Goal: Task Accomplishment & Management: Use online tool/utility

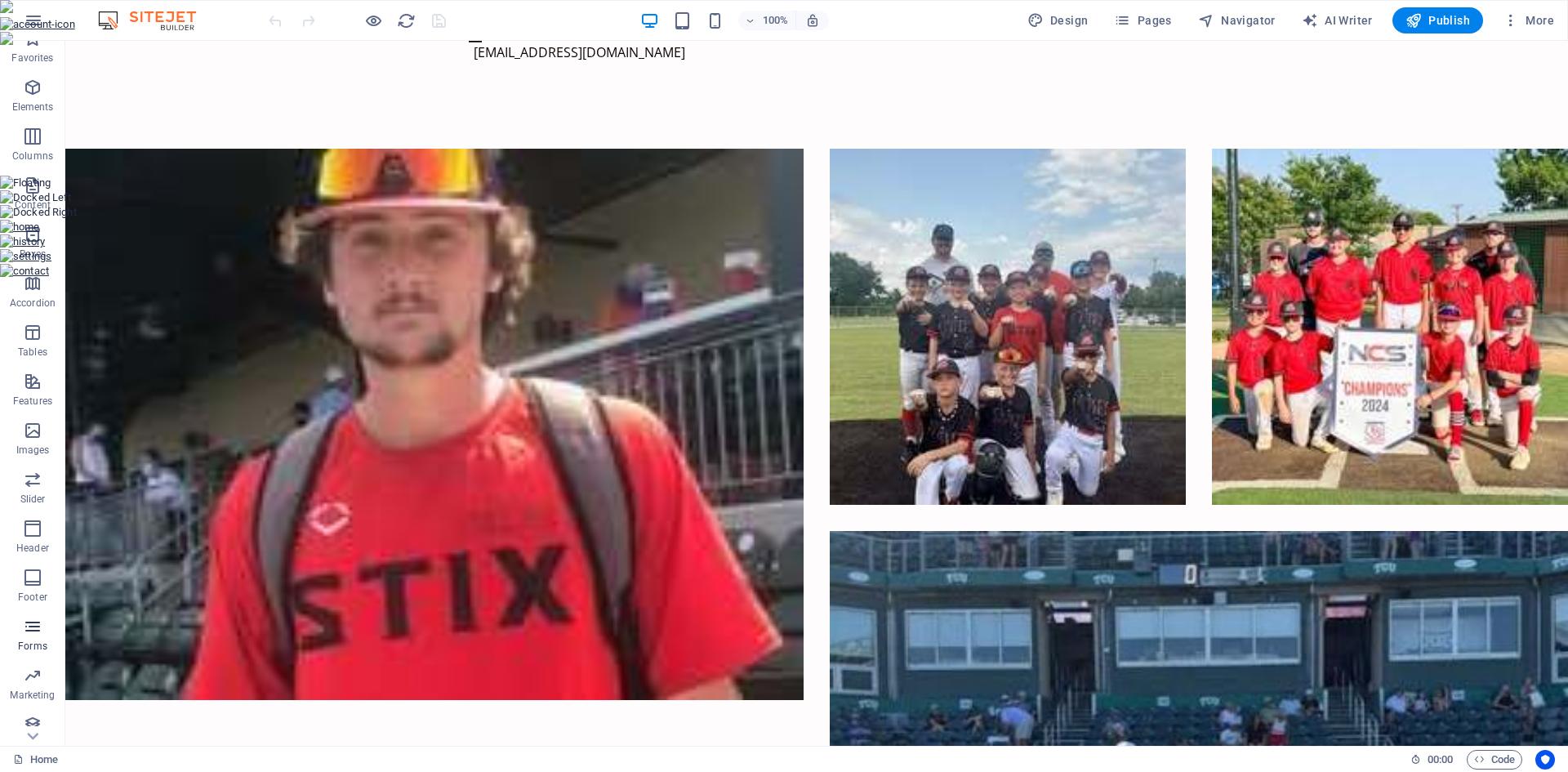
scroll to position [30, 0]
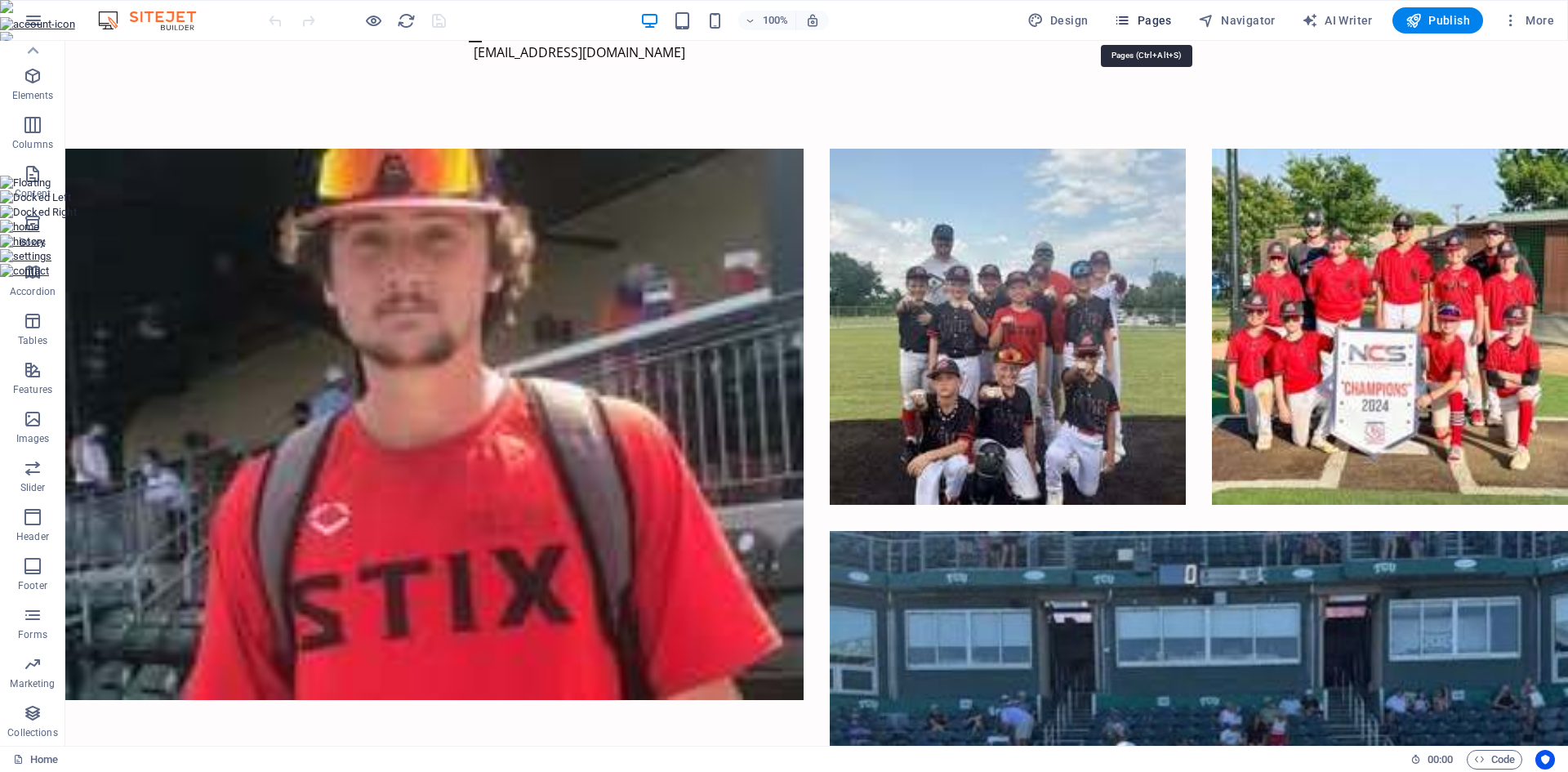
click at [1165, 26] on span "Pages" at bounding box center [1143, 20] width 57 height 16
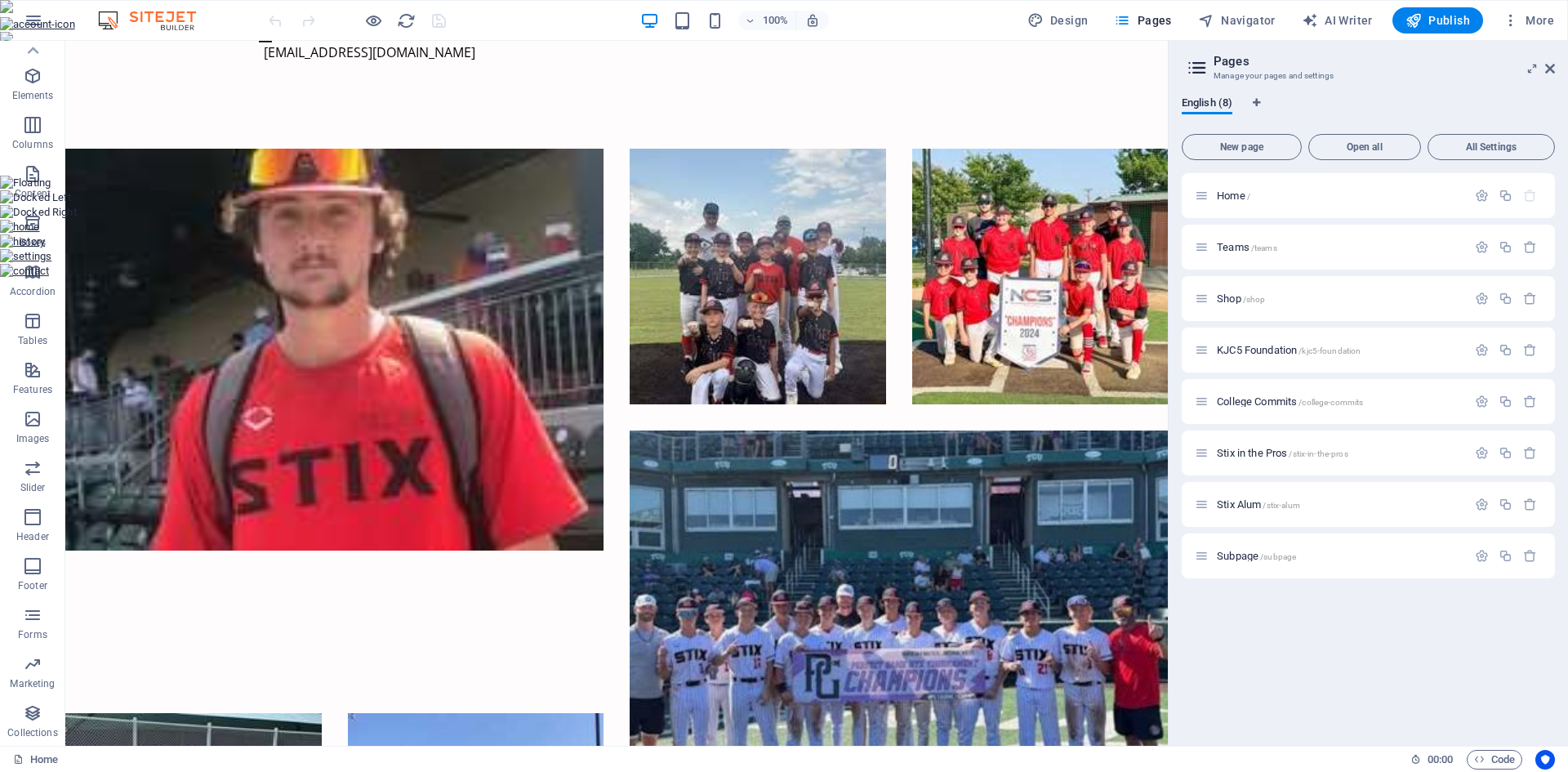
scroll to position [1428, 0]
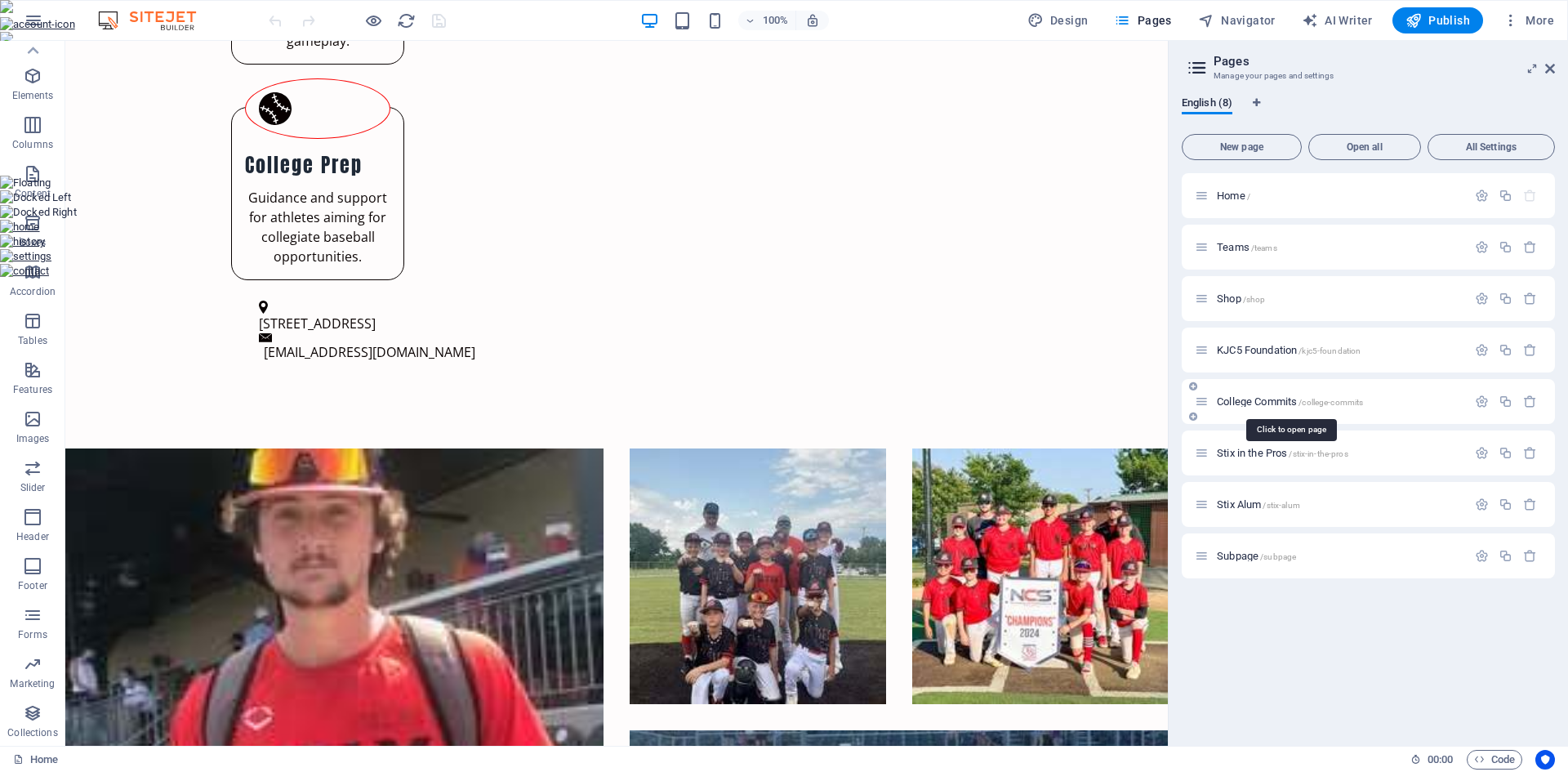
click at [1249, 401] on span "College Commits /college-commits" at bounding box center [1291, 401] width 146 height 12
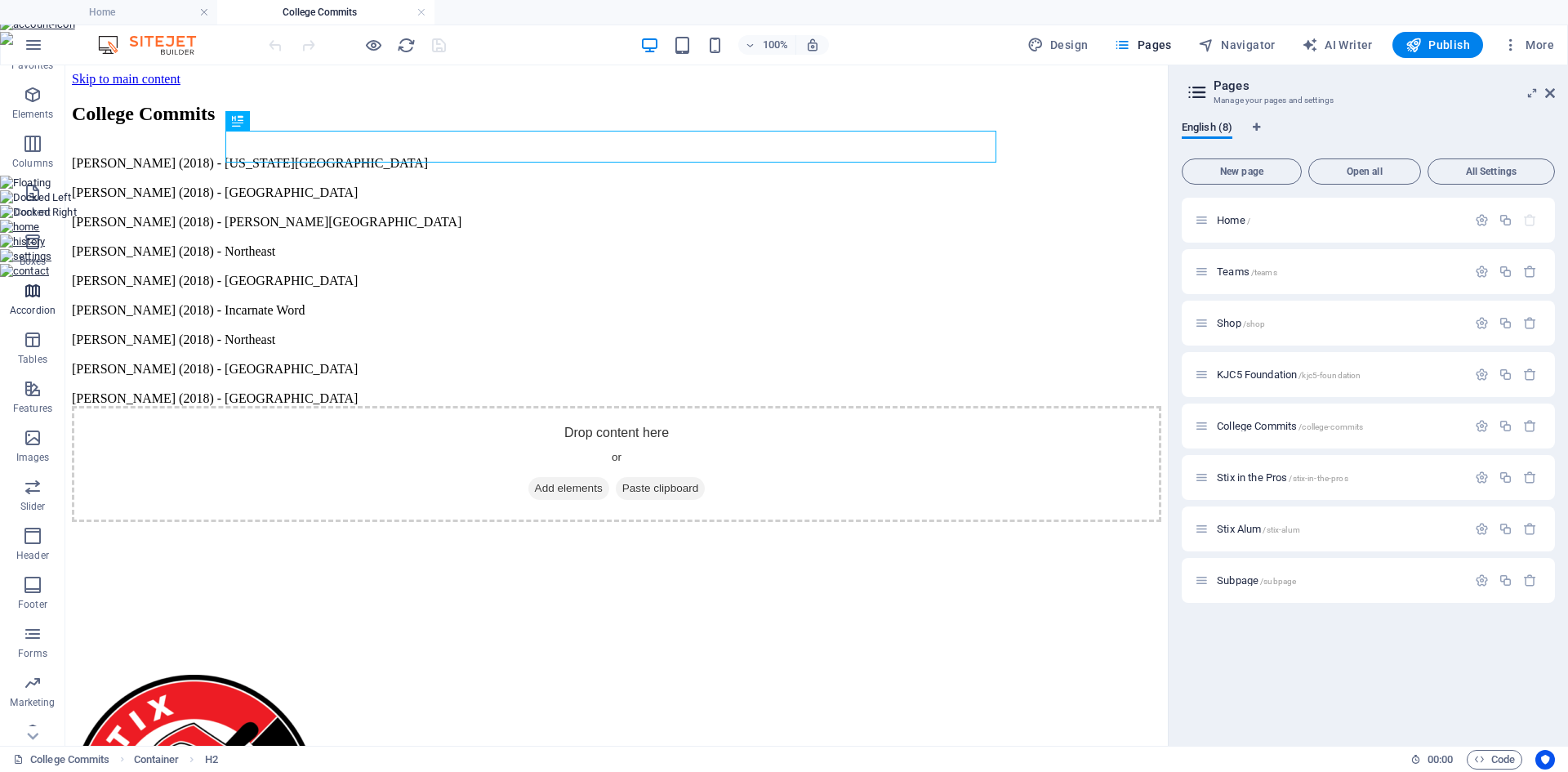
scroll to position [55, 0]
click at [27, 717] on icon "button" at bounding box center [32, 713] width 20 height 20
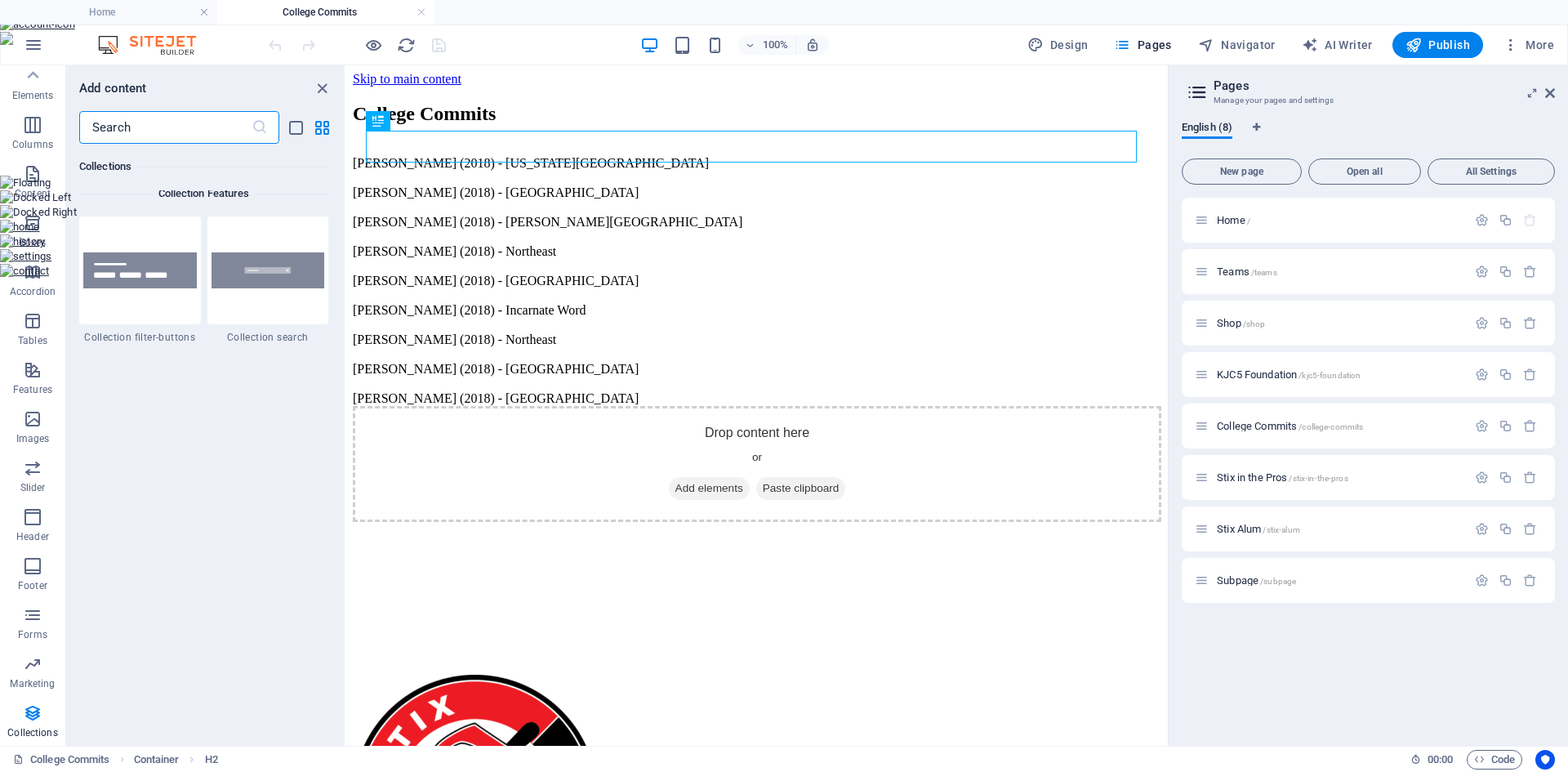
scroll to position [15525, 0]
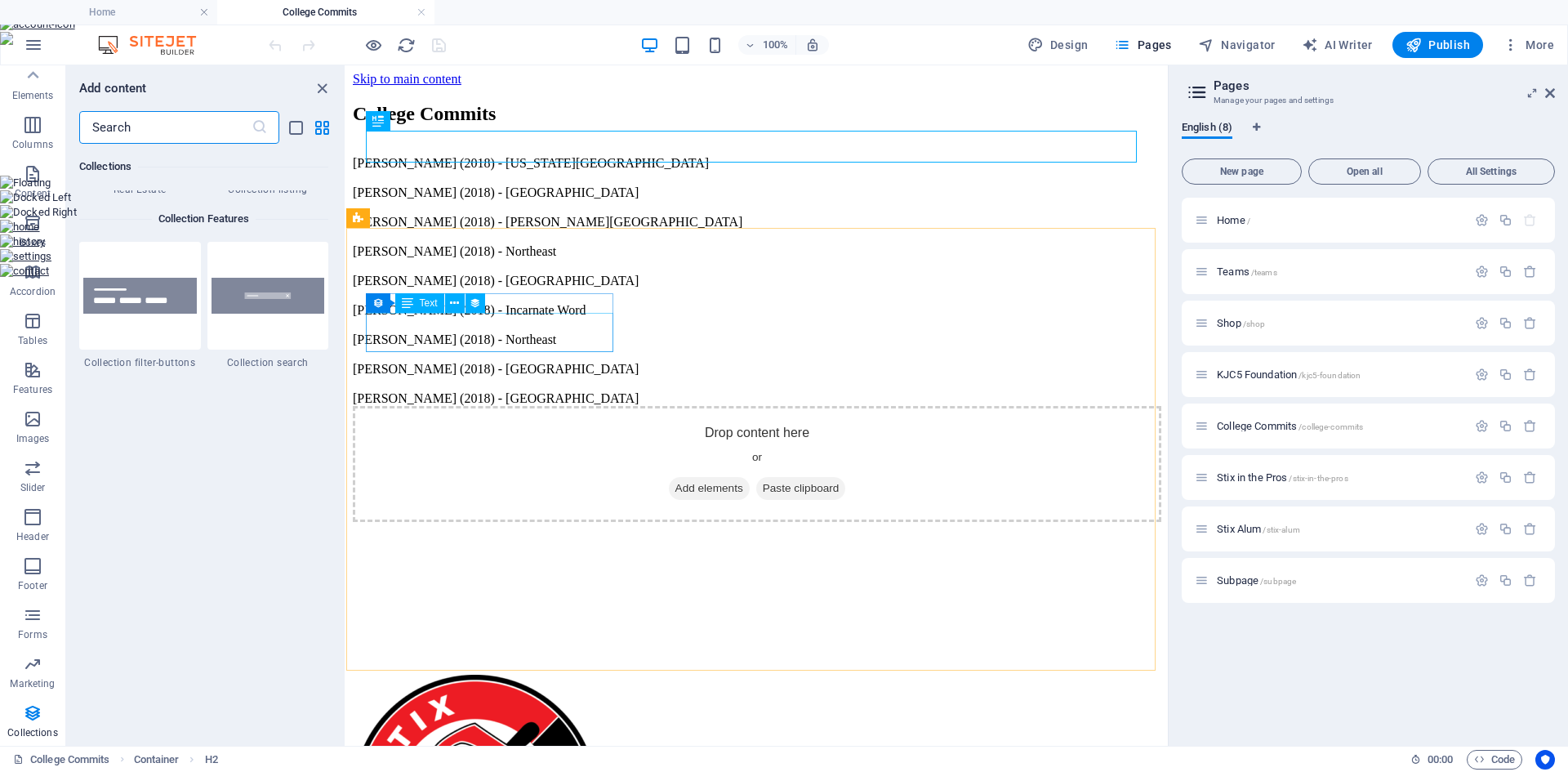
click at [432, 304] on span "Text" at bounding box center [429, 303] width 18 height 10
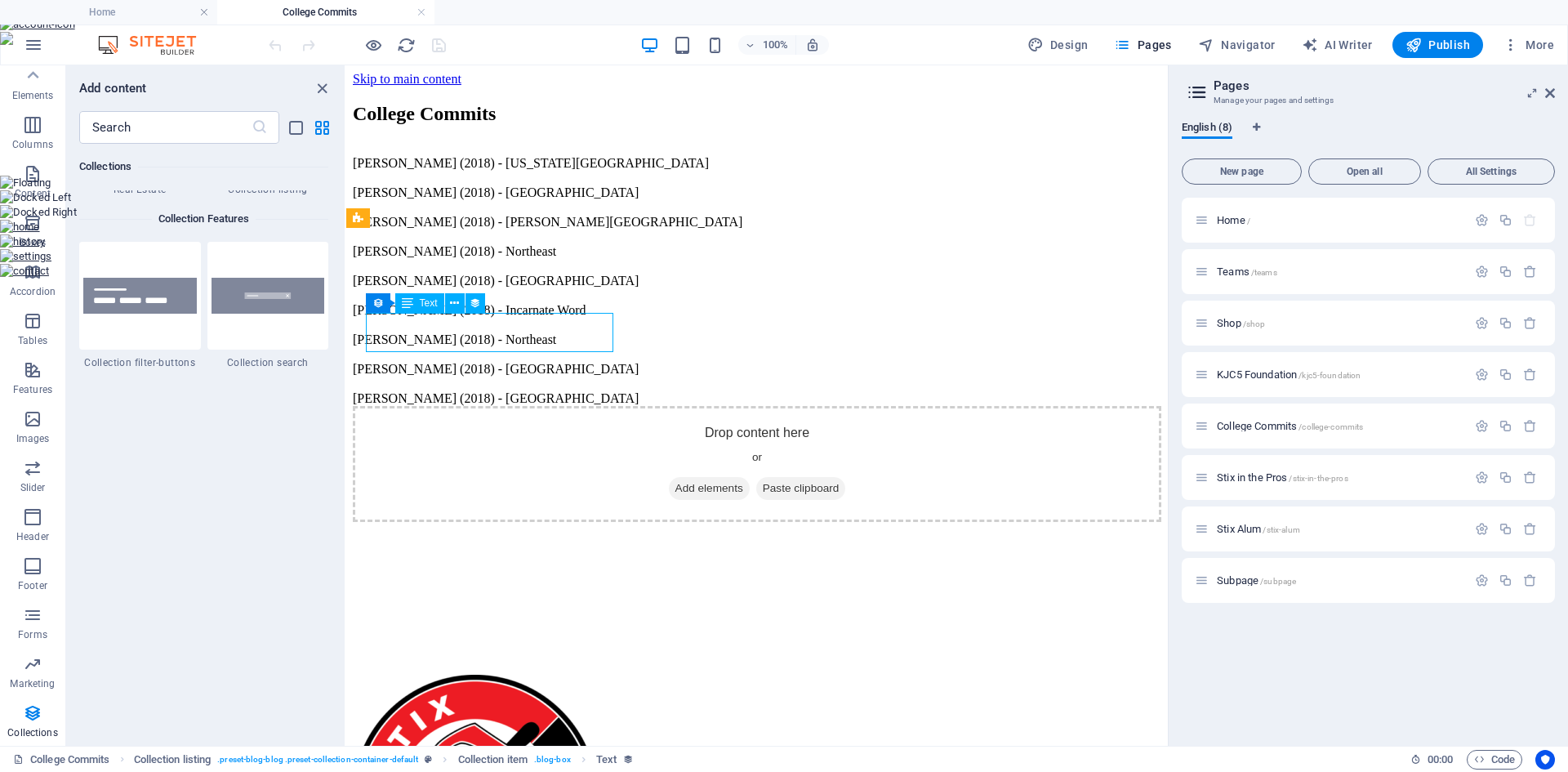
click at [423, 303] on span "Text" at bounding box center [429, 303] width 18 height 10
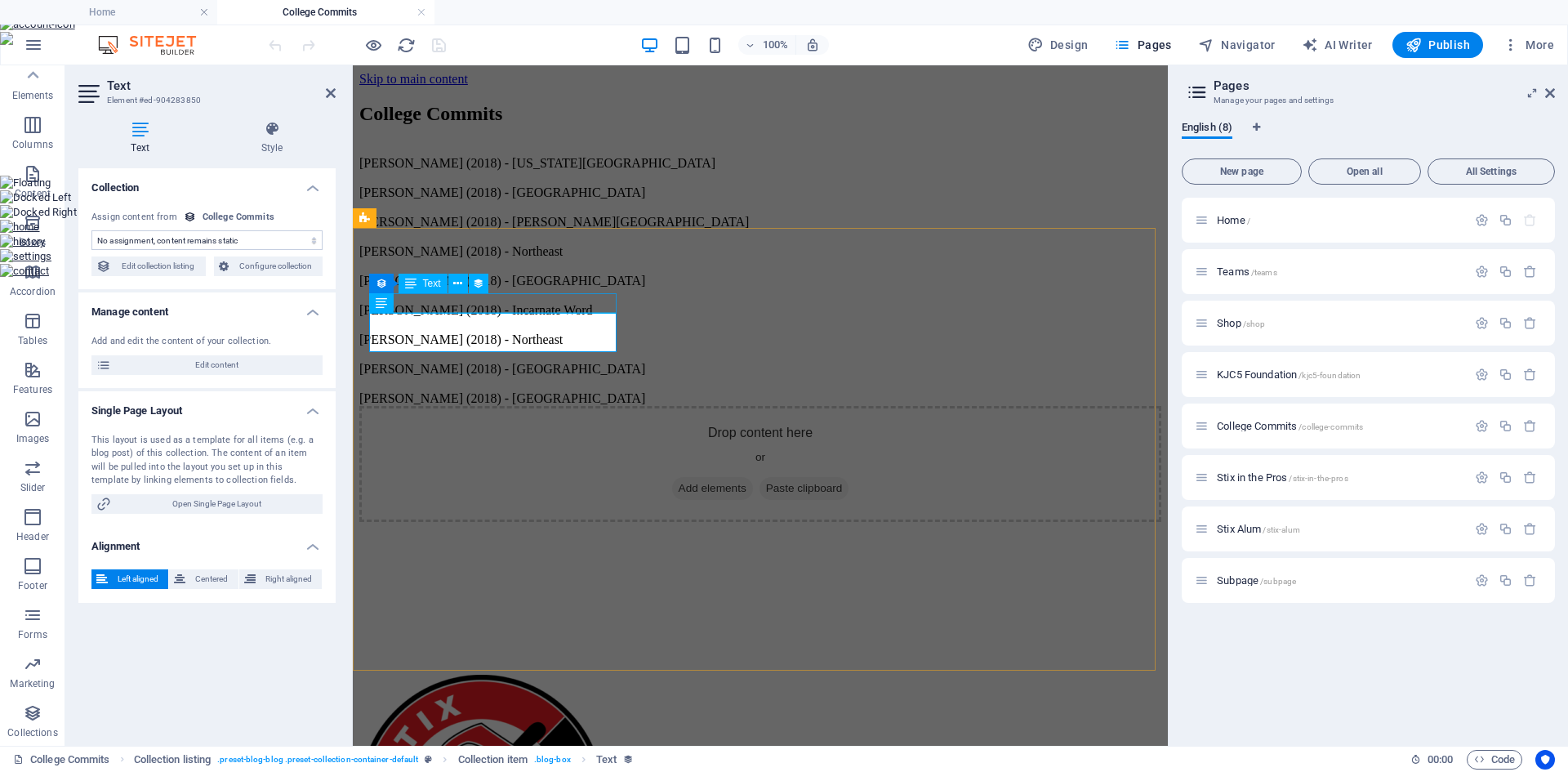
select select "name"
click at [263, 272] on span "Configure collection" at bounding box center [276, 266] width 85 height 20
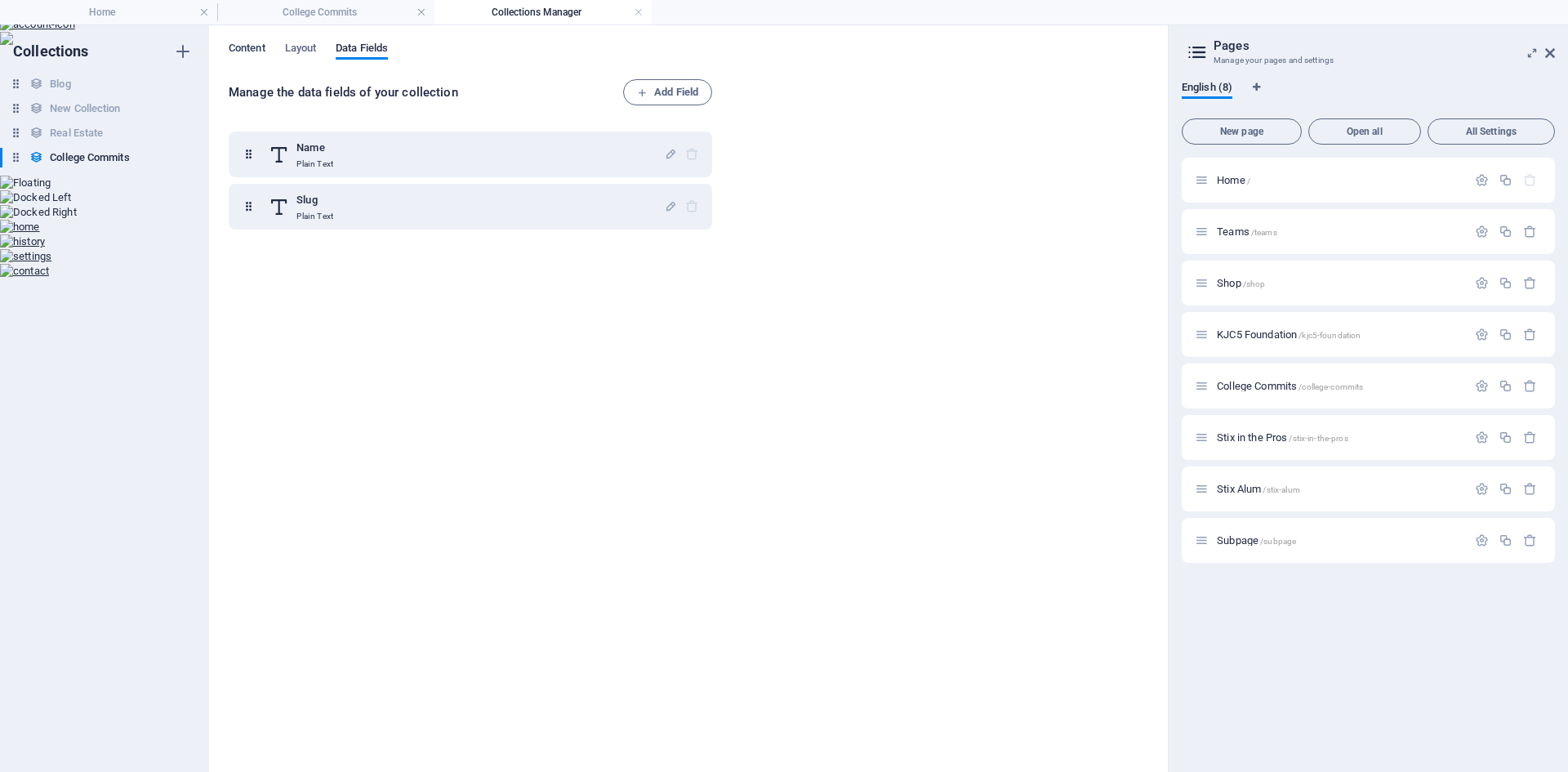
click at [239, 50] on span "Content" at bounding box center [247, 49] width 37 height 23
select select "createdAt_ASC"
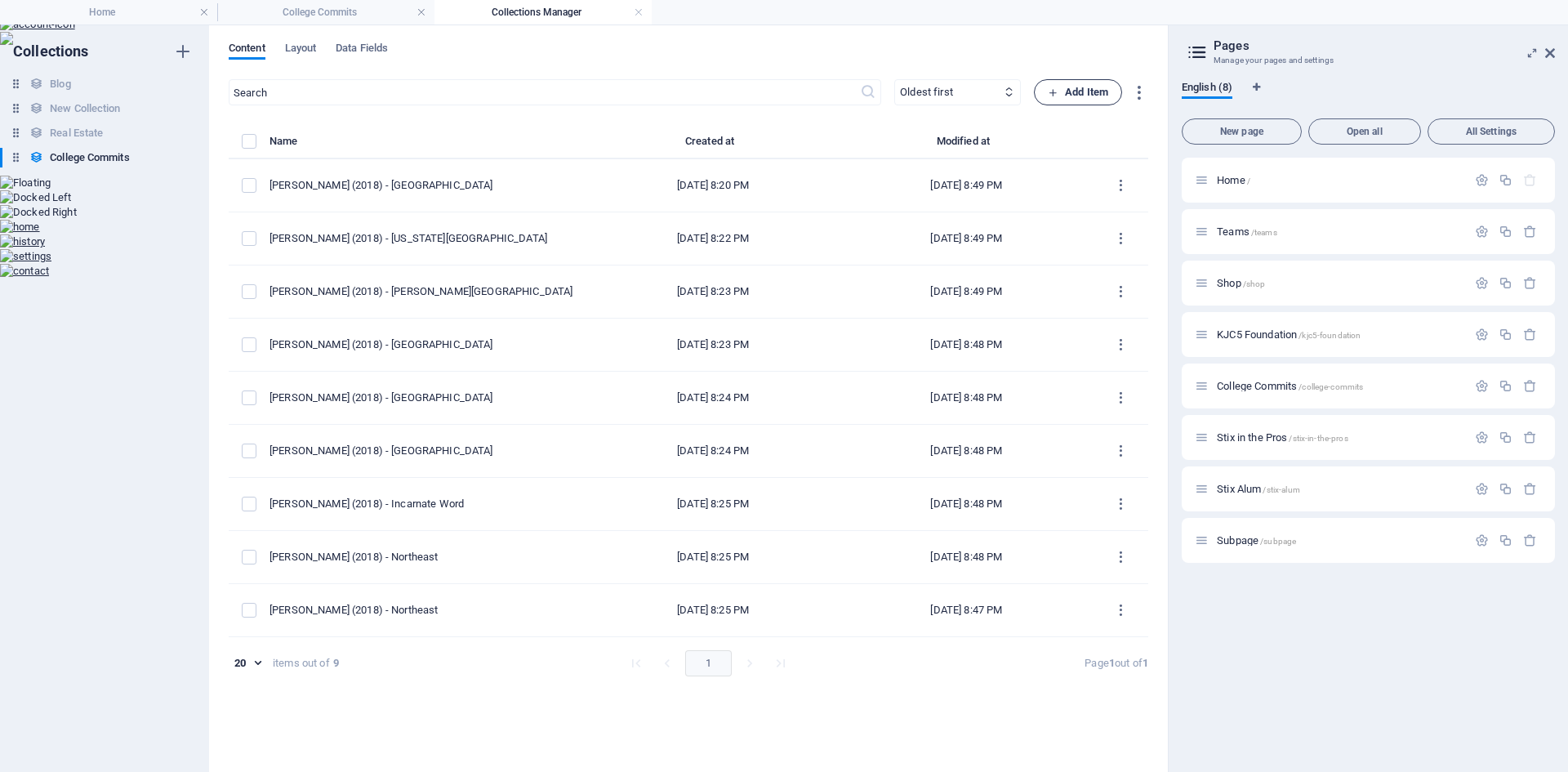
click at [1079, 98] on span "Add Item" at bounding box center [1079, 92] width 61 height 20
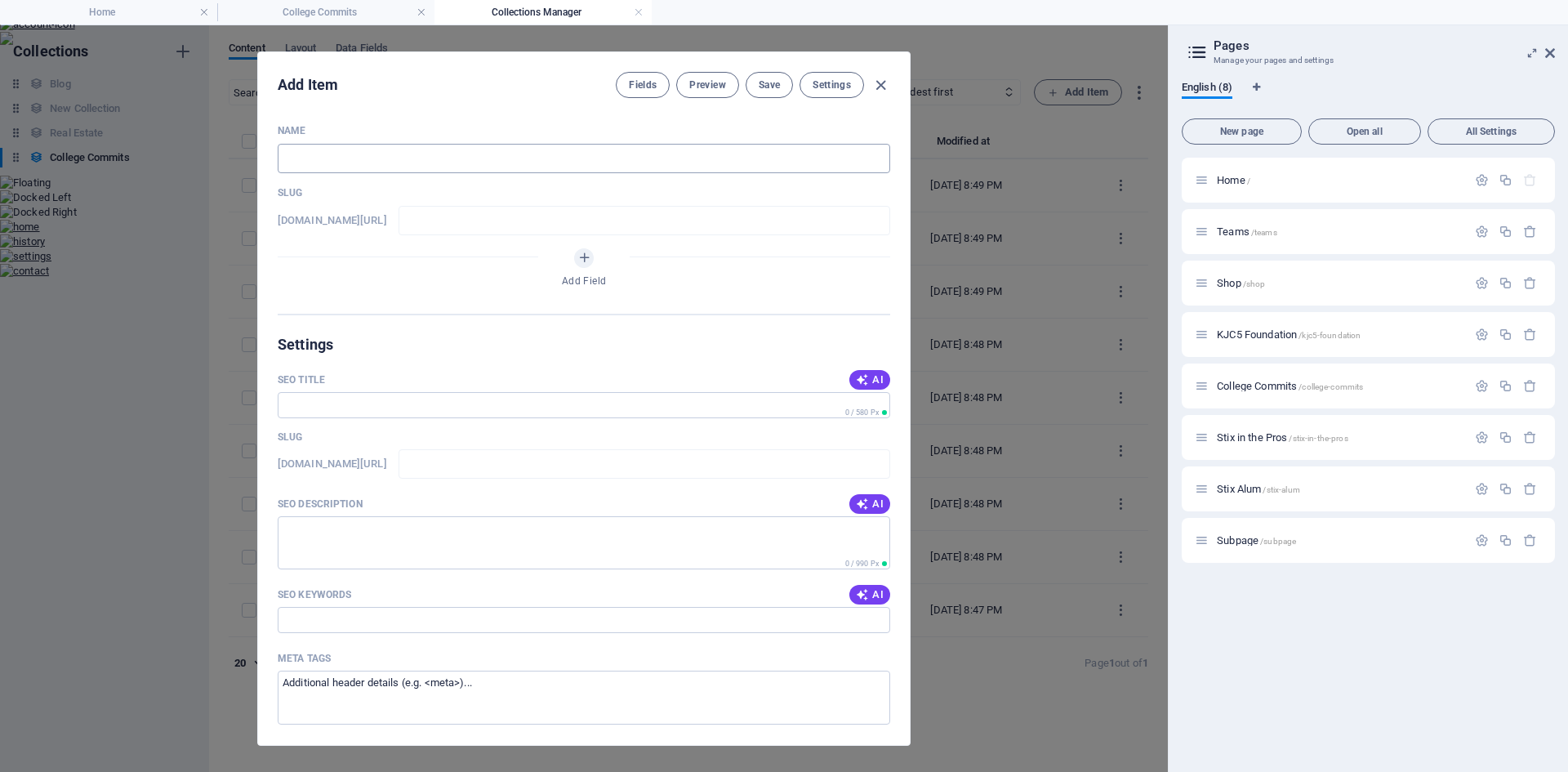
click at [518, 160] on input "text" at bounding box center [583, 158] width 613 height 29
type input "W"
type input "w"
type input "Wi"
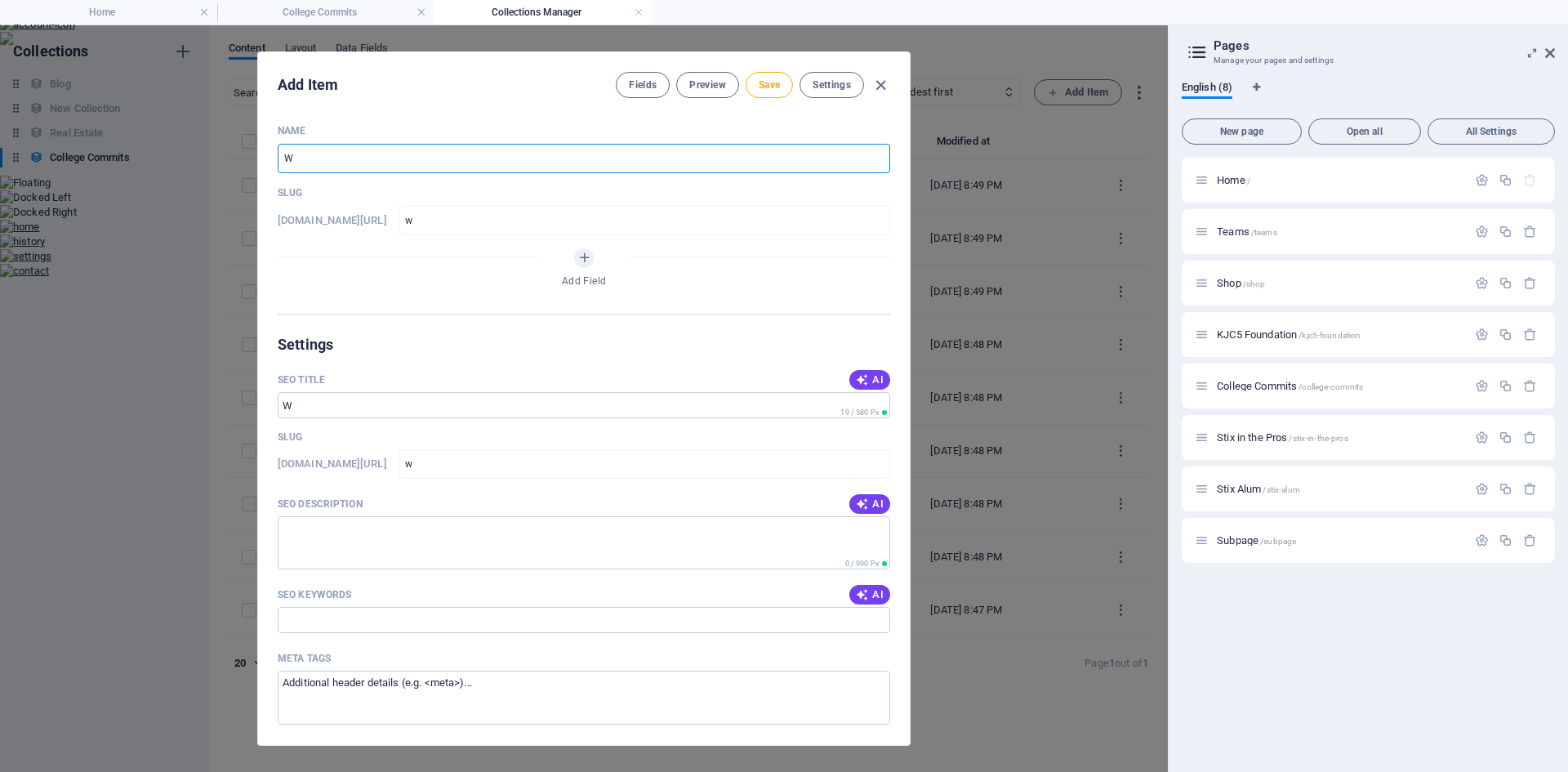
type input "wi"
type input "Wil"
type input "wil"
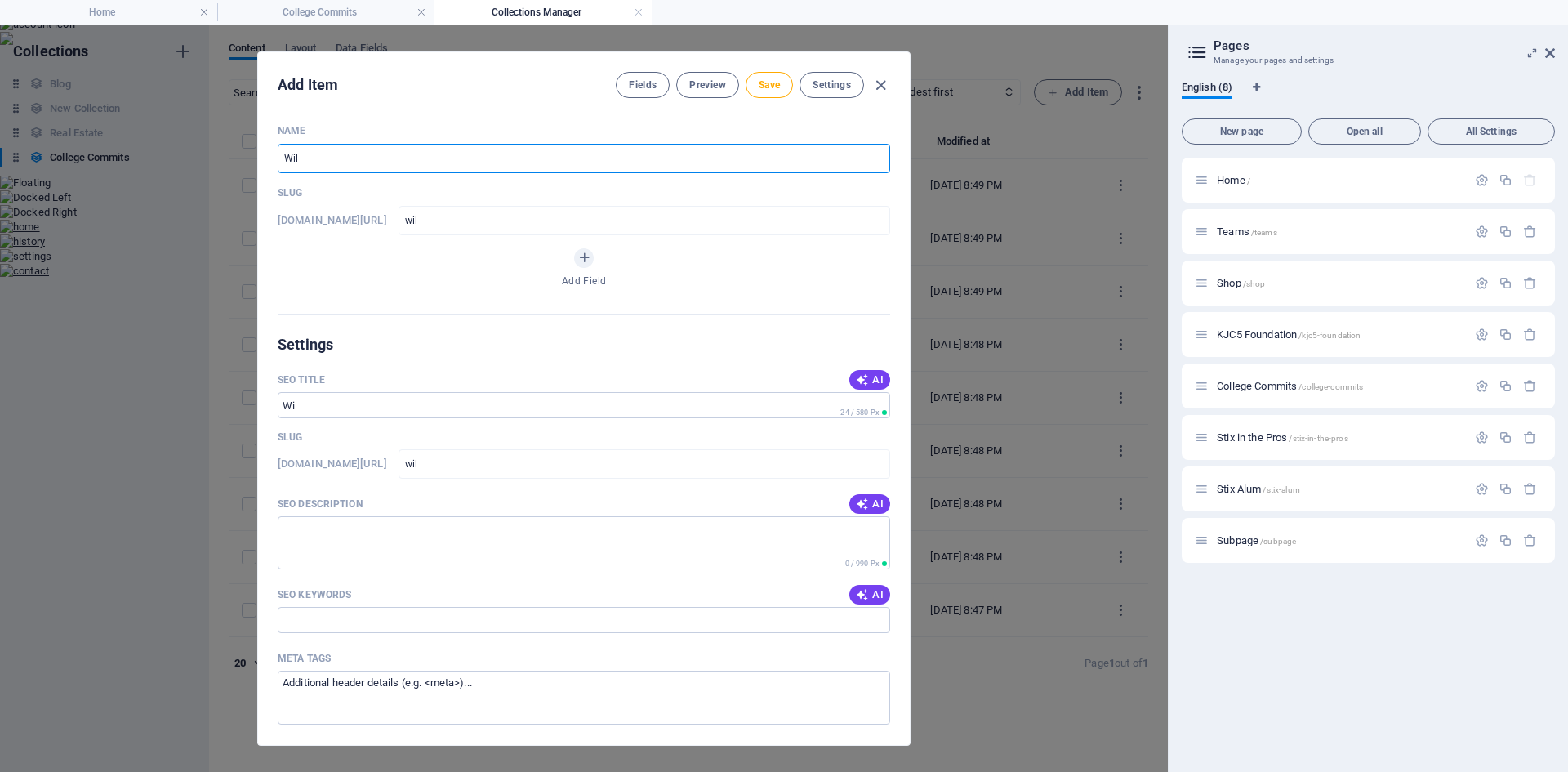
type input "Will"
type input "will"
type input "Wille"
type input "wille"
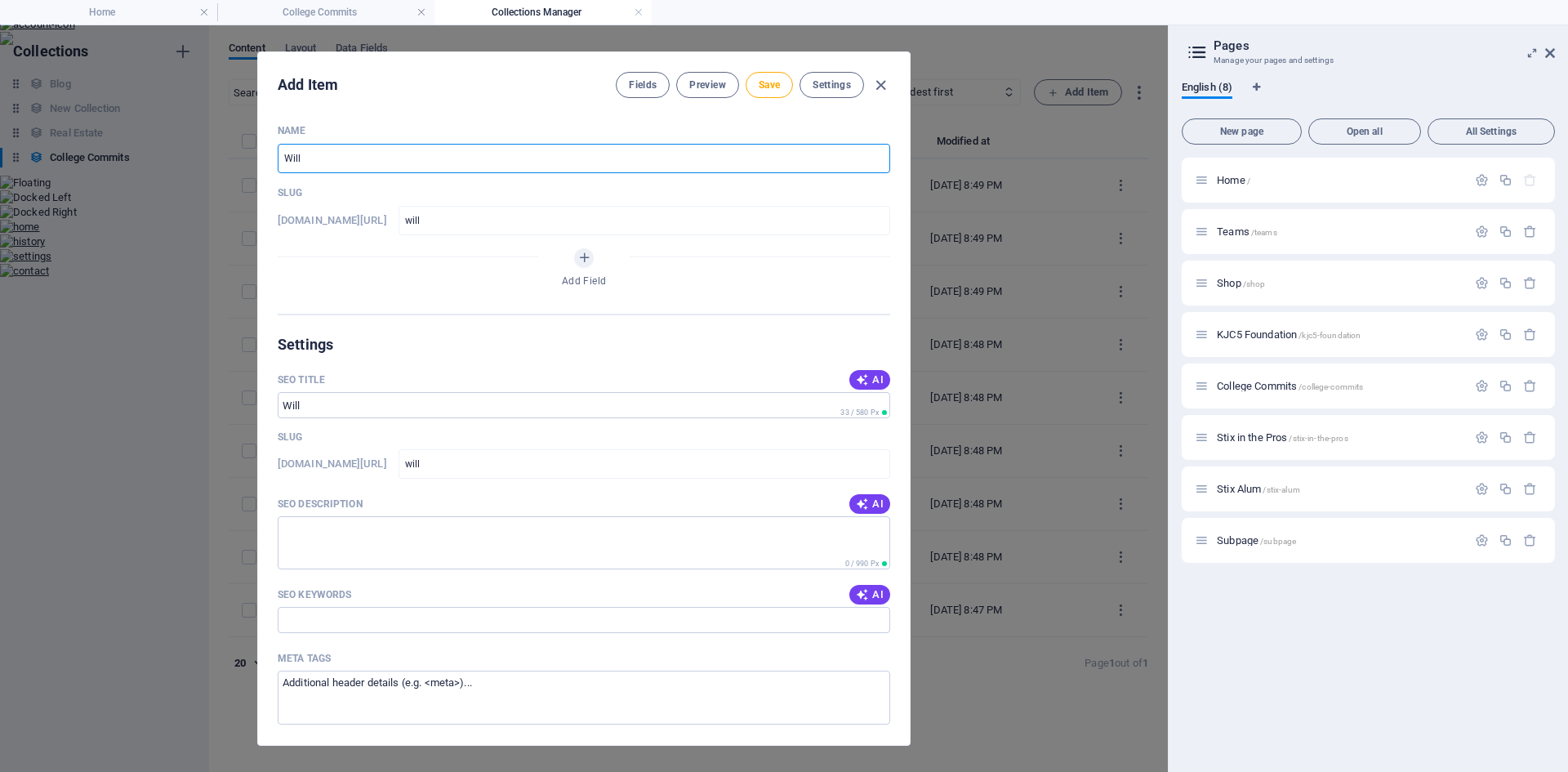
type input "wille"
type input "Wille R"
type input "wille-r"
type input "Wille Rga"
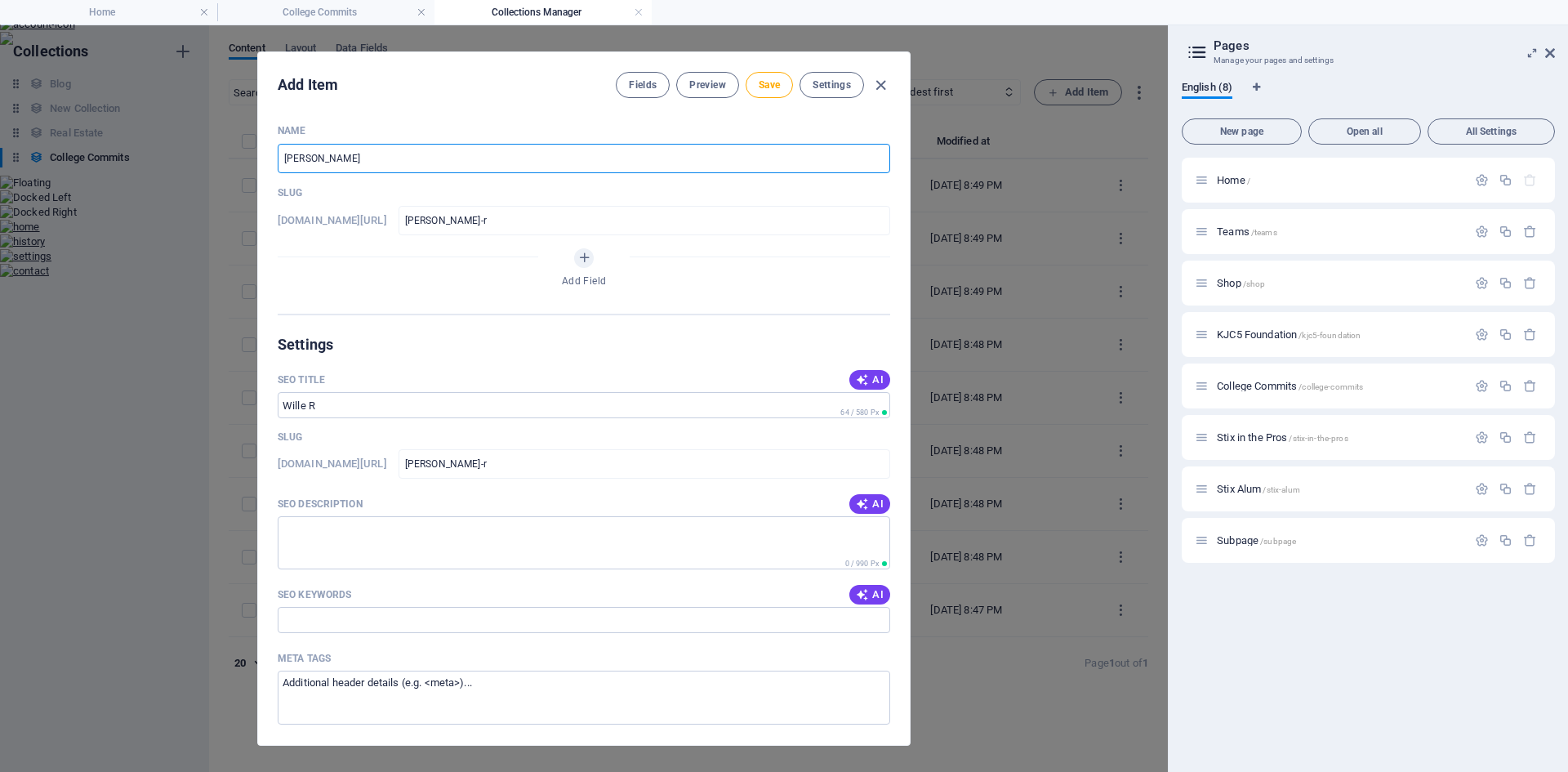
type input "wille-rga"
type input "Wille Rg"
type input "wille-rg"
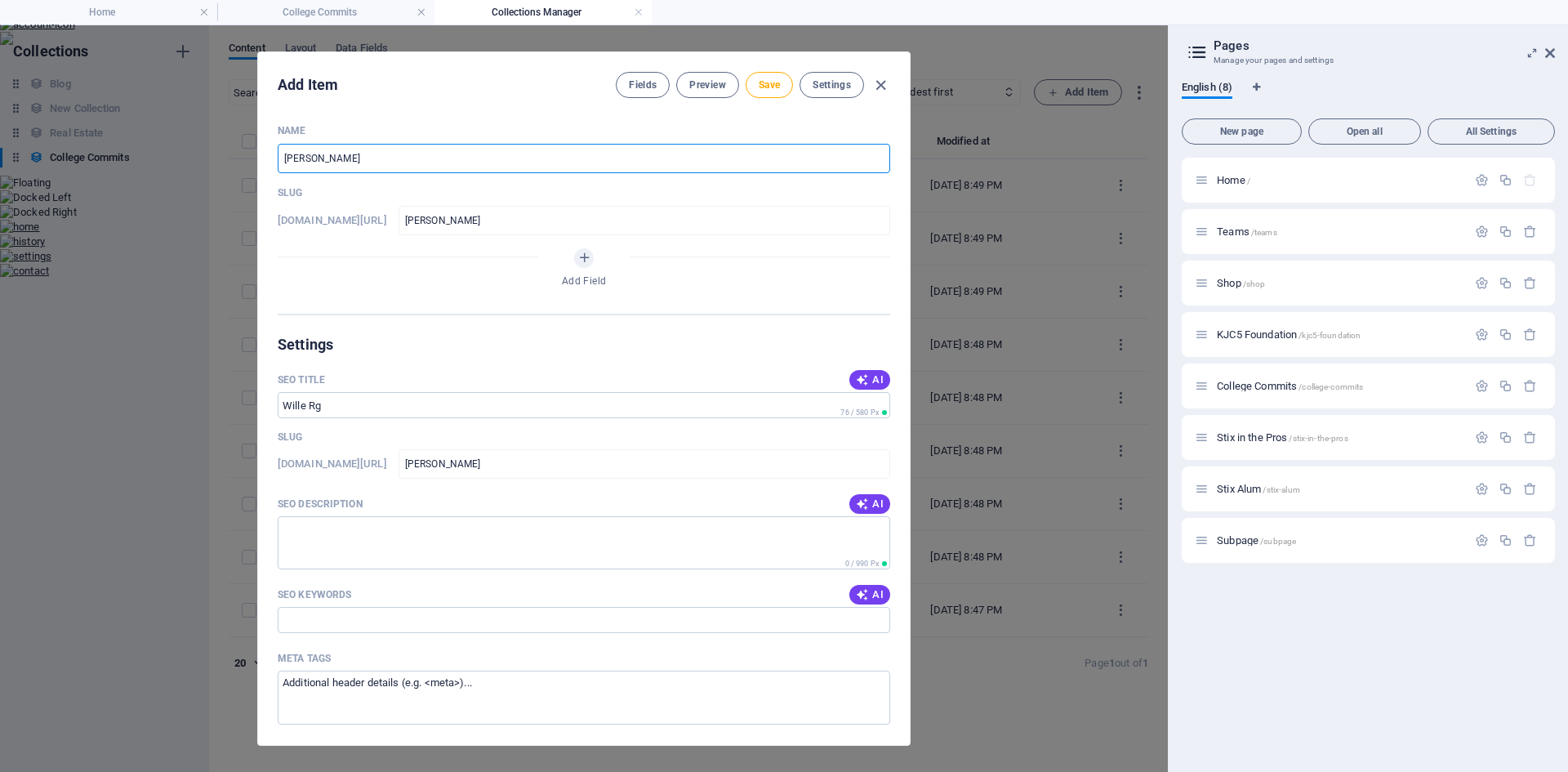
type input "Wille R"
type input "wille-r"
type input "Wille Rg"
type input "wille-rg"
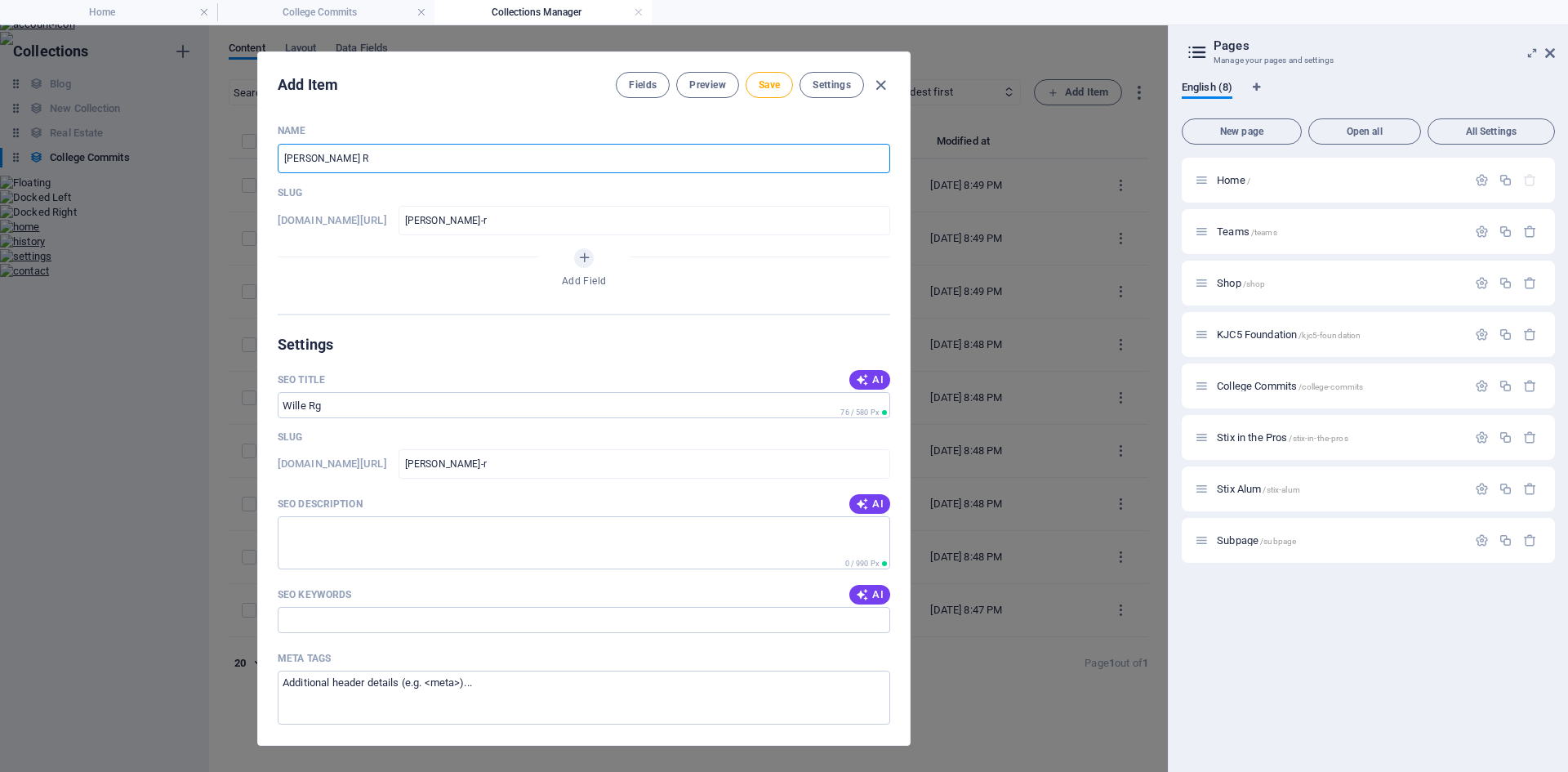
type input "wille-rg"
type input "Wille Rga"
type input "wille-rga"
type input "Wille Rgan"
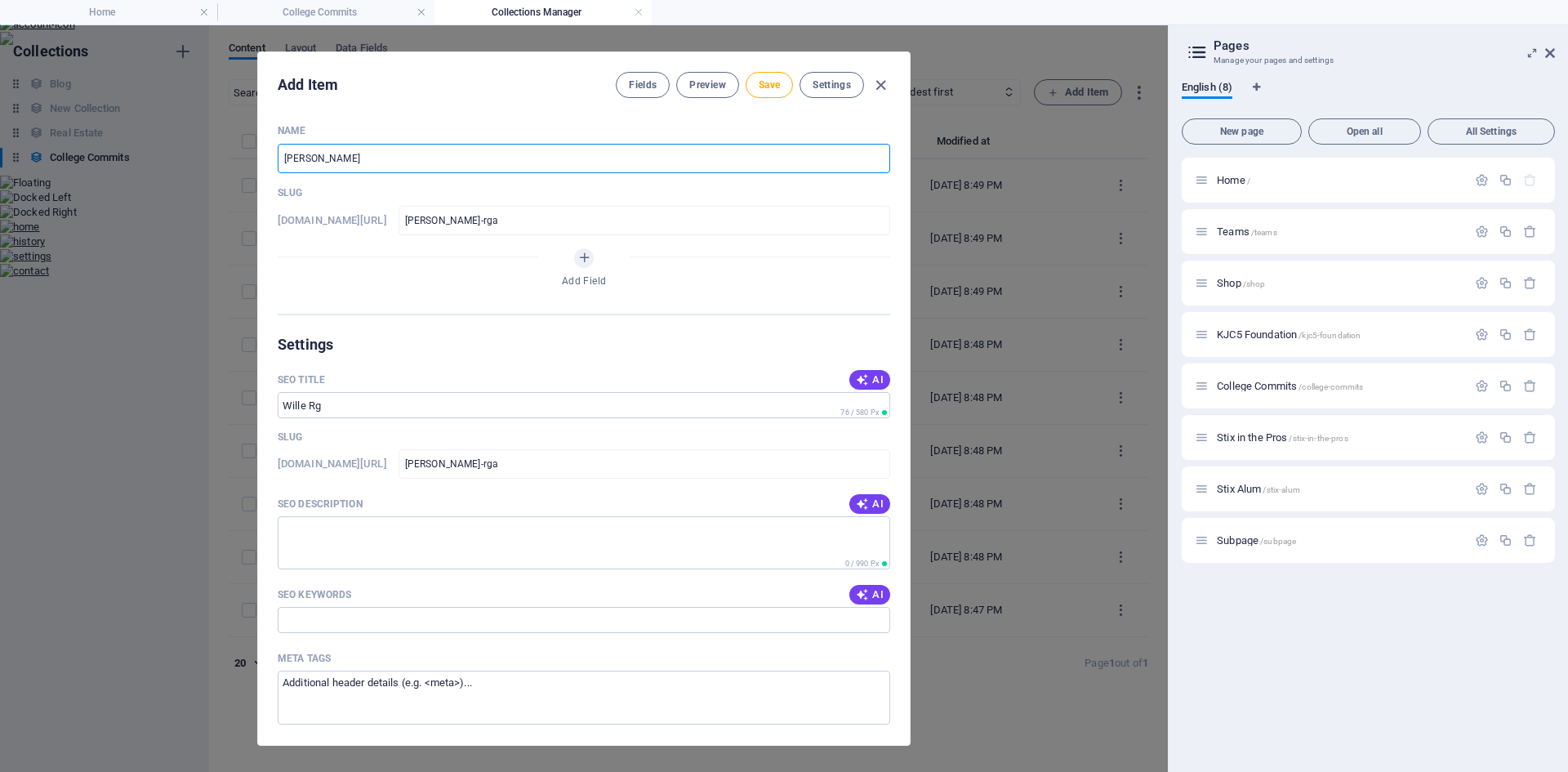
type input "wille-rgan"
type input "Wille Rga"
type input "wille-rga"
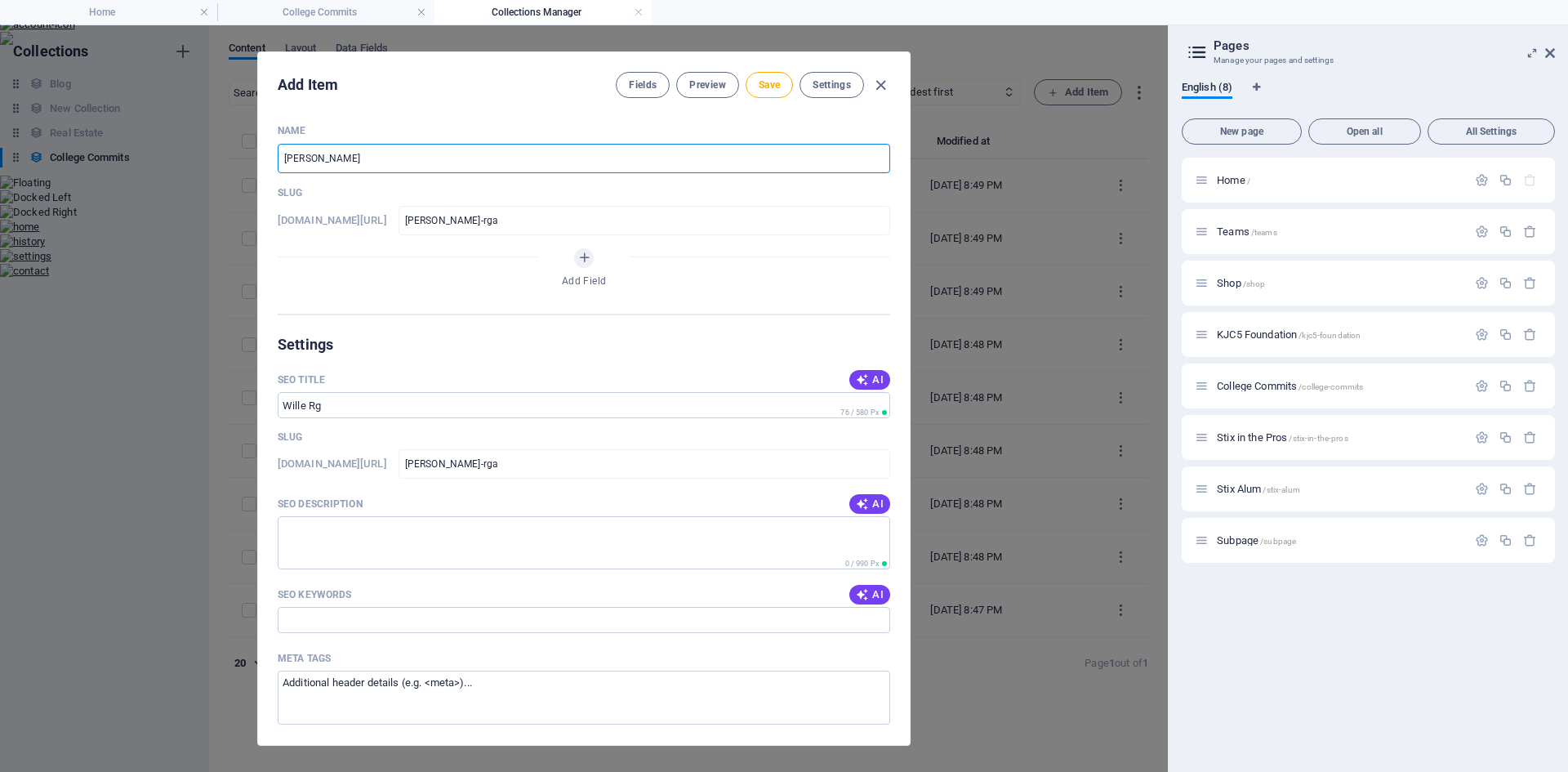
type input "Wille Rg"
type input "wille-rg"
type input "Wille R"
type input "wille-r"
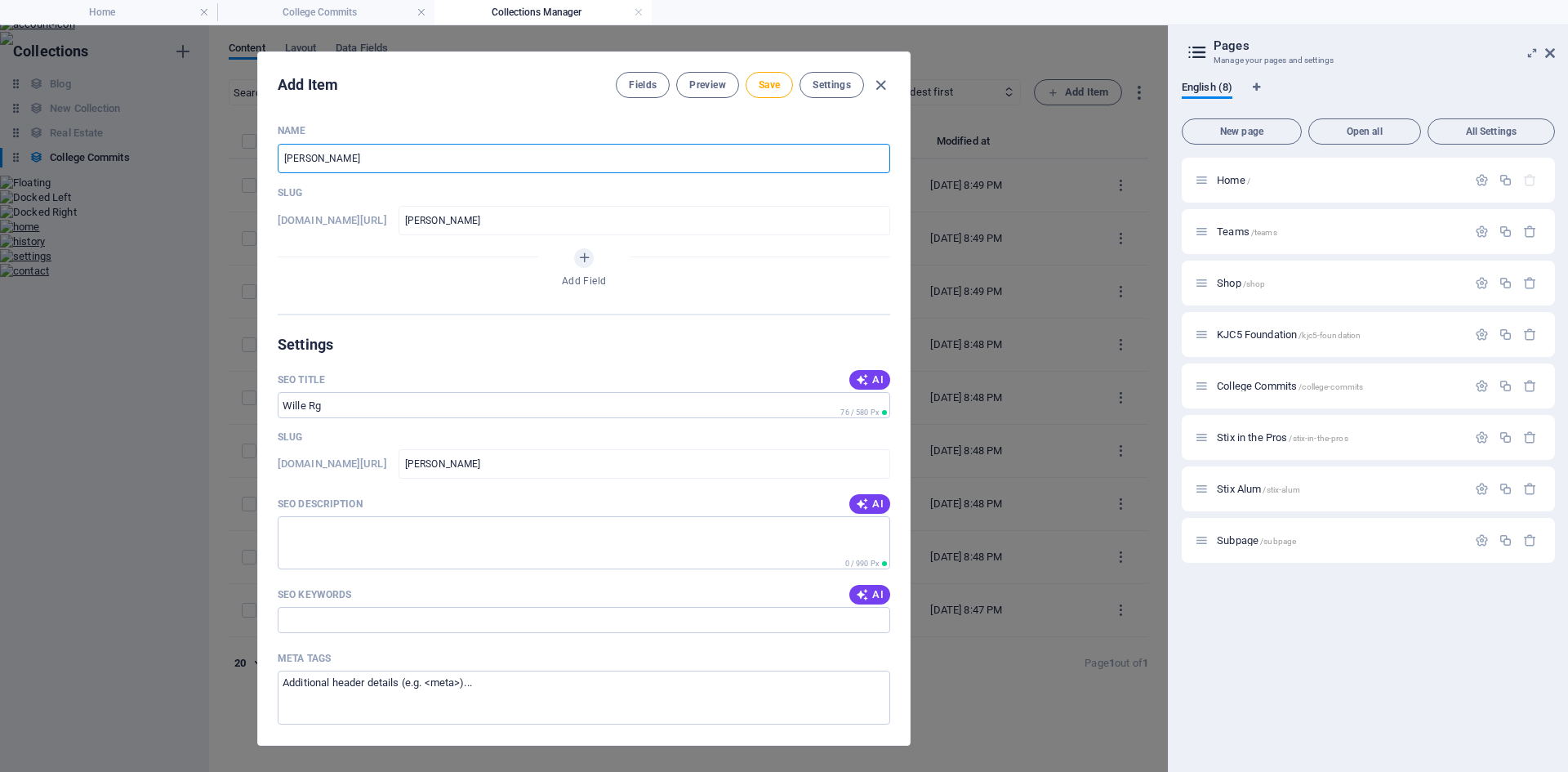
type input "wille-r"
type input "Wille Ra"
type input "wille-ra"
type input "Wille Ran"
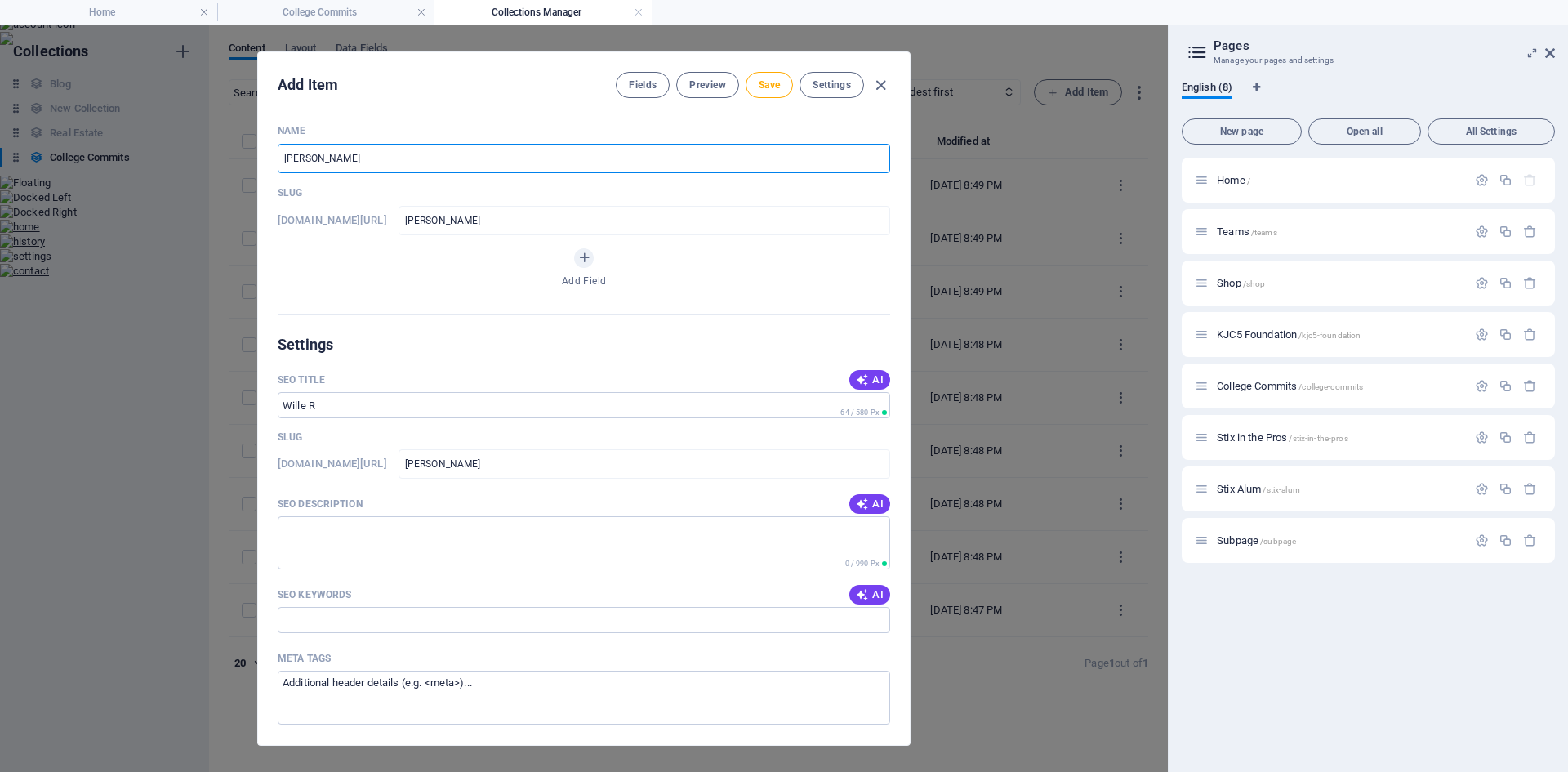
type input "wille-ran"
type input "Wille Rang"
type input "wille-rang"
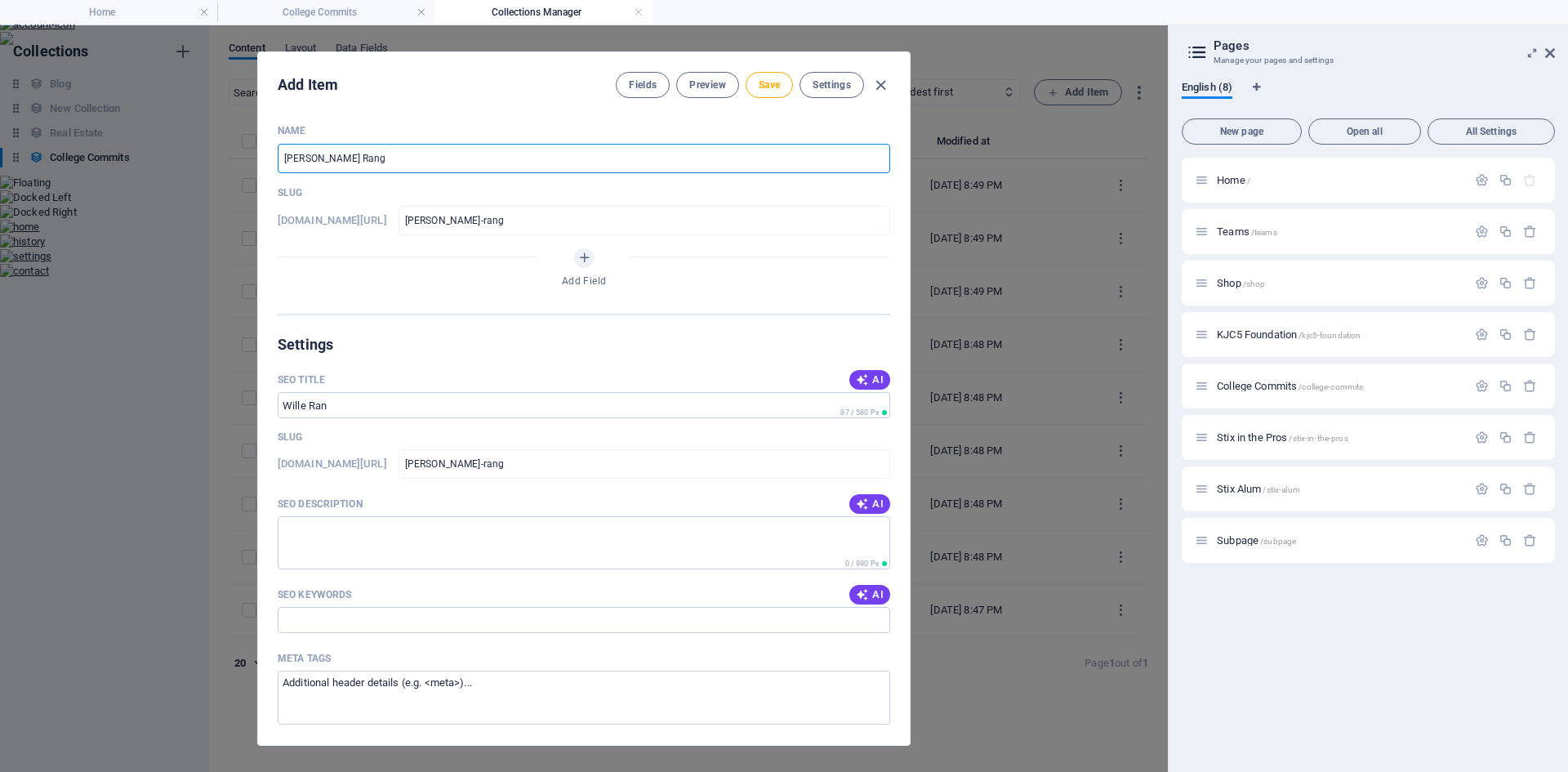
type input "Wille Range"
type input "wille-range"
type input "Wille Rangel"
type input "wille-rangel"
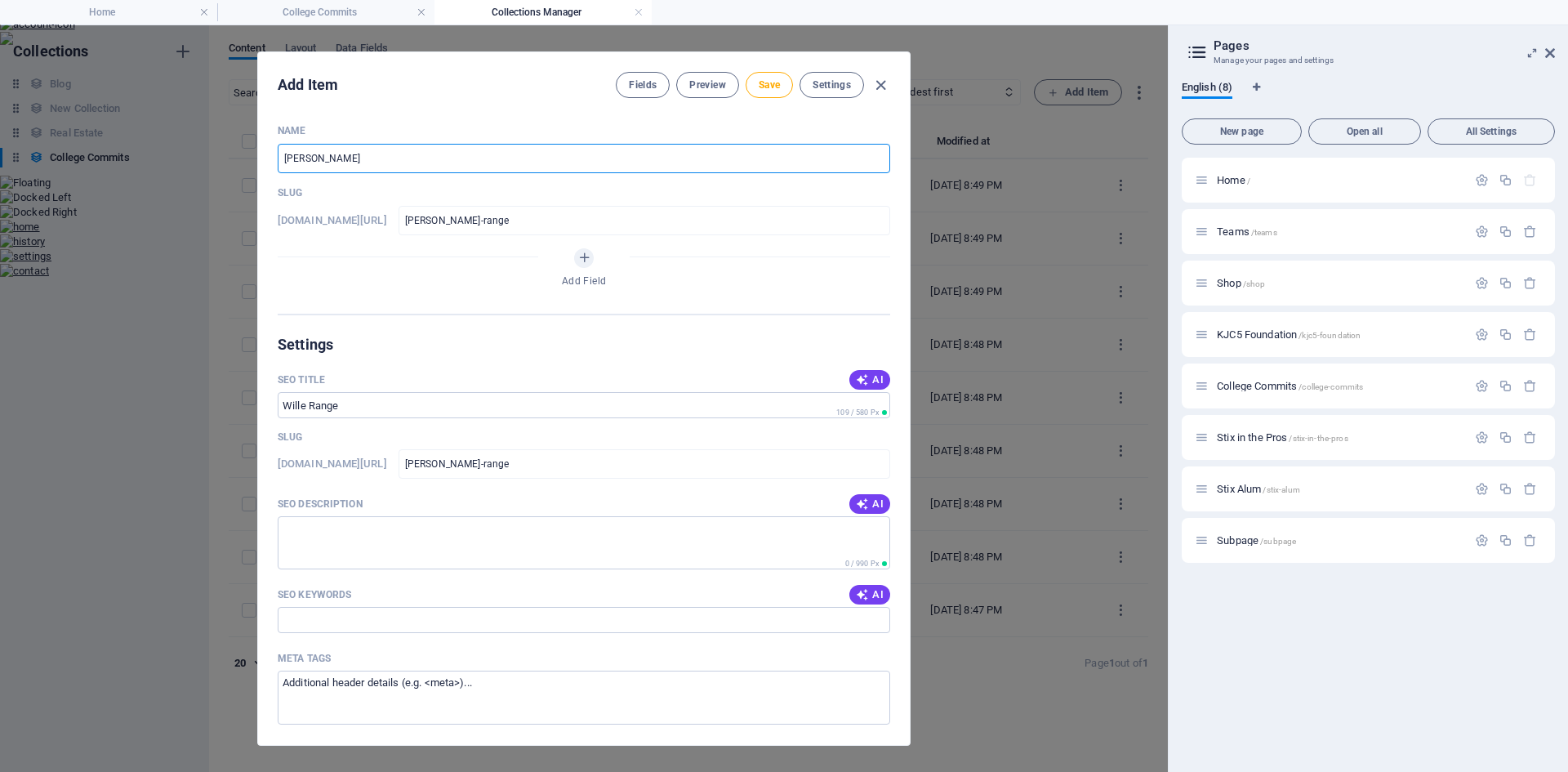
type input "wille-rangel"
type input "Wille Rangel- T"
type input "wille-rangel-t"
type input "Wille Rangel- Te"
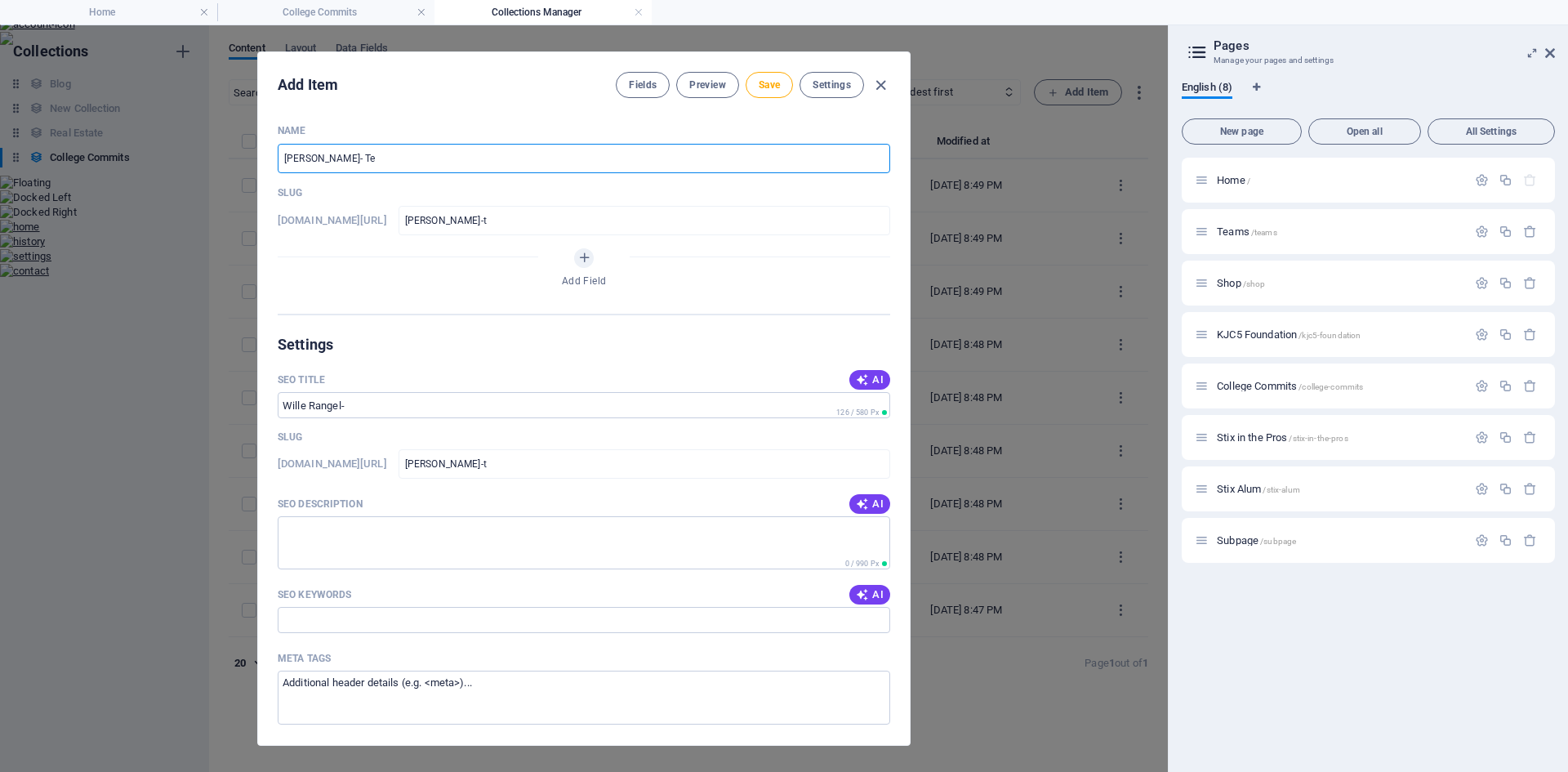
type input "wille-rangel-te"
type input "Wille Rangel- Tex"
type input "wille-rangel-tex"
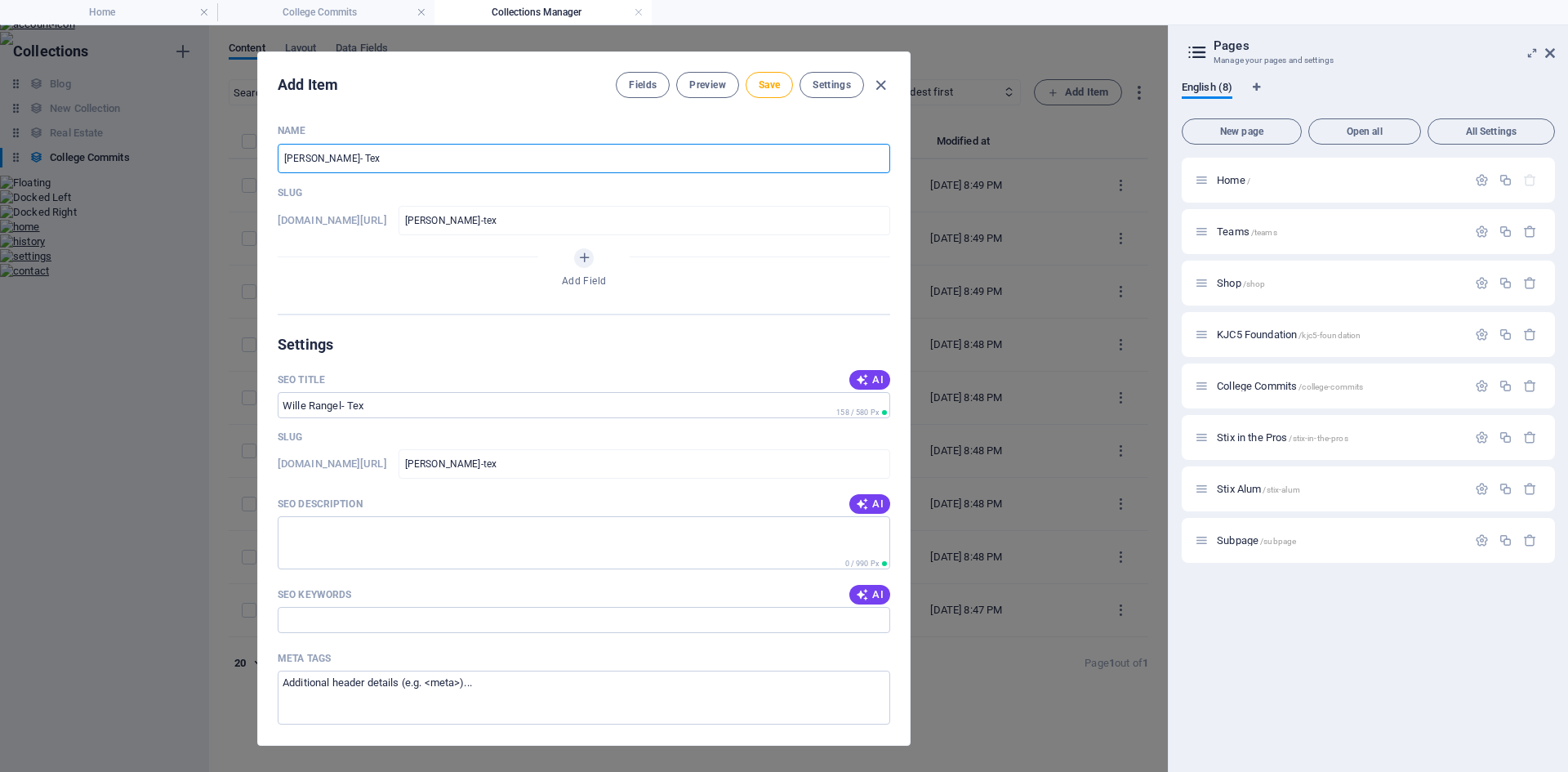
type input "Wille Rangel- Texa"
type input "wille-rangel-texa"
type input "Wille Rangel- Texas"
type input "wille-rangel-texas"
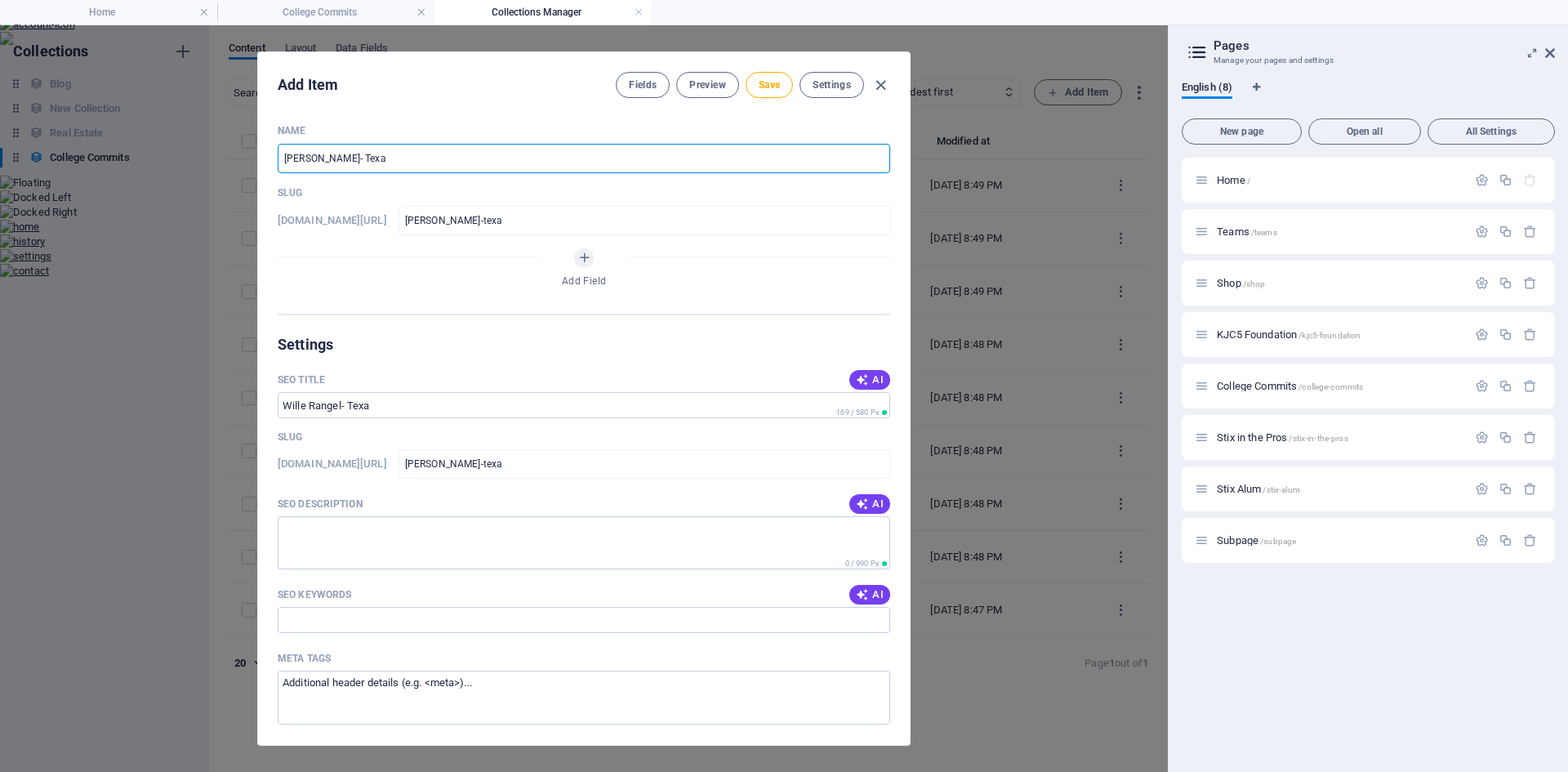
type input "wille-rangel-texas"
type input "Wille Rangel- Texas T"
type input "wille-rangel-texas-t"
type input "Wille Rangel- Texas Te"
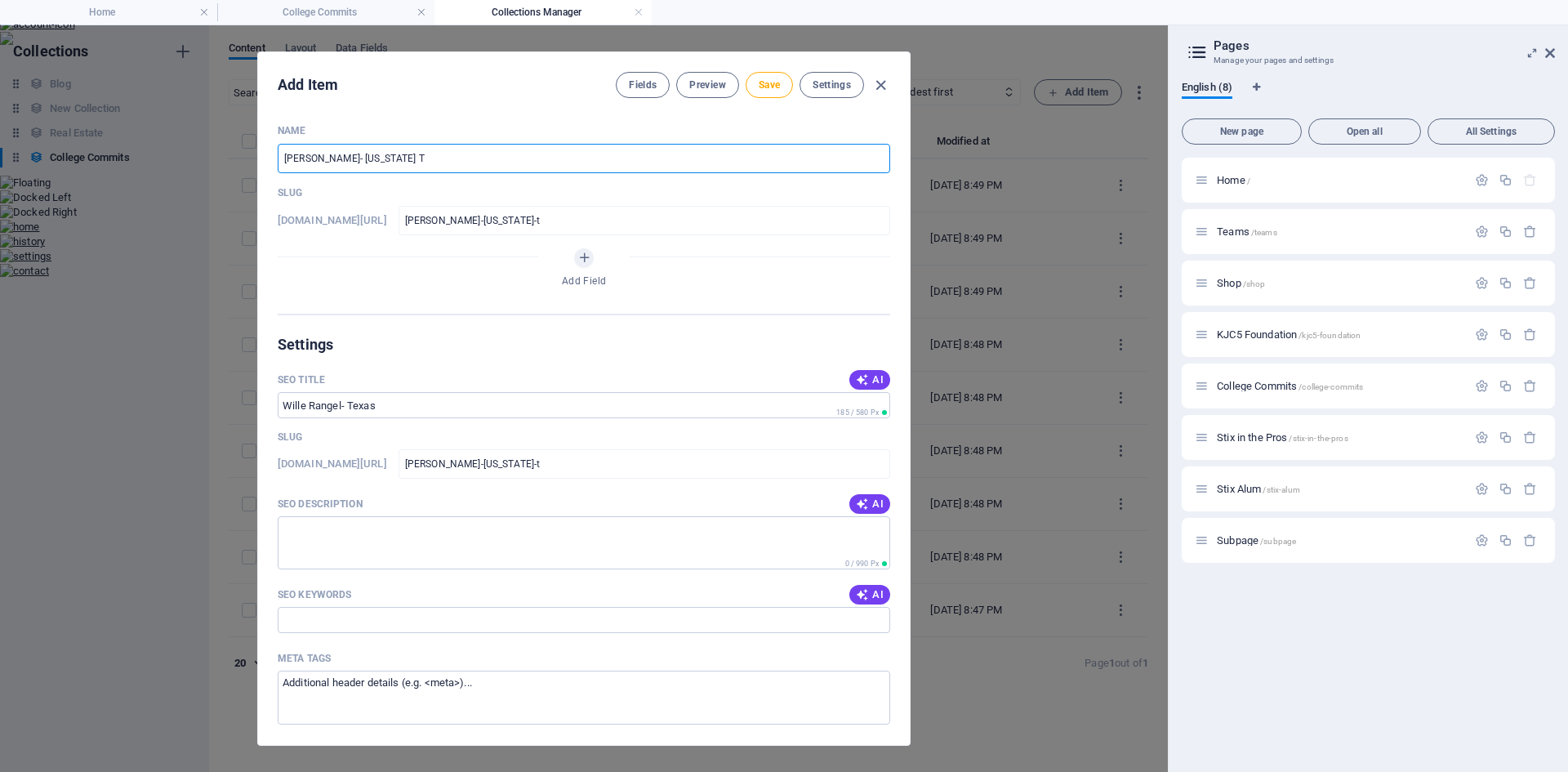
type input "wille-rangel-texas-te"
type input "Wille Rangel- Texas Tec"
type input "wille-rangel-texas-tec"
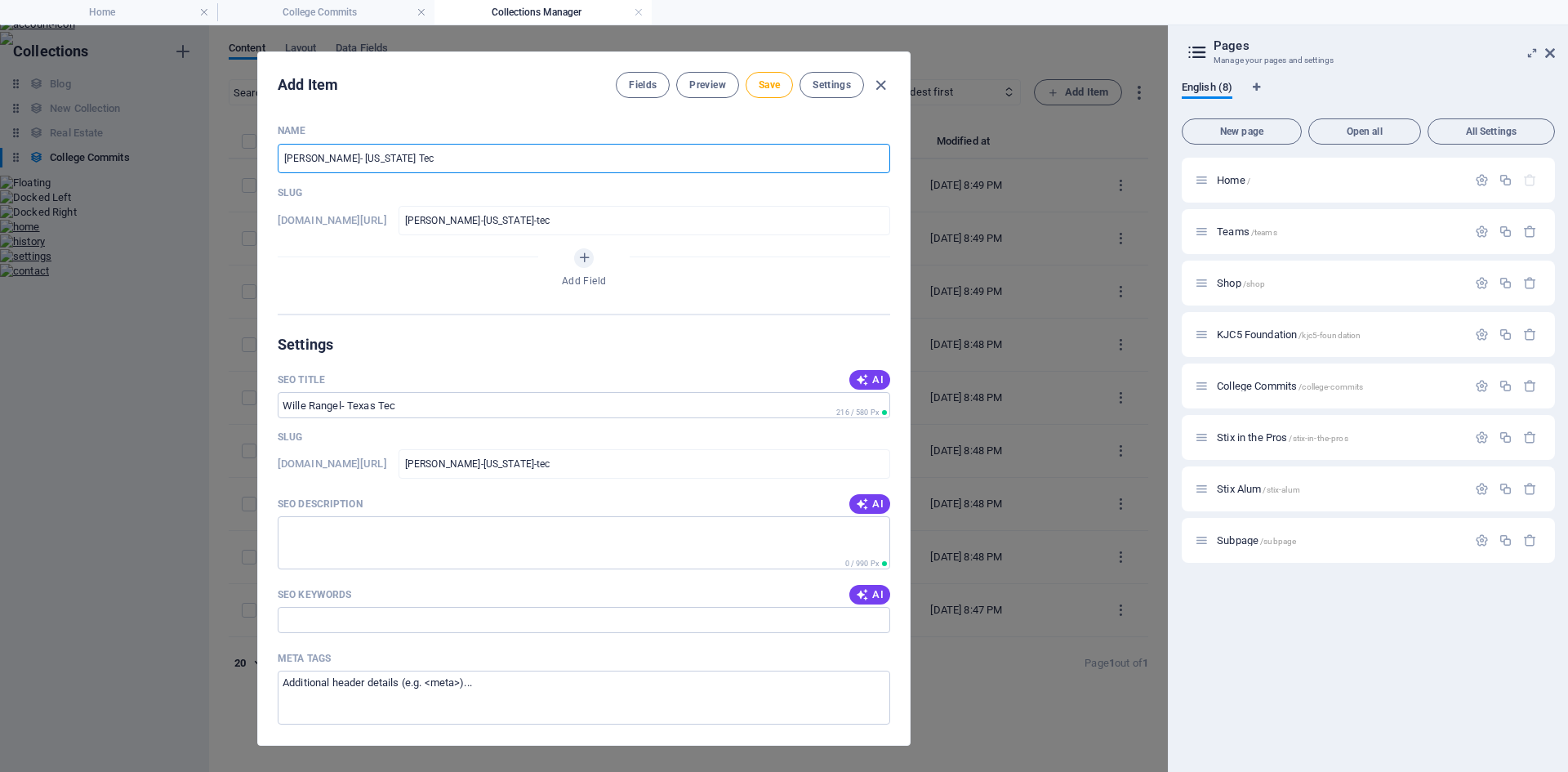
type input "Wille Rangel- Texas Tech"
type input "wille-rangel-texas-tech"
type input "Wille Rangel- Texas Tech U"
type input "wille-rangel-texas-tech-u"
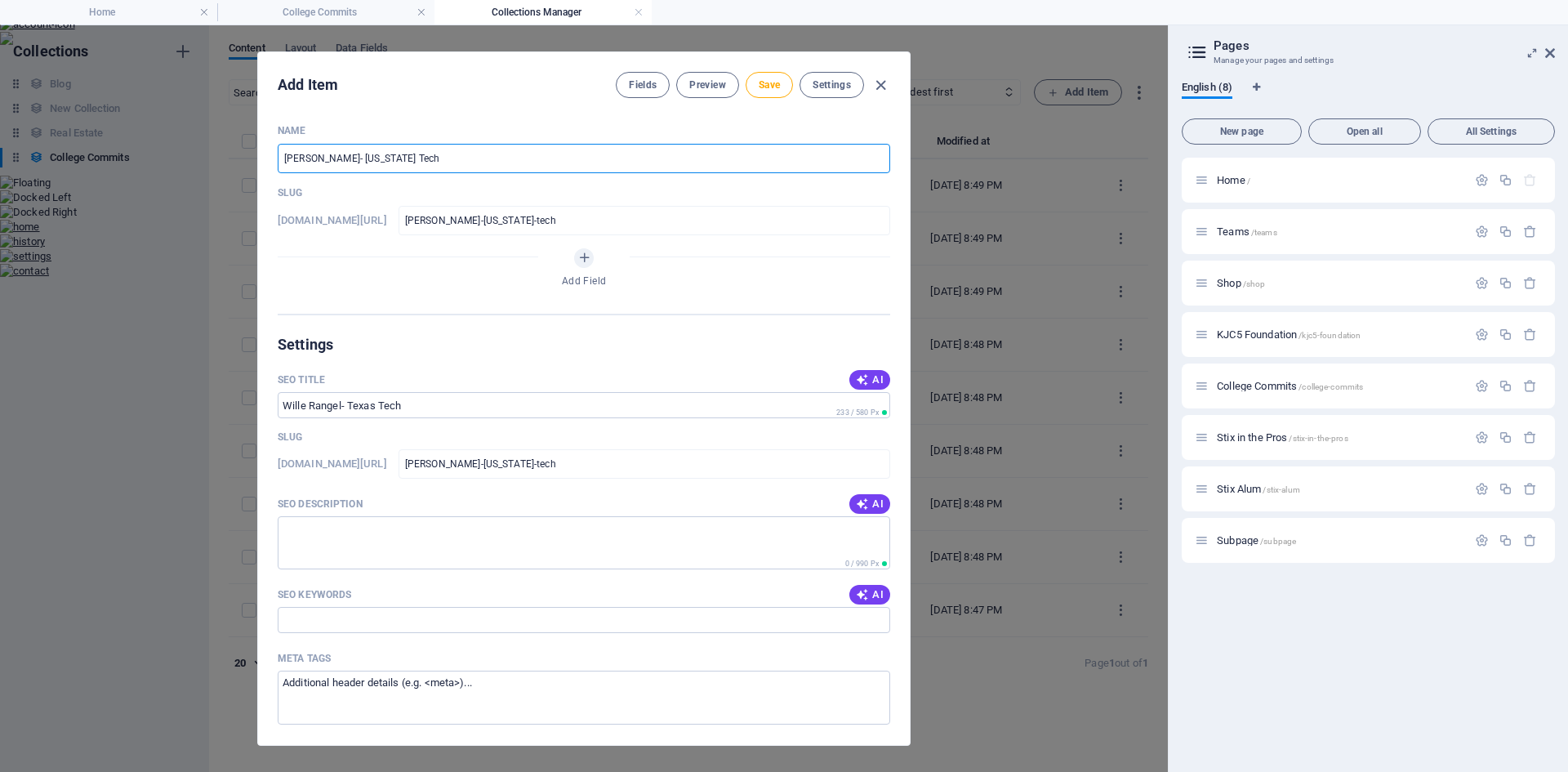
type input "wille-rangel-texas-tech-u"
type input "Wille Rangel- Texas Tech Un"
type input "wille-rangel-texas-tech-un"
type input "Wille Rangel- Texas Tech Uni"
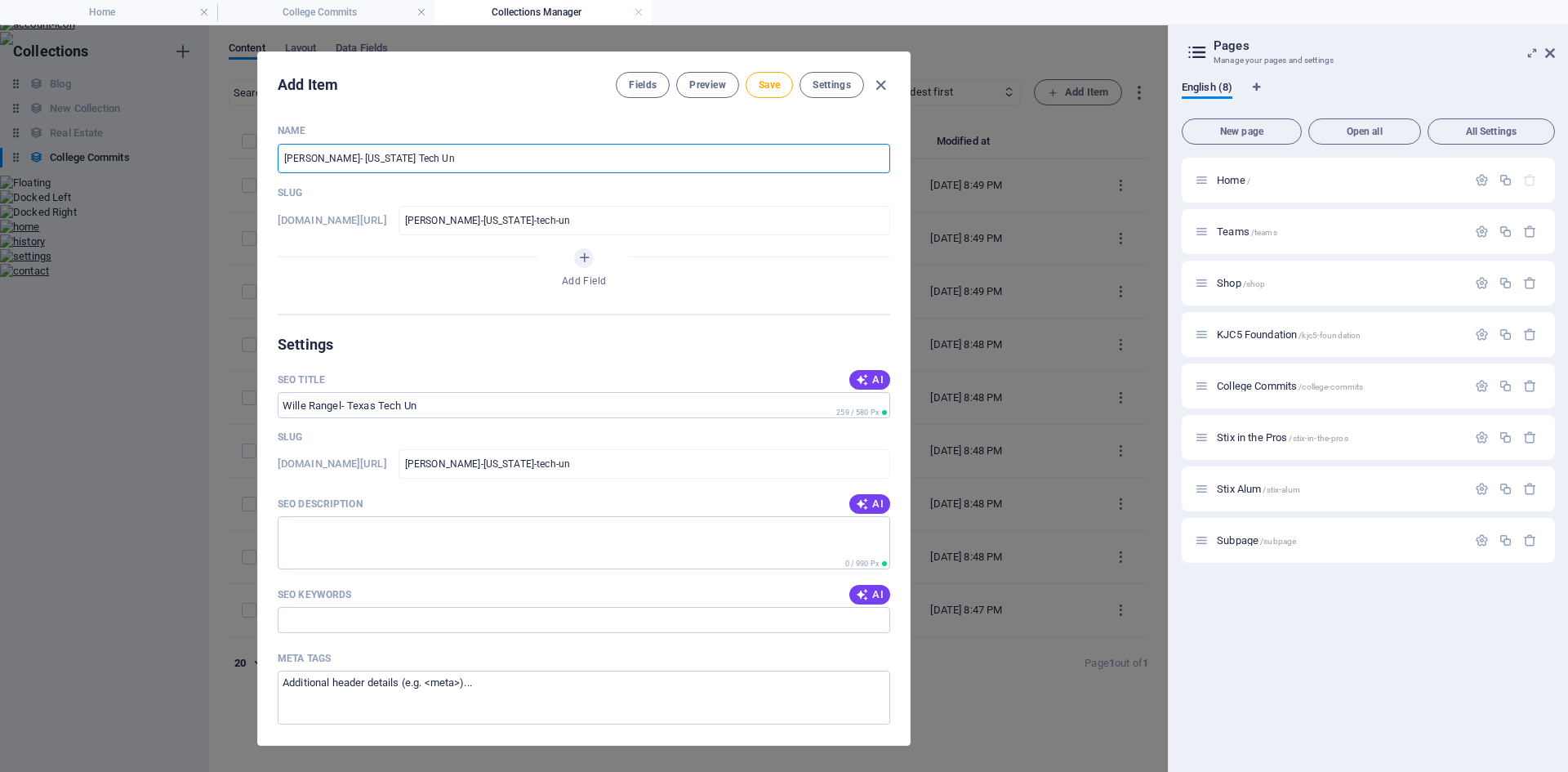
type input "wille-rangel-texas-tech-uni"
type input "Wille Rangel- Texas Tech Univ"
type input "wille-rangel-texas-tech-univ"
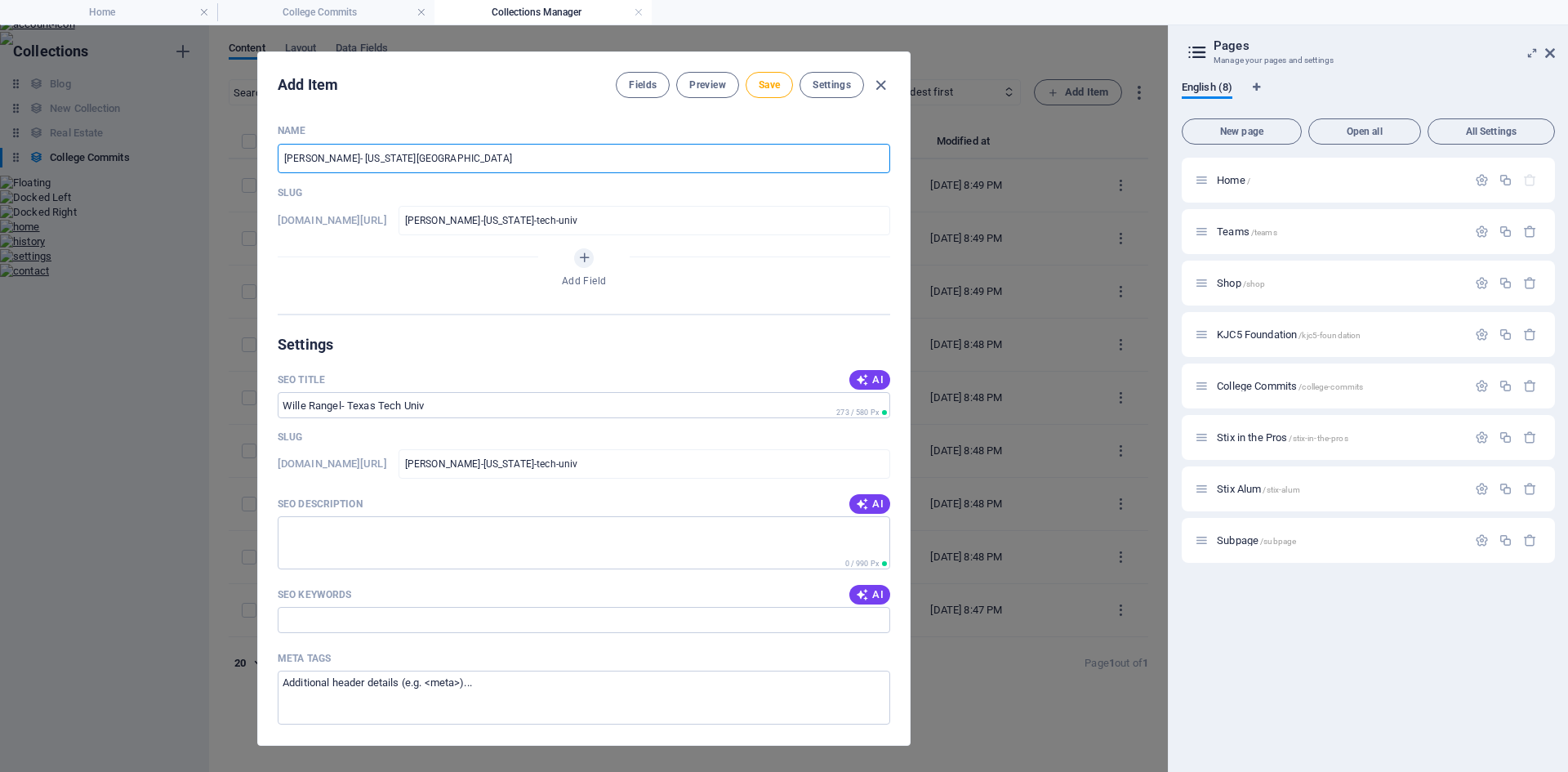
type input "Wille Rangel- Texas Tech Unive"
type input "wille-rangel-texas-tech-unive"
type input "Wille Rangel- Texas Tech Univer"
type input "wille-rangel-texas-tech-univer"
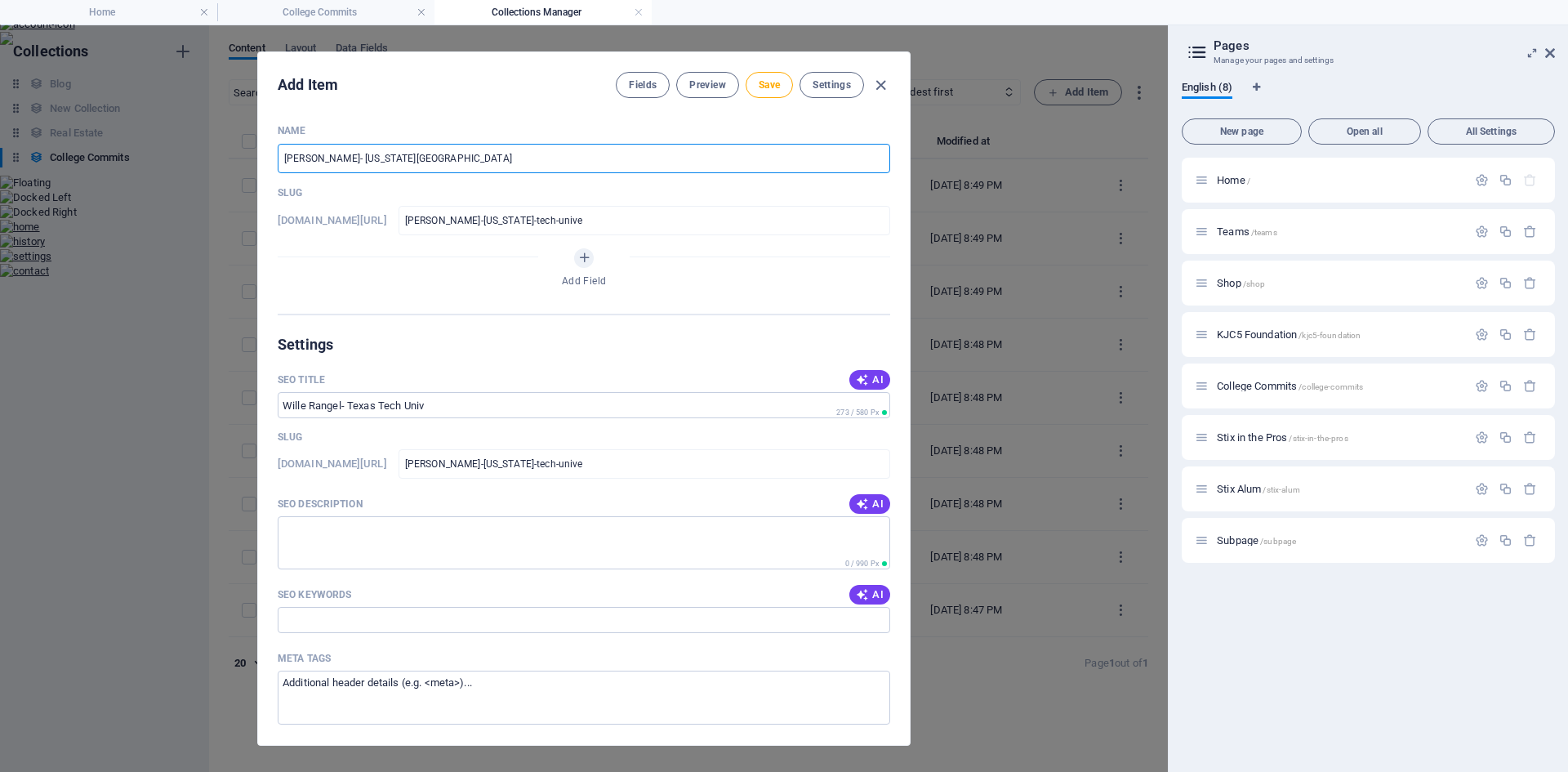
type input "wille-rangel-texas-tech-univer"
type input "Wille Rangel- Texas Tech Univers"
type input "wille-rangel-texas-tech-univers"
type input "Wille Rangel- Texas Tech Universi"
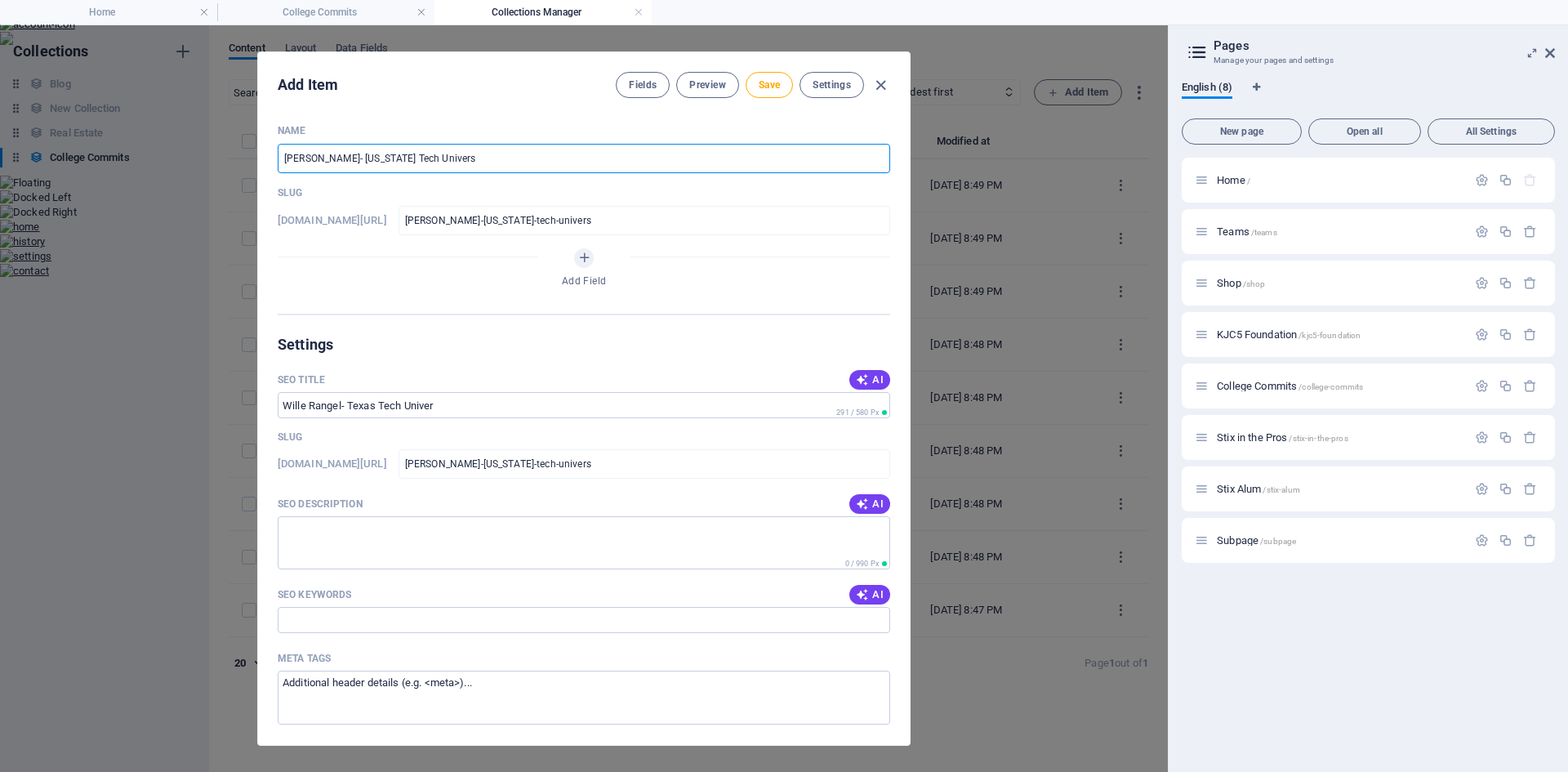
type input "wille-rangel-texas-tech-universi"
type input "Wille Rangel- Texas Tech Universit"
type input "wille-rangel-texas-tech-universit"
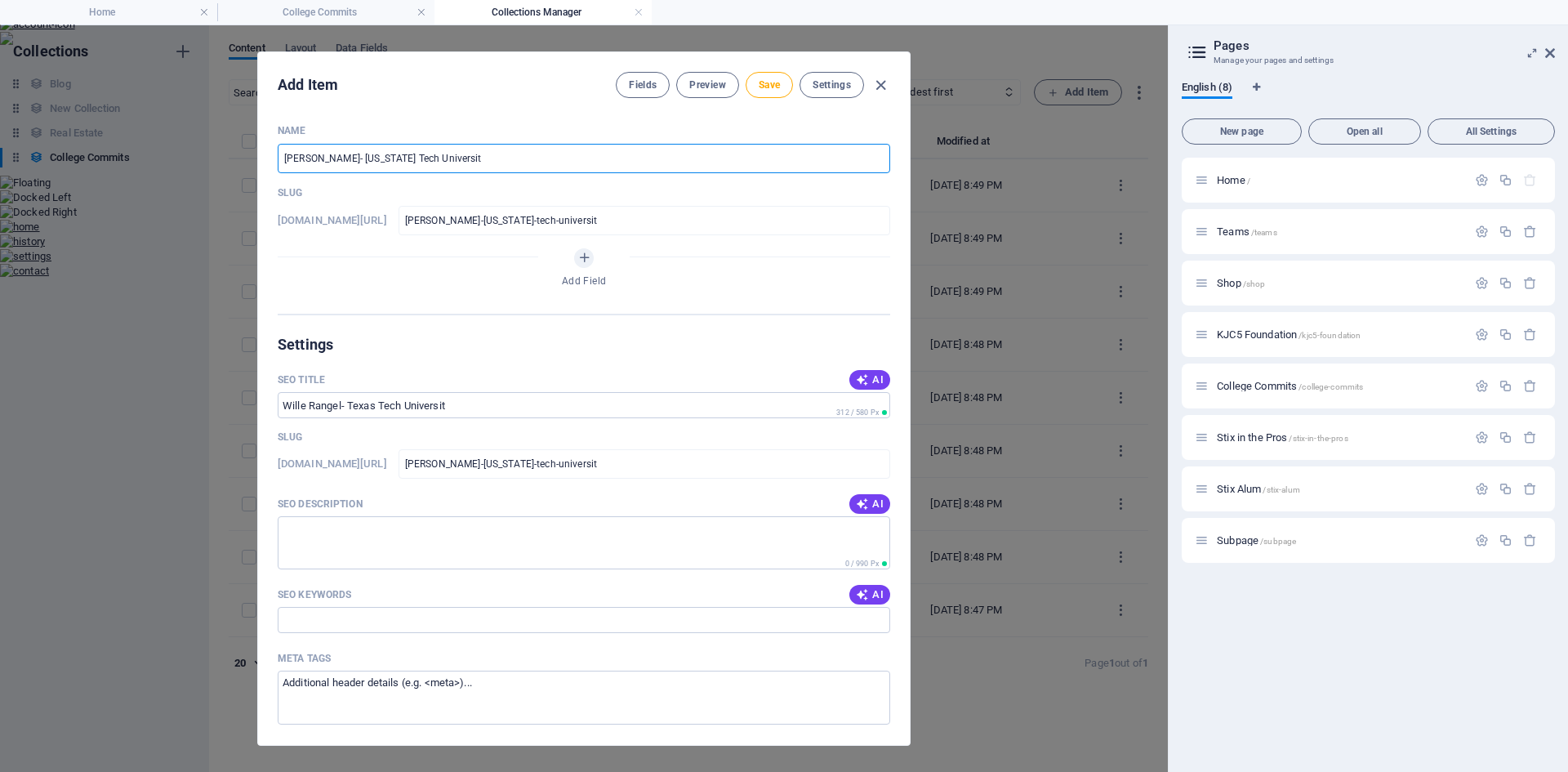
type input "Wille Rangel- Texas Tech Universi"
type input "wille-rangel-texas-tech-universi"
type input "Wille Rangel- Texas Tech Univers"
type input "wille-rangel-texas-tech-univers"
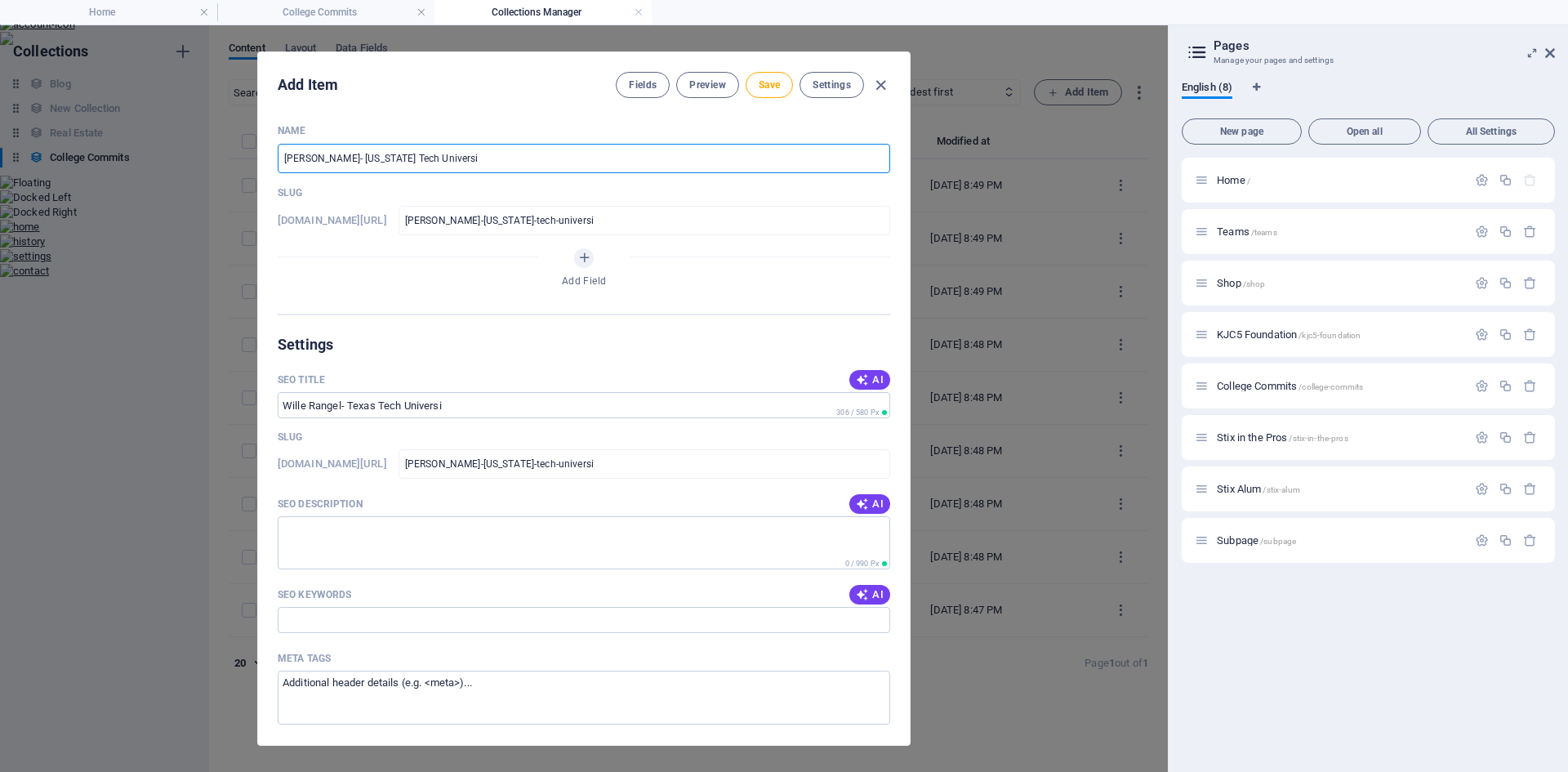
type input "wille-rangel-texas-tech-univers"
type input "Wille Rangel- Texas Tech Univer"
type input "wille-rangel-texas-tech-univer"
type input "Wille Rangel- Texas Tech Unive"
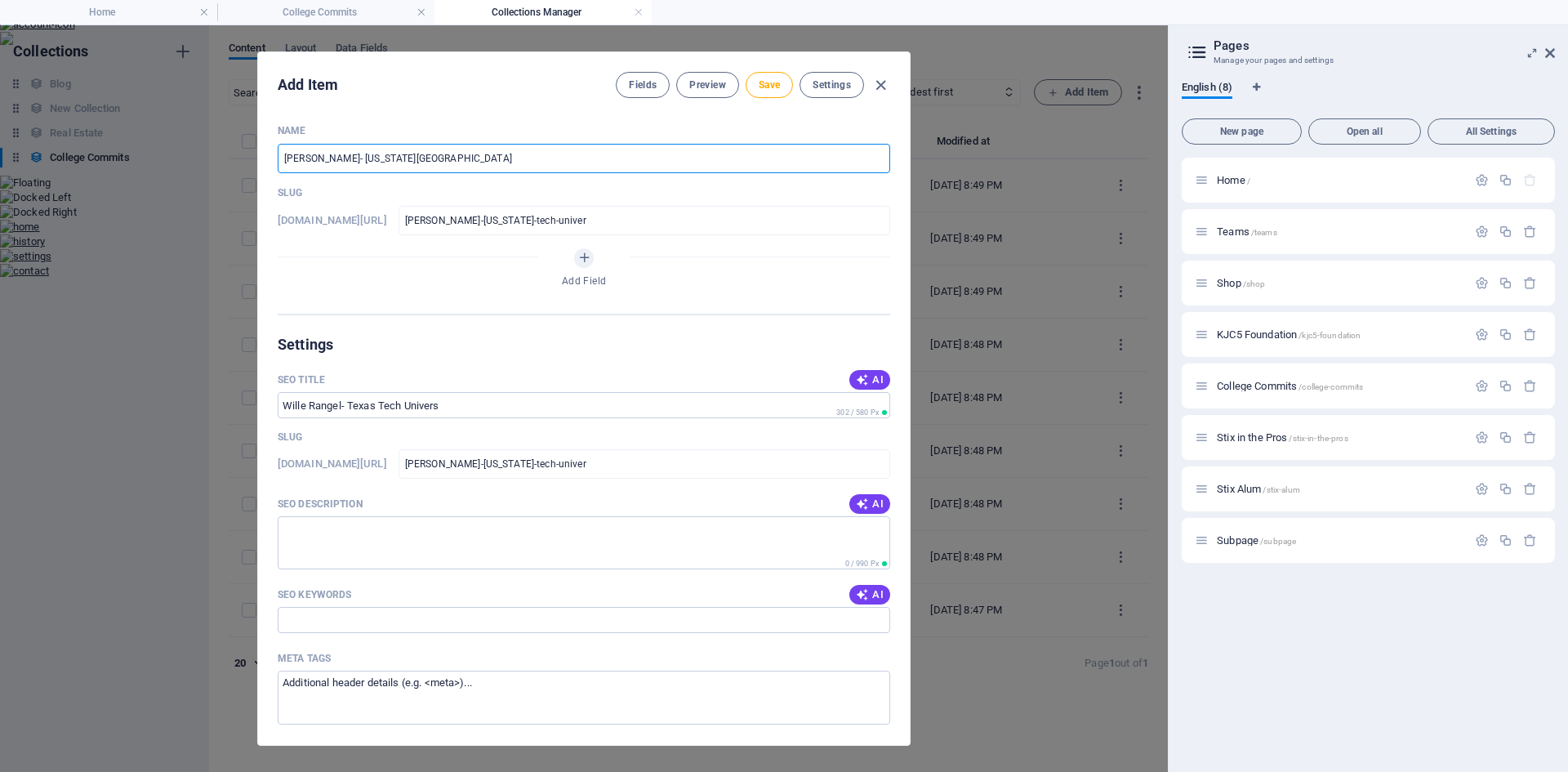
type input "wille-rangel-texas-tech-unive"
type input "Wille Rangel- Texas Tech Univ"
type input "wille-rangel-texas-tech-univ"
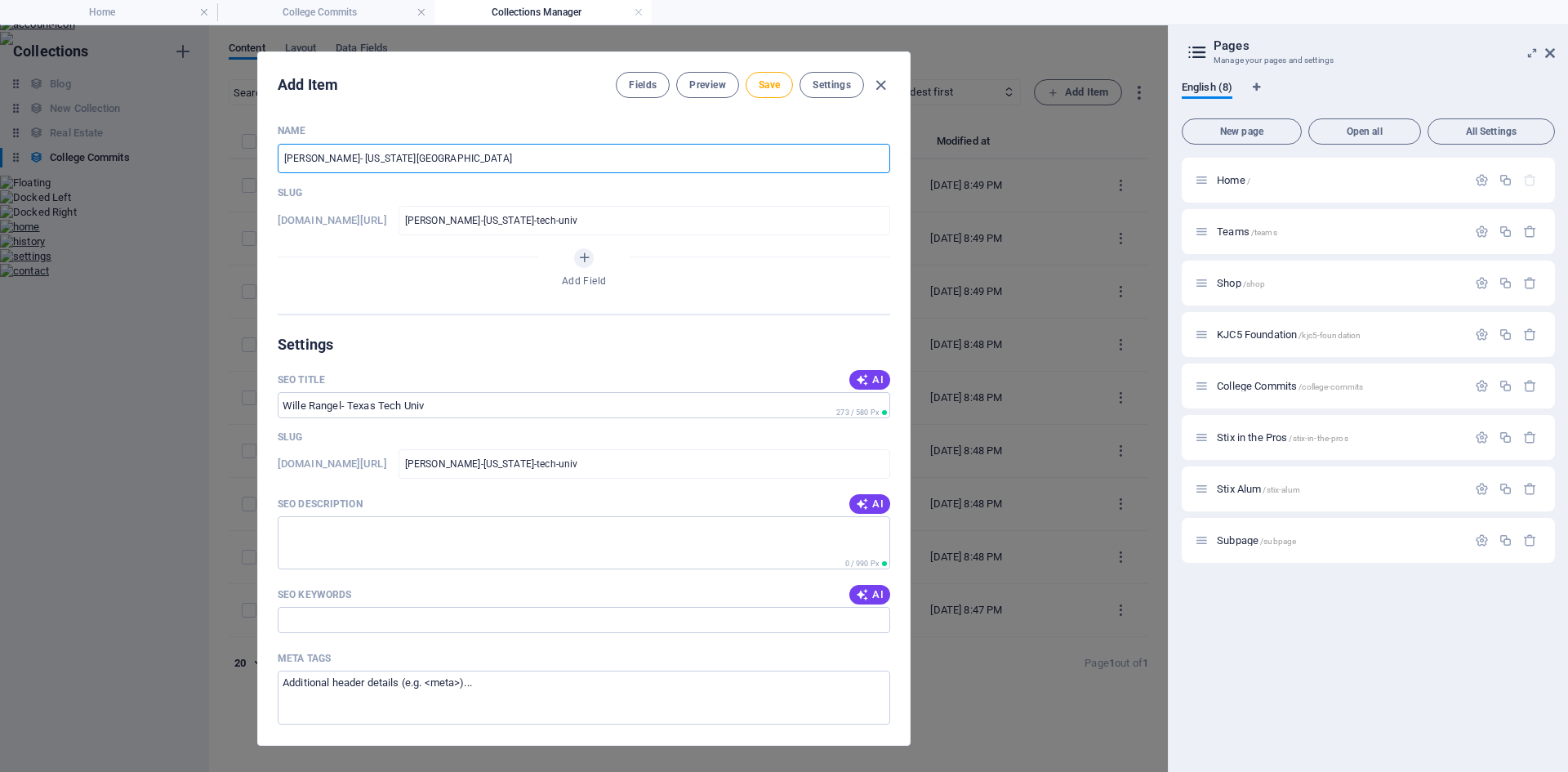
type input "Wille Rangel- Texas Tech Uni"
type input "wille-rangel-texas-tech-uni"
type input "Wille Rangel- Texas Tech Un"
type input "wille-rangel-texas-tech-un"
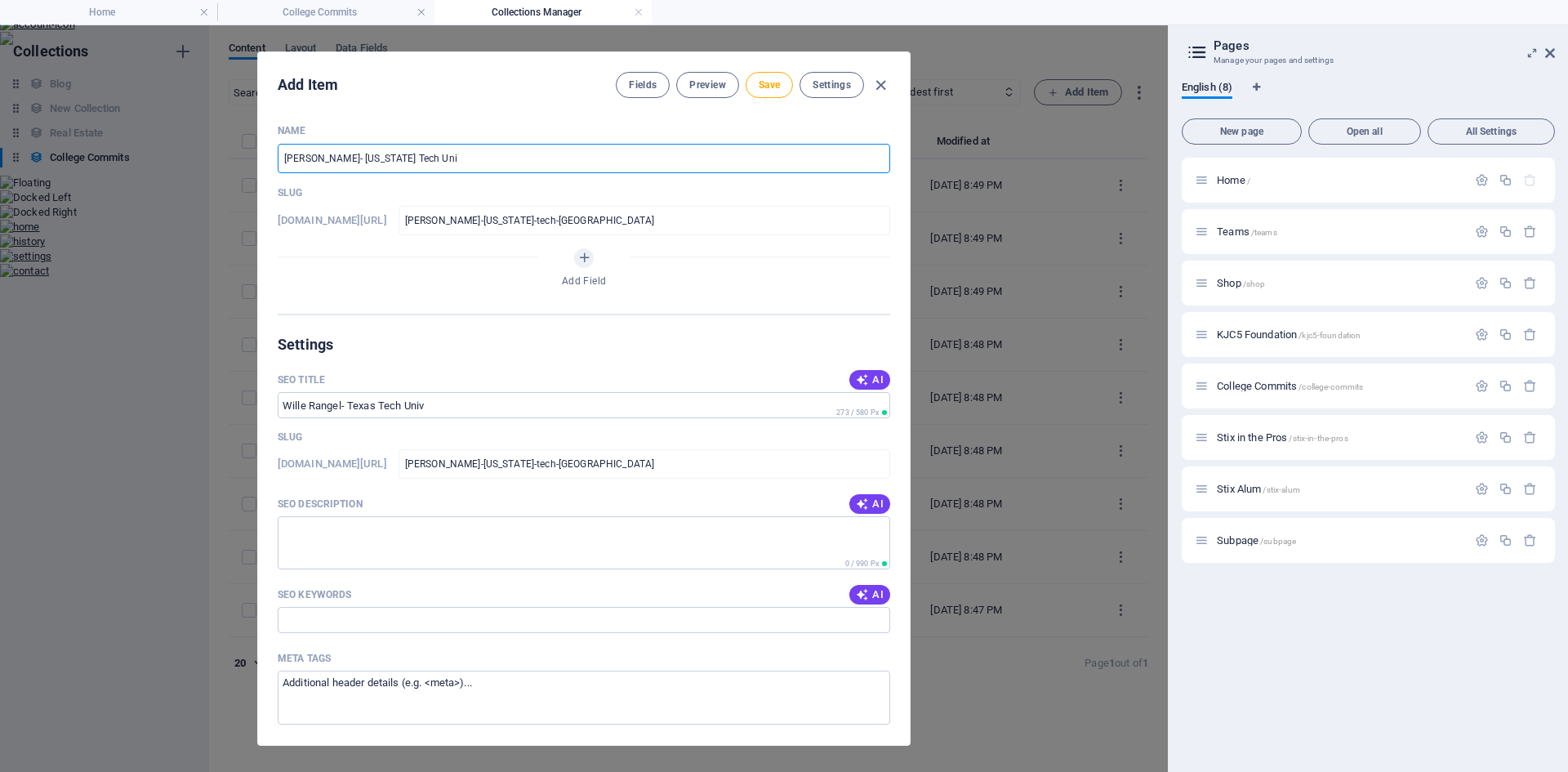
type input "wille-rangel-texas-tech-un"
type input "Wille Rangel- Texas Tech U"
type input "wille-rangel-texas-tech-u"
type input "Wille Rangel- Texas Tech"
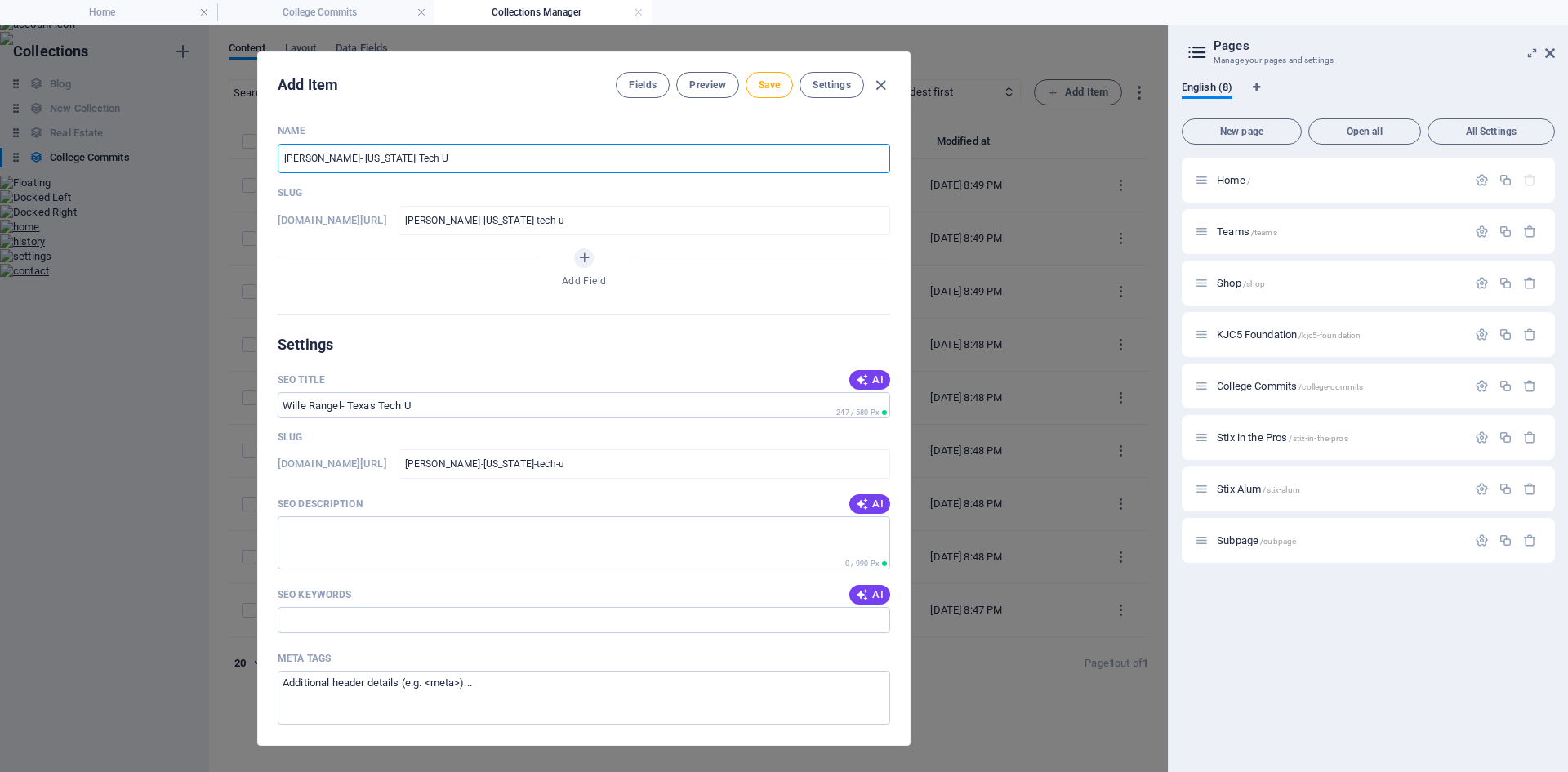
type input "wille-rangel-texas-tech"
type input "Wille Rangel- Texas Tech"
click at [764, 85] on span "Save" at bounding box center [770, 86] width 21 height 13
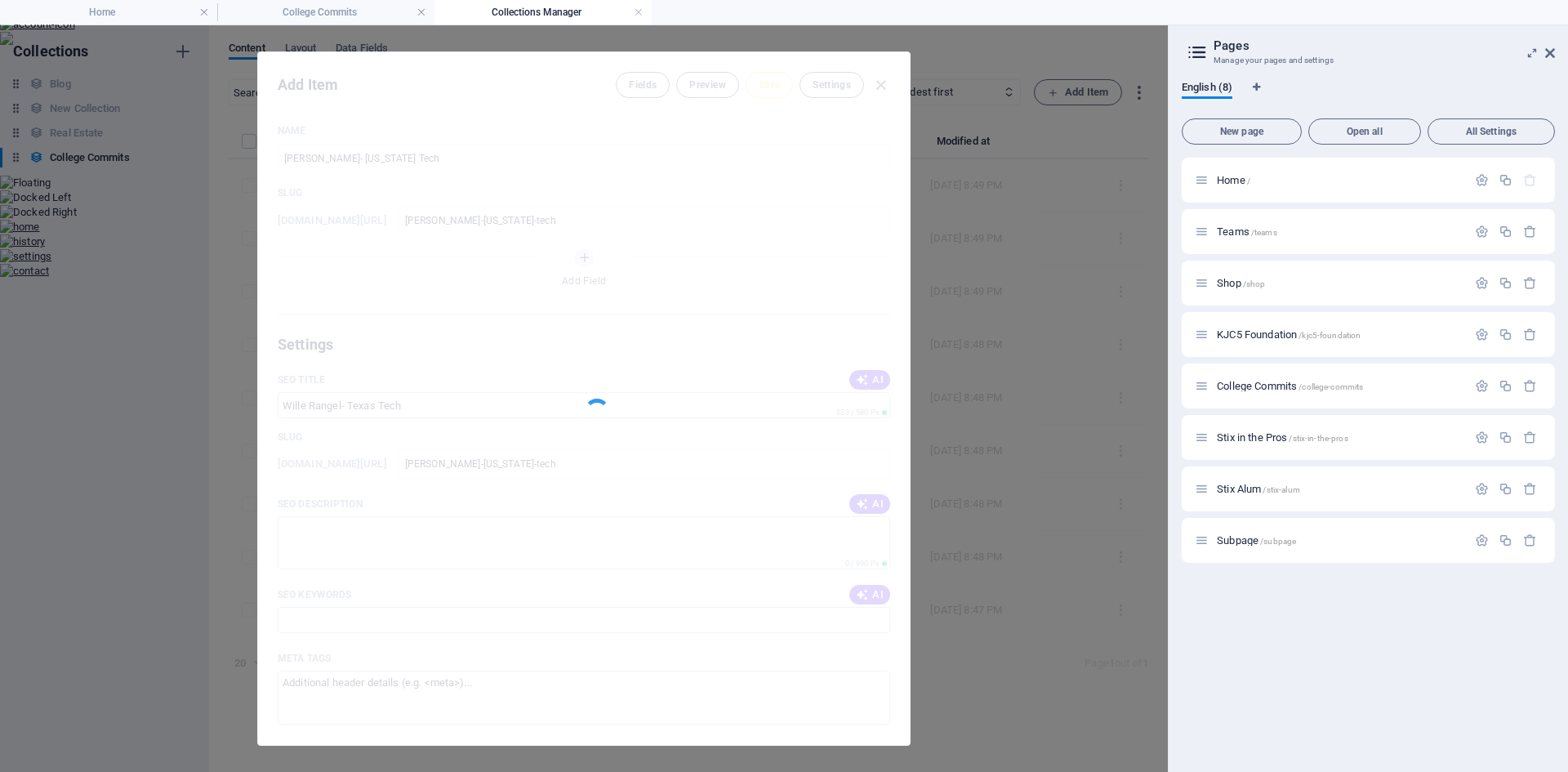
type input "wille-rangel-texas-tech"
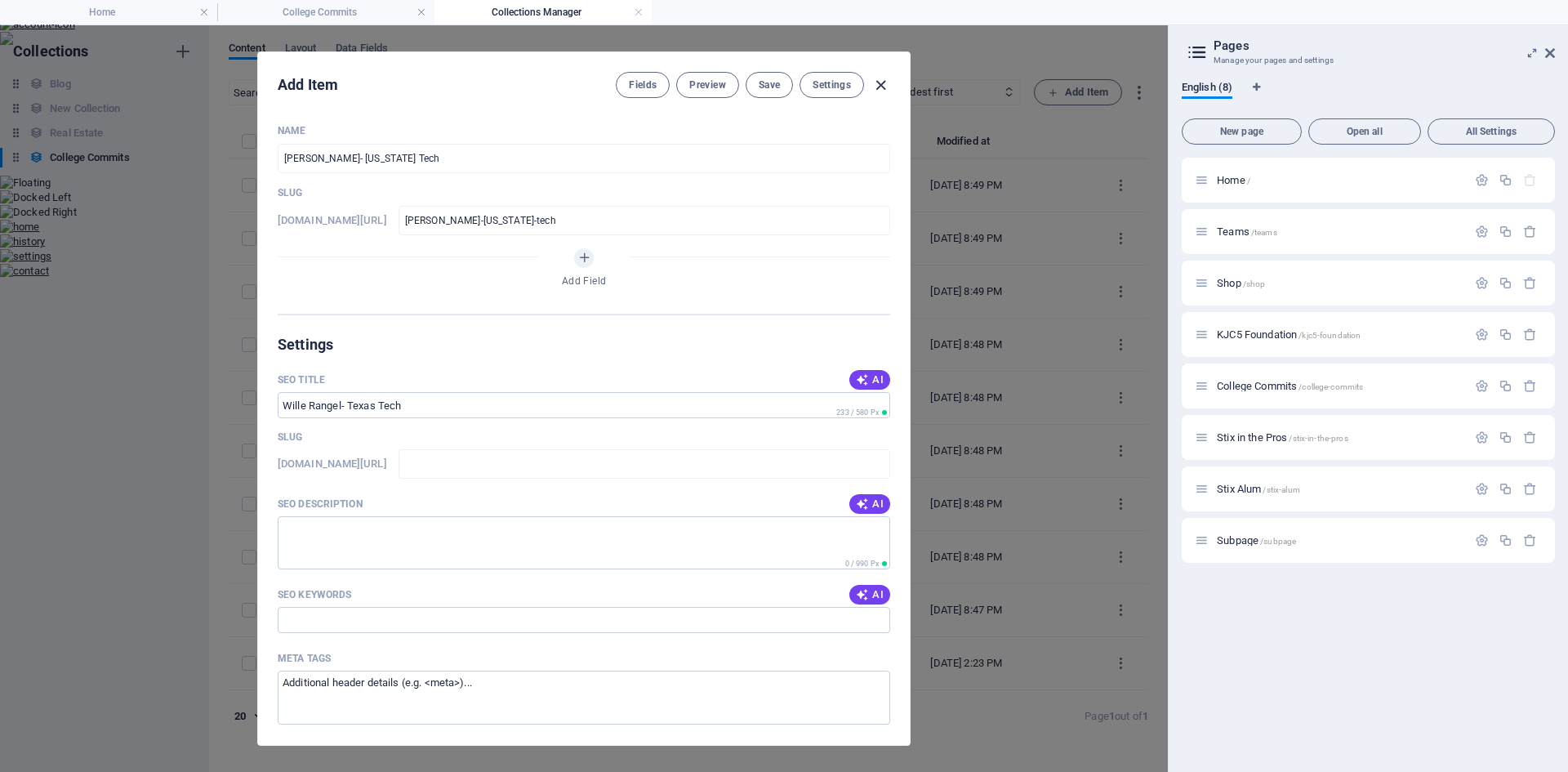
click at [882, 86] on icon "button" at bounding box center [881, 86] width 19 height 19
type input "wille-rangel-texas-tech"
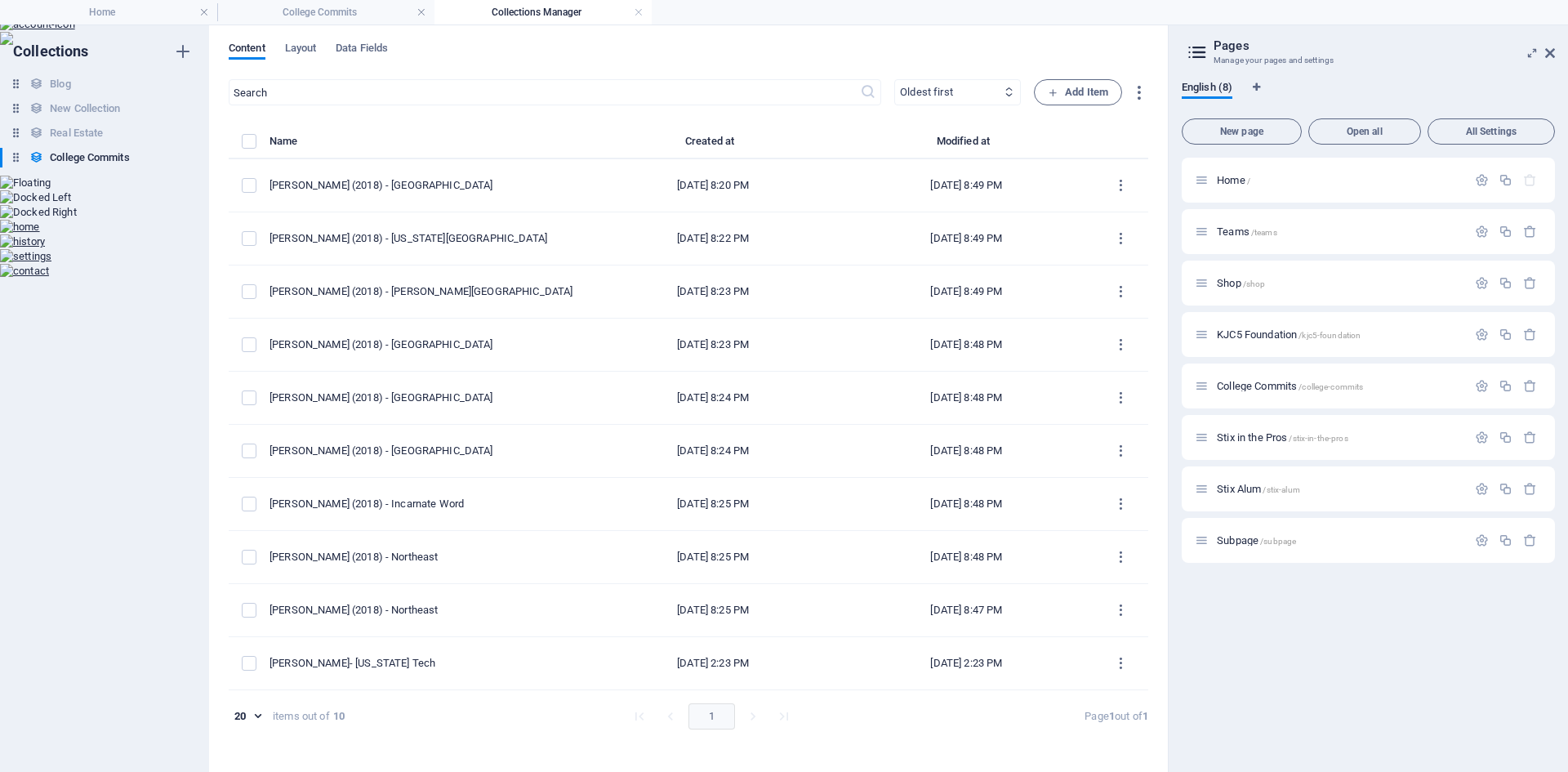
click at [1005, 96] on icon at bounding box center [1008, 91] width 10 height 10
click at [1009, 85] on select "Newest first Oldest first Last modified Name (ascending) Name (descending) Slug…" at bounding box center [957, 92] width 126 height 27
select select "createdAt_DESC"
click at [894, 79] on select "Newest first Oldest first Last modified Name (ascending) Name (descending) Slug…" at bounding box center [957, 92] width 126 height 27
click at [1069, 87] on span "Add Item" at bounding box center [1079, 92] width 61 height 20
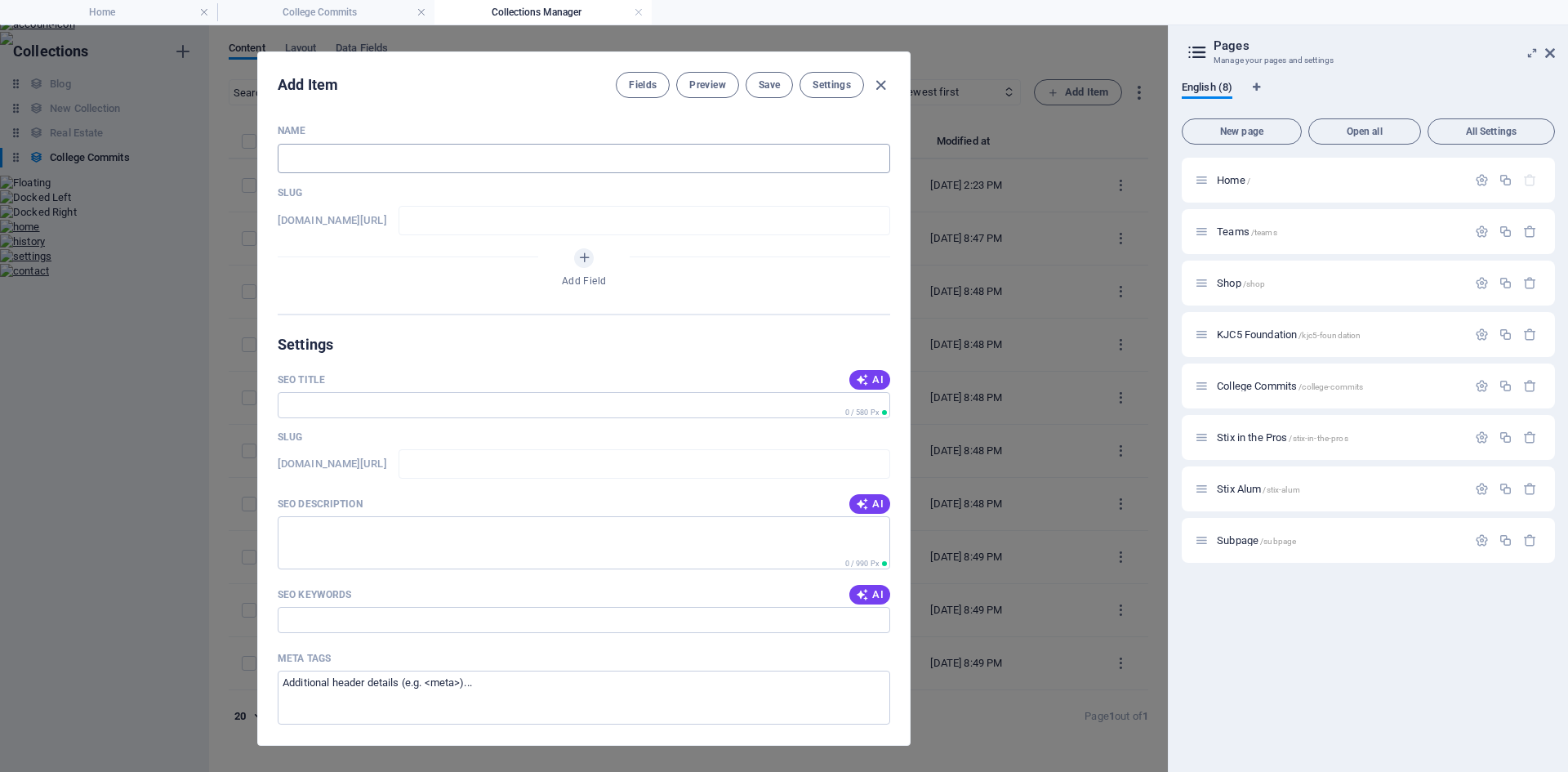
click at [342, 164] on input "text" at bounding box center [583, 158] width 613 height 29
type input "K"
type input "k"
type input "Ka"
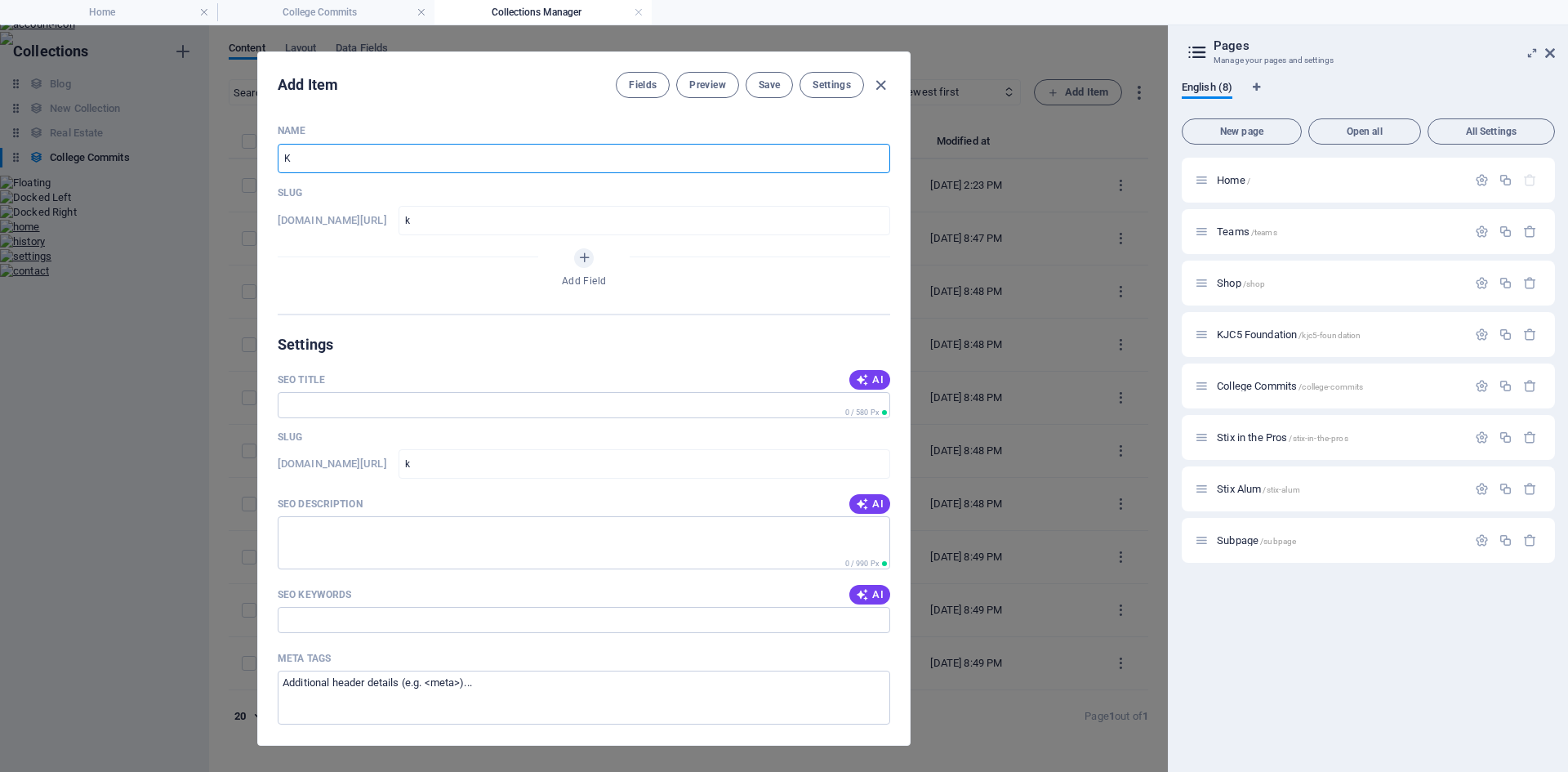
type input "ka"
type input "Kas"
type input "kas"
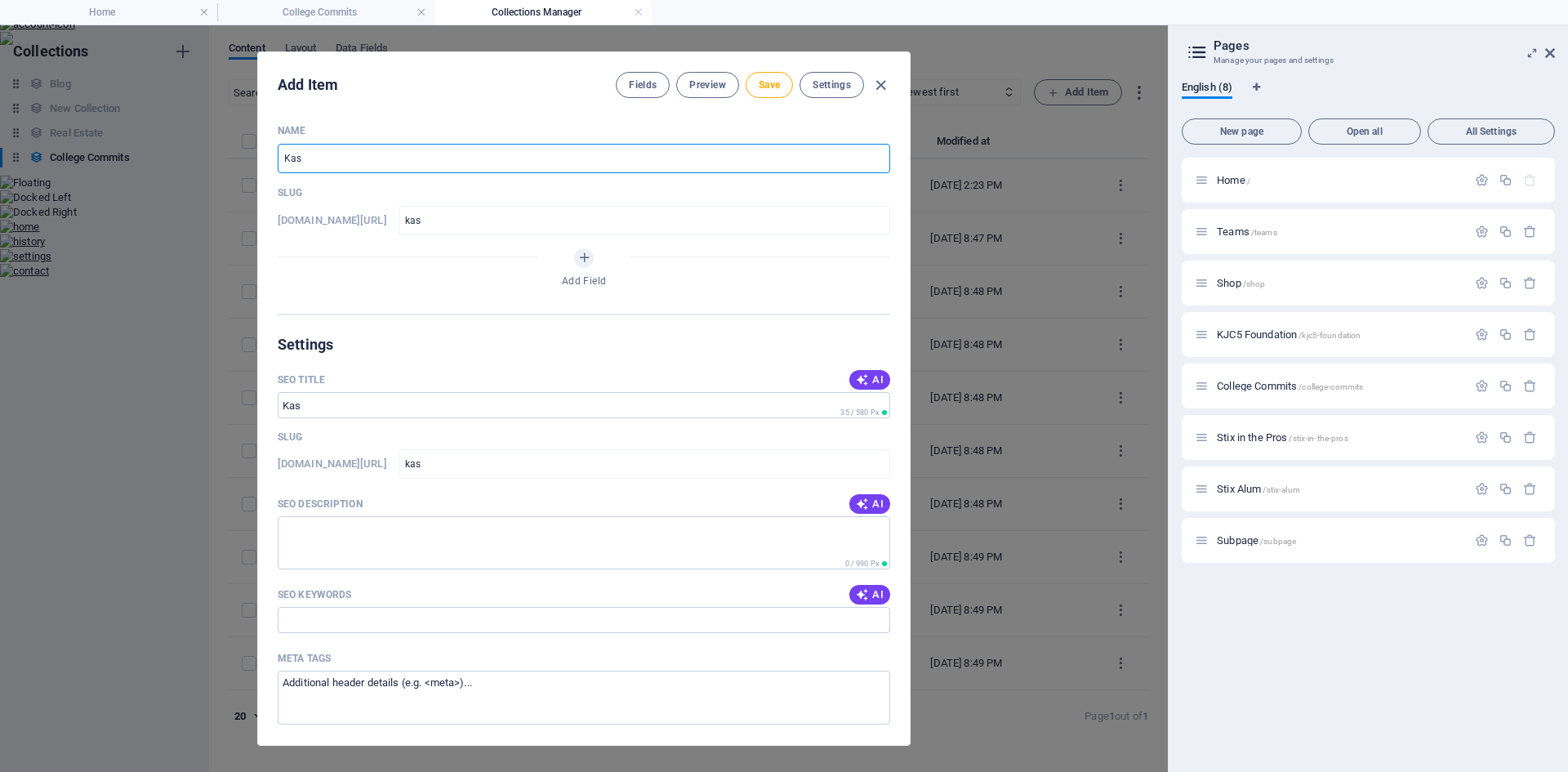
type input "Kase"
type input "kase"
type input "Kasen"
type input "kasen"
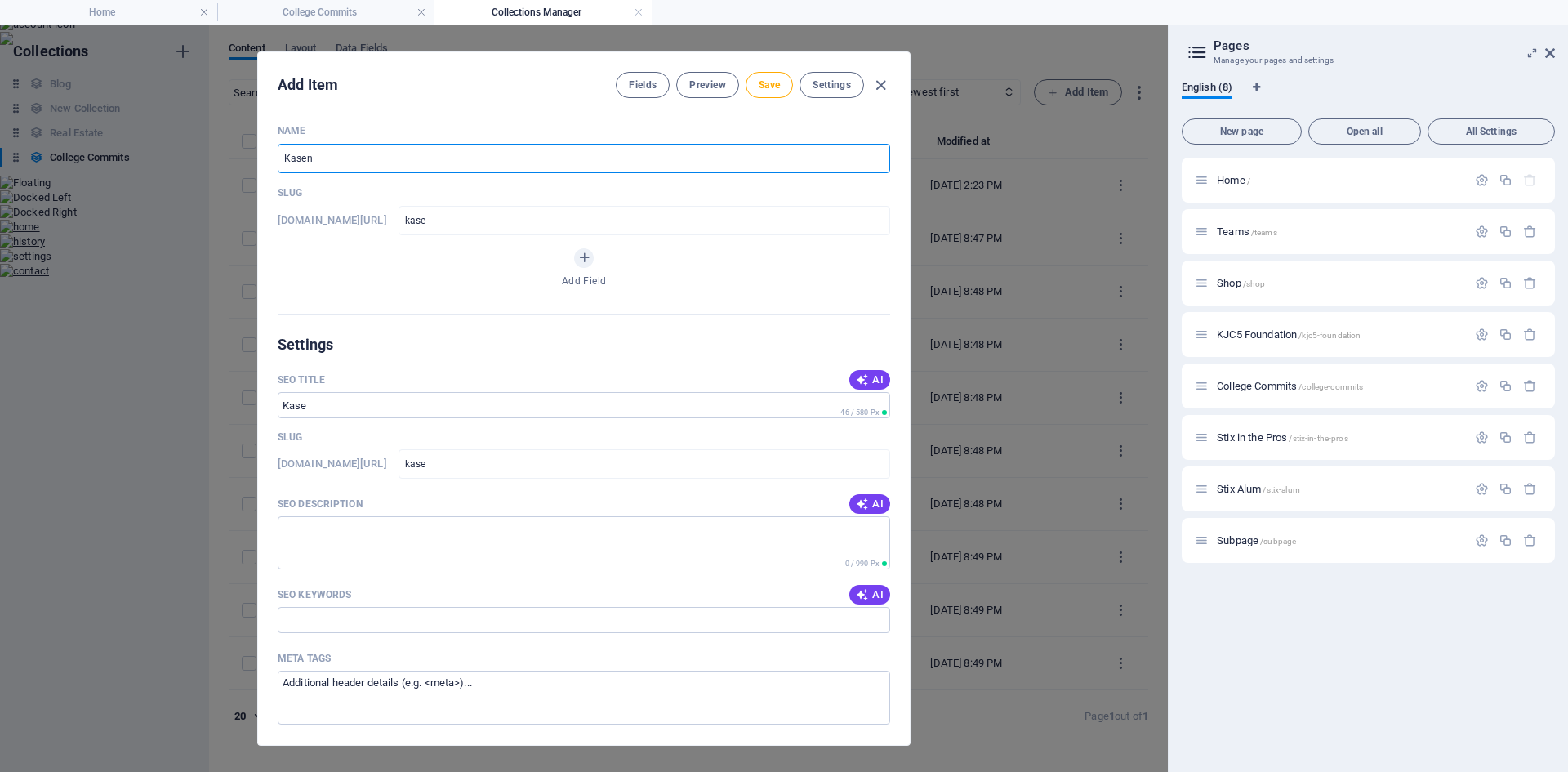
type input "kasen"
type input "Kasen B"
type input "kasen-b"
type input "Kasen Ba"
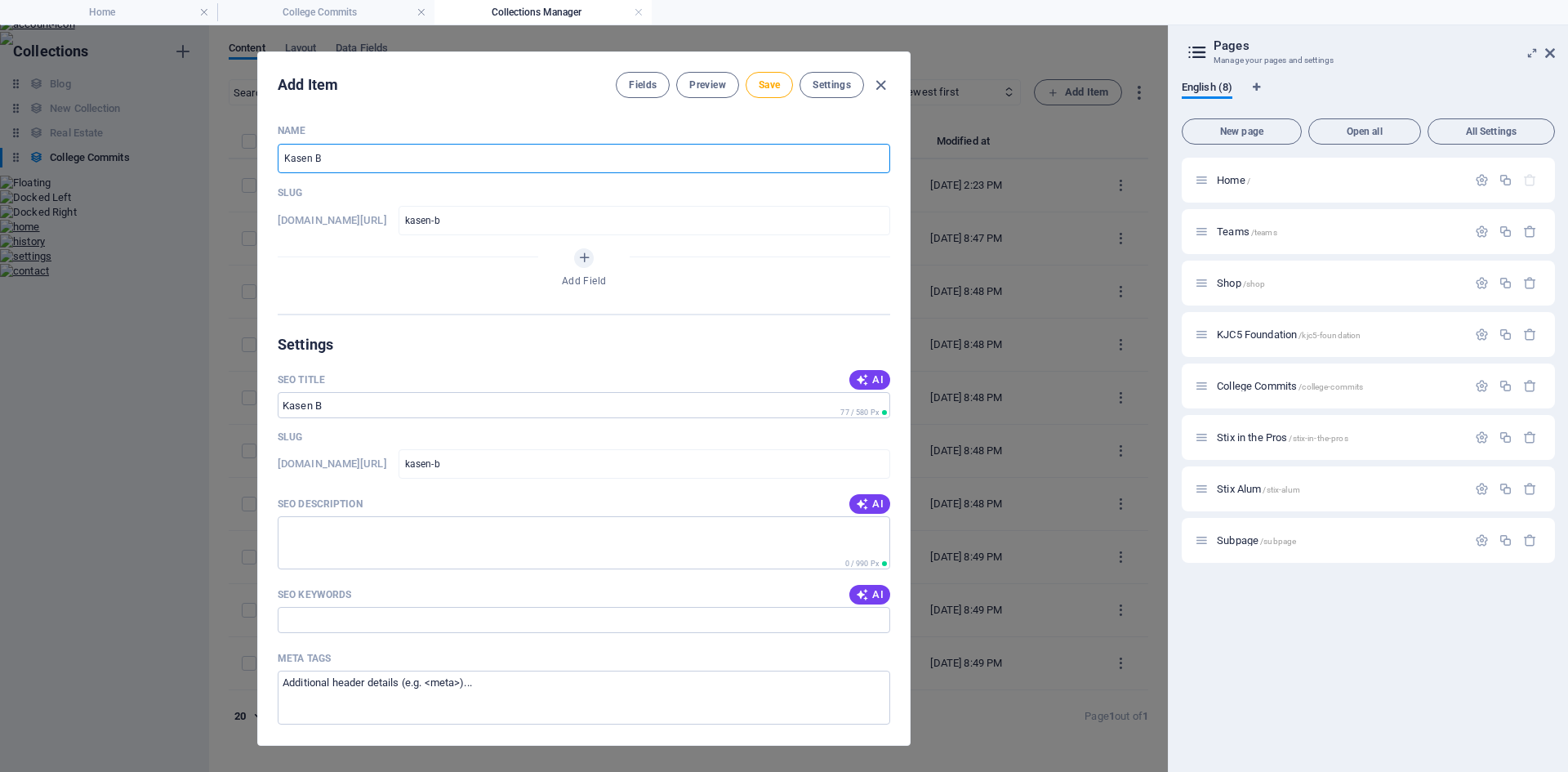
type input "kasen-ba"
type input "Kasen Bar"
type input "kasen-bar"
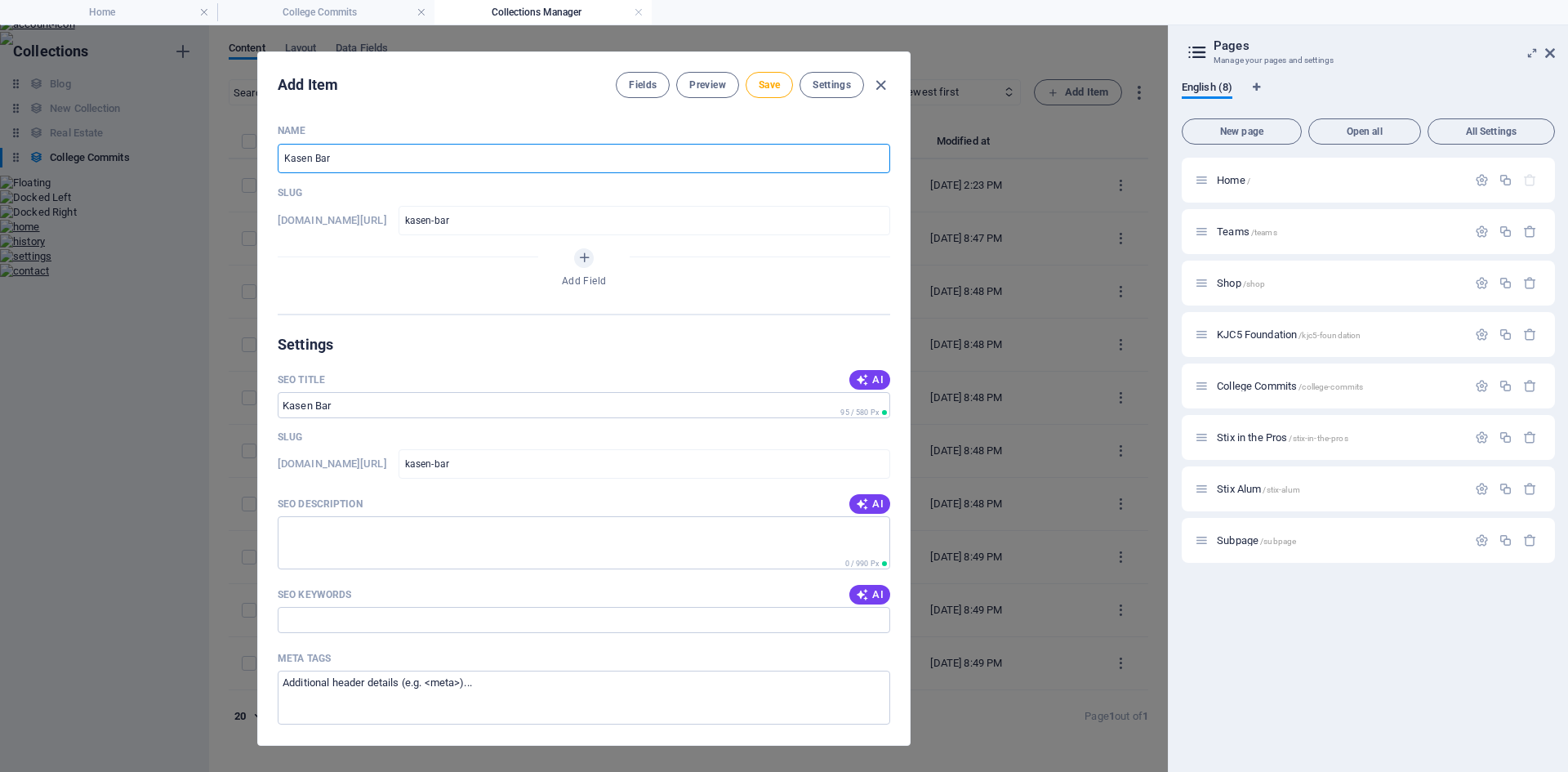
type input "Kasen Baro"
type input "kasen-baro"
type input "Kasen Baron"
type input "kasen-baron"
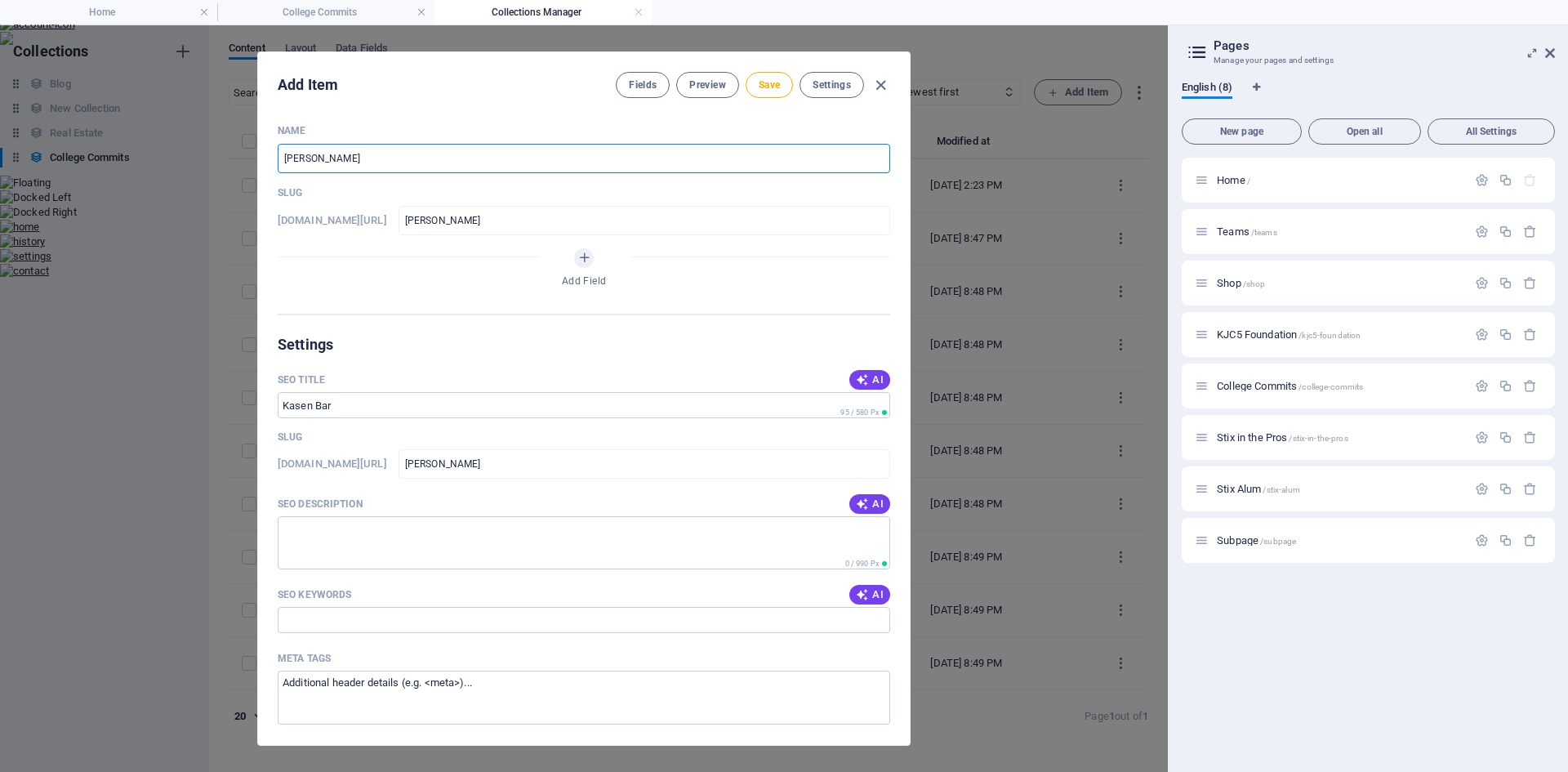
type input "kasen-baron"
type input "Kasen Barone"
type input "kasen-barone"
type input "Kasen Baronet"
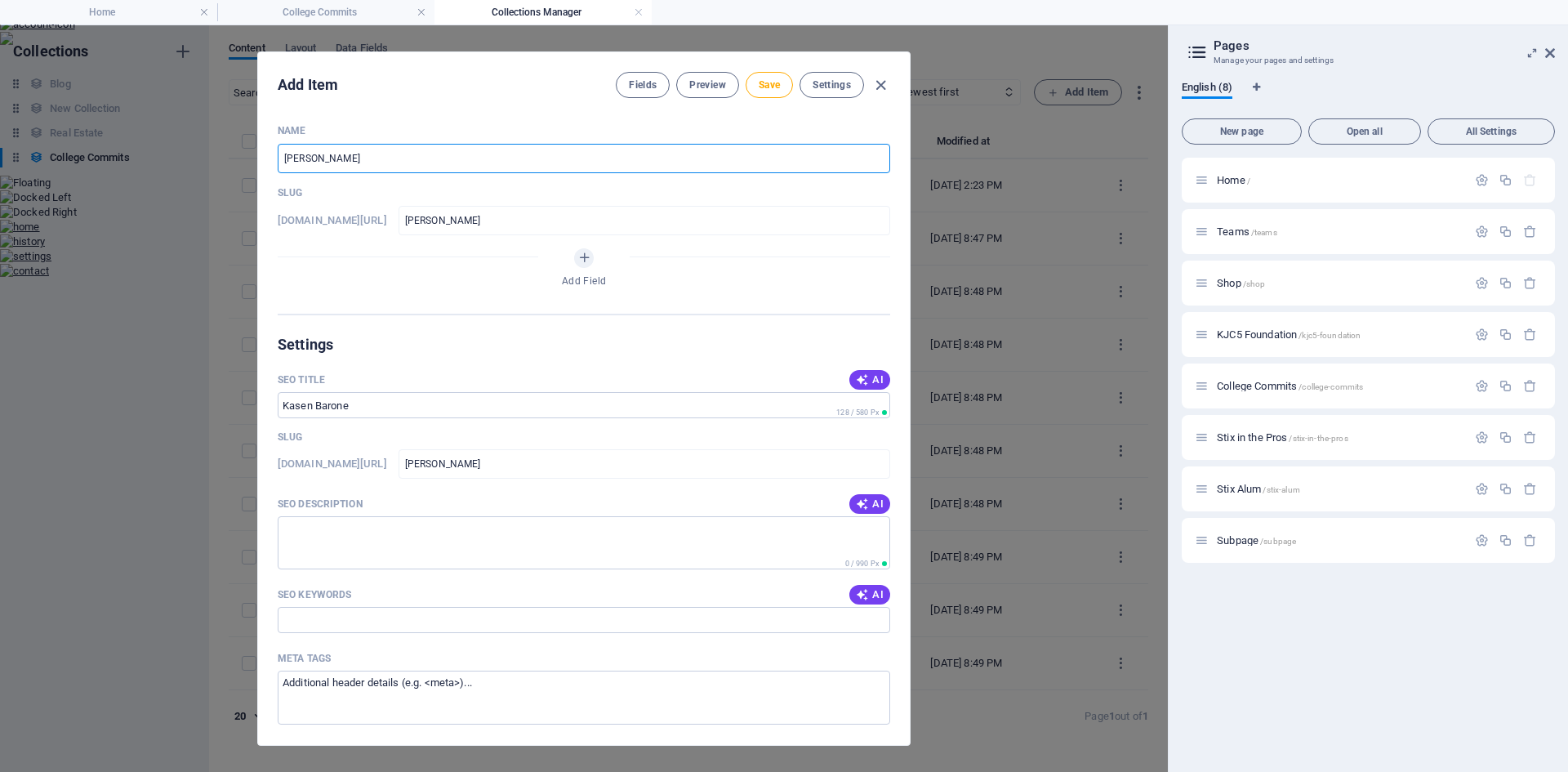
type input "kasen-baronet"
type input "Kasen Baronet - M"
type input "kasen-baronet-m"
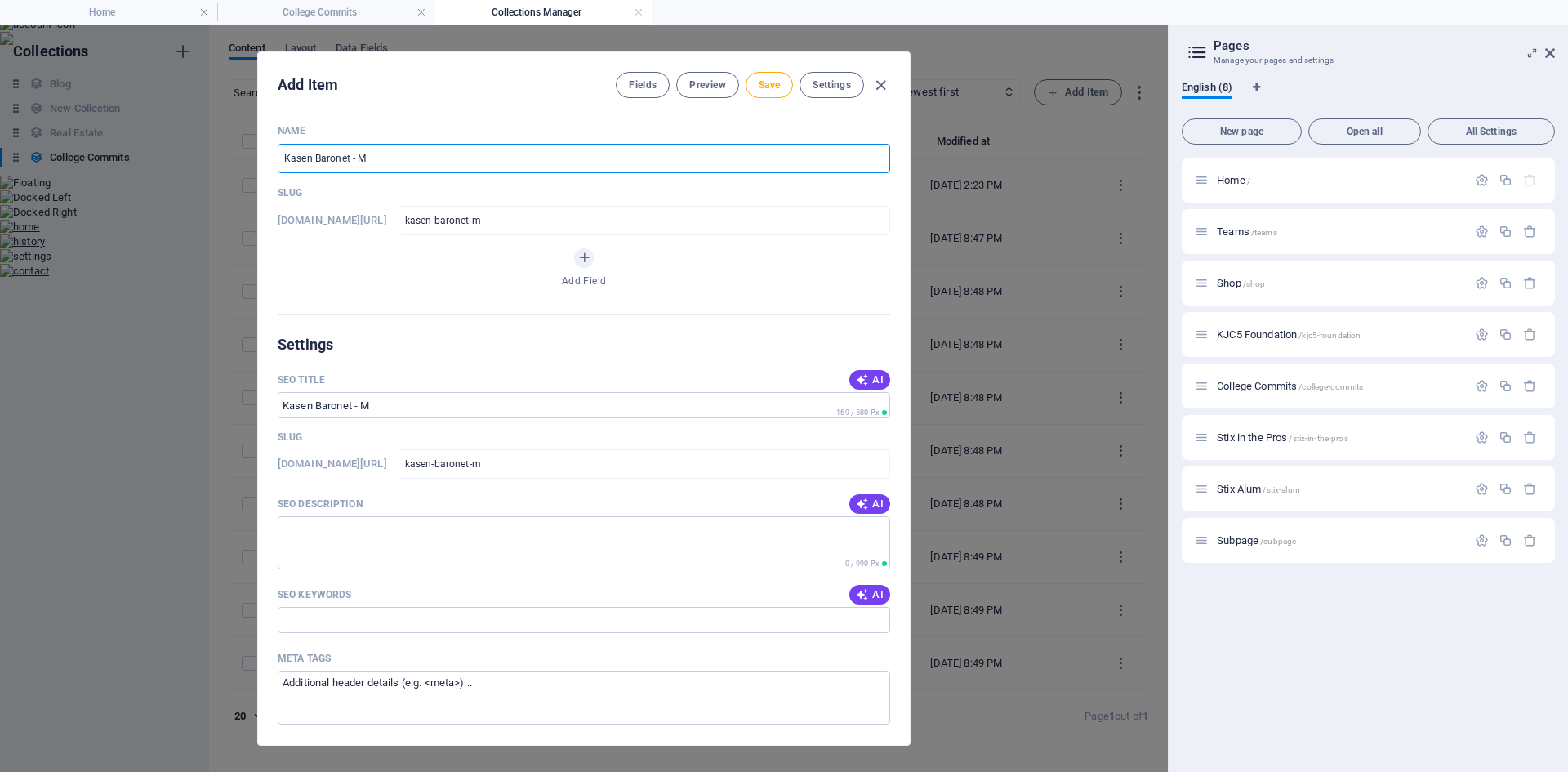
type input "Kasen Baronet - Mi"
type input "kasen-baronet-mi"
type input "Kasen Baronet - Mid"
type input "kasen-baronet-mid"
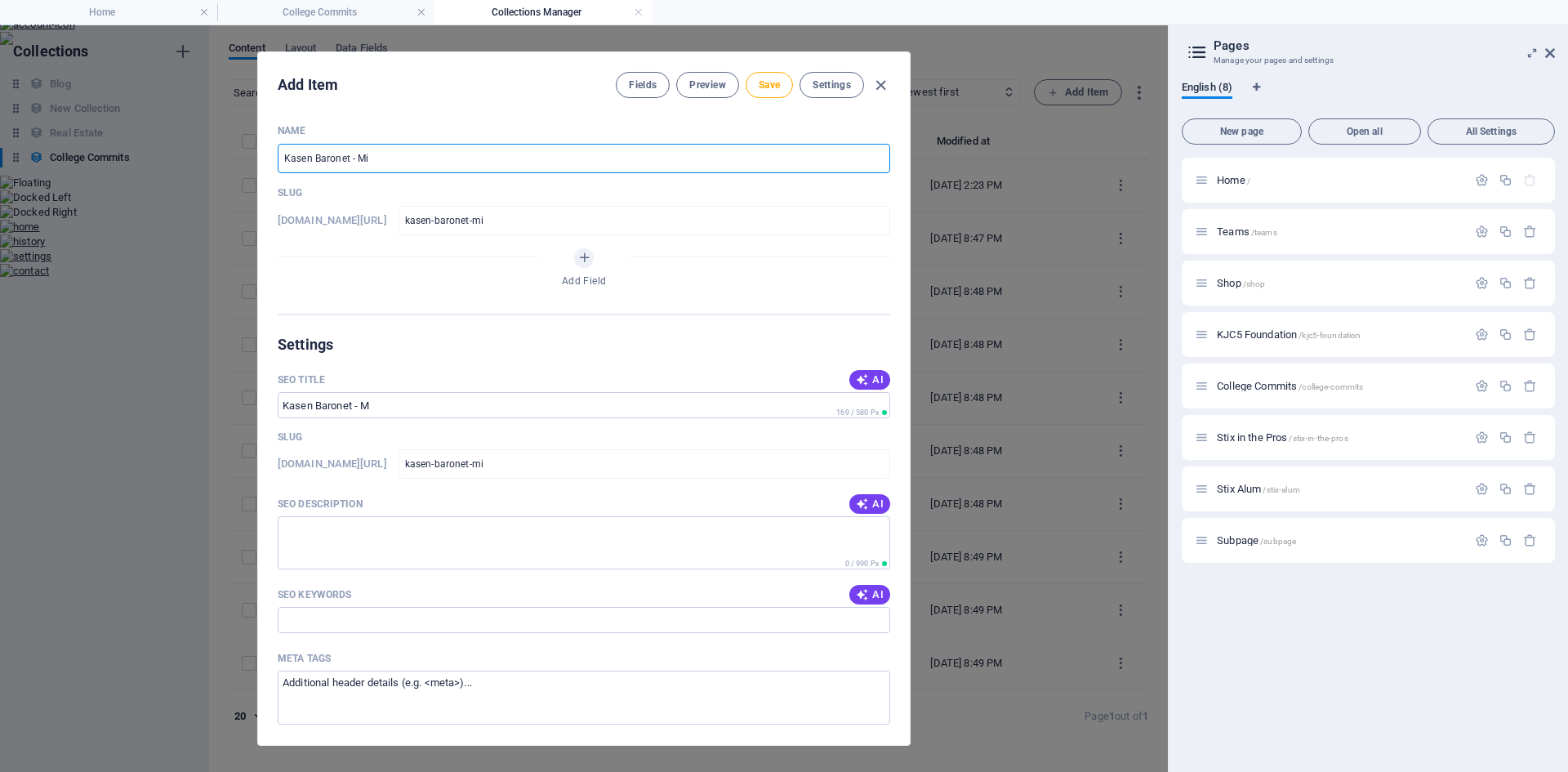
type input "kasen-baronet-mid"
type input "Kasen Baronet - Midl"
type input "kasen-baronet-midl"
type input "Kasen Baronet - Midla"
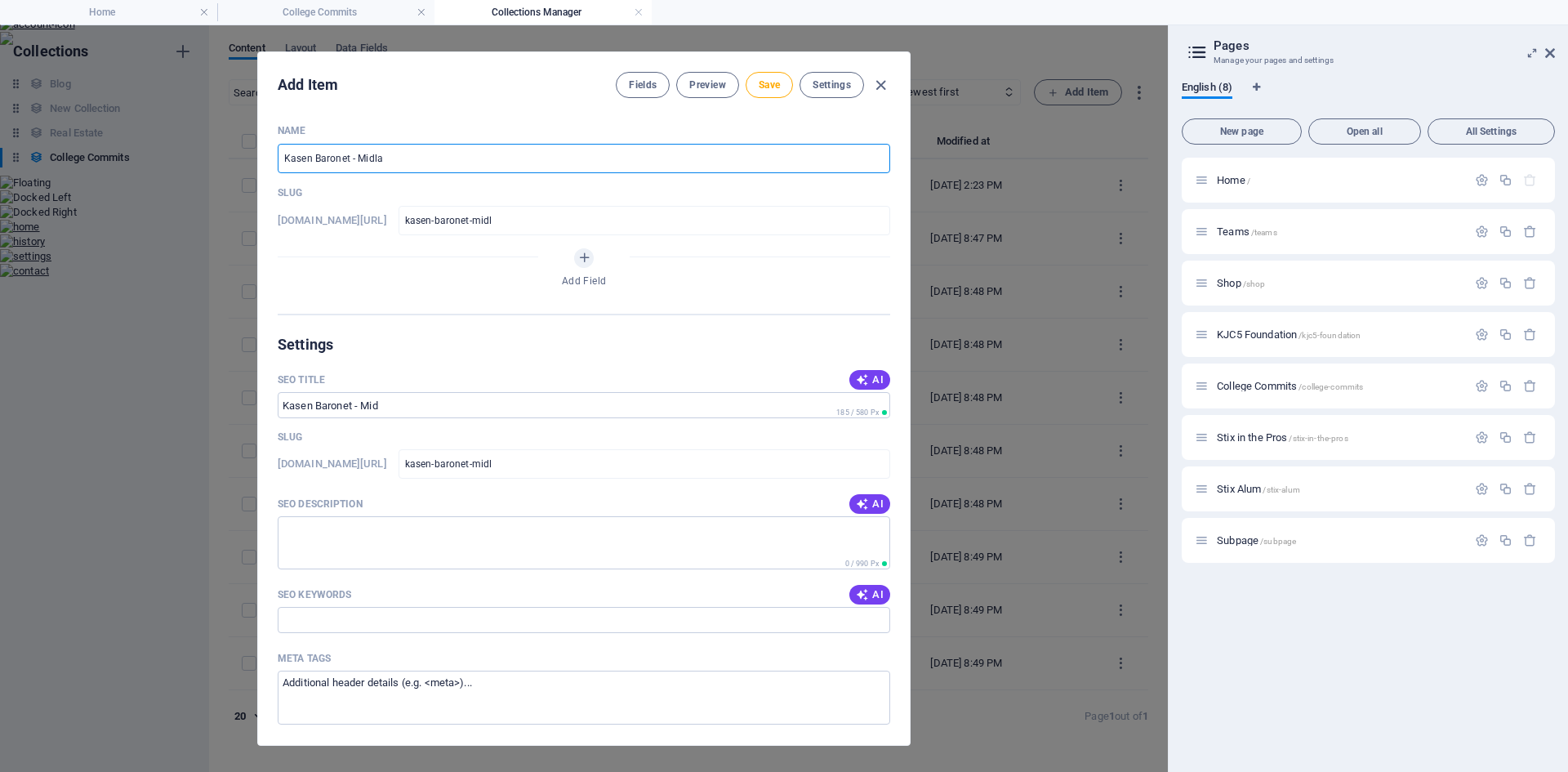
type input "kasen-baronet-midla"
type input "Kasen Baronet - Midlan"
type input "kasen-baronet-midlan"
click at [770, 90] on span "Save" at bounding box center [770, 86] width 21 height 13
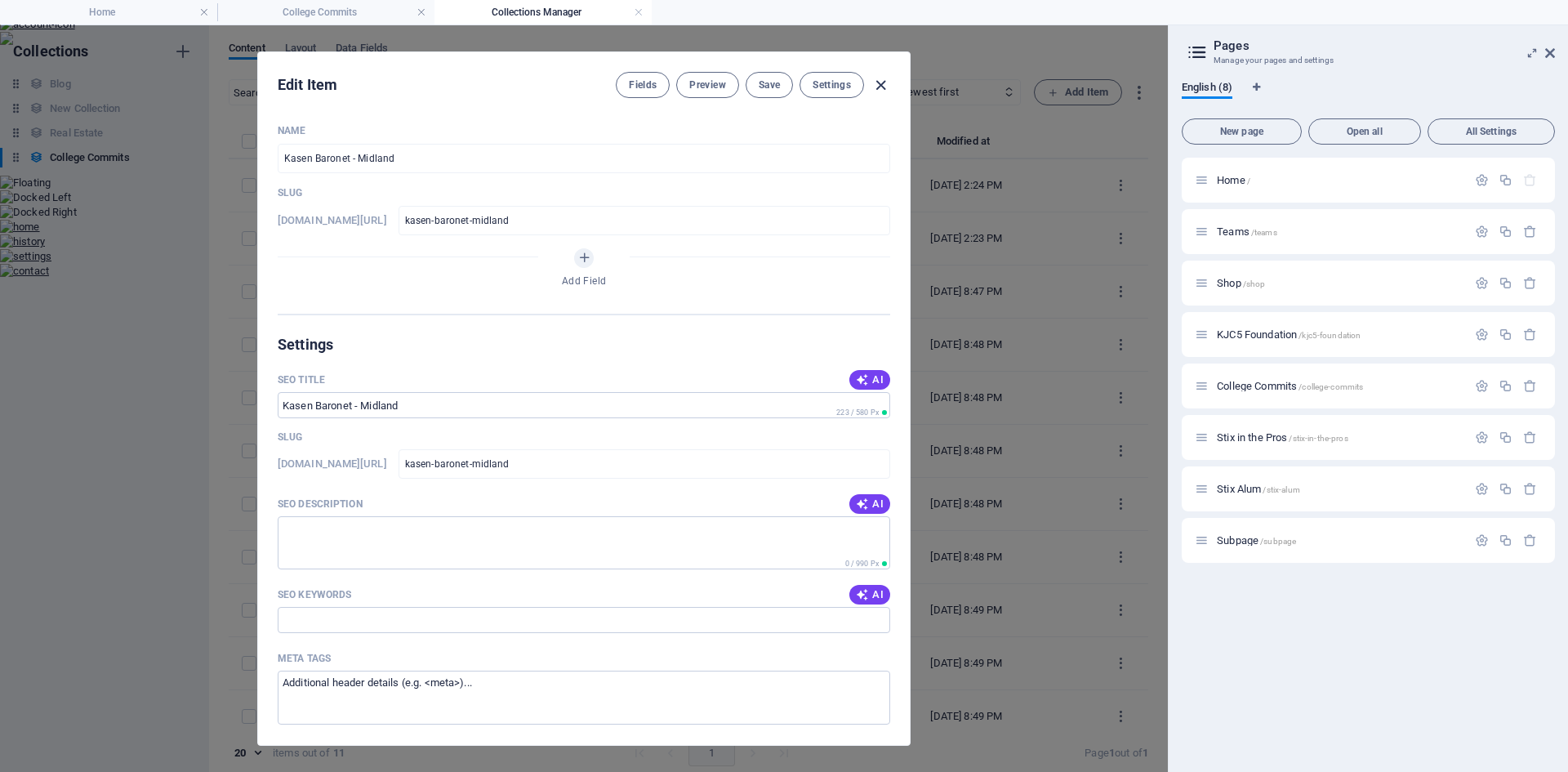
click at [876, 82] on icon "button" at bounding box center [881, 86] width 19 height 19
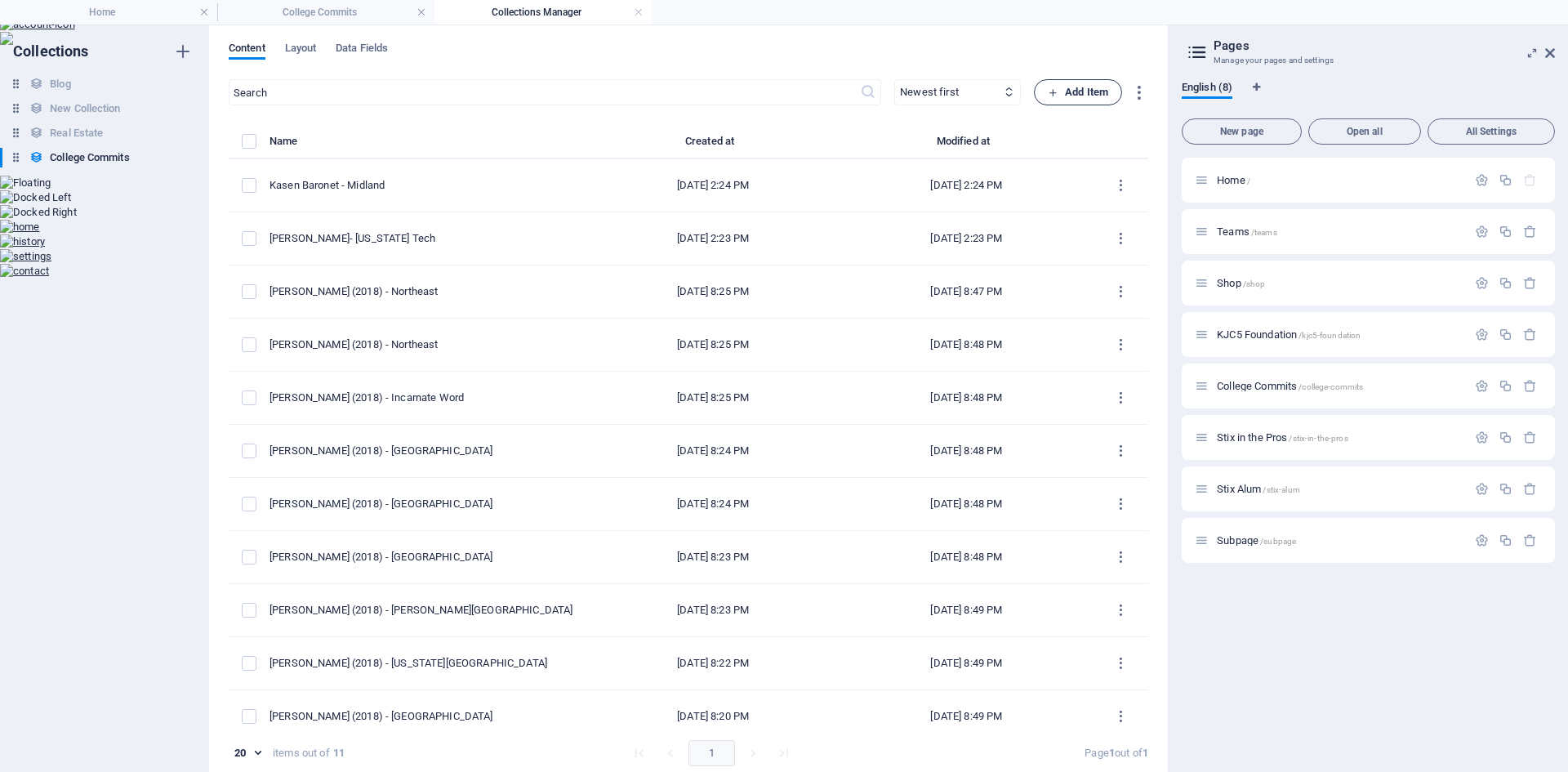
click at [1068, 100] on span "Add Item" at bounding box center [1079, 92] width 61 height 20
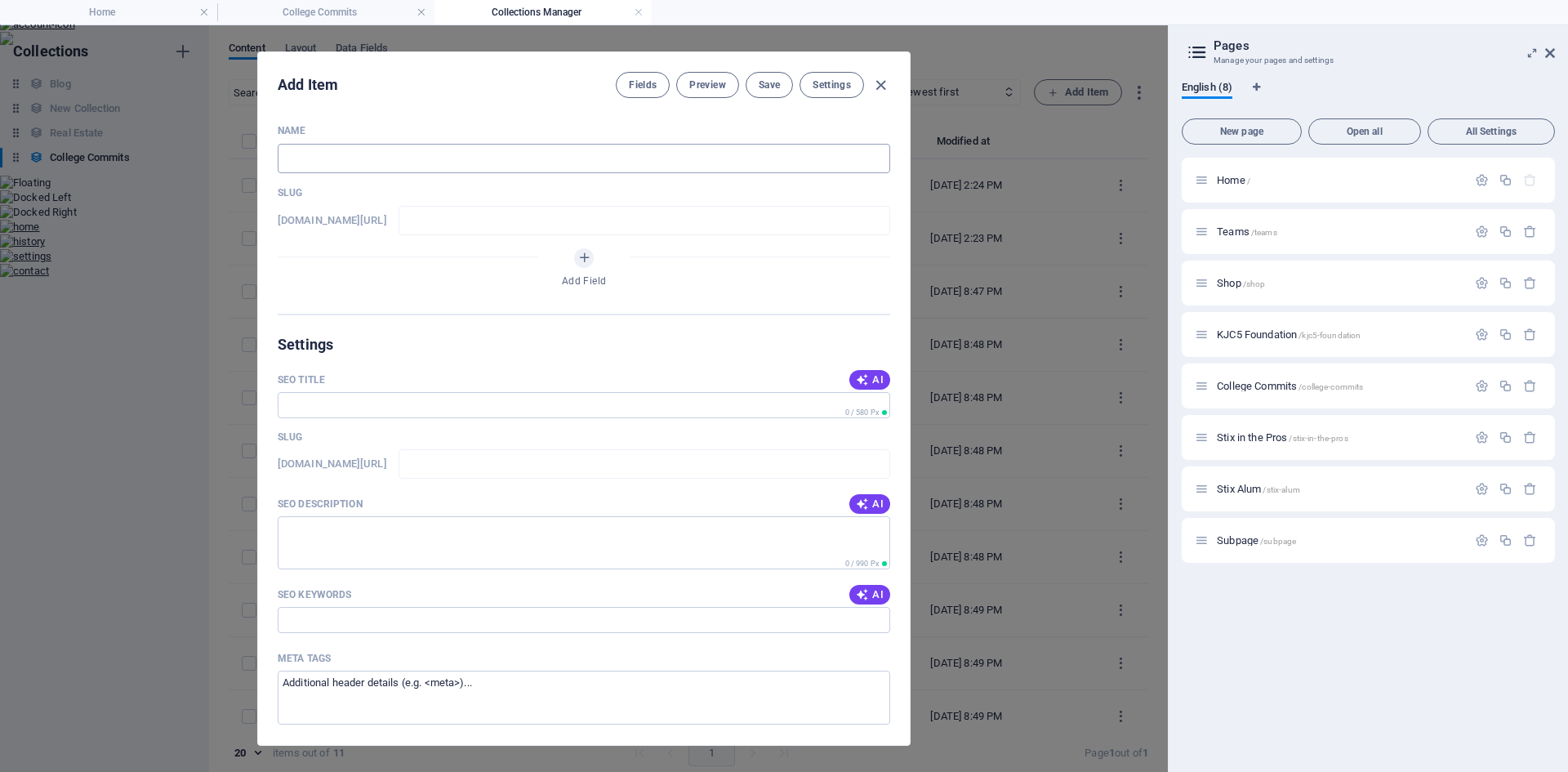
click at [433, 152] on input "text" at bounding box center [583, 158] width 613 height 29
click at [777, 90] on span "Save" at bounding box center [770, 86] width 21 height 13
click at [878, 84] on icon "button" at bounding box center [881, 86] width 19 height 19
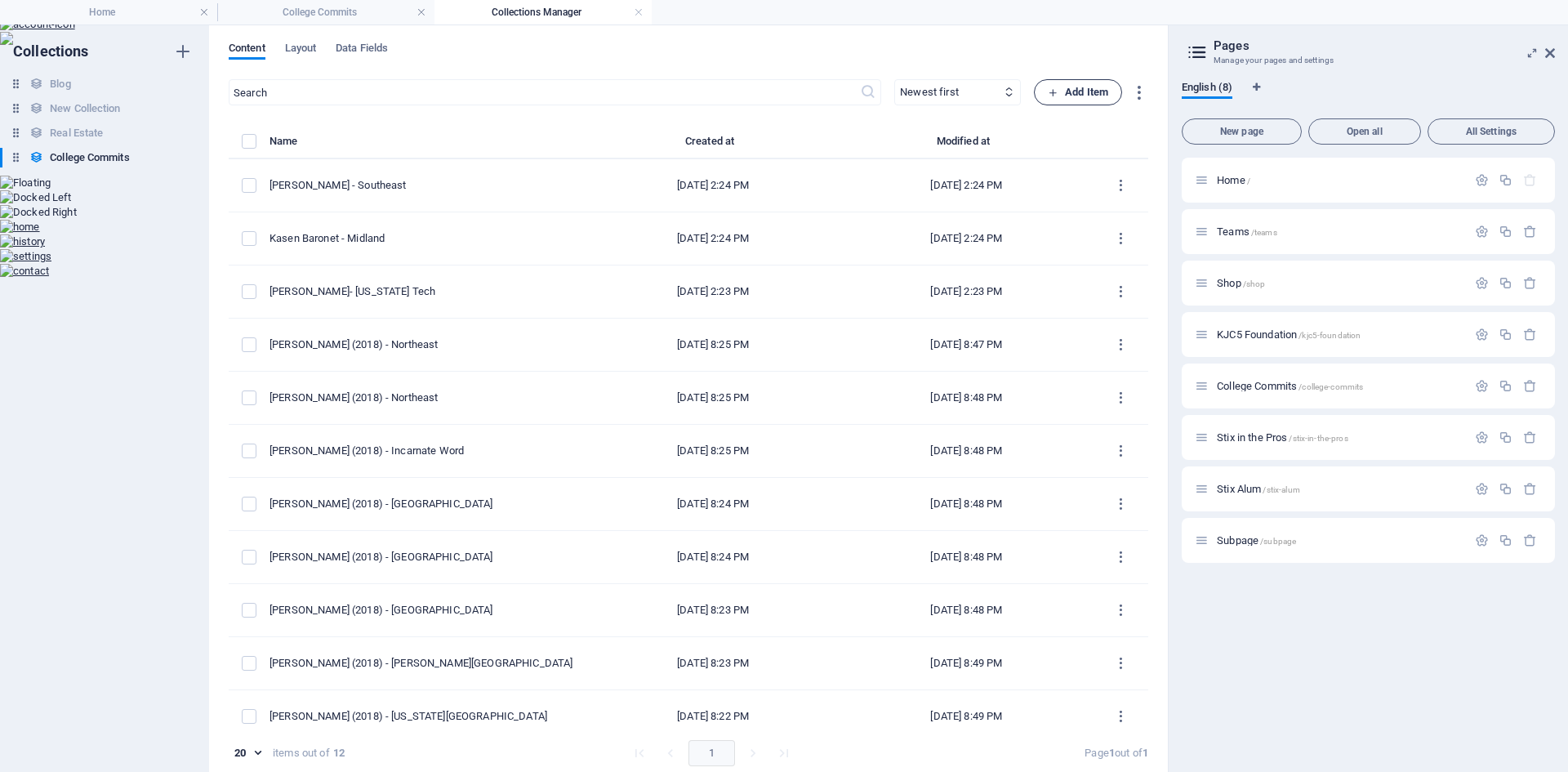
click at [1081, 90] on span "Add Item" at bounding box center [1079, 92] width 61 height 20
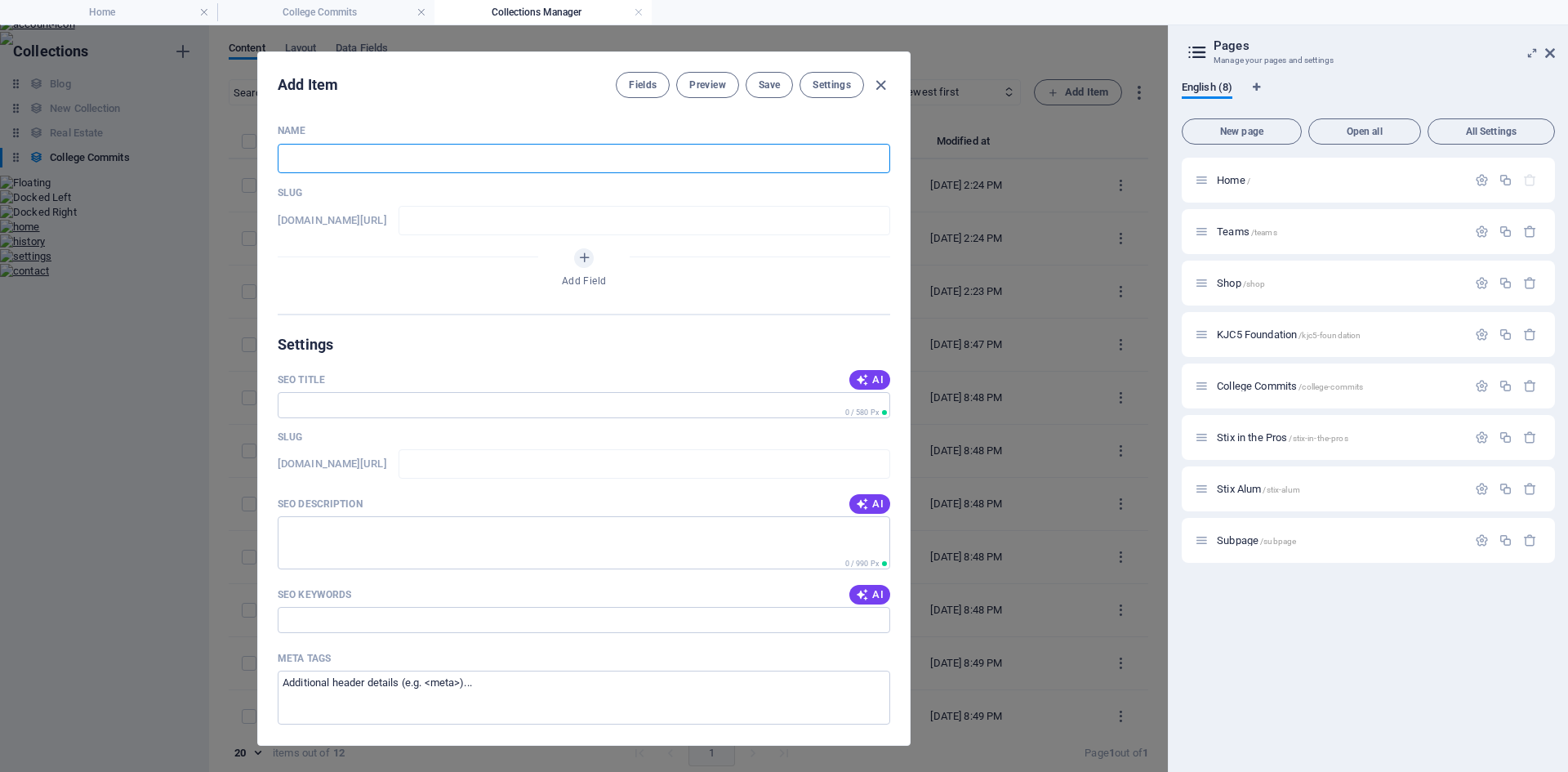
click at [400, 166] on input "text" at bounding box center [583, 158] width 613 height 29
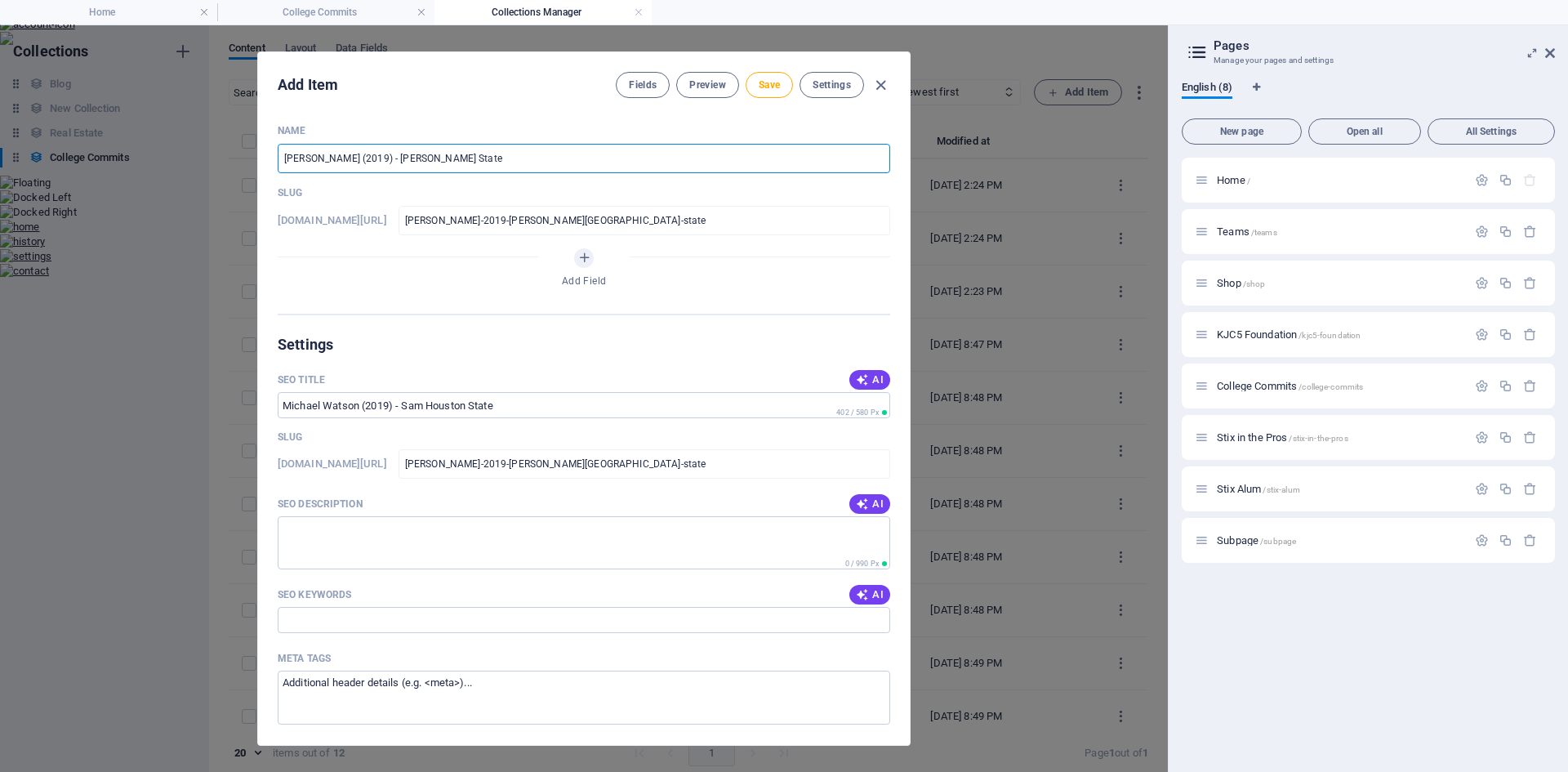
drag, startPoint x: 356, startPoint y: 158, endPoint x: 387, endPoint y: 159, distance: 31.0
click at [387, 159] on input "Michael Watson (2019) - Sam Houston State" at bounding box center [583, 158] width 613 height 29
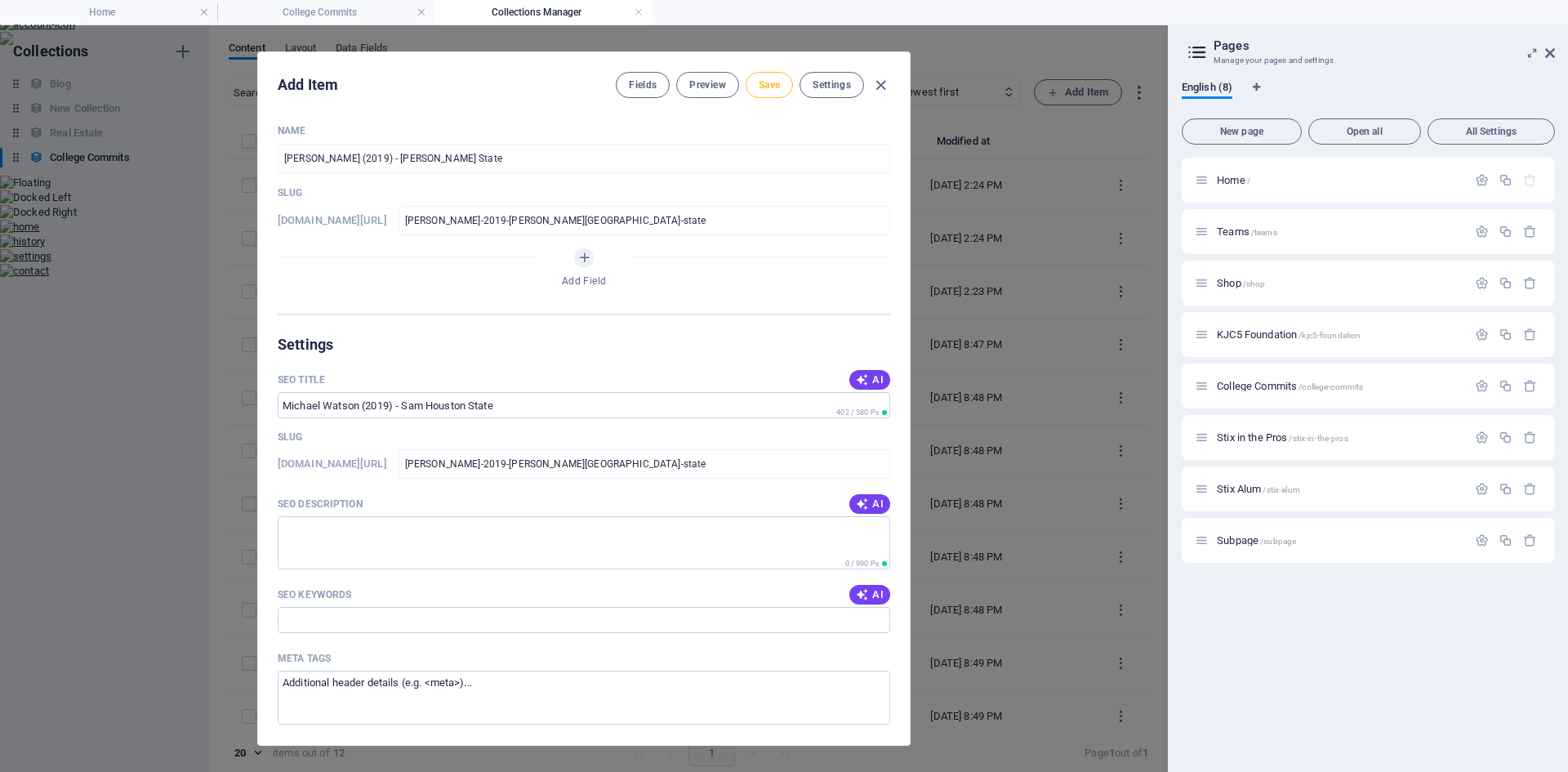
click at [761, 79] on button "Save" at bounding box center [770, 86] width 48 height 27
click at [880, 88] on icon "button" at bounding box center [881, 86] width 19 height 19
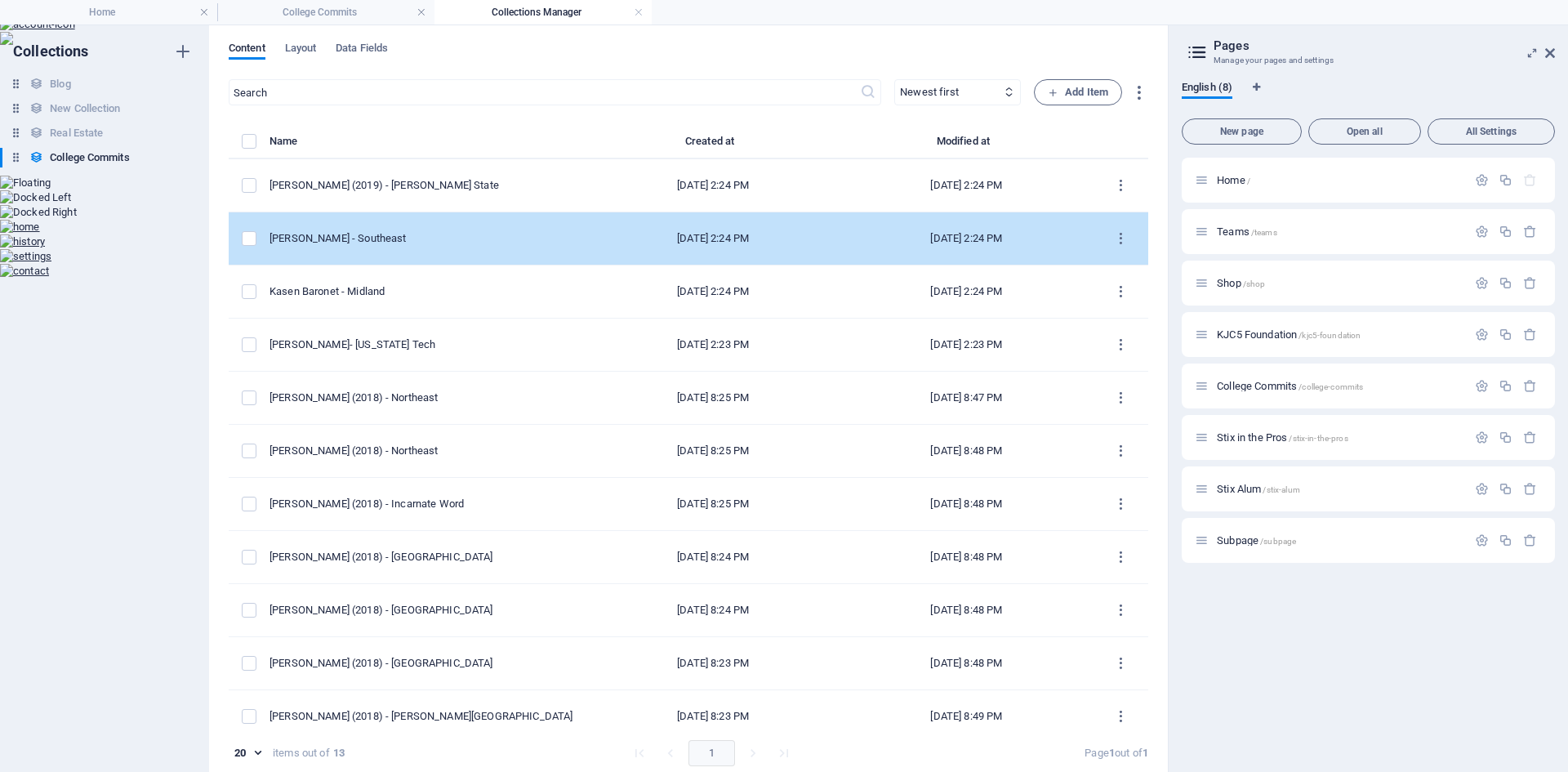
click at [448, 241] on div "Brooks Howson - Southeast" at bounding box center [422, 238] width 304 height 14
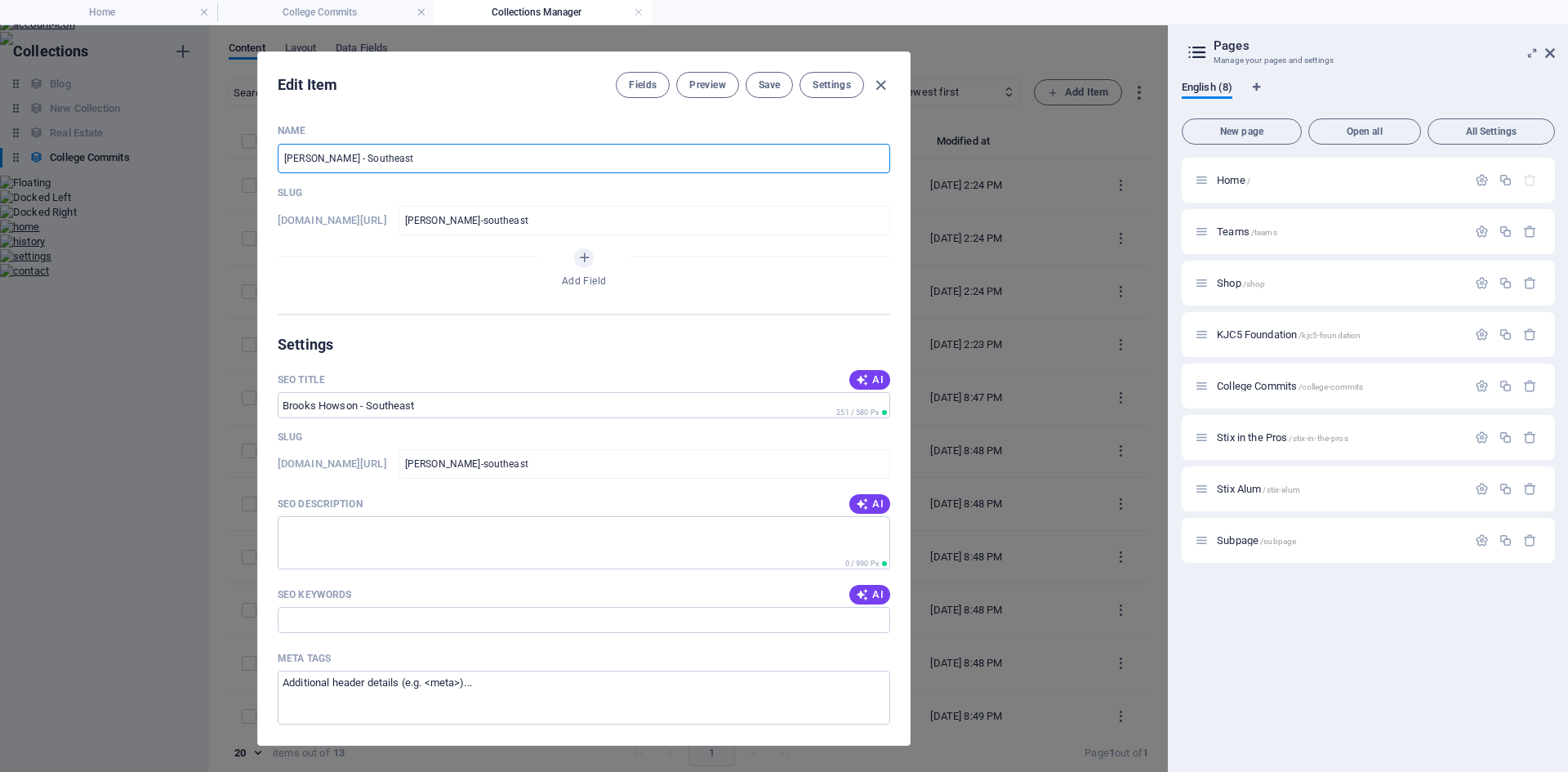
click at [354, 160] on input "Brooks Howson - Southeast" at bounding box center [583, 158] width 613 height 29
paste input "(2019)"
click at [771, 90] on span "Save" at bounding box center [770, 86] width 21 height 13
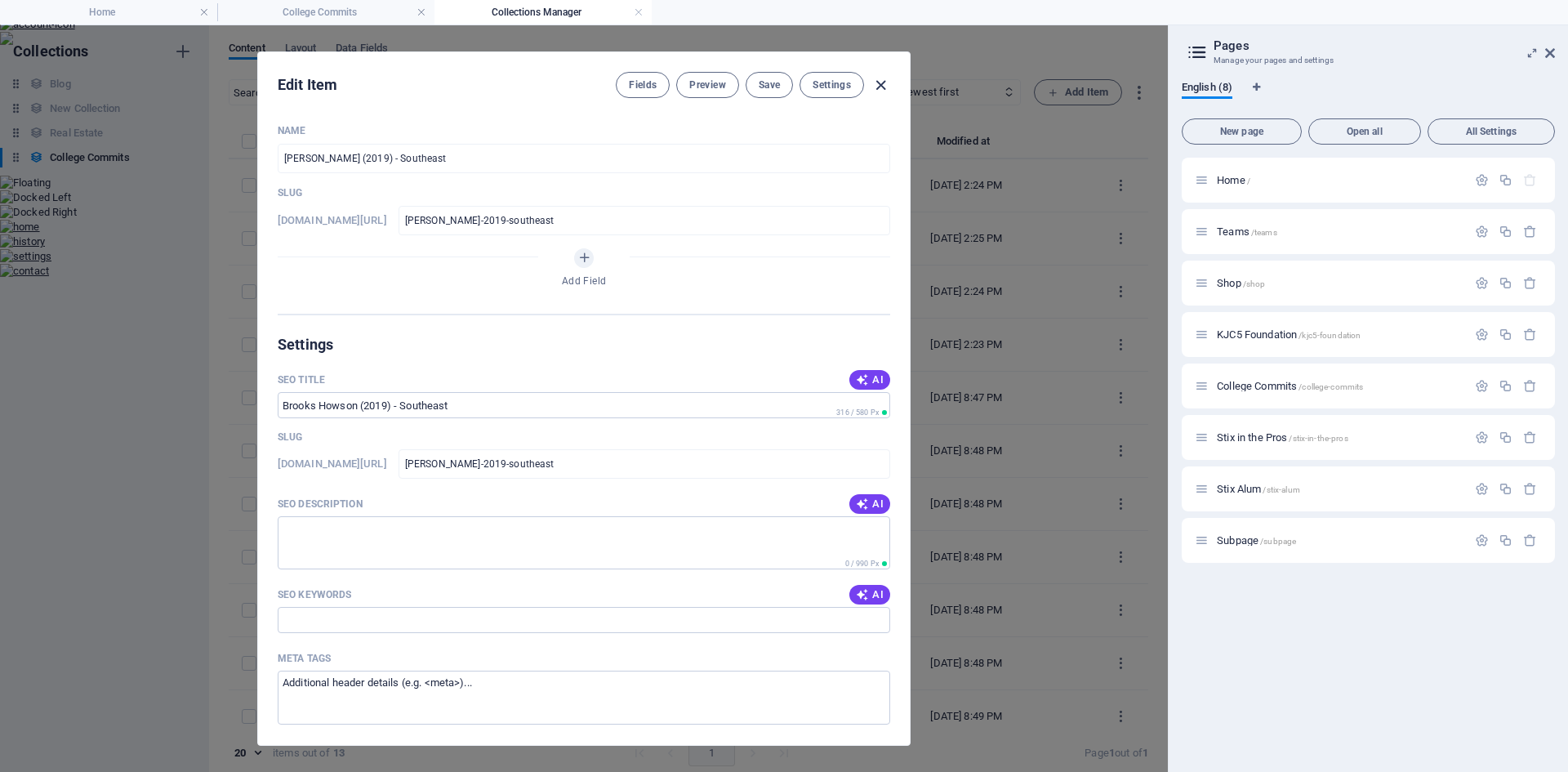
click at [882, 88] on icon "button" at bounding box center [881, 86] width 19 height 19
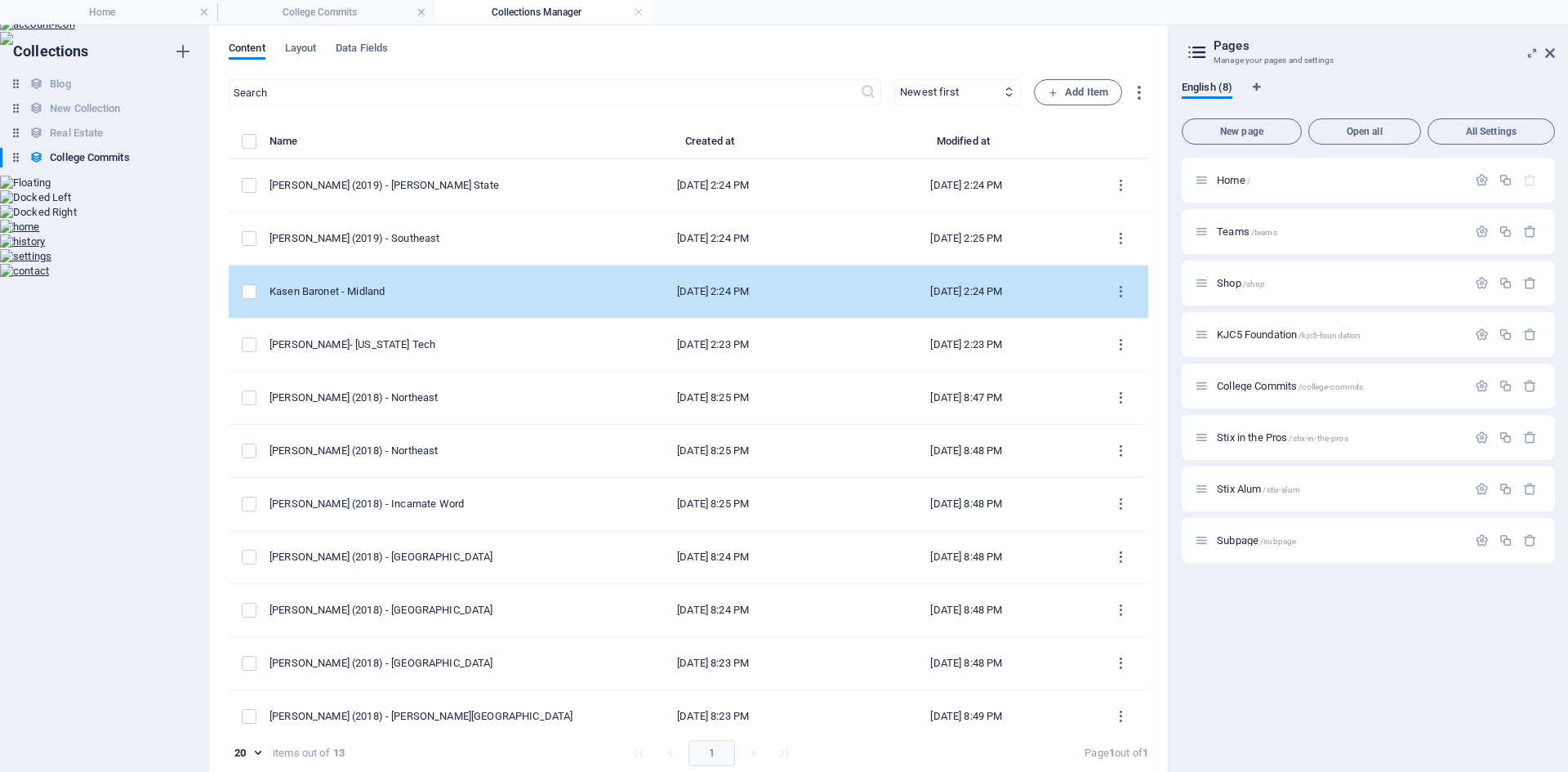
click at [428, 288] on div "Kasen Baronet - Midland" at bounding box center [422, 291] width 304 height 14
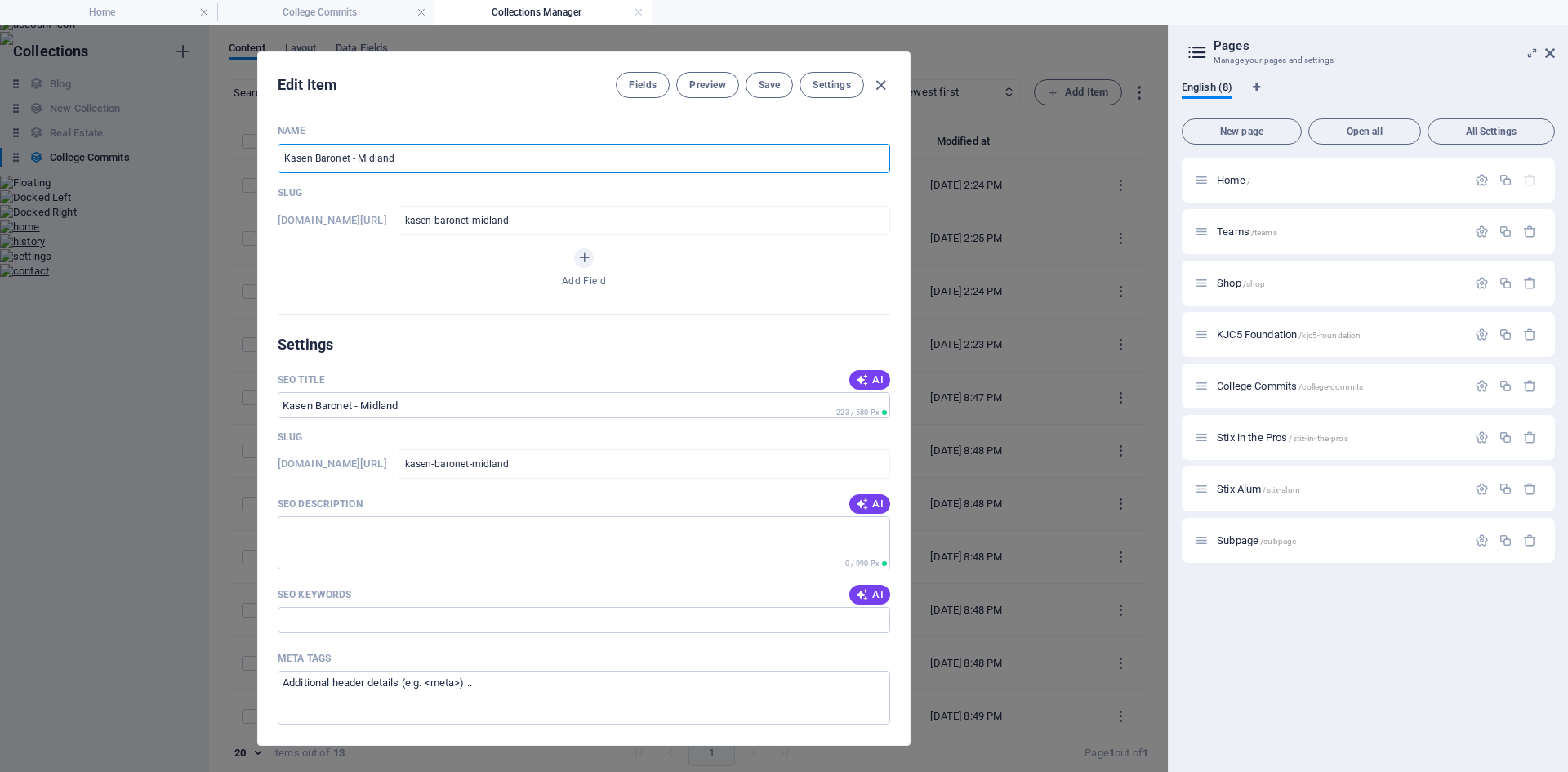
click at [348, 156] on input "Kasen Baronet - Midland" at bounding box center [583, 158] width 613 height 29
paste input "(2019)"
click at [760, 91] on button "Save" at bounding box center [770, 86] width 48 height 27
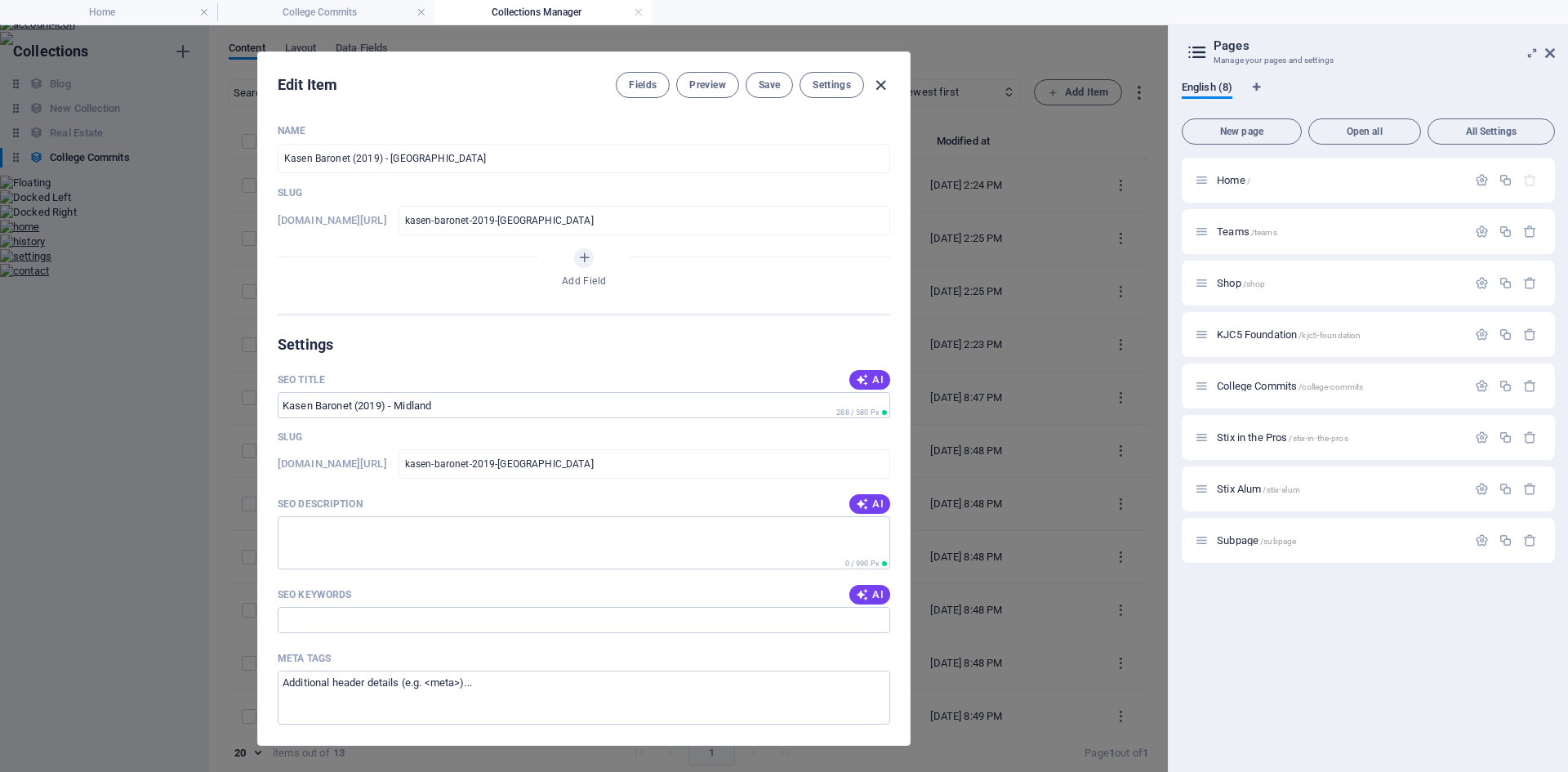
click at [880, 86] on icon "button" at bounding box center [881, 86] width 19 height 19
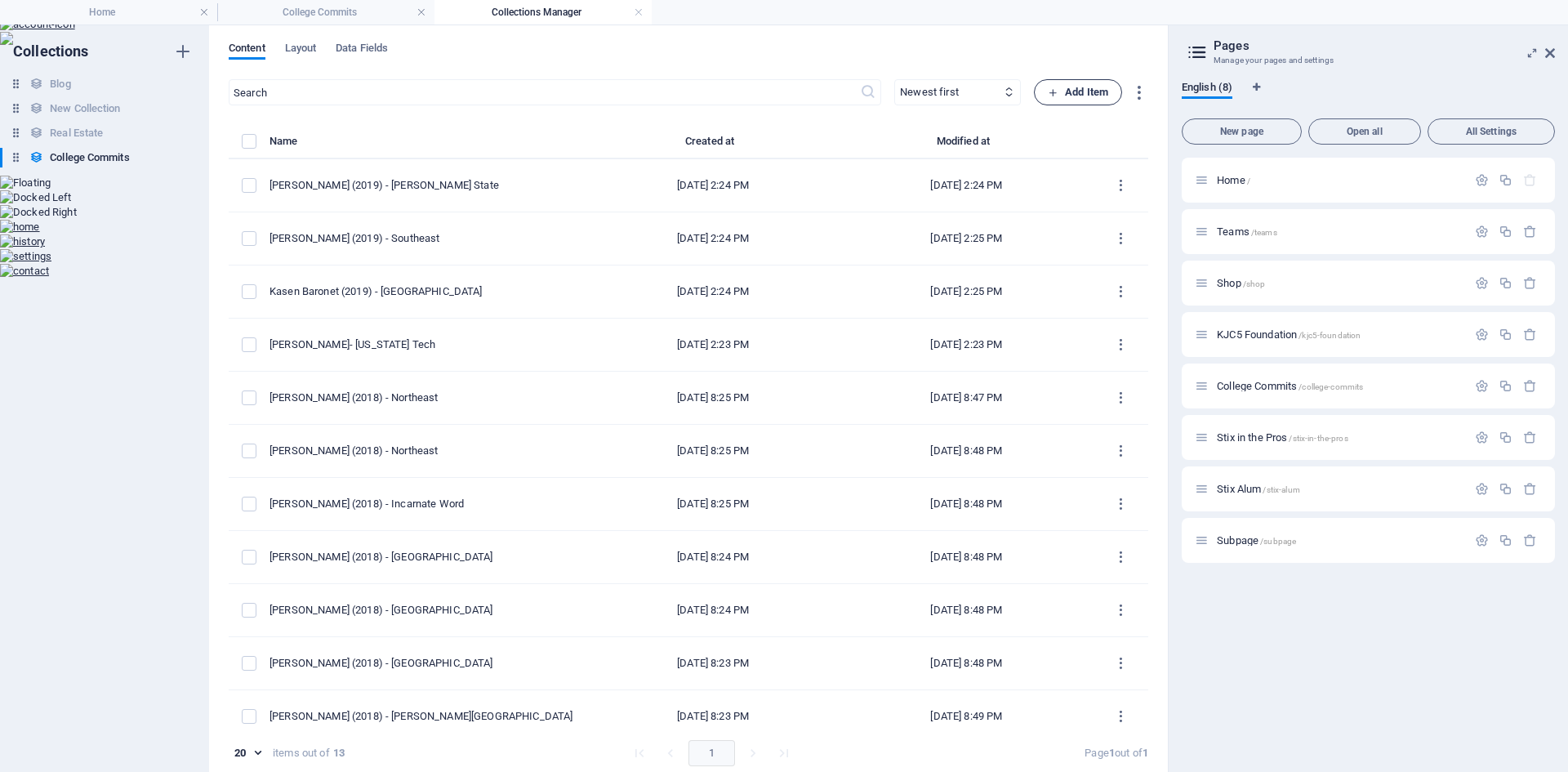
click at [1064, 94] on span "Add Item" at bounding box center [1079, 92] width 61 height 20
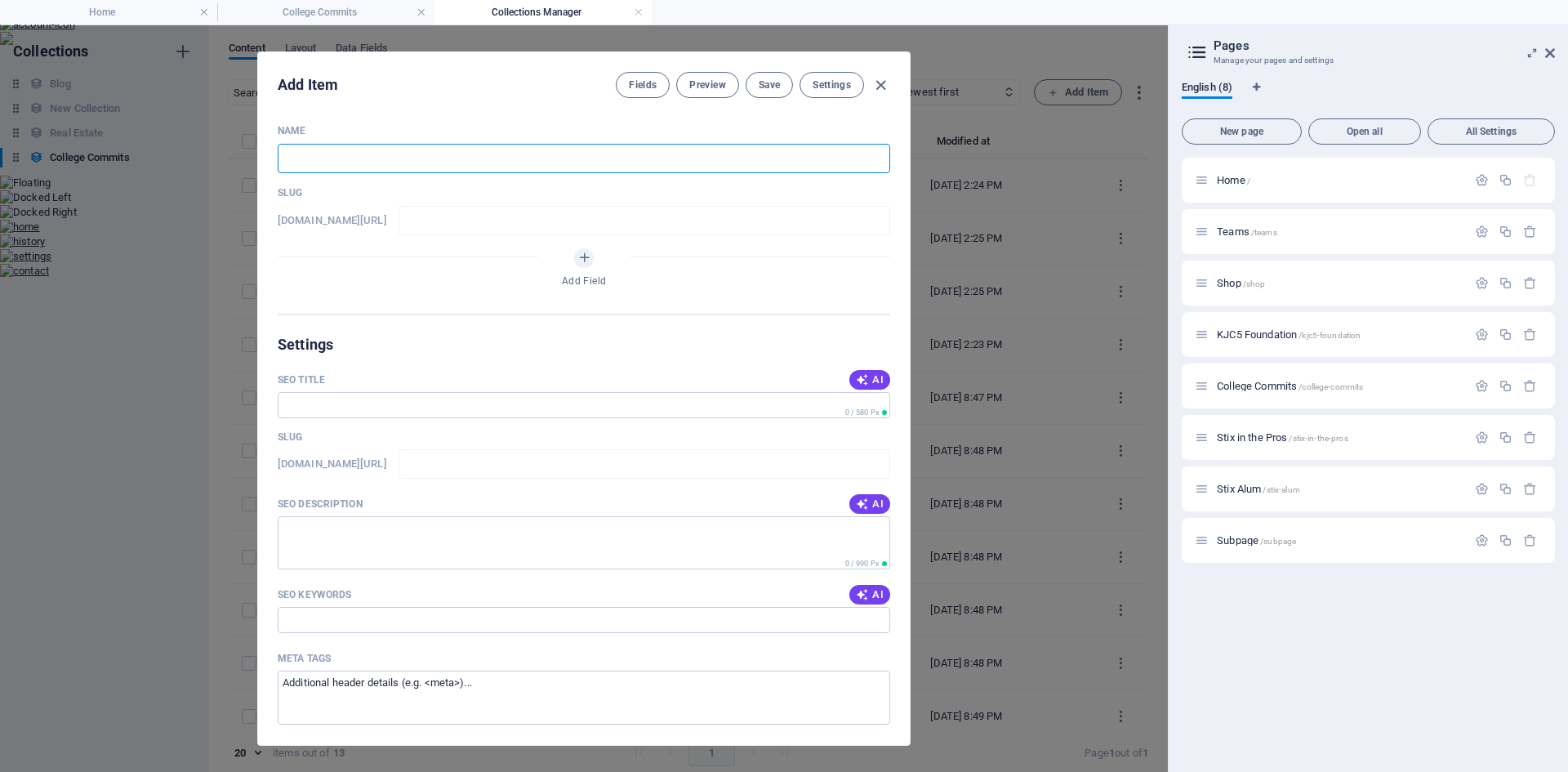
click at [371, 159] on input "text" at bounding box center [583, 158] width 613 height 29
click at [886, 94] on icon "button" at bounding box center [881, 86] width 19 height 19
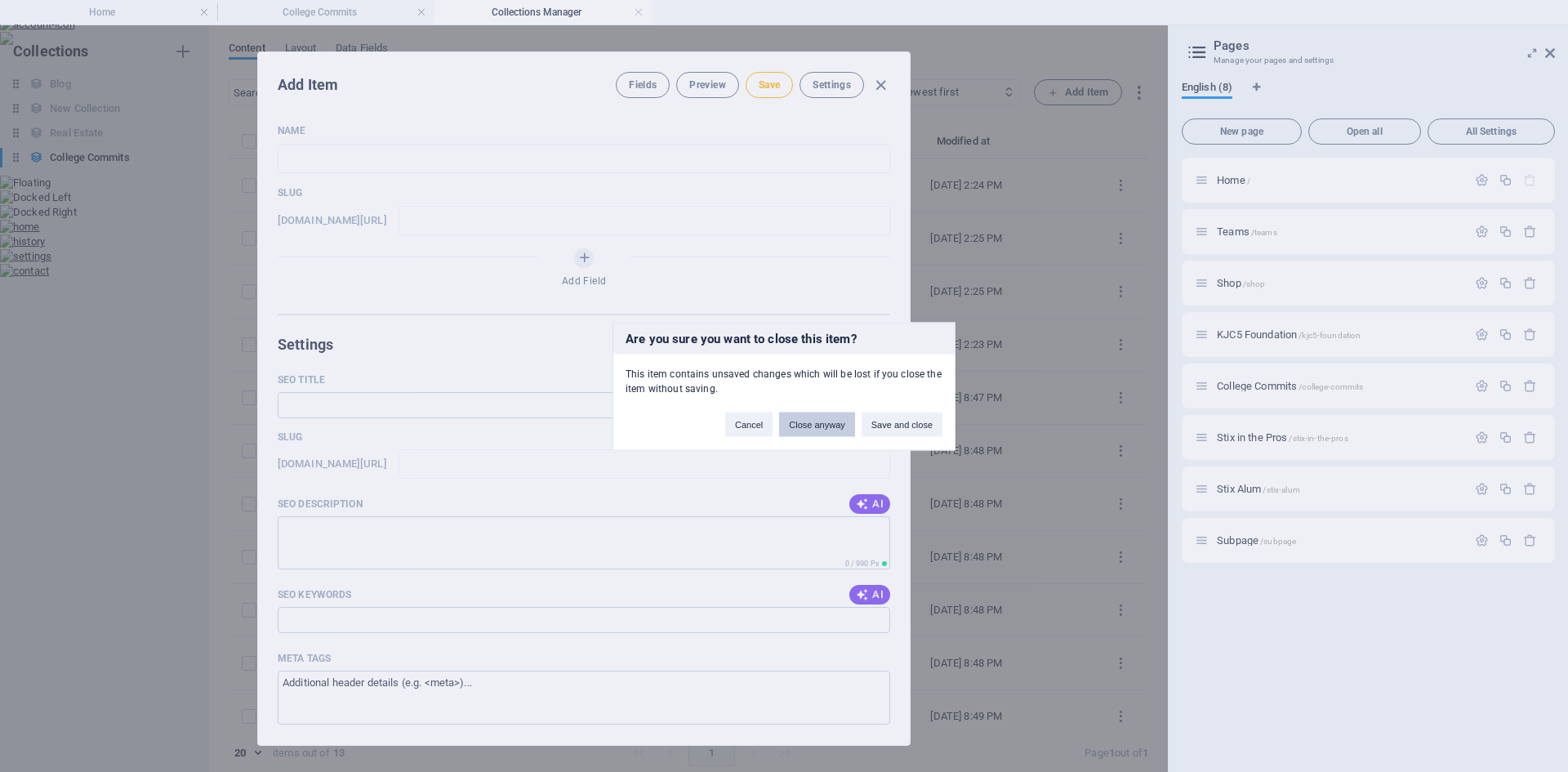
click at [829, 424] on button "Close anyway" at bounding box center [816, 424] width 75 height 25
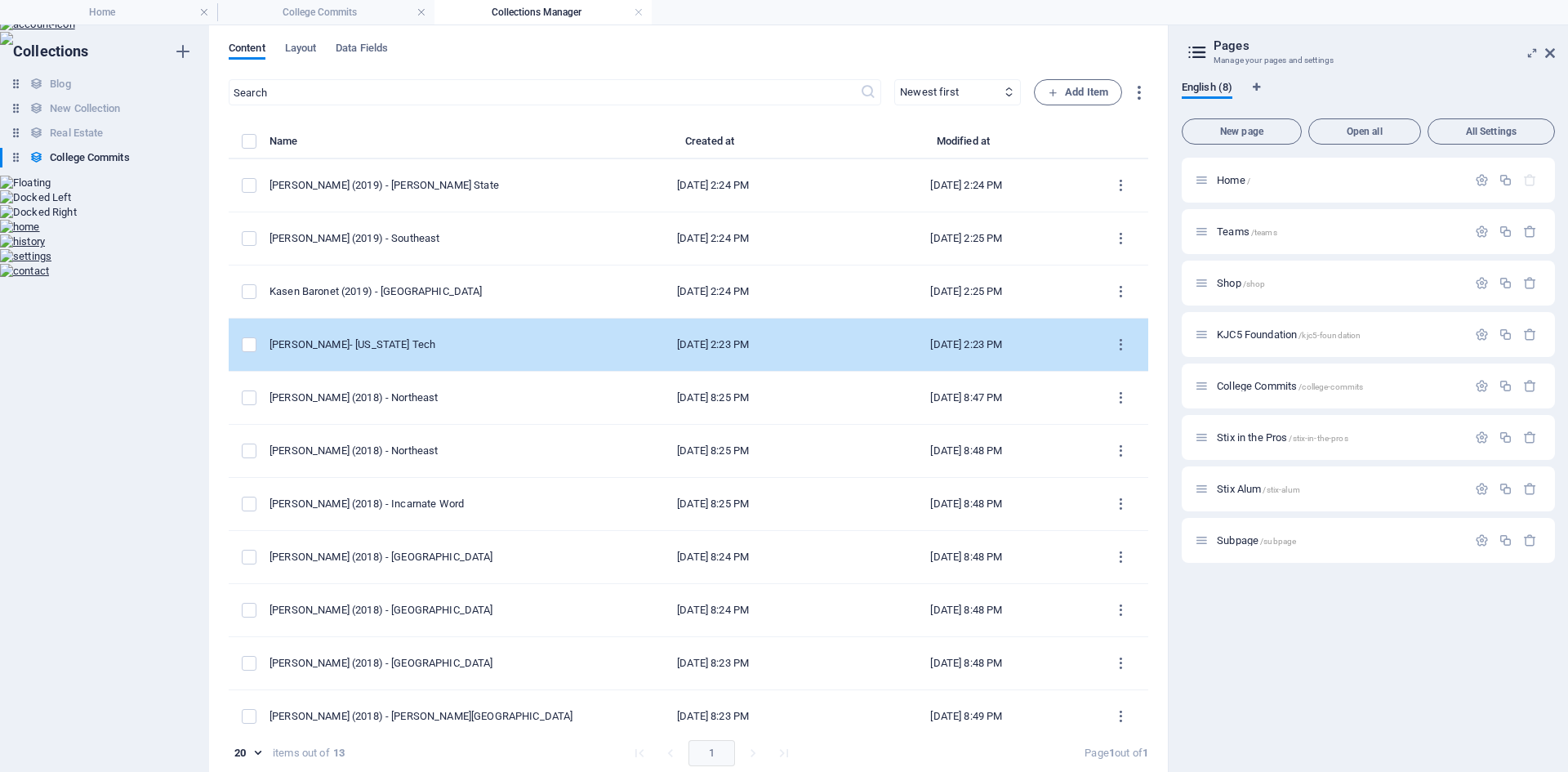
click at [427, 338] on div "Wille Rangel- Texas Tech" at bounding box center [422, 344] width 304 height 14
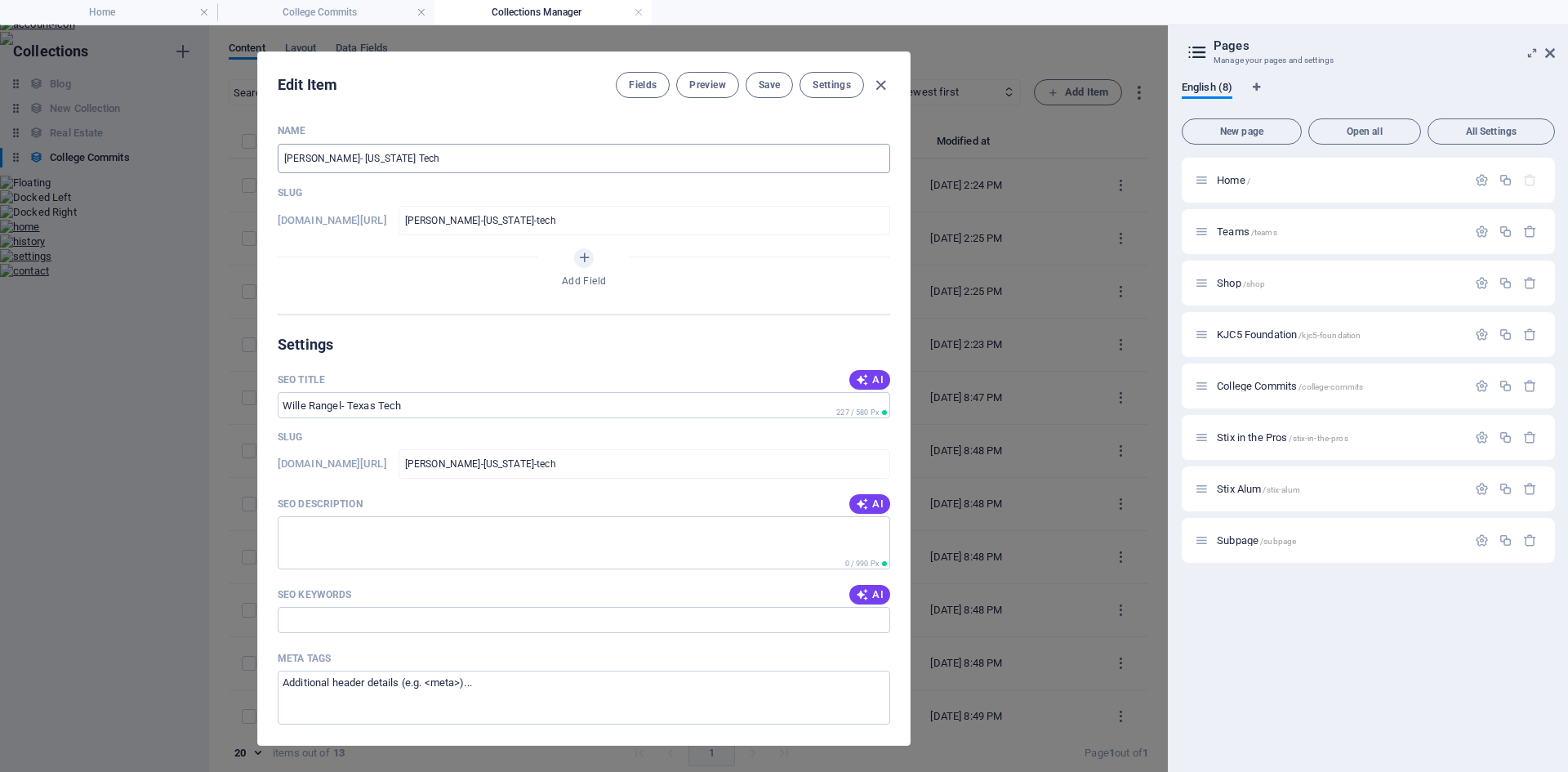
click at [337, 159] on input "Wille Rangel- Texas Tech" at bounding box center [583, 158] width 613 height 29
paste input "(2019)"
click at [763, 77] on button "Save" at bounding box center [770, 86] width 48 height 27
click at [876, 84] on icon "button" at bounding box center [881, 86] width 19 height 19
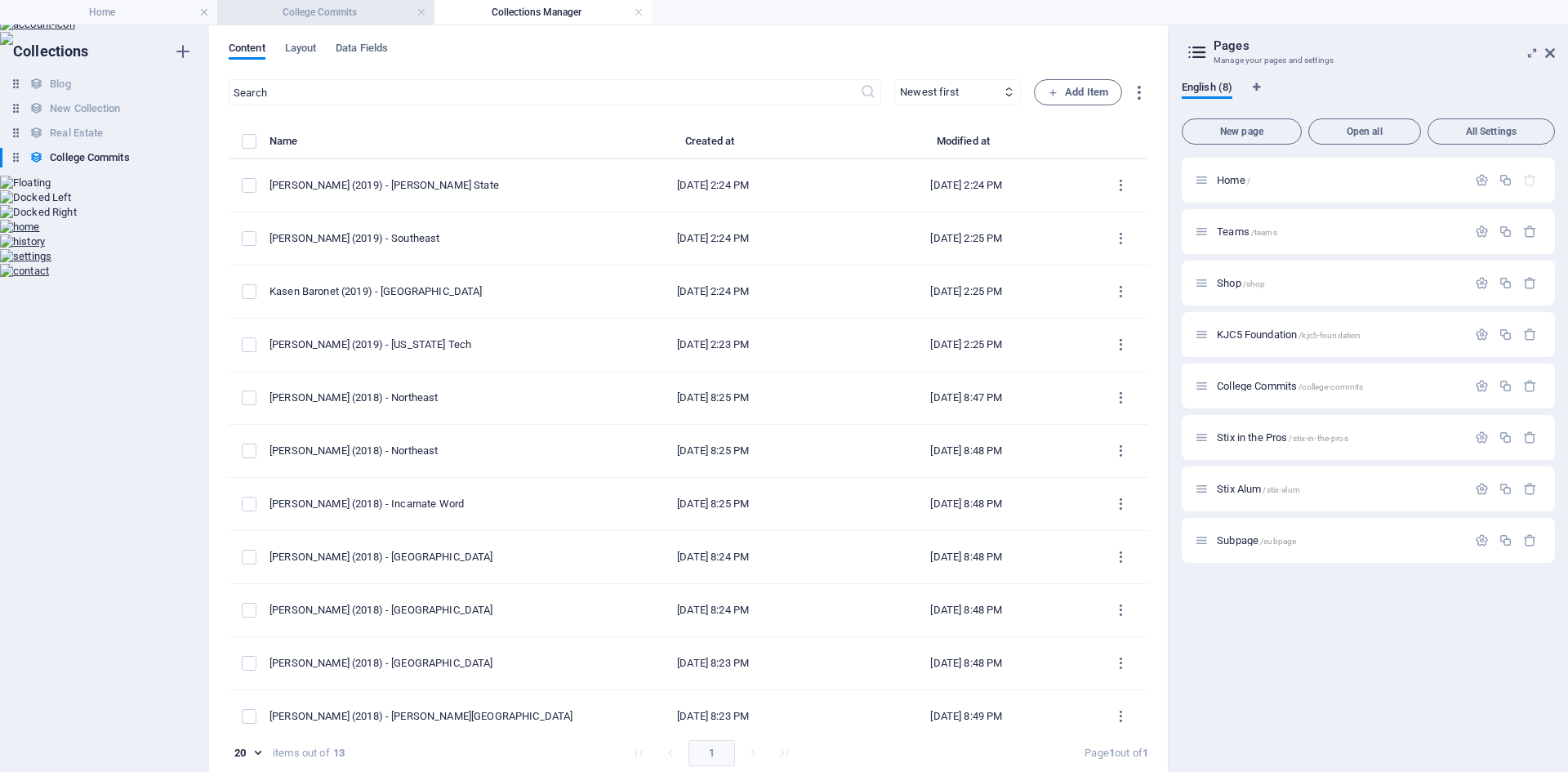
click at [364, 18] on h4 "College Commits" at bounding box center [326, 11] width 218 height 18
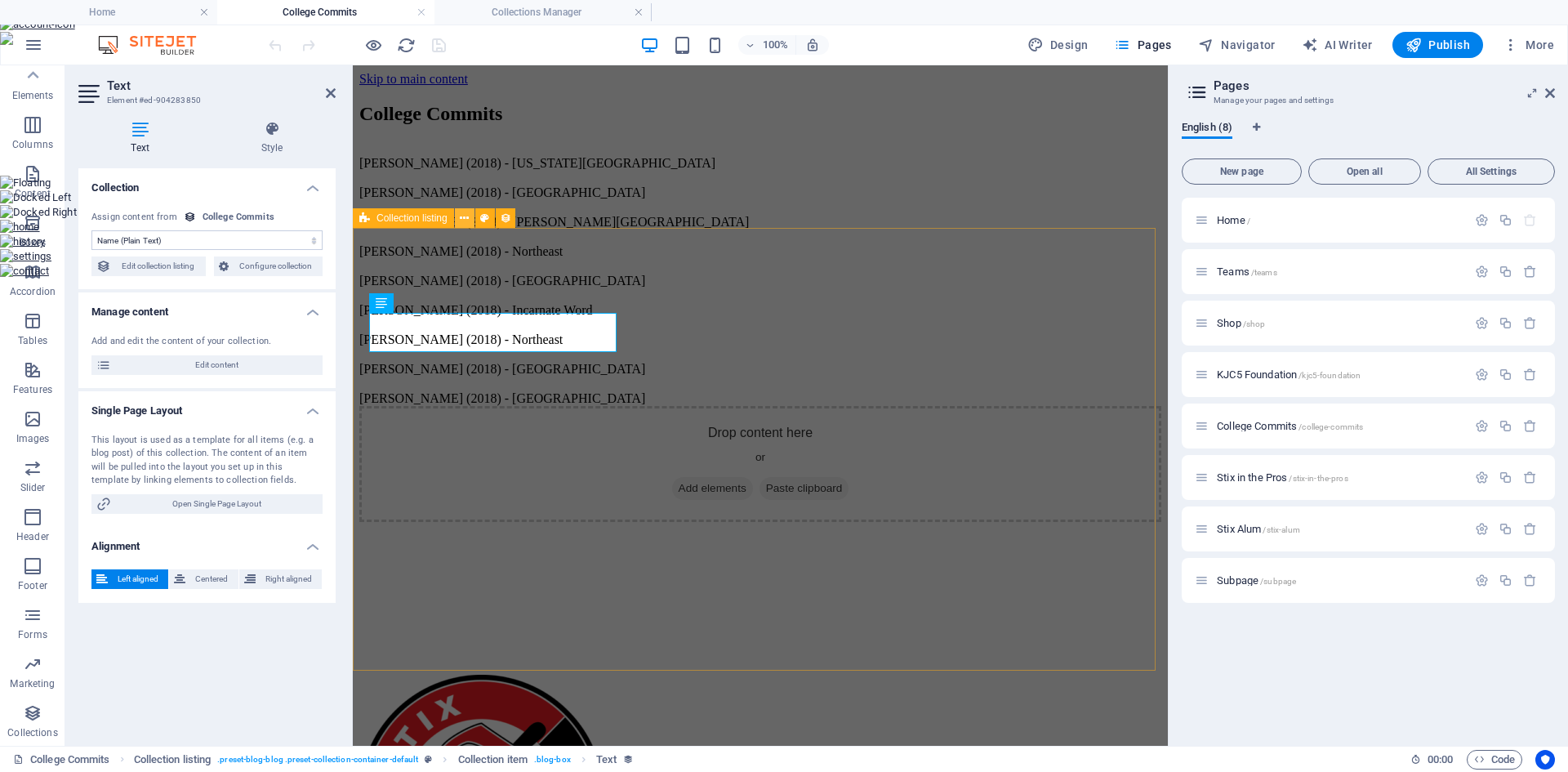
click at [462, 223] on icon at bounding box center [464, 219] width 9 height 17
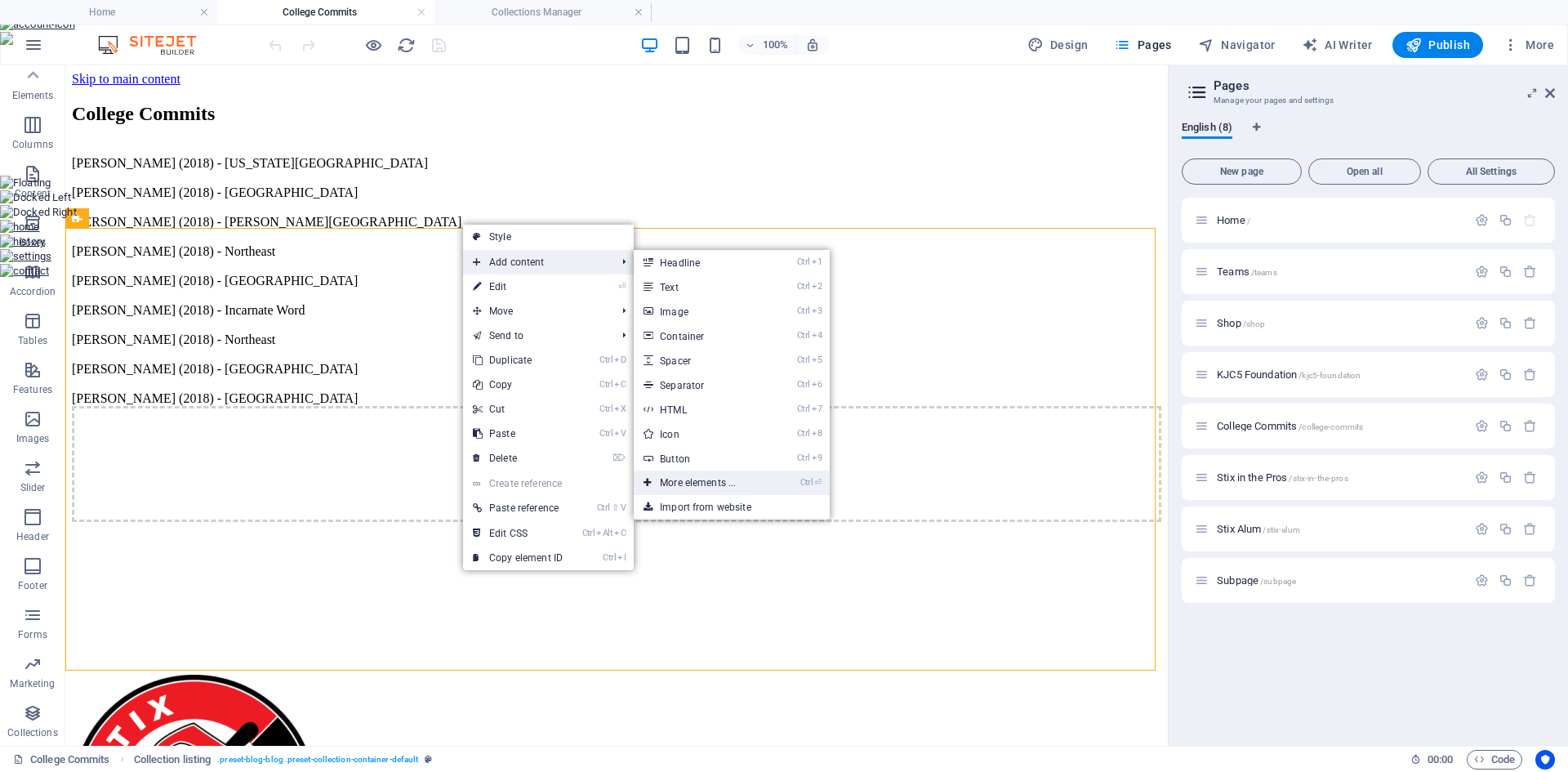
click at [711, 476] on link "Ctrl ⏎ More elements ..." at bounding box center [701, 483] width 135 height 25
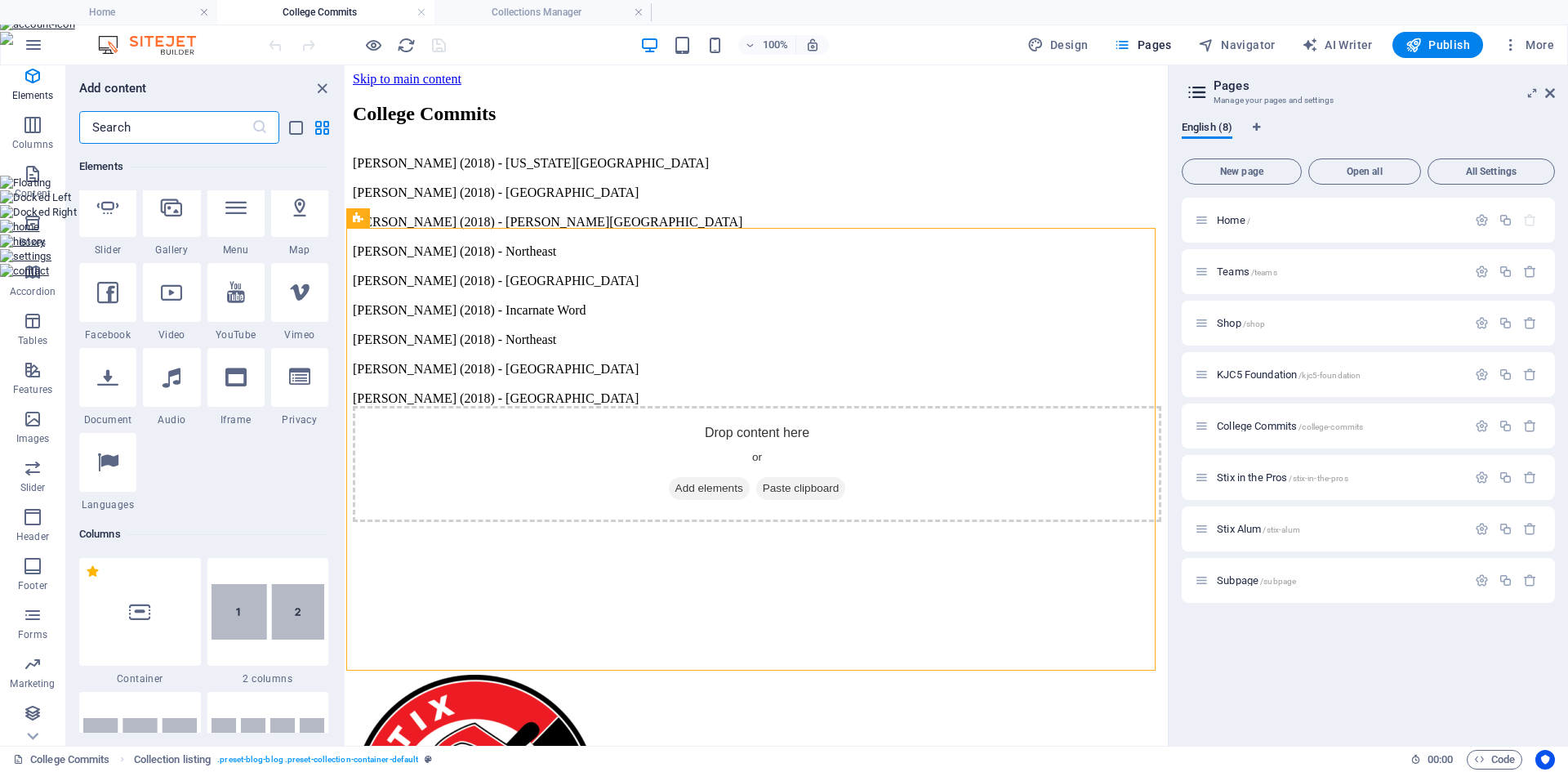
scroll to position [419, 0]
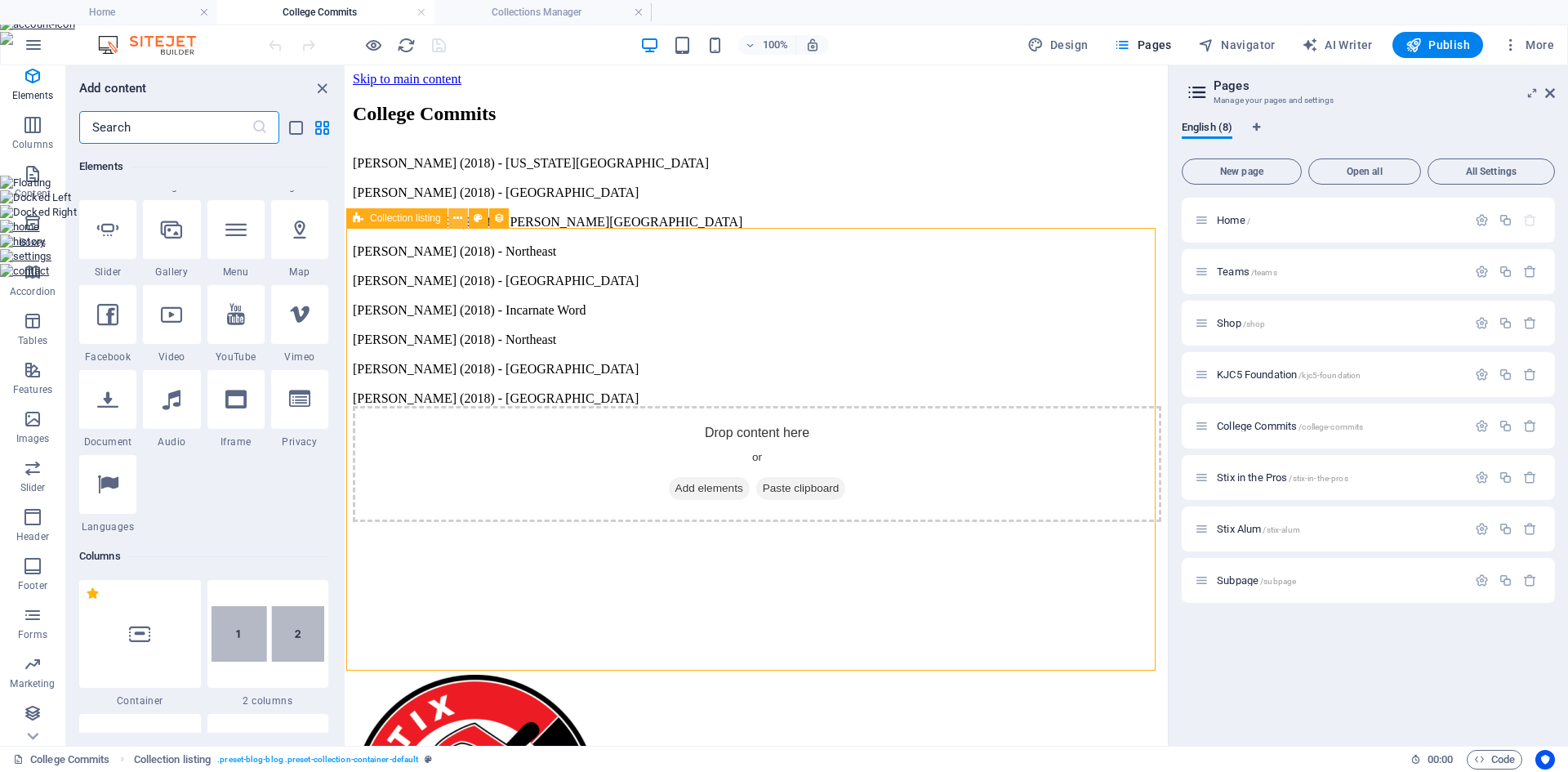
click at [461, 219] on icon at bounding box center [457, 219] width 9 height 17
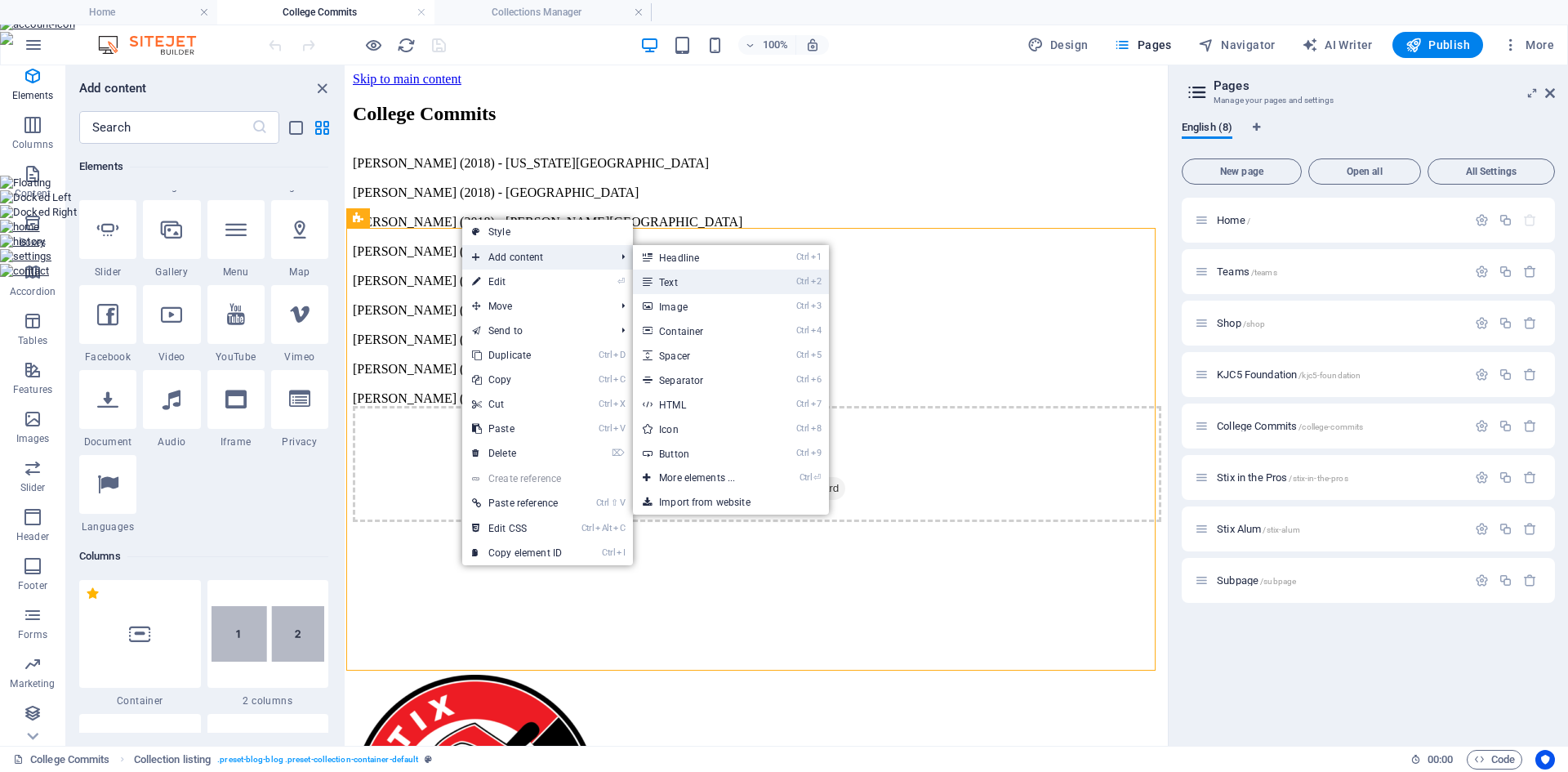
click at [670, 287] on link "Ctrl 2 Text" at bounding box center [700, 282] width 135 height 25
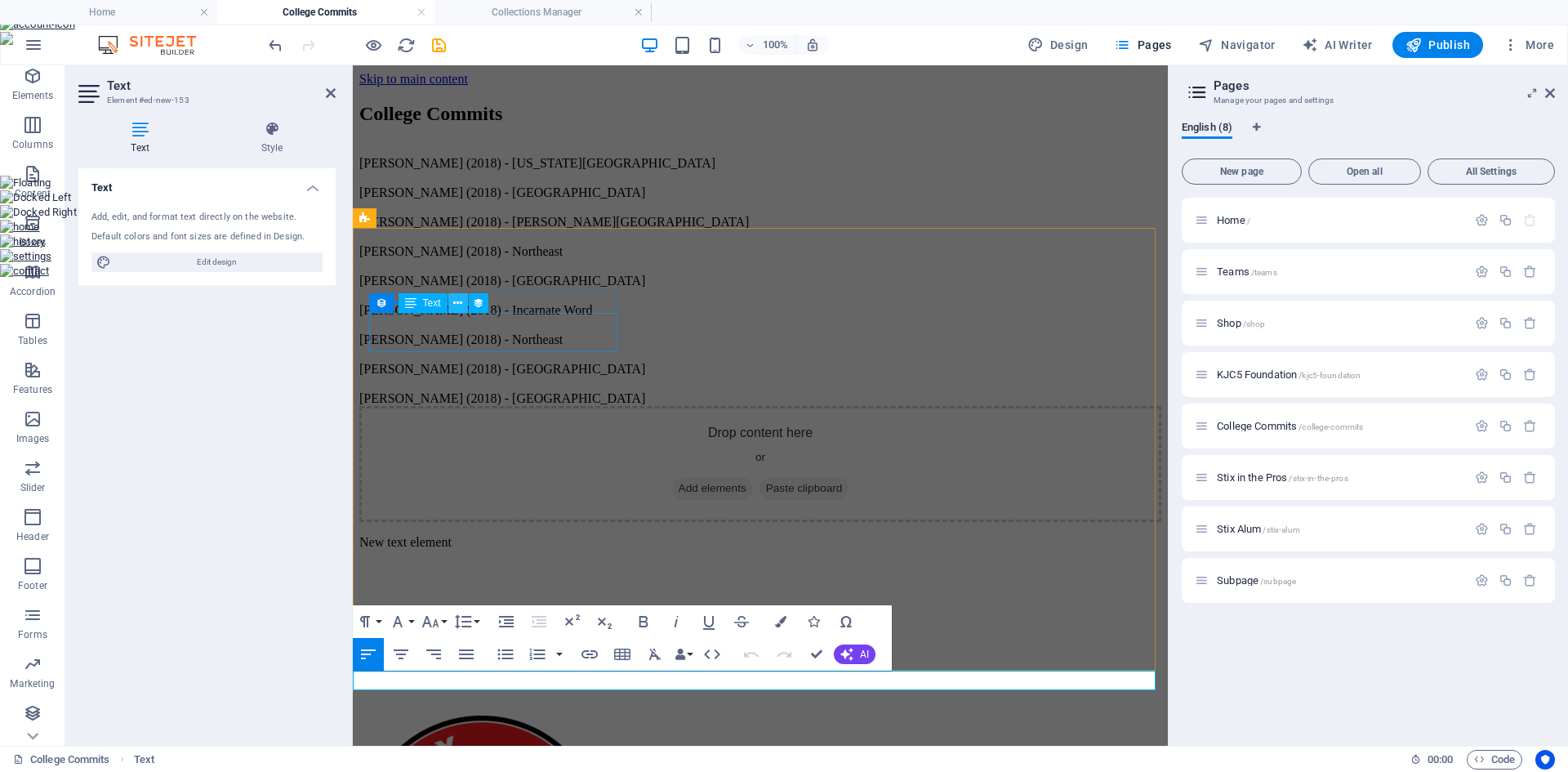
click at [456, 295] on icon at bounding box center [457, 303] width 9 height 17
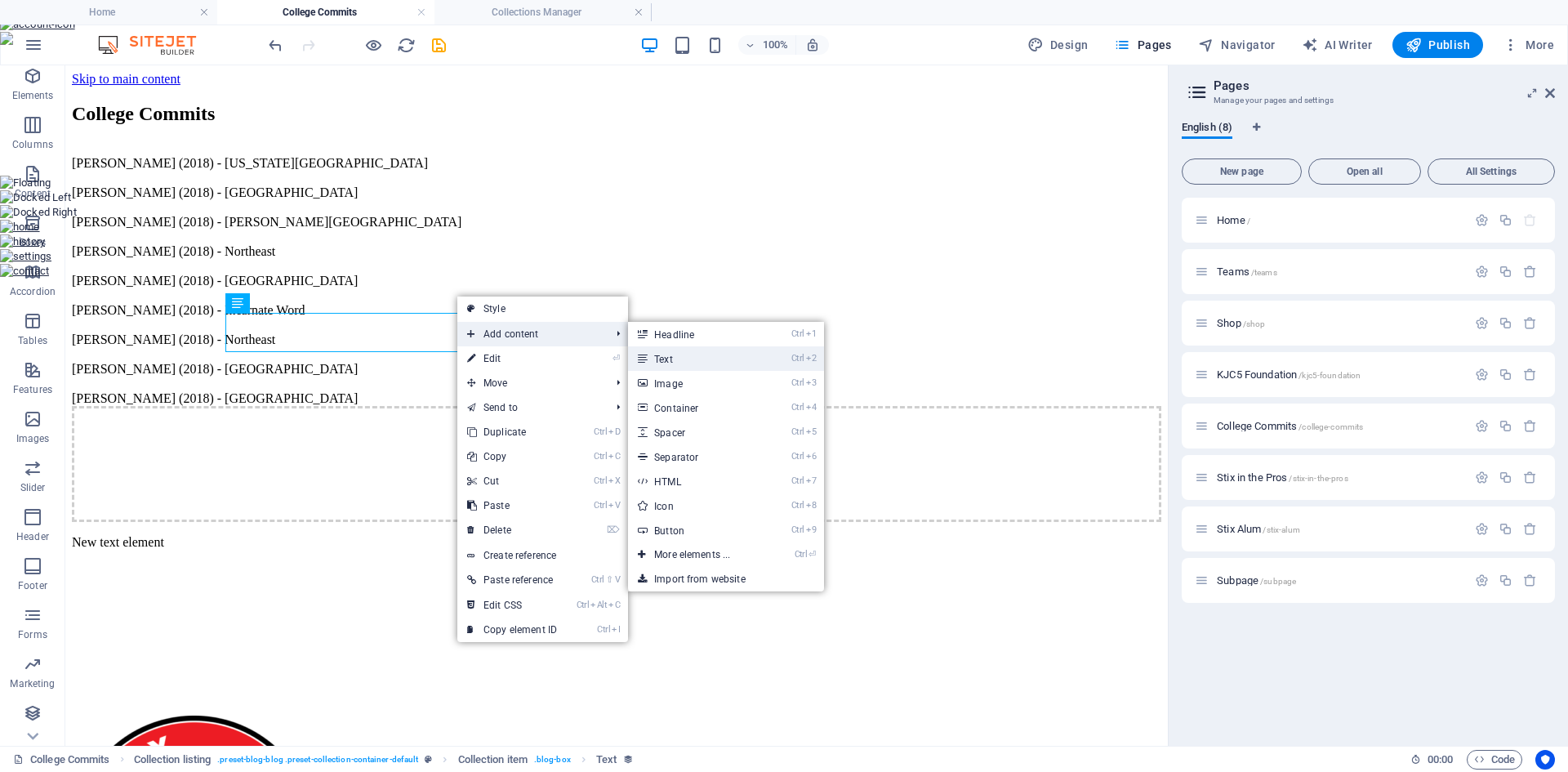
click at [668, 356] on link "Ctrl 2 Text" at bounding box center [696, 358] width 135 height 25
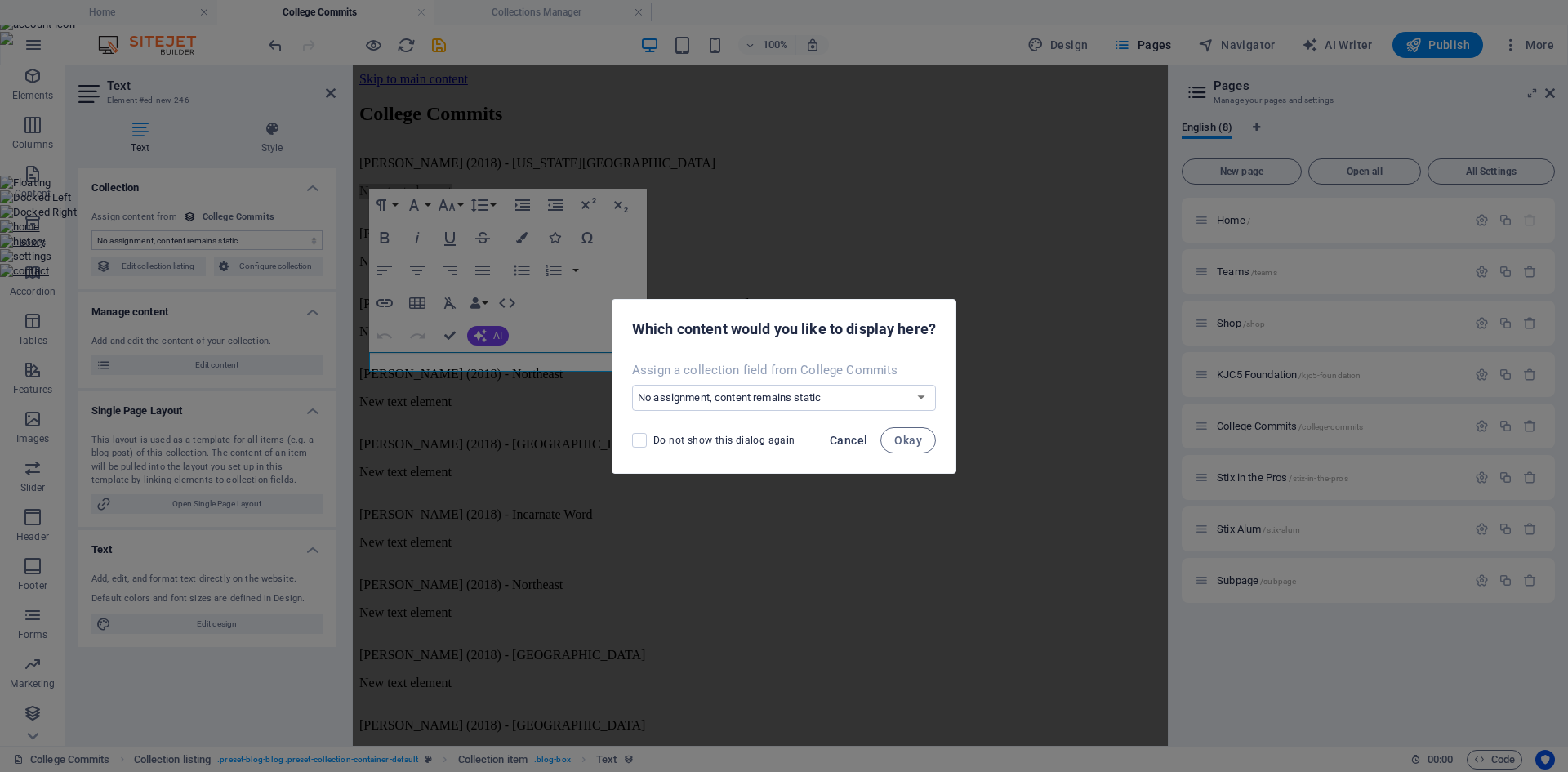
click at [862, 438] on span "Cancel" at bounding box center [849, 440] width 38 height 13
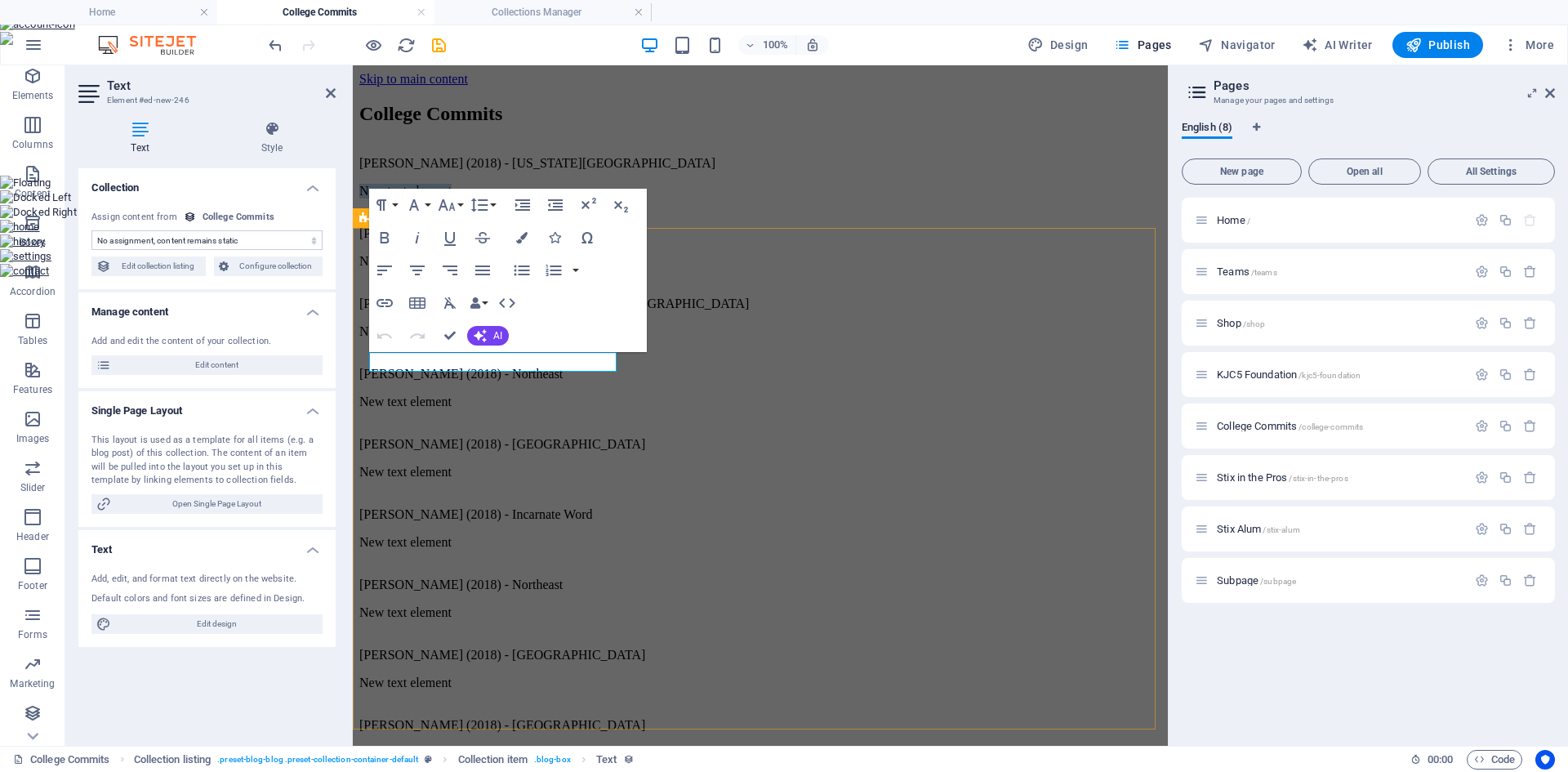
click at [724, 278] on div "Brett Squires (2018) - Oklahoma University New text element Brice Foutz (2018) …" at bounding box center [760, 515] width 802 height 748
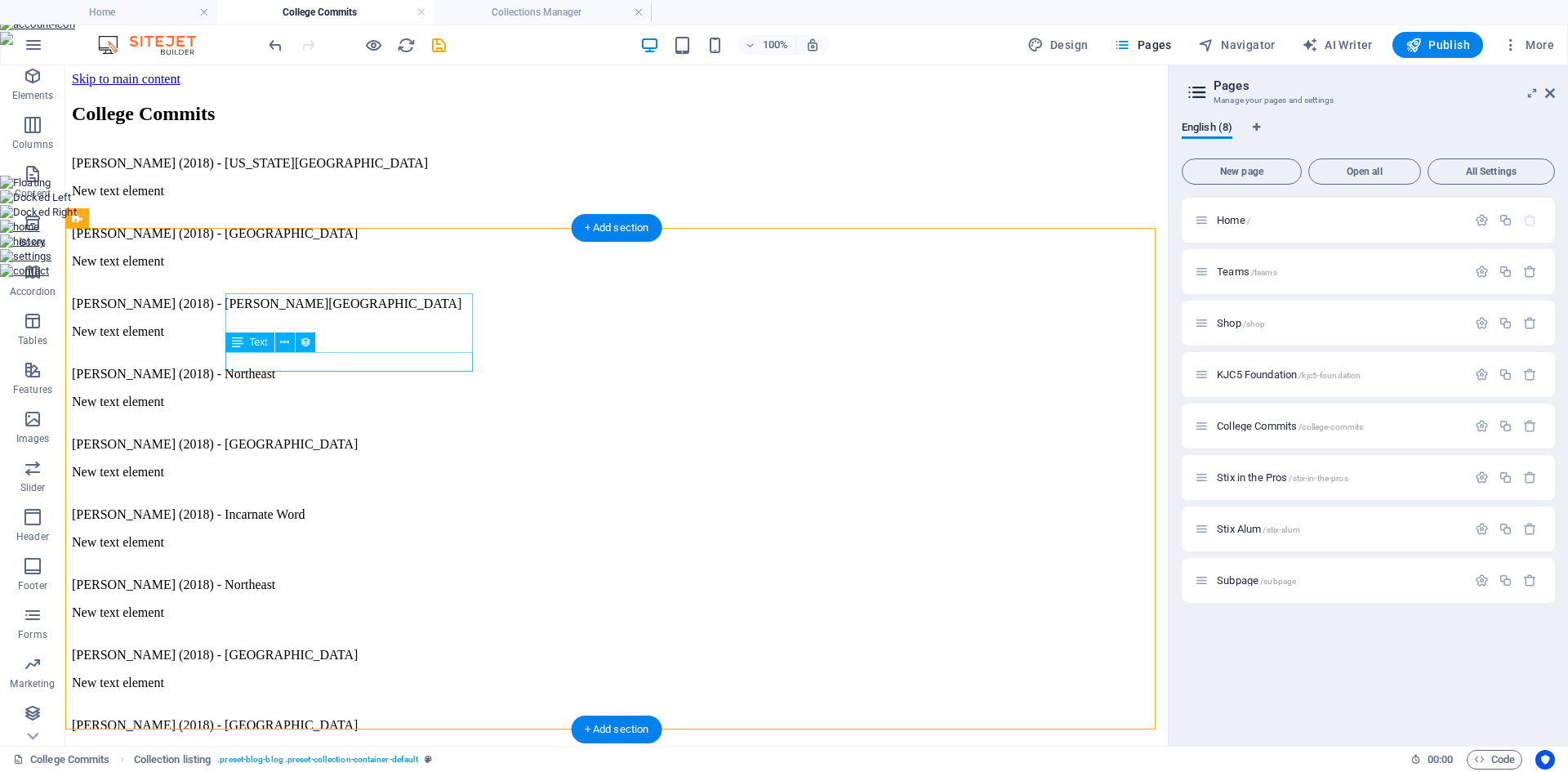
click at [354, 199] on div "New text element" at bounding box center [617, 190] width 1090 height 14
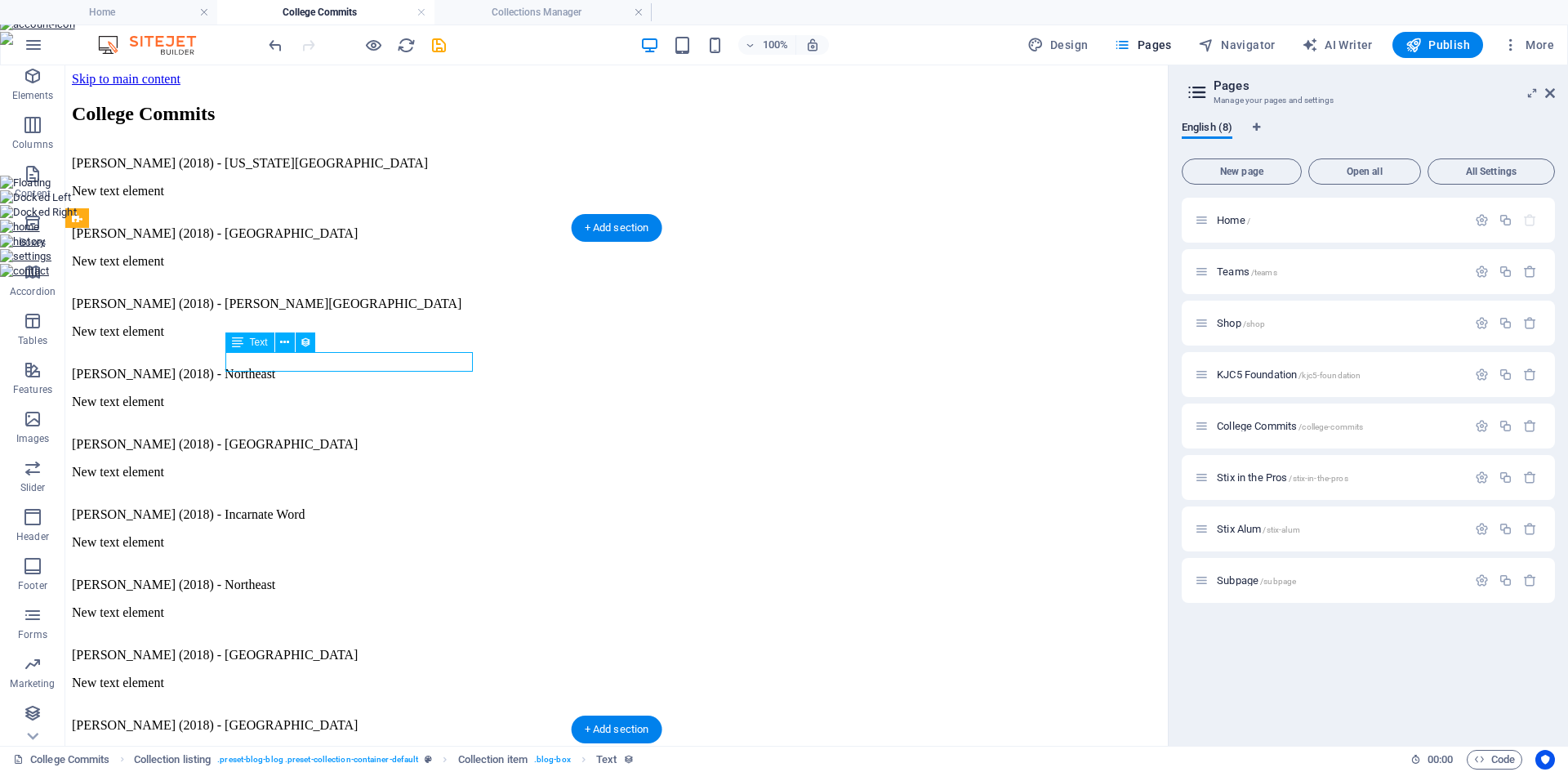
click at [352, 199] on div "New text element" at bounding box center [617, 190] width 1090 height 14
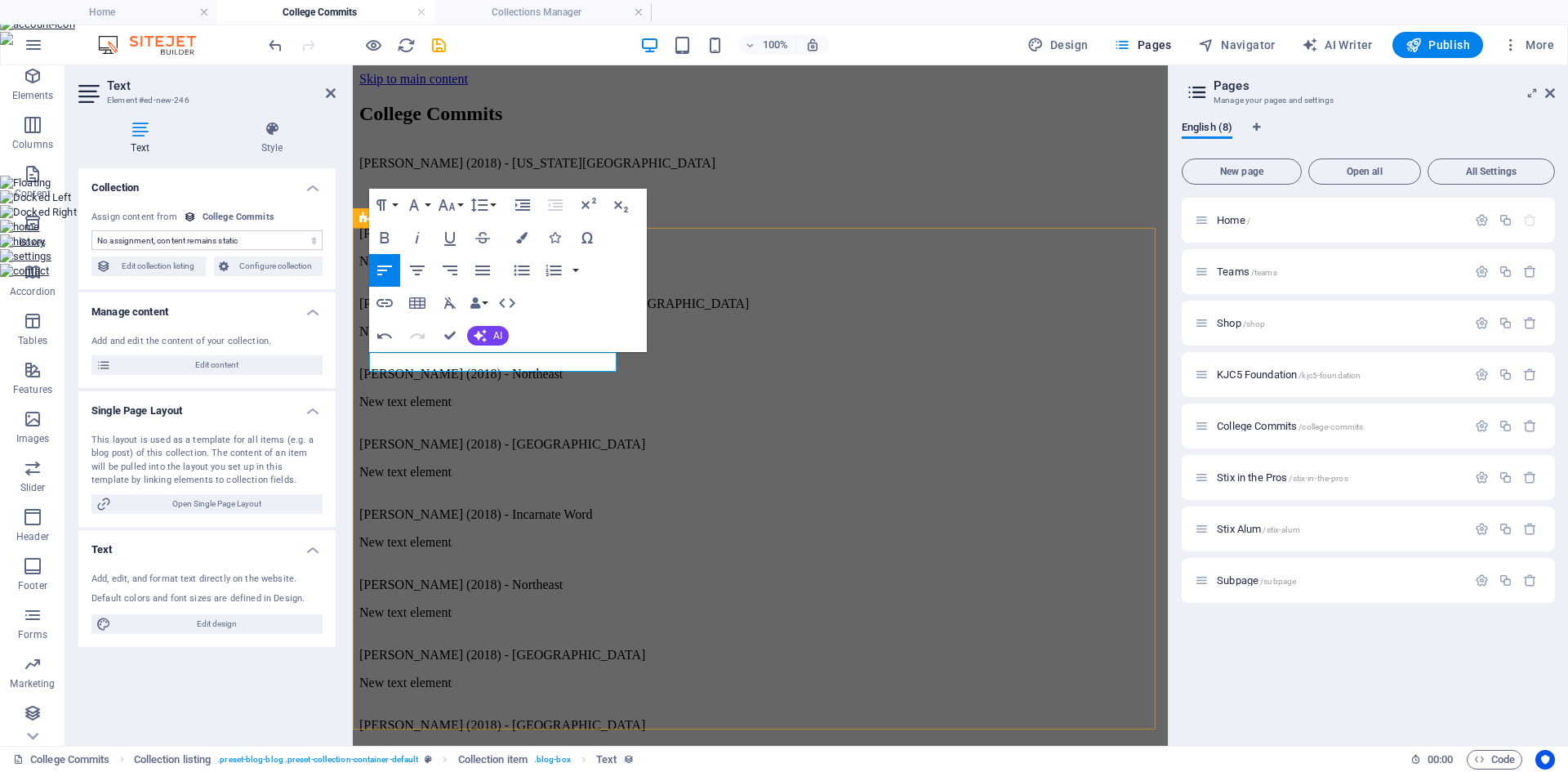
click at [712, 252] on div "Brett Squires (2018) - Oklahoma University Brice Foutz (2018) - Odessa College …" at bounding box center [760, 515] width 802 height 748
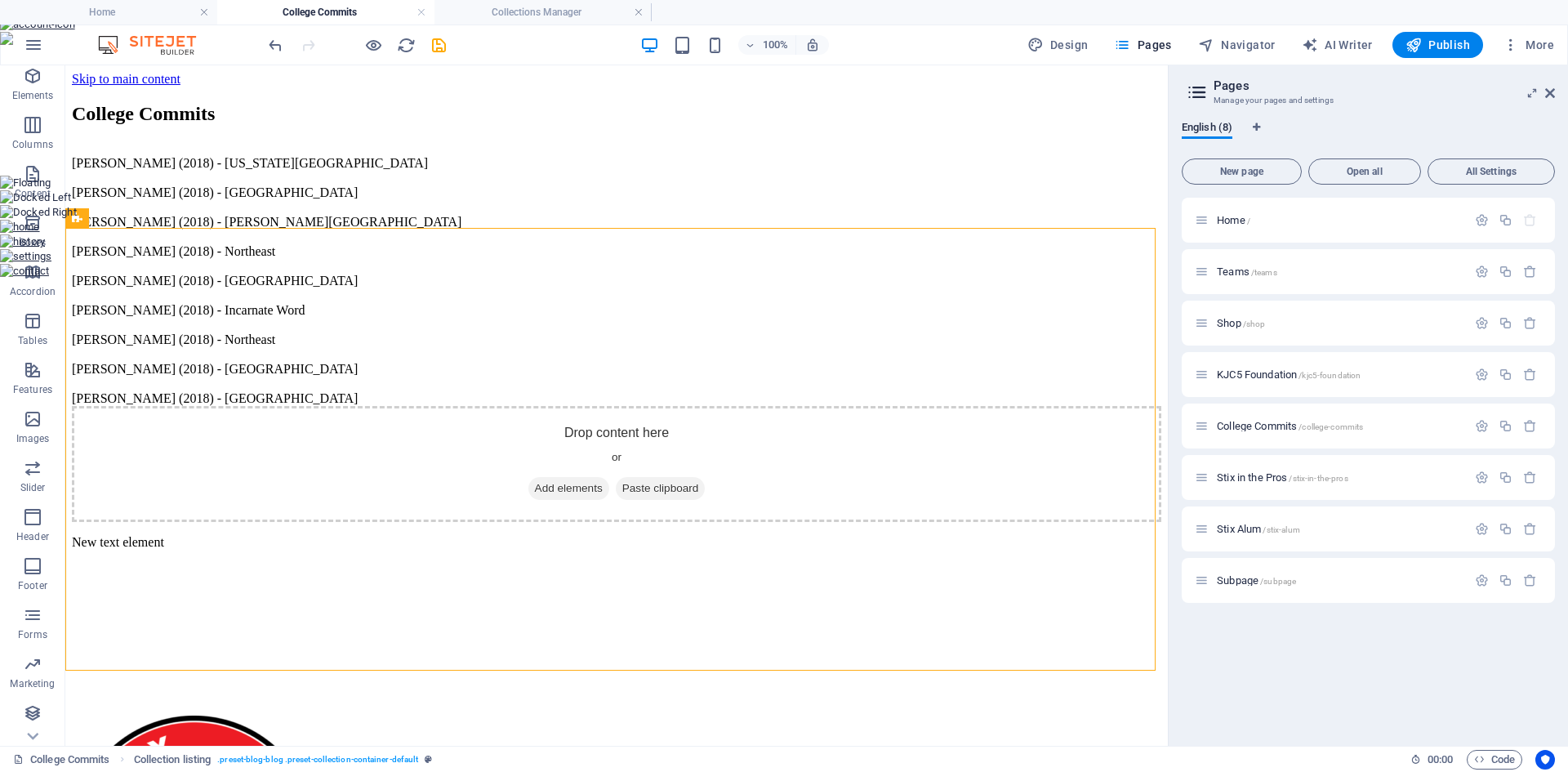
click at [392, 268] on div "Brett Squires (2018) - Oklahoma University Brice Foutz (2018) - Odessa College …" at bounding box center [617, 332] width 1090 height 381
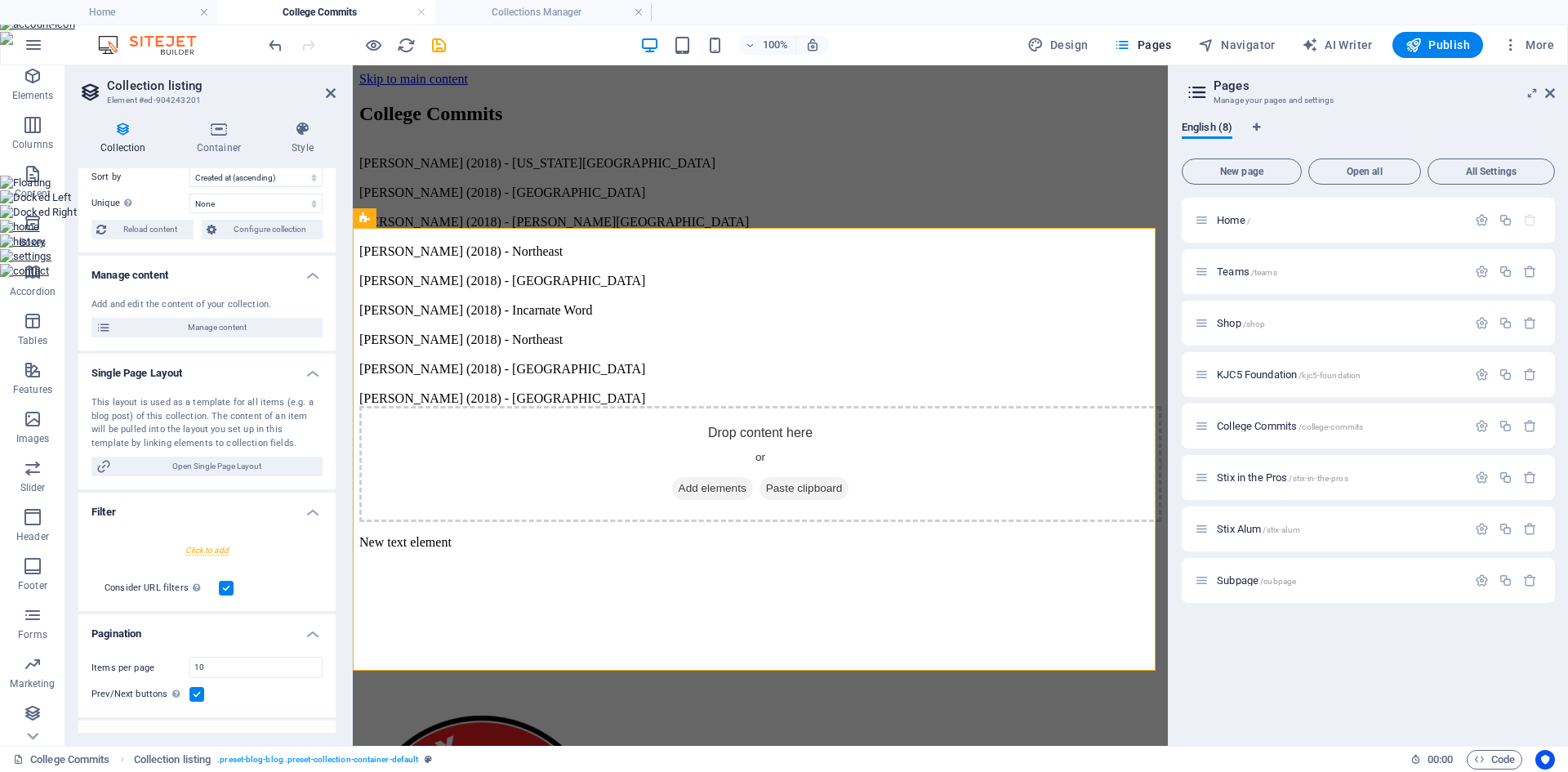
scroll to position [0, 0]
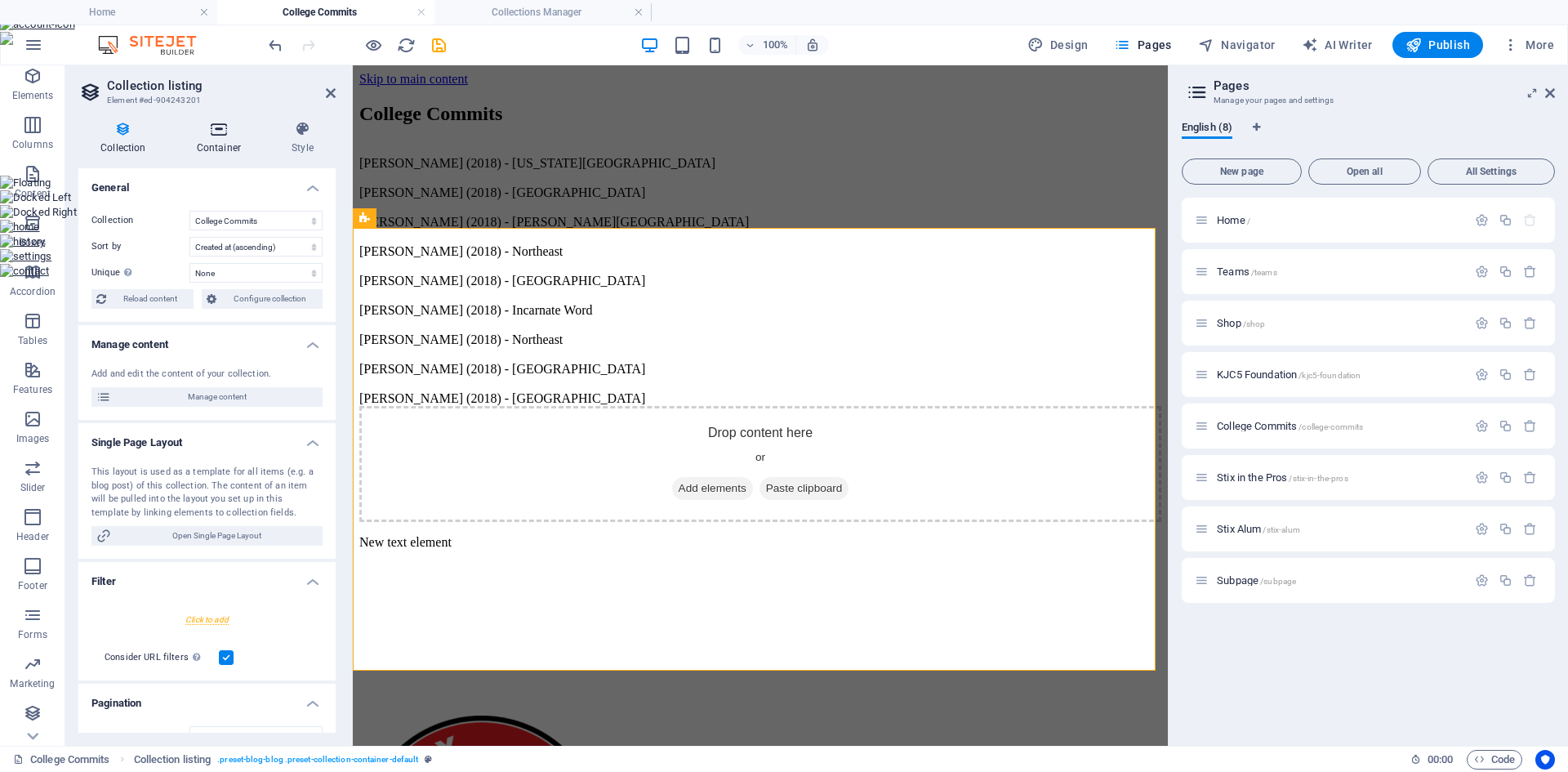
click at [224, 126] on icon at bounding box center [219, 128] width 88 height 16
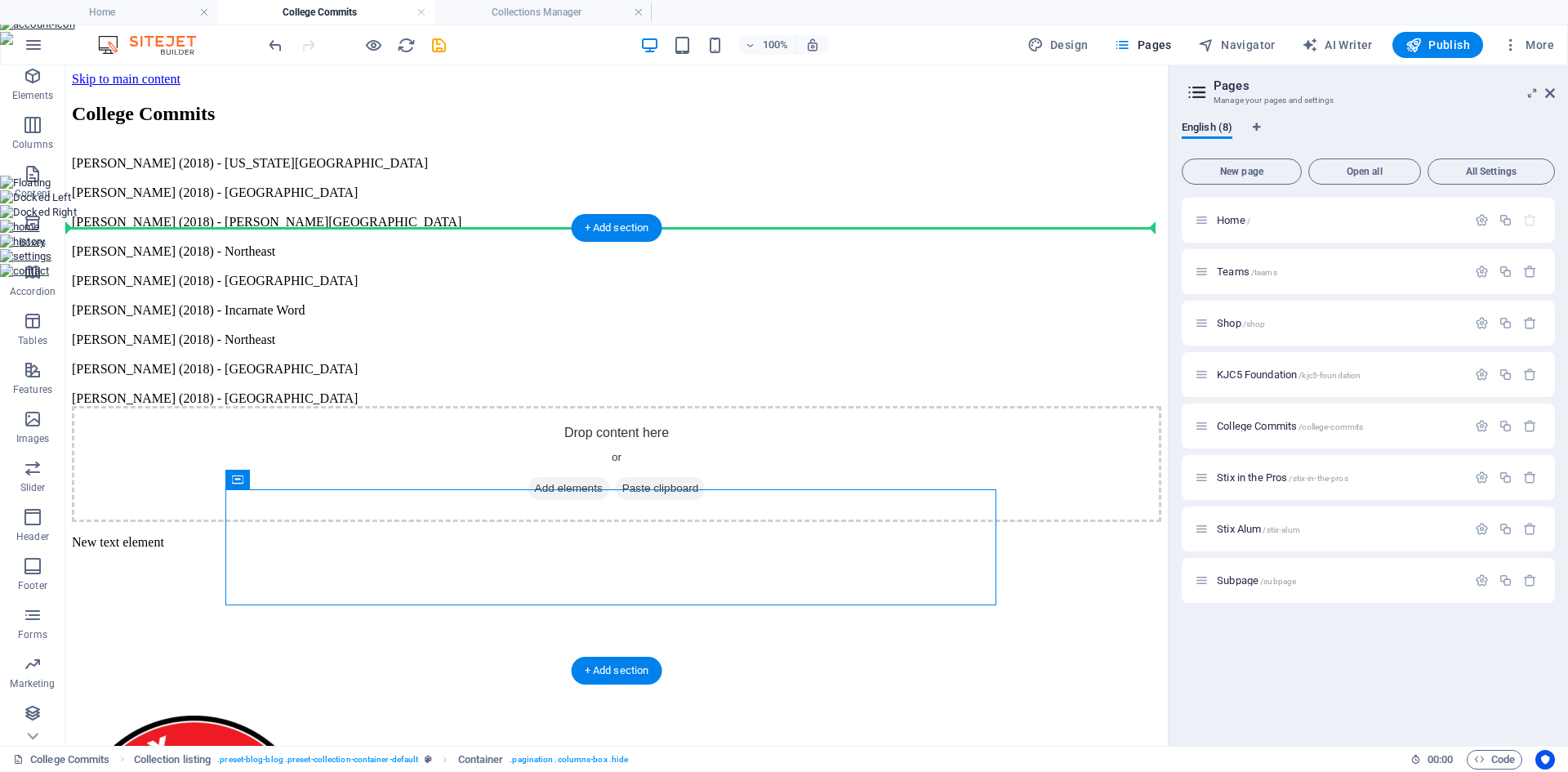
drag, startPoint x: 480, startPoint y: 543, endPoint x: 444, endPoint y: 275, distance: 270.4
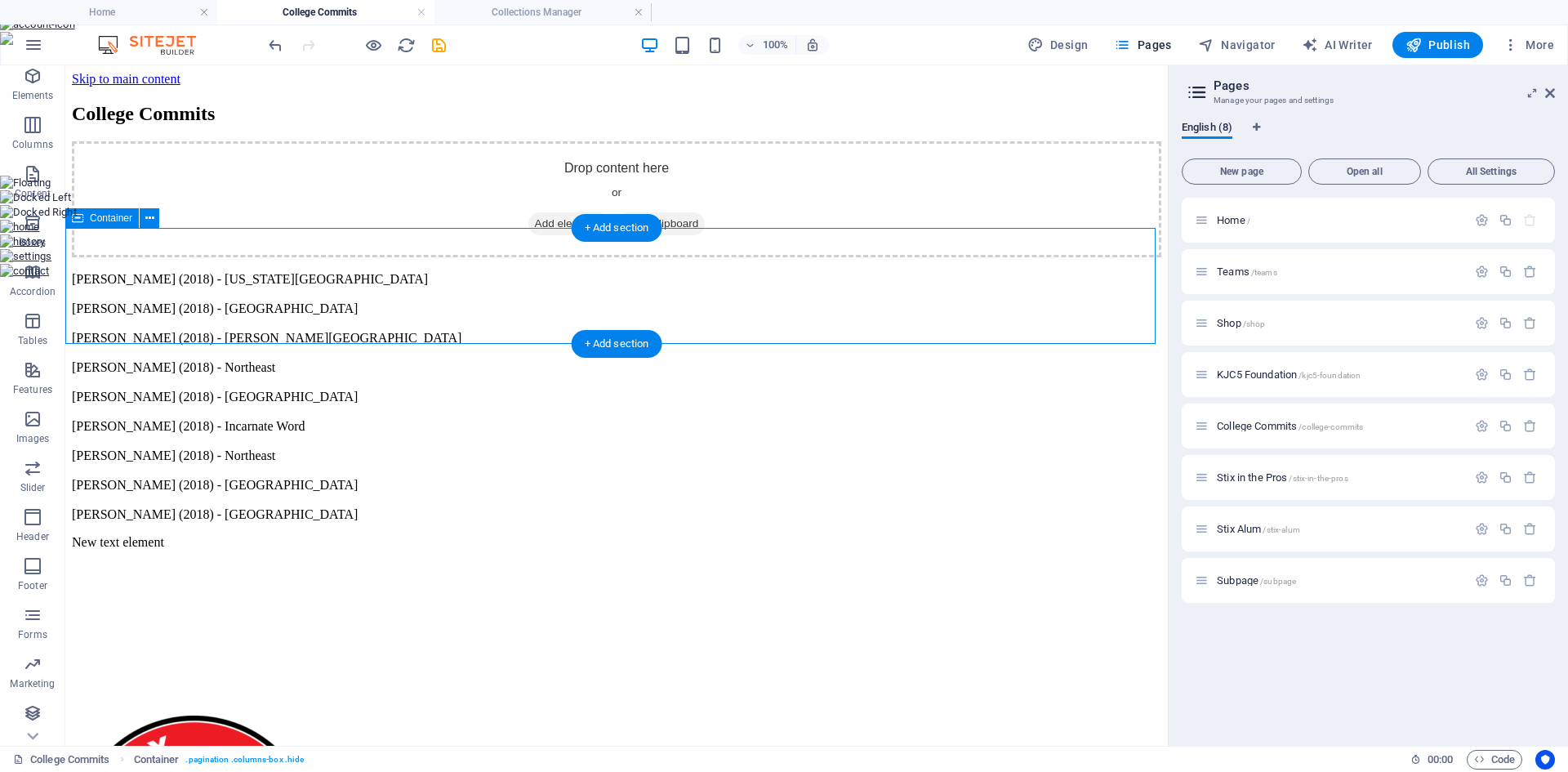
click at [543, 236] on span "Add elements" at bounding box center [568, 224] width 81 height 23
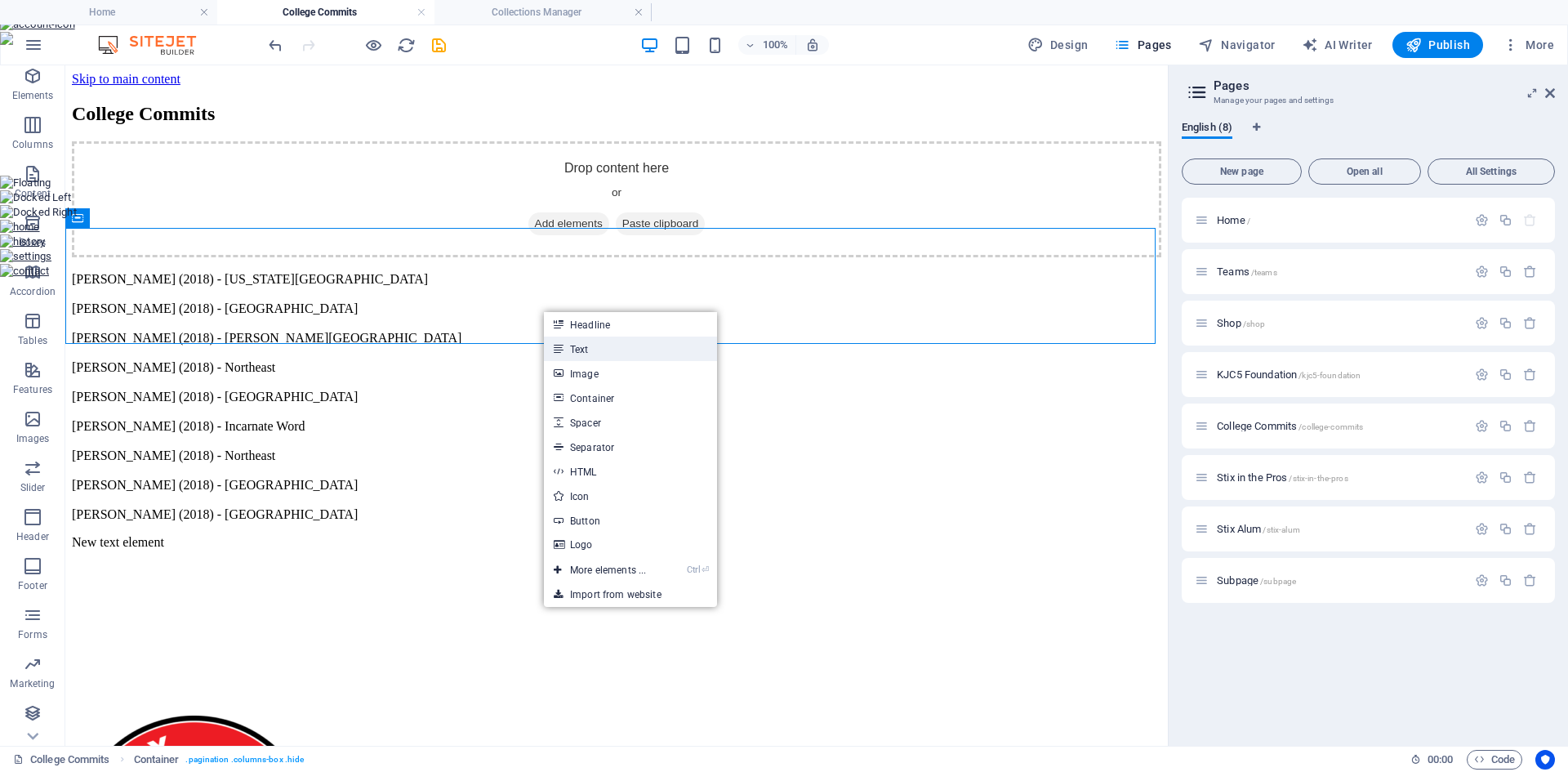
click at [587, 347] on link "Text" at bounding box center [631, 349] width 173 height 25
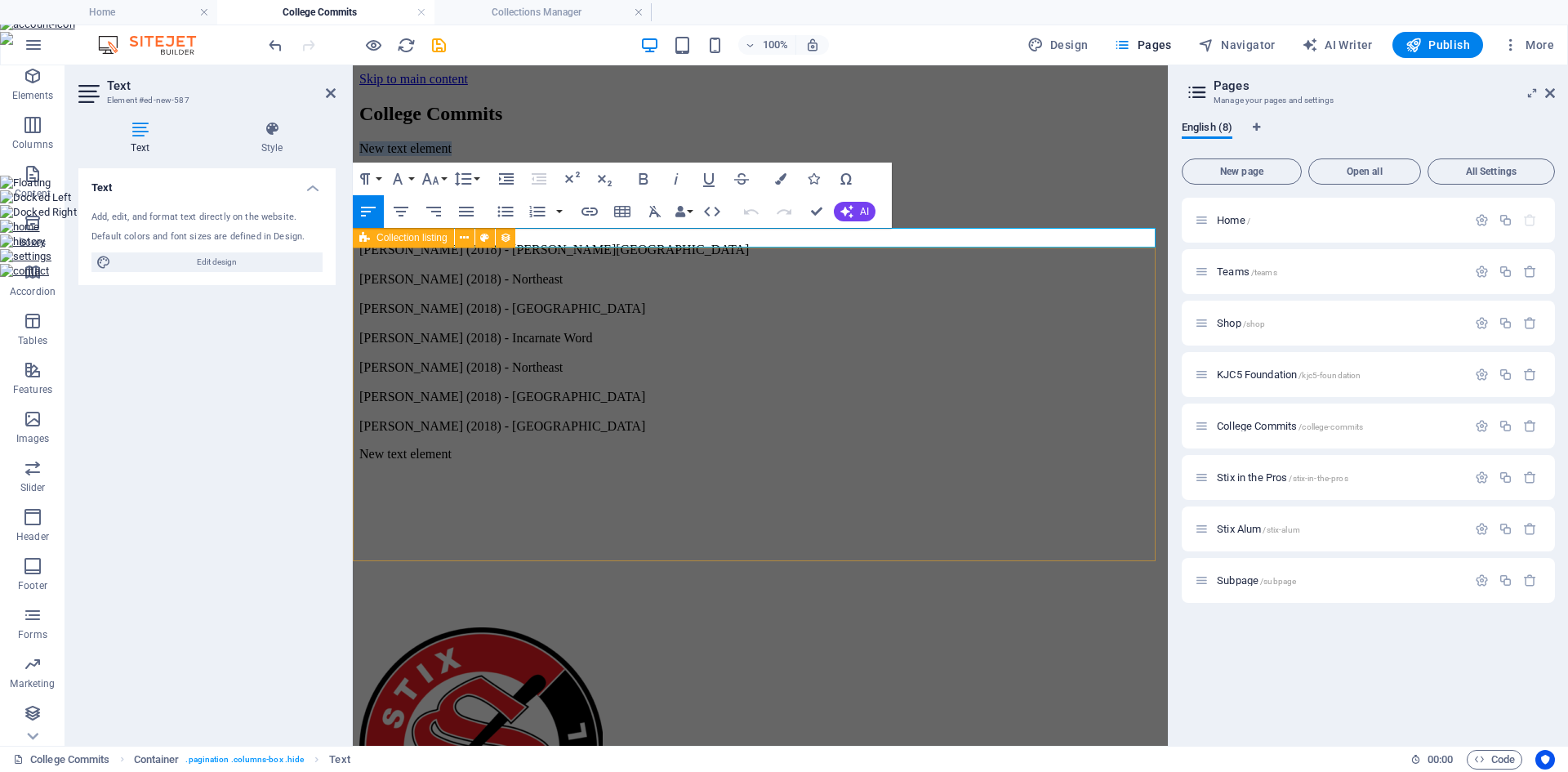
click at [736, 253] on div "Brett Squires (2018) - Oklahoma University Brice Foutz (2018) - Odessa College …" at bounding box center [760, 301] width 802 height 265
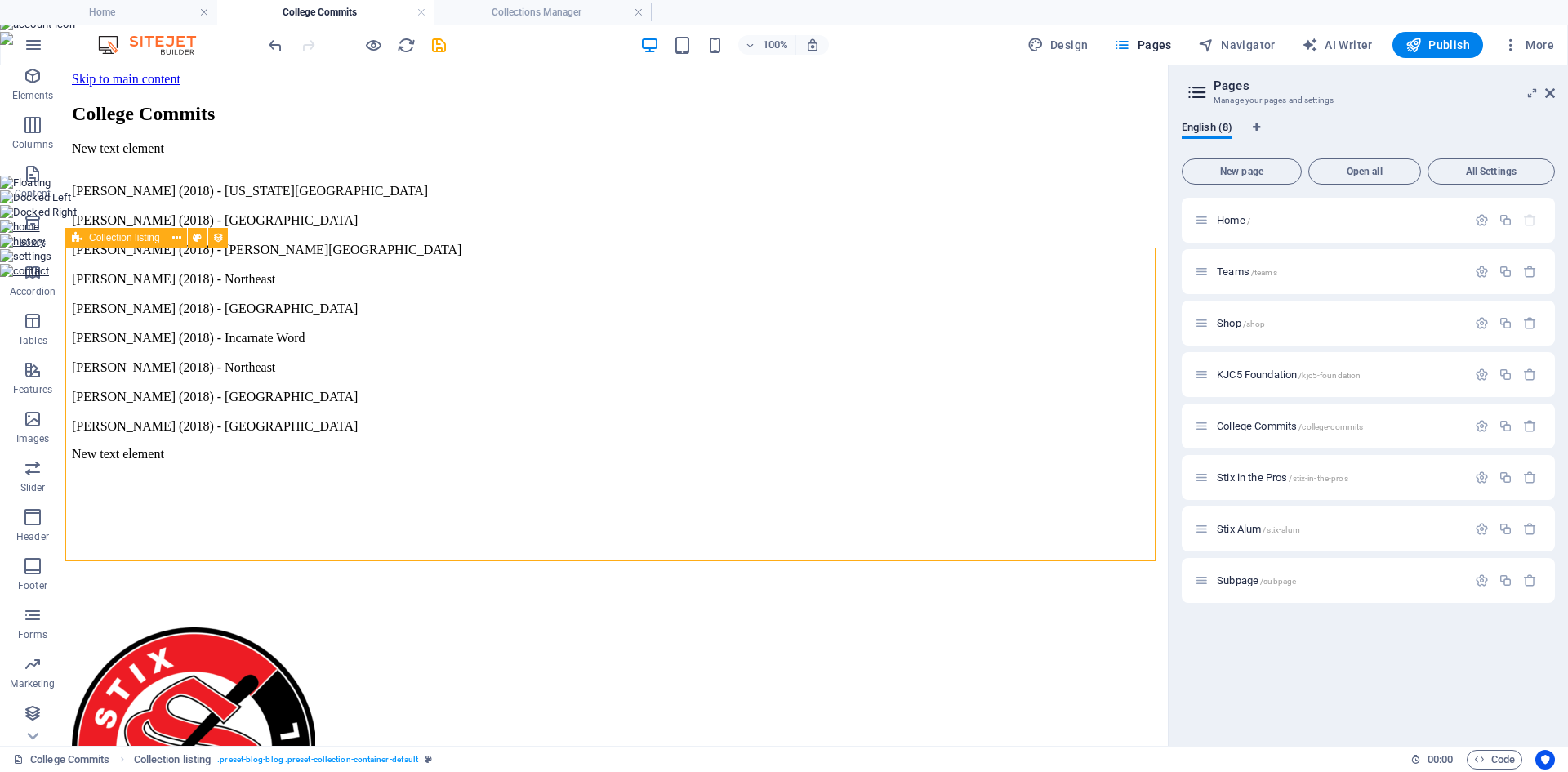
click at [549, 280] on div "Brett Squires (2018) - Oklahoma University Brice Foutz (2018) - Odessa College …" at bounding box center [617, 301] width 1090 height 265
click at [220, 156] on div "New text element" at bounding box center [617, 148] width 1090 height 14
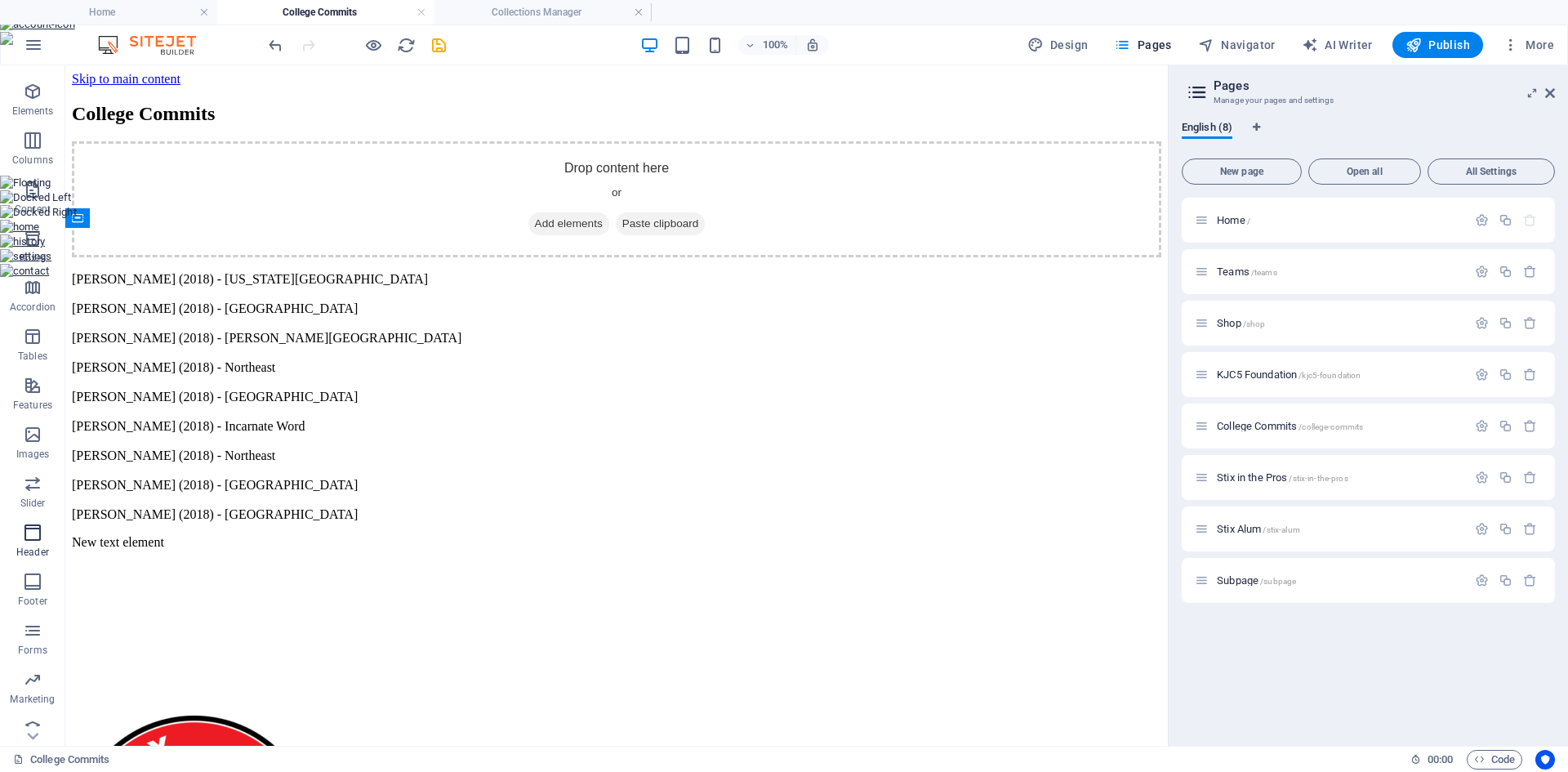
scroll to position [55, 0]
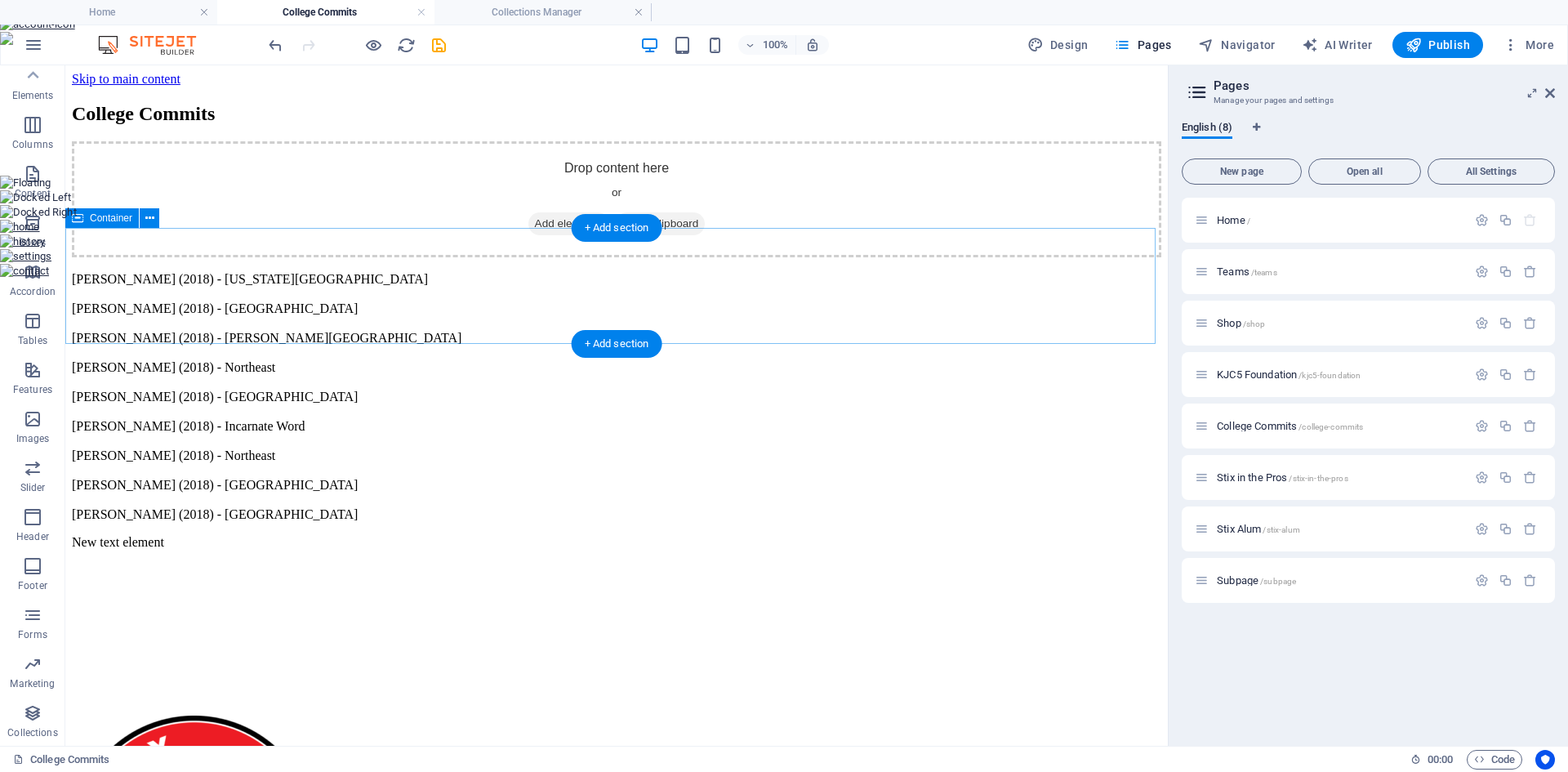
drag, startPoint x: 105, startPoint y: 776, endPoint x: 507, endPoint y: 276, distance: 641.6
click at [27, 720] on icon "button" at bounding box center [32, 713] width 20 height 20
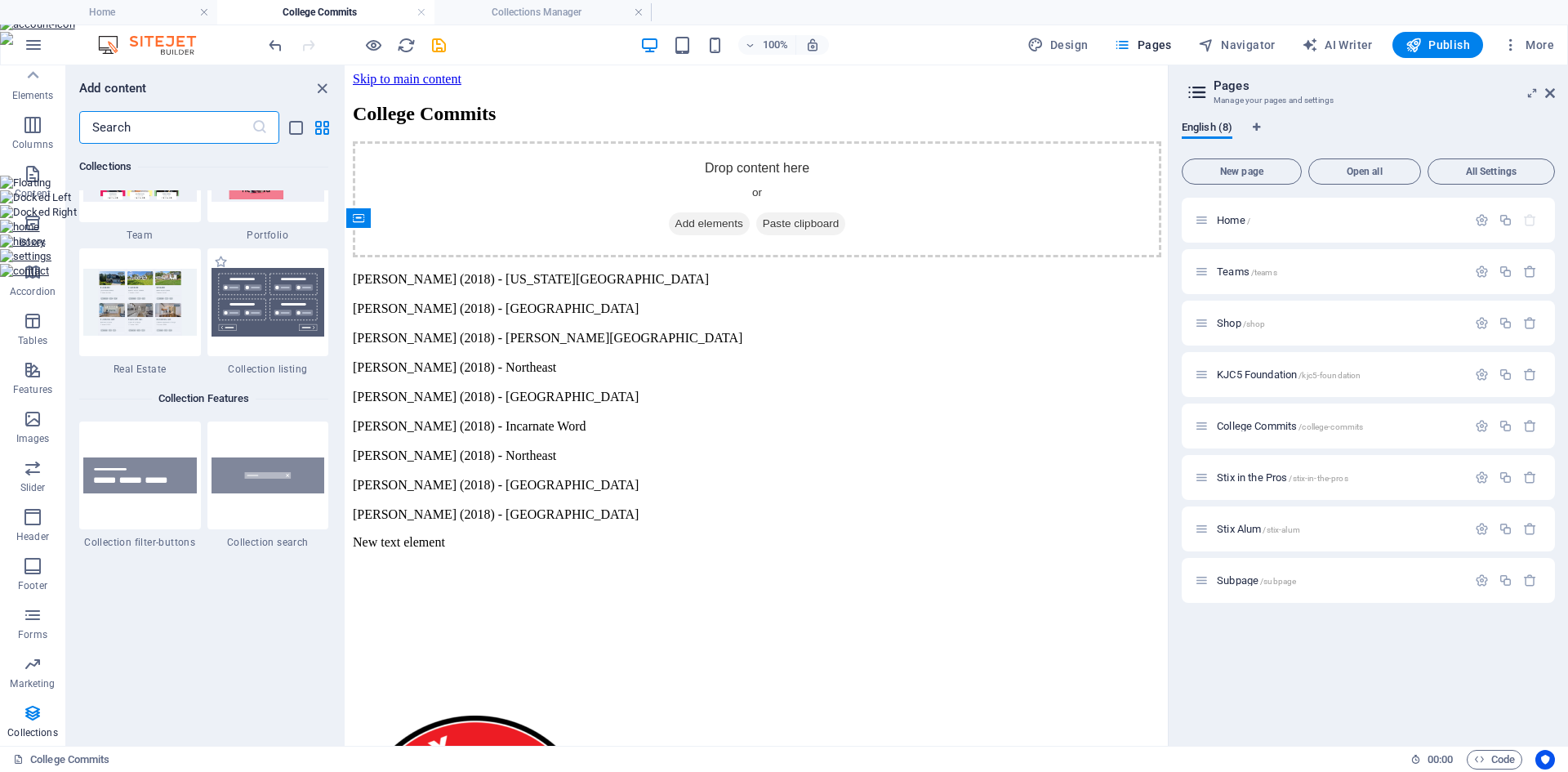
scroll to position [15370, 0]
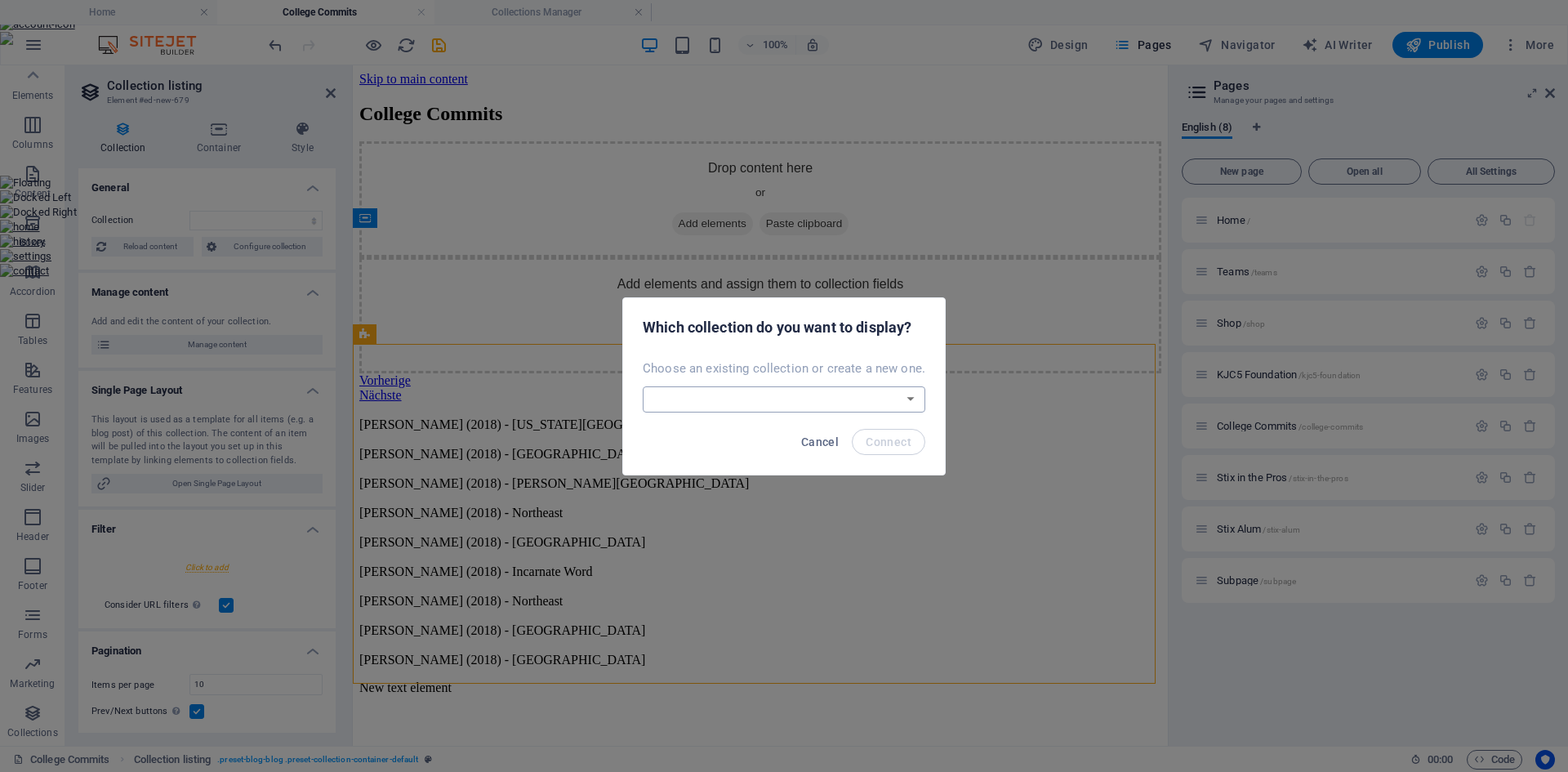
click at [743, 398] on select "Blog College Commits New Collection Real Estate Create a new collection" at bounding box center [784, 400] width 282 height 27
click at [644, 387] on select "Blog College Commits New Collection Real Estate Create a new collection" at bounding box center [784, 400] width 282 height 27
click at [886, 442] on span "Connect" at bounding box center [889, 442] width 46 height 13
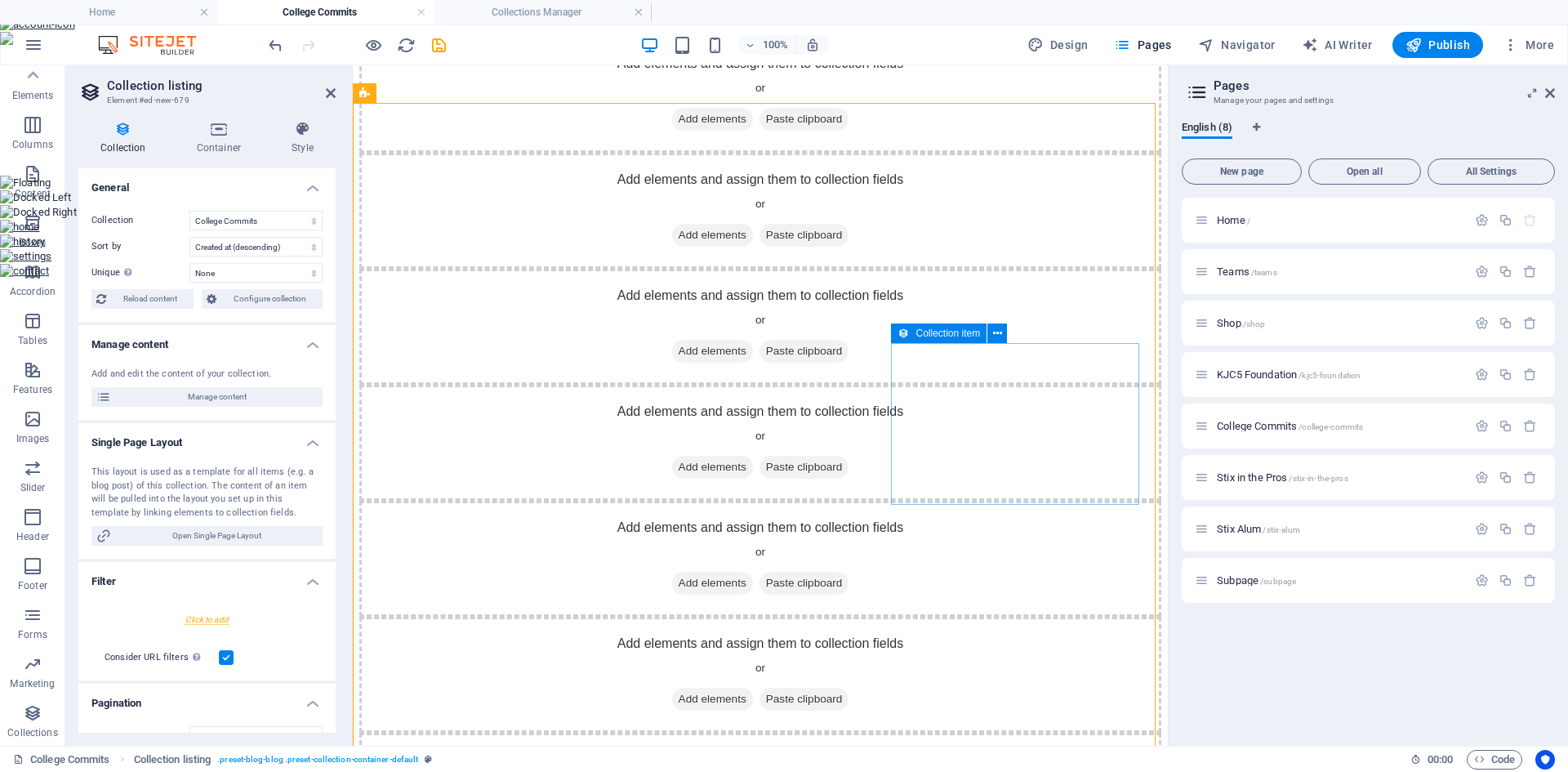
scroll to position [245, 0]
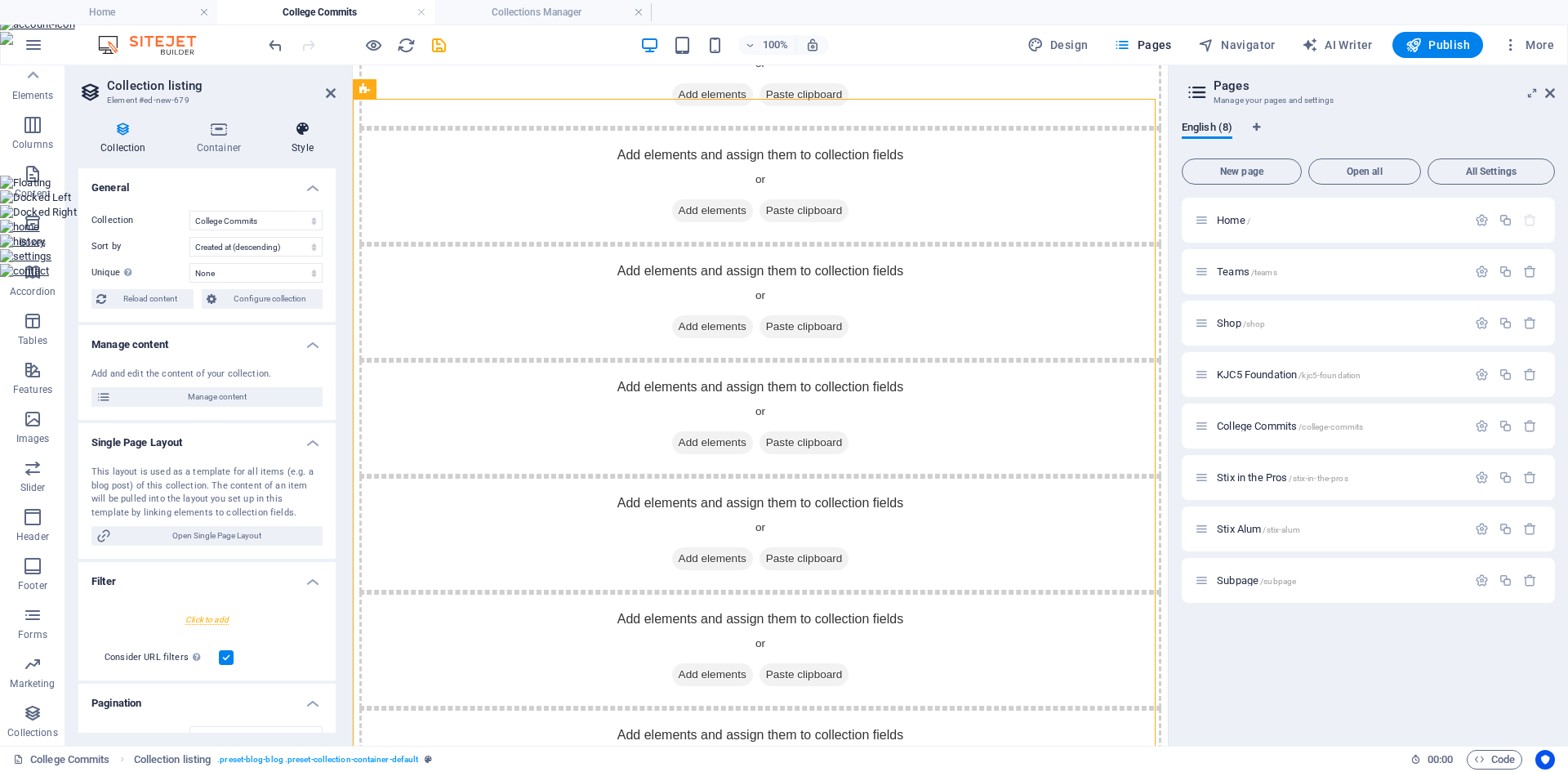
click at [305, 144] on h4 "Style" at bounding box center [303, 138] width 67 height 34
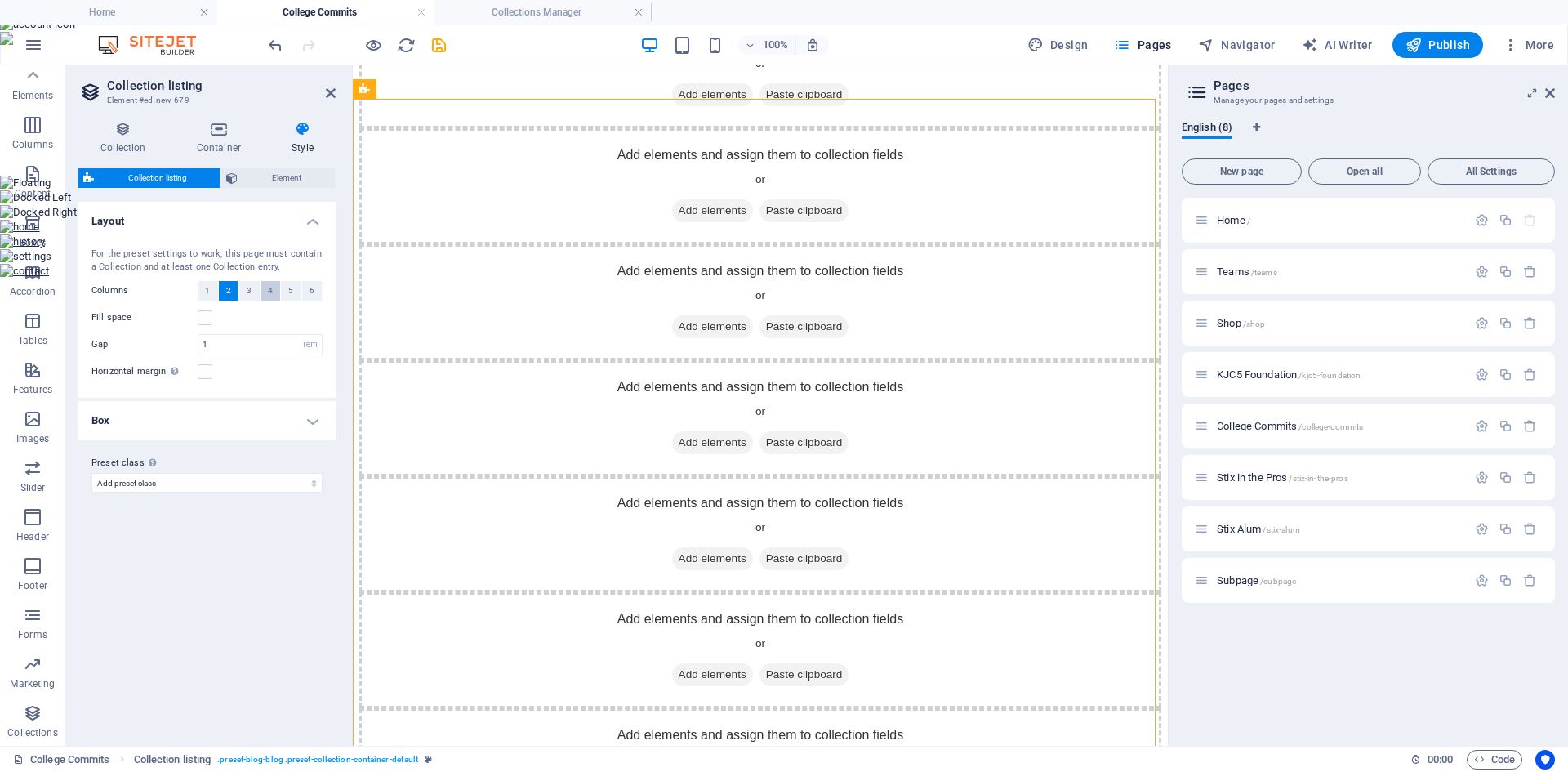
click at [269, 292] on span "4" at bounding box center [270, 291] width 5 height 20
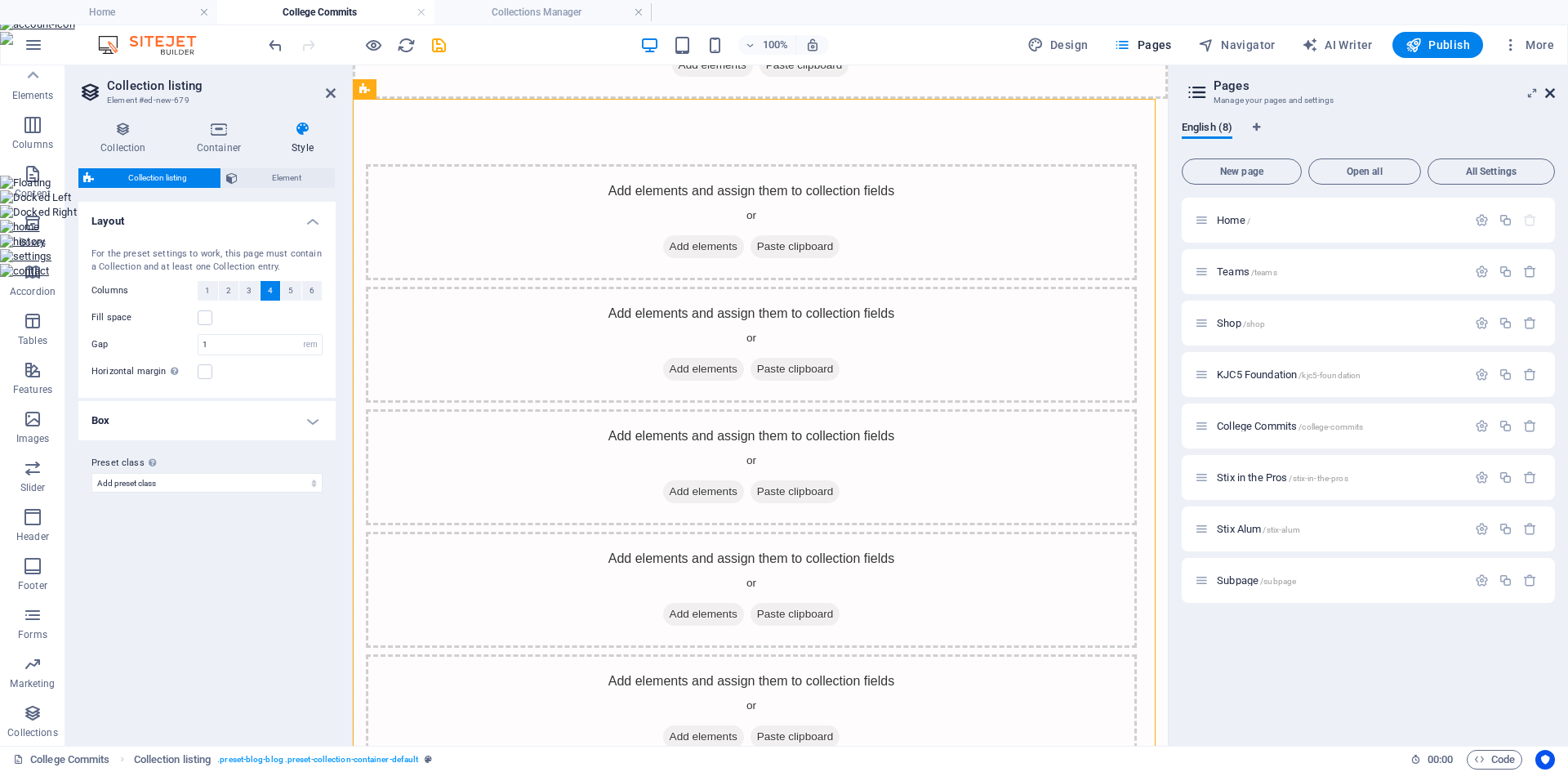
click at [1554, 94] on icon at bounding box center [1550, 93] width 10 height 13
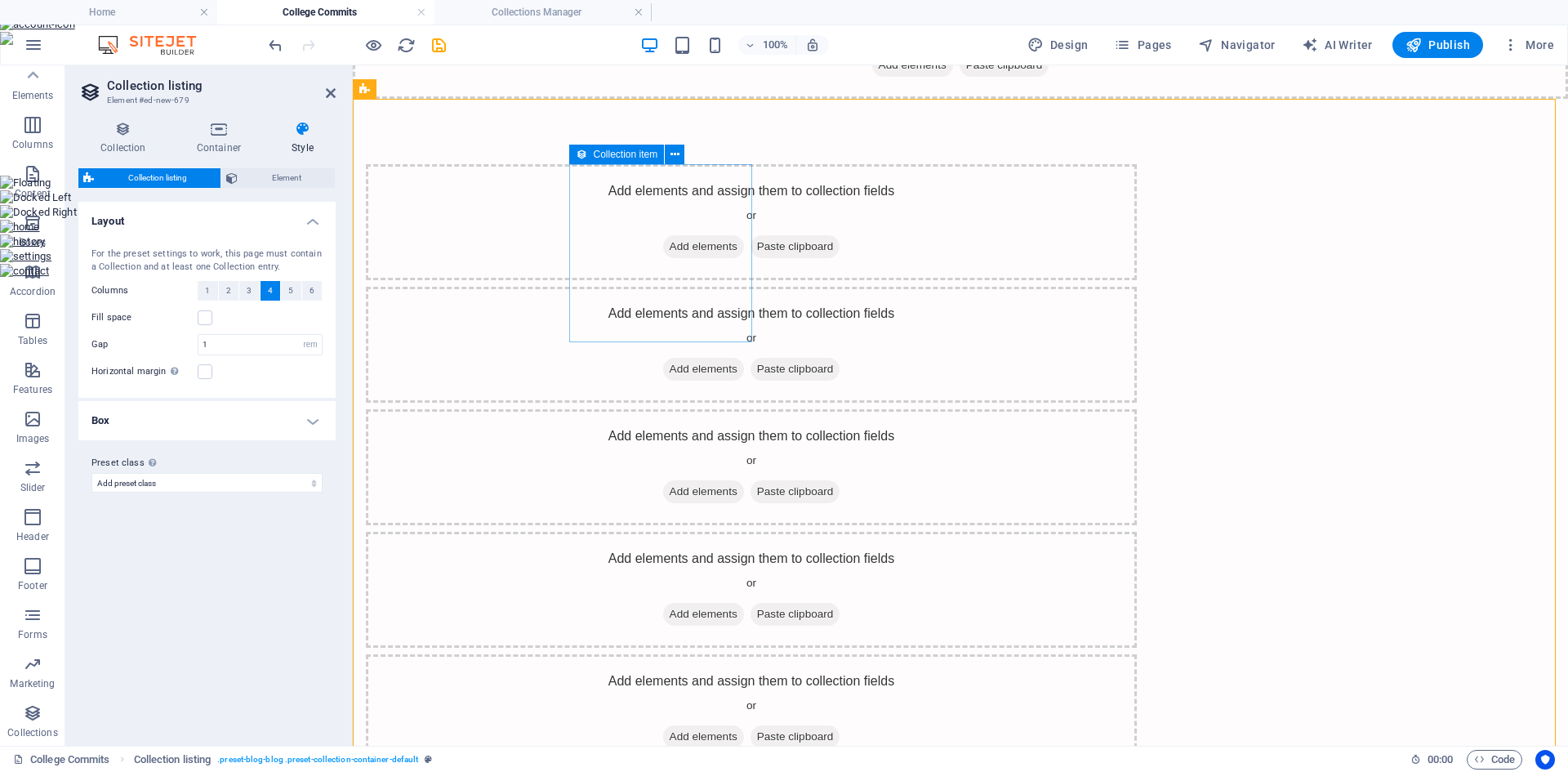
click at [663, 259] on span "Add elements" at bounding box center [703, 247] width 81 height 23
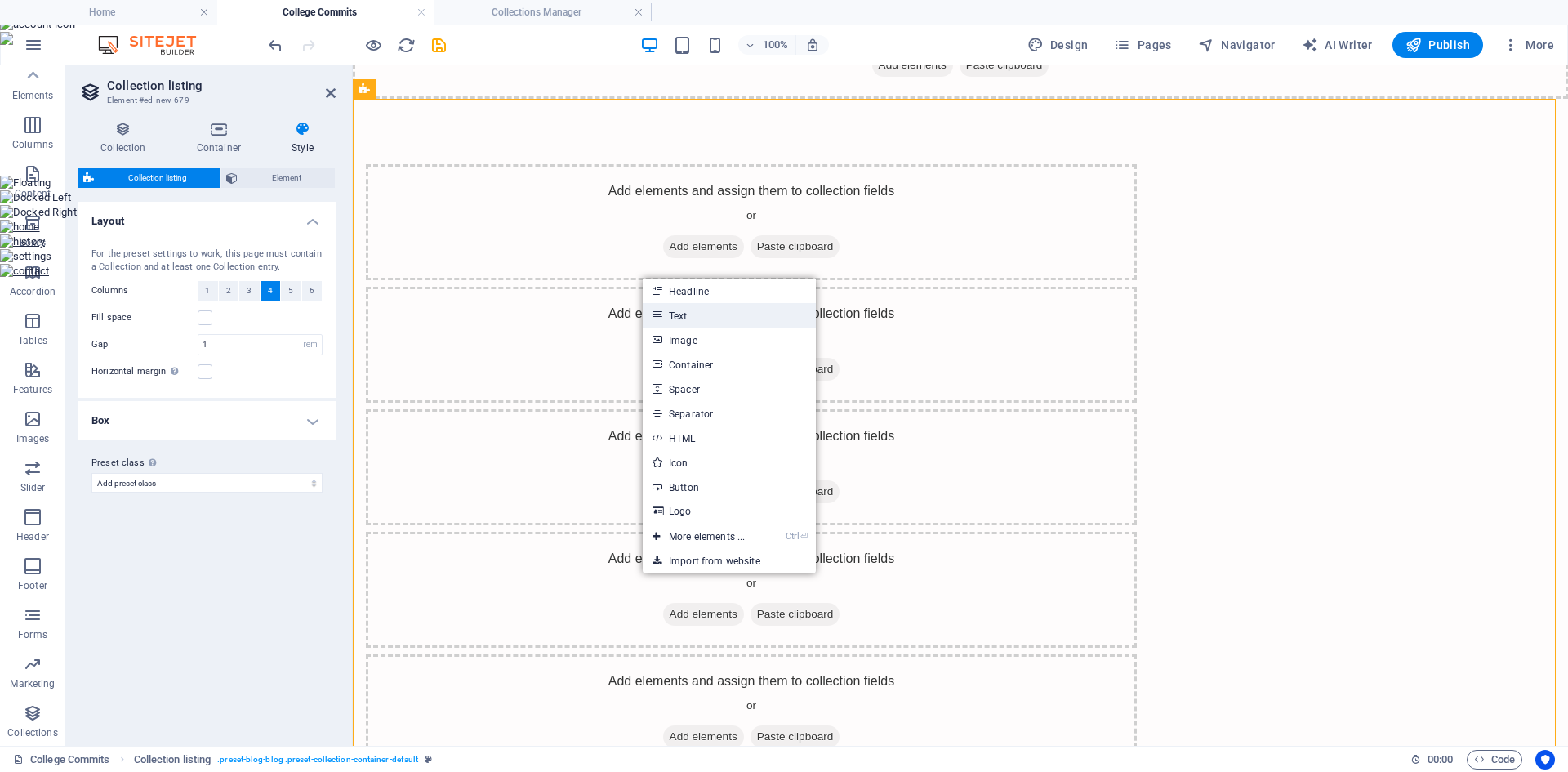
click at [674, 312] on link "Text" at bounding box center [730, 316] width 173 height 25
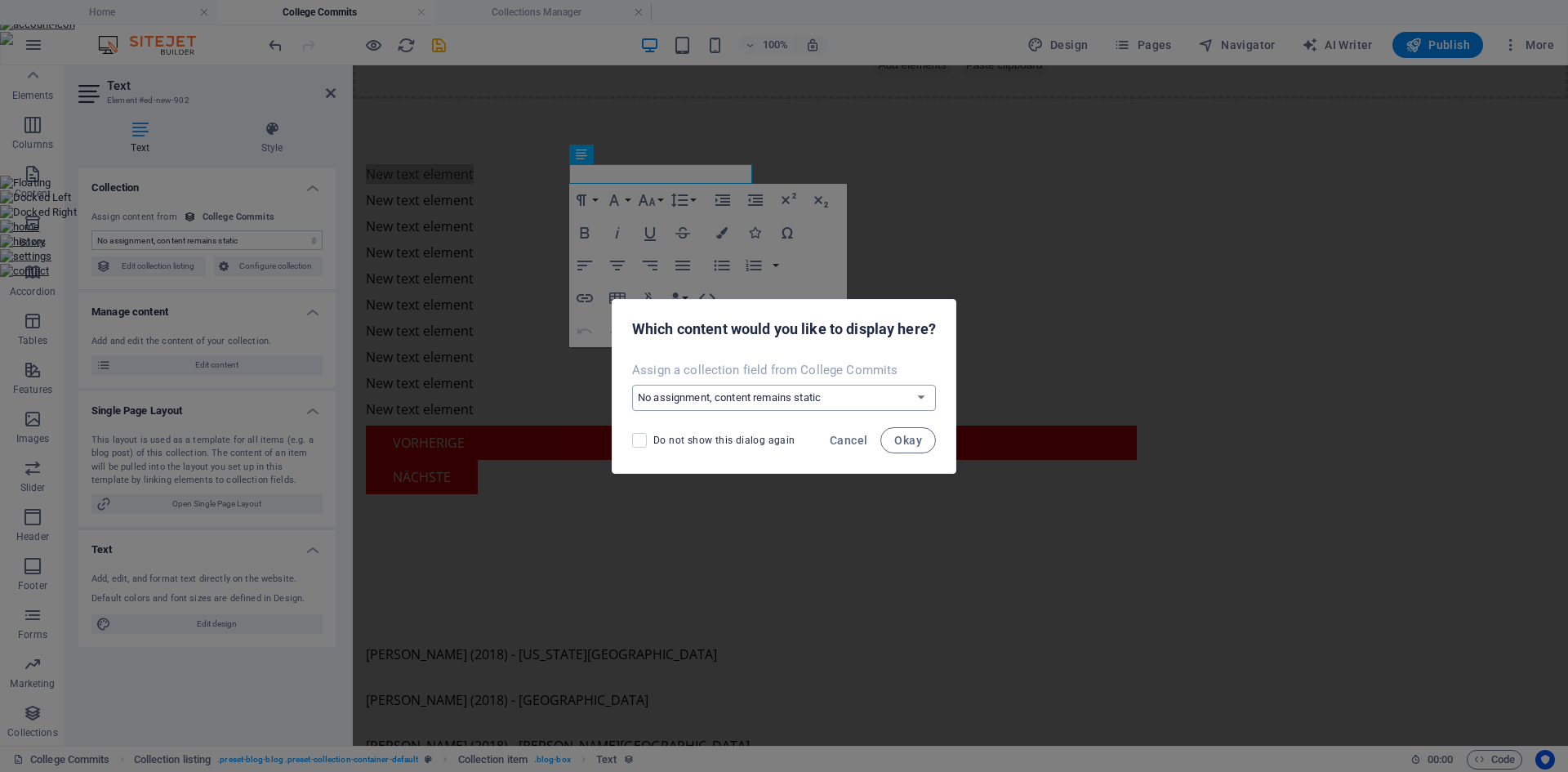
click at [734, 399] on select "No assignment, content remains static Create a new field Created at (Date) Upda…" at bounding box center [784, 398] width 304 height 27
click at [632, 385] on select "No assignment, content remains static Create a new field Created at (Date) Upda…" at bounding box center [784, 398] width 304 height 27
click at [920, 439] on span "Okay" at bounding box center [908, 440] width 28 height 13
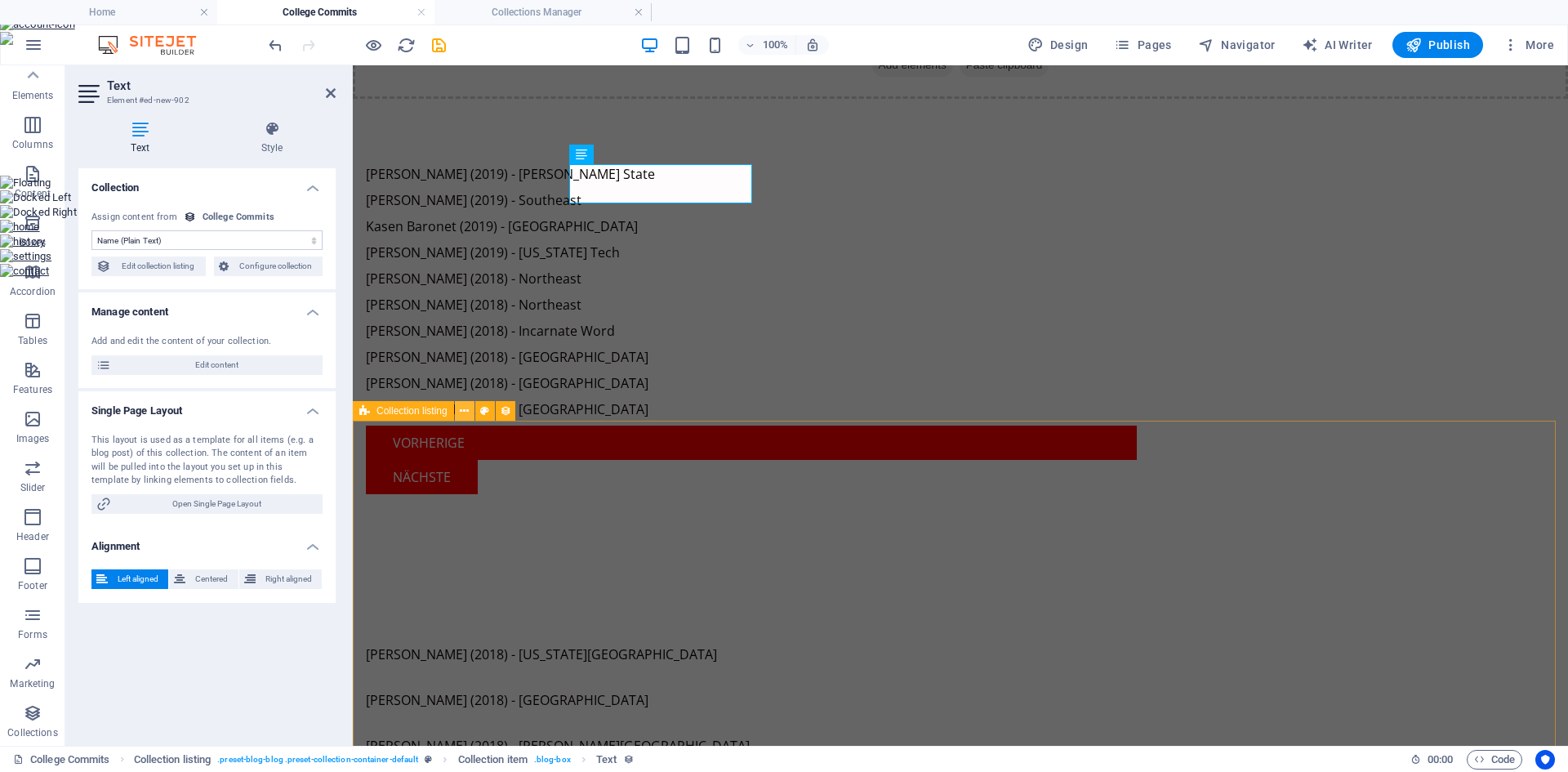
click at [468, 407] on icon at bounding box center [464, 412] width 9 height 17
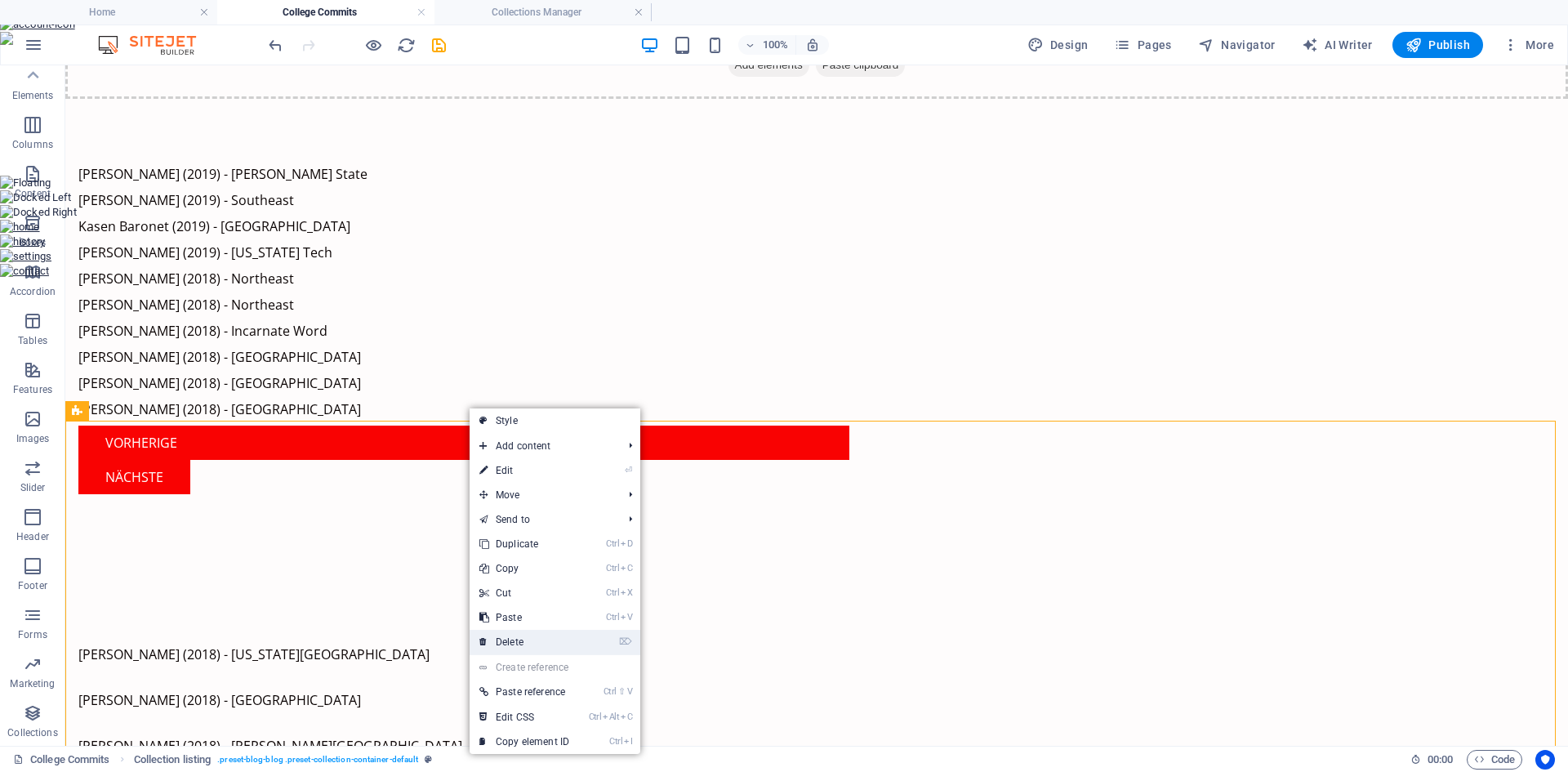
click at [526, 644] on link "⌦ Delete" at bounding box center [524, 643] width 109 height 25
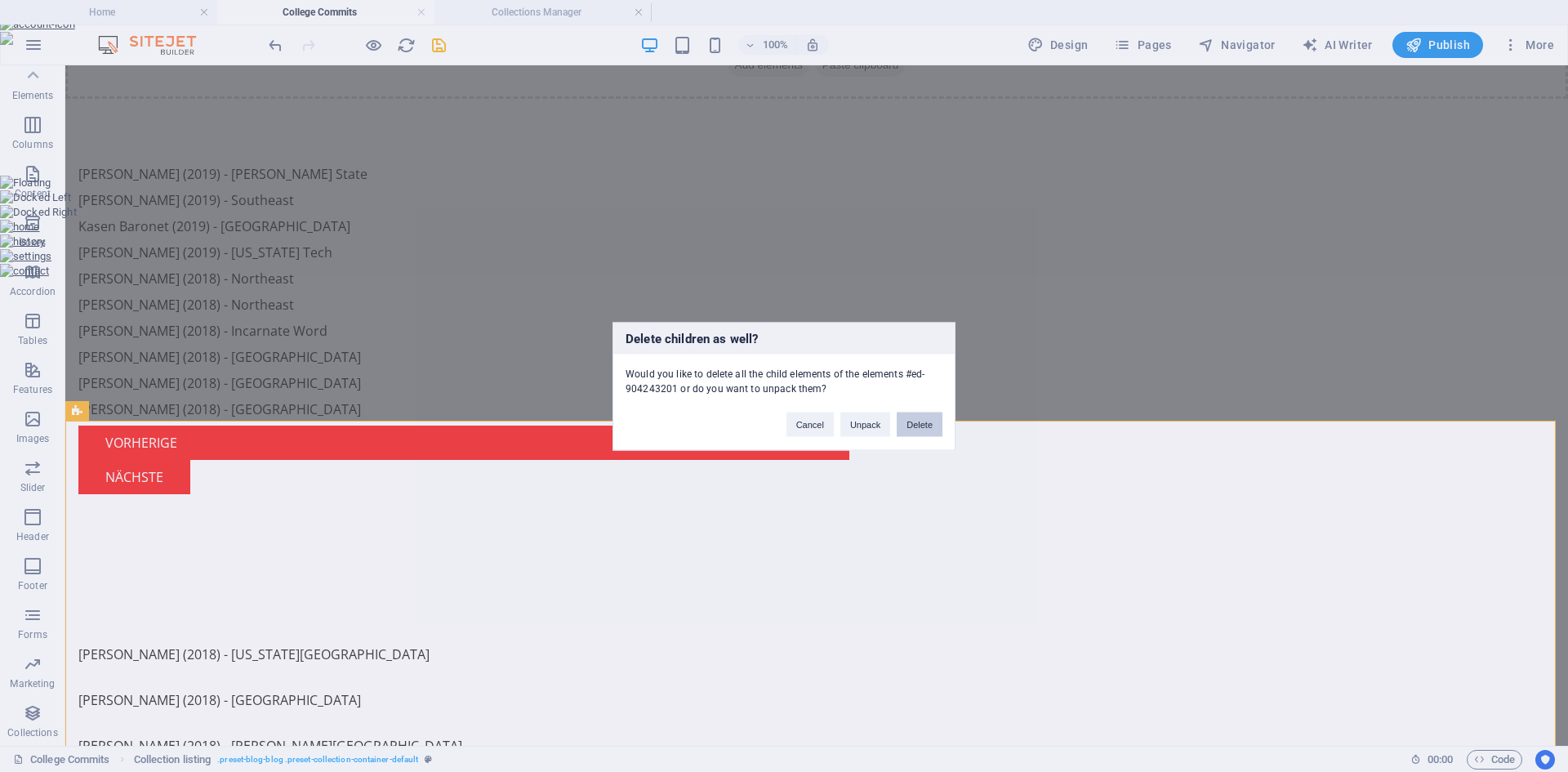
click at [924, 418] on button "Delete" at bounding box center [920, 424] width 46 height 25
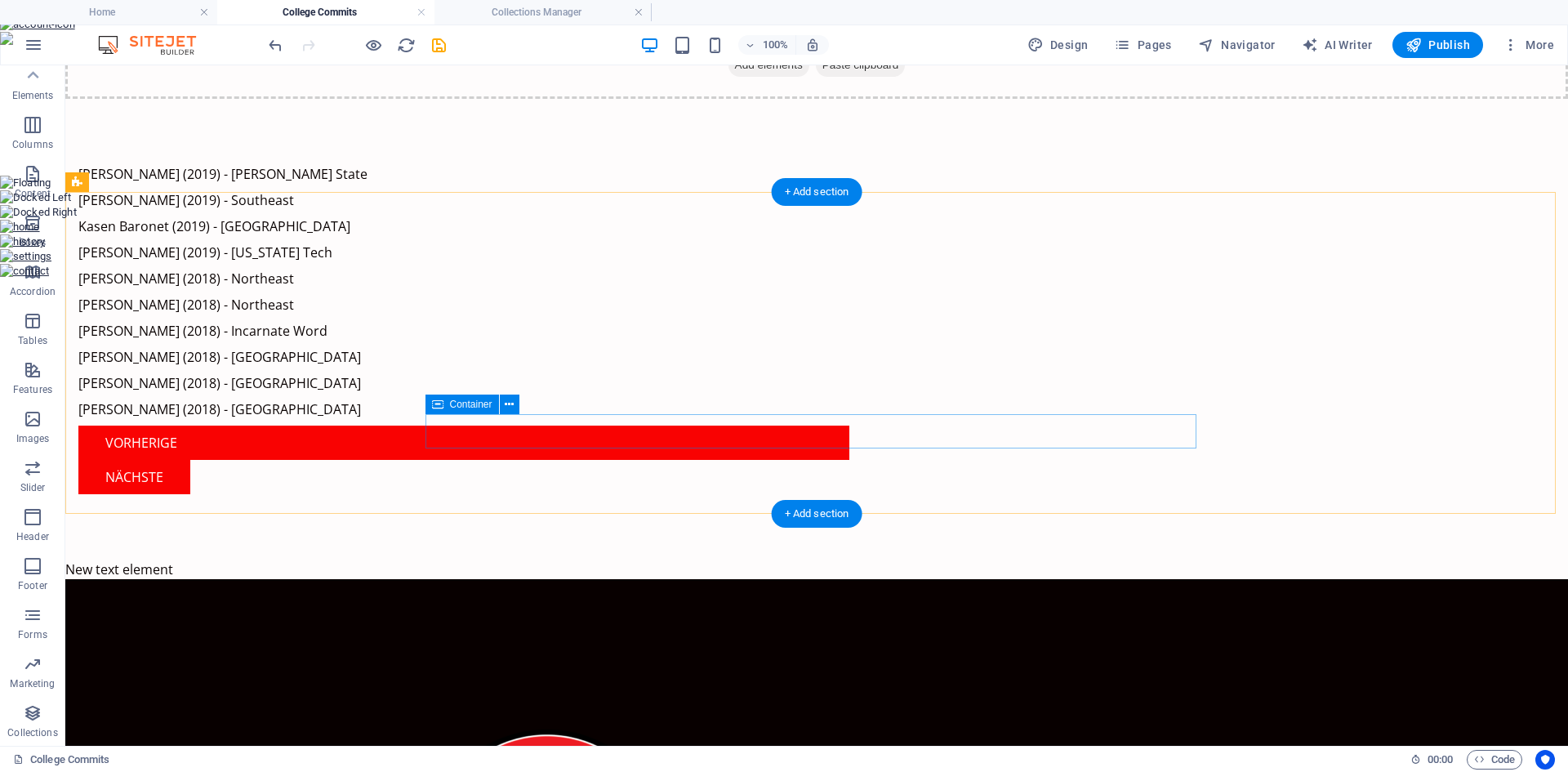
scroll to position [152, 0]
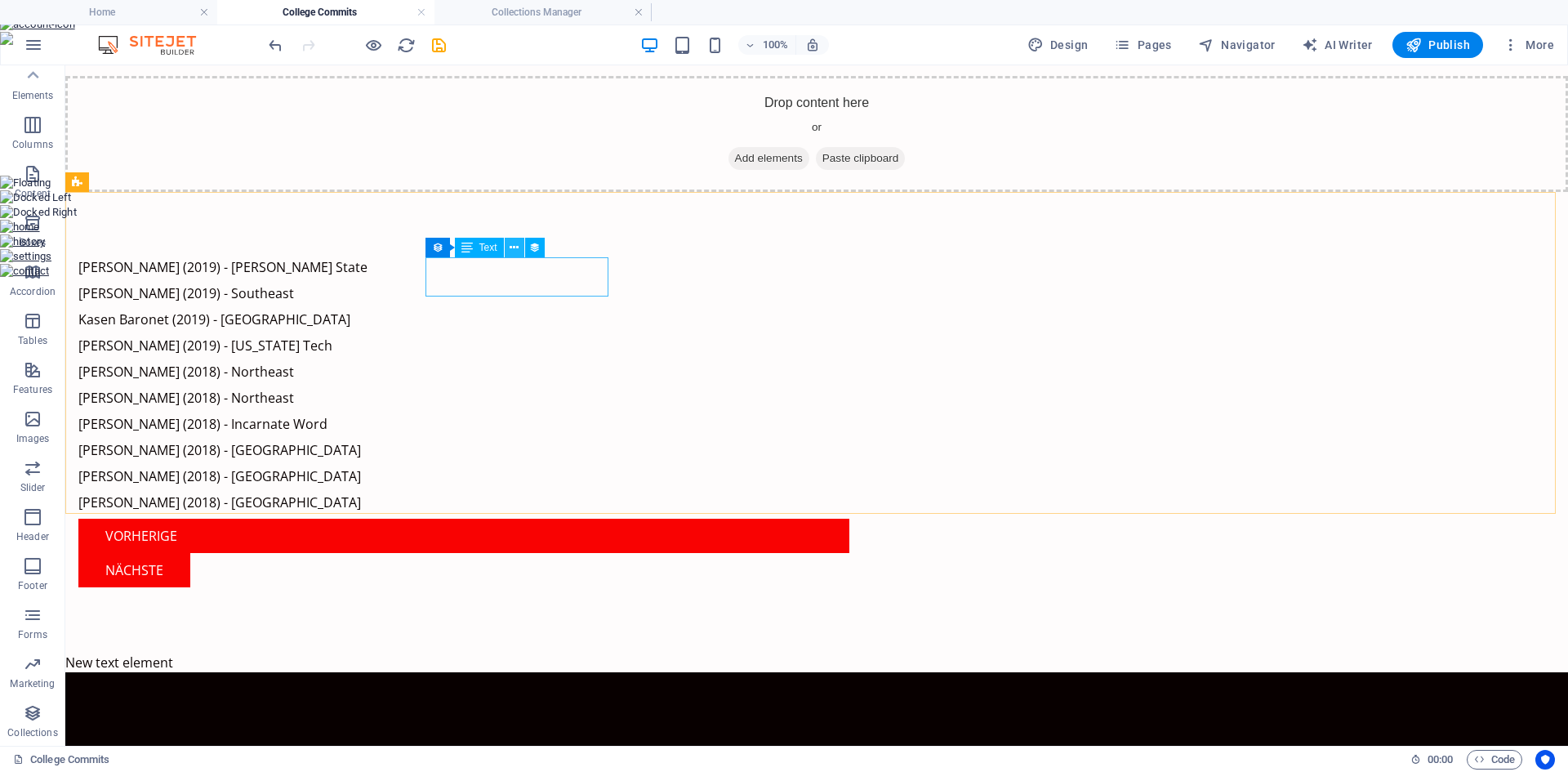
click at [511, 246] on icon at bounding box center [513, 248] width 9 height 17
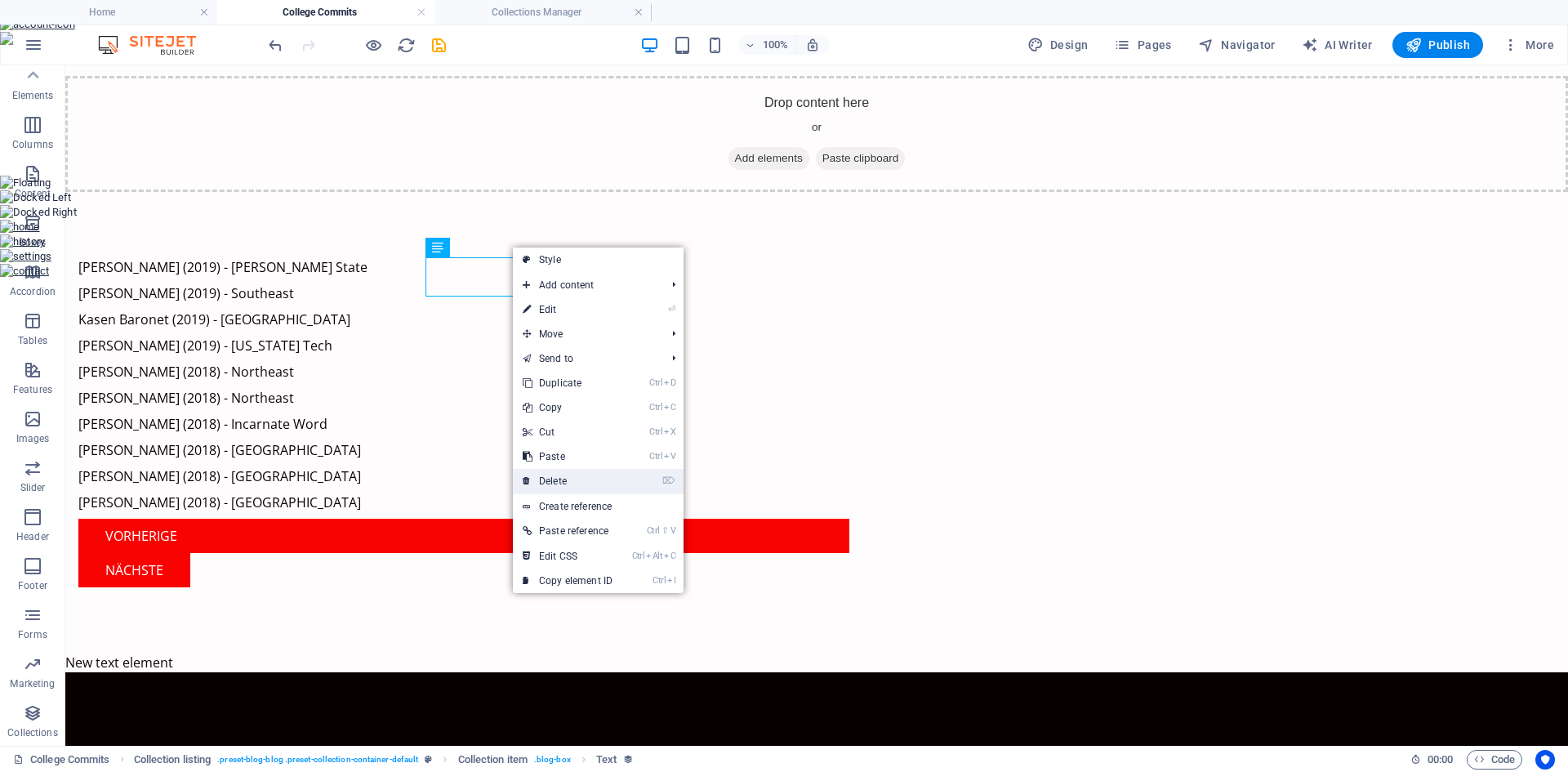
drag, startPoint x: 571, startPoint y: 474, endPoint x: 513, endPoint y: 402, distance: 92.5
click at [571, 474] on link "⌦ Delete" at bounding box center [567, 481] width 109 height 25
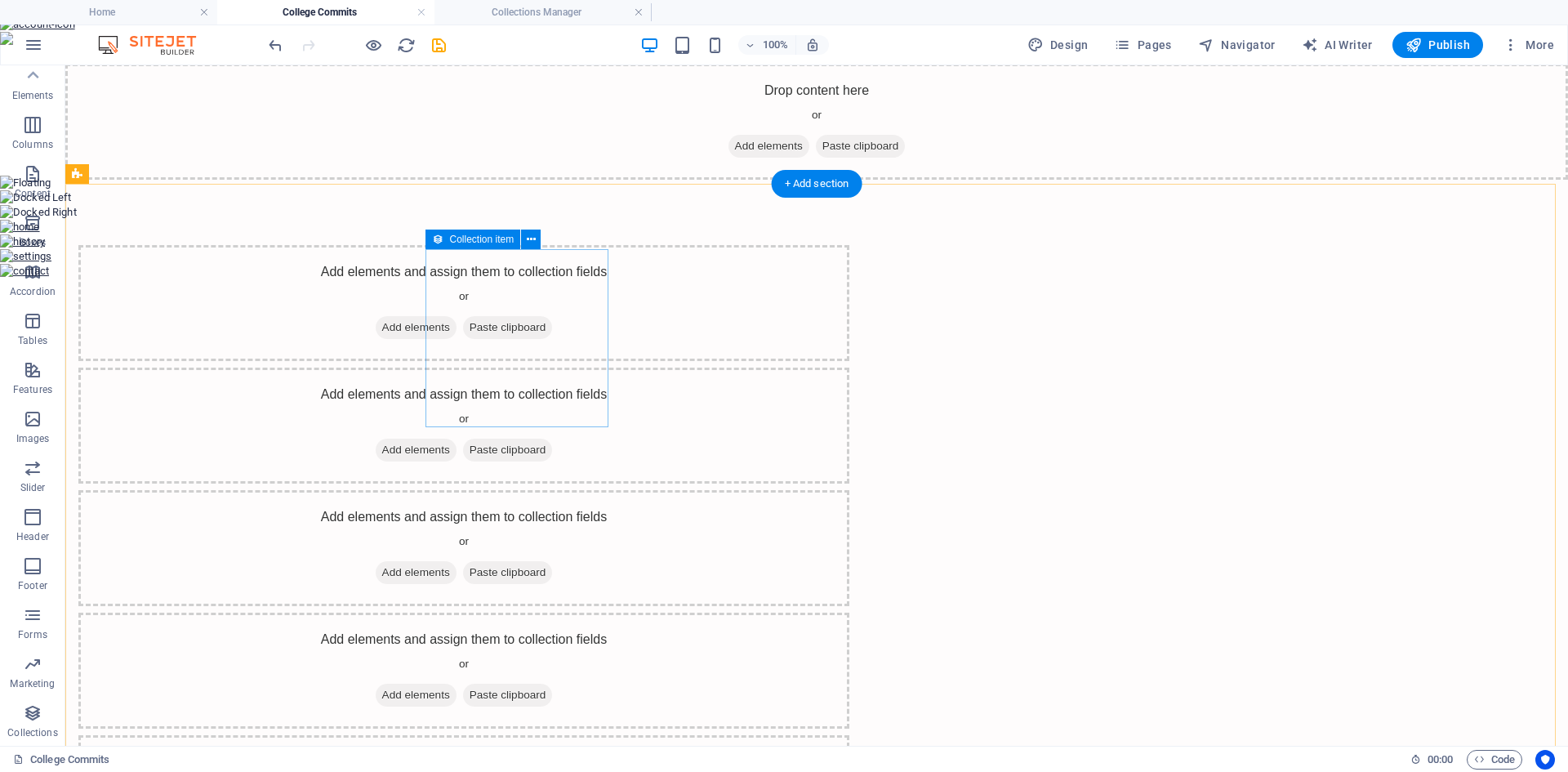
scroll to position [160, 0]
click at [535, 238] on icon at bounding box center [530, 240] width 9 height 17
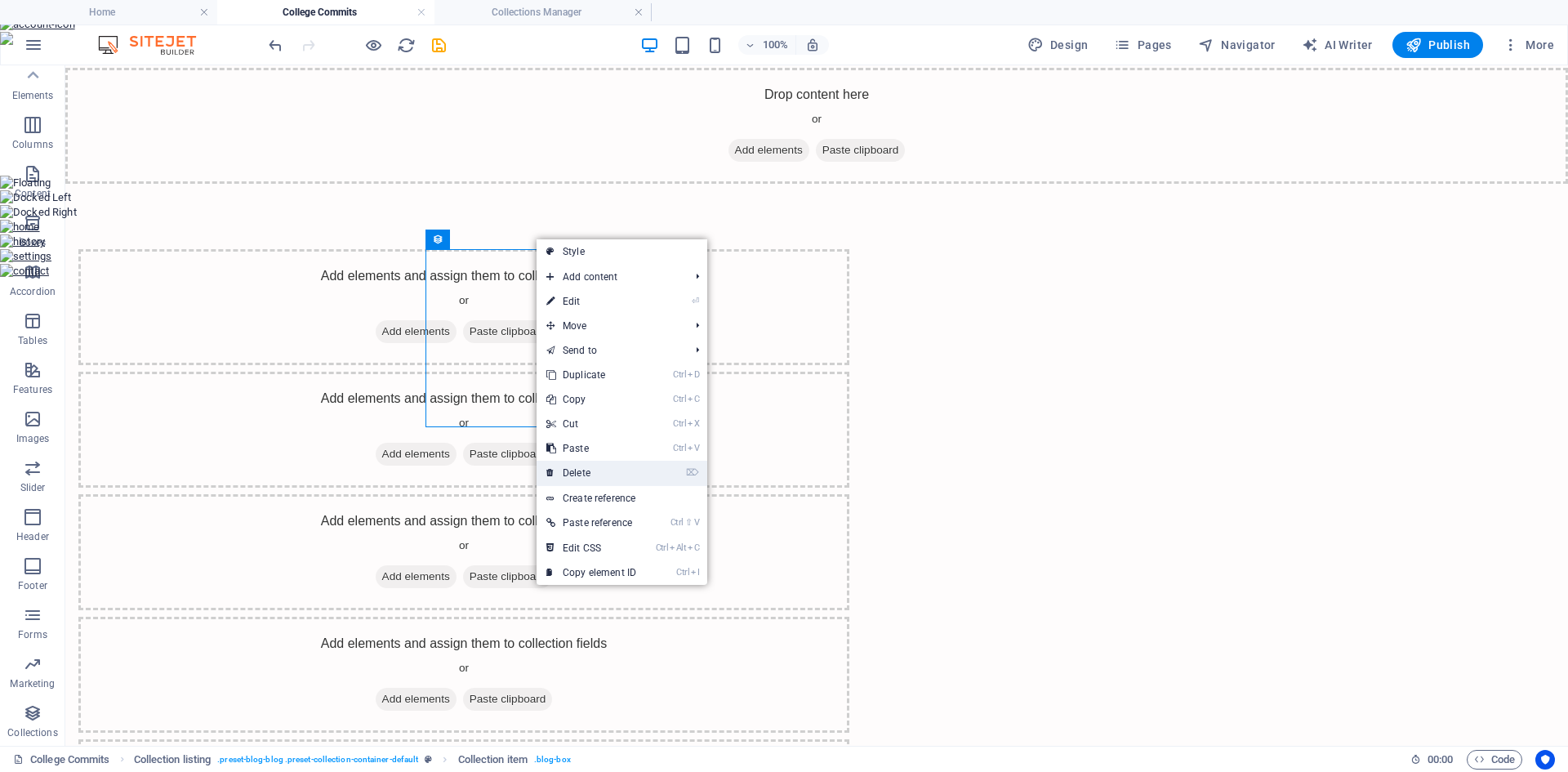
click at [614, 463] on link "⌦ Delete" at bounding box center [591, 473] width 109 height 25
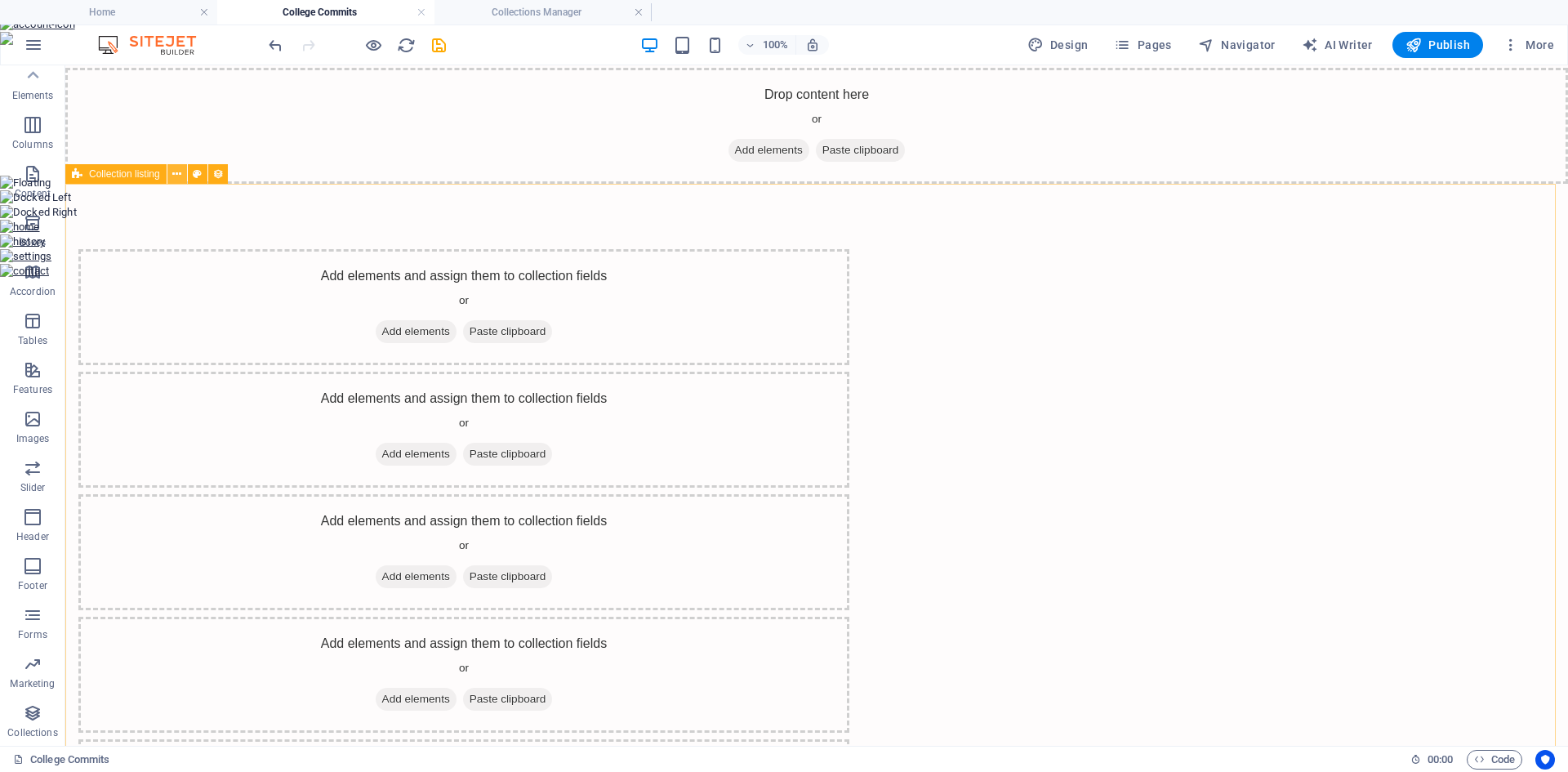
click at [181, 175] on icon at bounding box center [176, 175] width 9 height 17
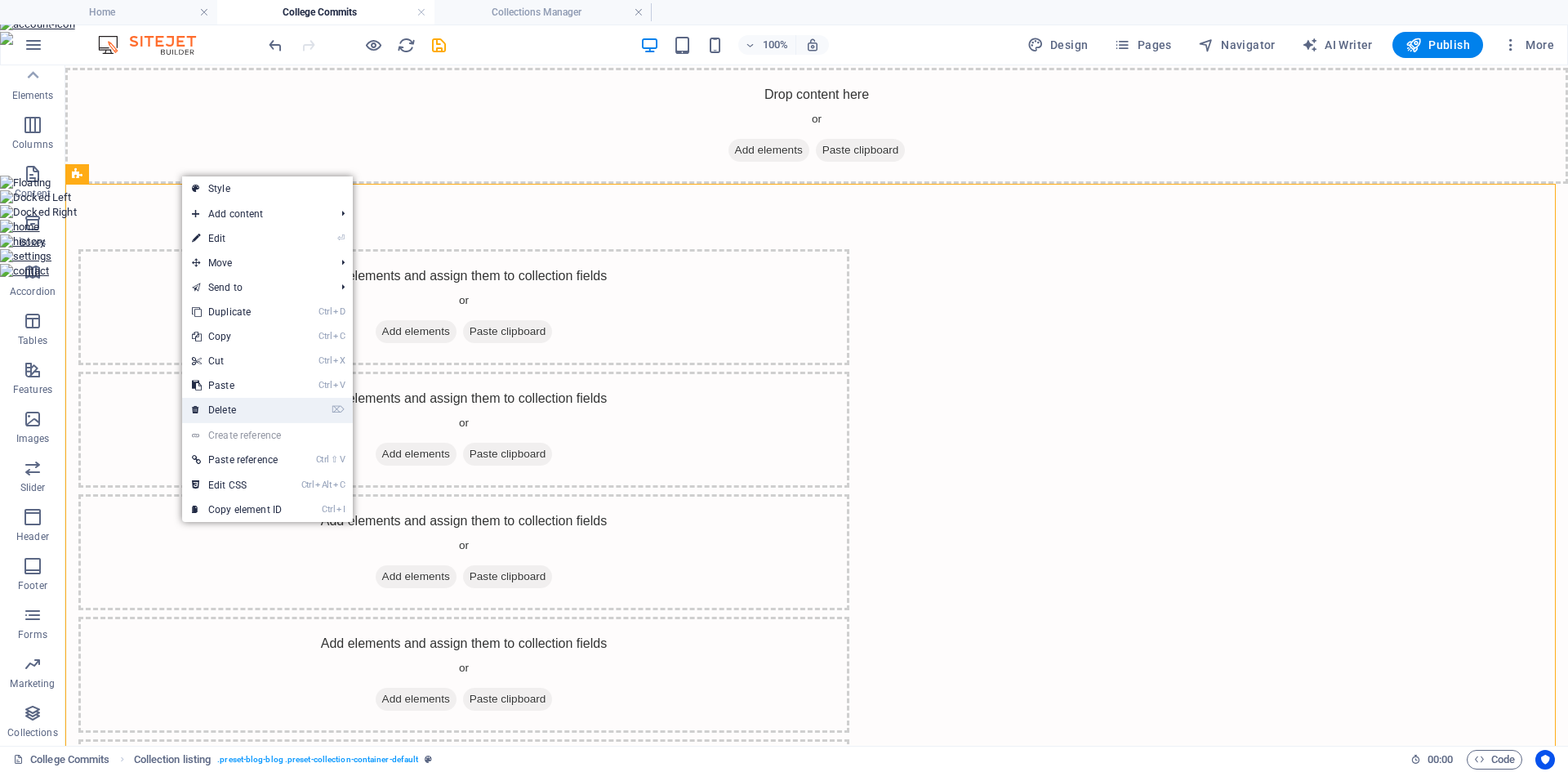
click at [246, 404] on link "⌦ Delete" at bounding box center [237, 411] width 109 height 25
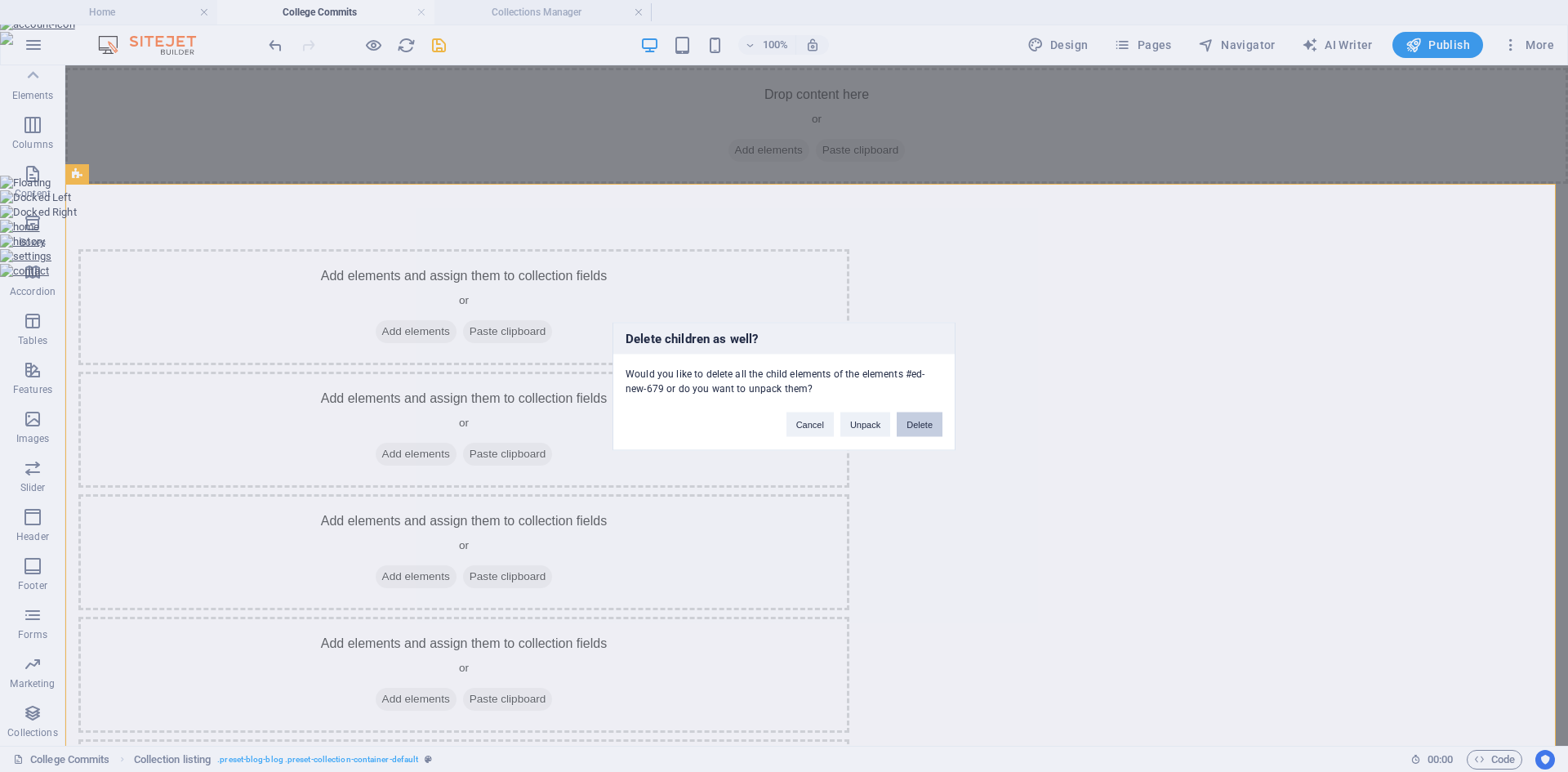
click at [917, 424] on button "Delete" at bounding box center [920, 424] width 46 height 25
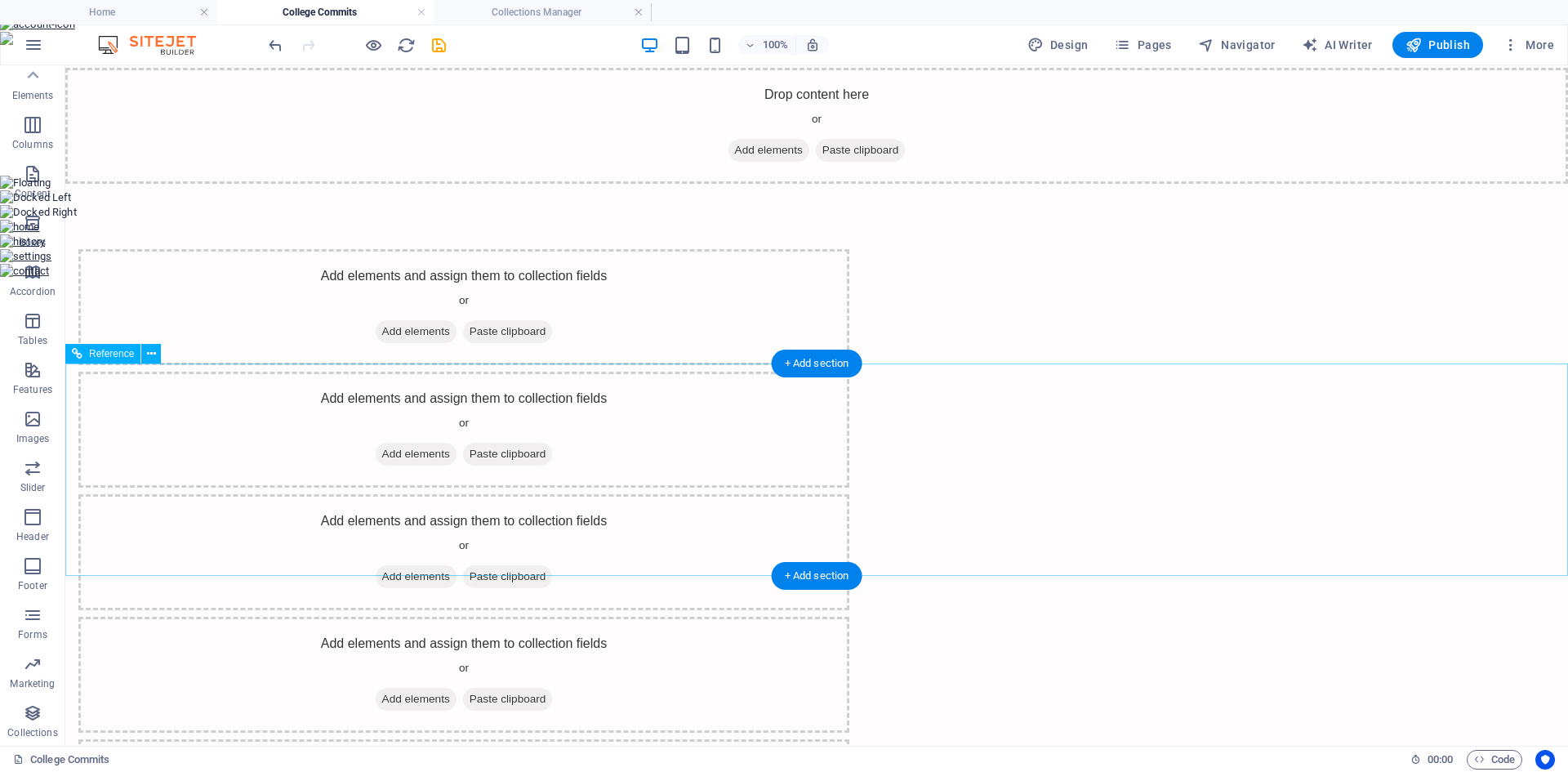
scroll to position [0, 0]
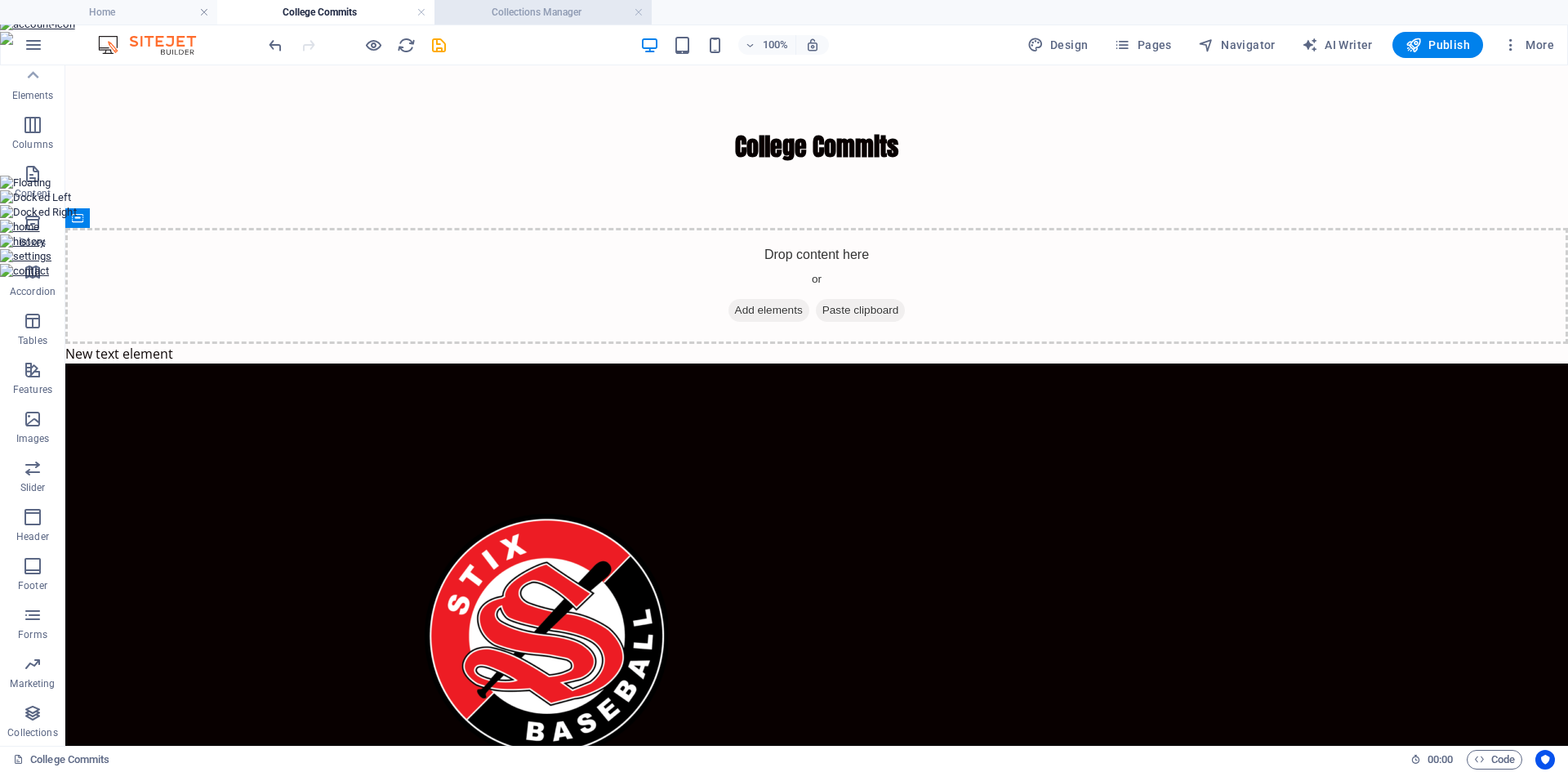
click at [494, 10] on h4 "Collections Manager" at bounding box center [543, 11] width 218 height 18
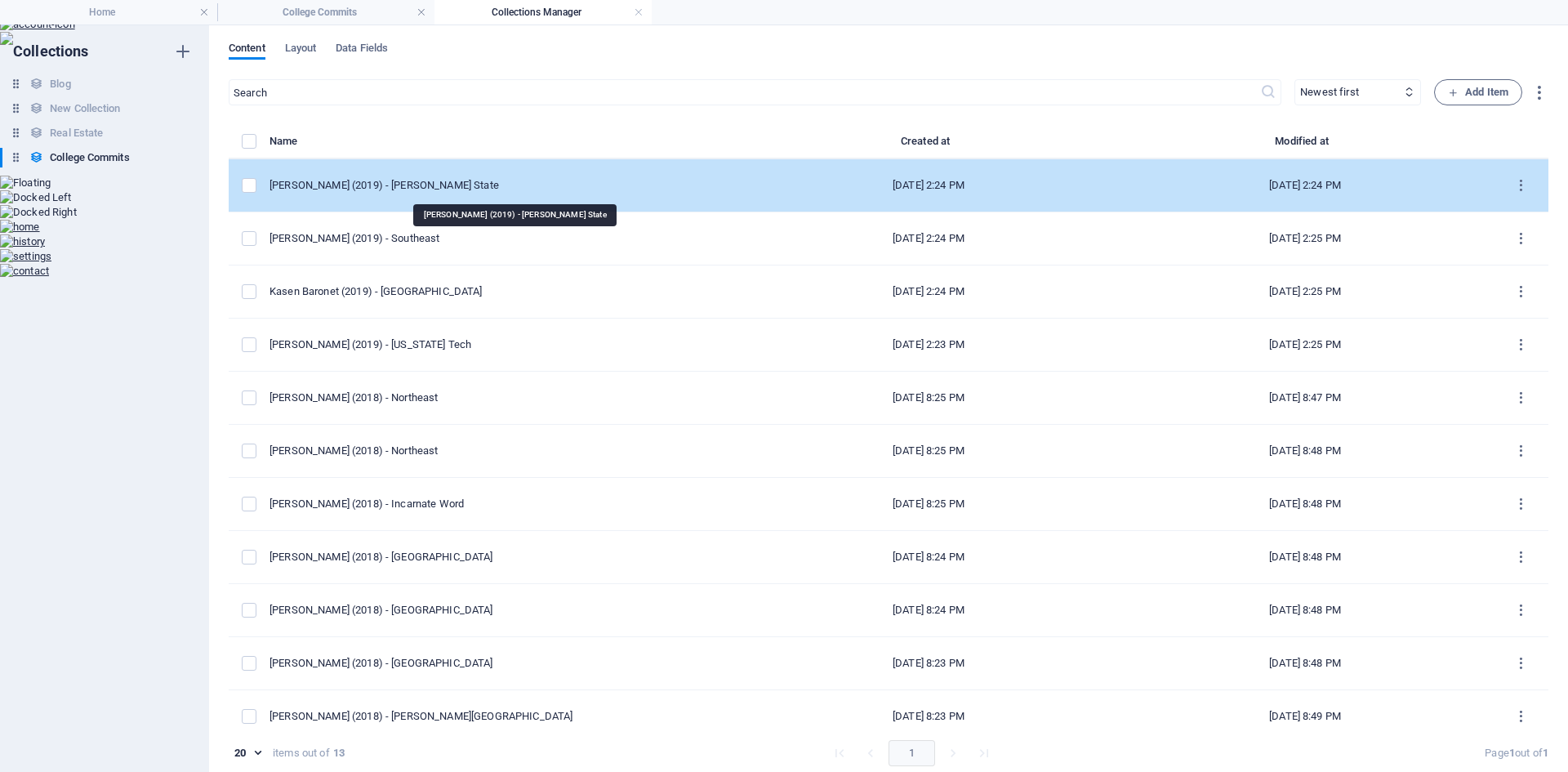
click at [342, 180] on div "Michael Watson (2019) - Sam Houston State" at bounding box center [499, 184] width 458 height 14
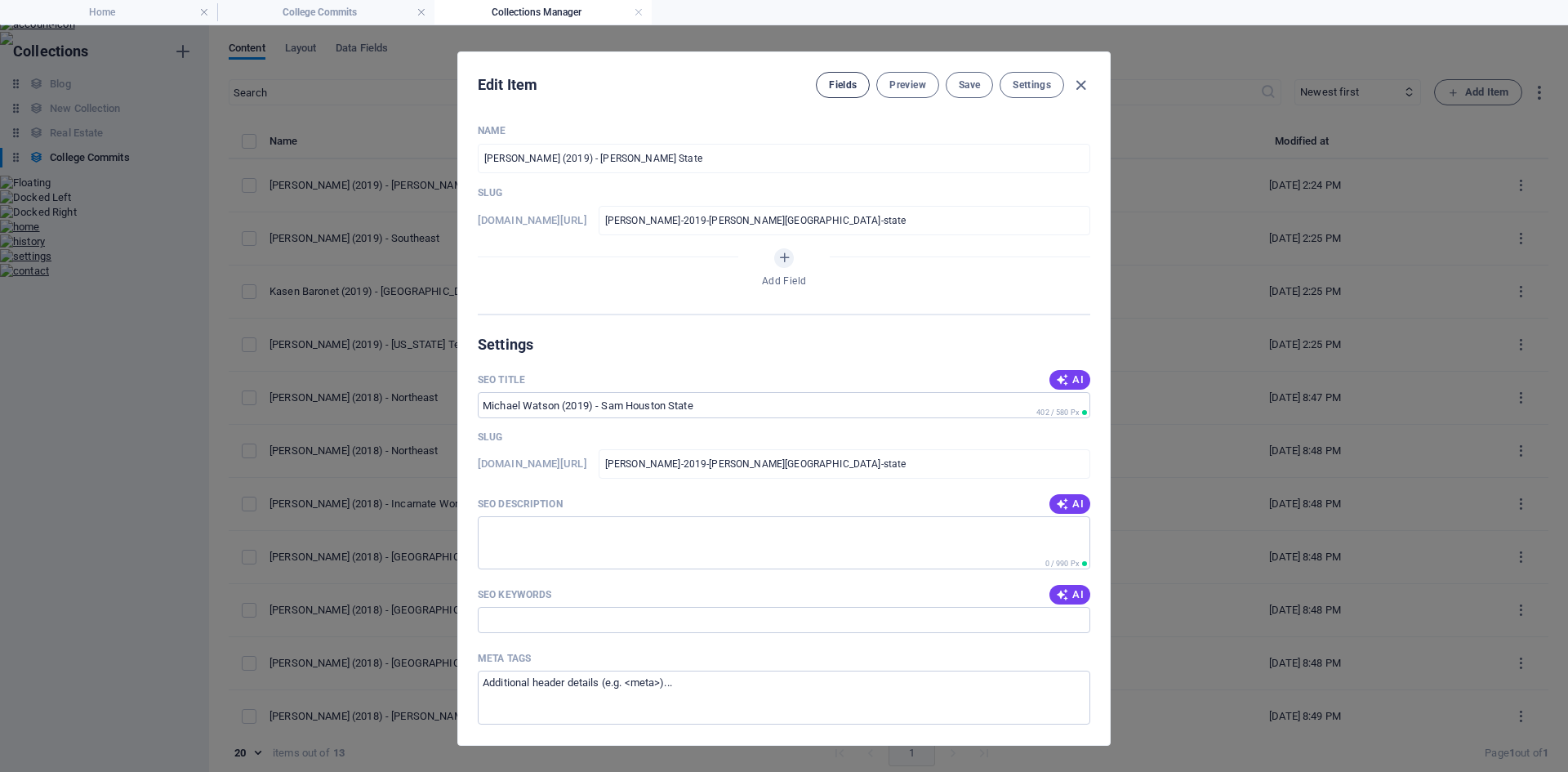
click at [841, 90] on span "Fields" at bounding box center [843, 86] width 28 height 13
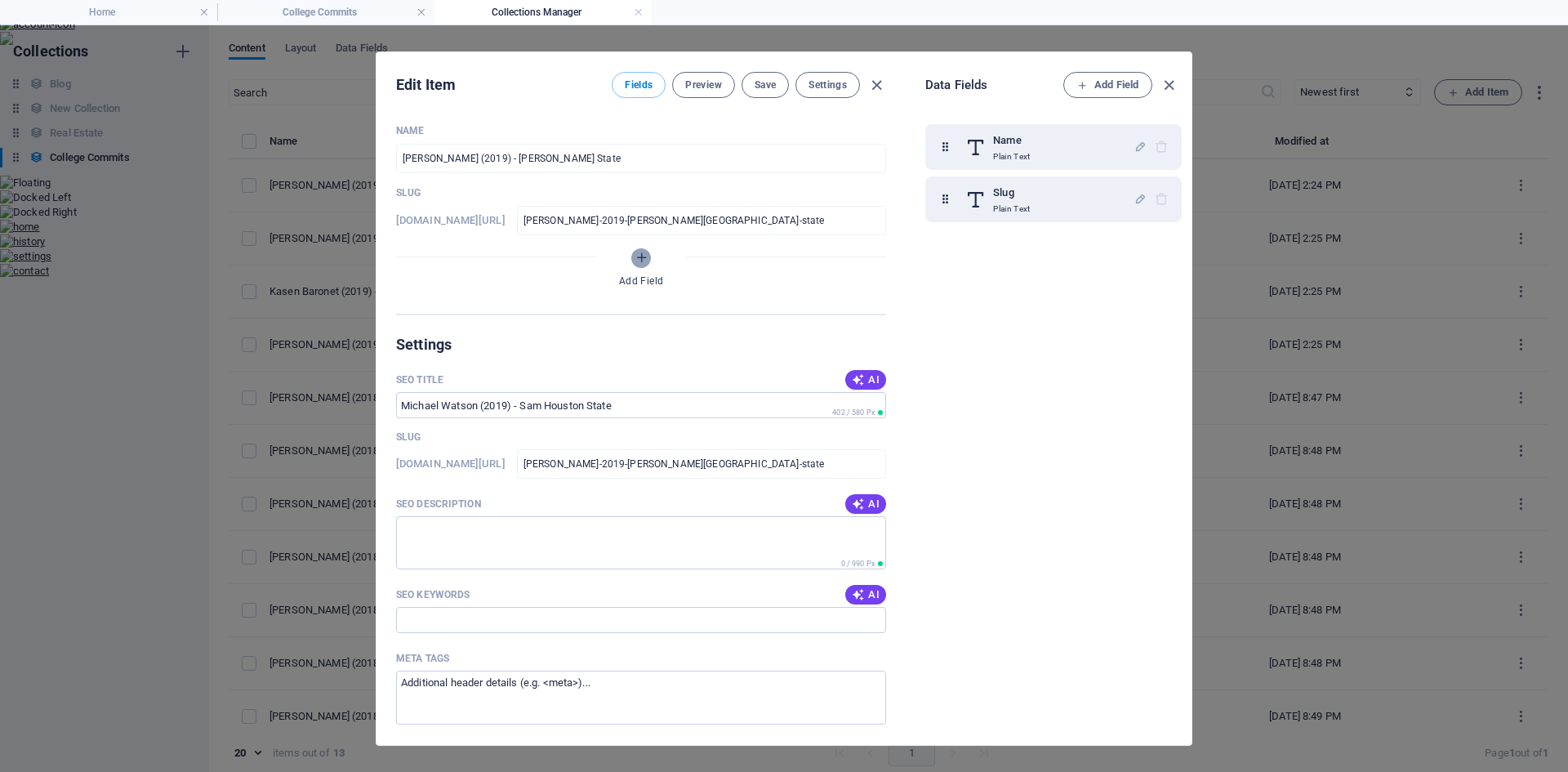
click at [641, 260] on icon "Add Field" at bounding box center [641, 258] width 14 height 14
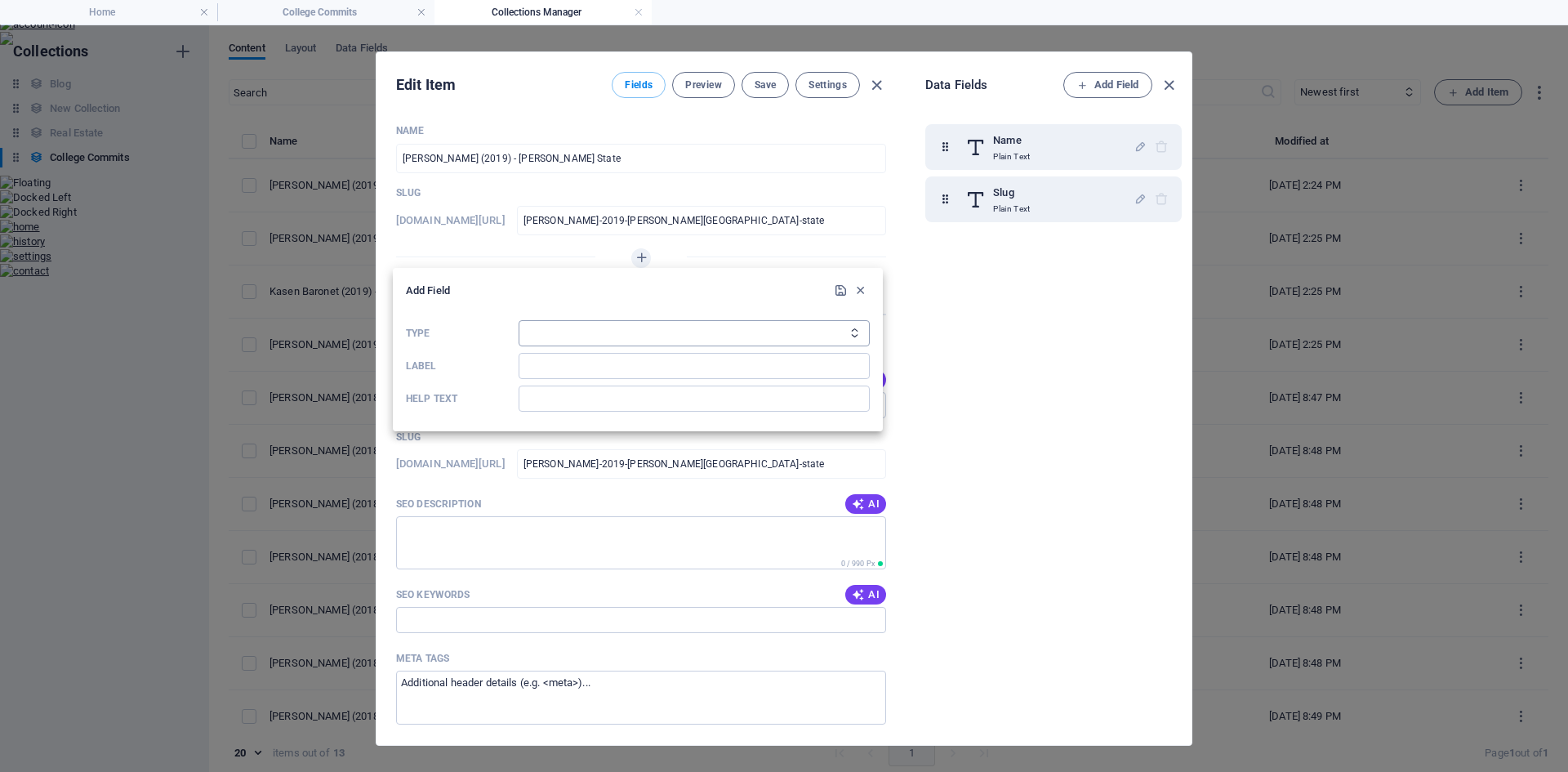
click at [591, 333] on select "Plain Text Link CMS Rich Text File Multiple Files Checkbox Choice Date Number" at bounding box center [695, 334] width 352 height 27
click at [519, 320] on select "Plain Text Link CMS Rich Text File Multiple Files Checkbox Choice Date Number" at bounding box center [695, 334] width 352 height 27
click at [563, 372] on input "Label" at bounding box center [695, 366] width 352 height 27
click at [839, 287] on icon "submit" at bounding box center [841, 290] width 14 height 14
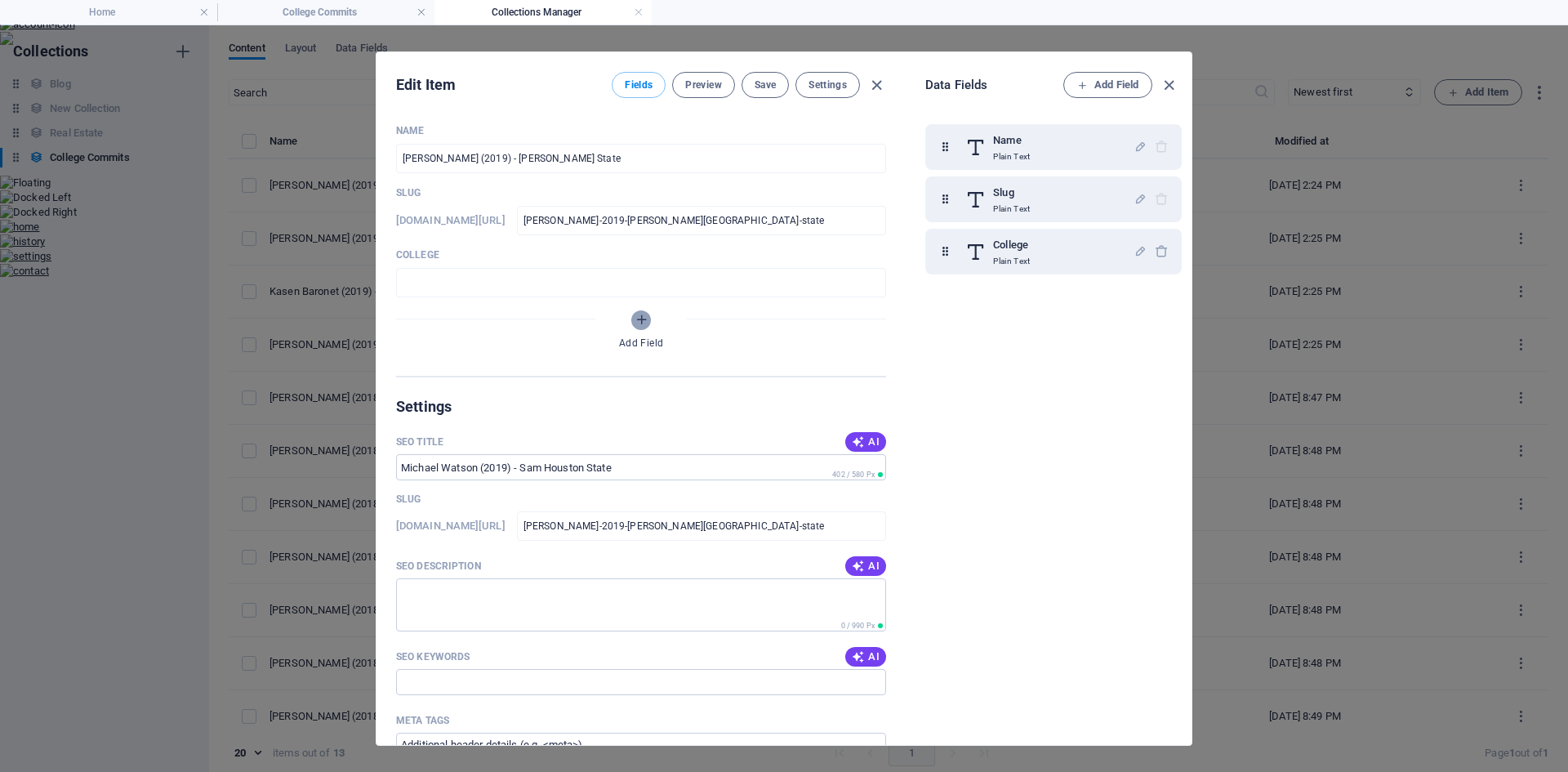
click at [636, 318] on icon "Add Field" at bounding box center [641, 319] width 14 height 14
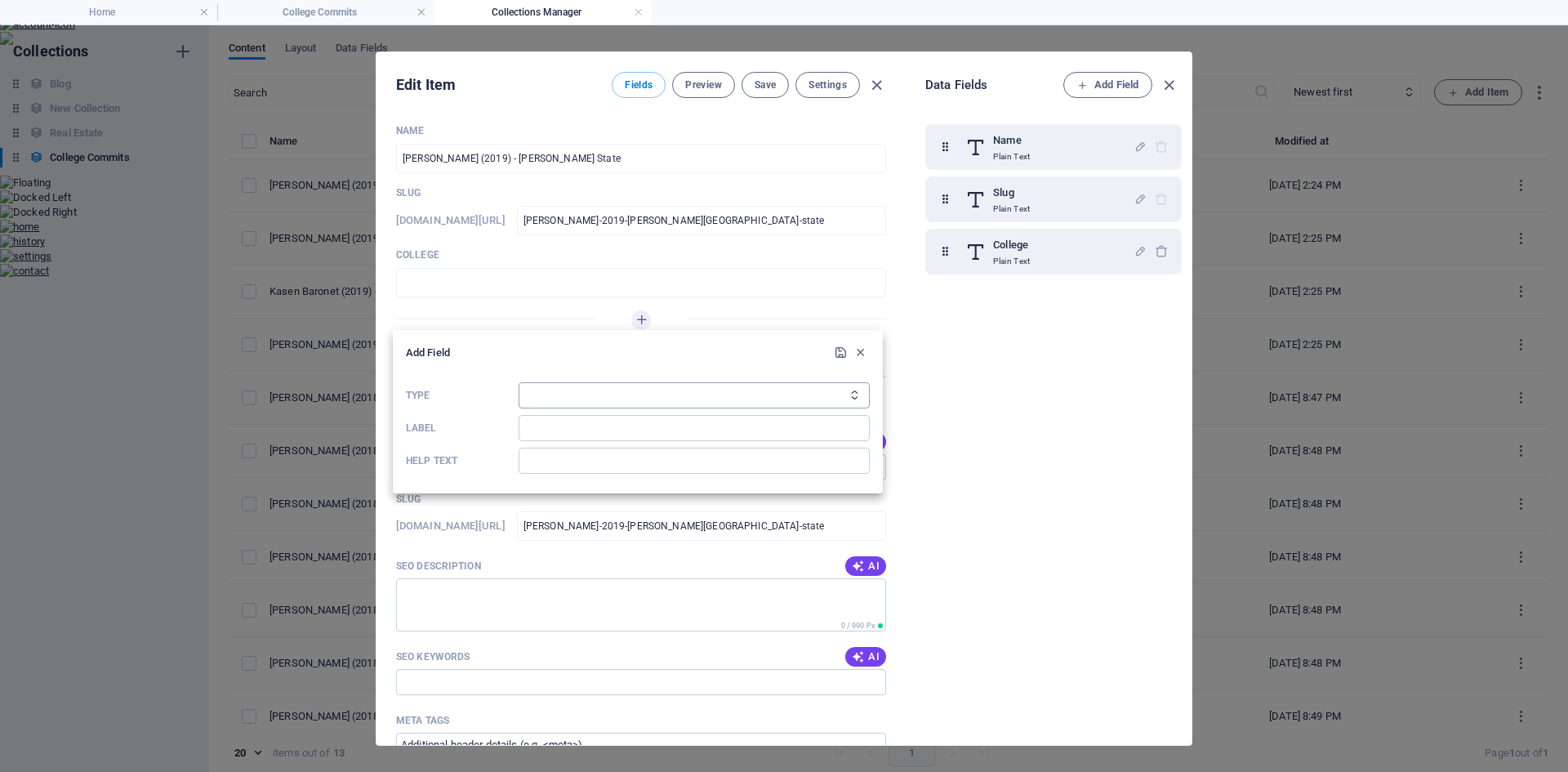
click at [604, 393] on select "Plain Text Link CMS Rich Text File Multiple Files Checkbox Choice Date Number" at bounding box center [695, 396] width 352 height 27
click at [637, 405] on select "Plain Text Link CMS Rich Text File Multiple Files Checkbox Choice Date Number" at bounding box center [695, 396] width 352 height 27
click at [519, 382] on select "Plain Text Link CMS Rich Text File Multiple Files Checkbox Choice Date Number" at bounding box center [695, 396] width 352 height 27
click at [608, 434] on input "Label" at bounding box center [695, 429] width 352 height 27
click at [845, 353] on icon "submit" at bounding box center [841, 353] width 14 height 14
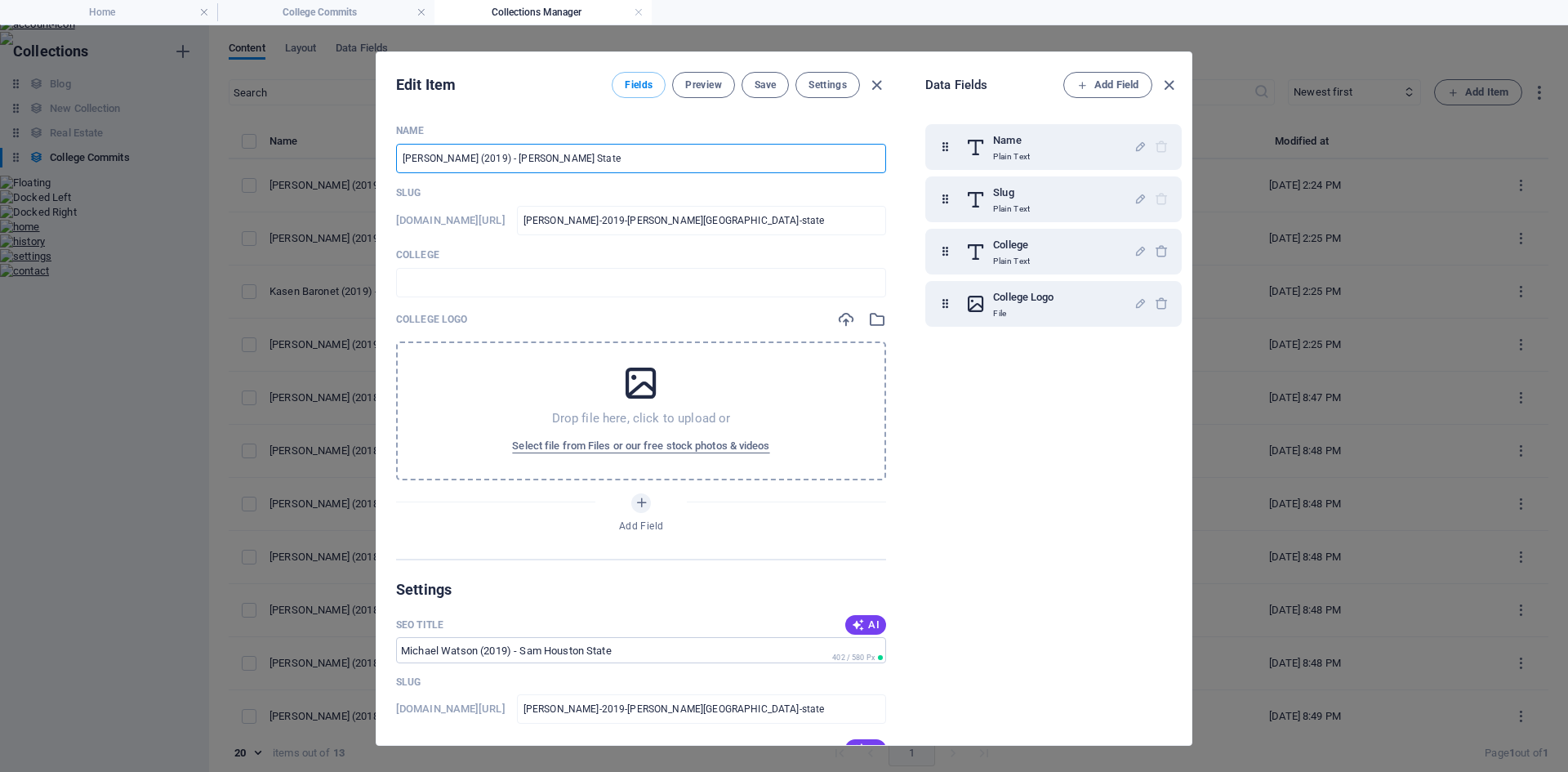
drag, startPoint x: 614, startPoint y: 159, endPoint x: 513, endPoint y: 162, distance: 101.0
click at [513, 162] on input "Michael Watson (2019) - Sam Houston State" at bounding box center [641, 158] width 490 height 29
click at [488, 288] on input "text" at bounding box center [641, 282] width 490 height 29
paste input "Sam Houston State"
click at [513, 158] on input "Michael Watson (2019) - Sam Houston State" at bounding box center [641, 158] width 490 height 29
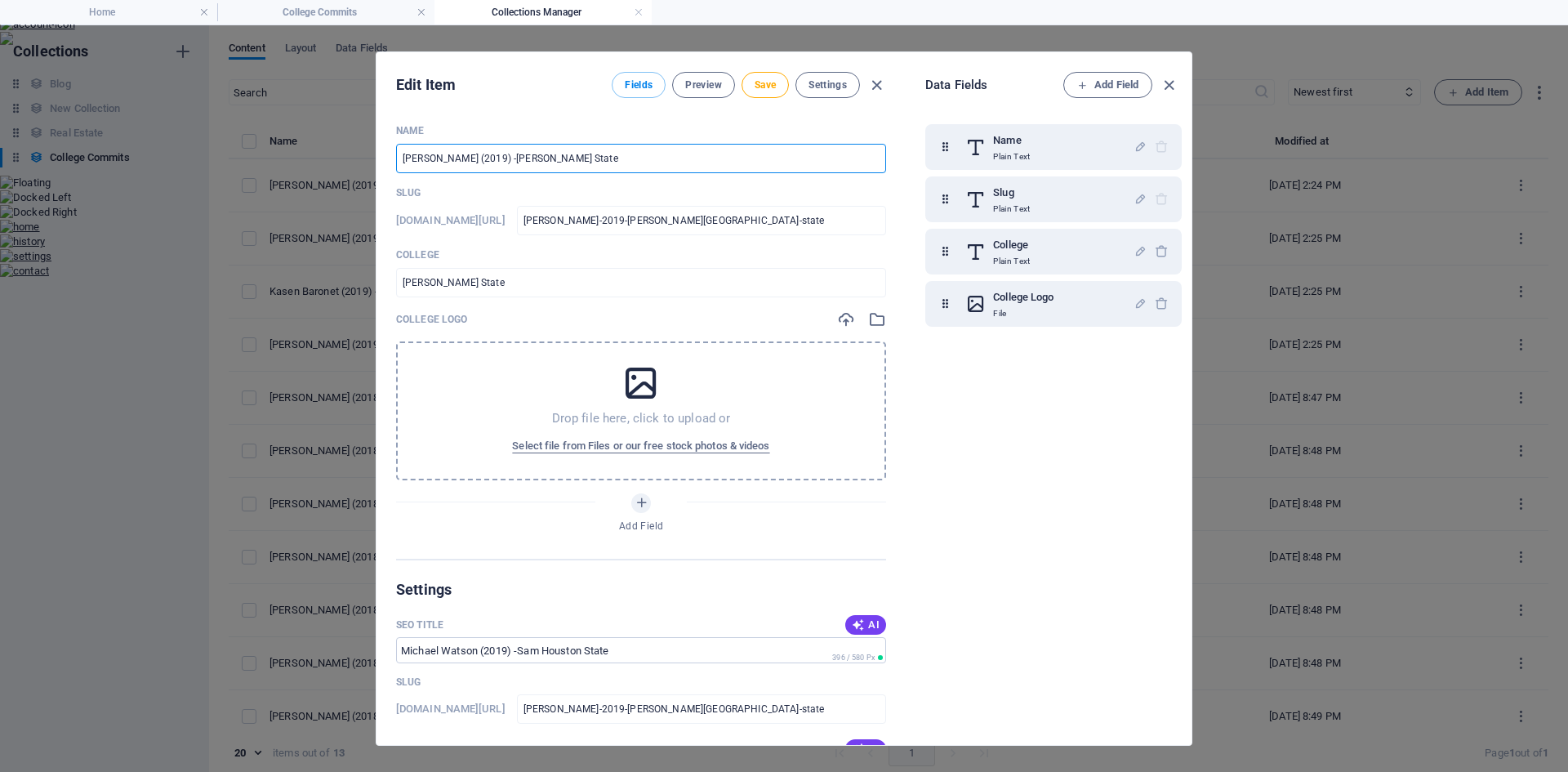
drag, startPoint x: 606, startPoint y: 159, endPoint x: 506, endPoint y: 165, distance: 100.2
click at [506, 165] on input "Michael Watson (2019) -Sam Houston State" at bounding box center [641, 158] width 490 height 29
drag, startPoint x: 520, startPoint y: 161, endPoint x: 476, endPoint y: 159, distance: 44.0
click at [476, 159] on input "Michael Watson (2019)" at bounding box center [641, 158] width 490 height 29
click at [643, 80] on span "Fields" at bounding box center [639, 86] width 28 height 13
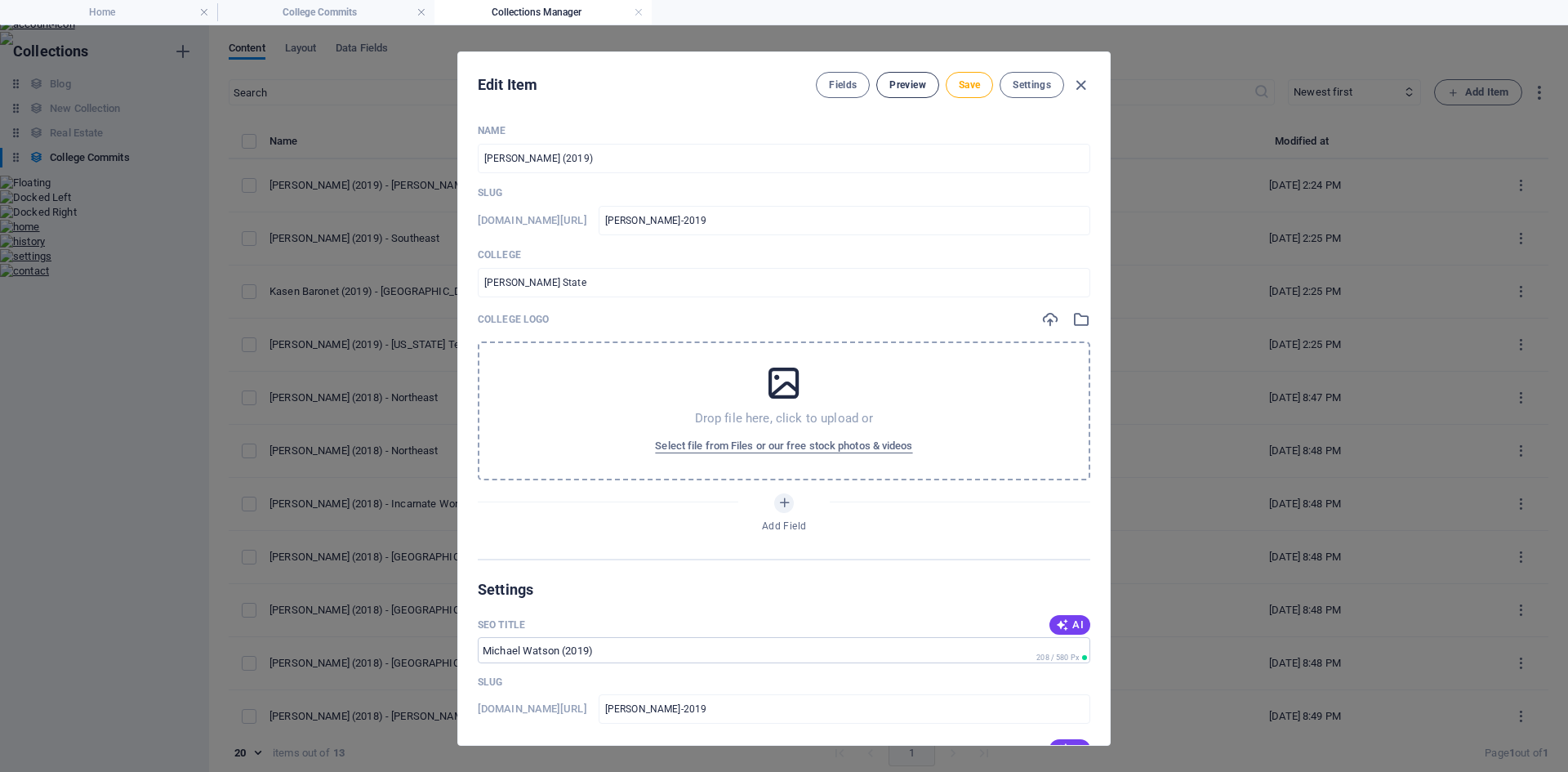
click at [913, 97] on button "Preview" at bounding box center [907, 86] width 62 height 27
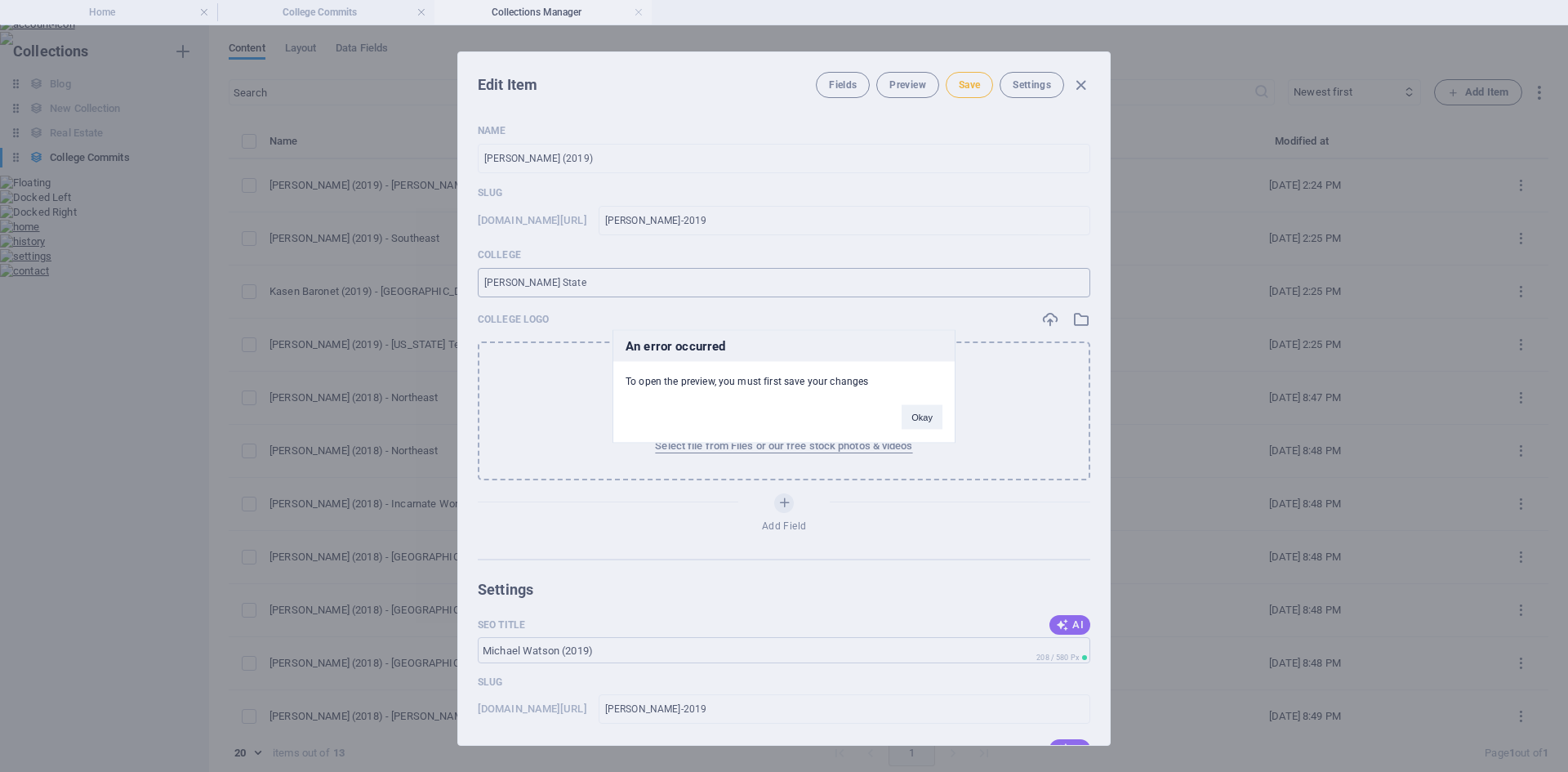
drag, startPoint x: 923, startPoint y: 415, endPoint x: 934, endPoint y: 296, distance: 119.5
click at [923, 411] on button "Okay" at bounding box center [922, 417] width 41 height 25
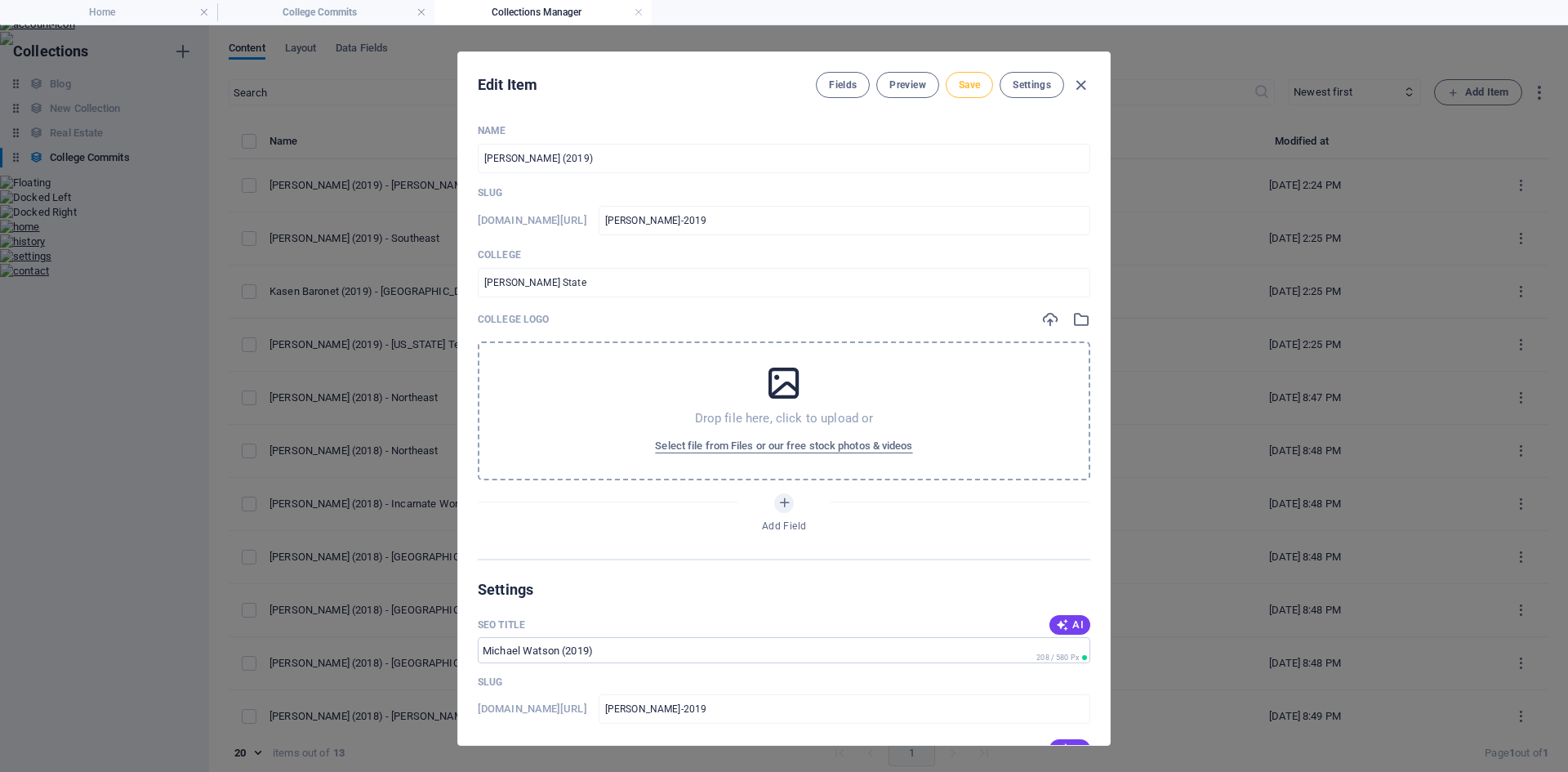
click at [949, 86] on button "Save" at bounding box center [969, 86] width 48 height 27
click at [906, 87] on span "Preview" at bounding box center [908, 86] width 36 height 13
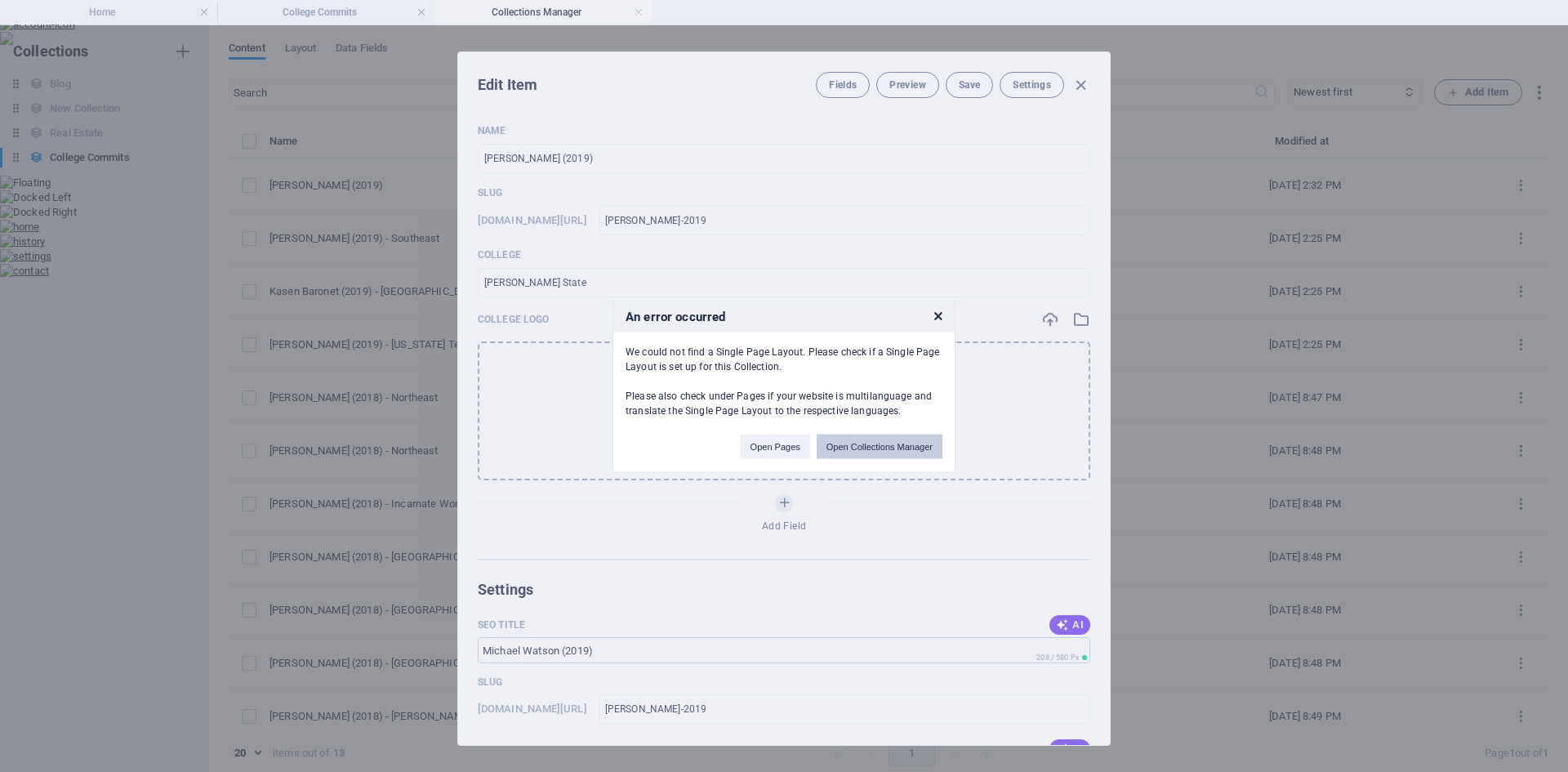
click at [860, 451] on button "Open Collections Manager" at bounding box center [880, 446] width 125 height 25
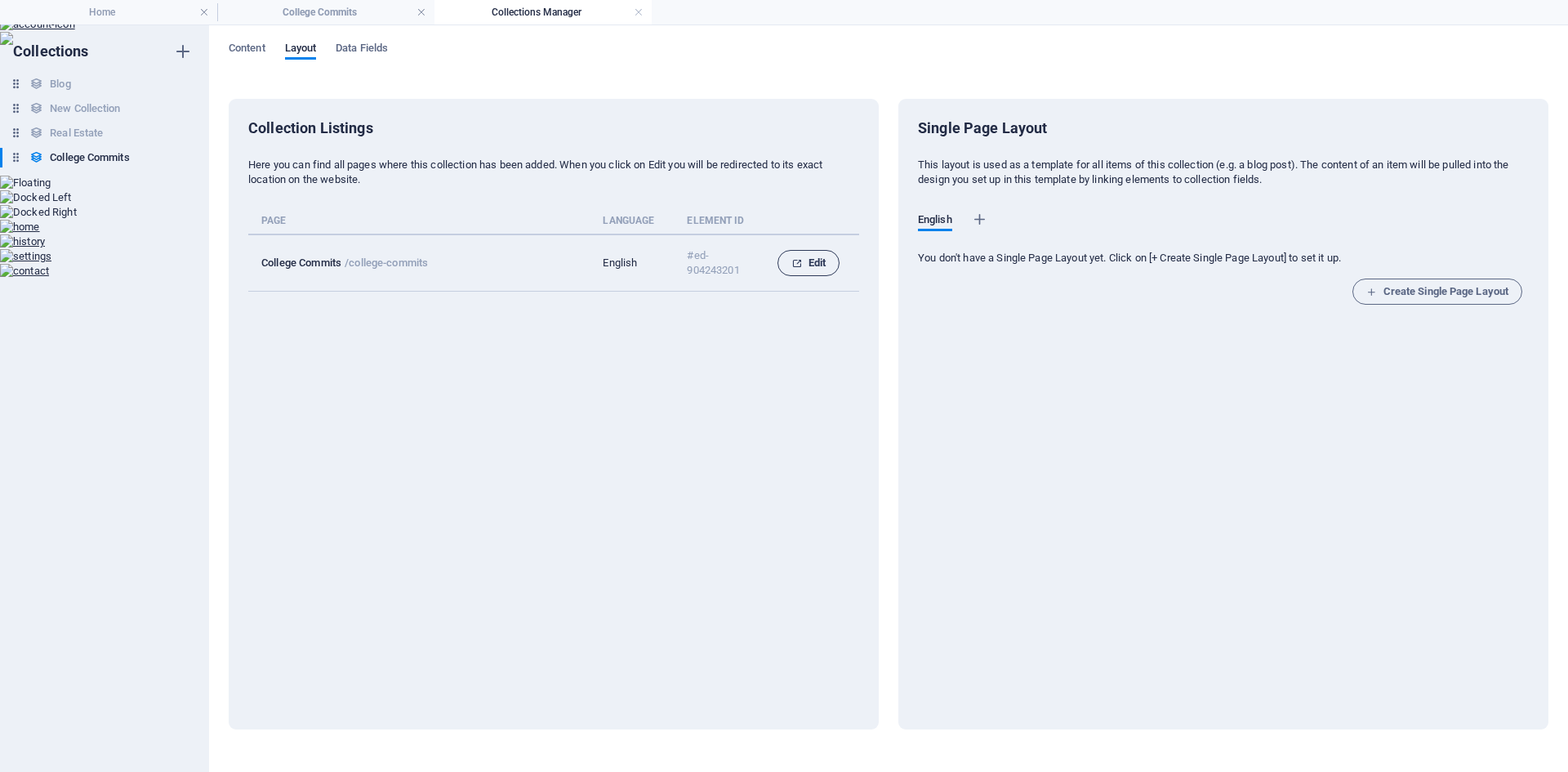
click at [817, 258] on span "Edit" at bounding box center [809, 262] width 34 height 20
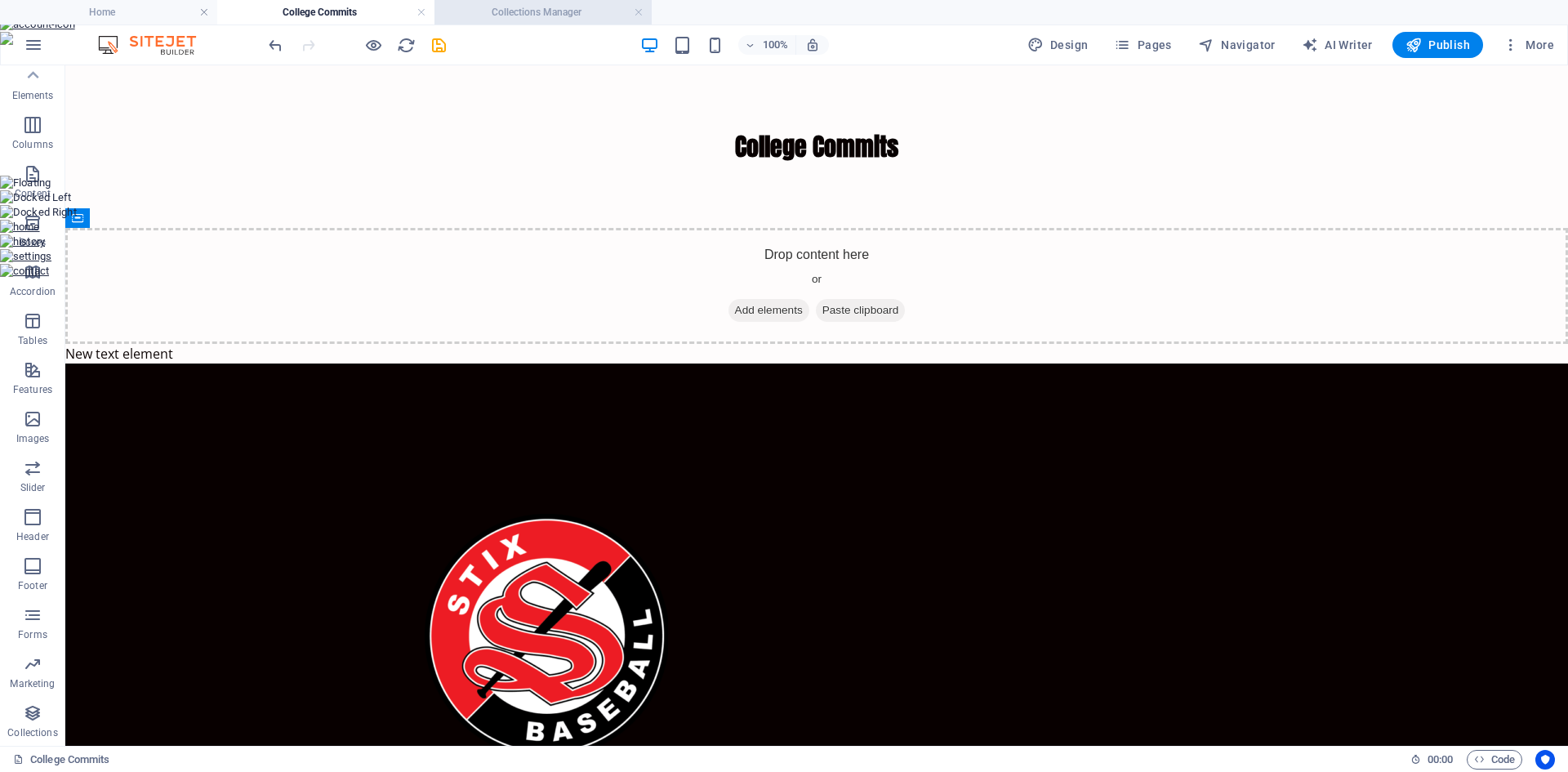
click at [547, 19] on h4 "Collections Manager" at bounding box center [543, 11] width 218 height 18
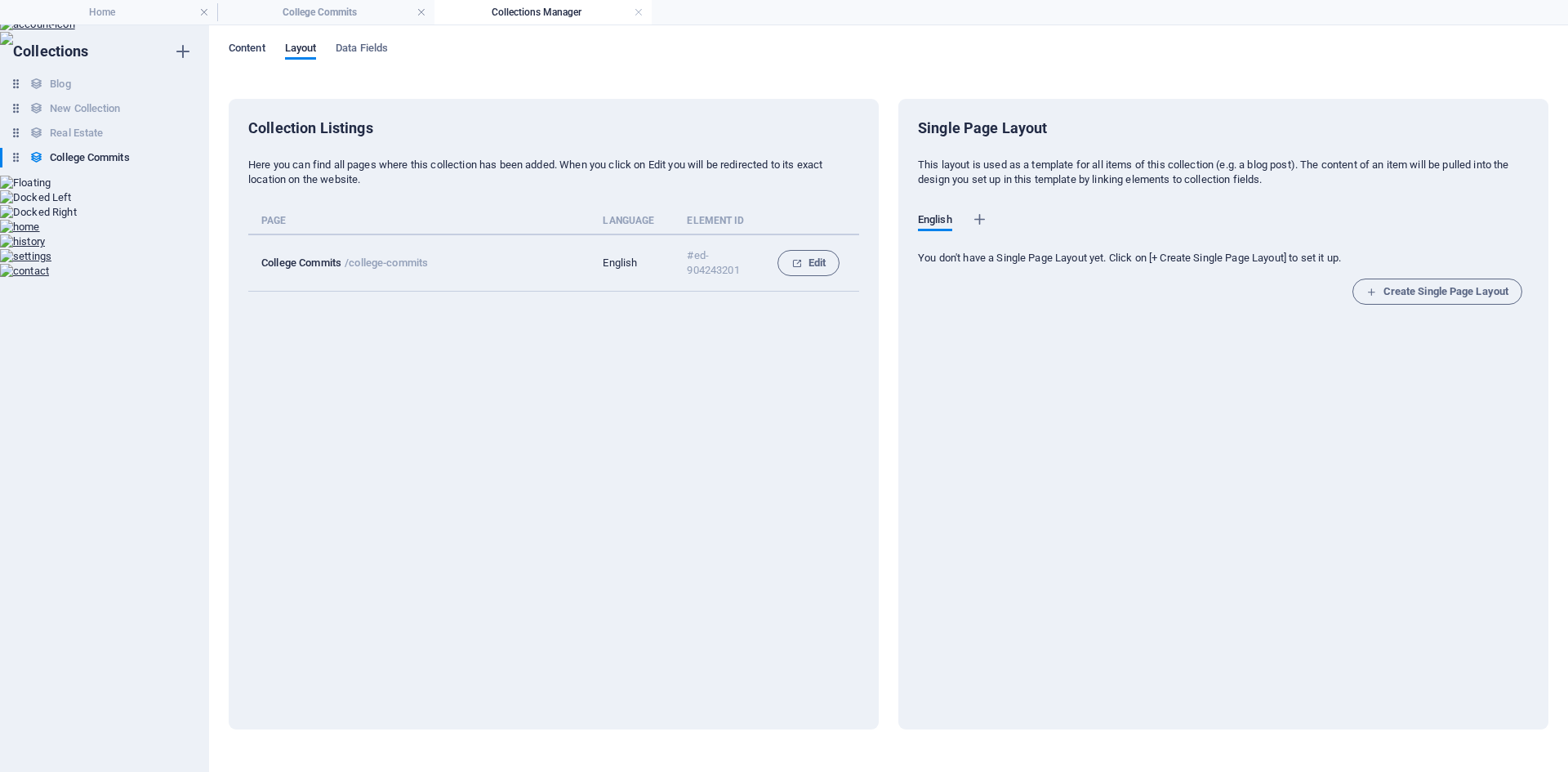
click at [236, 44] on span "Content" at bounding box center [247, 49] width 37 height 23
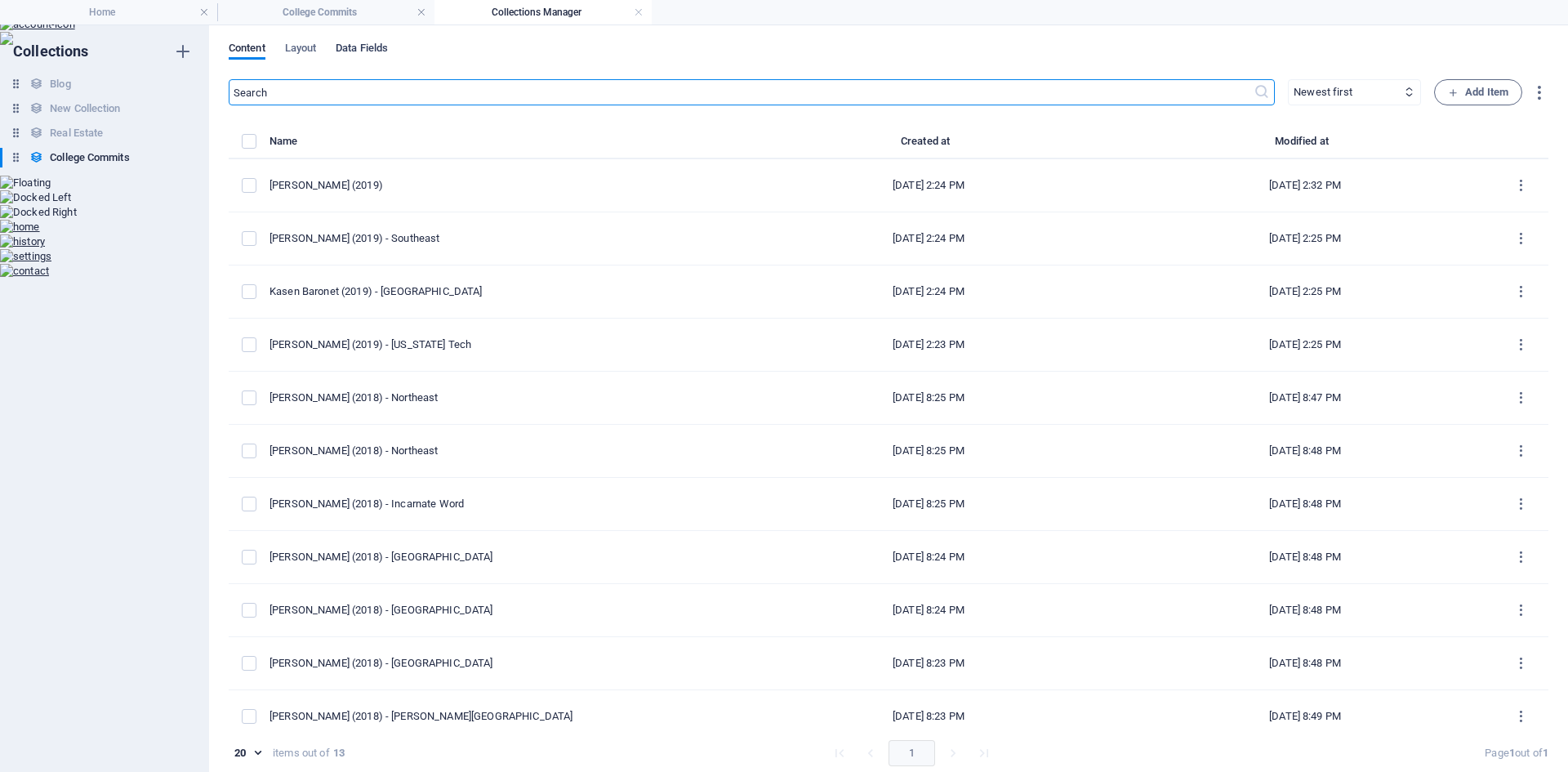
click at [358, 44] on span "Data Fields" at bounding box center [361, 49] width 52 height 23
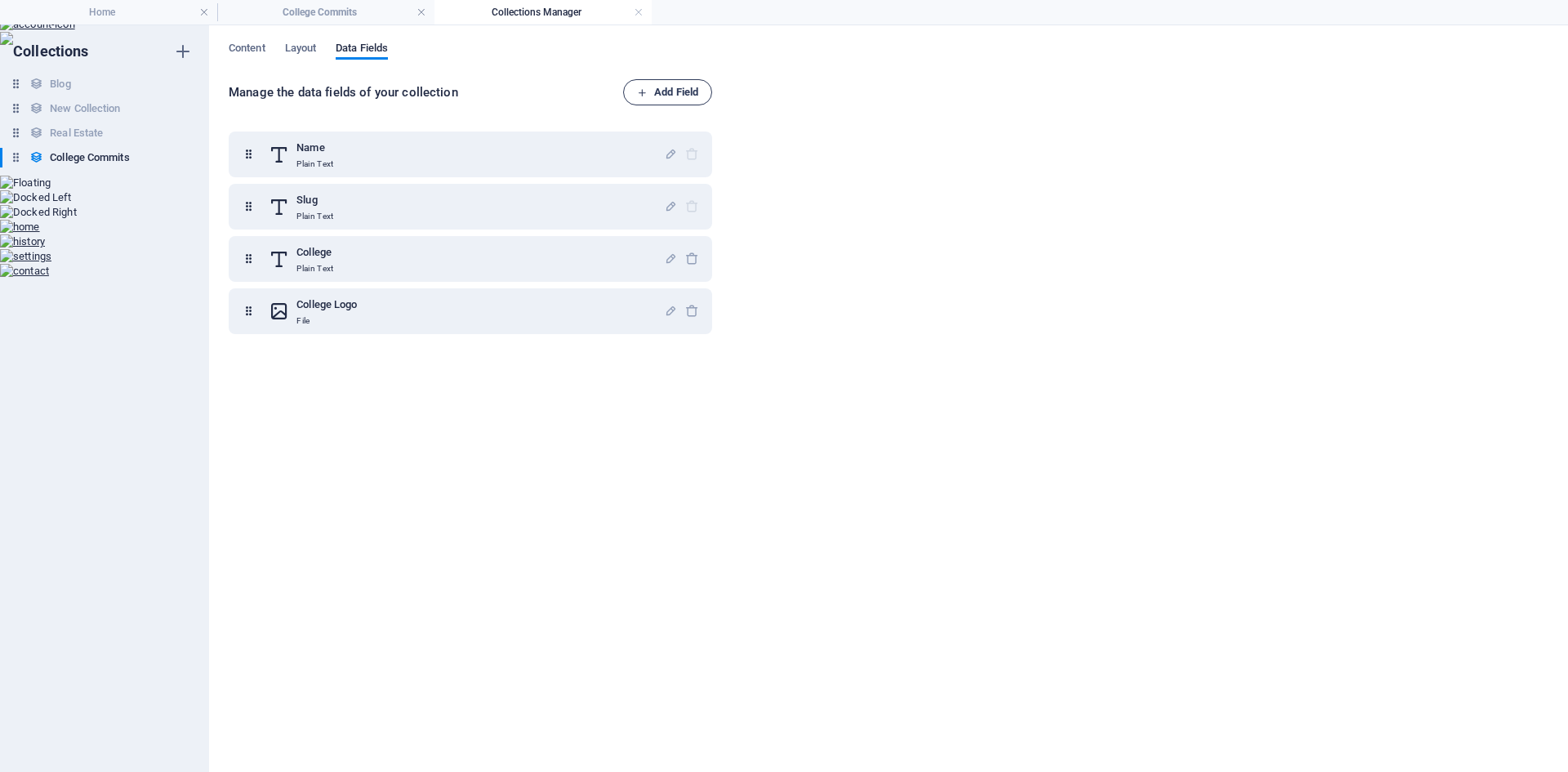
click at [672, 90] on span "Add Field" at bounding box center [668, 92] width 61 height 20
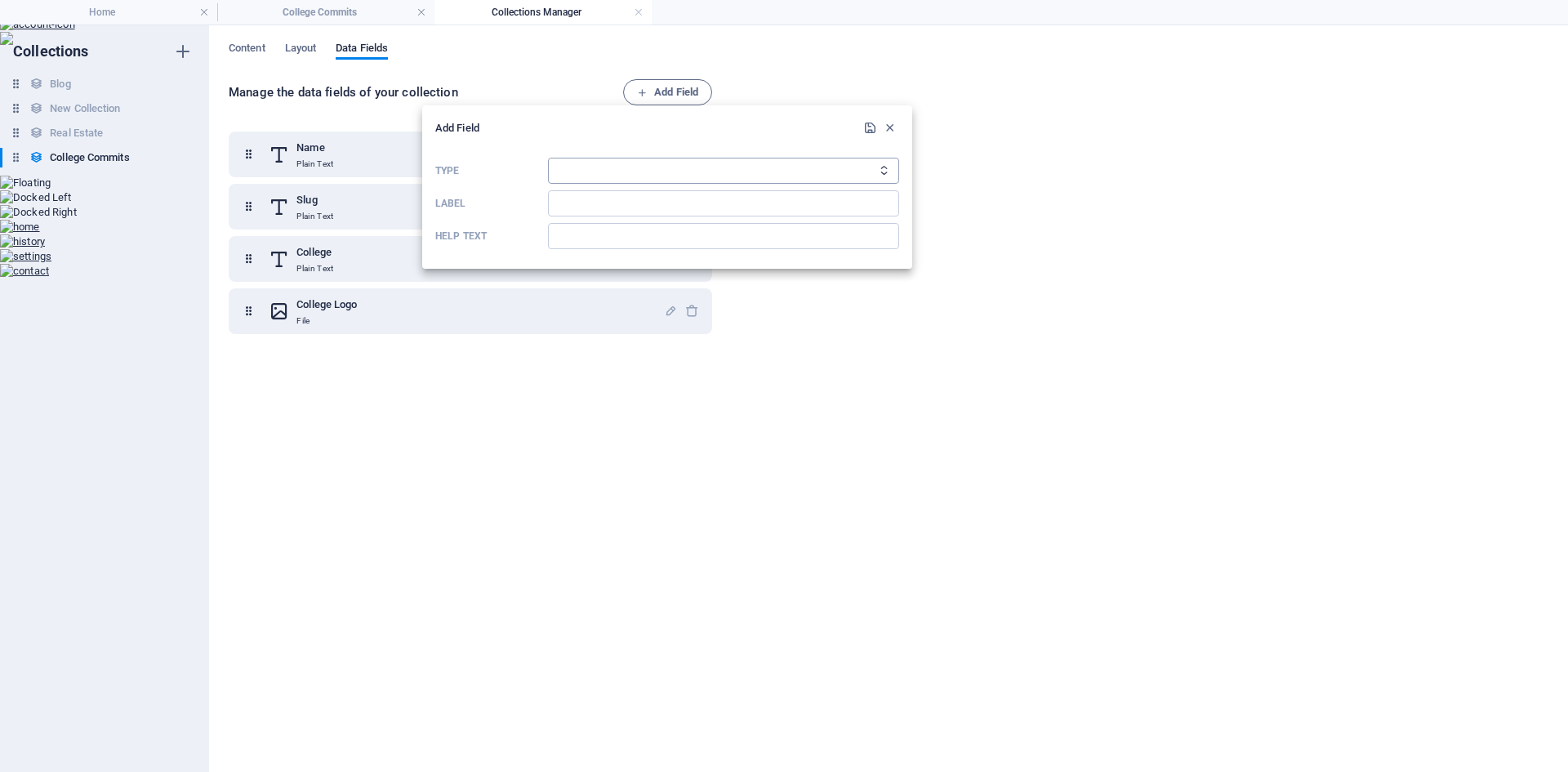
click at [597, 167] on select "Plain Text Link CMS Rich Text File Multiple Files Checkbox Choice Date Number" at bounding box center [724, 171] width 352 height 27
click at [548, 158] on select "Plain Text Link CMS Rich Text File Multiple Files Checkbox Choice Date Number" at bounding box center [724, 171] width 352 height 27
click at [584, 197] on input "Label" at bounding box center [724, 203] width 352 height 27
click at [865, 128] on icon "submit" at bounding box center [870, 127] width 14 height 14
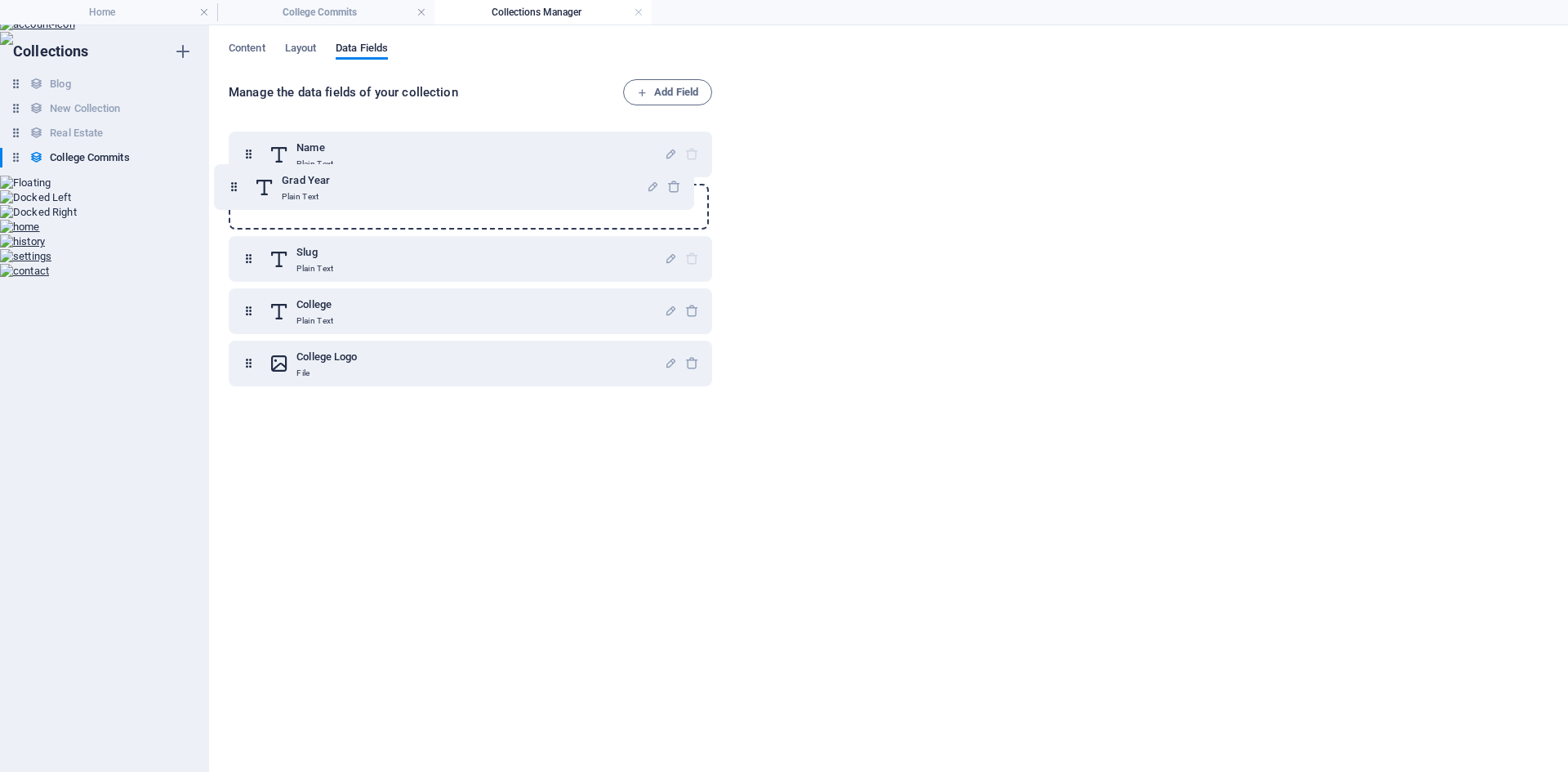
drag, startPoint x: 247, startPoint y: 363, endPoint x: 235, endPoint y: 178, distance: 185.4
click at [235, 178] on div "Name Plain Text Slug Plain Text College Plain Text College Logo File Grad Year …" at bounding box center [470, 232] width 484 height 203
drag, startPoint x: 250, startPoint y: 311, endPoint x: 244, endPoint y: 142, distance: 169.1
click at [244, 142] on div "Name Plain Text Grad Year Plain Text Slug Plain Text College Plain Text College…" at bounding box center [470, 259] width 484 height 255
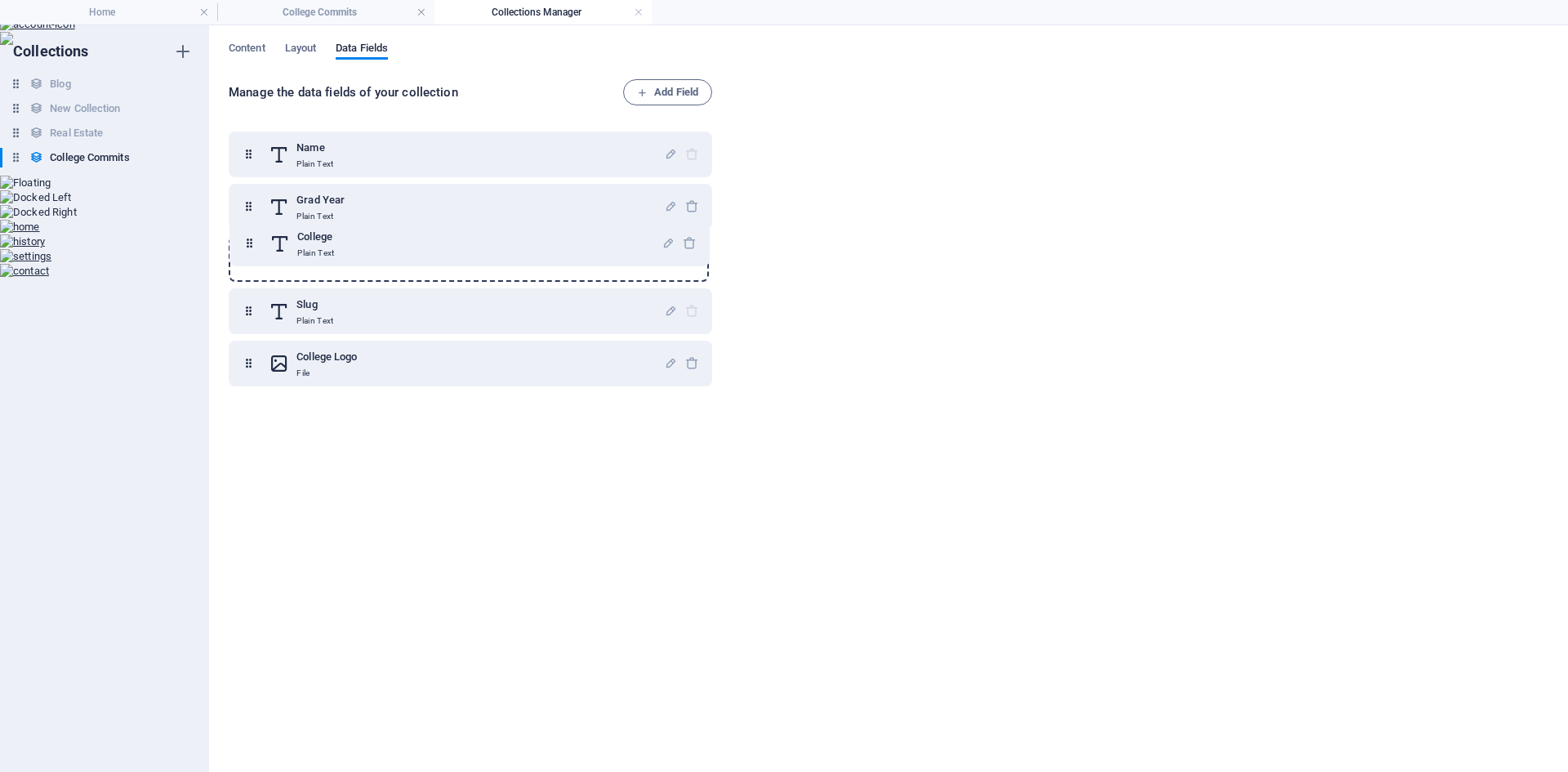
drag, startPoint x: 249, startPoint y: 154, endPoint x: 250, endPoint y: 248, distance: 94.0
click at [250, 248] on div "College Plain Text Name Plain Text Grad Year Plain Text Slug Plain Text College…" at bounding box center [470, 259] width 484 height 255
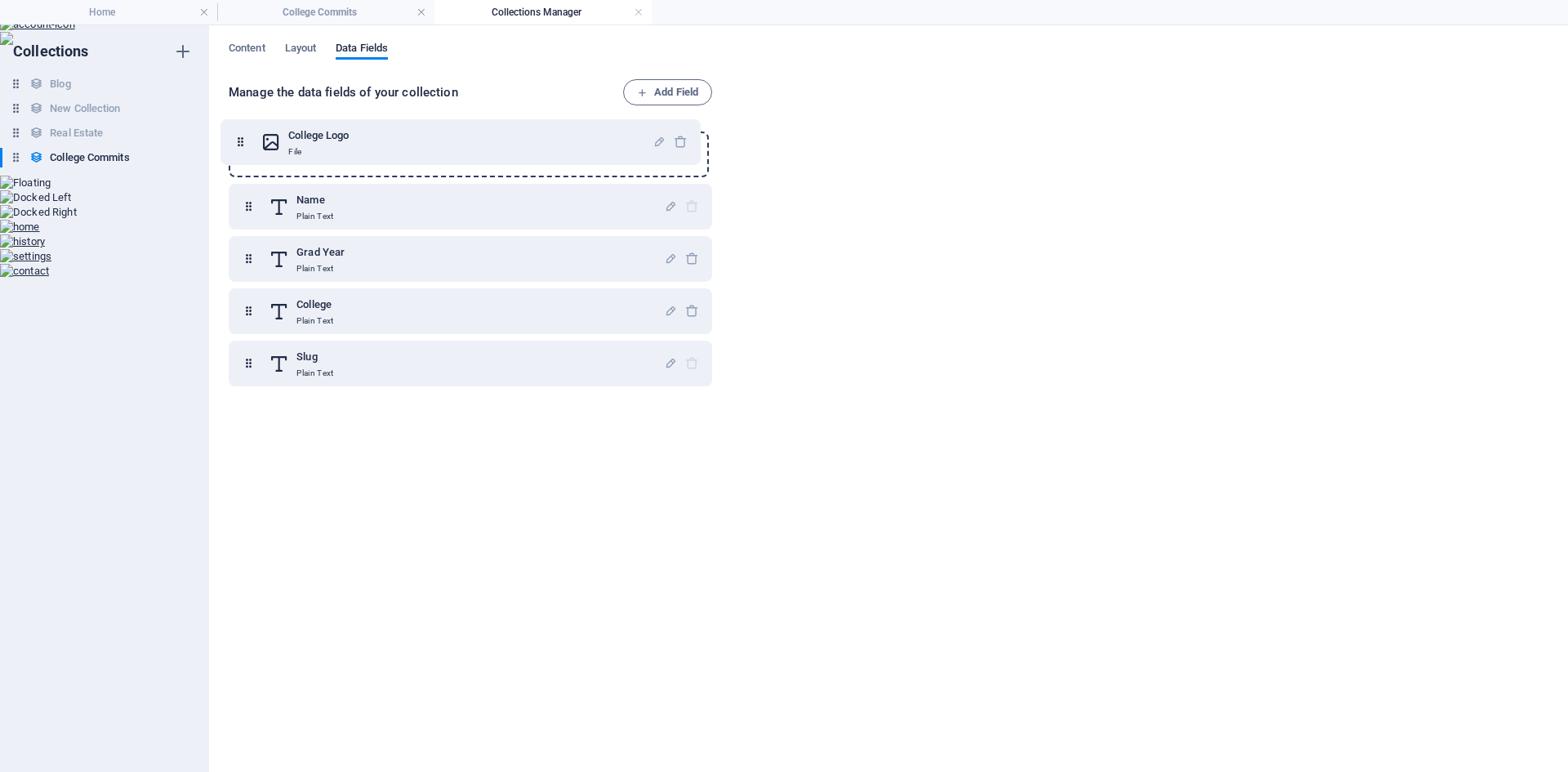
drag, startPoint x: 249, startPoint y: 367, endPoint x: 244, endPoint y: 131, distance: 236.1
click at [244, 131] on div "Name Plain Text Grad Year Plain Text College Plain Text Slug Plain Text College…" at bounding box center [470, 259] width 484 height 255
click at [306, 44] on span "Layout" at bounding box center [301, 49] width 32 height 23
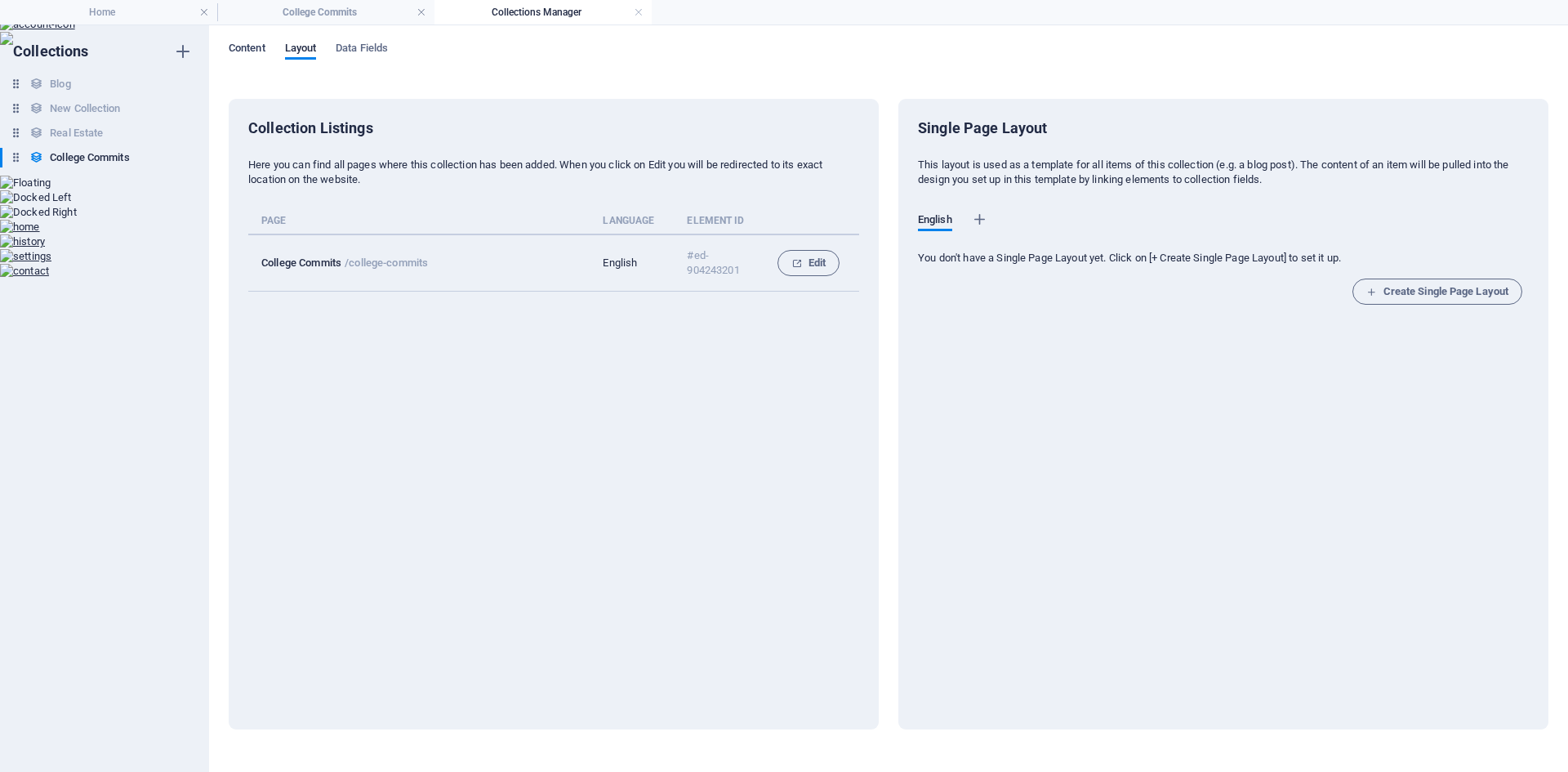
click at [254, 49] on span "Content" at bounding box center [247, 49] width 37 height 23
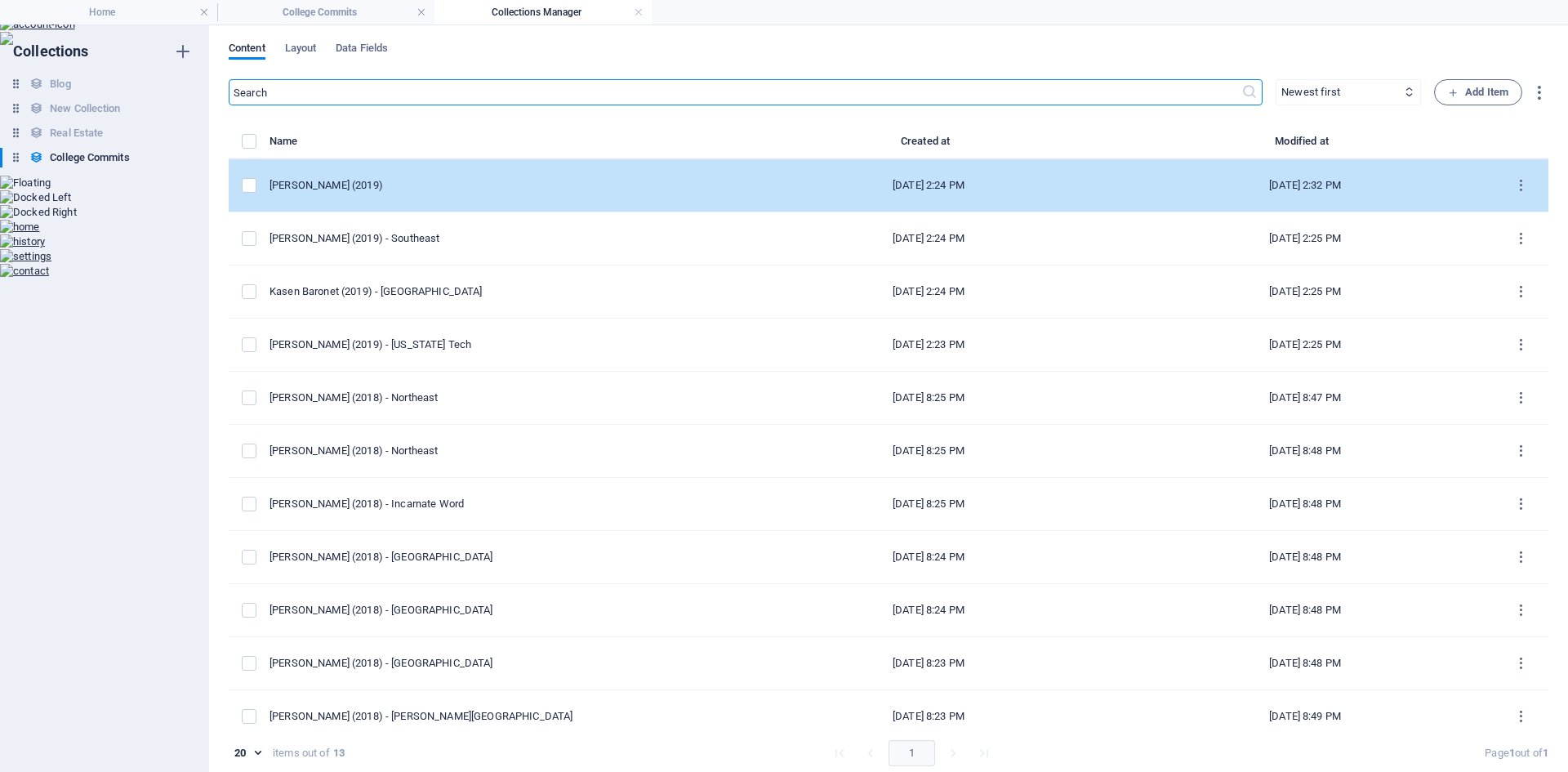
click at [349, 187] on div "Michael Watson (2019)" at bounding box center [499, 184] width 458 height 14
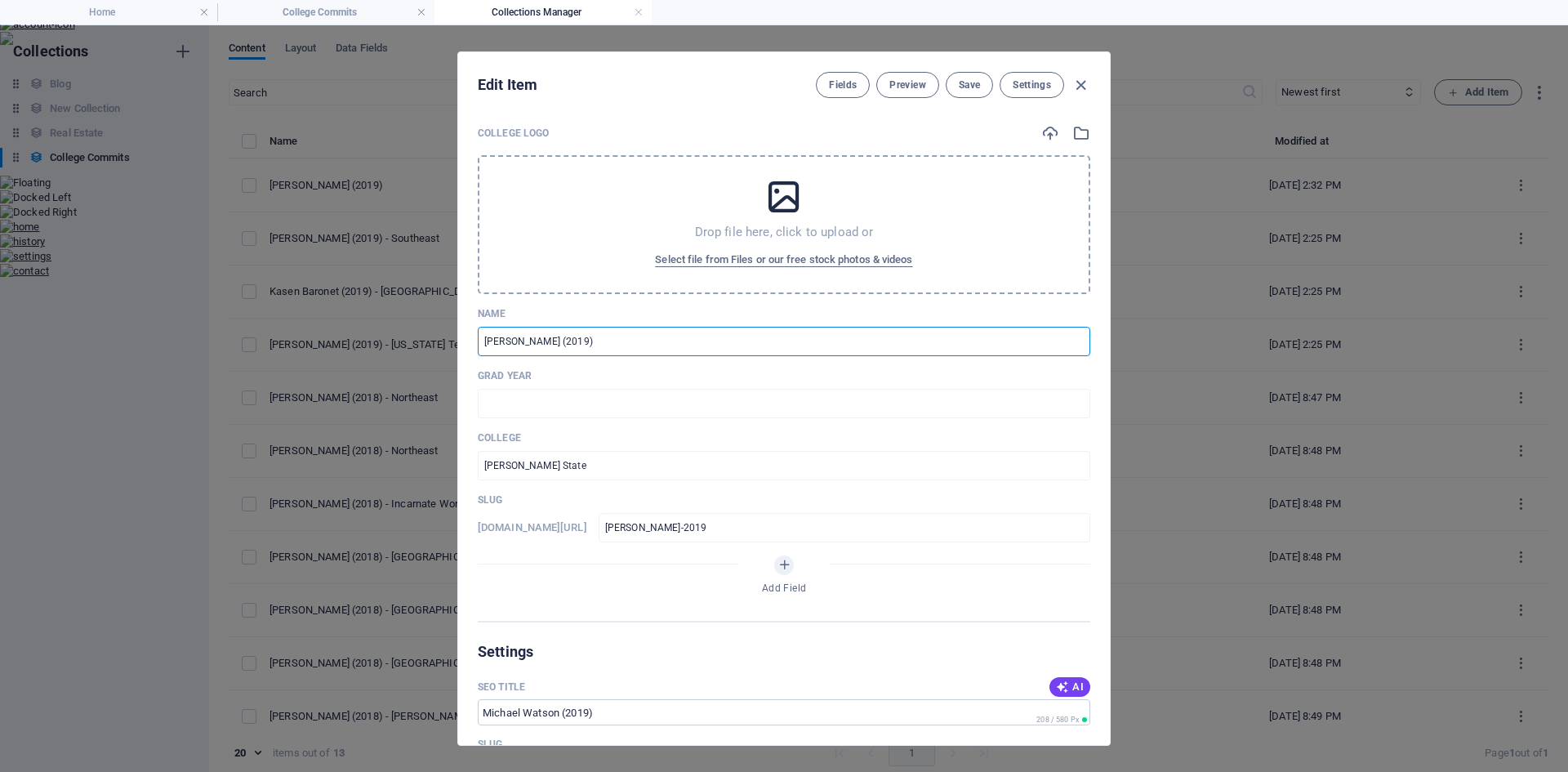
drag, startPoint x: 619, startPoint y: 345, endPoint x: 555, endPoint y: 348, distance: 64.1
click at [555, 348] on input "Michael Watson (2019)" at bounding box center [784, 341] width 613 height 29
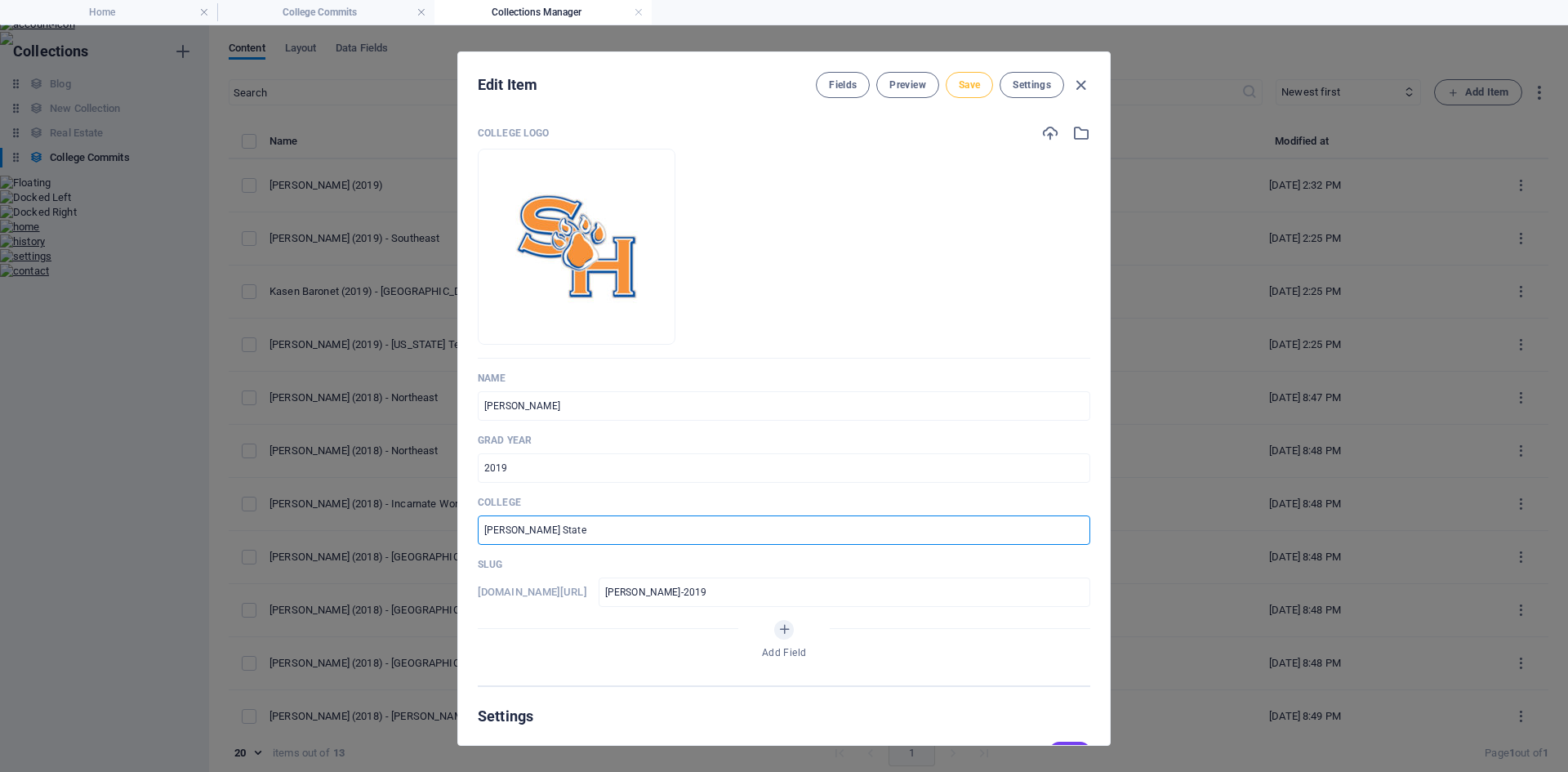
click at [978, 86] on span "Save" at bounding box center [969, 86] width 21 height 13
click at [1080, 89] on icon "button" at bounding box center [1081, 86] width 19 height 19
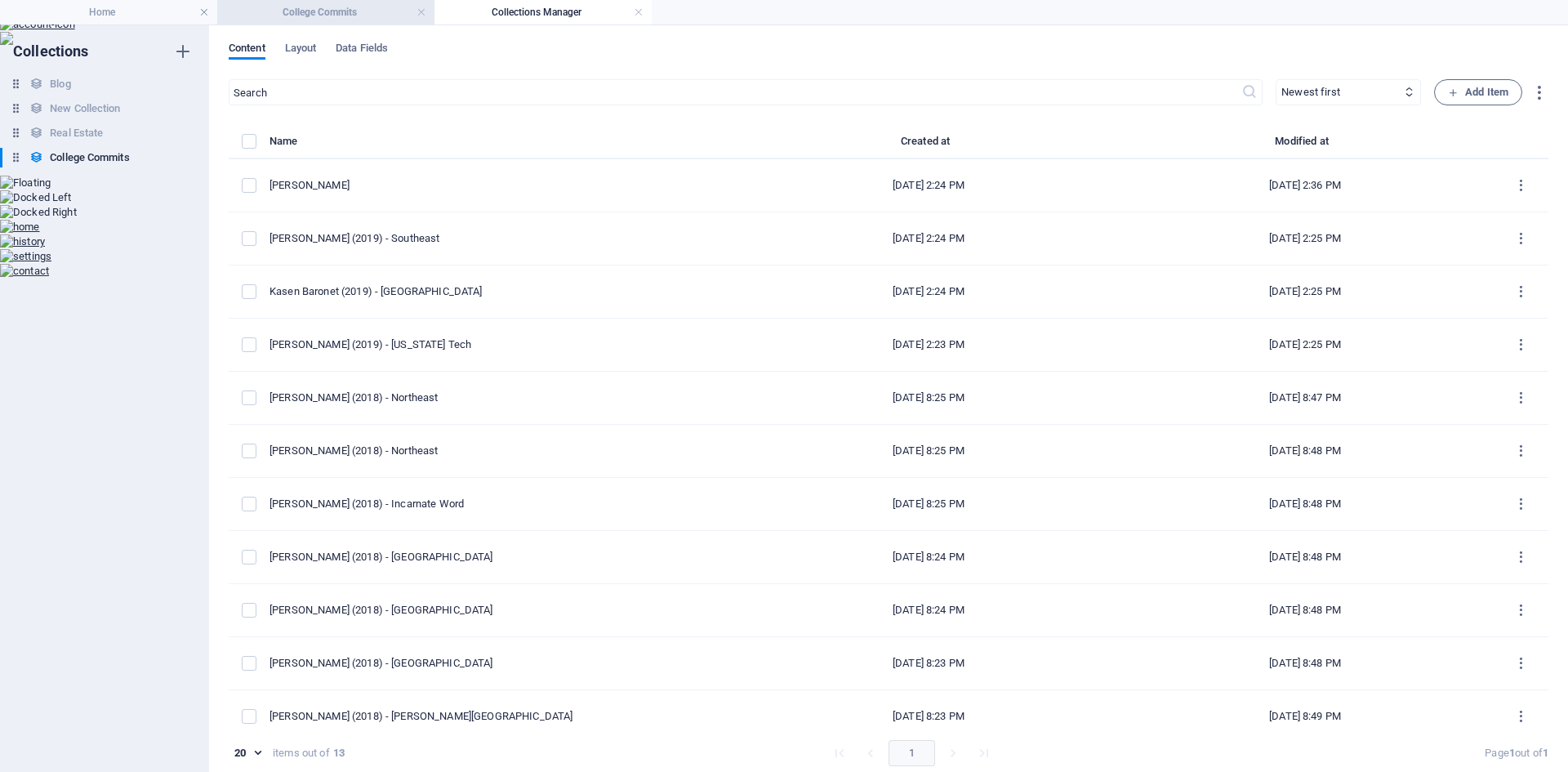
click at [328, 11] on h4 "College Commits" at bounding box center [326, 11] width 218 height 18
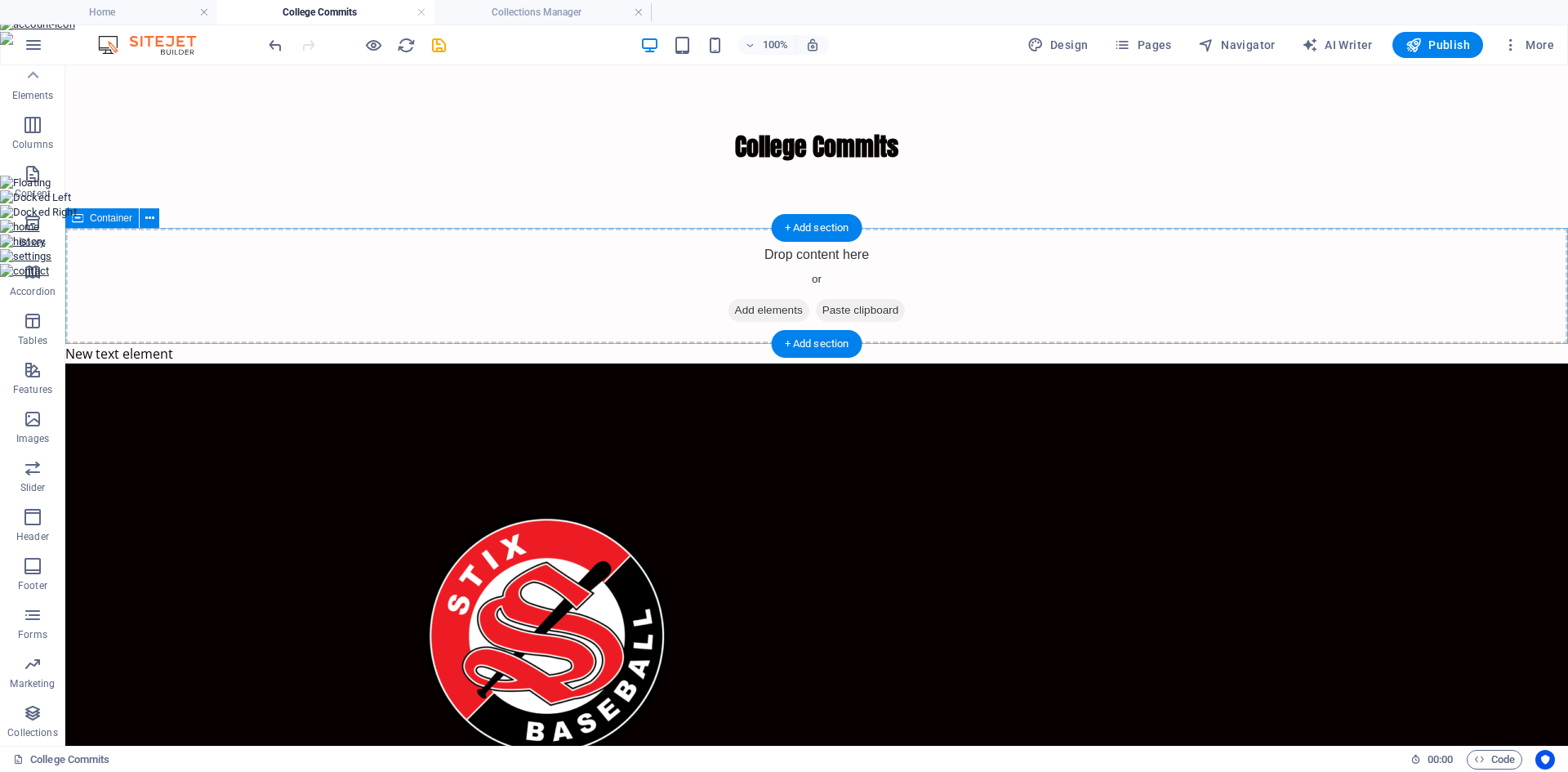
drag, startPoint x: 95, startPoint y: 781, endPoint x: 659, endPoint y: 292, distance: 746.5
click at [38, 711] on icon "button" at bounding box center [32, 713] width 20 height 20
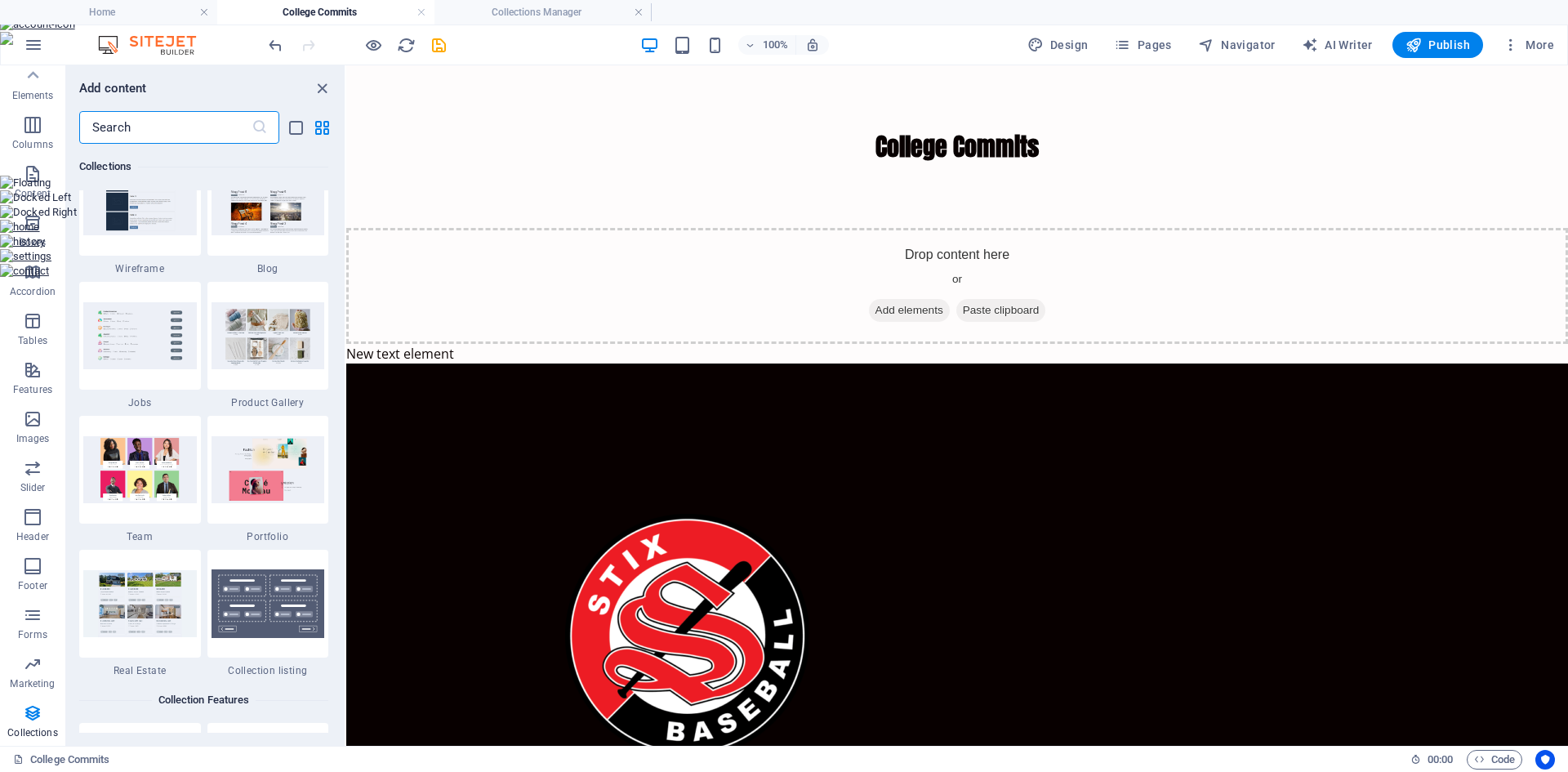
scroll to position [15124, 0]
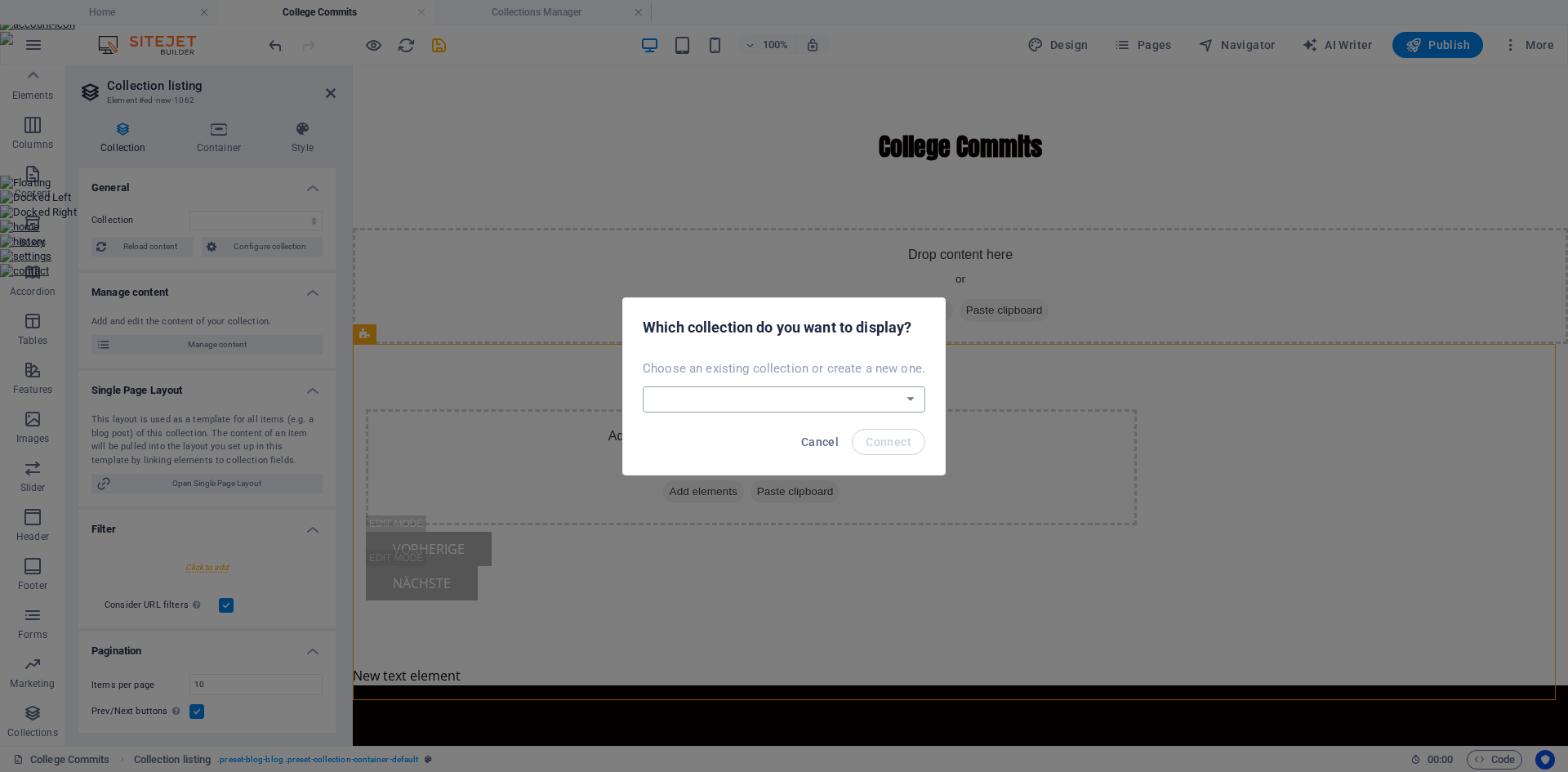
click at [777, 391] on select "Blog College Commits New Collection Real Estate Create a new collection" at bounding box center [784, 400] width 282 height 27
click at [644, 387] on select "Blog College Commits New Collection Real Estate Create a new collection" at bounding box center [784, 400] width 282 height 27
click at [883, 438] on span "Connect" at bounding box center [889, 442] width 46 height 13
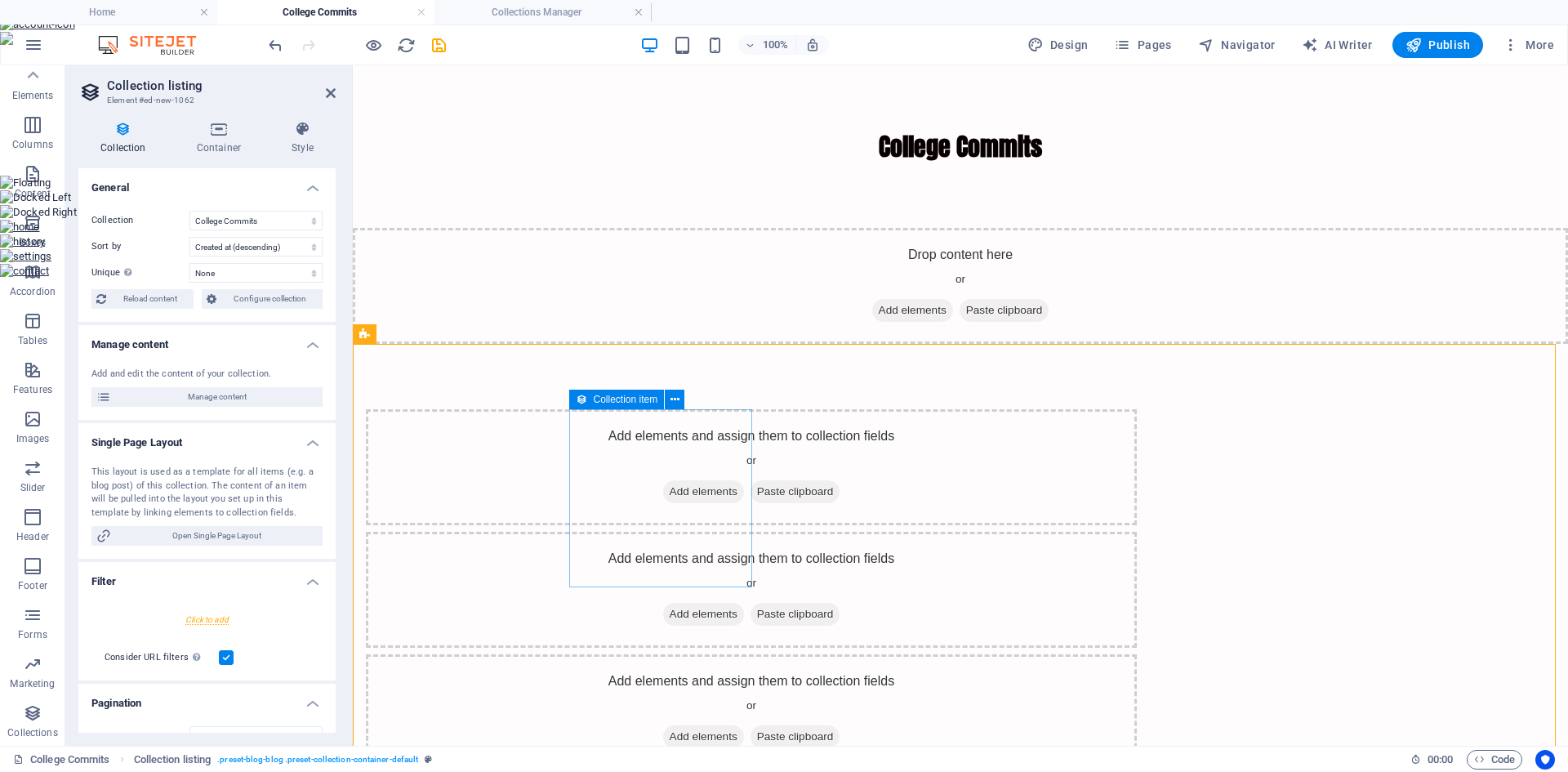
click at [631, 400] on span "Collection item" at bounding box center [626, 399] width 65 height 10
click at [674, 398] on icon at bounding box center [675, 400] width 9 height 17
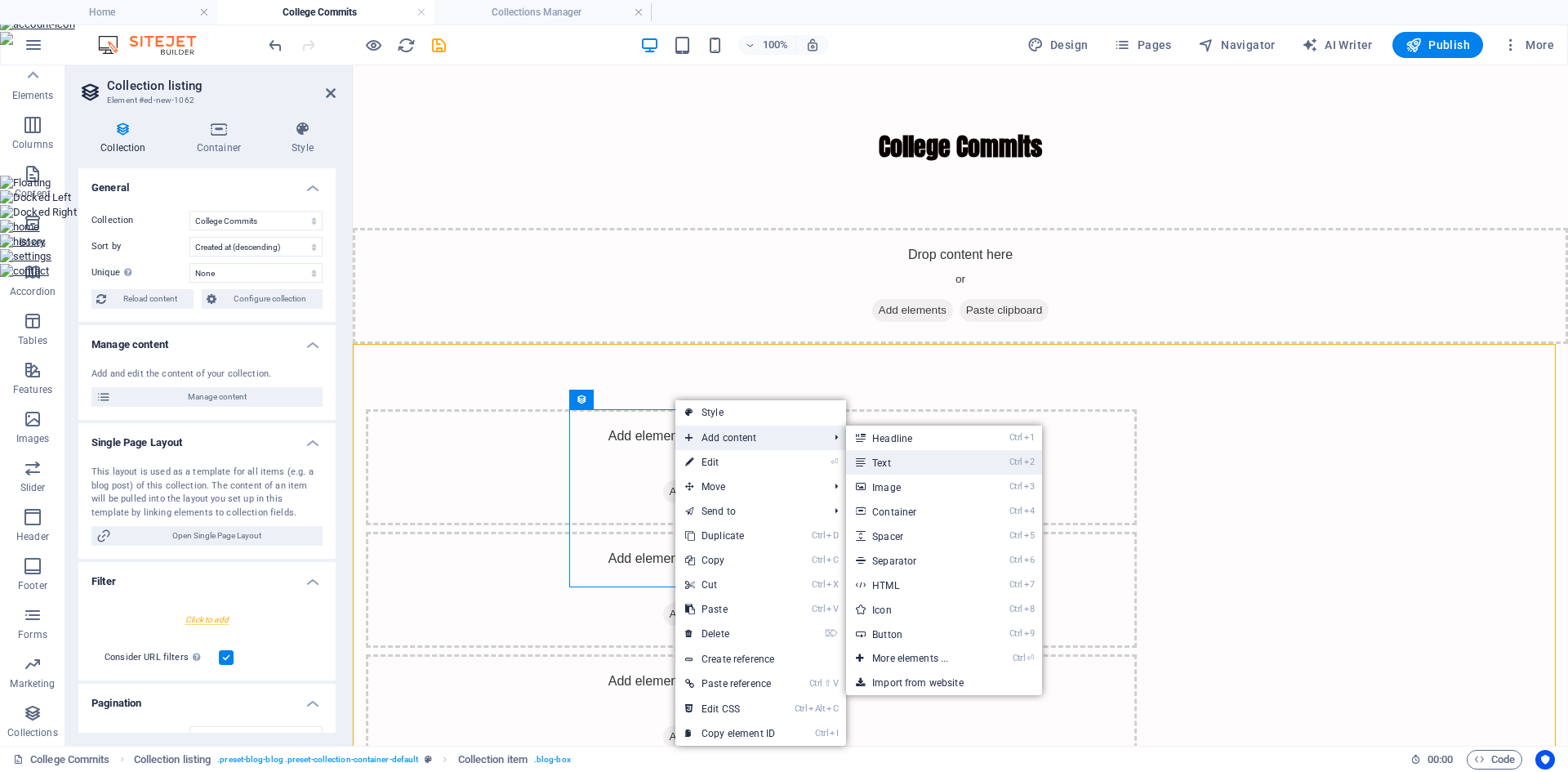
click at [890, 460] on link "Ctrl 2 Text" at bounding box center [914, 463] width 135 height 25
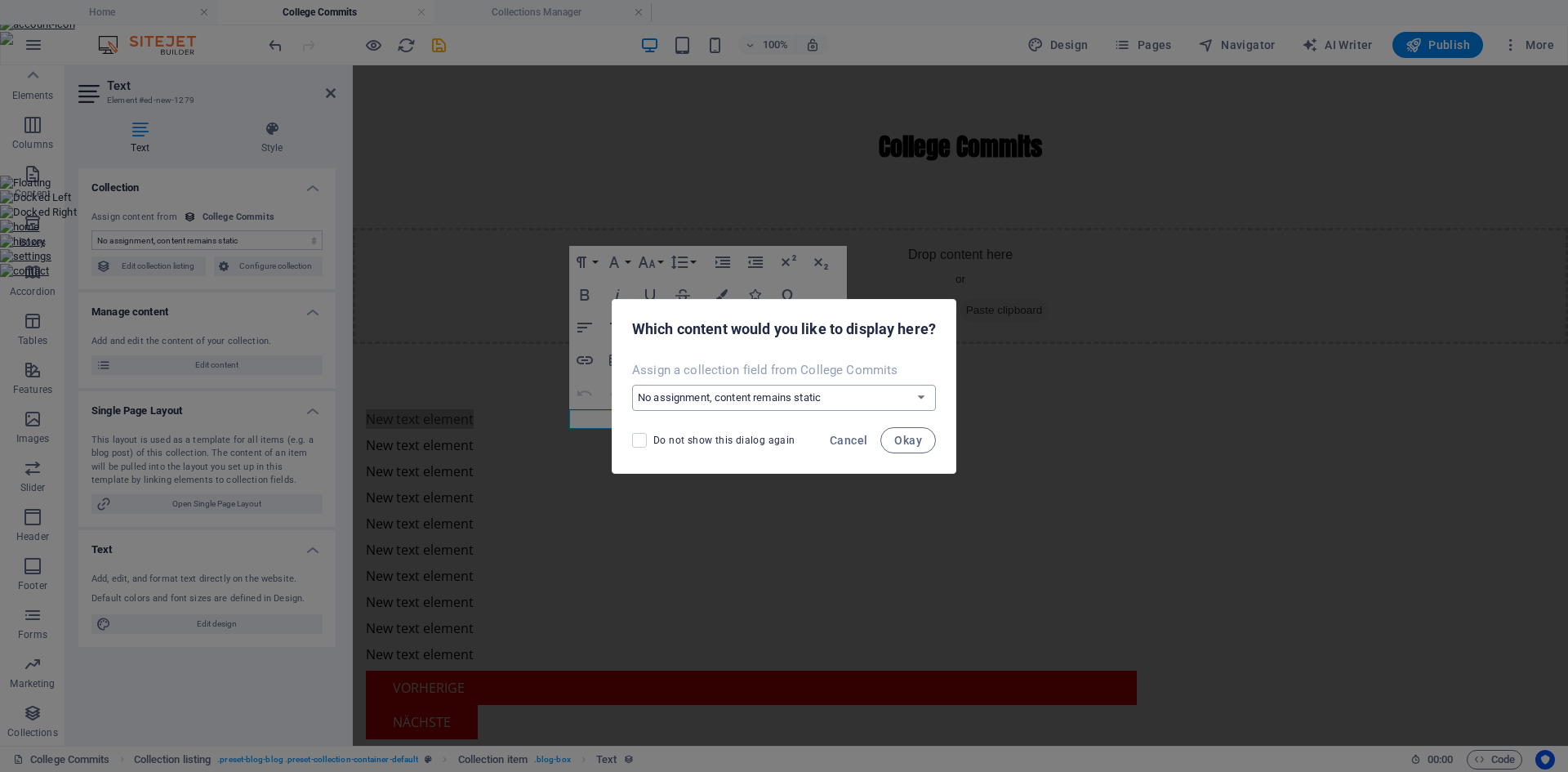
click at [813, 404] on select "No assignment, content remains static Create a new field Created at (Date) Upda…" at bounding box center [784, 398] width 304 height 27
click at [850, 346] on div "Which content would you like to display here?" at bounding box center [784, 327] width 343 height 55
click at [862, 441] on span "Cancel" at bounding box center [849, 440] width 38 height 13
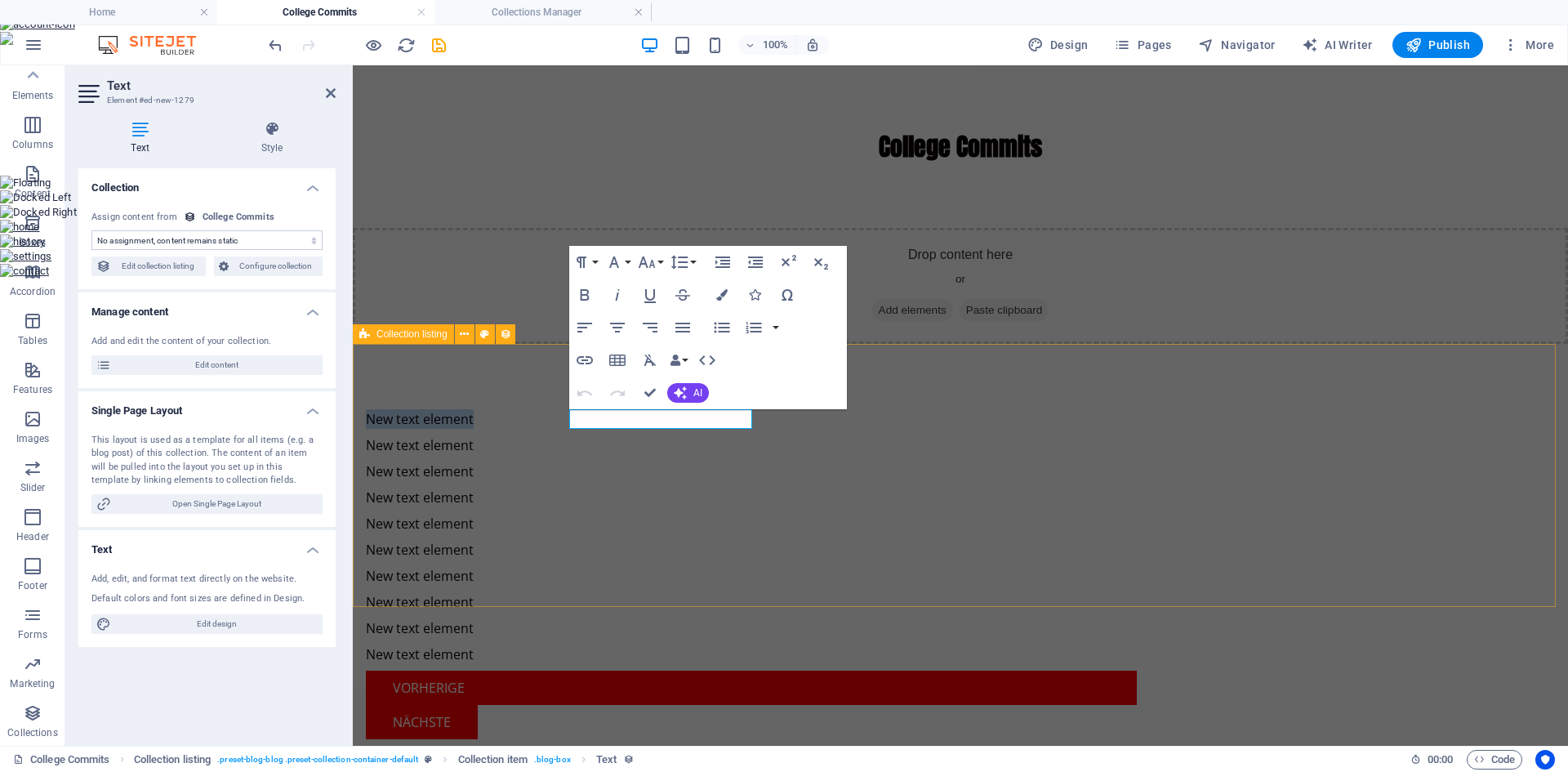
click at [859, 356] on div "New text element New text element New text element New text element New text el…" at bounding box center [960, 574] width 1215 height 461
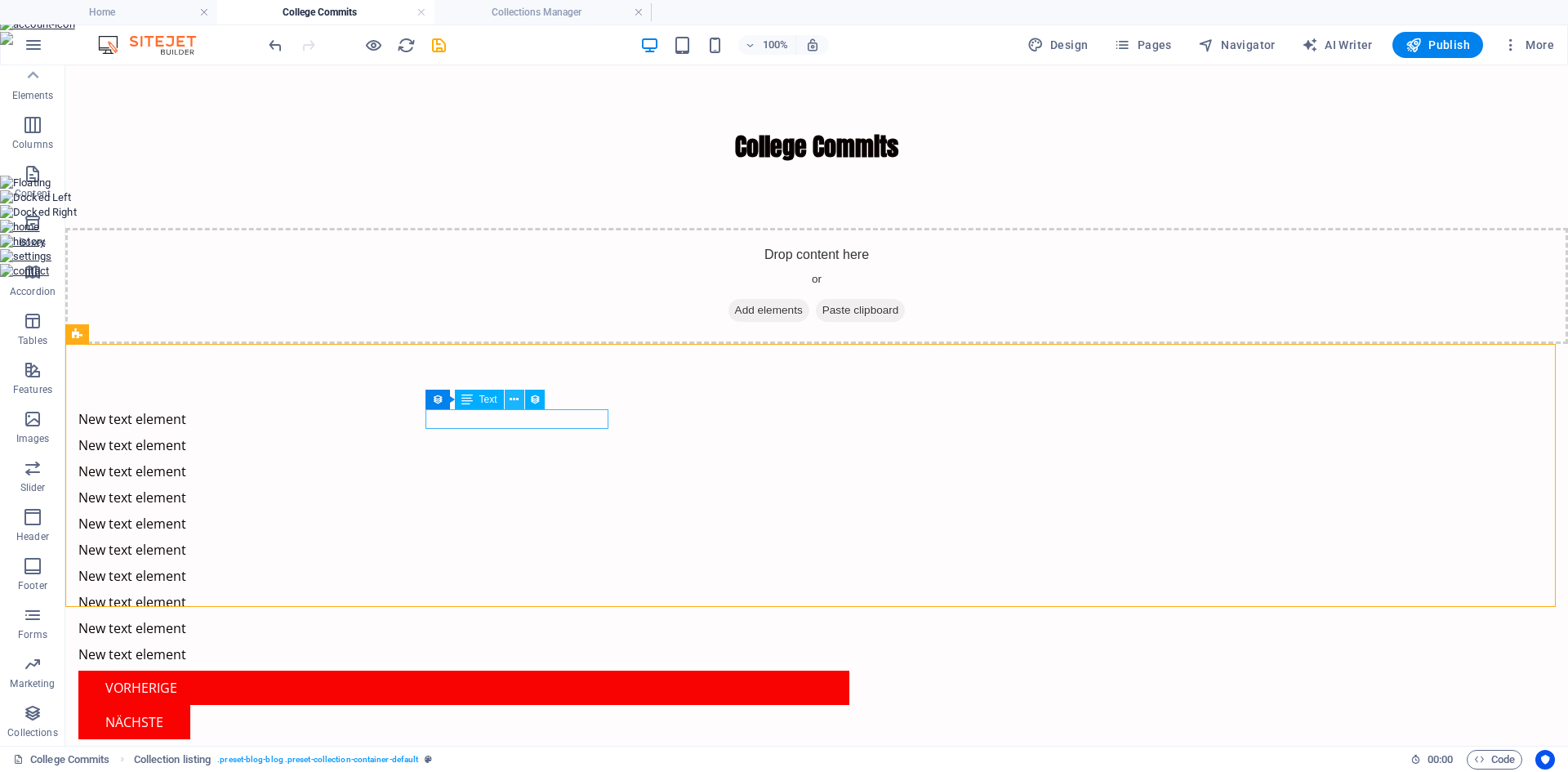
click at [511, 407] on icon at bounding box center [513, 400] width 9 height 17
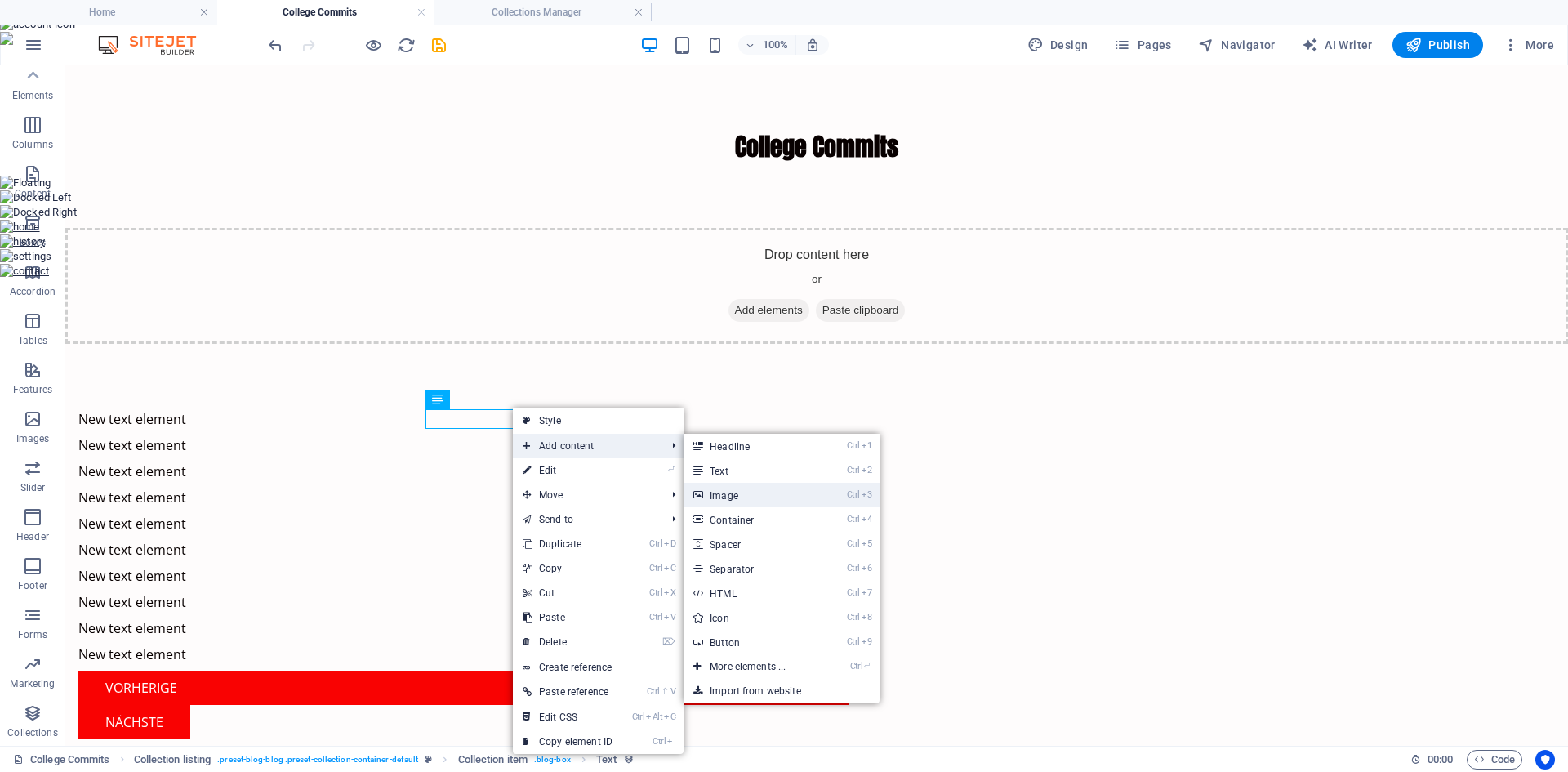
click at [730, 488] on link "Ctrl 3 Image" at bounding box center [752, 495] width 135 height 25
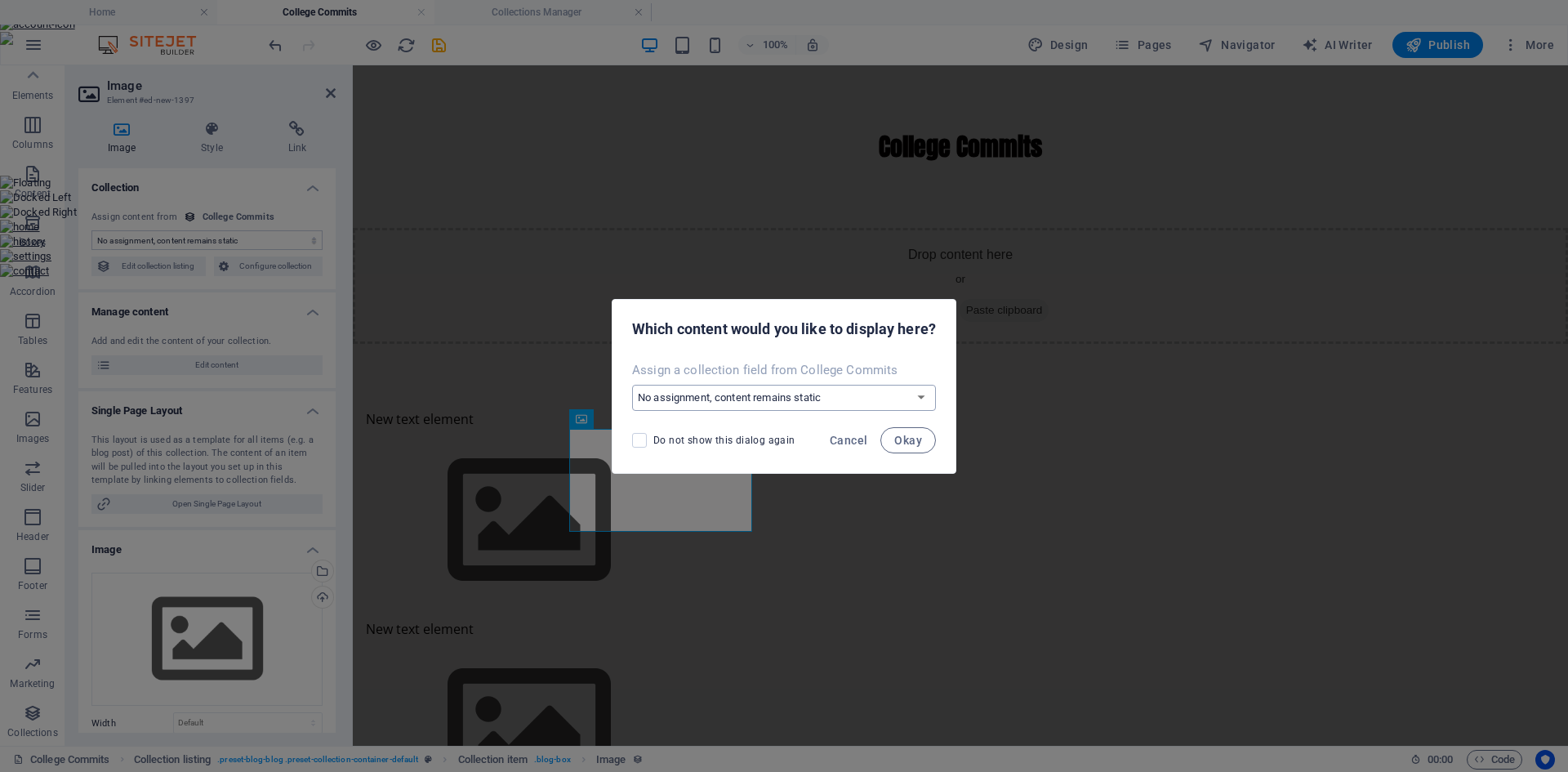
click at [767, 398] on select "No assignment, content remains static Create a new field Created at (Date) Upda…" at bounding box center [784, 398] width 304 height 27
click at [632, 385] on select "No assignment, content remains static Create a new field Created at (Date) Upda…" at bounding box center [784, 398] width 304 height 27
click at [896, 447] on button "Okay" at bounding box center [908, 441] width 55 height 27
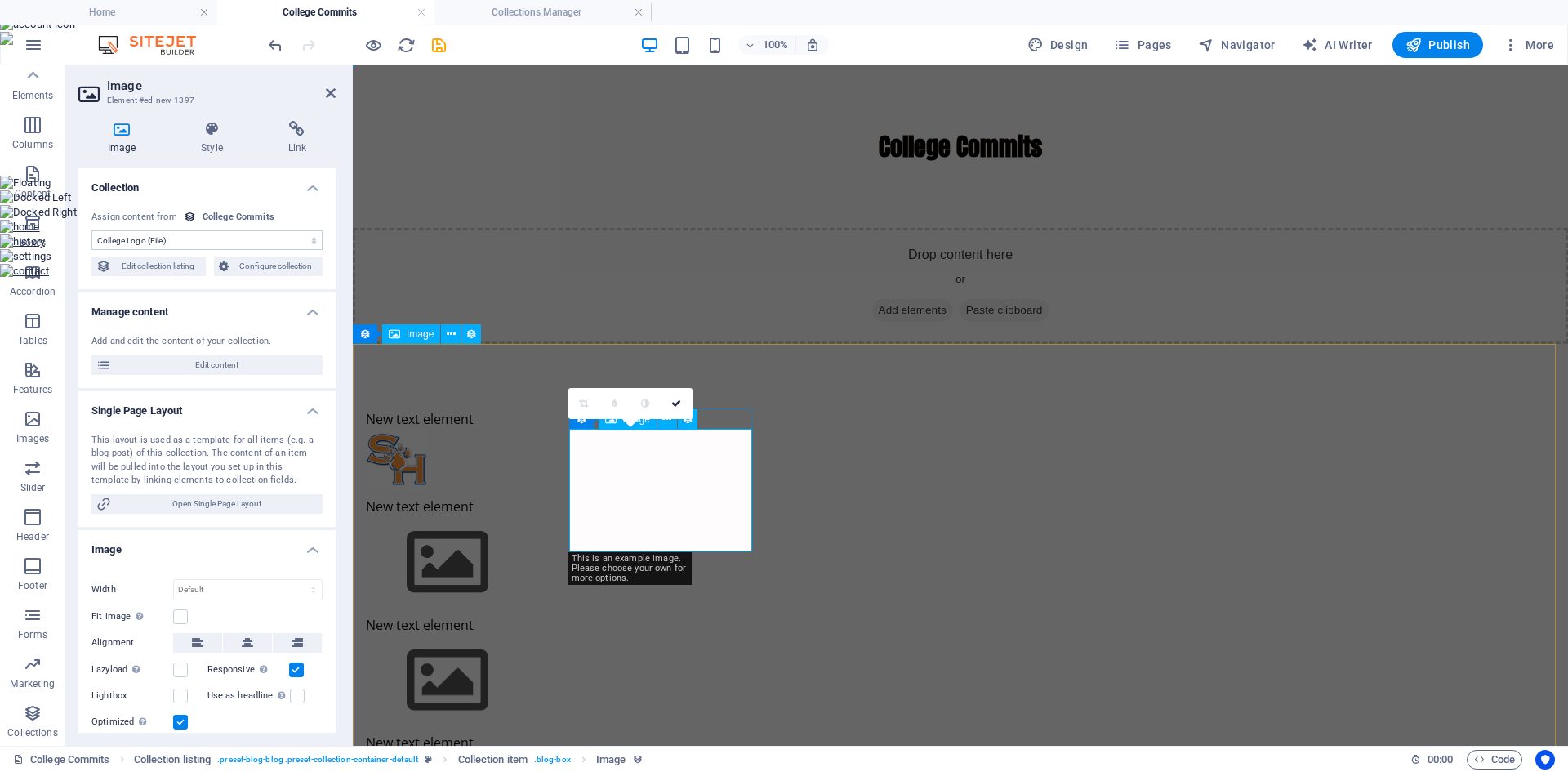
click at [698, 462] on figure at bounding box center [751, 459] width 771 height 61
click at [676, 407] on icon at bounding box center [677, 403] width 10 height 10
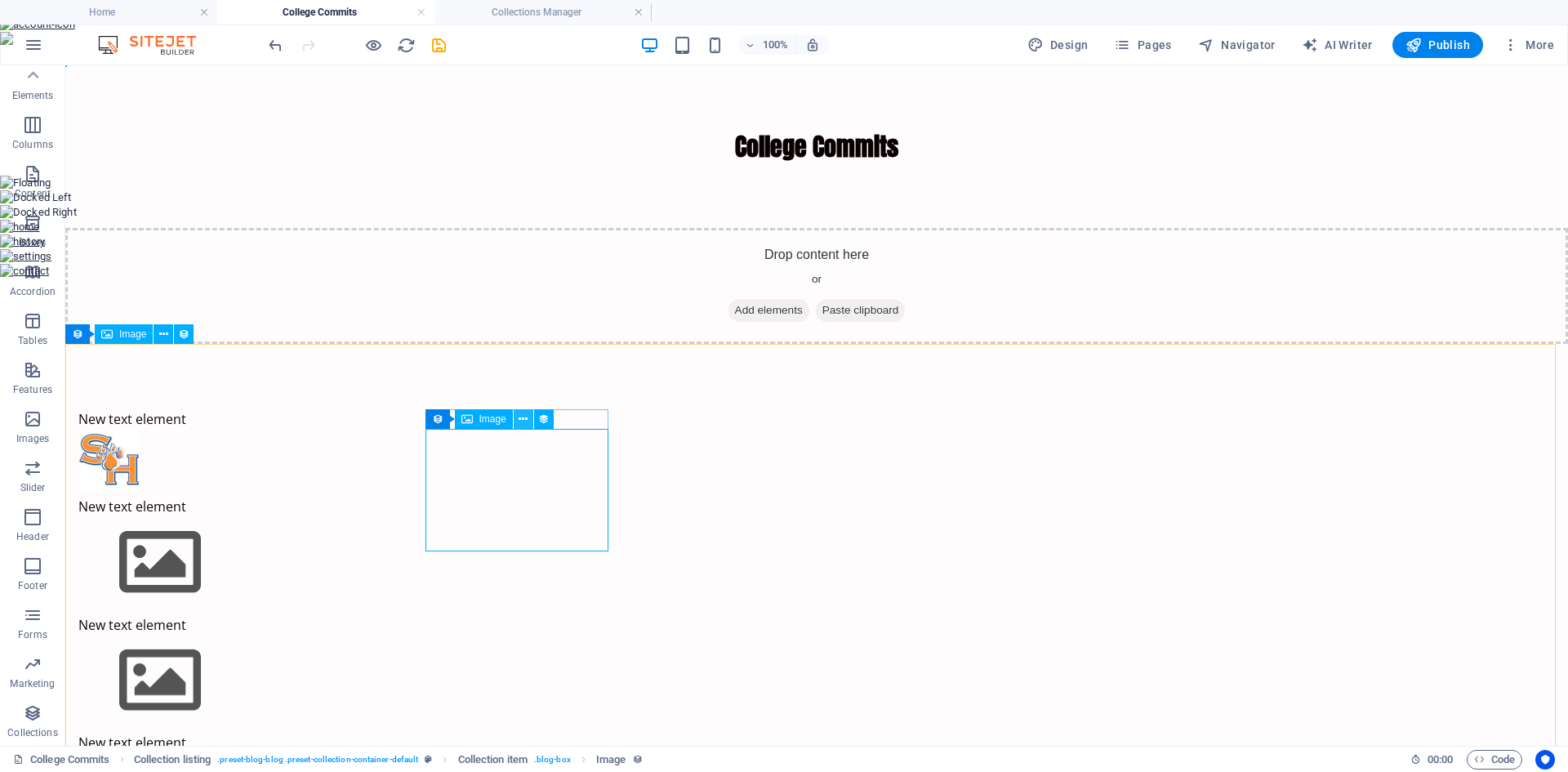
click at [524, 422] on icon at bounding box center [523, 419] width 9 height 17
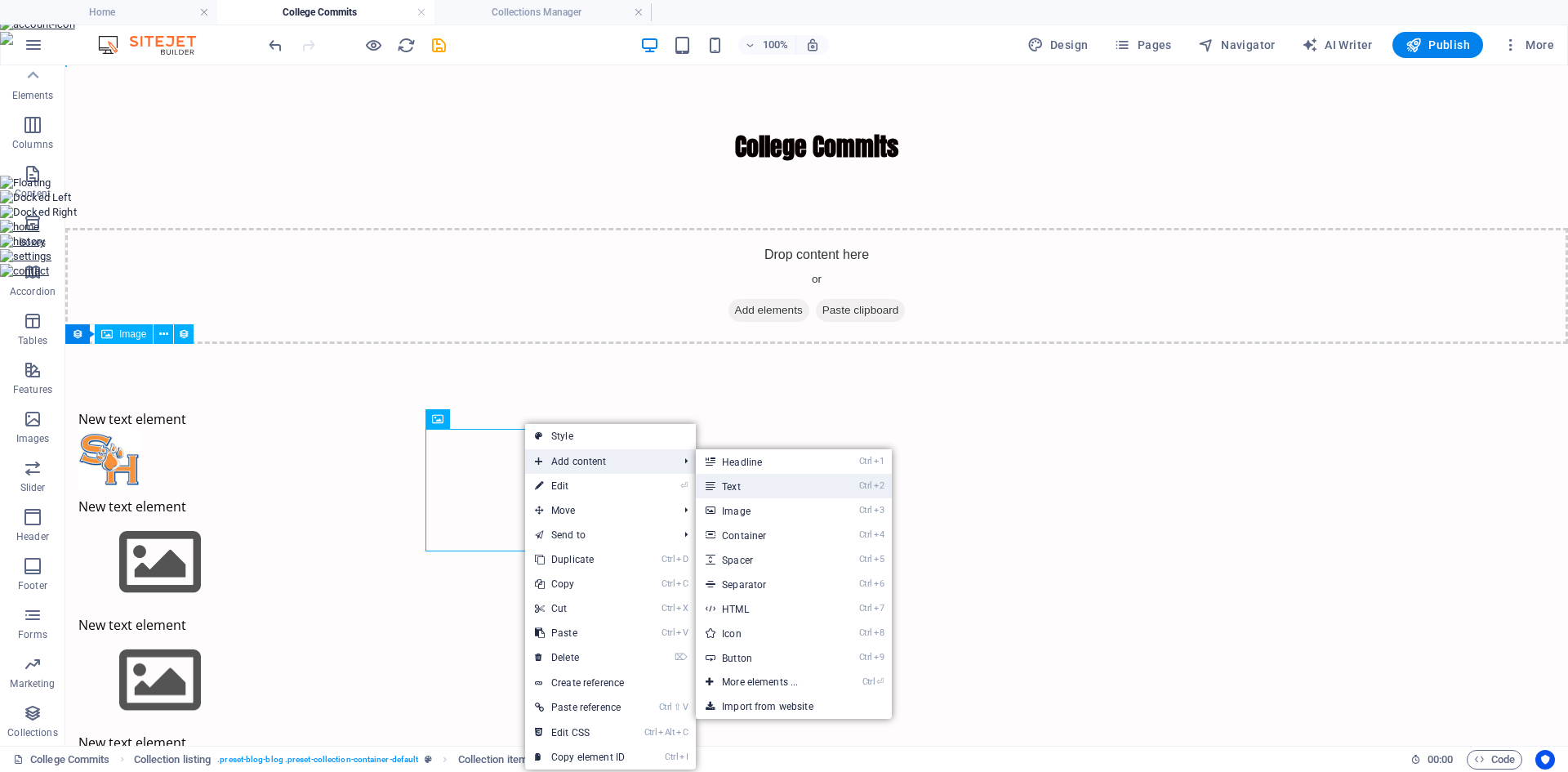
drag, startPoint x: 746, startPoint y: 480, endPoint x: 394, endPoint y: 415, distance: 358.0
click at [746, 480] on link "Ctrl 2 Text" at bounding box center [763, 487] width 135 height 25
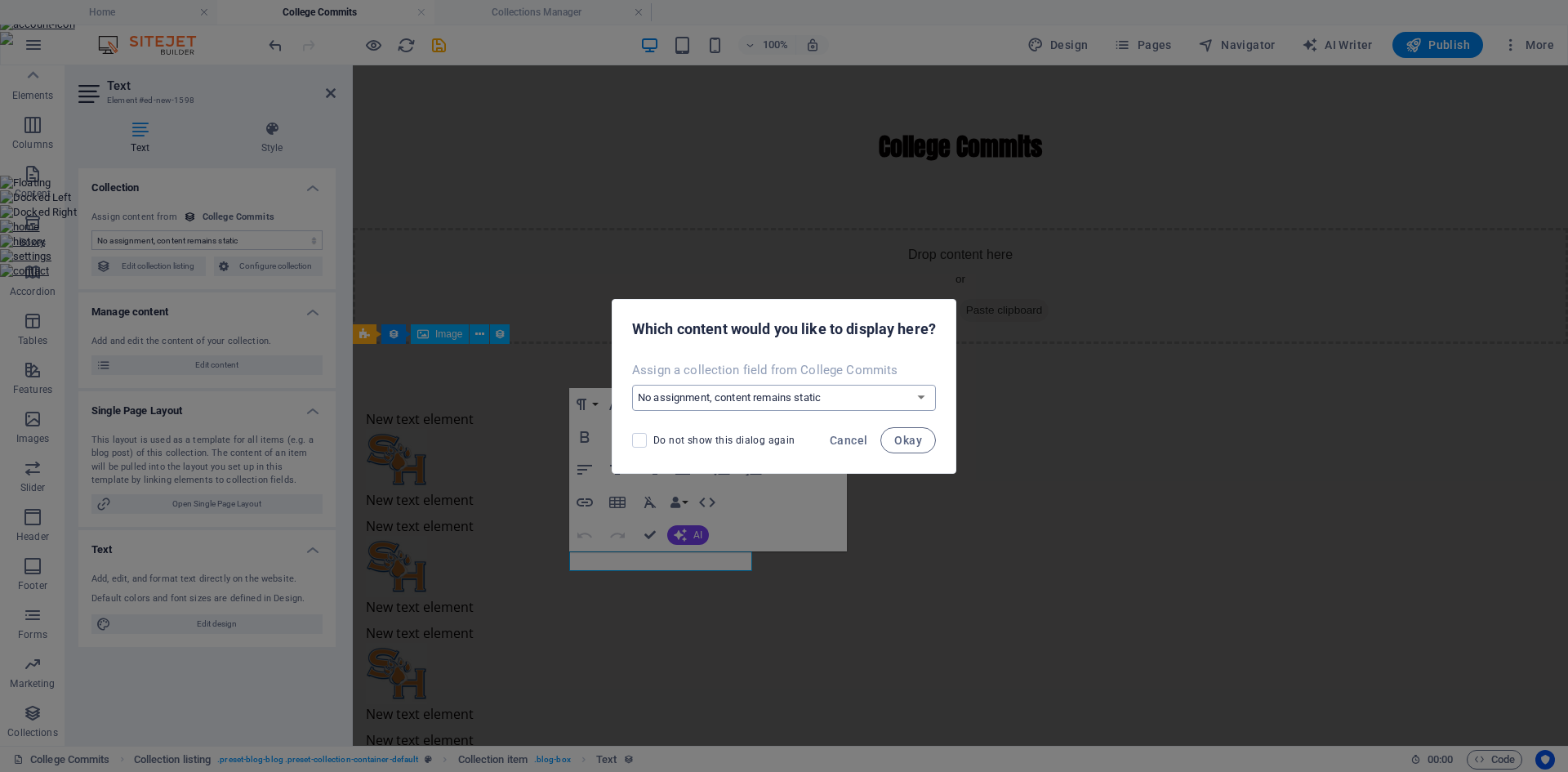
click at [745, 404] on select "No assignment, content remains static Create a new field Created at (Date) Upda…" at bounding box center [784, 398] width 304 height 27
click at [632, 385] on select "No assignment, content remains static Create a new field Created at (Date) Upda…" at bounding box center [784, 398] width 304 height 27
click at [904, 445] on span "Okay" at bounding box center [908, 440] width 28 height 13
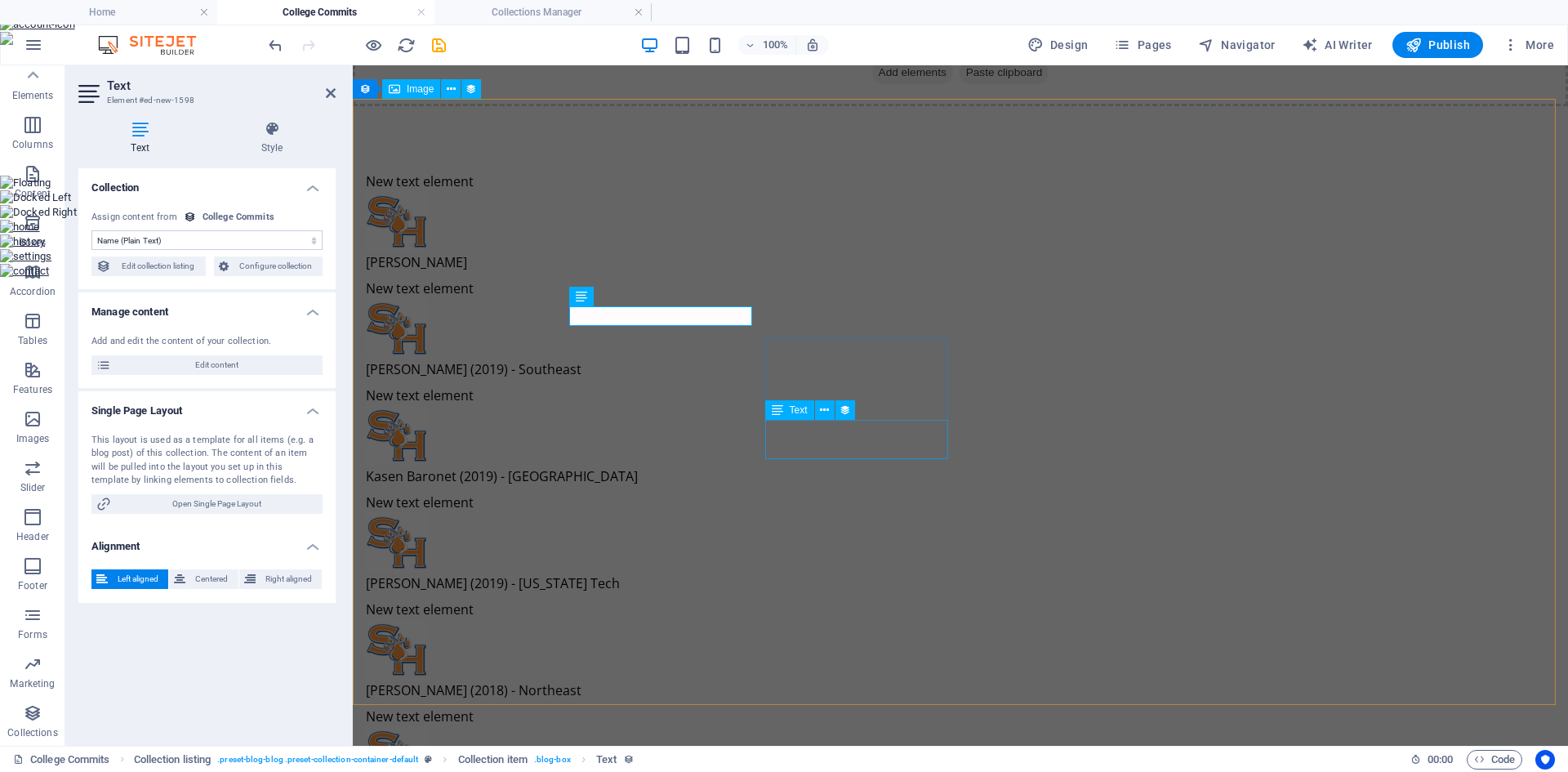
scroll to position [245, 0]
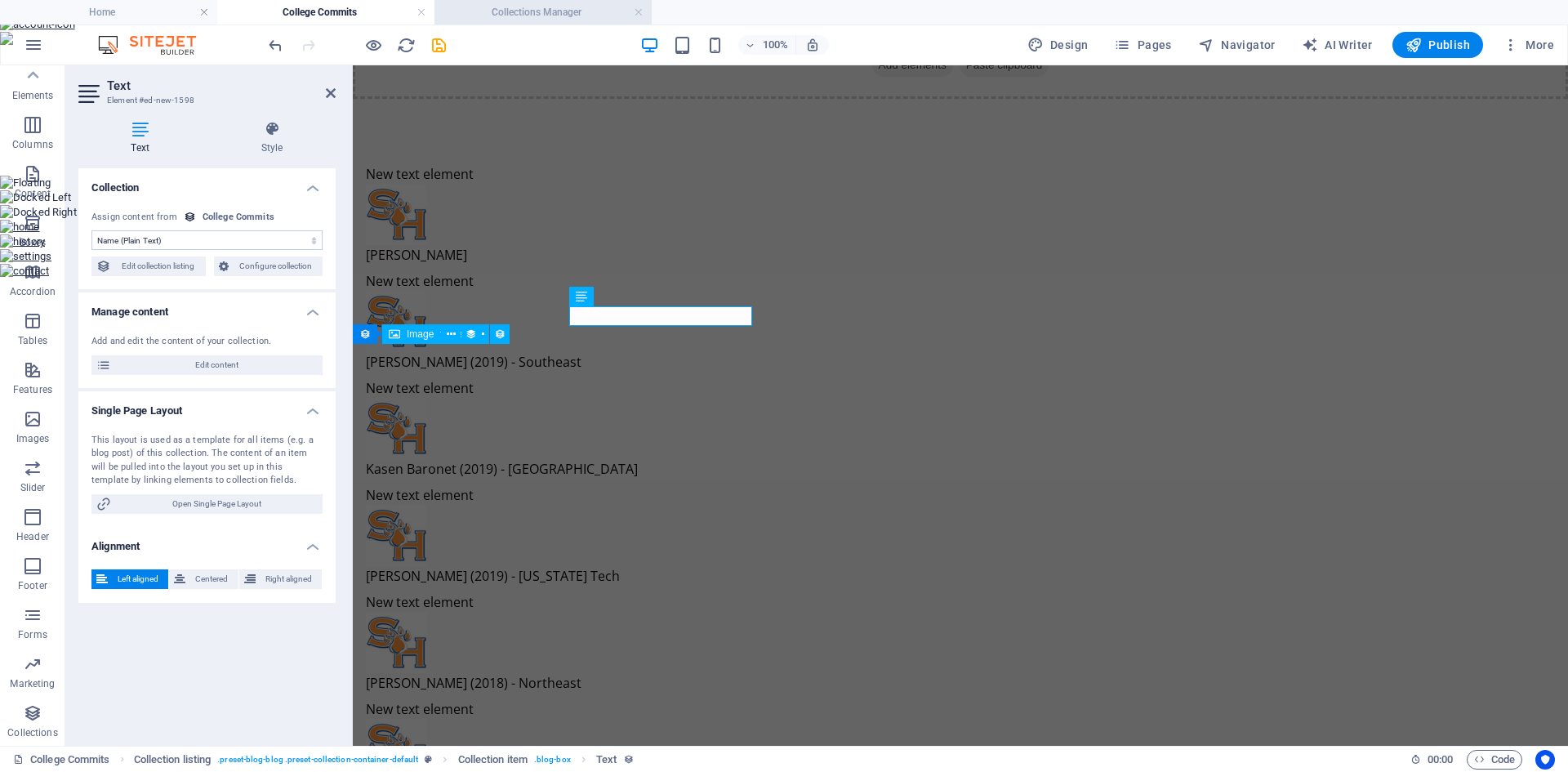
click at [516, 17] on h4 "Collections Manager" at bounding box center [543, 11] width 218 height 18
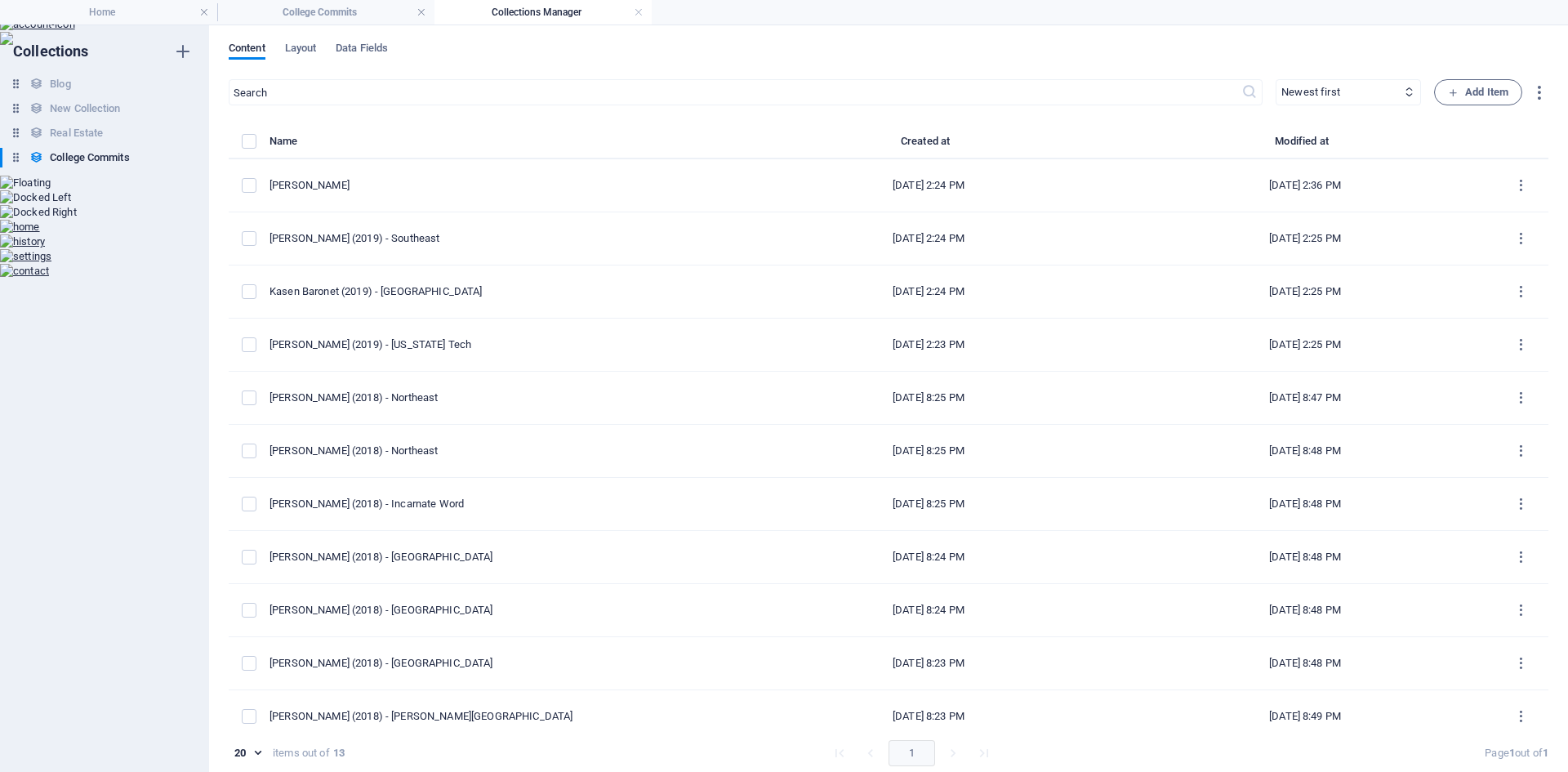
scroll to position [0, 0]
click at [332, 10] on h4 "College Commits" at bounding box center [326, 11] width 218 height 18
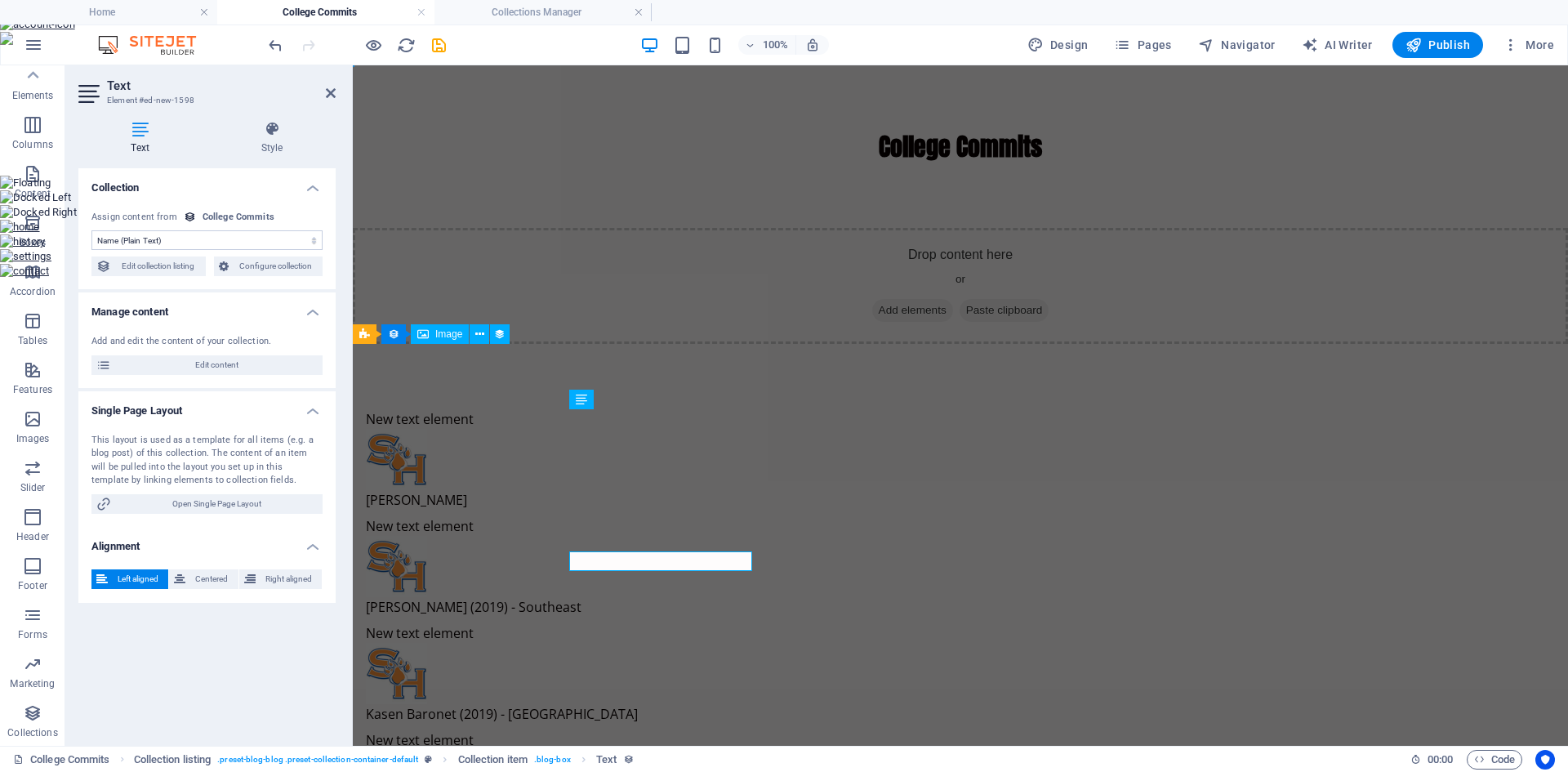
scroll to position [245, 0]
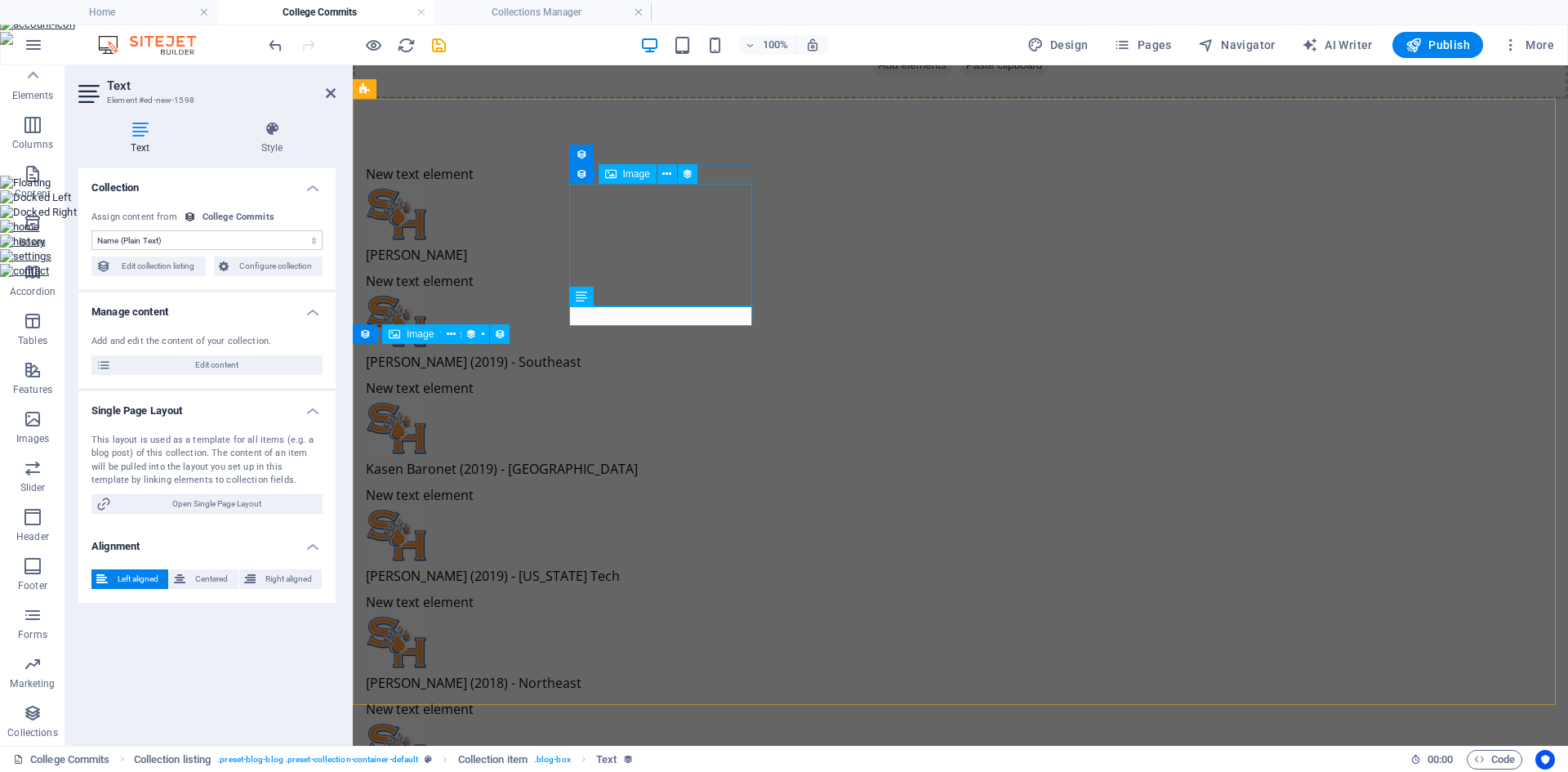
click at [662, 245] on figure at bounding box center [751, 214] width 771 height 61
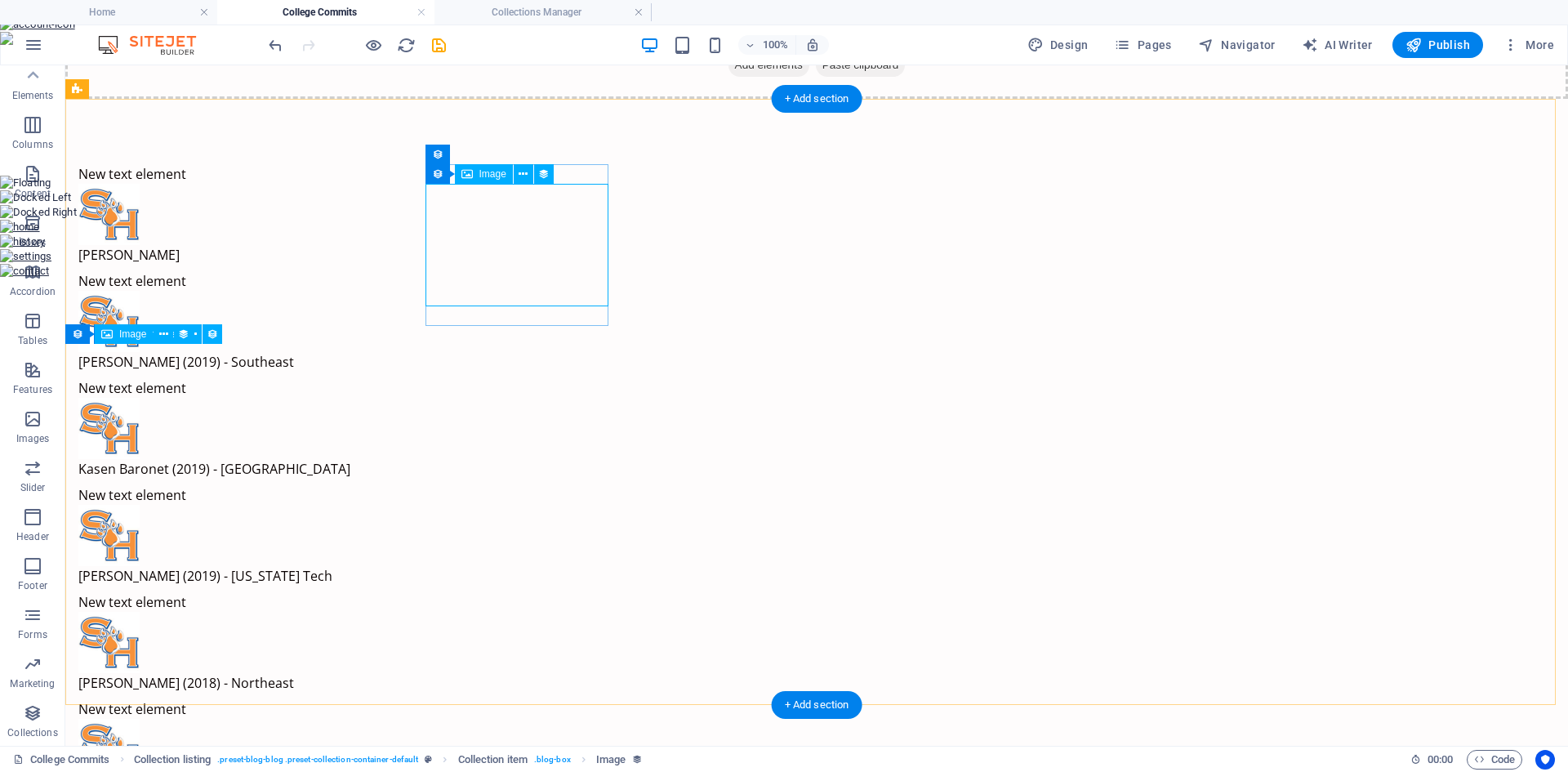
click at [543, 245] on figure at bounding box center [464, 214] width 771 height 61
click at [521, 176] on icon at bounding box center [523, 175] width 9 height 17
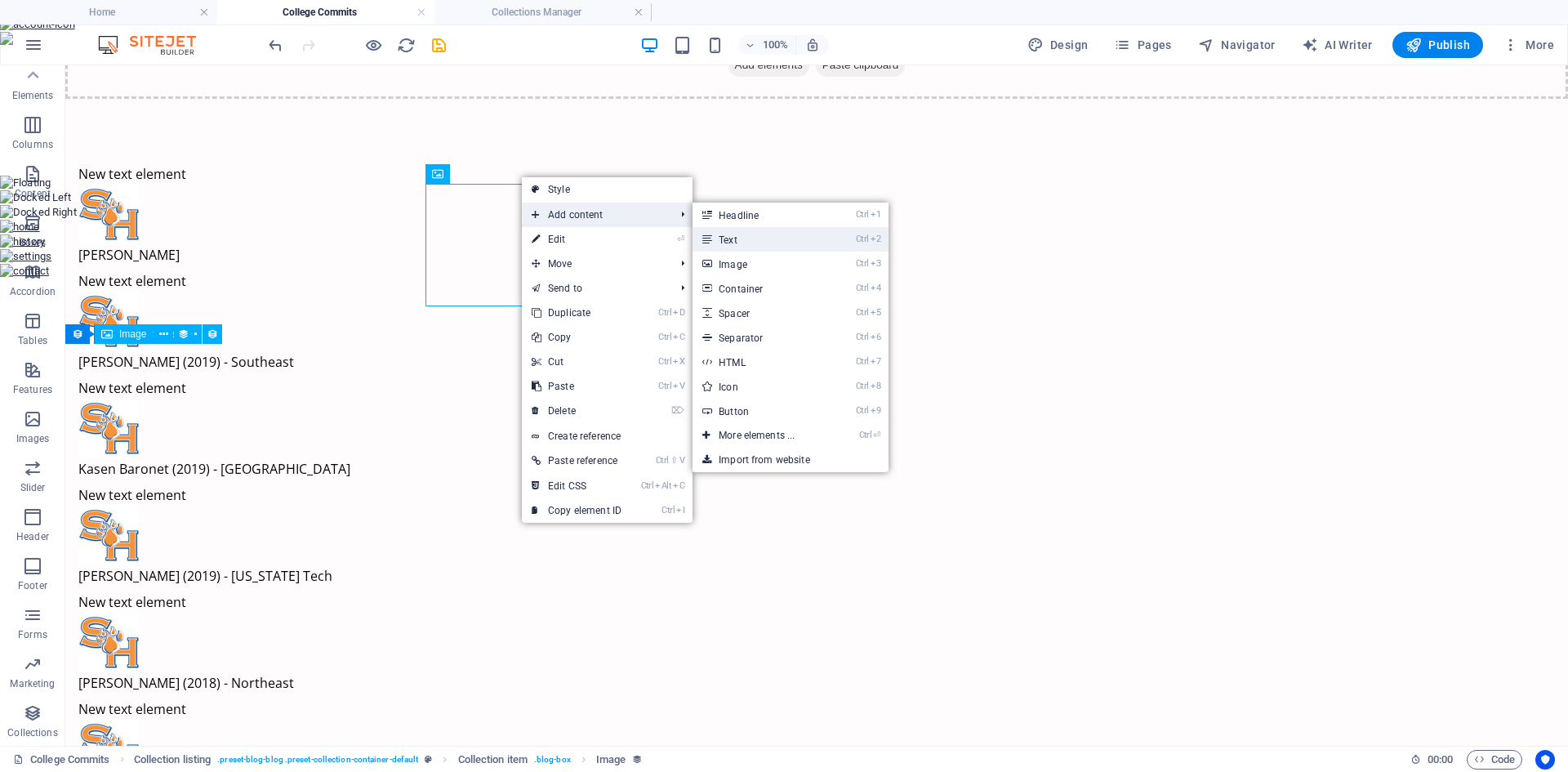
click at [732, 241] on link "Ctrl 2 Text" at bounding box center [760, 240] width 135 height 25
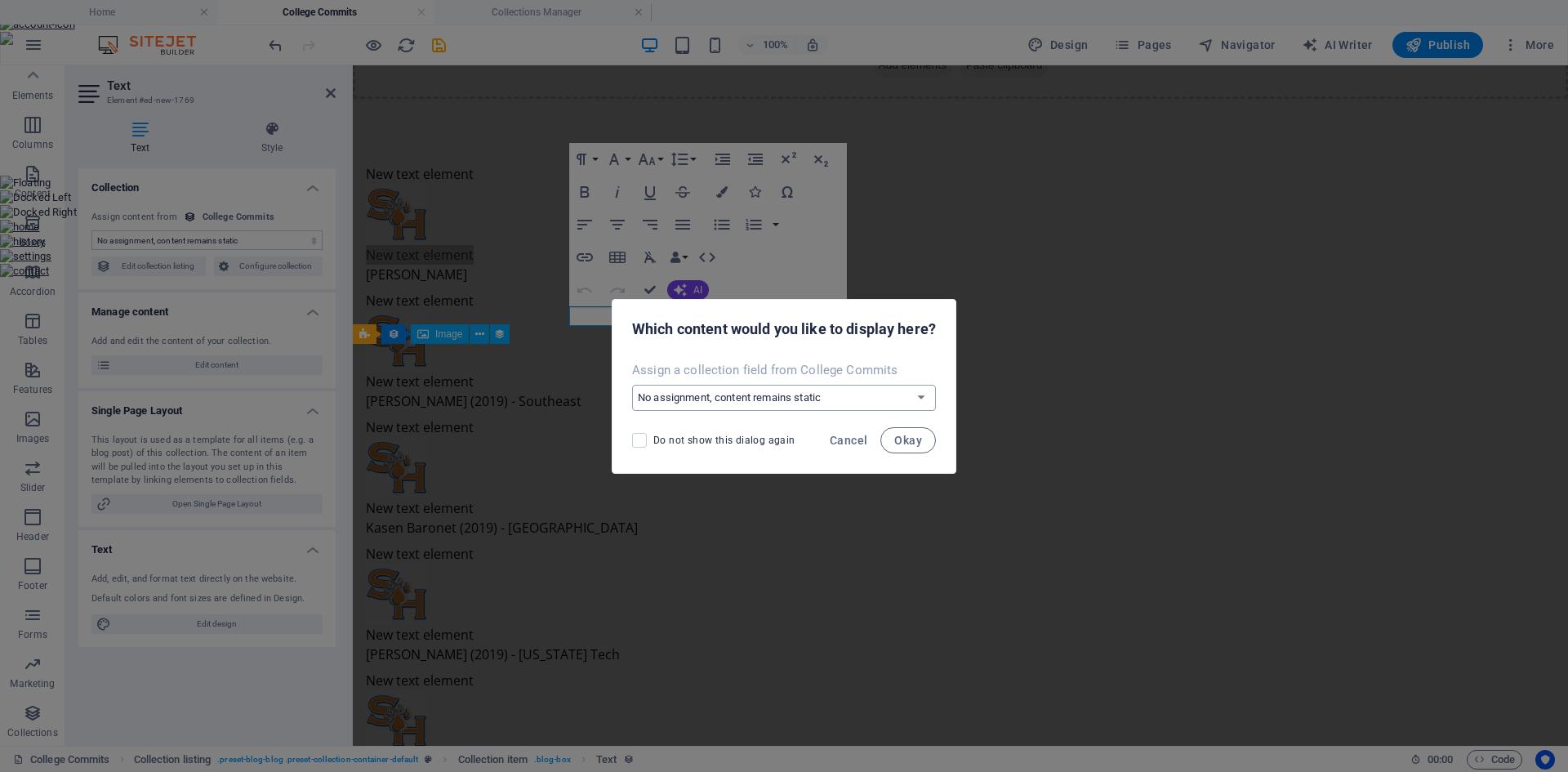
click at [762, 398] on select "No assignment, content remains static Create a new field Created at (Date) Upda…" at bounding box center [784, 398] width 304 height 27
click at [632, 385] on select "No assignment, content remains static Create a new field Created at (Date) Upda…" at bounding box center [784, 398] width 304 height 27
click at [905, 438] on span "Okay" at bounding box center [908, 440] width 28 height 13
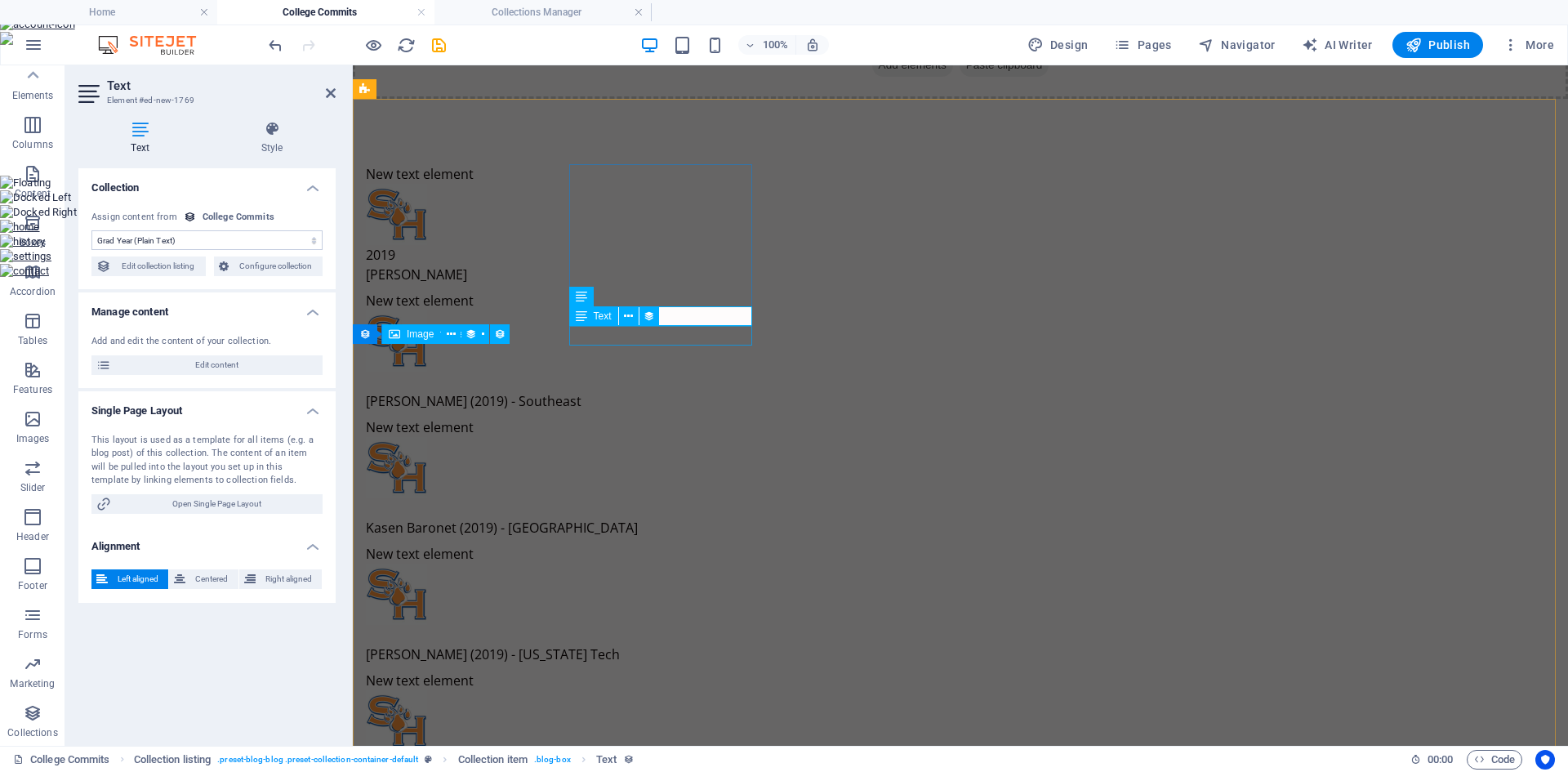
click at [682, 284] on div "Michael Watson" at bounding box center [751, 275] width 771 height 20
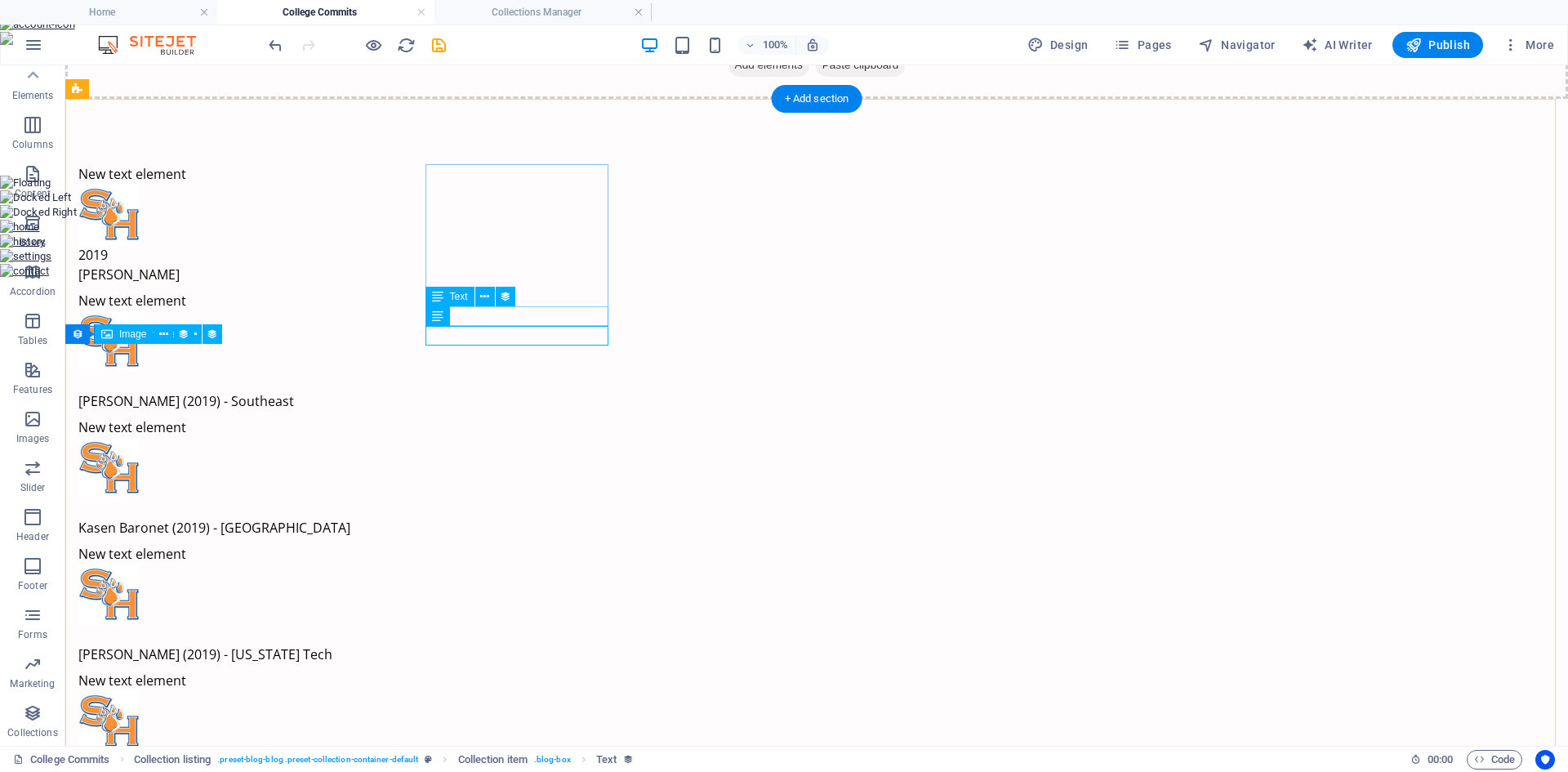
click at [536, 265] on div "2019" at bounding box center [464, 255] width 771 height 20
click at [457, 297] on span "Text" at bounding box center [459, 297] width 18 height 10
drag, startPoint x: 522, startPoint y: 362, endPoint x: 468, endPoint y: 337, distance: 59.5
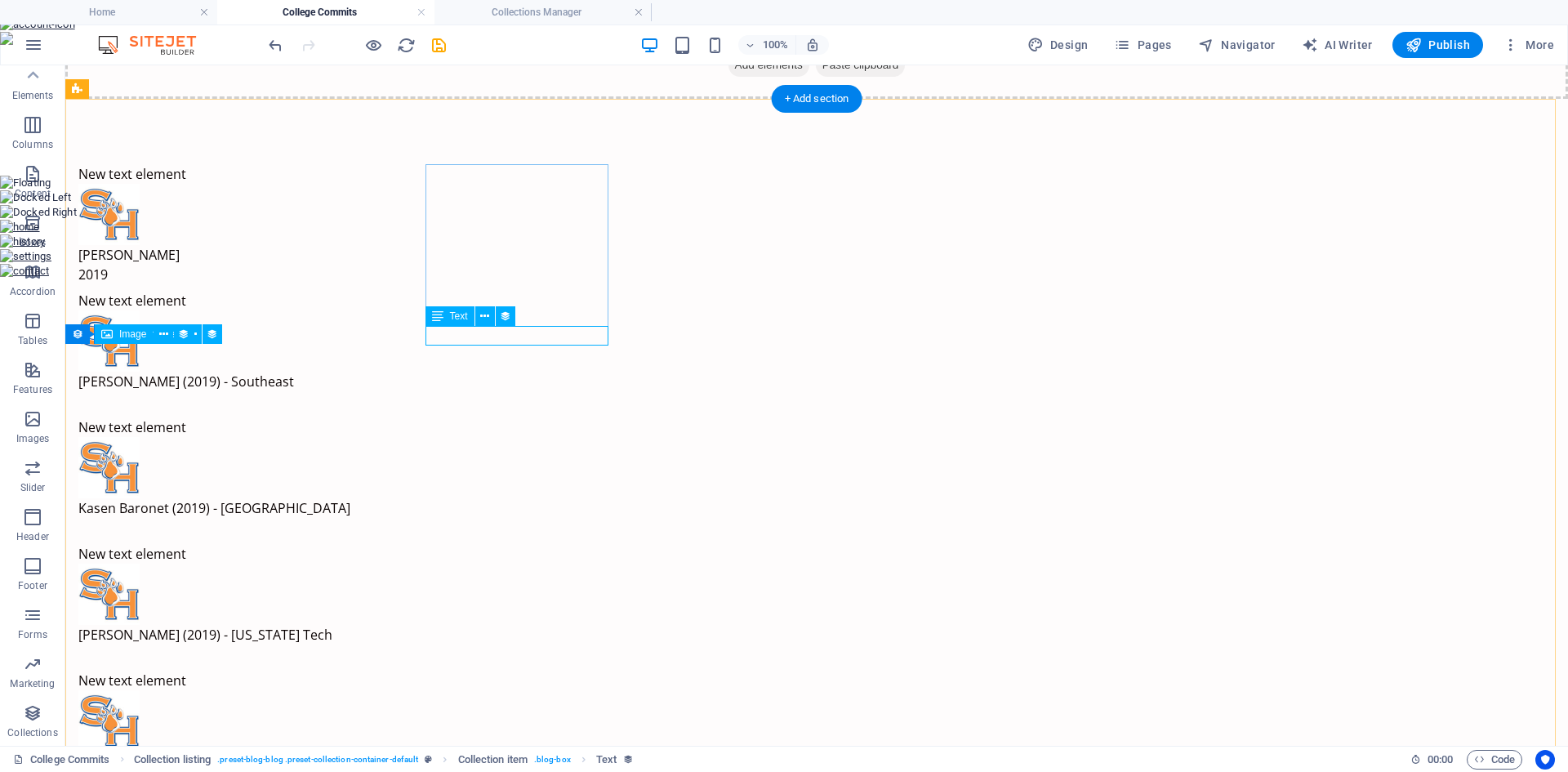
click at [533, 284] on div "2019" at bounding box center [464, 275] width 771 height 20
click at [463, 317] on span "Text" at bounding box center [459, 317] width 18 height 10
click at [486, 318] on icon at bounding box center [484, 317] width 9 height 17
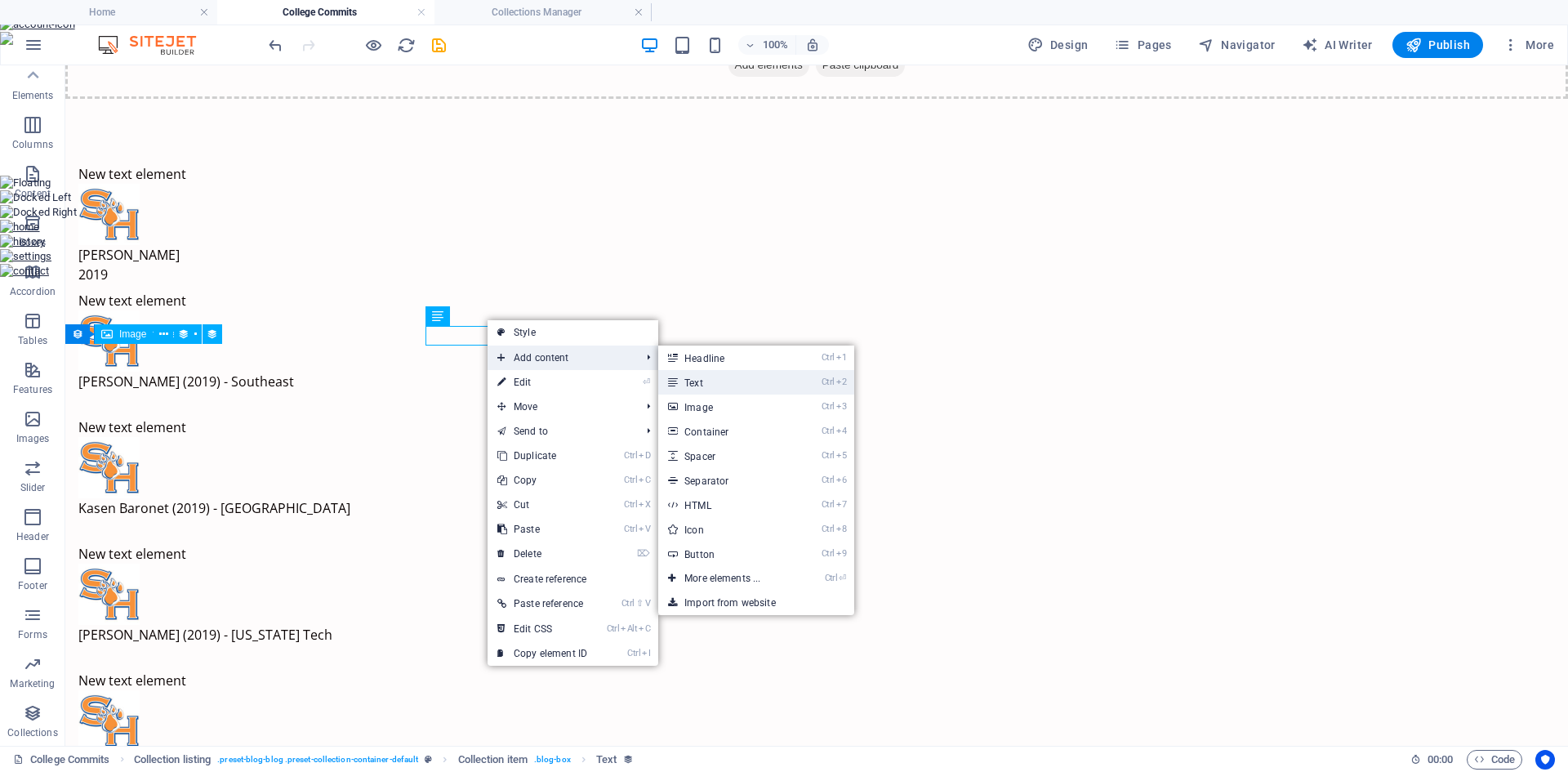
click at [721, 380] on link "Ctrl 2 Text" at bounding box center [726, 382] width 135 height 25
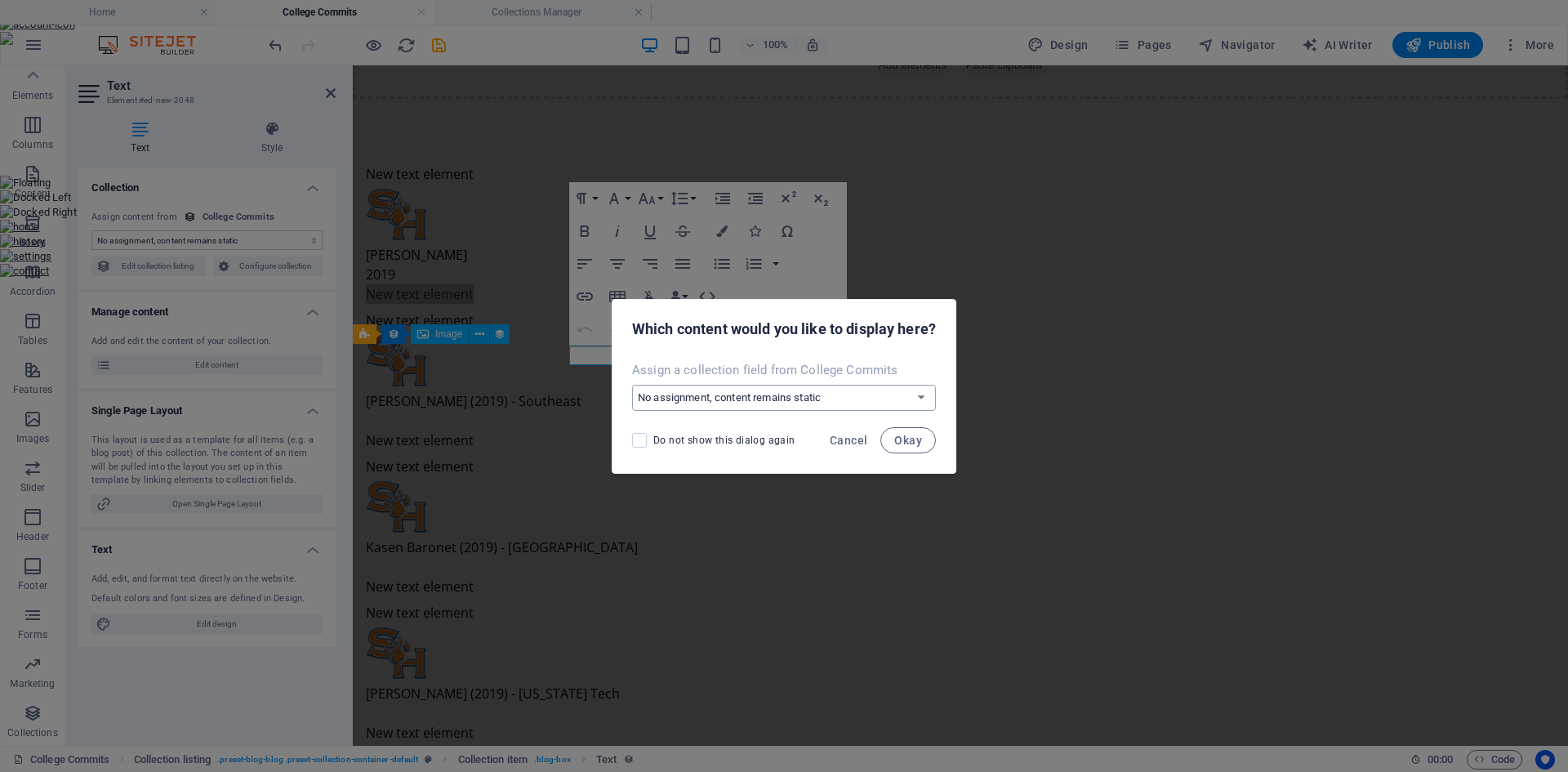
click at [722, 397] on select "No assignment, content remains static Create a new field Created at (Date) Upda…" at bounding box center [784, 398] width 304 height 27
click at [632, 385] on select "No assignment, content remains static Create a new field Created at (Date) Upda…" at bounding box center [784, 398] width 304 height 27
click at [905, 445] on span "Okay" at bounding box center [908, 440] width 28 height 13
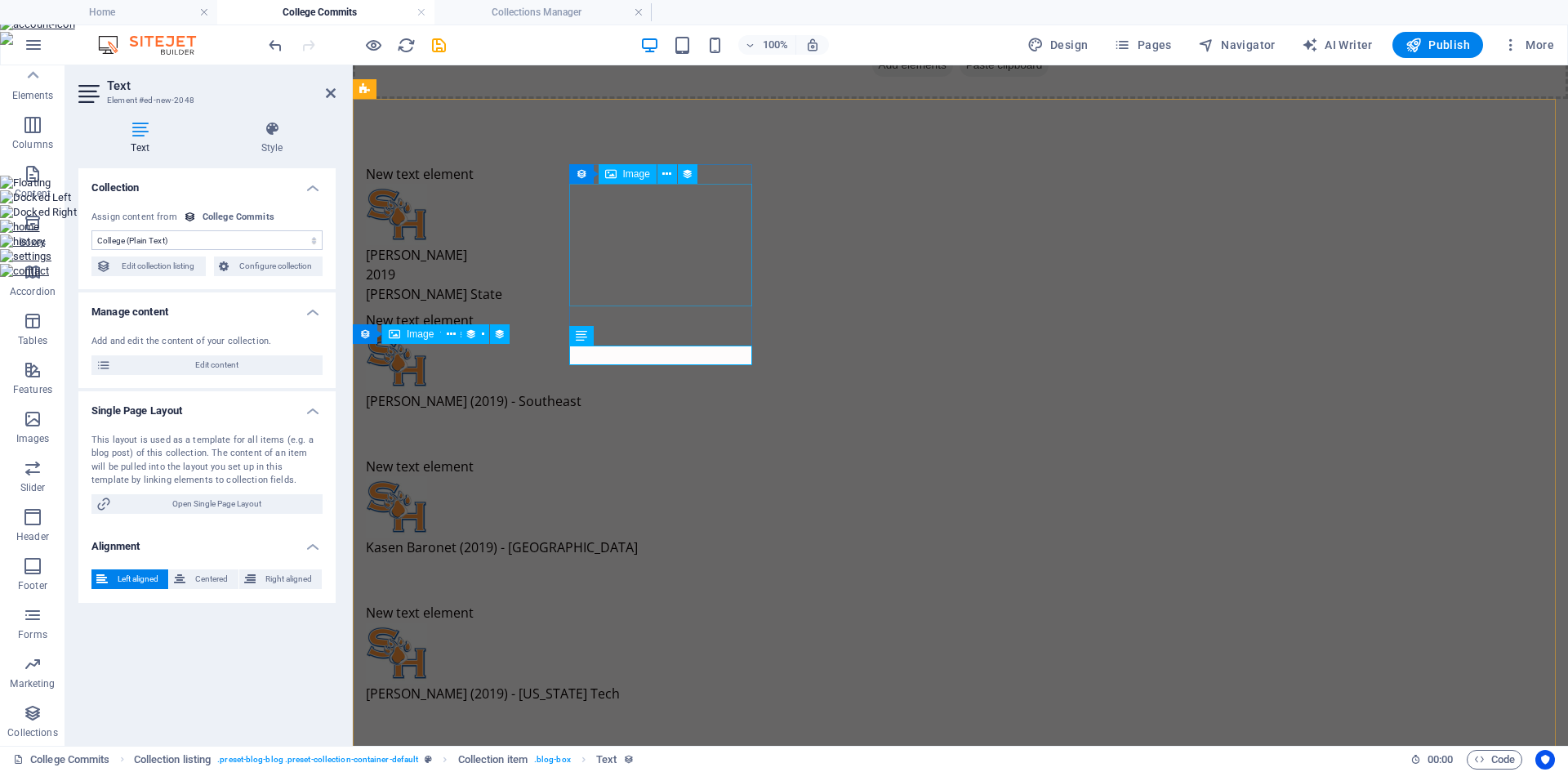
click at [707, 245] on figure at bounding box center [751, 214] width 771 height 61
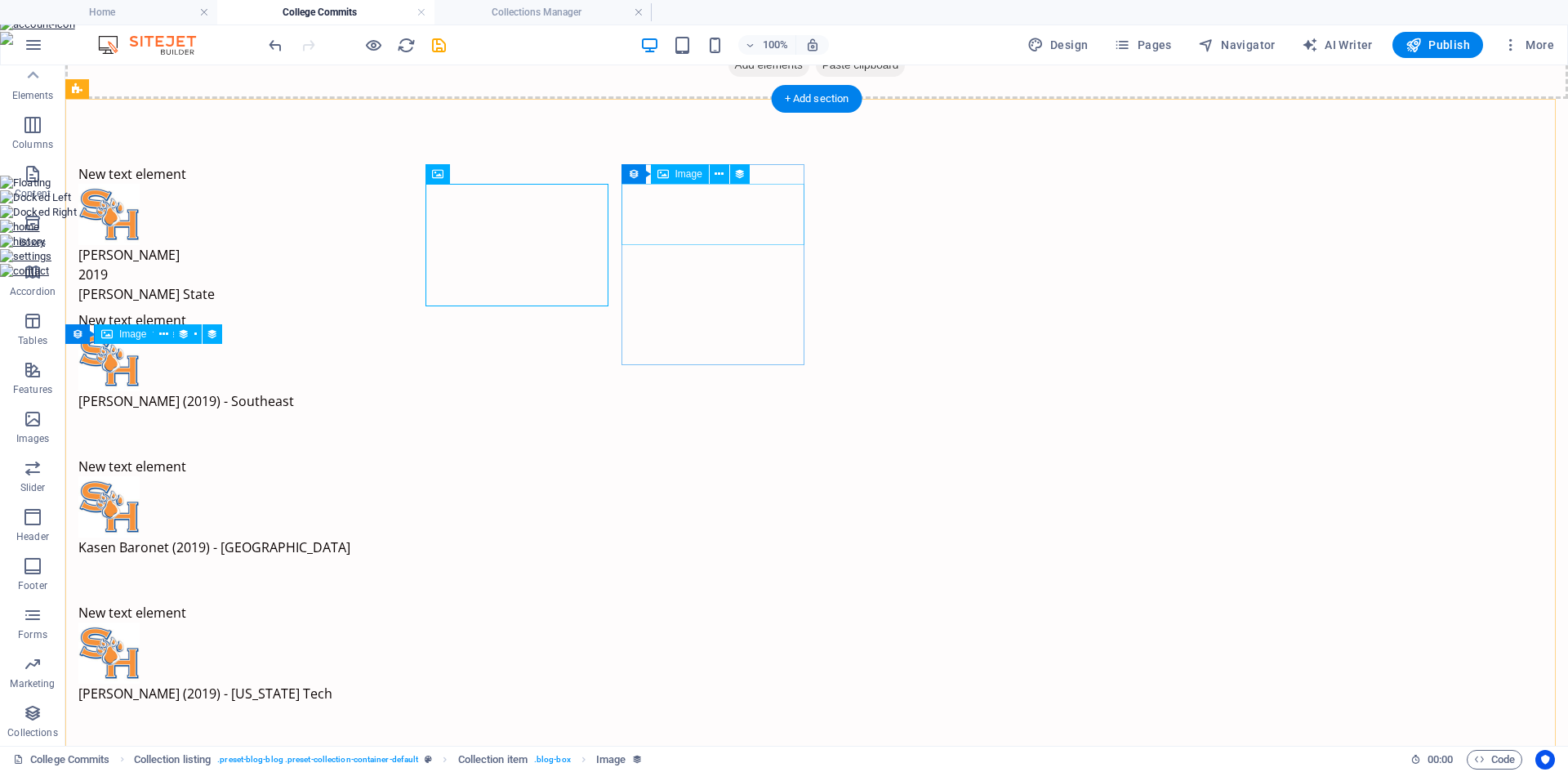
click at [663, 330] on figure at bounding box center [464, 360] width 771 height 61
click at [684, 173] on span "Image" at bounding box center [689, 174] width 27 height 10
click at [721, 181] on icon at bounding box center [718, 175] width 9 height 17
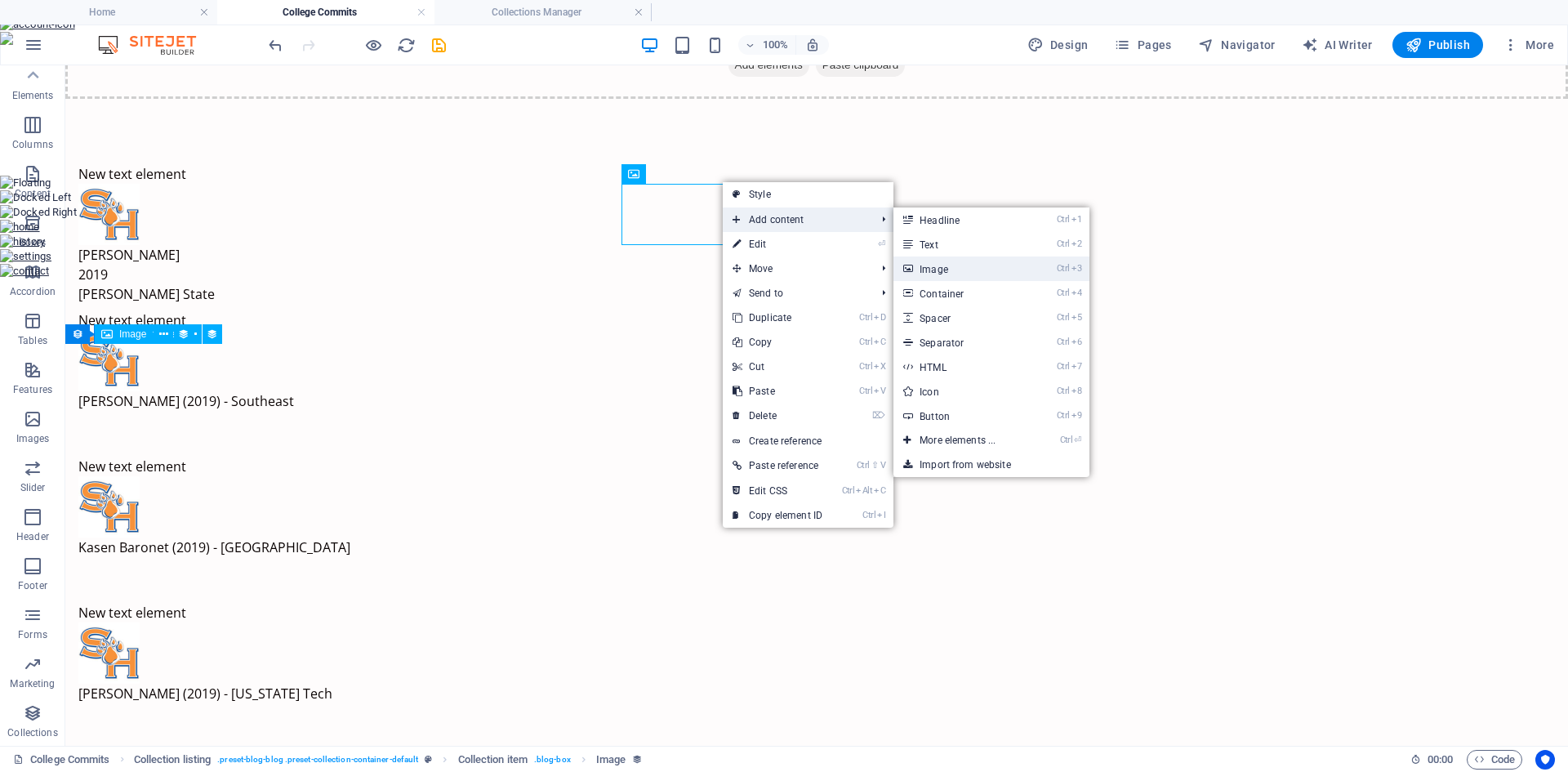
click at [945, 265] on link "Ctrl 3 Image" at bounding box center [961, 269] width 135 height 25
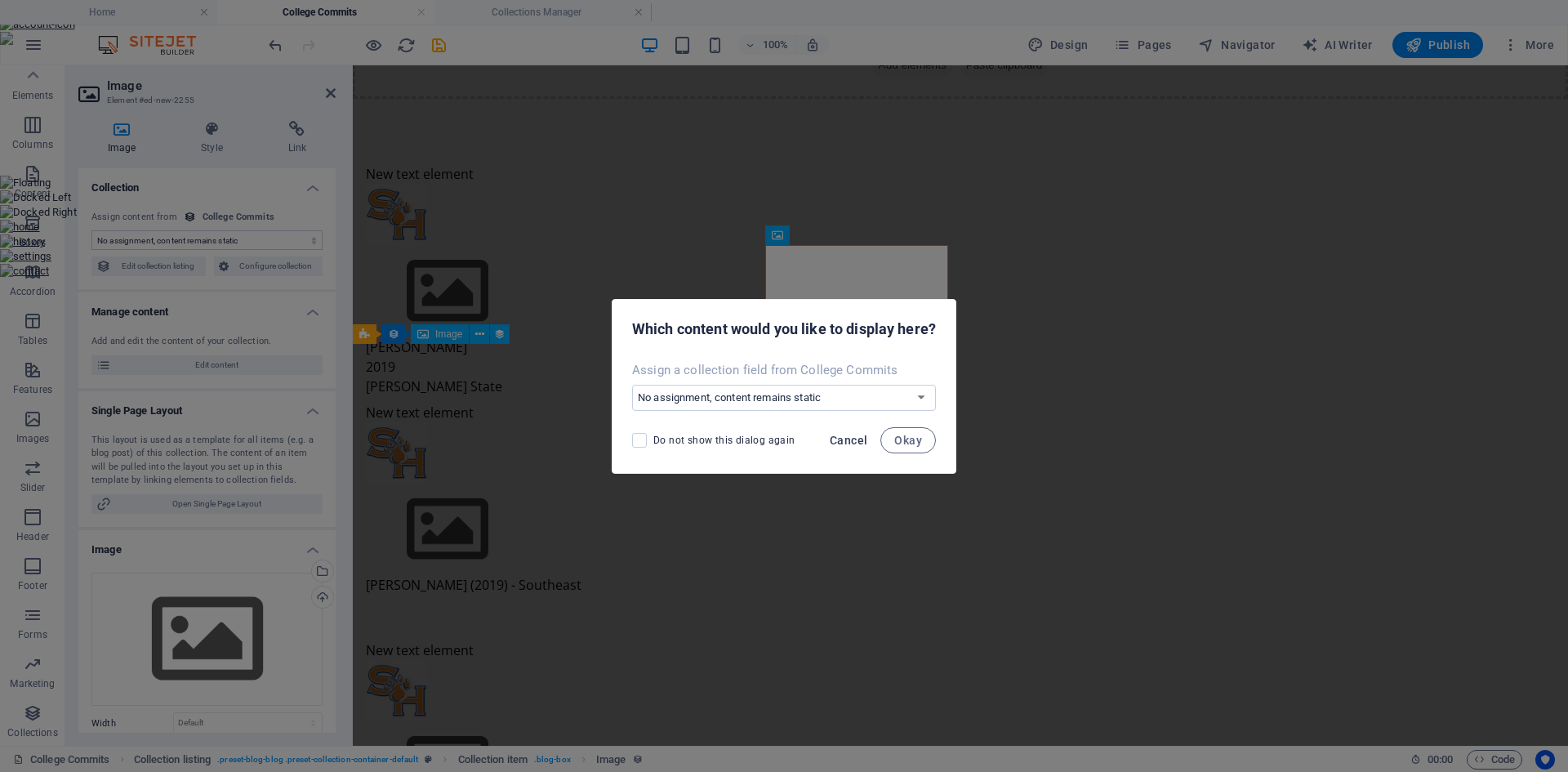
click at [860, 437] on span "Cancel" at bounding box center [849, 440] width 38 height 13
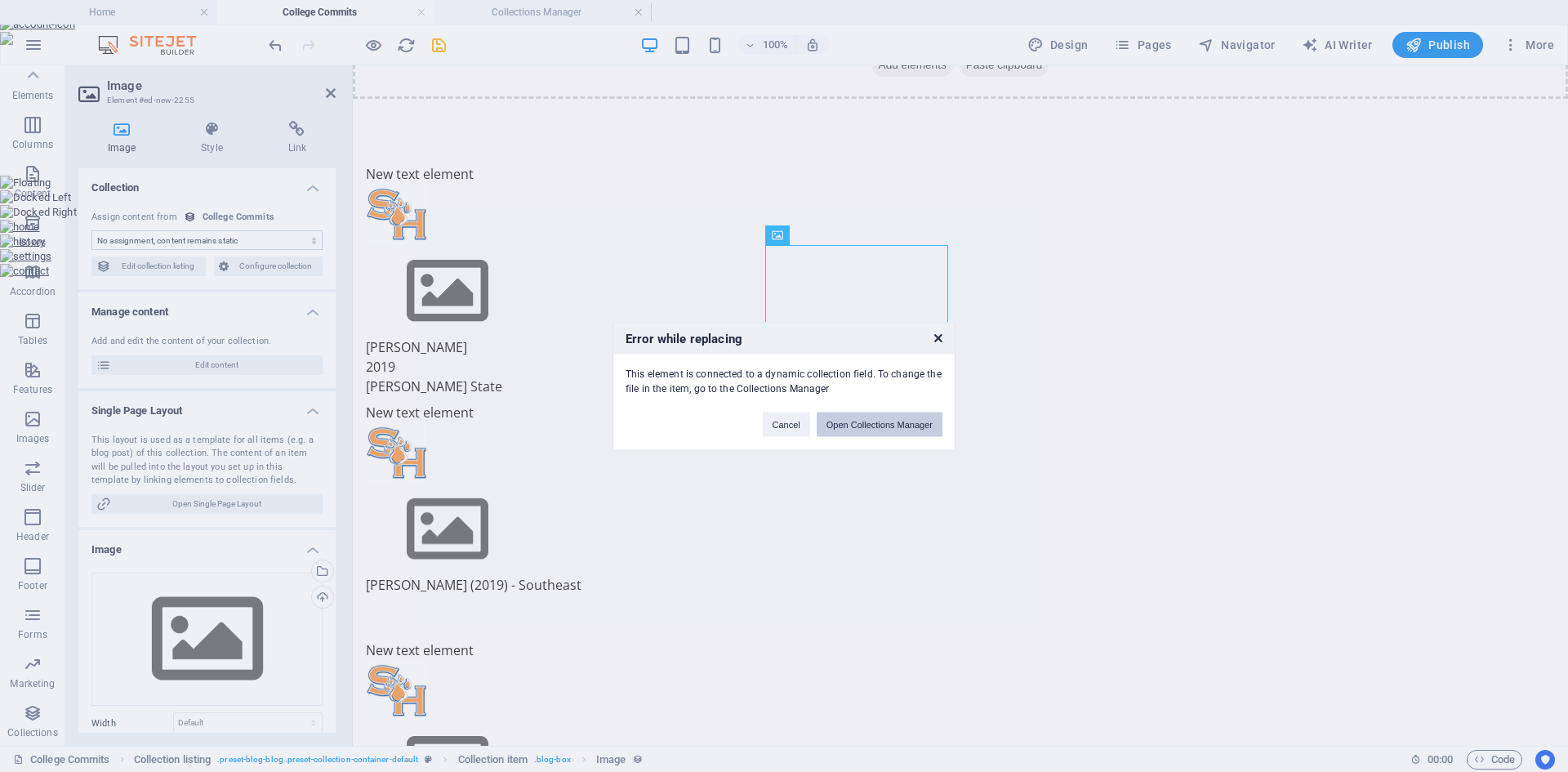
click at [863, 427] on button "Open Collections Manager" at bounding box center [880, 424] width 125 height 25
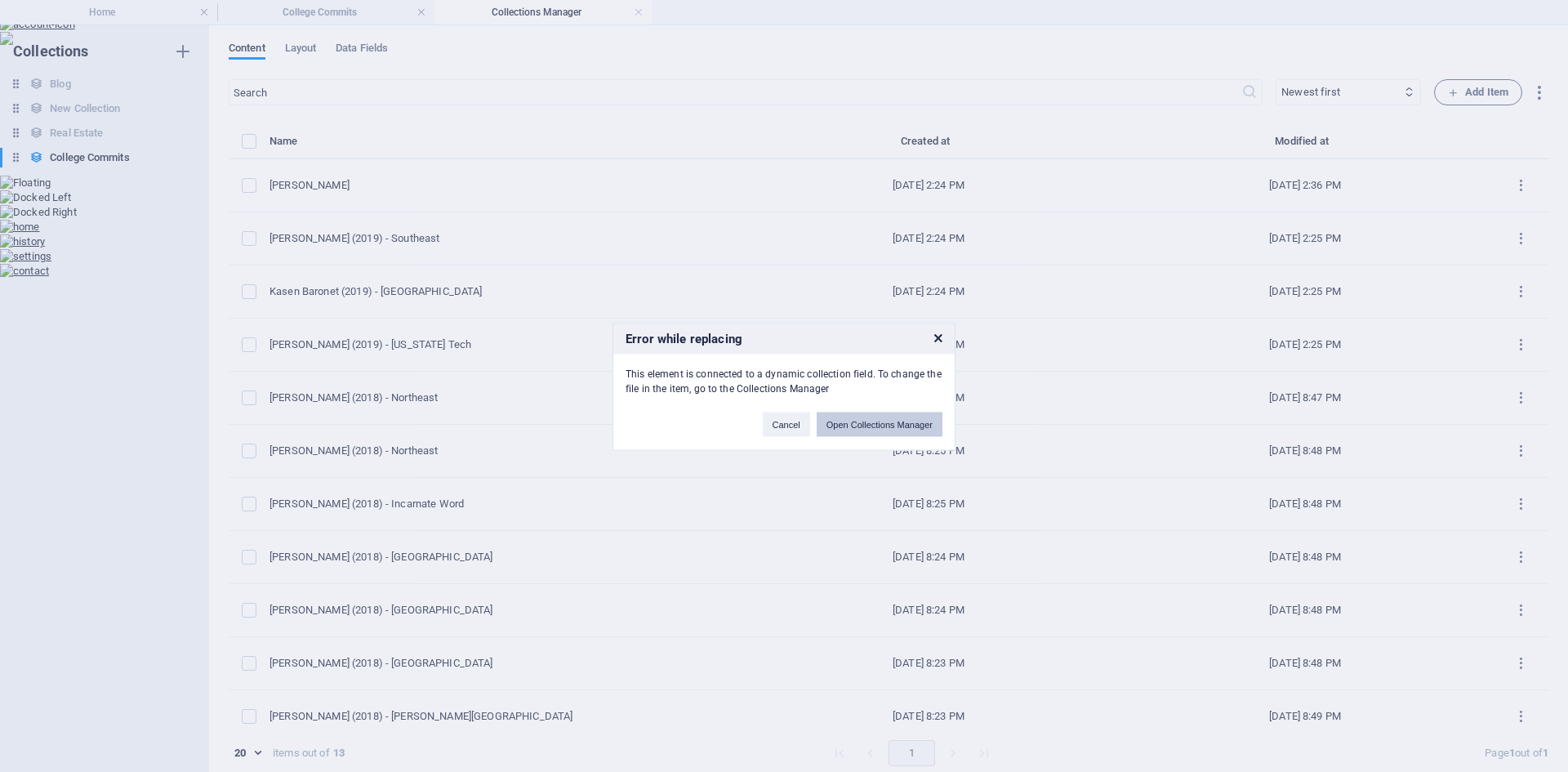
scroll to position [0, 0]
drag, startPoint x: 936, startPoint y: 340, endPoint x: 283, endPoint y: 1, distance: 735.8
click at [935, 340] on icon at bounding box center [938, 338] width 9 height 10
click at [784, 421] on td "Sep 3, 2025 8:25 PM" at bounding box center [929, 398] width 376 height 53
click at [796, 427] on div "​ Newest first Oldest first Last modified Name (ascending) Name (descending) Gr…" at bounding box center [889, 429] width 1320 height 701
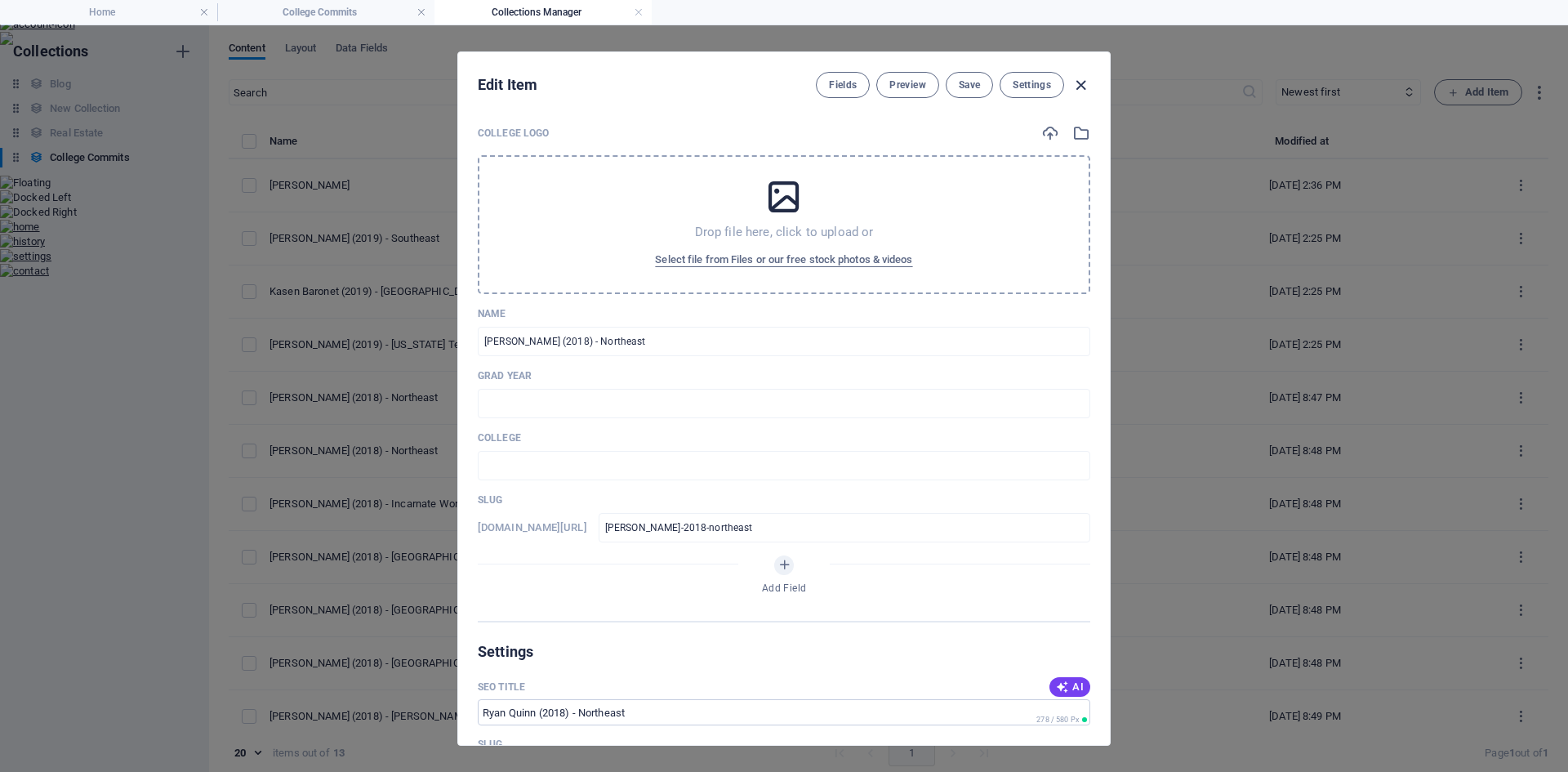
click at [1078, 85] on icon "button" at bounding box center [1081, 86] width 19 height 19
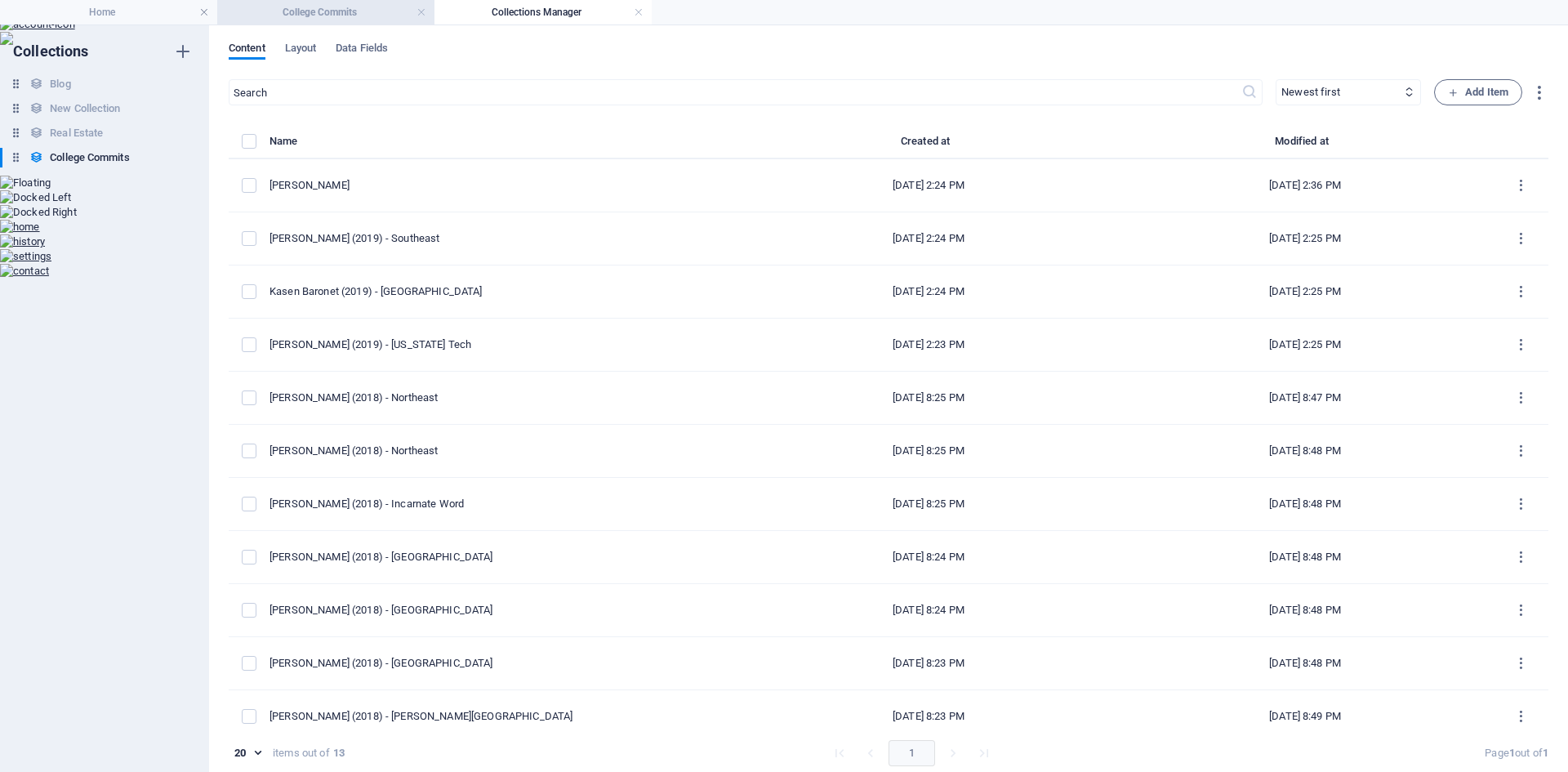
click at [315, 16] on h4 "College Commits" at bounding box center [326, 11] width 218 height 18
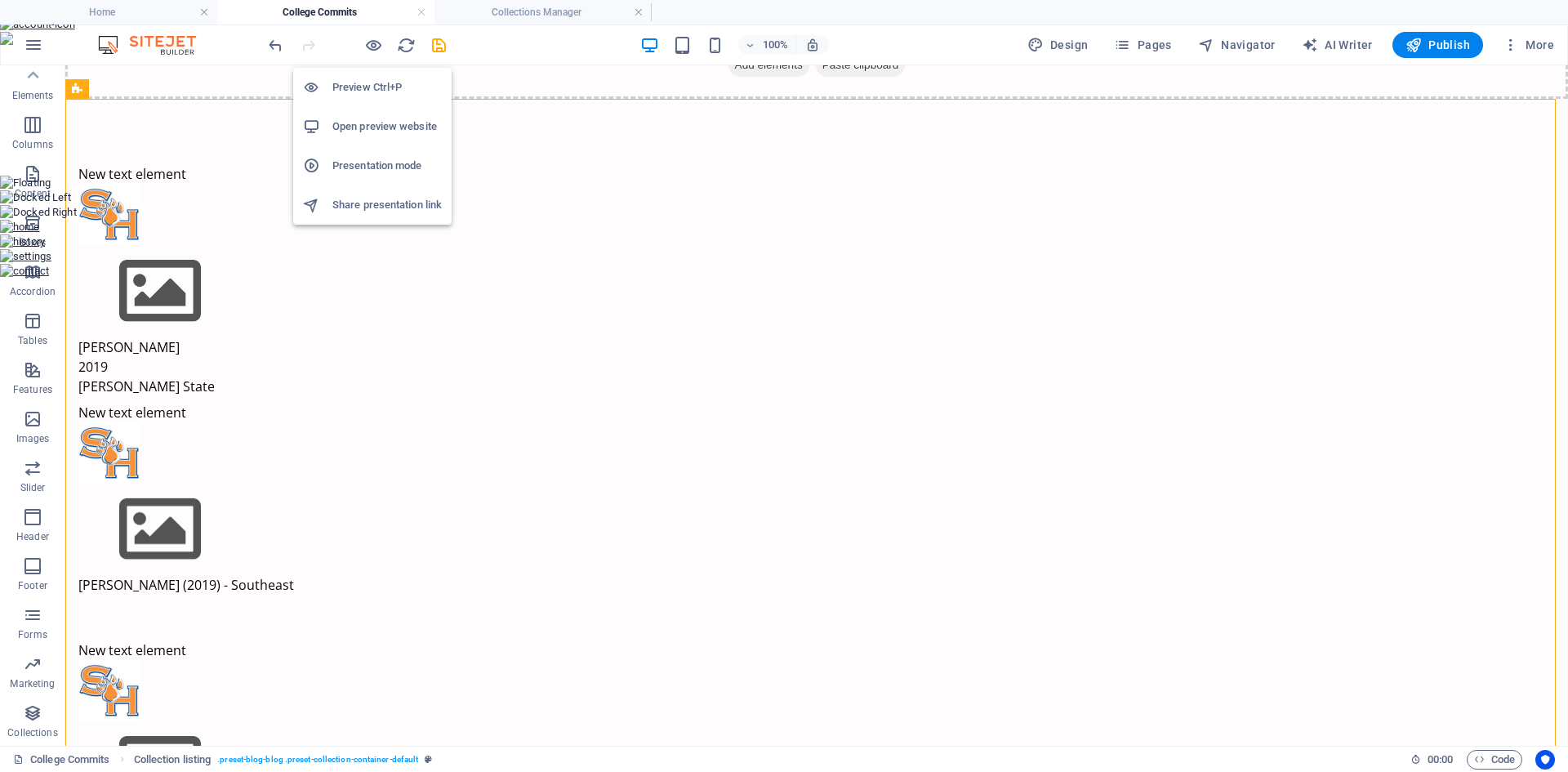
click at [366, 135] on h6 "Open preview website" at bounding box center [387, 126] width 109 height 20
click at [443, 49] on icon "save" at bounding box center [439, 46] width 19 height 19
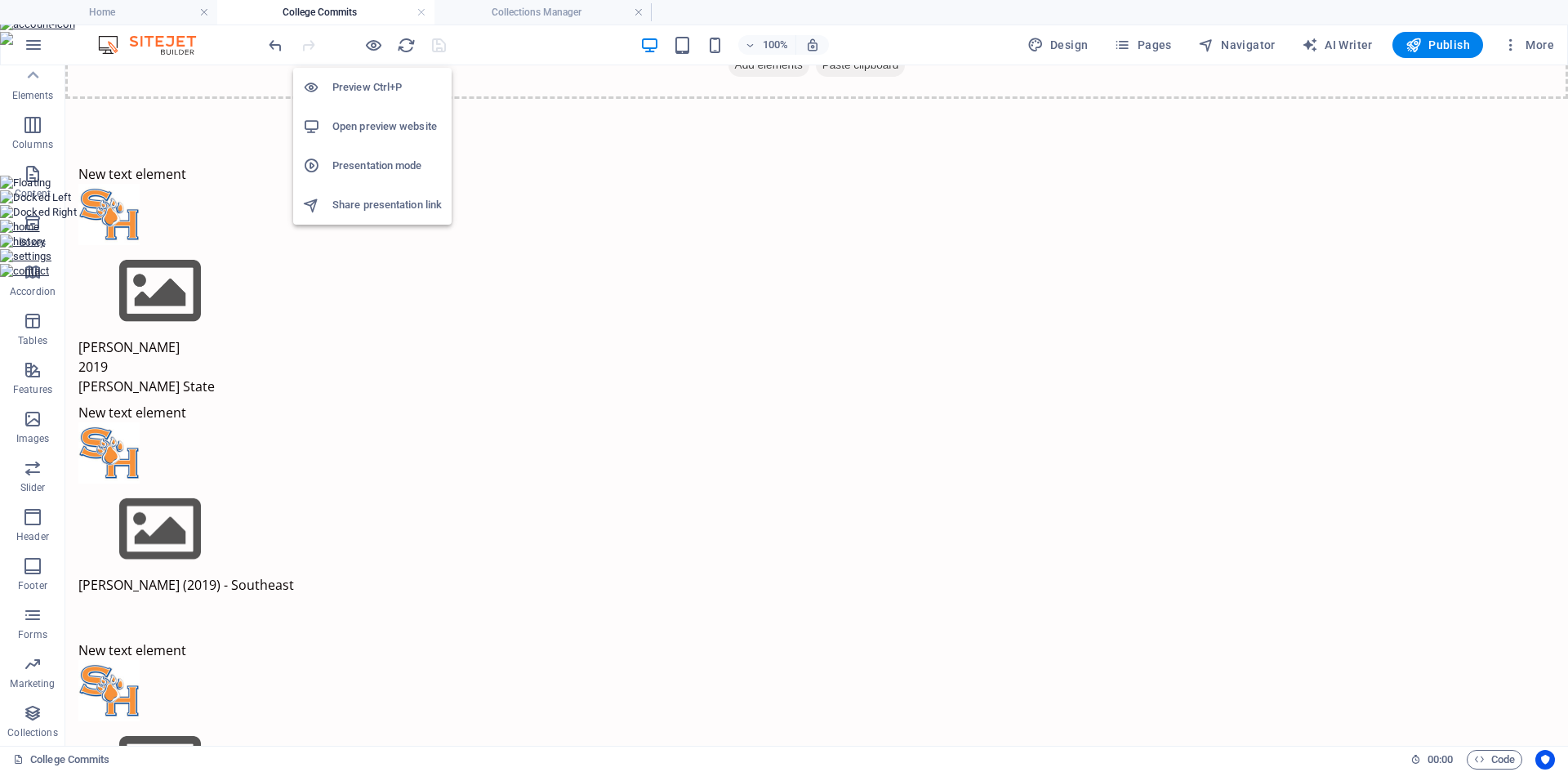
click at [384, 125] on h6 "Open preview website" at bounding box center [387, 126] width 109 height 20
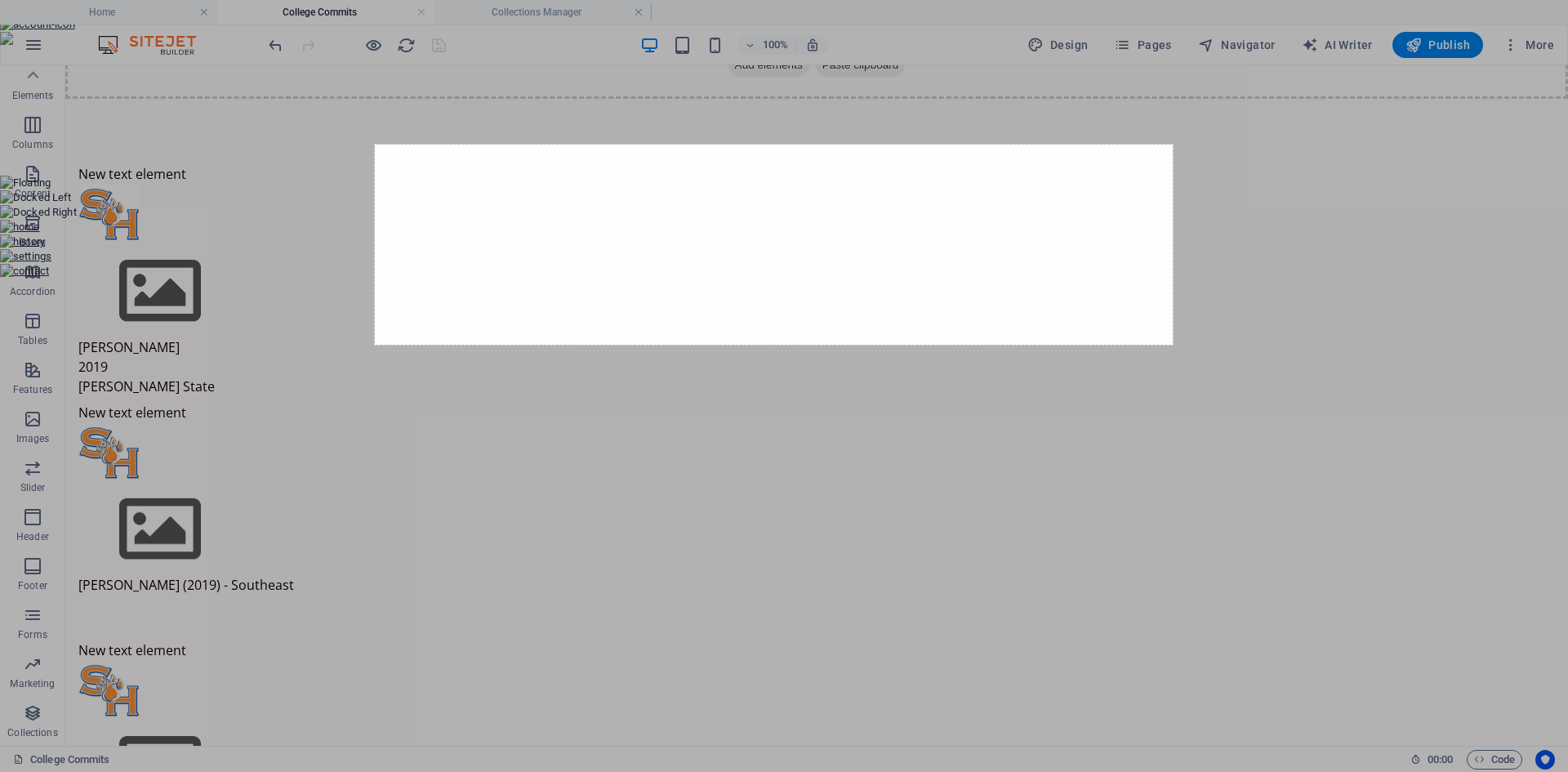
drag, startPoint x: 375, startPoint y: 145, endPoint x: 1173, endPoint y: 345, distance: 822.7
click at [1173, 345] on div "977 X 245" at bounding box center [784, 386] width 1568 height 772
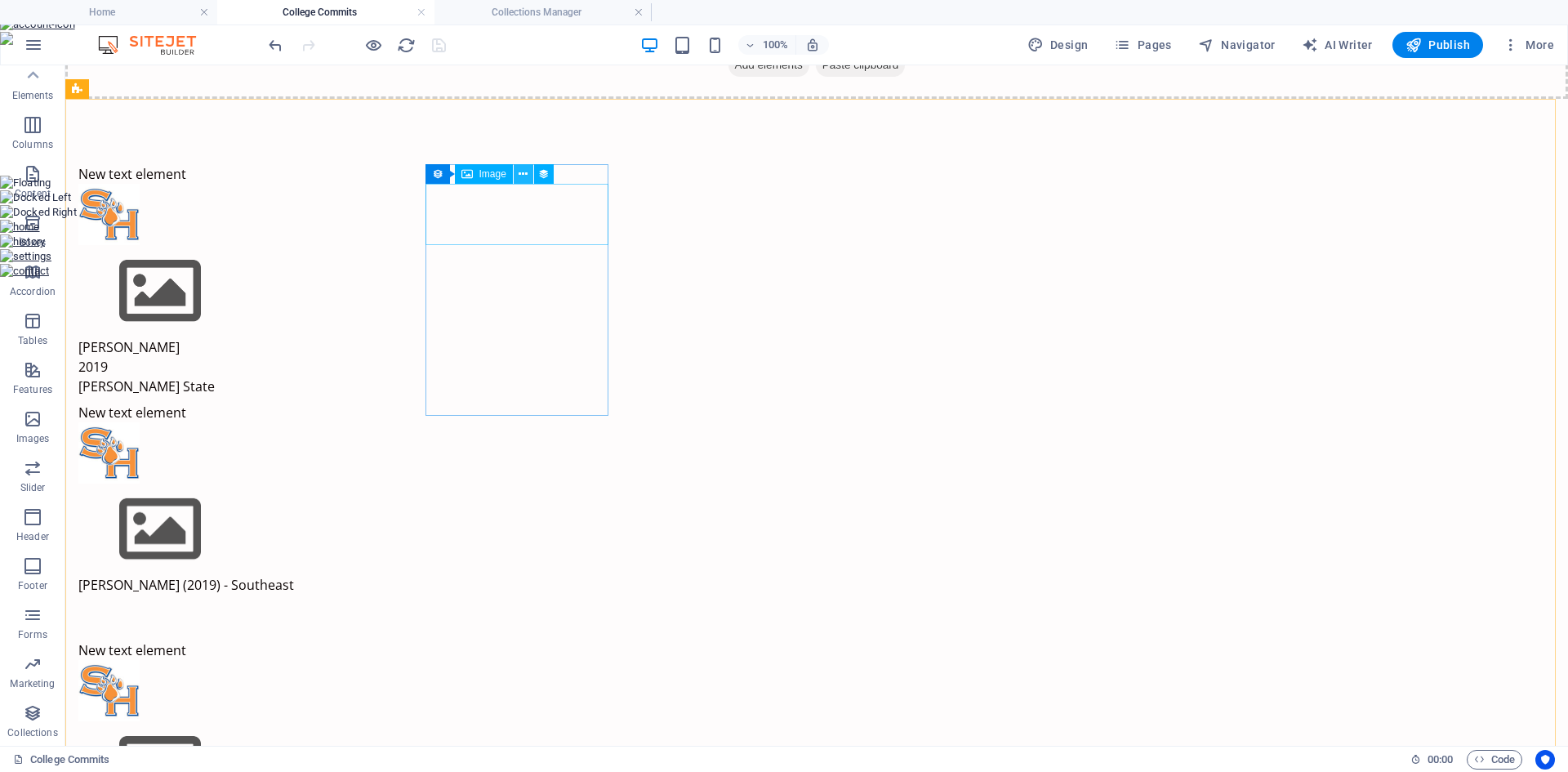
click at [519, 179] on icon at bounding box center [523, 175] width 9 height 17
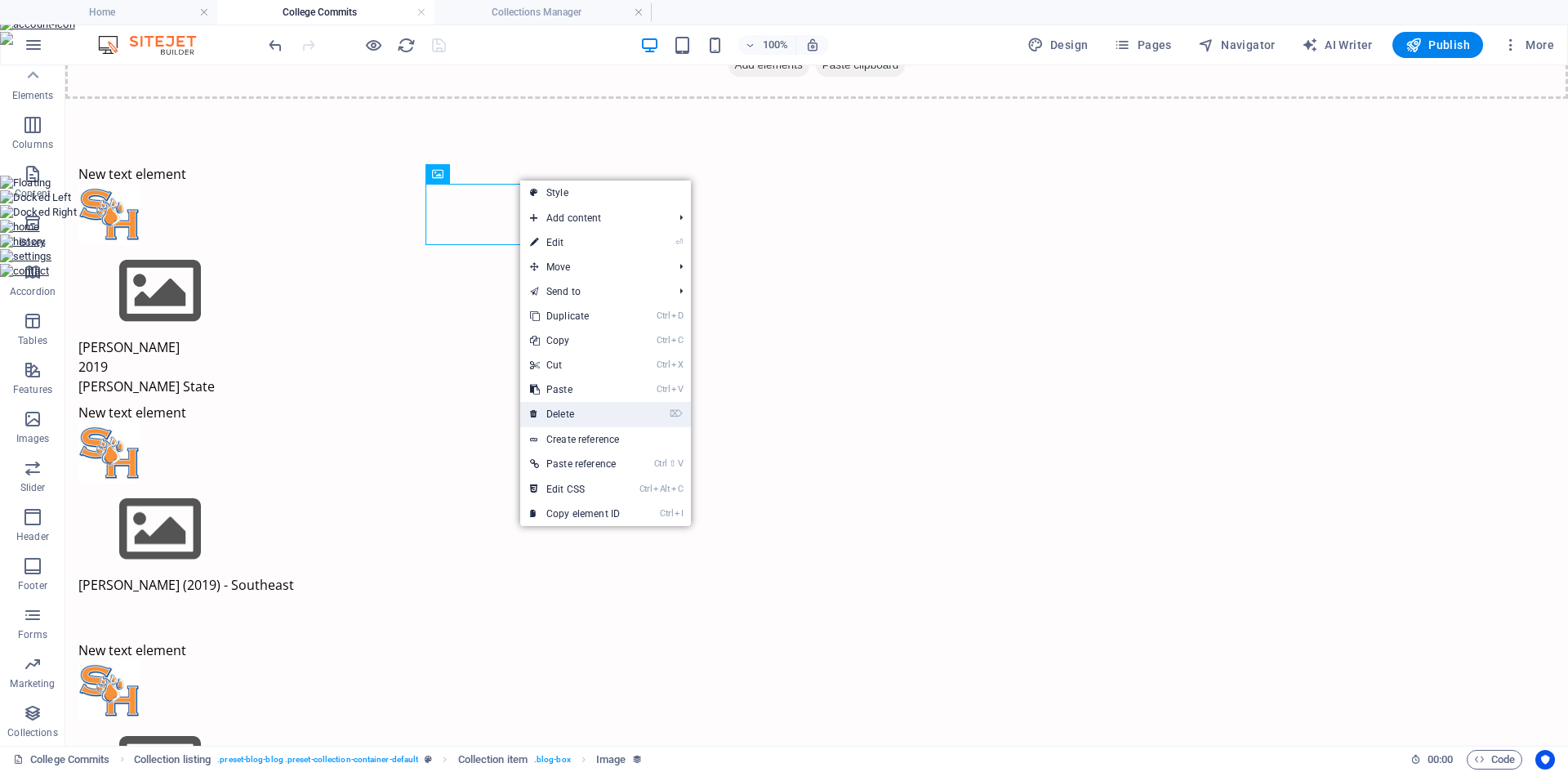
drag, startPoint x: 595, startPoint y: 415, endPoint x: 528, endPoint y: 348, distance: 94.8
click at [595, 415] on link "⌦ Delete" at bounding box center [575, 415] width 109 height 25
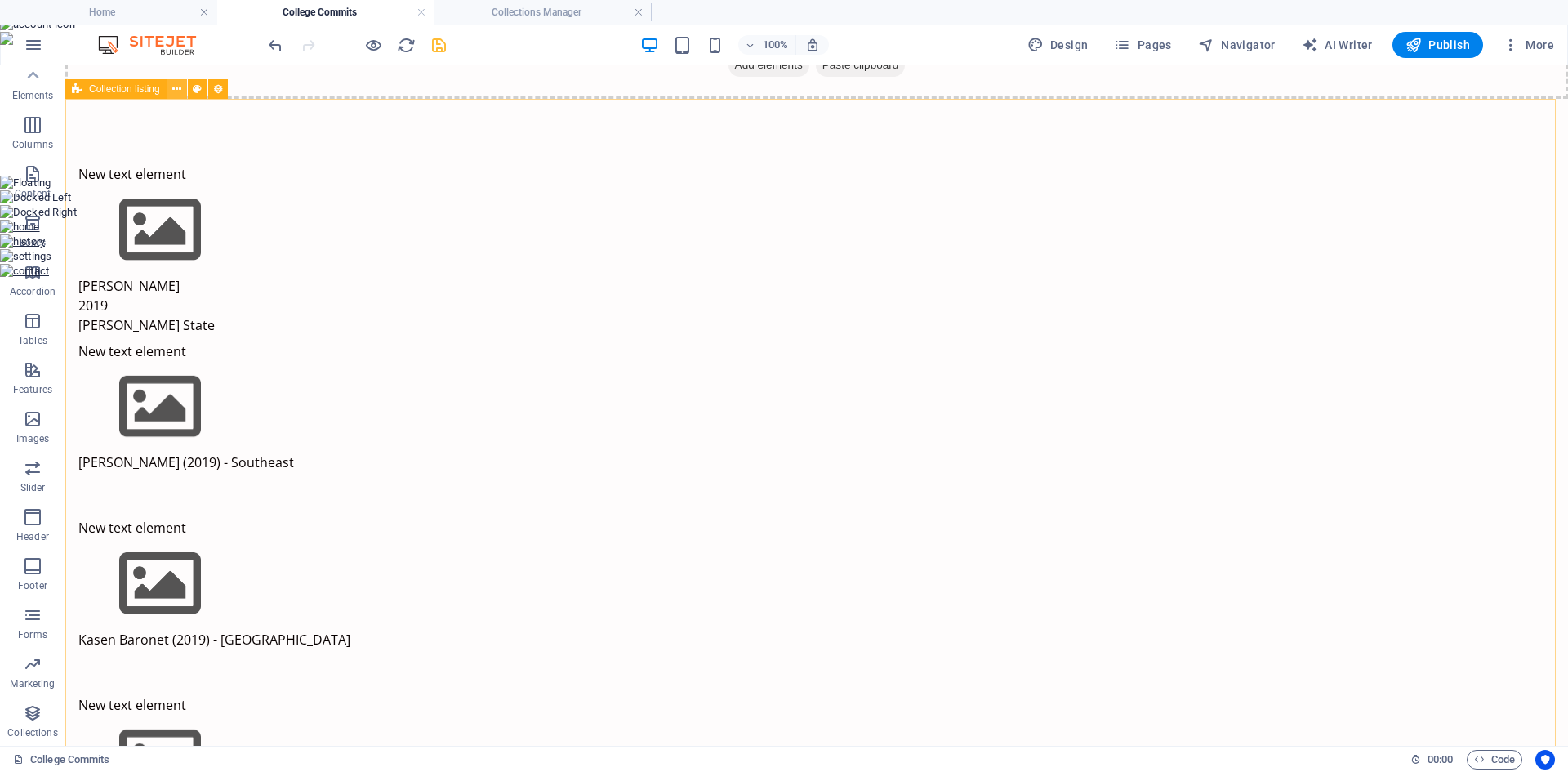
click at [174, 90] on icon at bounding box center [176, 89] width 9 height 17
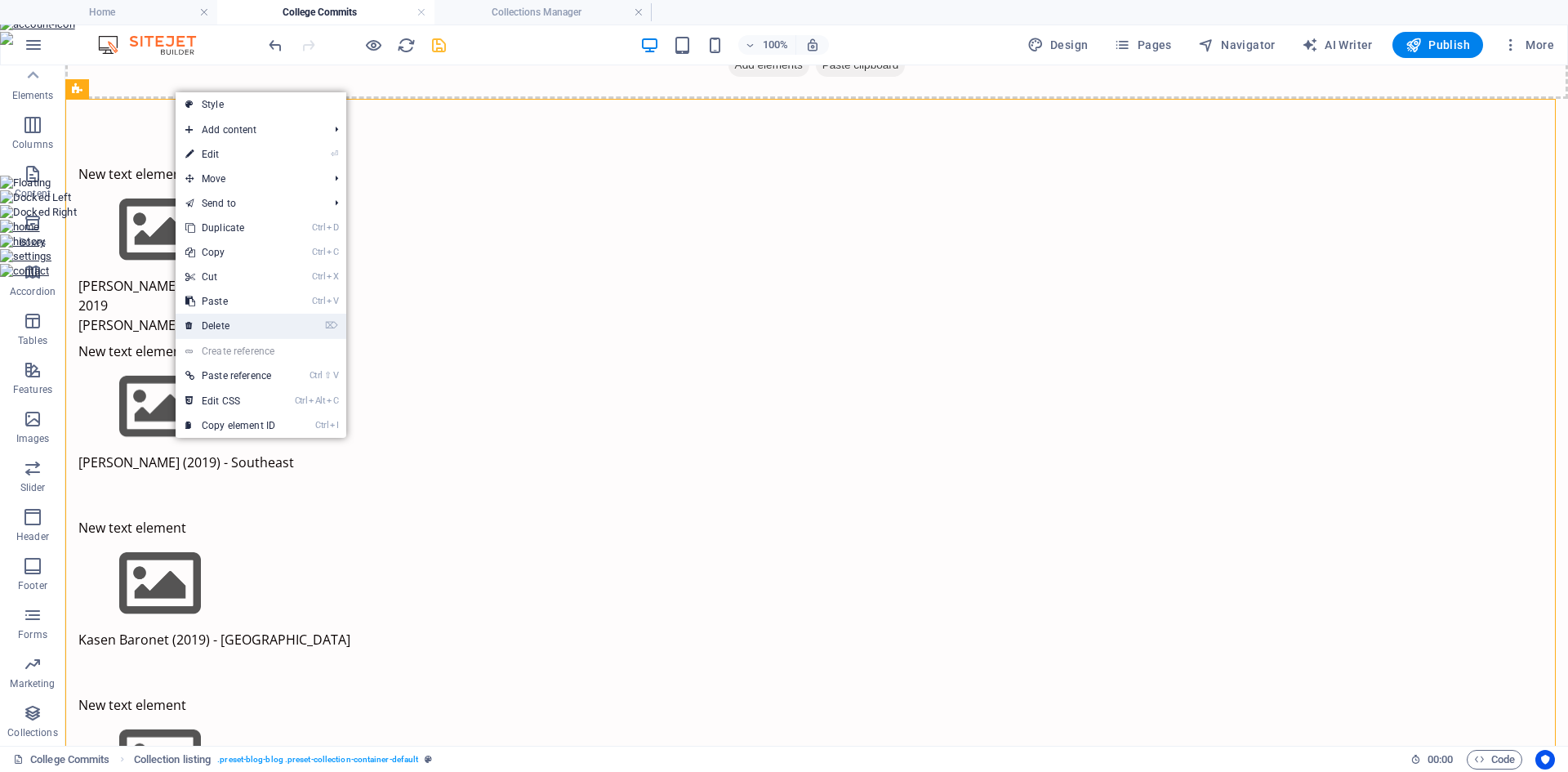
click at [236, 324] on link "⌦ Delete" at bounding box center [230, 326] width 109 height 25
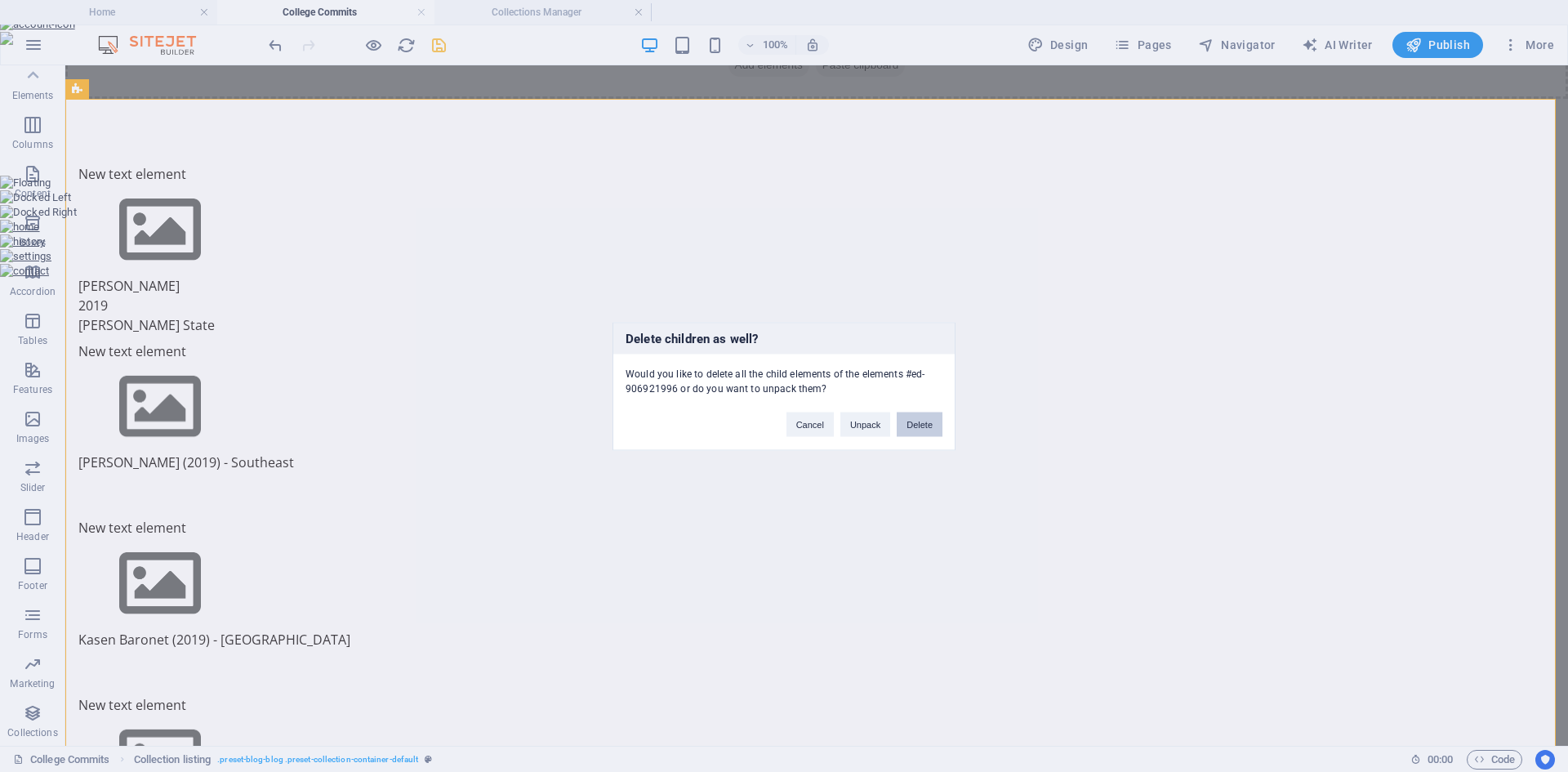
click at [919, 425] on button "Delete" at bounding box center [920, 424] width 46 height 25
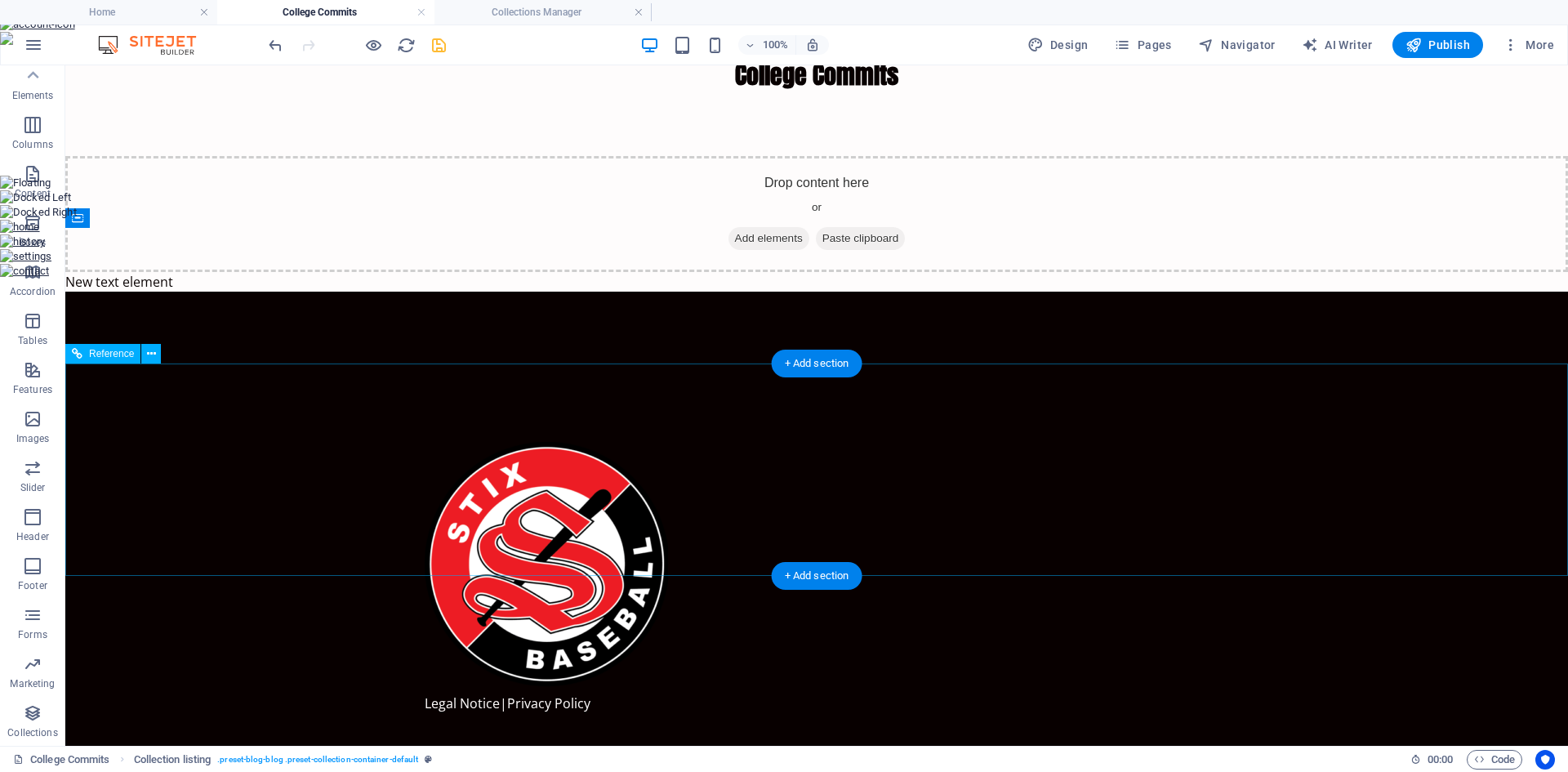
scroll to position [0, 0]
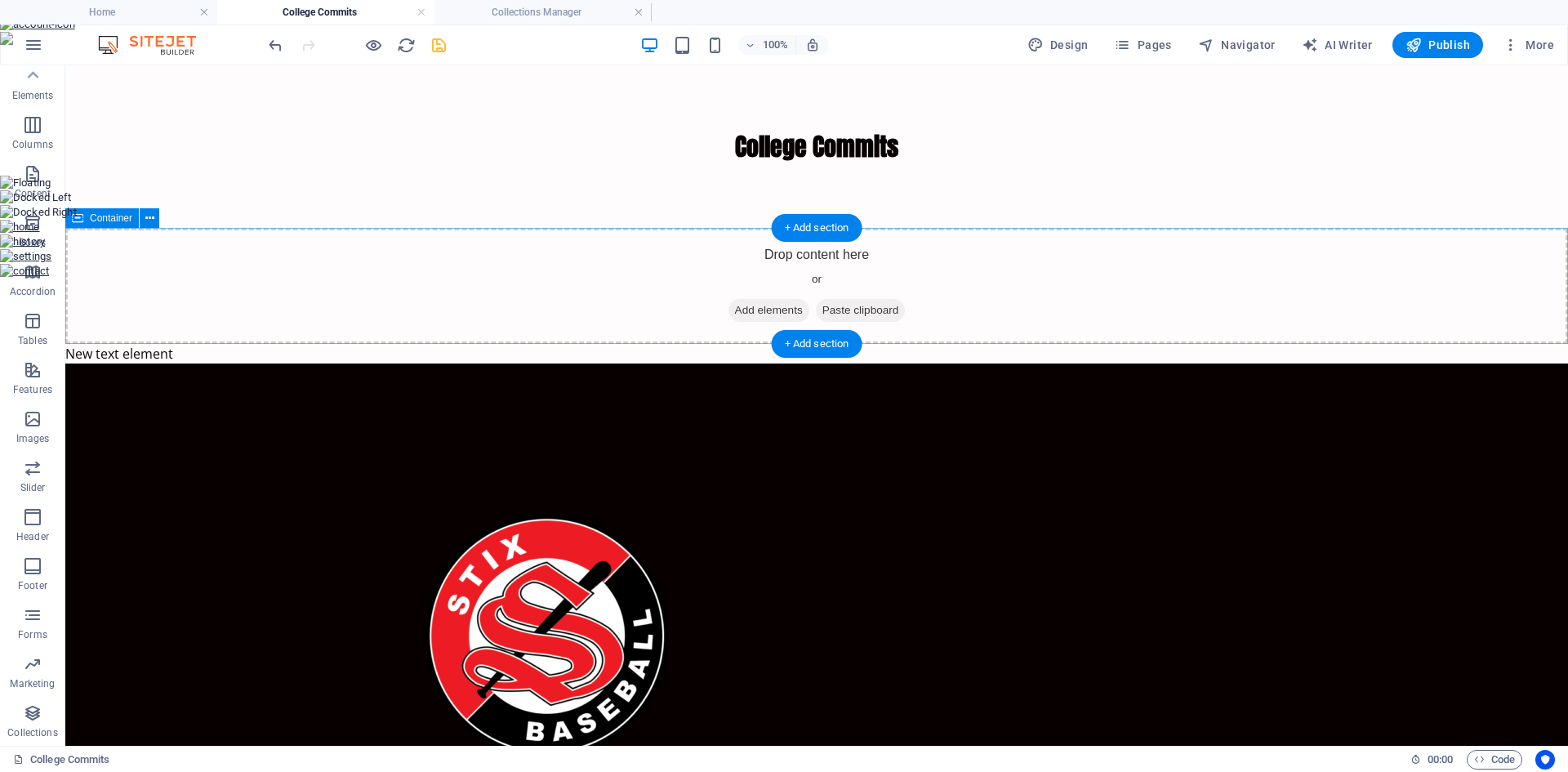
click at [760, 312] on span "Add elements" at bounding box center [769, 311] width 81 height 23
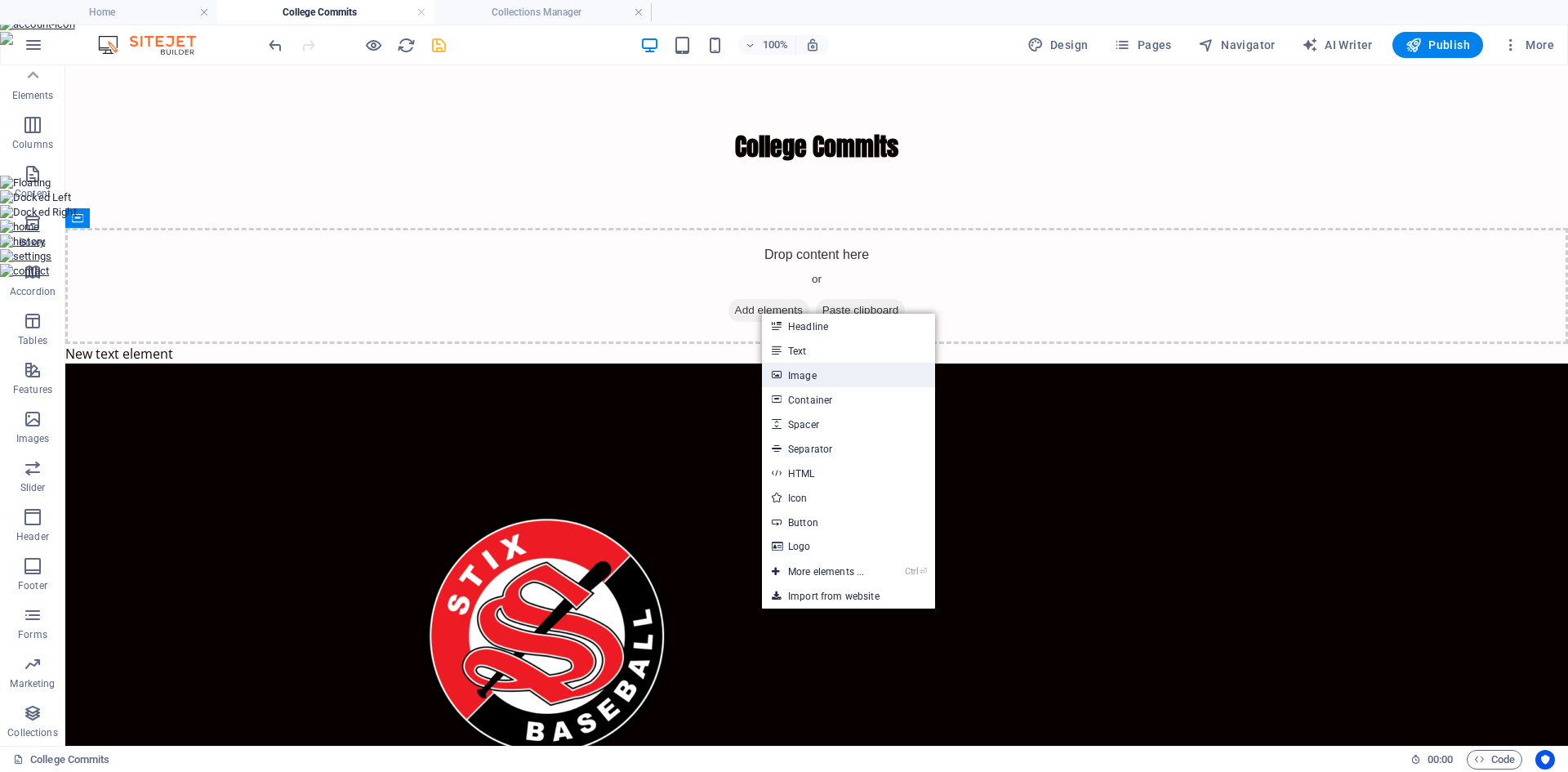
click at [813, 377] on link "Image" at bounding box center [849, 376] width 173 height 25
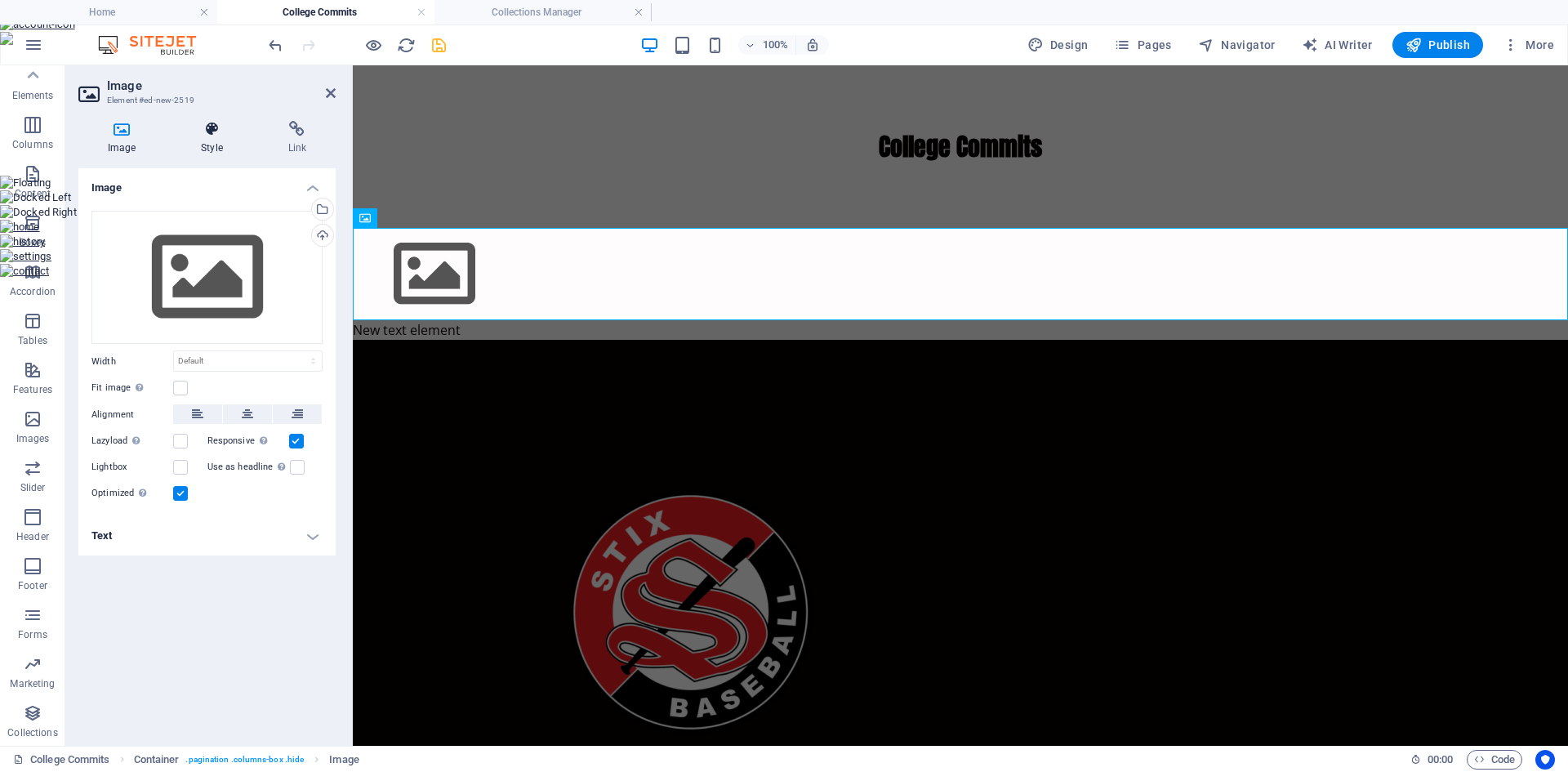
click at [202, 138] on h4 "Style" at bounding box center [215, 138] width 86 height 34
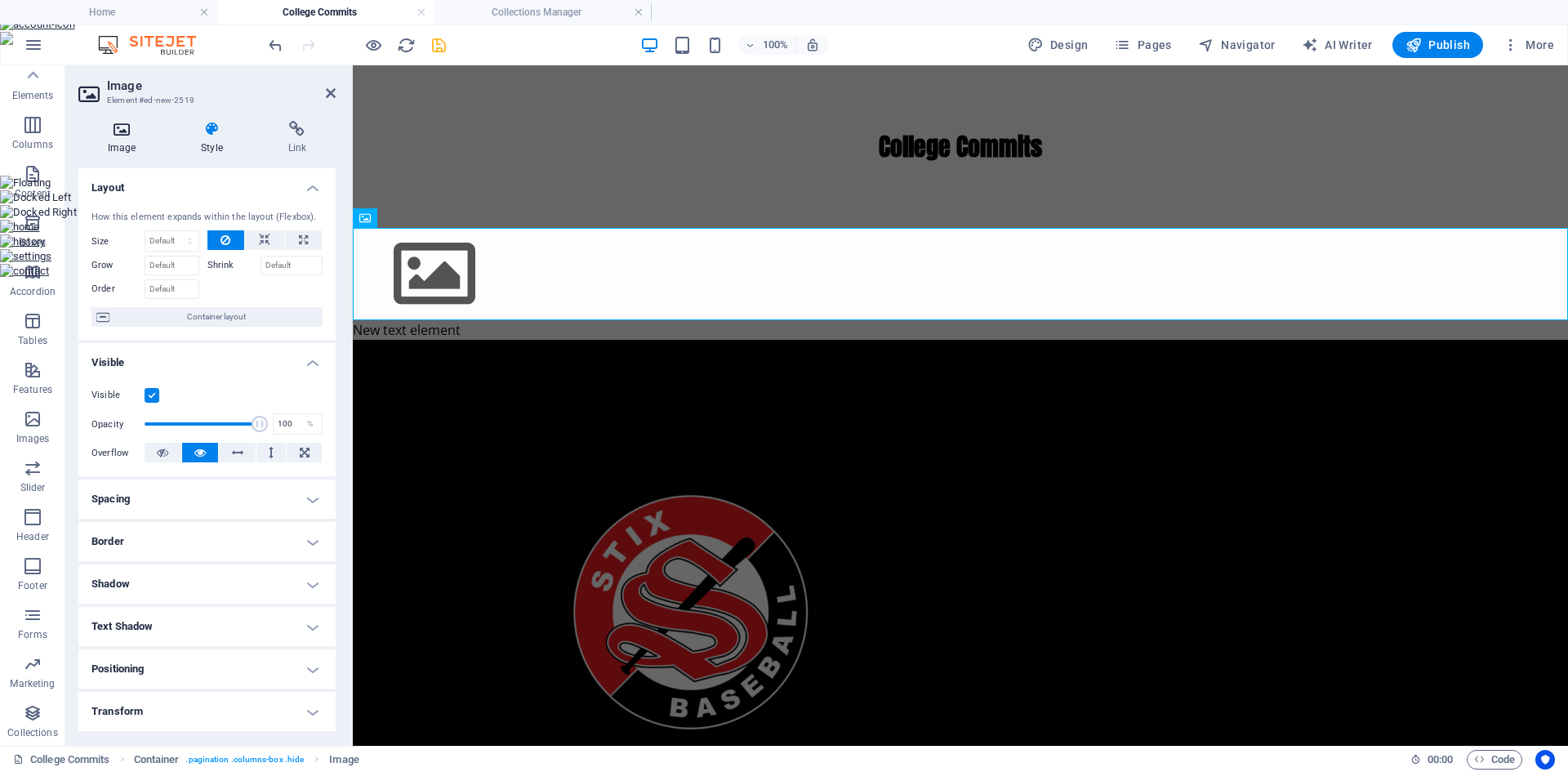
click at [119, 141] on h4 "Image" at bounding box center [125, 138] width 93 height 34
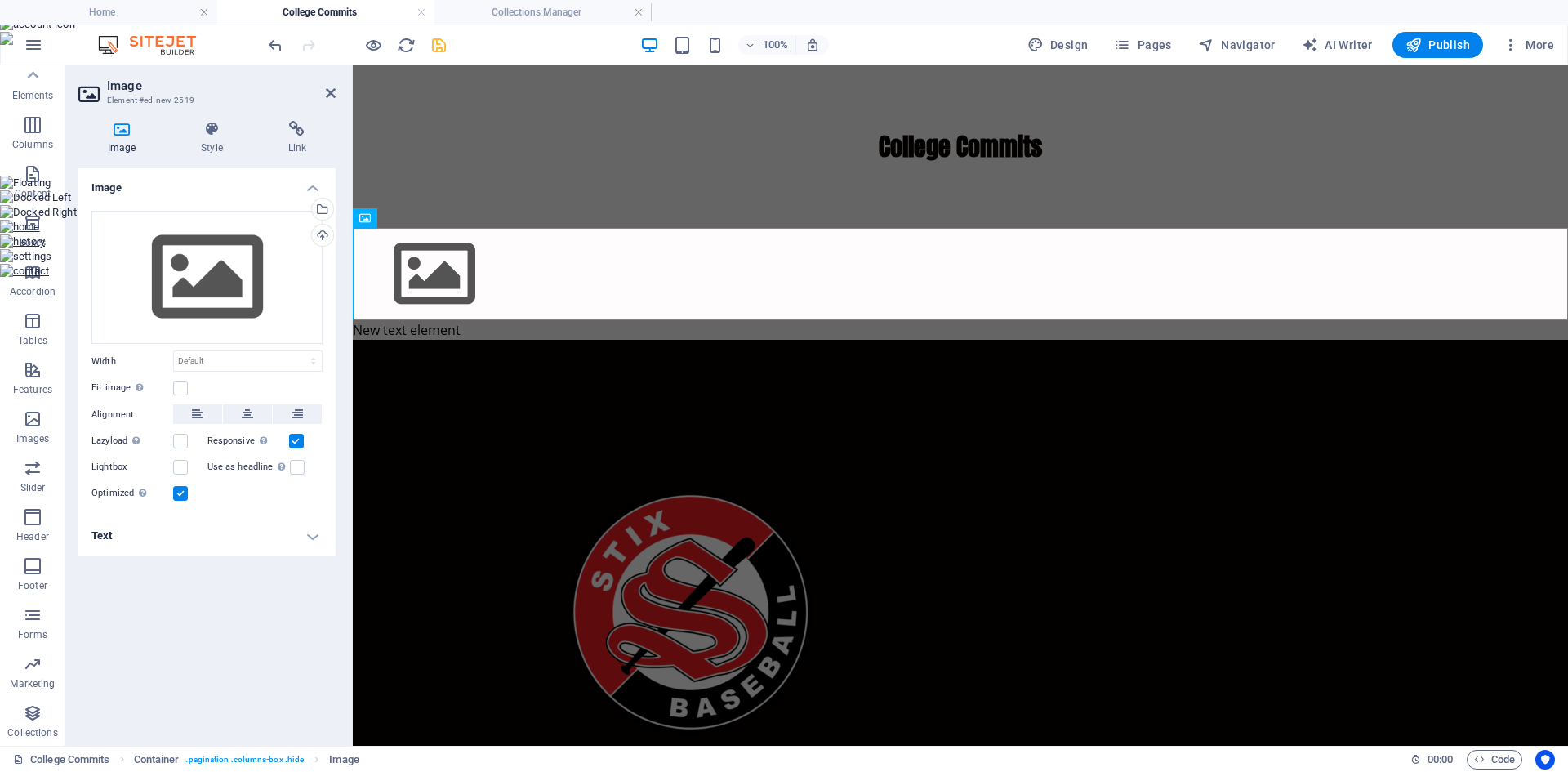
click at [321, 542] on h4 "Text" at bounding box center [207, 535] width 258 height 39
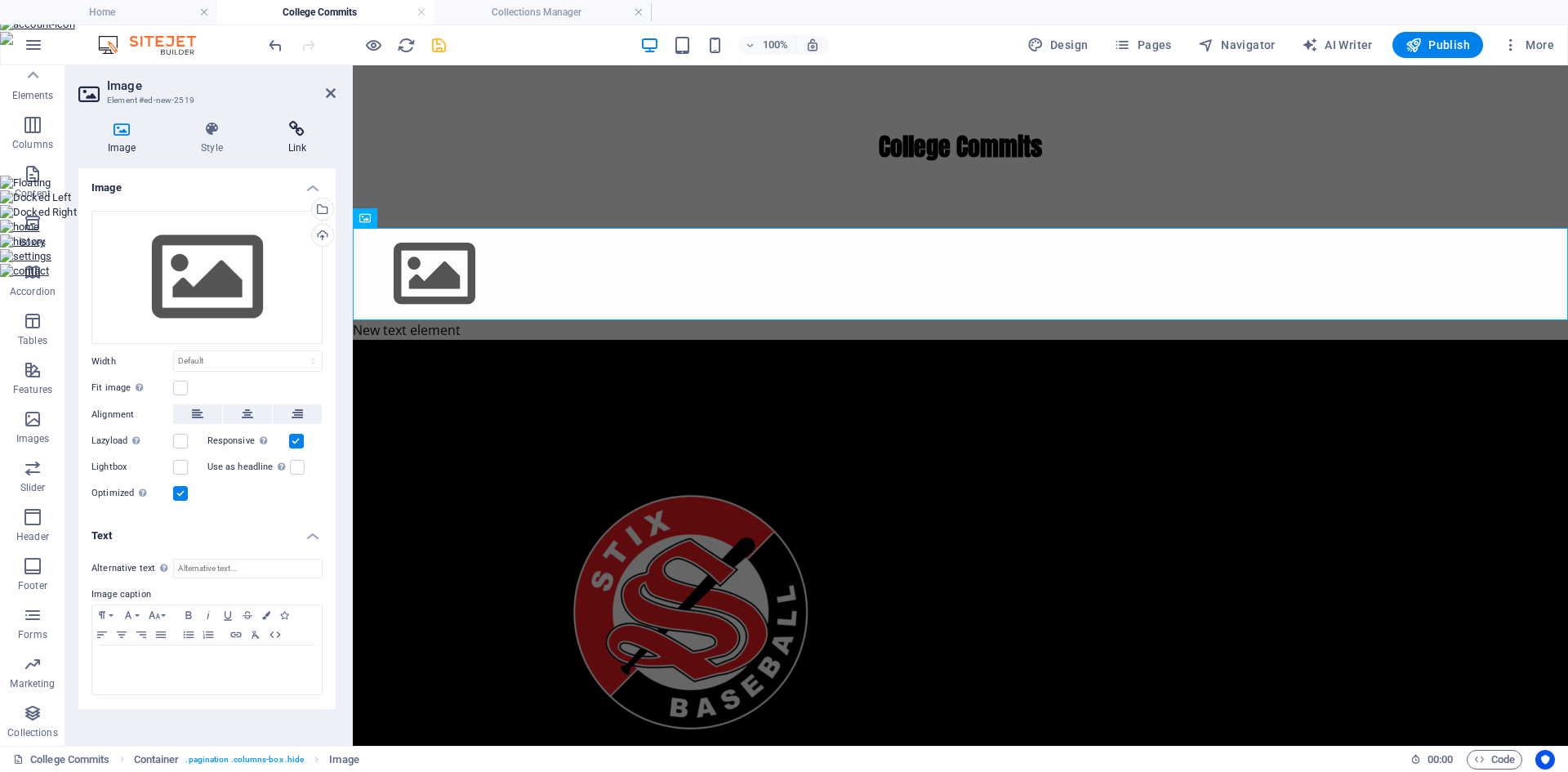
click at [297, 135] on icon at bounding box center [297, 128] width 77 height 16
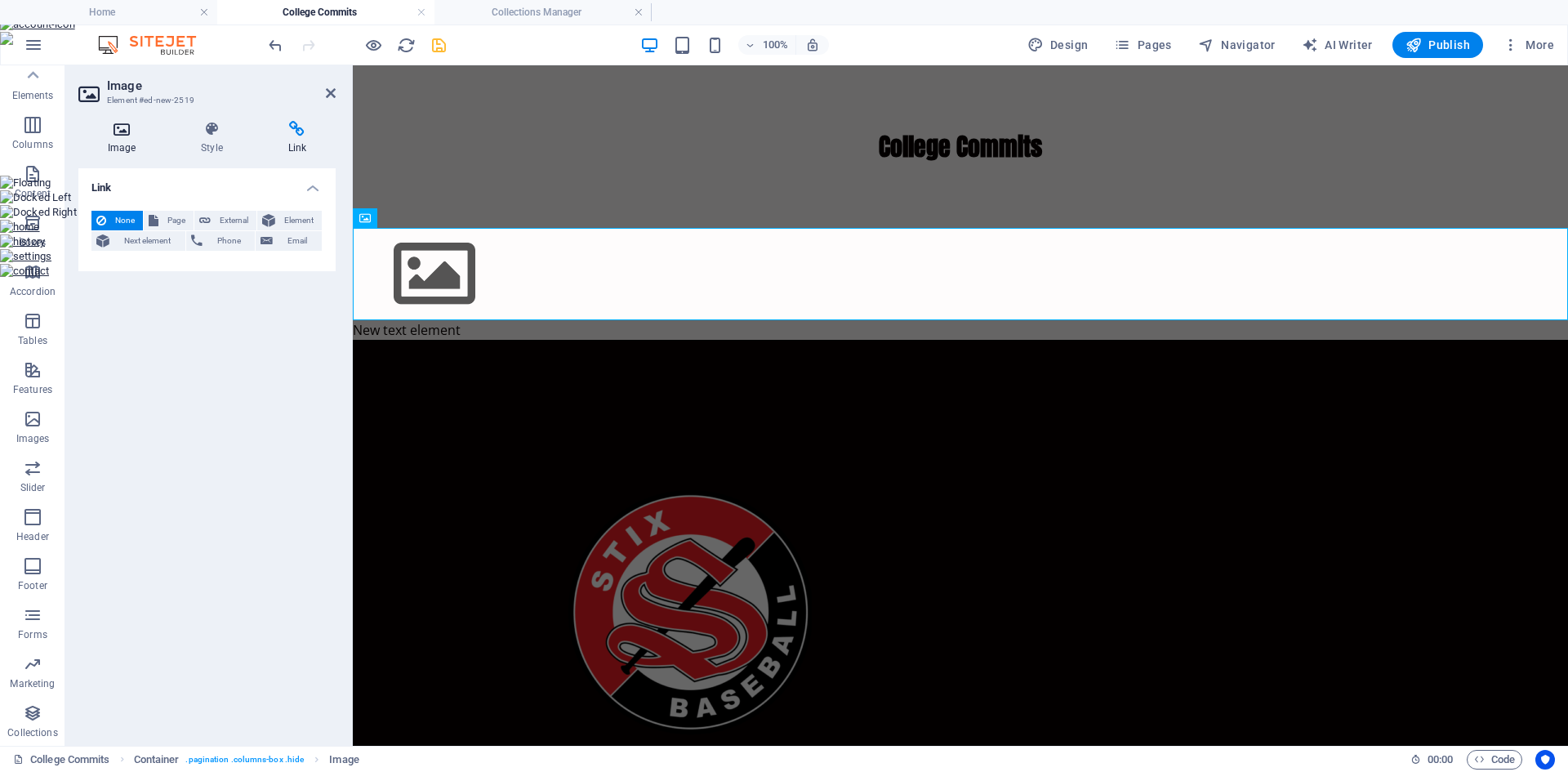
click at [113, 138] on h4 "Image" at bounding box center [125, 138] width 93 height 34
click at [336, 90] on aside "Image Element #ed-new-2519 Image Style Link Image Drag files here, click to cho…" at bounding box center [209, 406] width 288 height 681
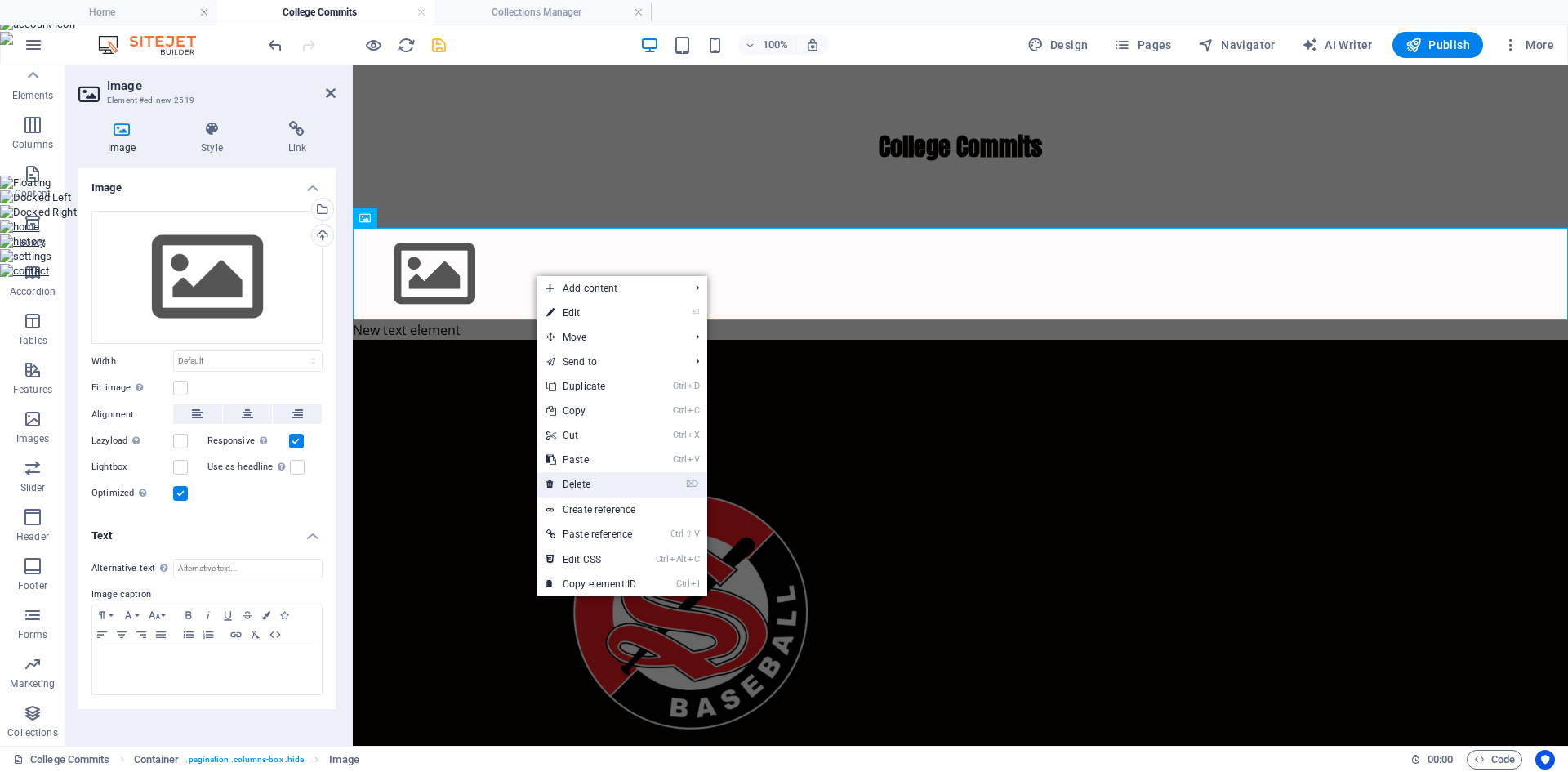
drag, startPoint x: 605, startPoint y: 478, endPoint x: 356, endPoint y: 342, distance: 283.7
click at [605, 478] on link "⌦ Delete" at bounding box center [591, 485] width 109 height 25
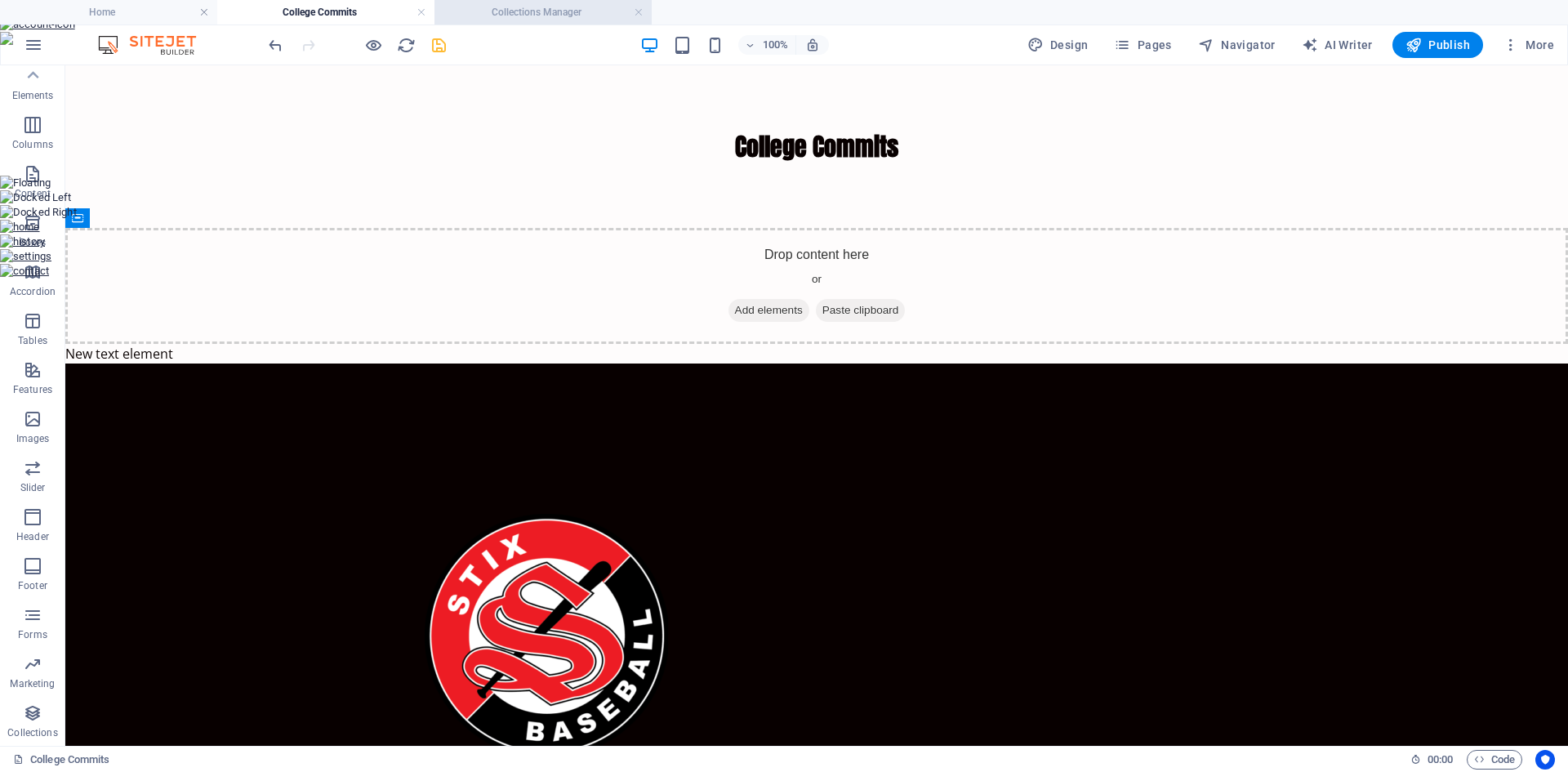
click at [556, 19] on h4 "Collections Manager" at bounding box center [543, 11] width 218 height 18
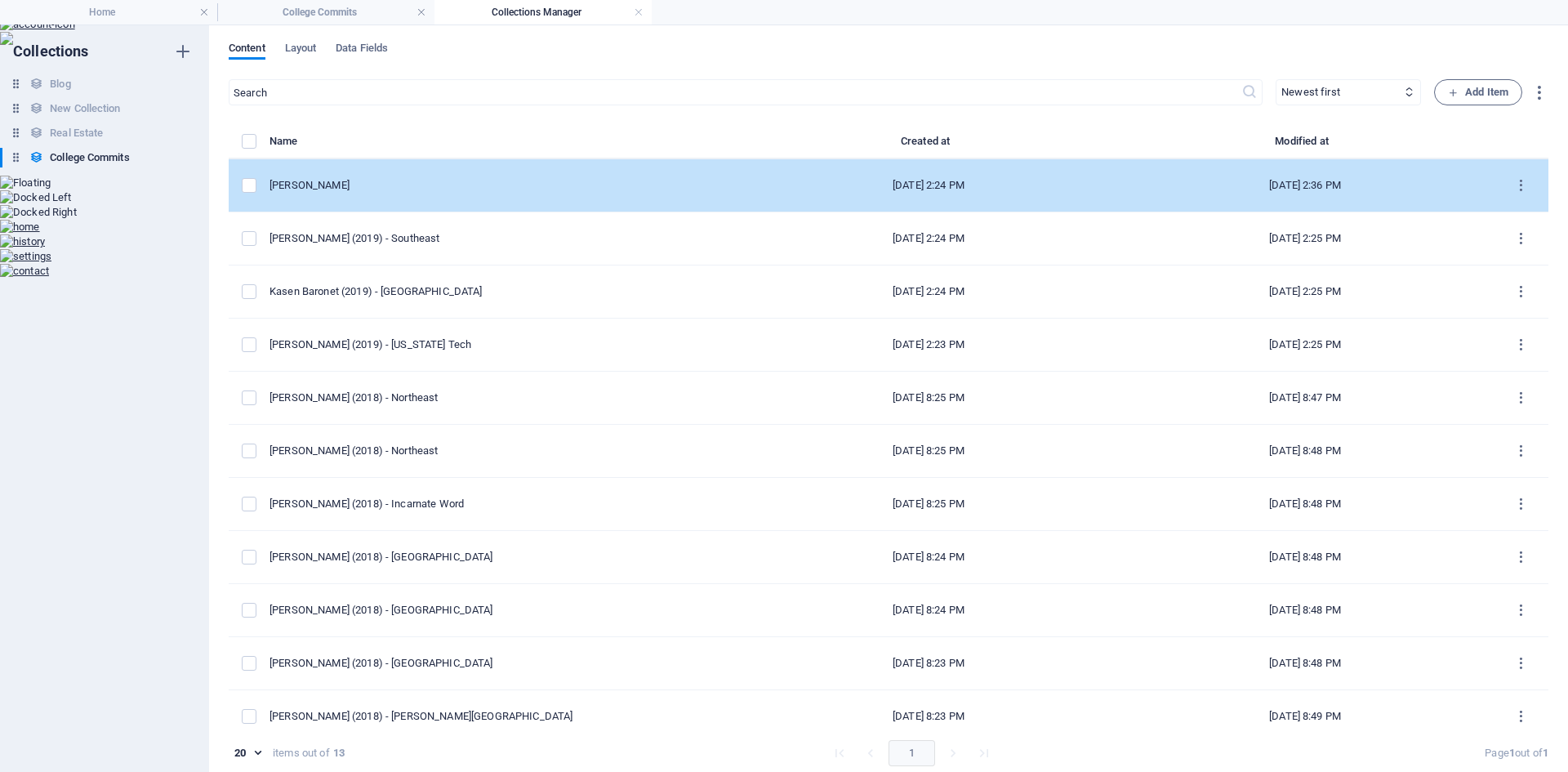
click at [362, 188] on div "Michael Watson" at bounding box center [499, 184] width 458 height 14
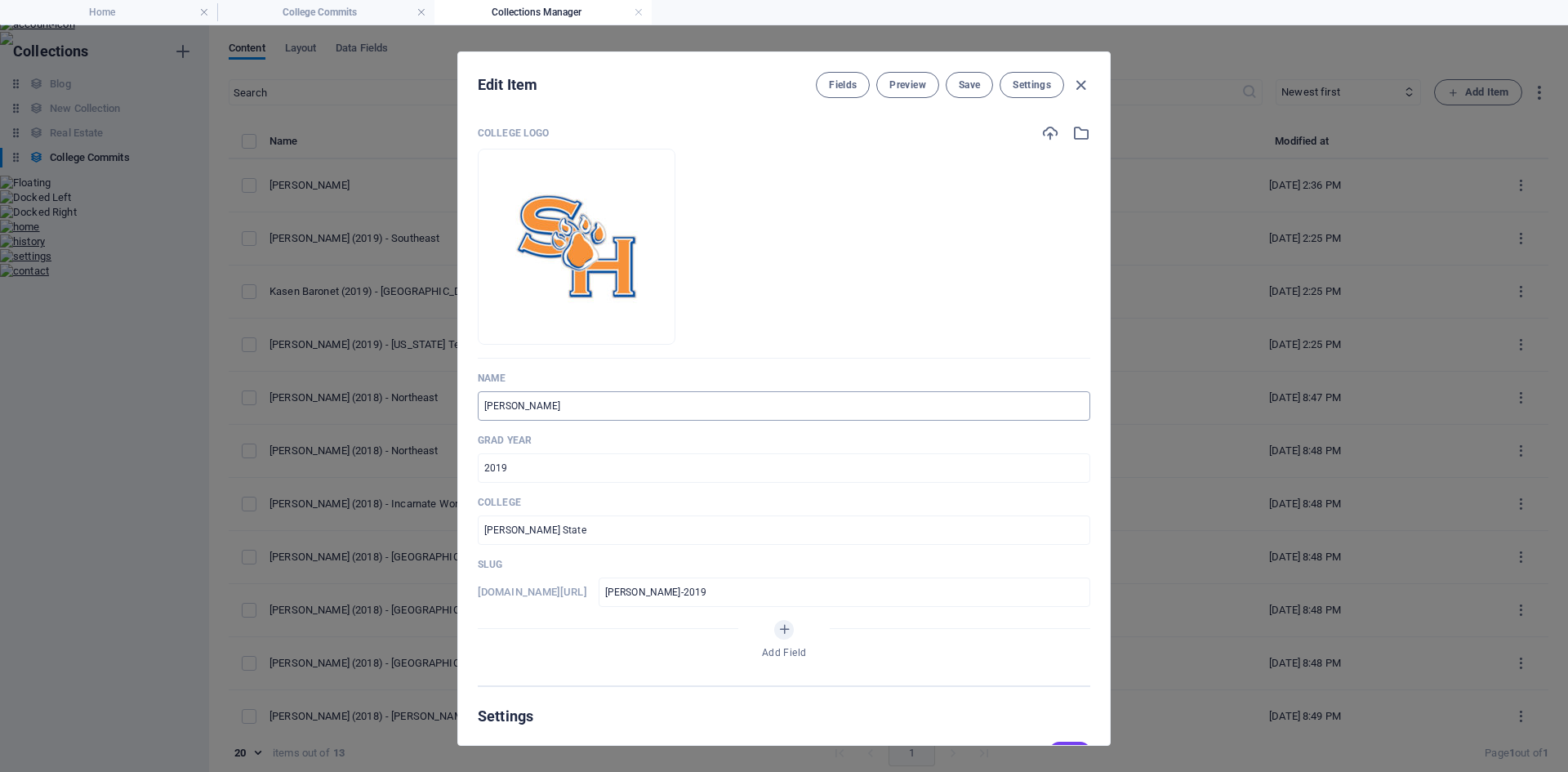
click at [598, 412] on input "Michael Watson" at bounding box center [784, 406] width 613 height 29
click at [852, 90] on span "Fields" at bounding box center [843, 86] width 28 height 13
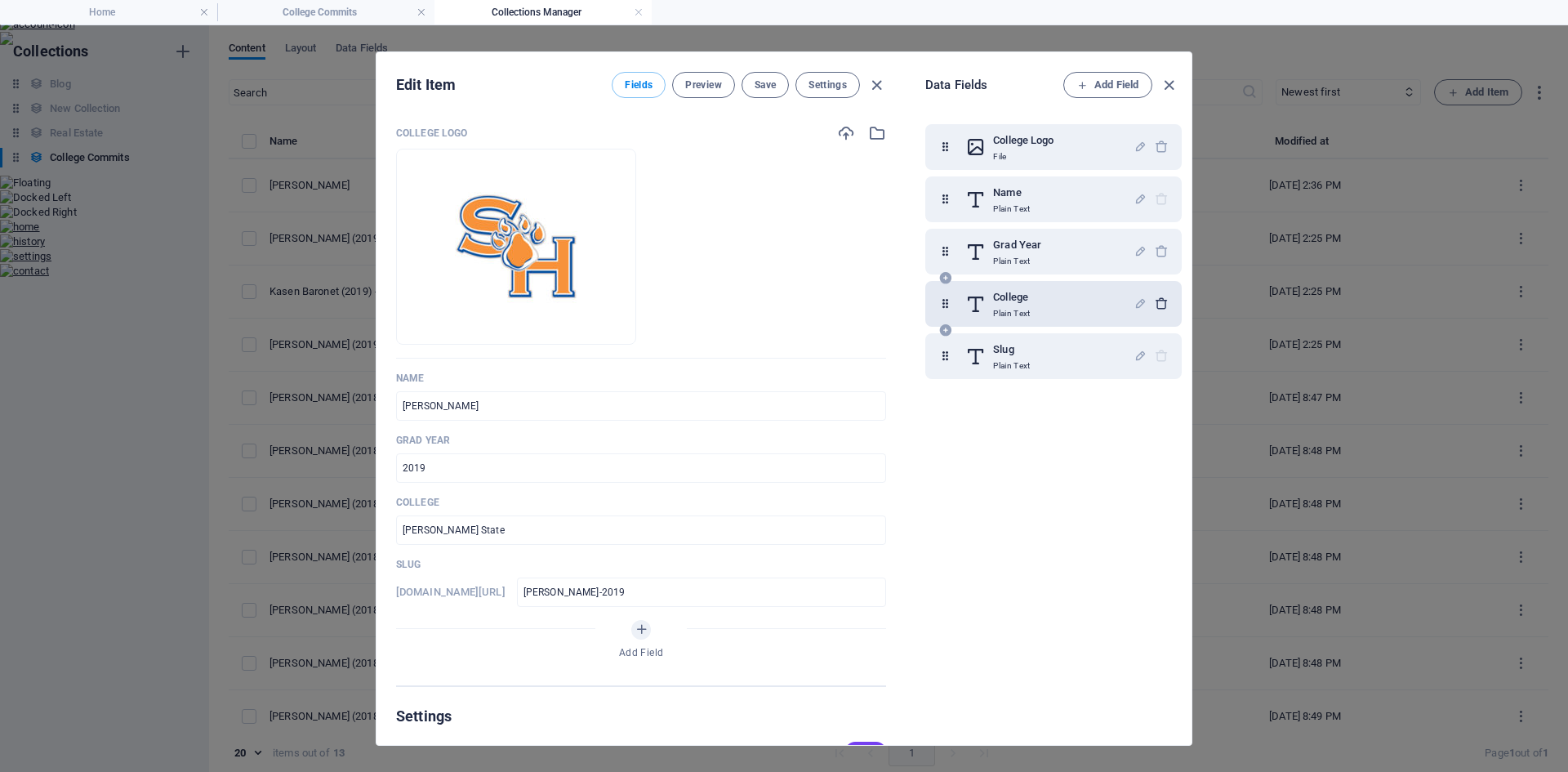
click at [1158, 302] on icon "button" at bounding box center [1162, 303] width 14 height 14
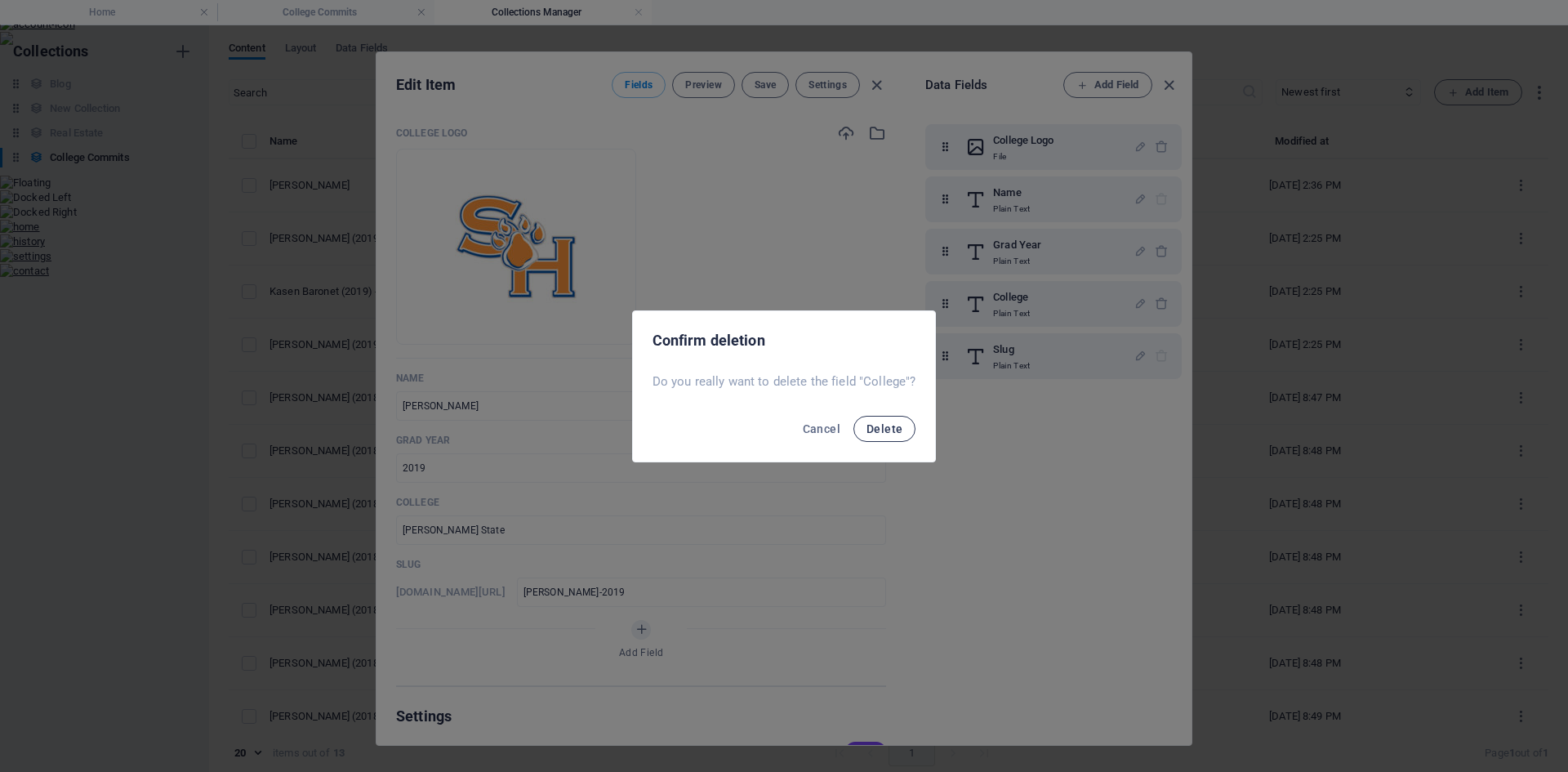
click at [898, 430] on span "Delete" at bounding box center [885, 429] width 36 height 13
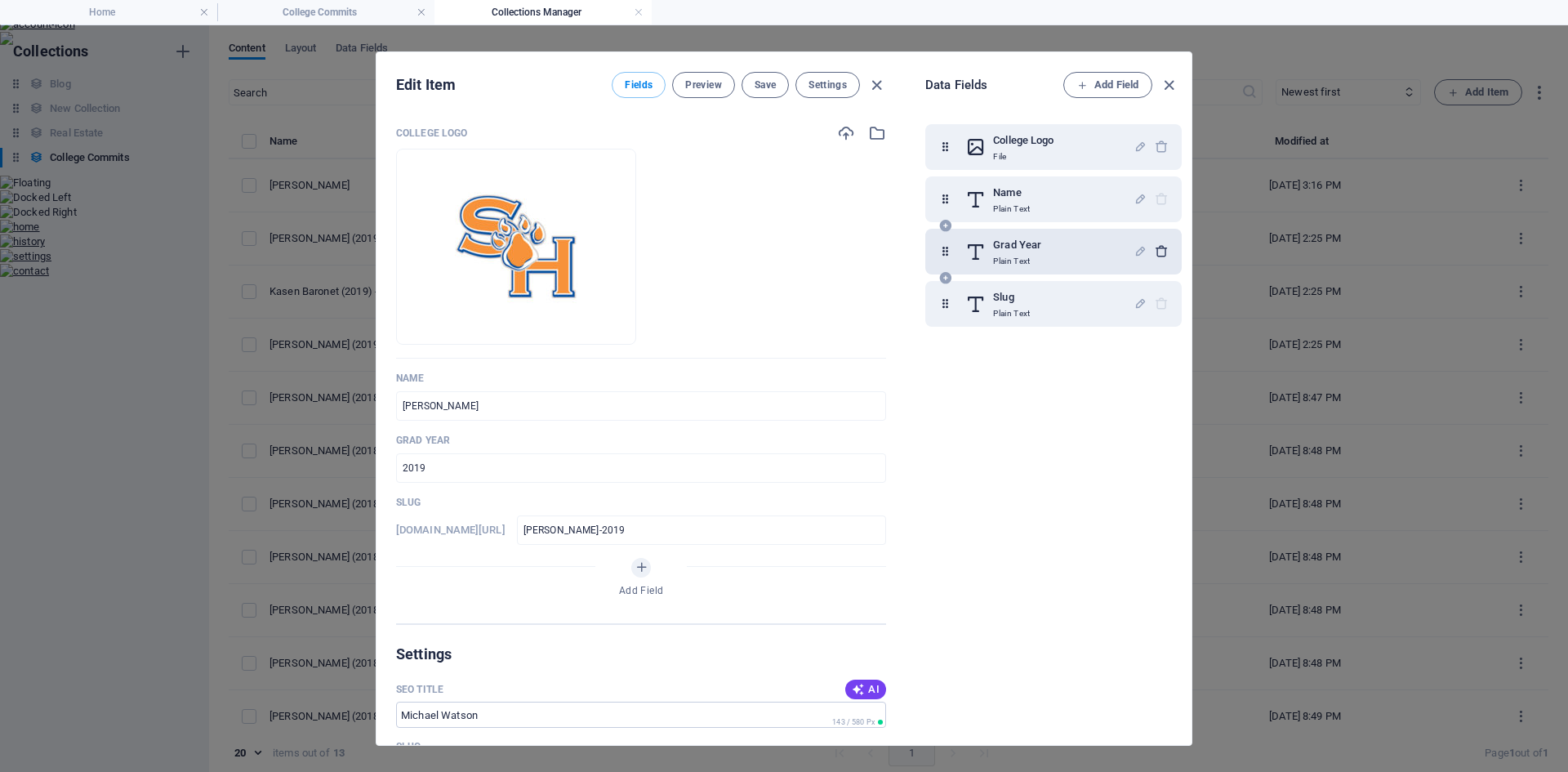
click at [1158, 251] on icon "button" at bounding box center [1162, 251] width 14 height 14
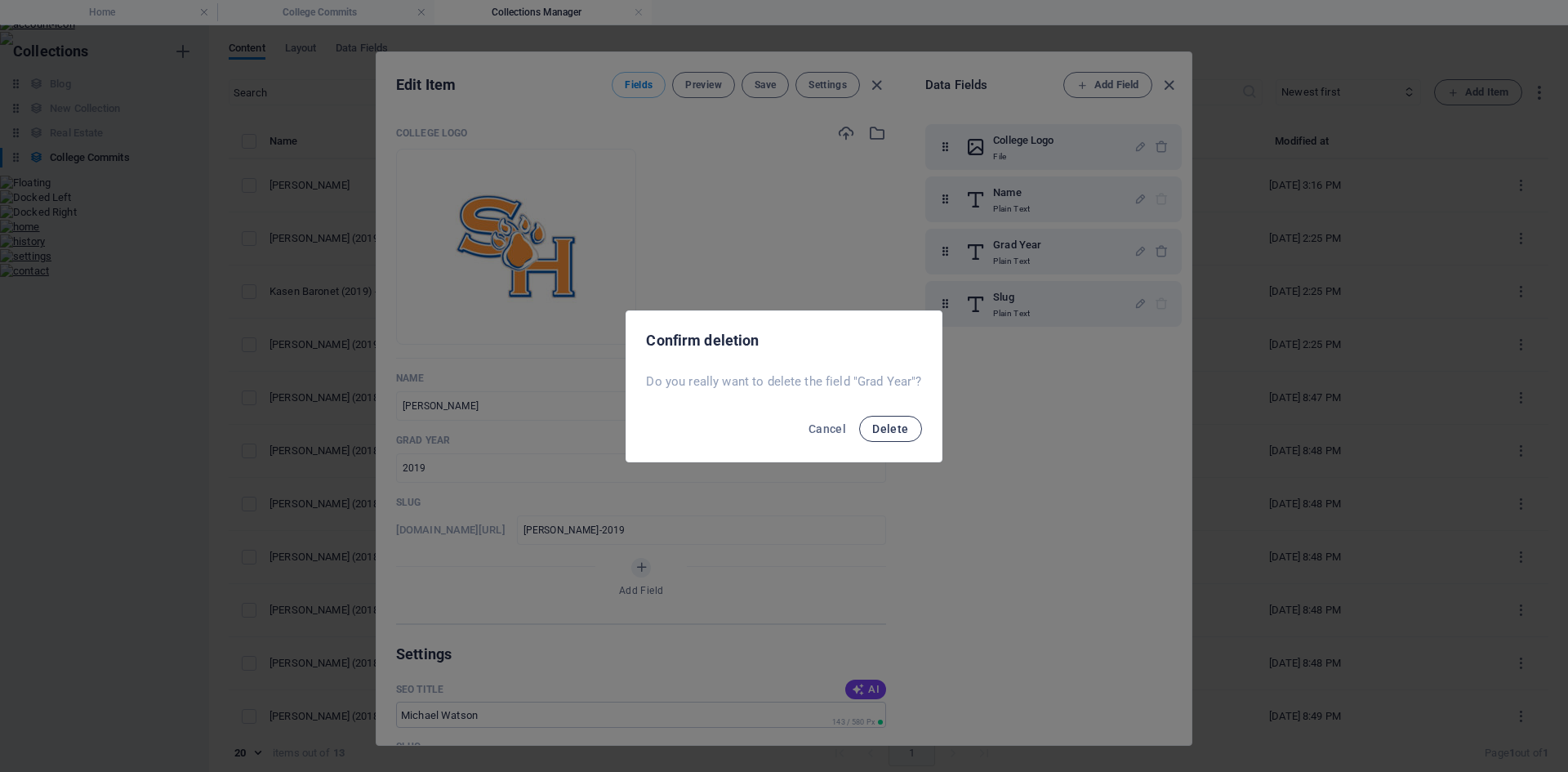
click at [900, 429] on span "Delete" at bounding box center [890, 429] width 36 height 13
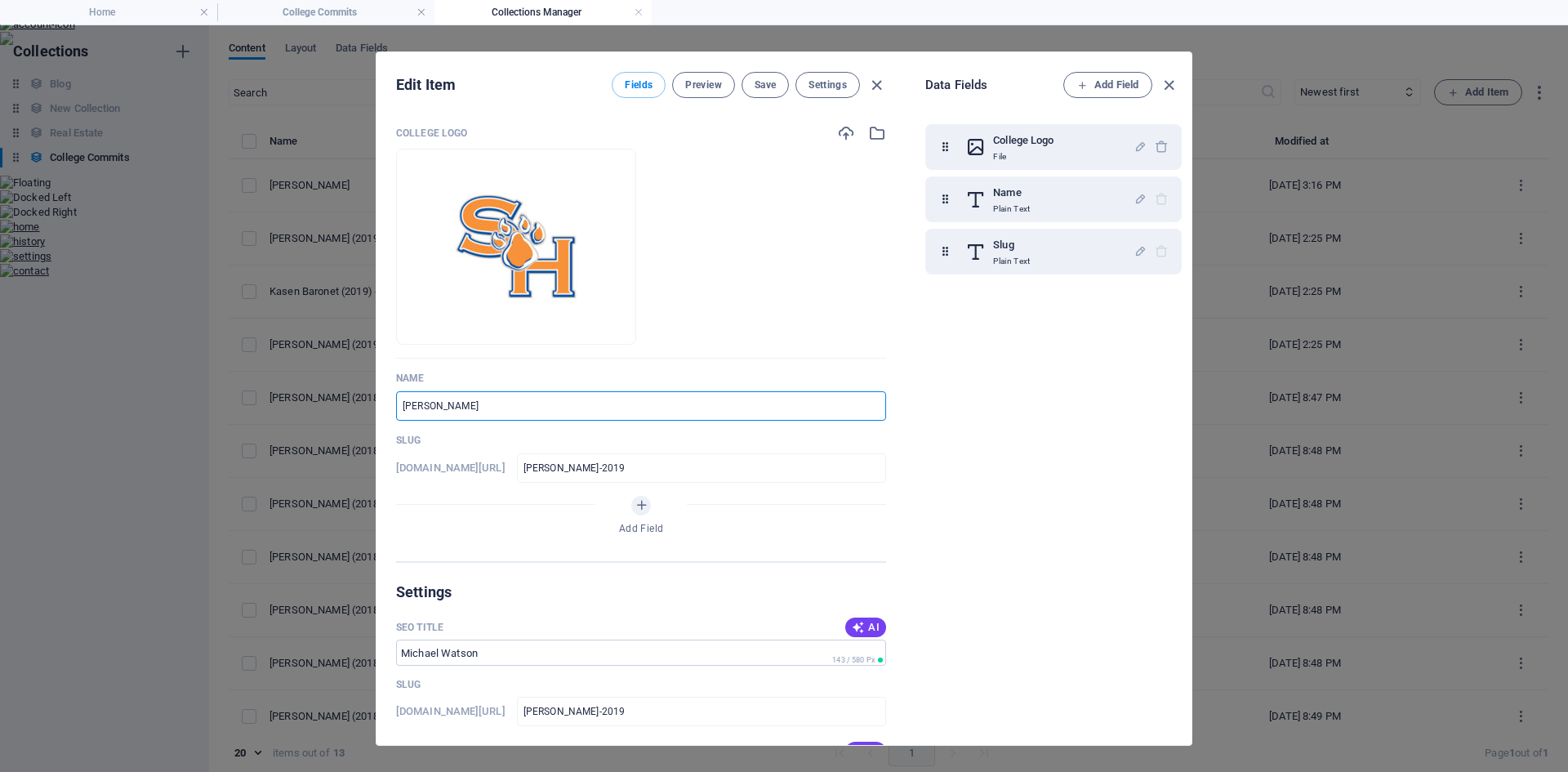
click at [562, 409] on input "Michael Watson" at bounding box center [641, 406] width 490 height 29
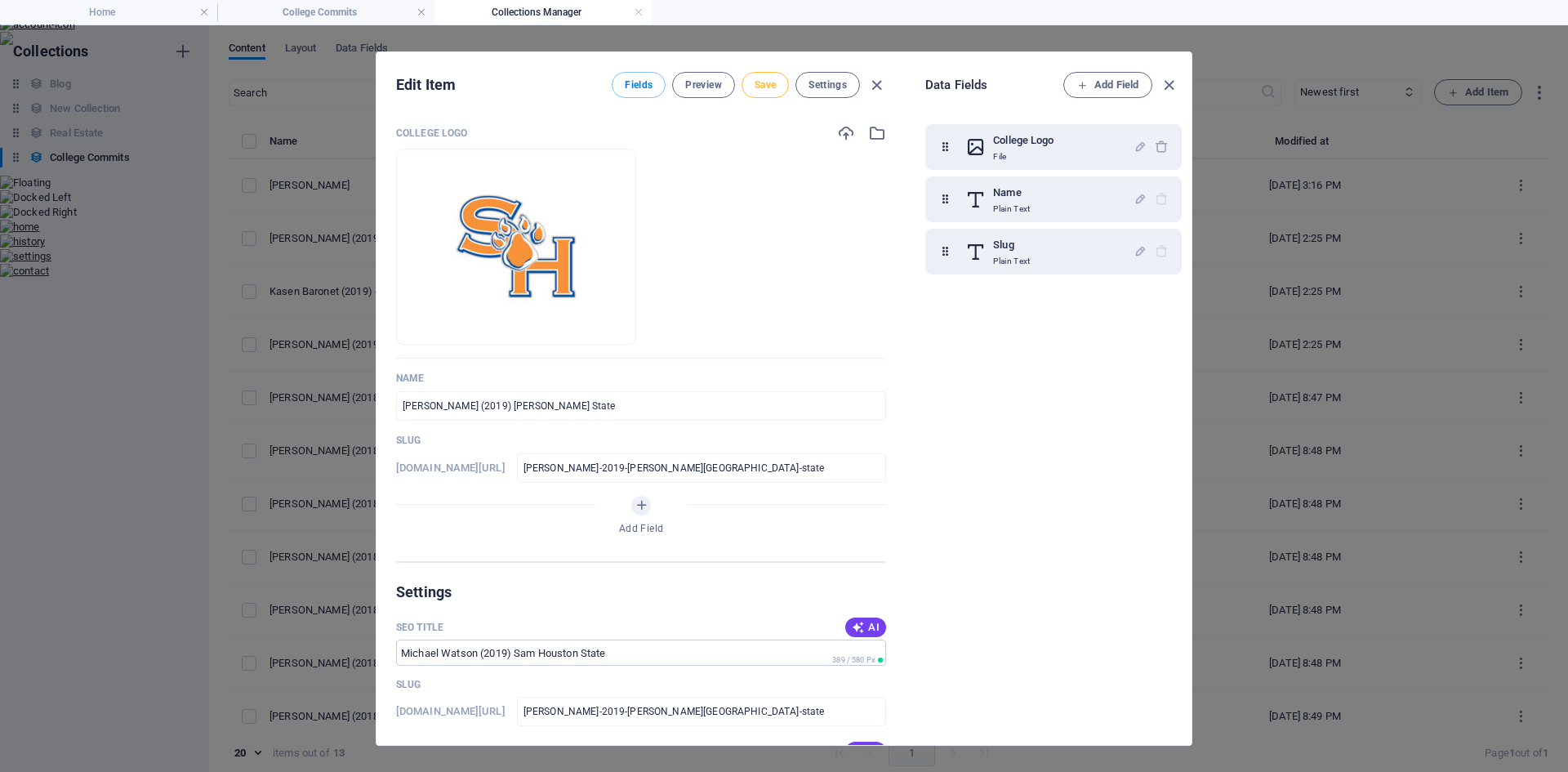
click at [776, 90] on button "Save" at bounding box center [766, 86] width 48 height 27
click at [821, 80] on span "Settings" at bounding box center [828, 86] width 38 height 13
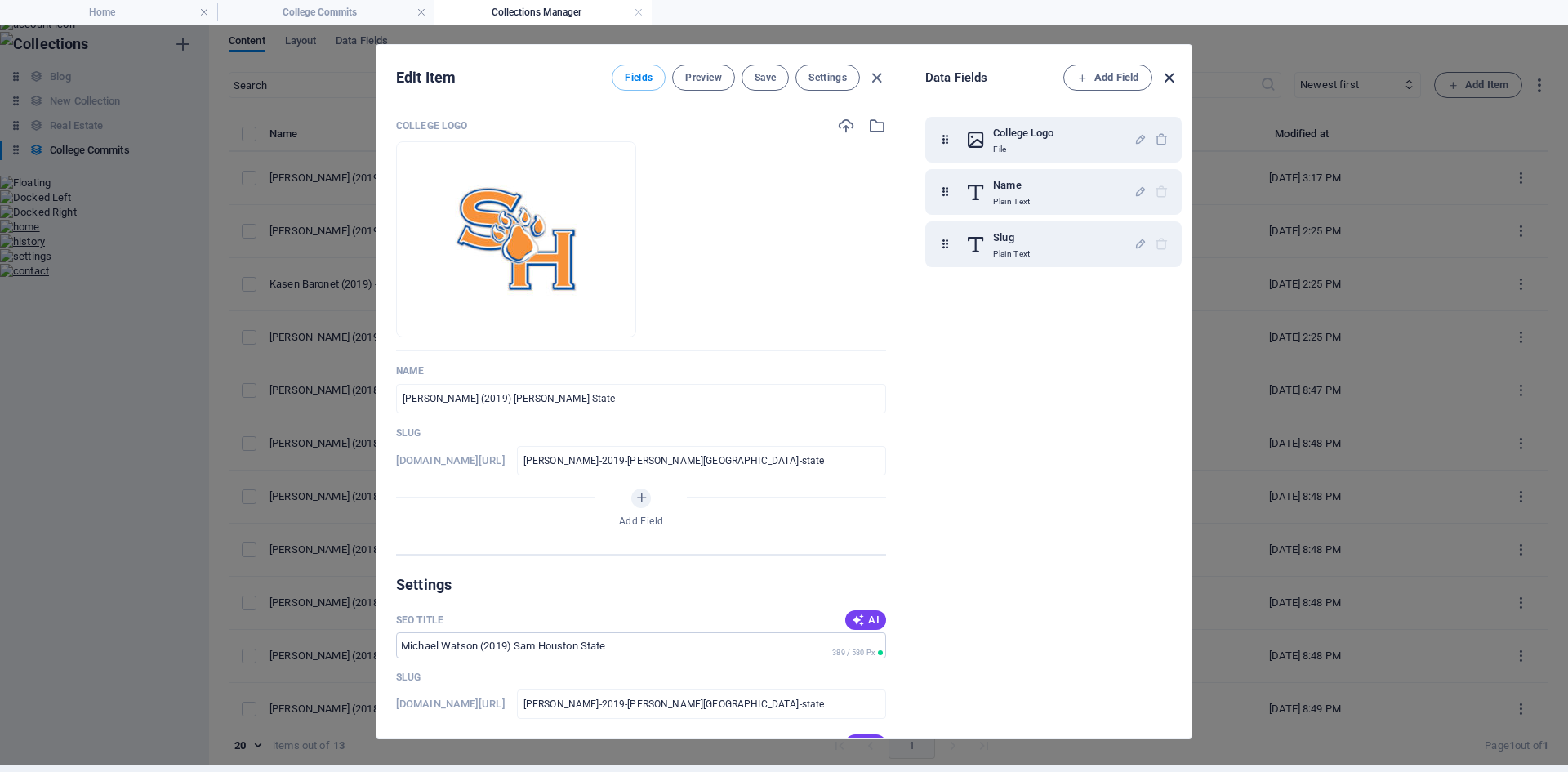
click at [1174, 77] on icon "button" at bounding box center [1170, 78] width 19 height 19
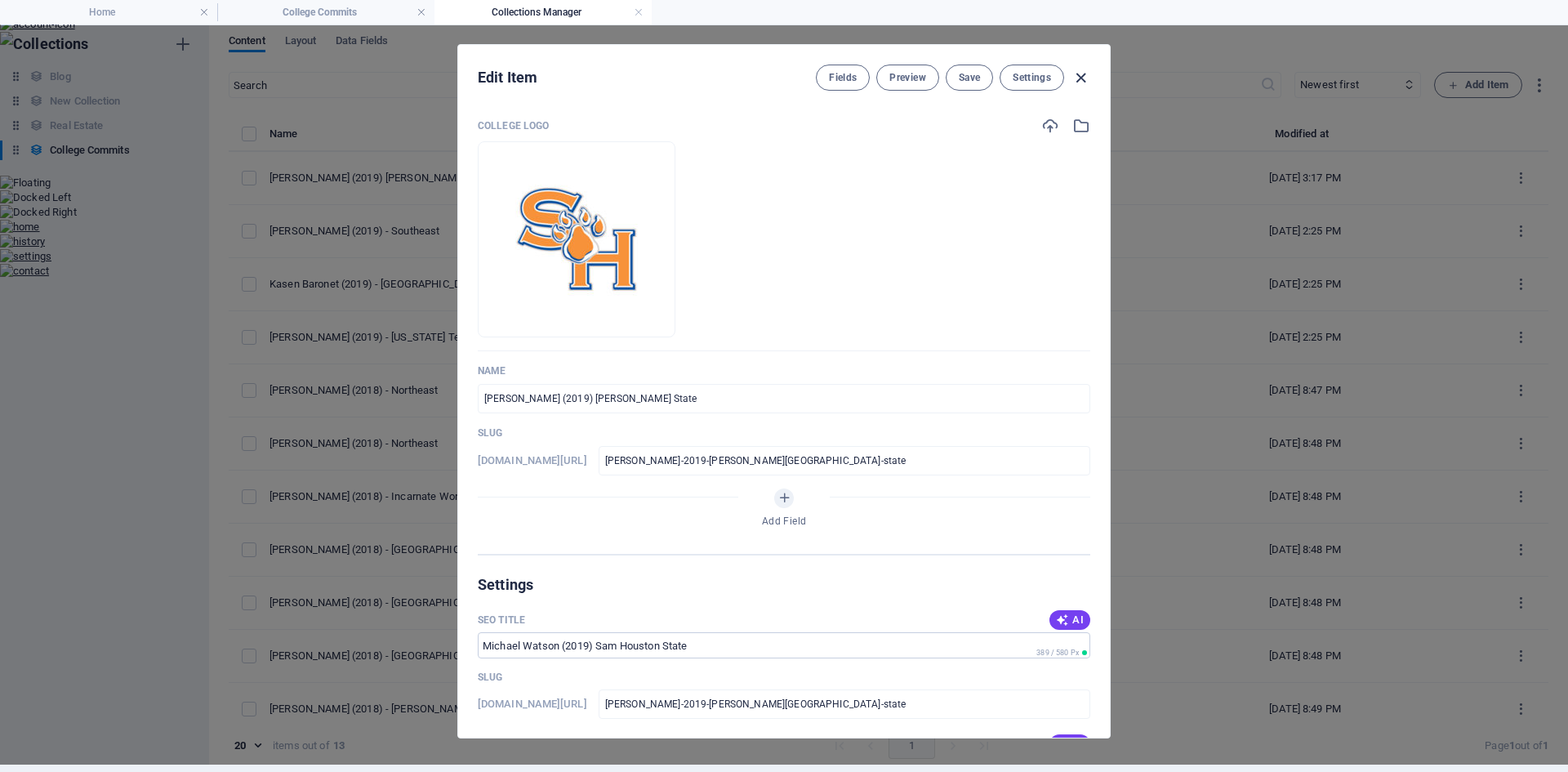
click at [1076, 83] on icon "button" at bounding box center [1081, 78] width 19 height 19
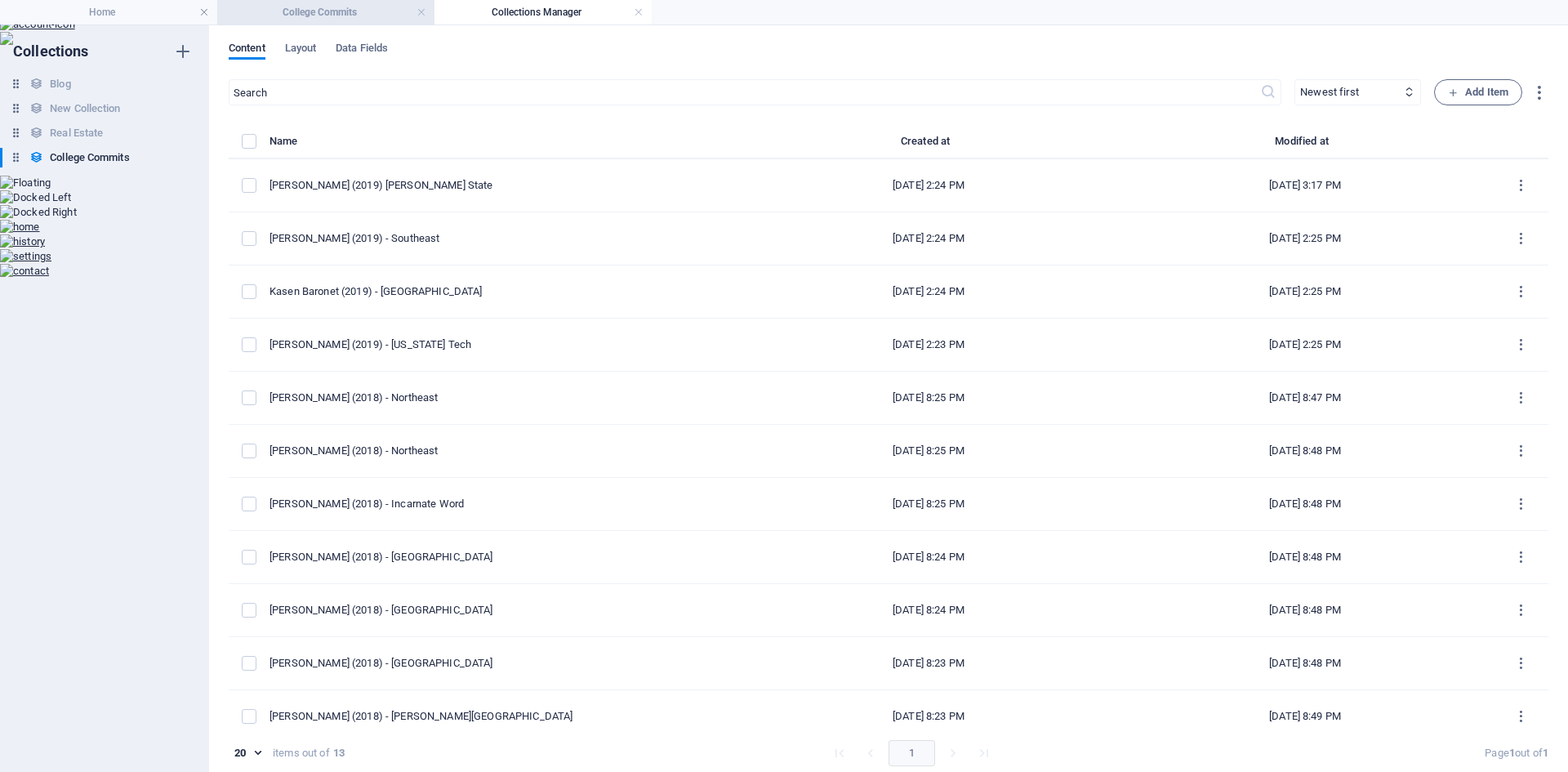
click at [304, 14] on h4 "College Commits" at bounding box center [326, 11] width 218 height 18
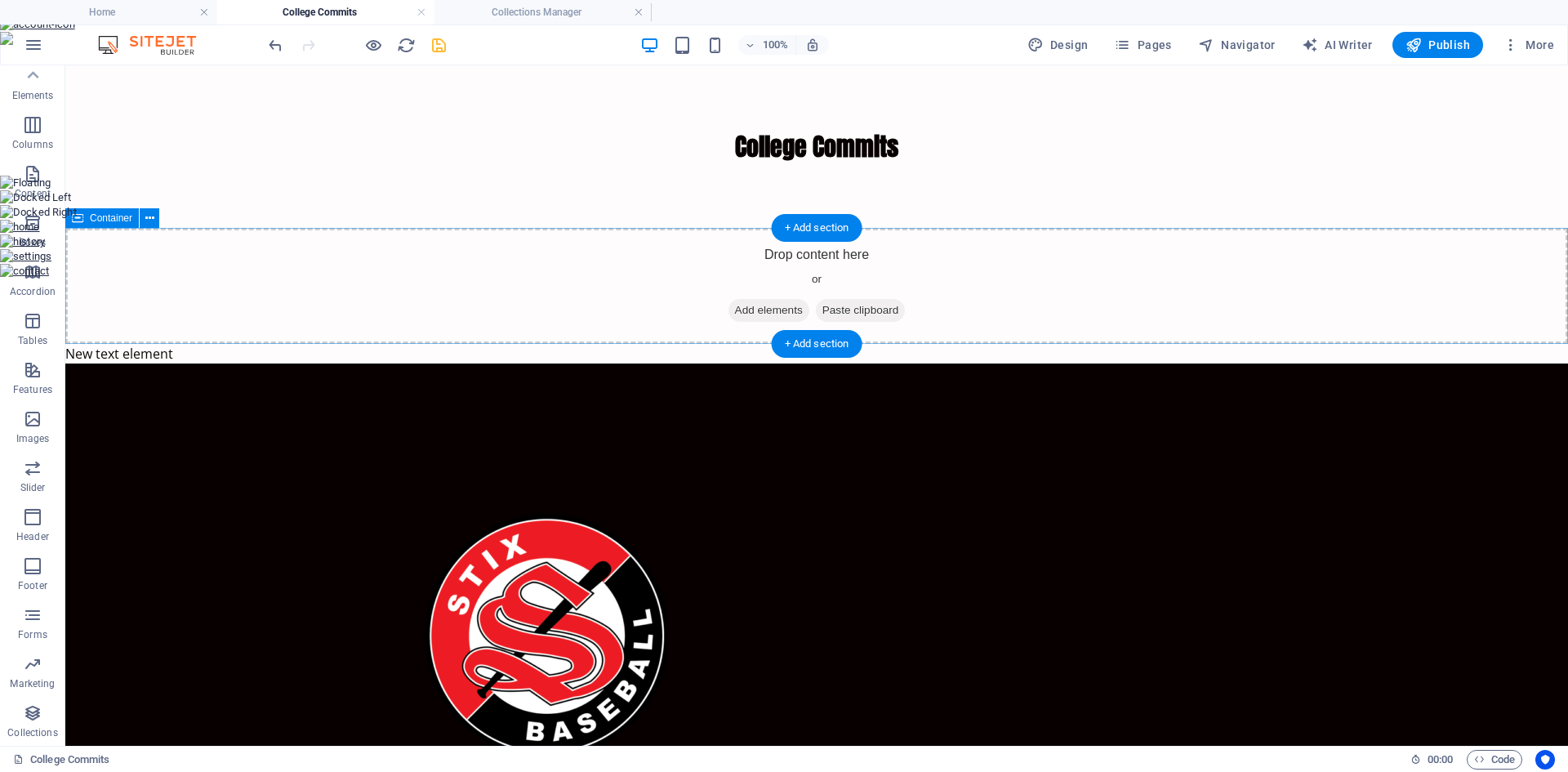
click at [764, 308] on span "Add elements" at bounding box center [769, 311] width 81 height 23
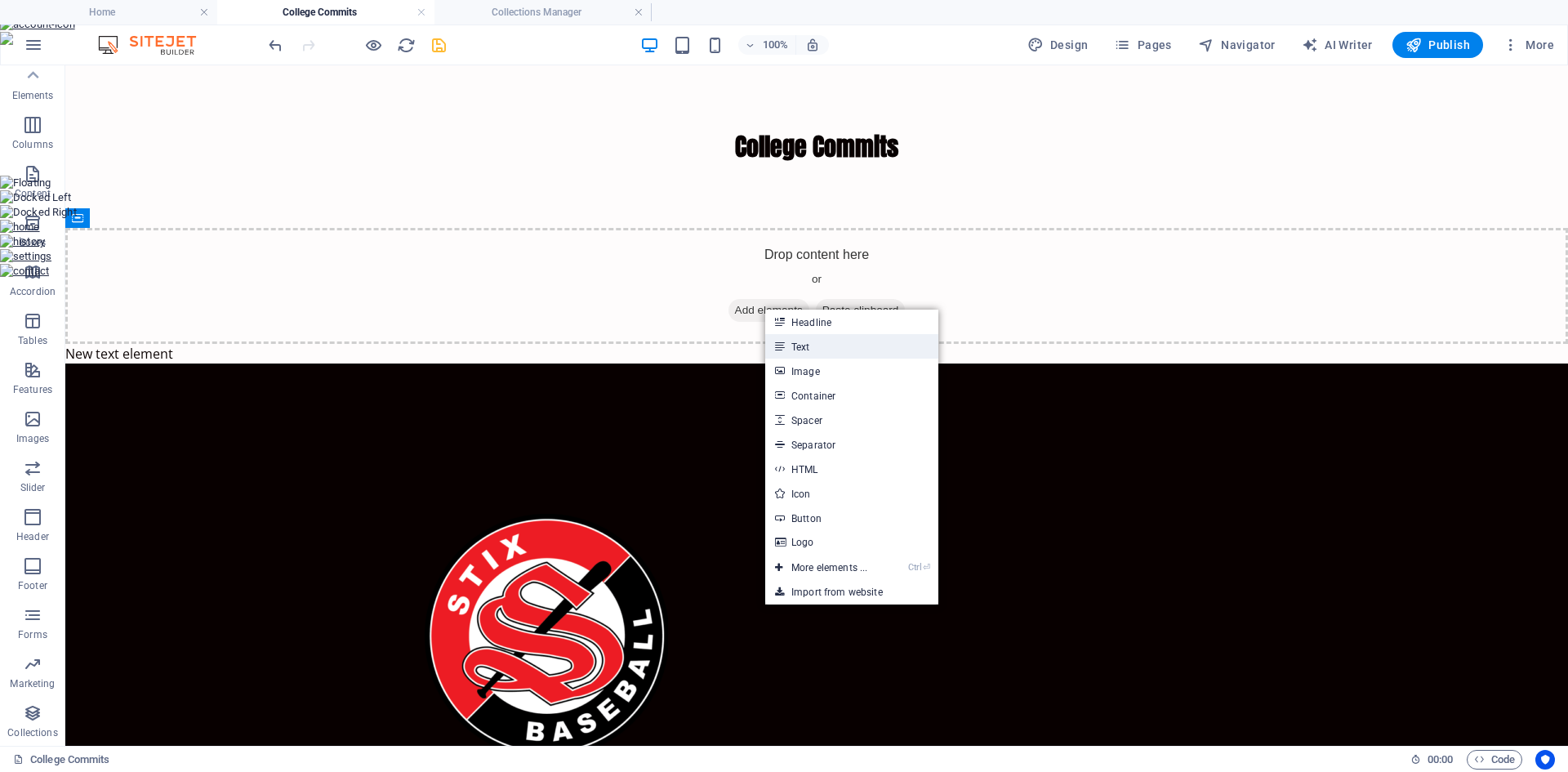
click at [793, 340] on link "Text" at bounding box center [851, 347] width 173 height 25
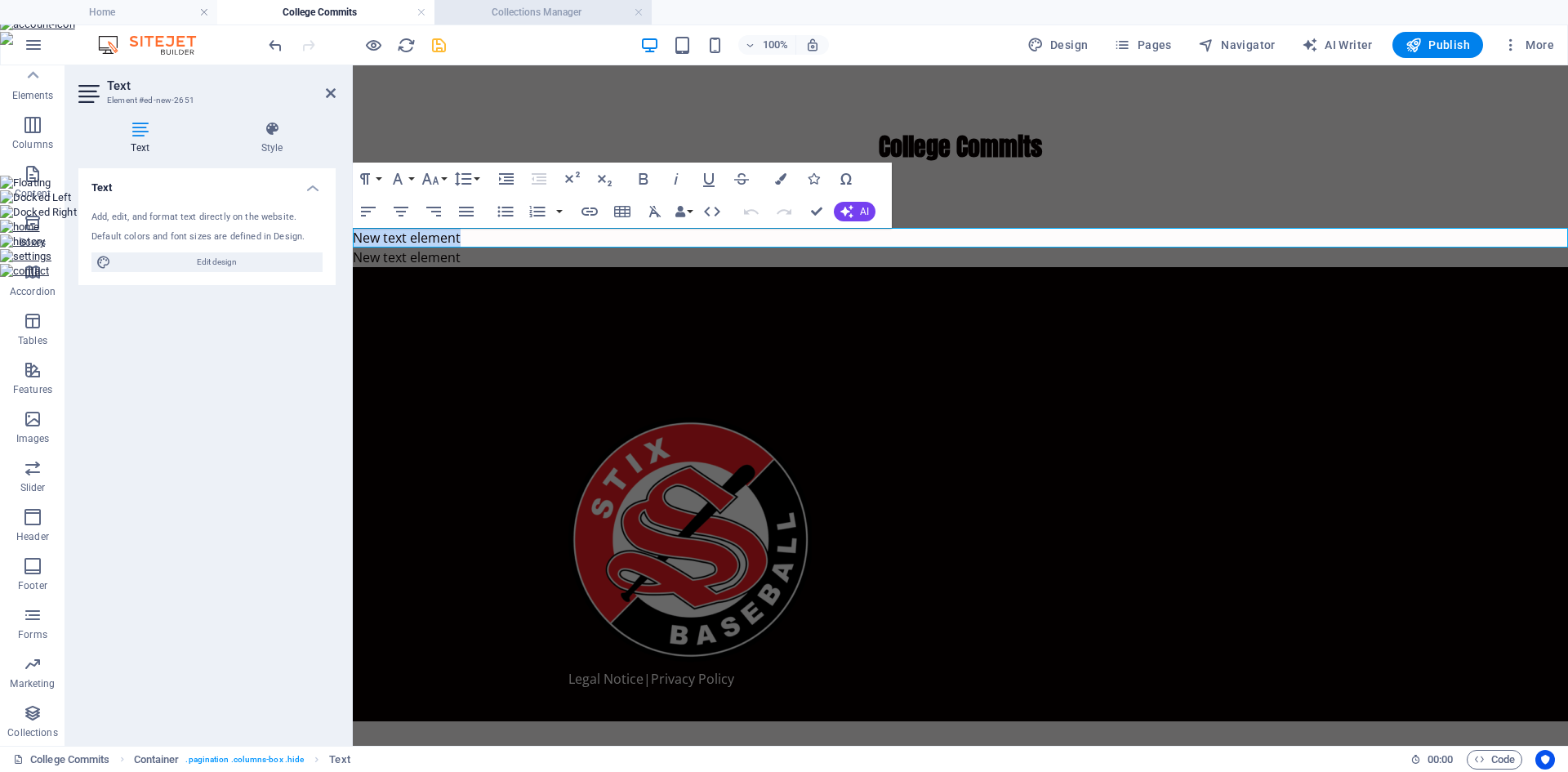
click at [532, 21] on li "Collections Manager" at bounding box center [543, 12] width 218 height 25
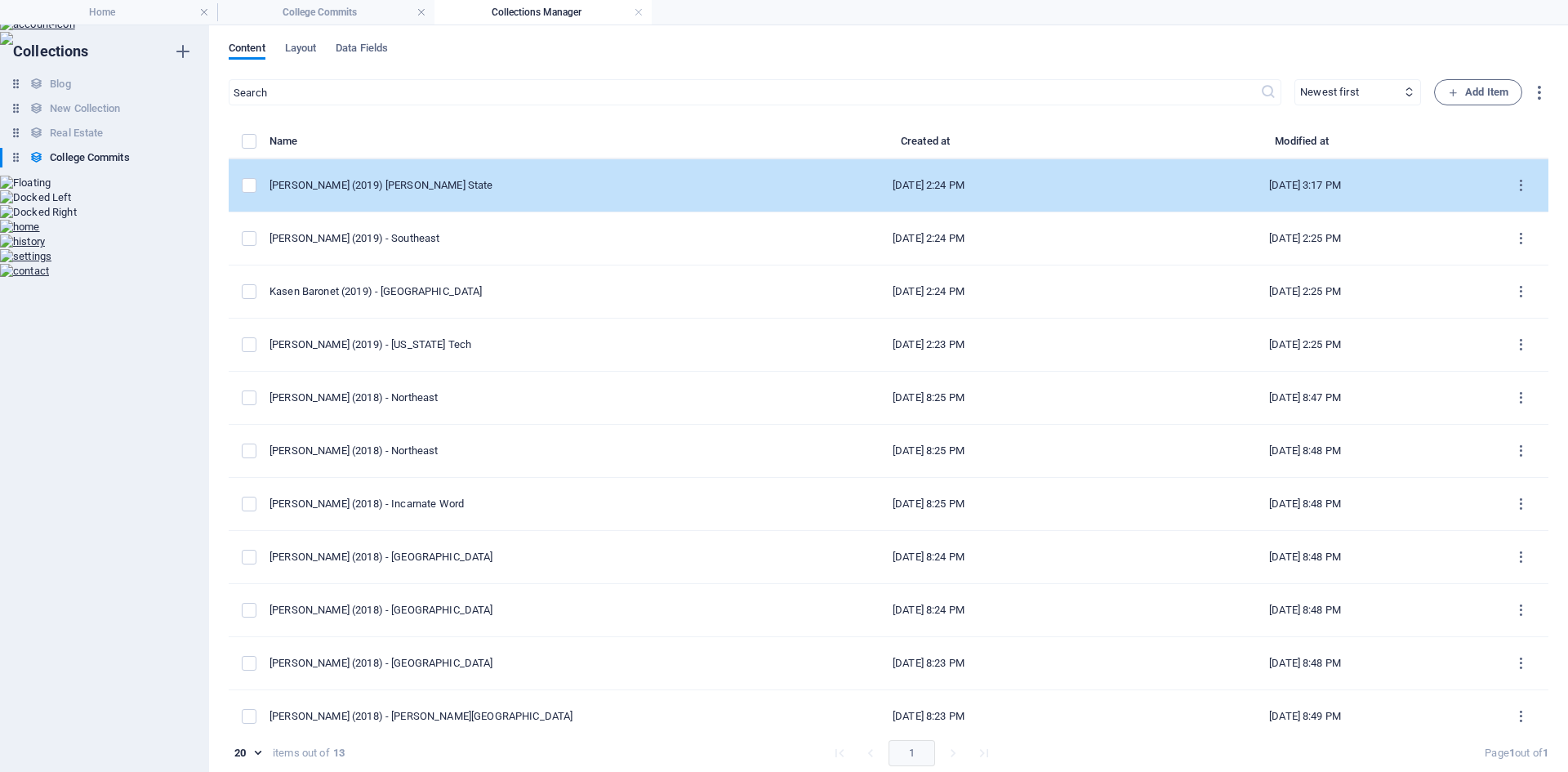
click at [457, 182] on div "Michael Watson (2019) Sam Houston State" at bounding box center [499, 184] width 458 height 14
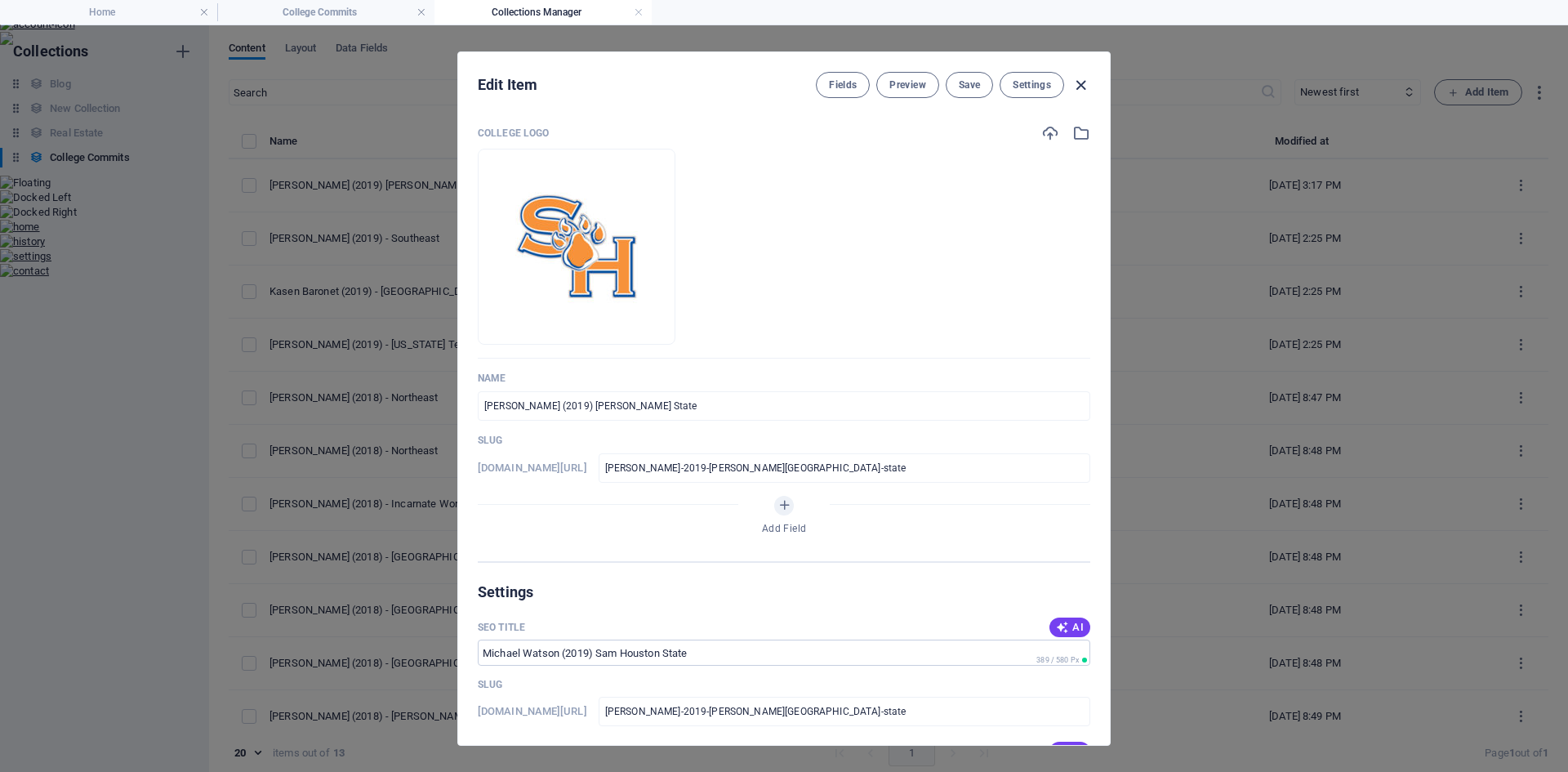
click at [1081, 85] on icon "button" at bounding box center [1081, 86] width 19 height 19
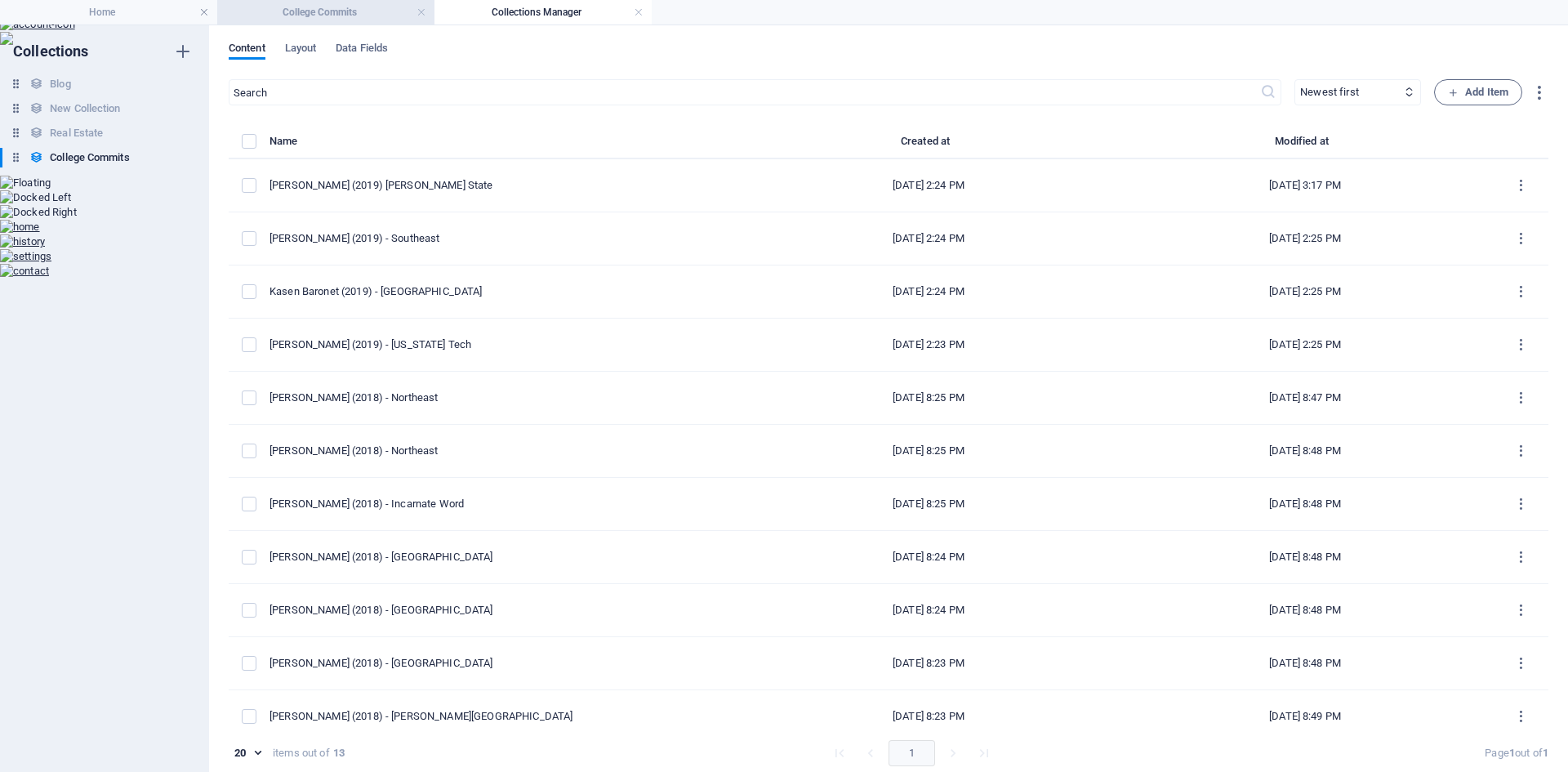
click at [346, 6] on h4 "College Commits" at bounding box center [326, 11] width 218 height 18
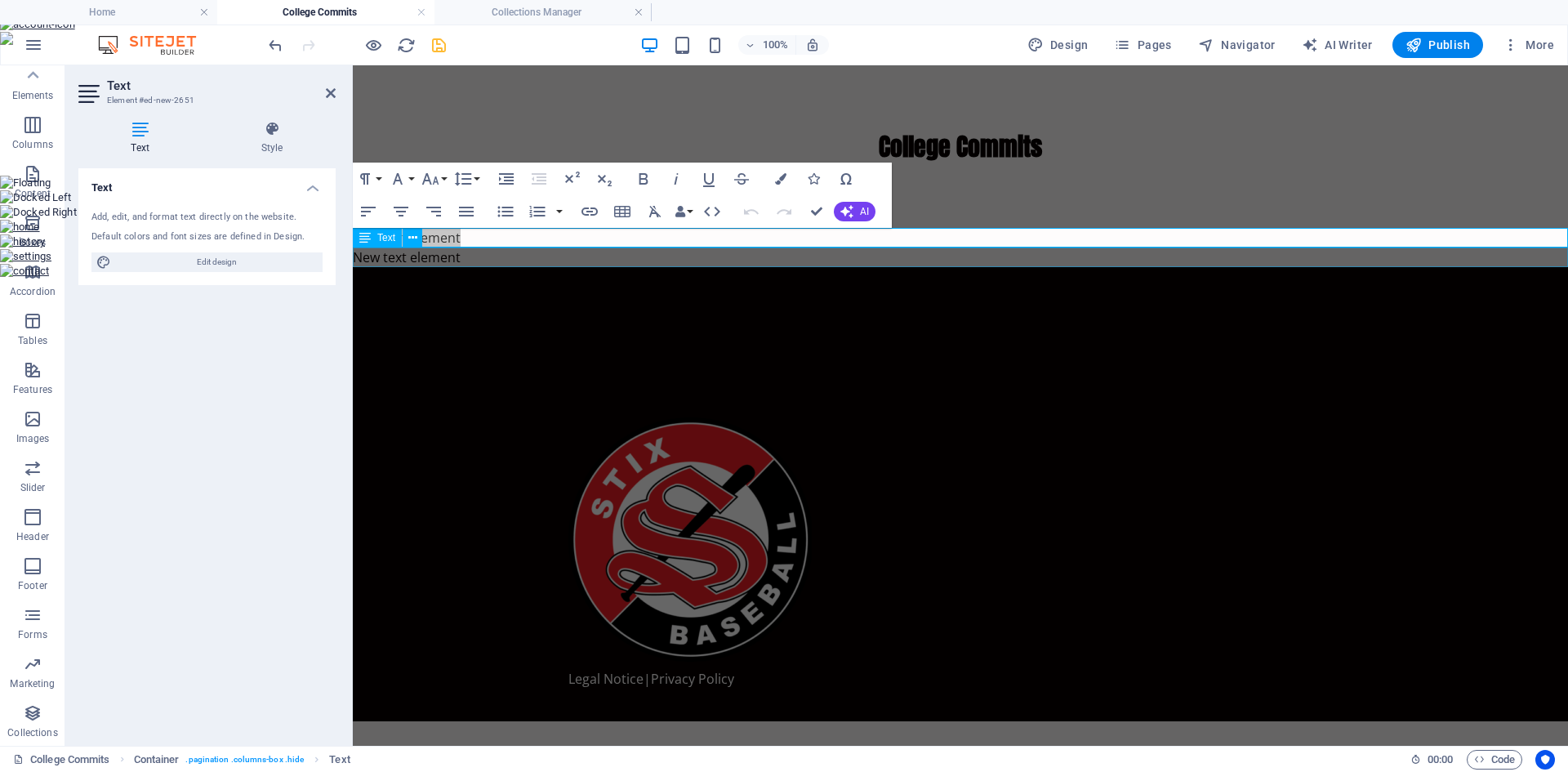
click at [608, 252] on div "New text element" at bounding box center [960, 257] width 1215 height 20
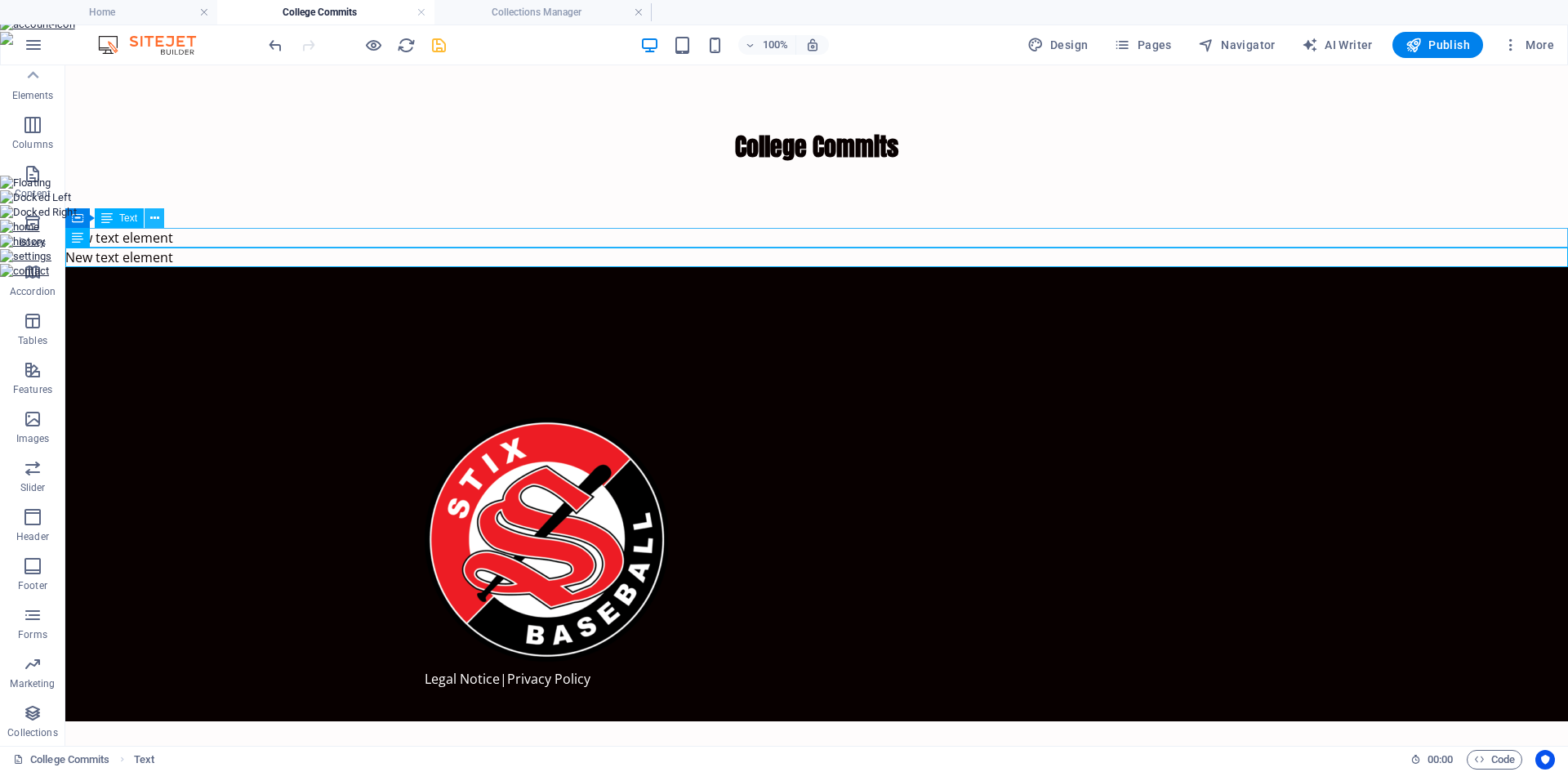
click at [161, 222] on button at bounding box center [154, 218] width 20 height 20
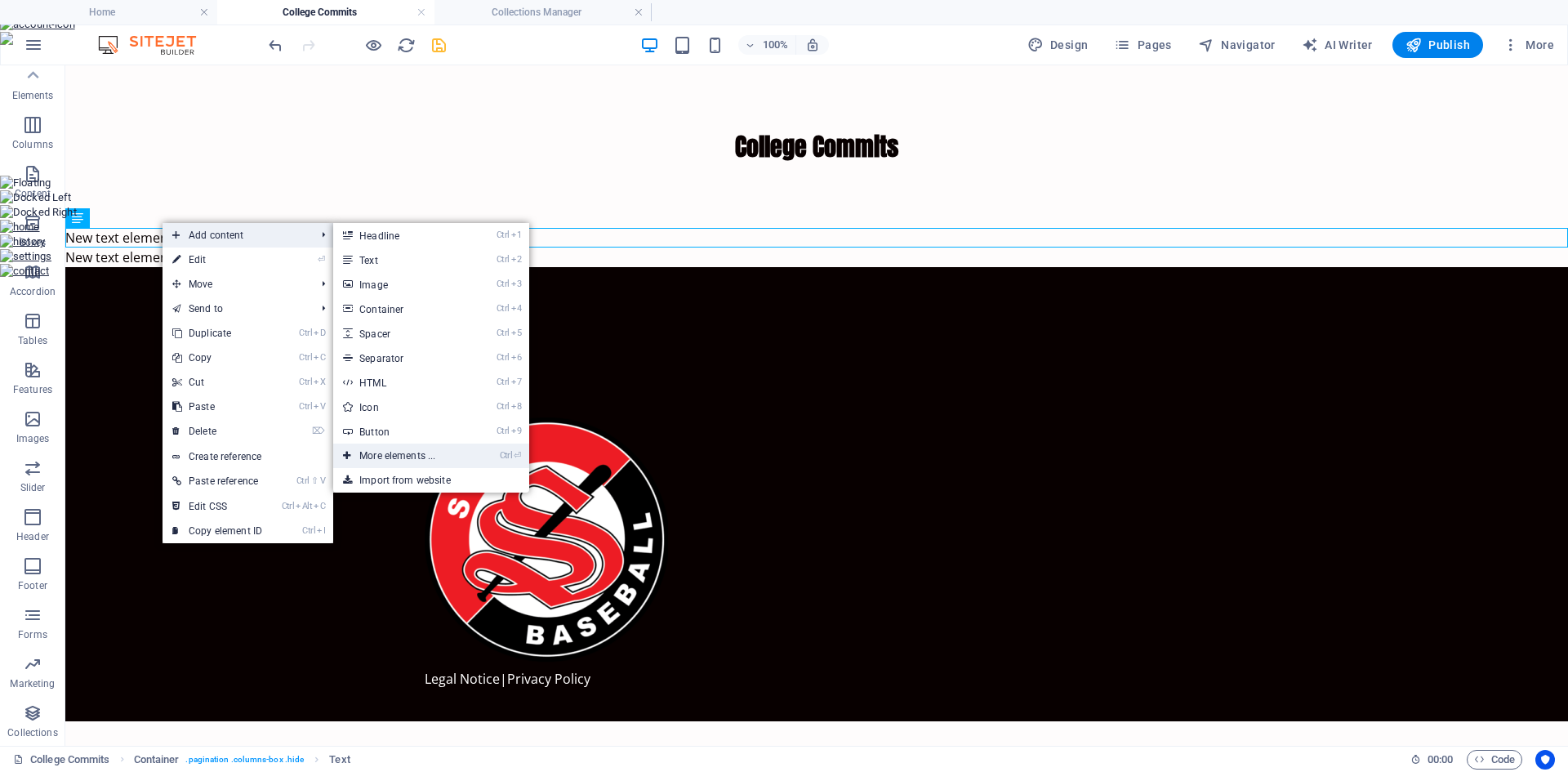
click at [411, 452] on link "Ctrl ⏎ More elements ..." at bounding box center [401, 456] width 135 height 25
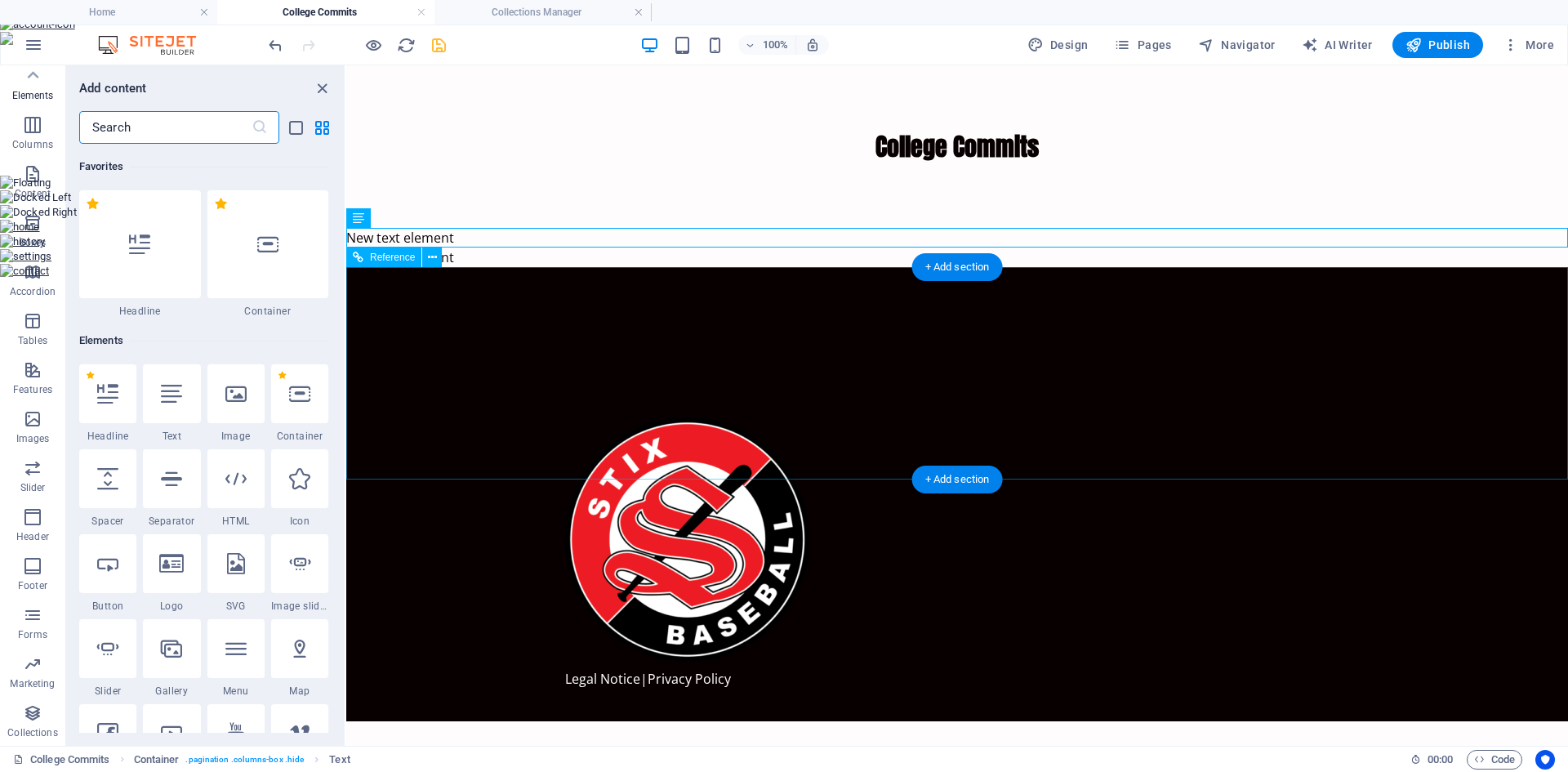
scroll to position [174, 0]
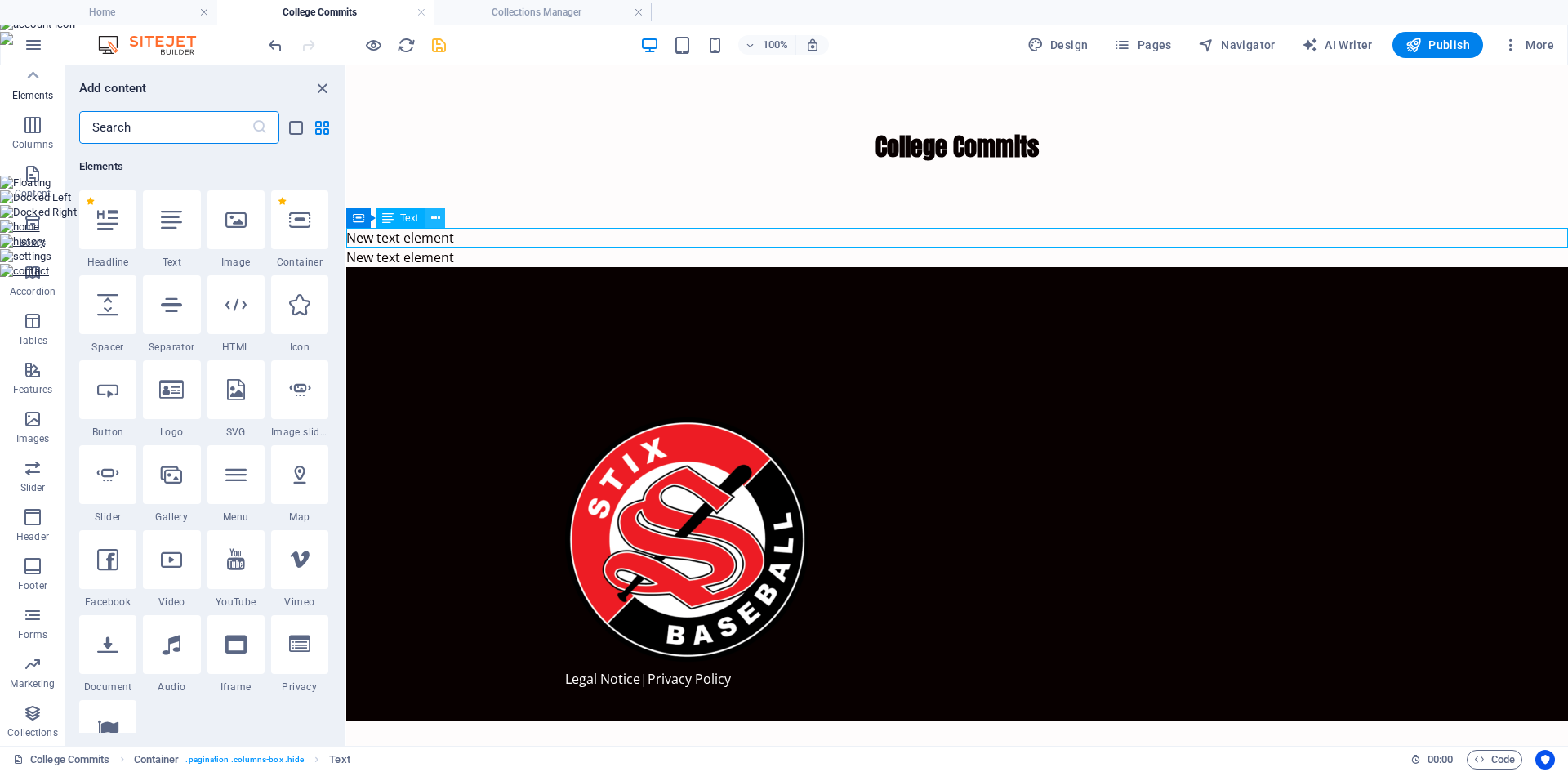
click at [433, 215] on icon at bounding box center [435, 219] width 9 height 17
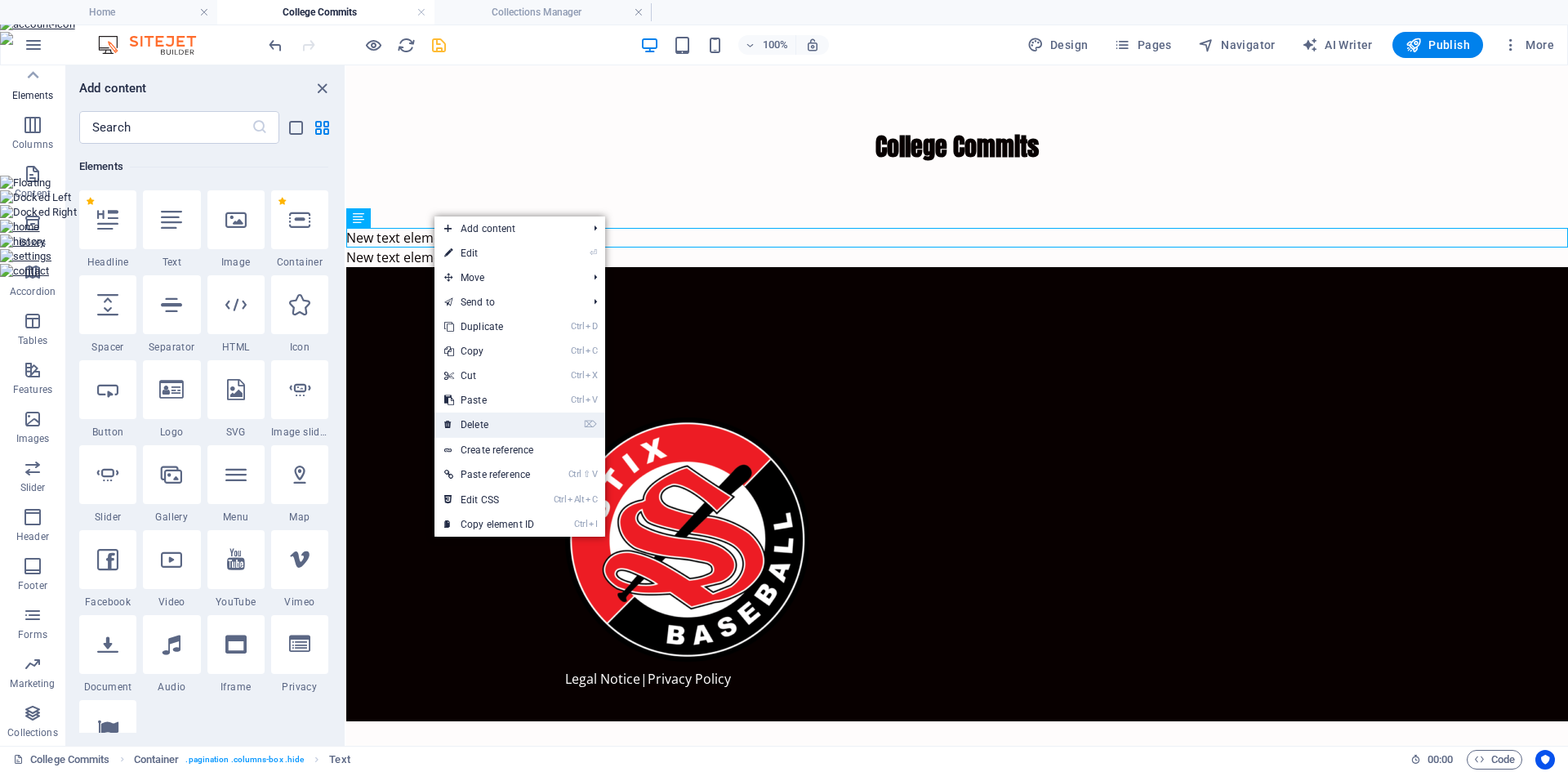
click at [486, 416] on link "⌦ Delete" at bounding box center [488, 425] width 109 height 25
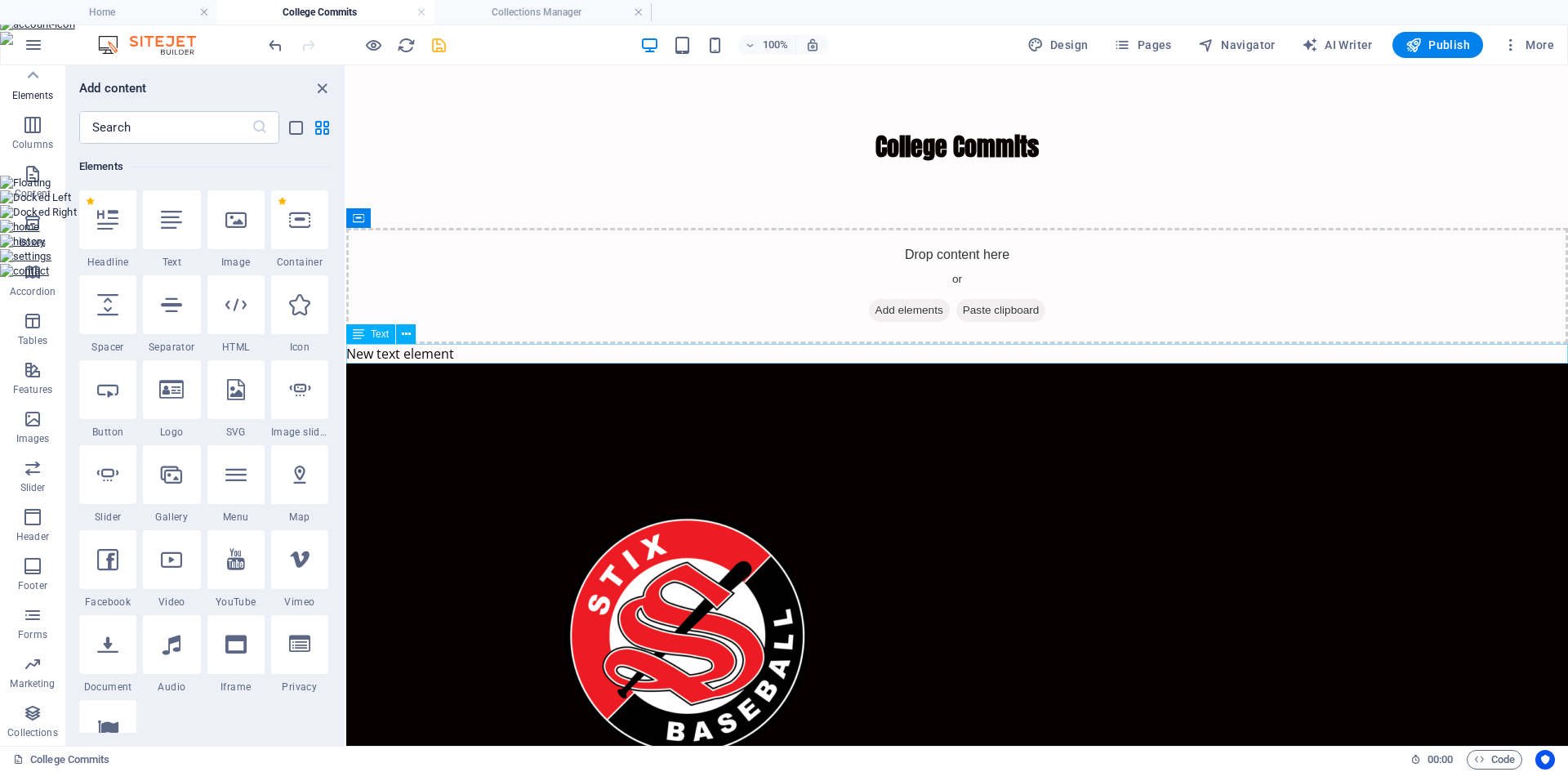
click at [440, 350] on div "New text element" at bounding box center [957, 354] width 1222 height 20
click at [402, 331] on icon at bounding box center [406, 335] width 9 height 17
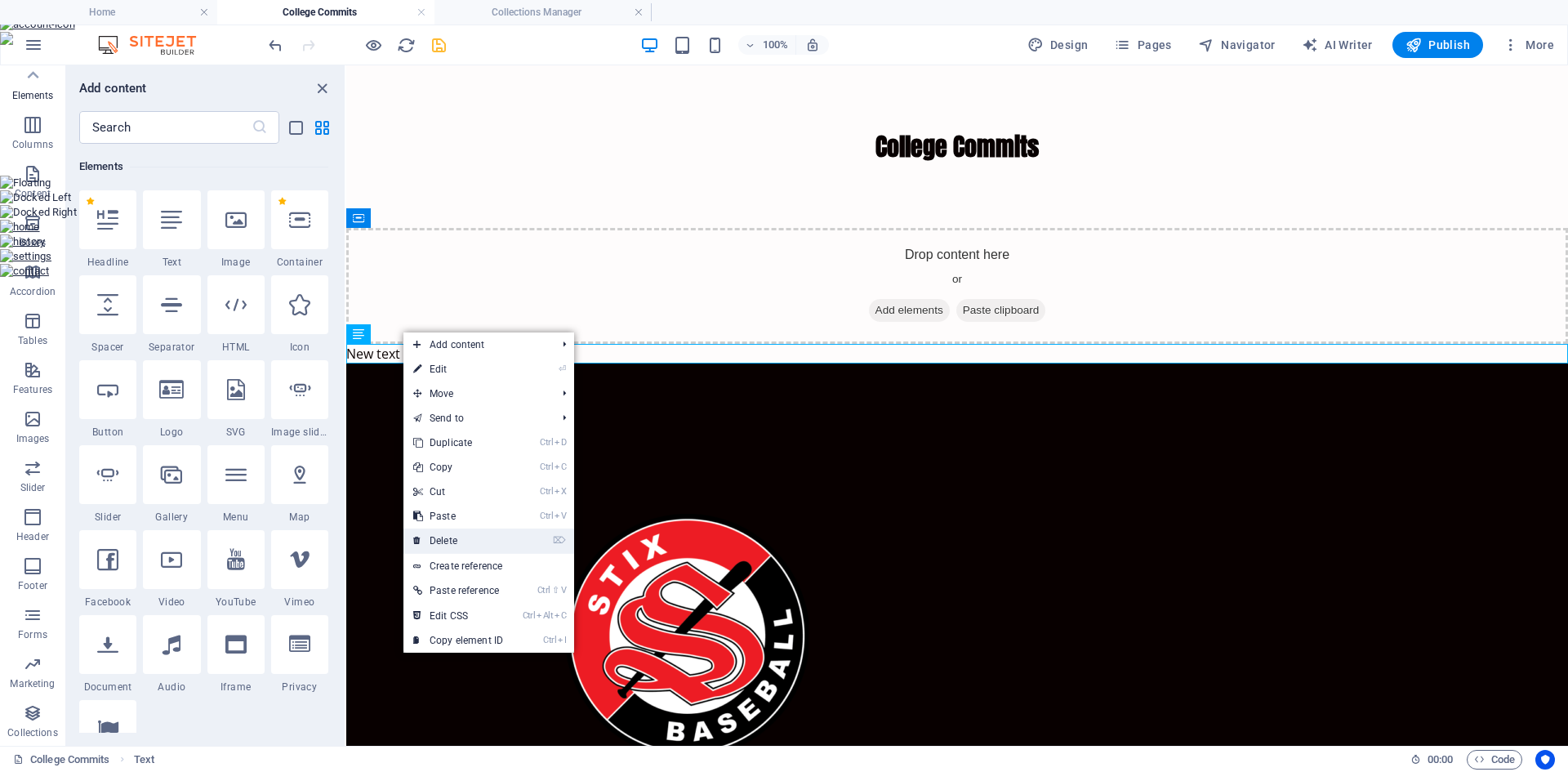
click at [472, 541] on link "⌦ Delete" at bounding box center [458, 541] width 109 height 25
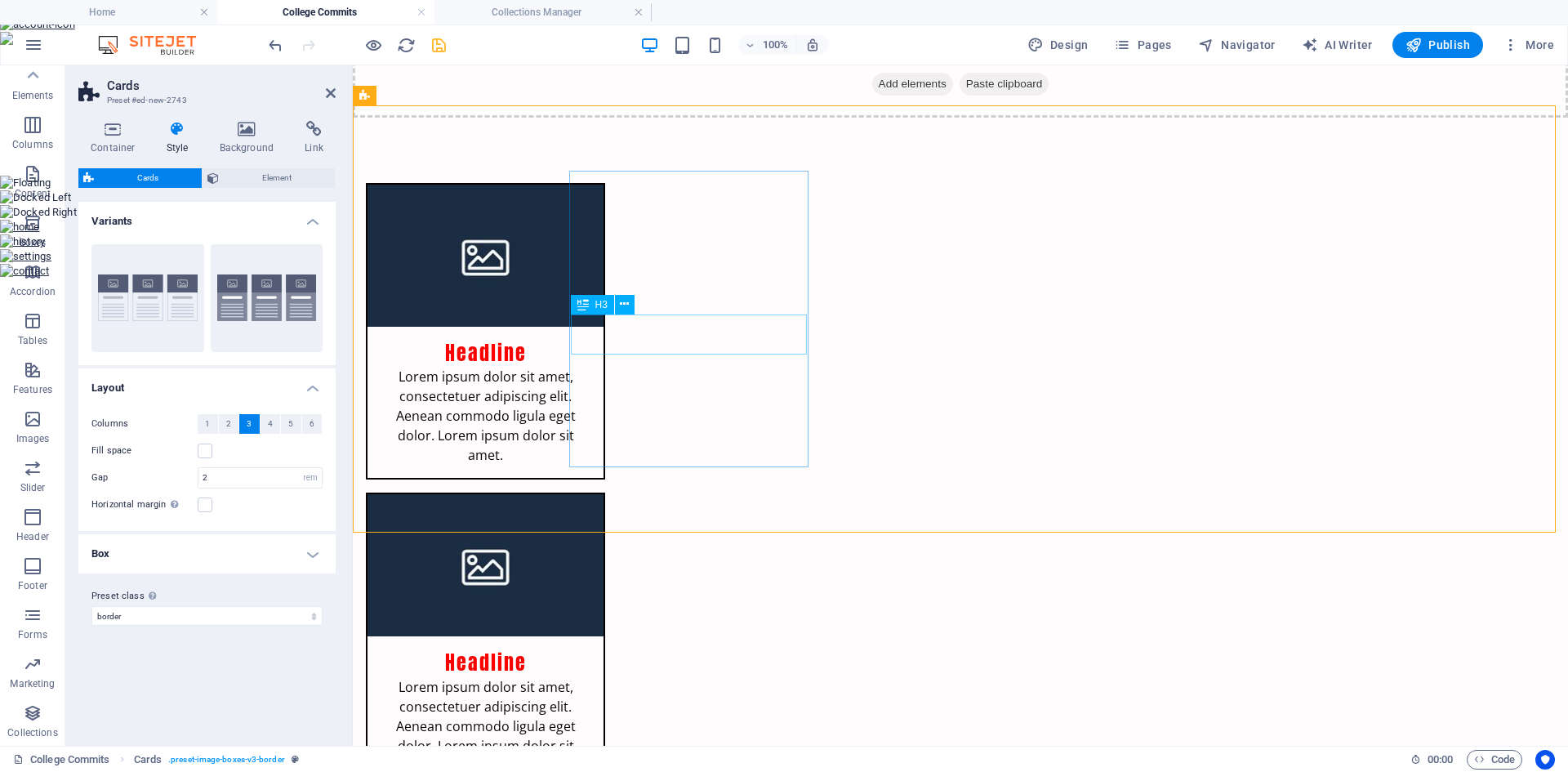
scroll to position [239, 0]
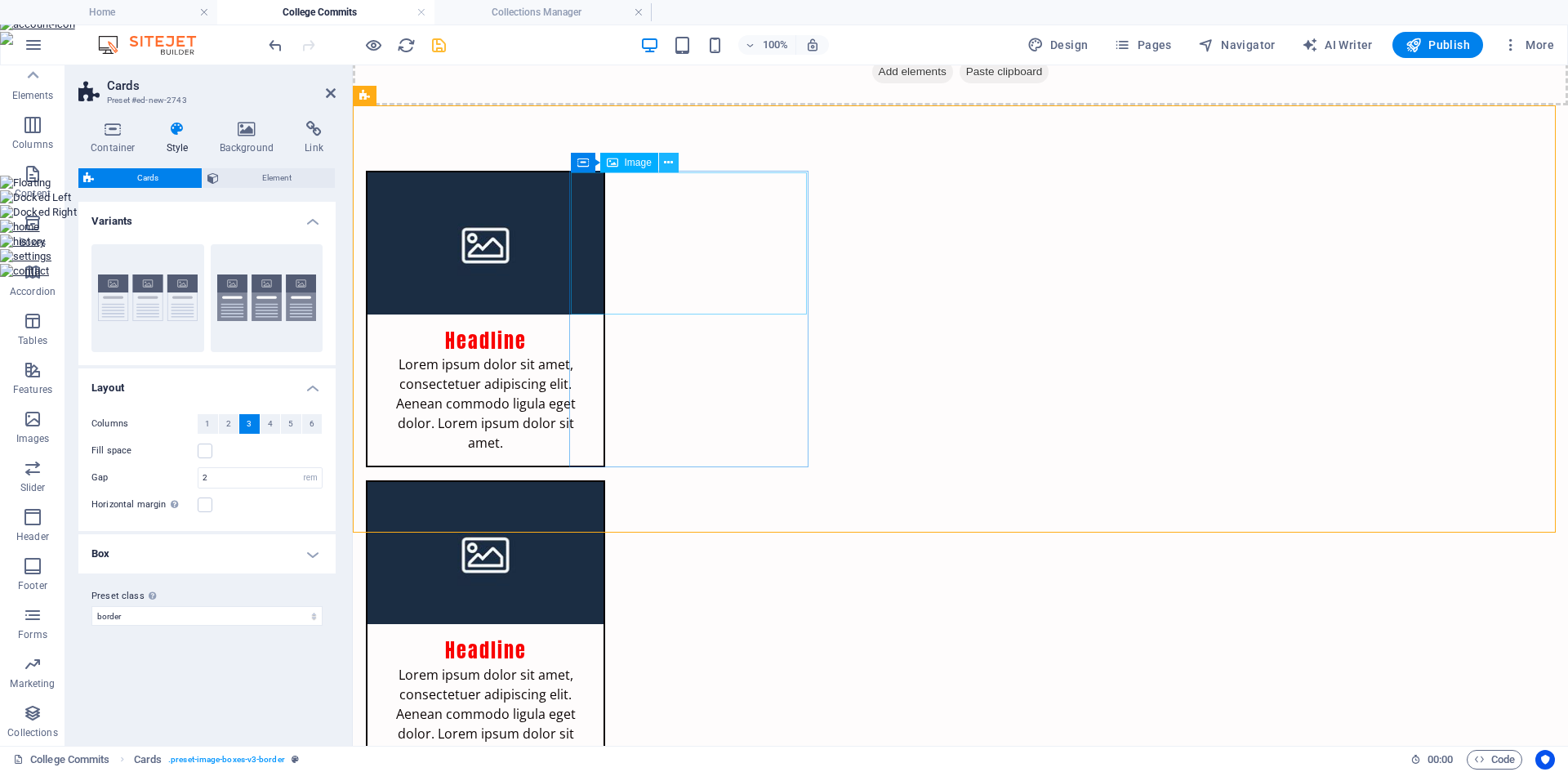
click at [668, 164] on icon at bounding box center [668, 163] width 9 height 17
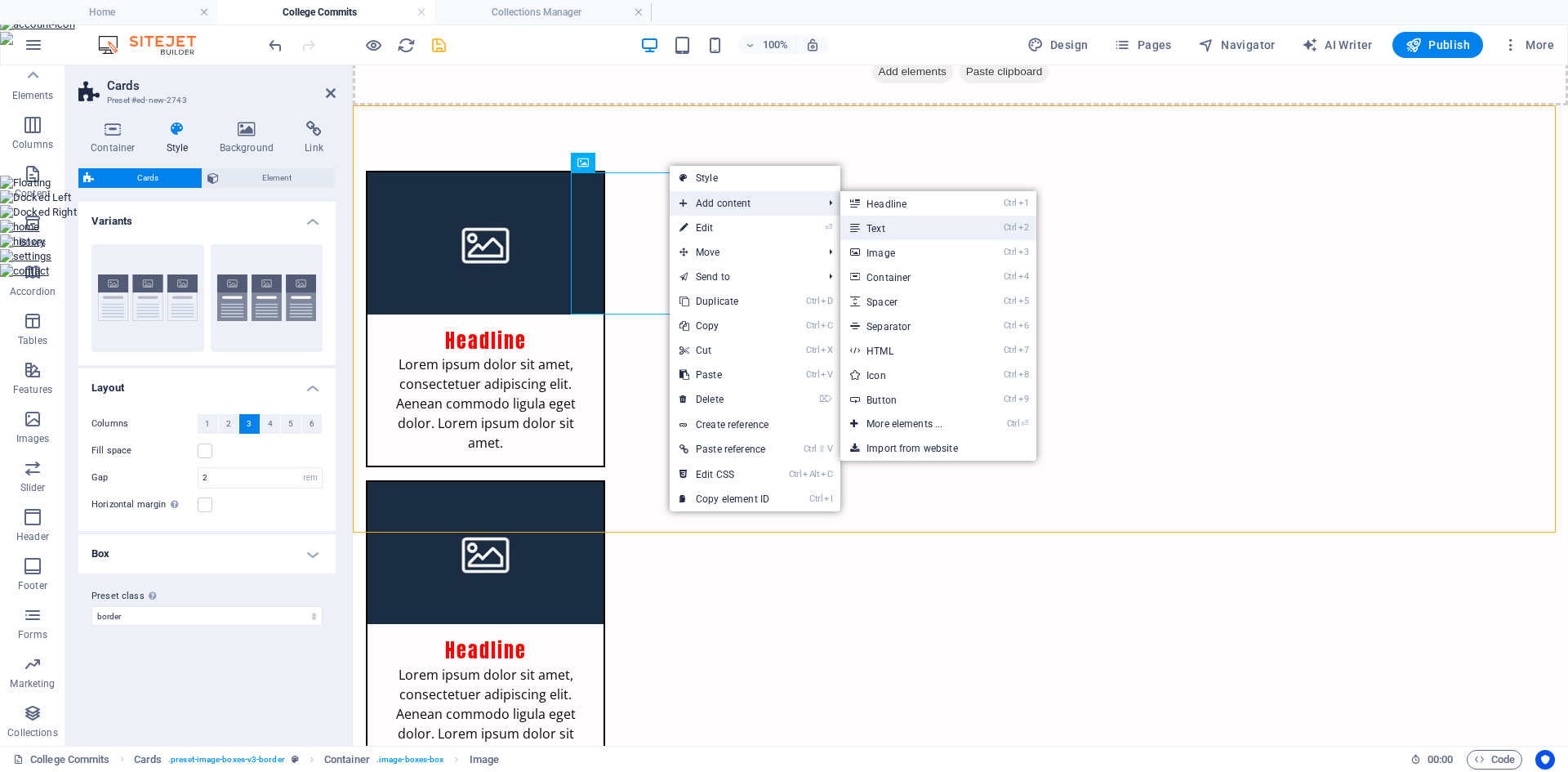
click at [872, 229] on link "Ctrl 2 Text" at bounding box center [908, 228] width 135 height 25
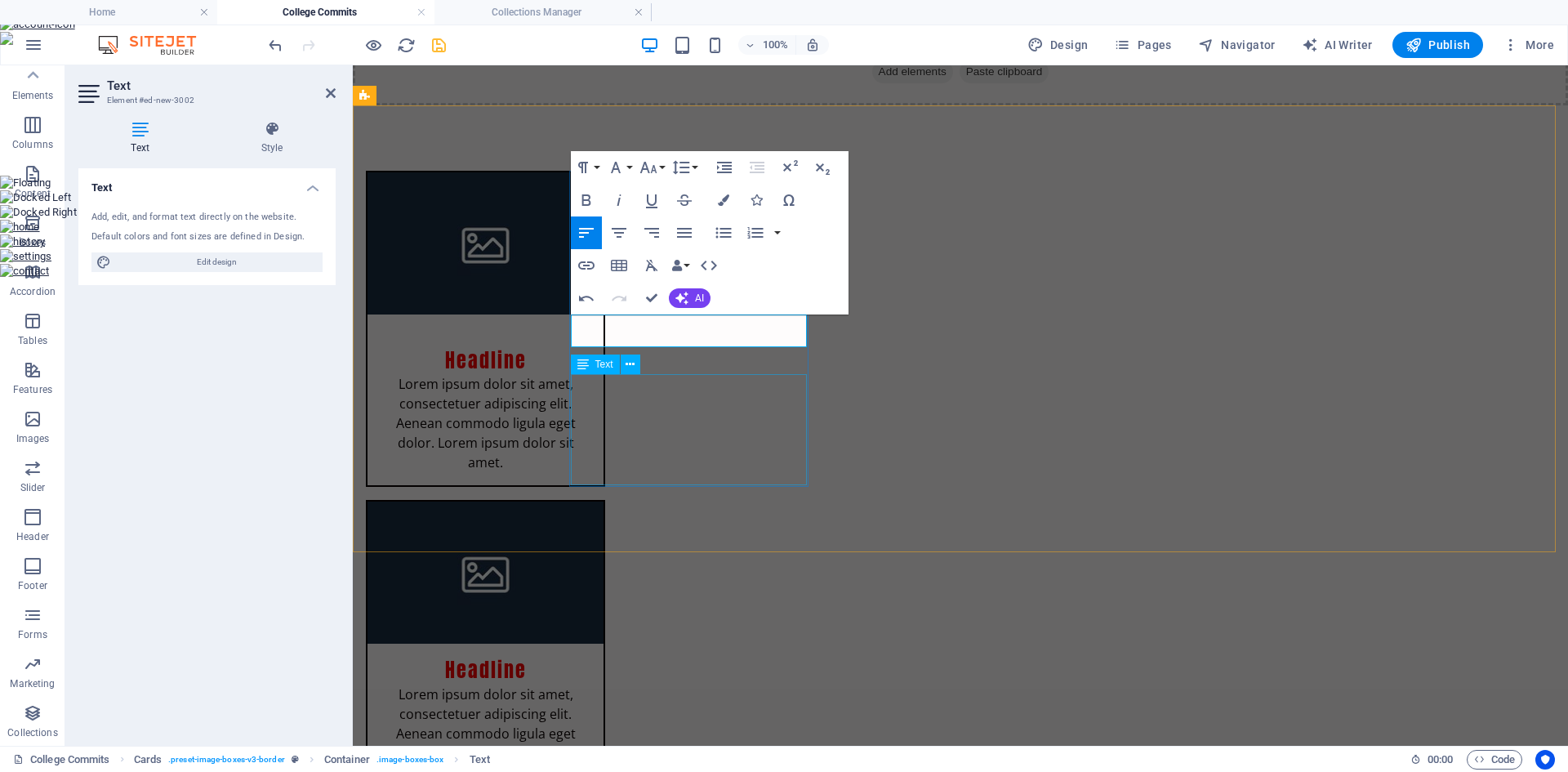
click at [603, 380] on div "Lorem ipsum dolor sit amet, consectetuer adipiscing elit. Aenean commodo ligula…" at bounding box center [486, 430] width 236 height 111
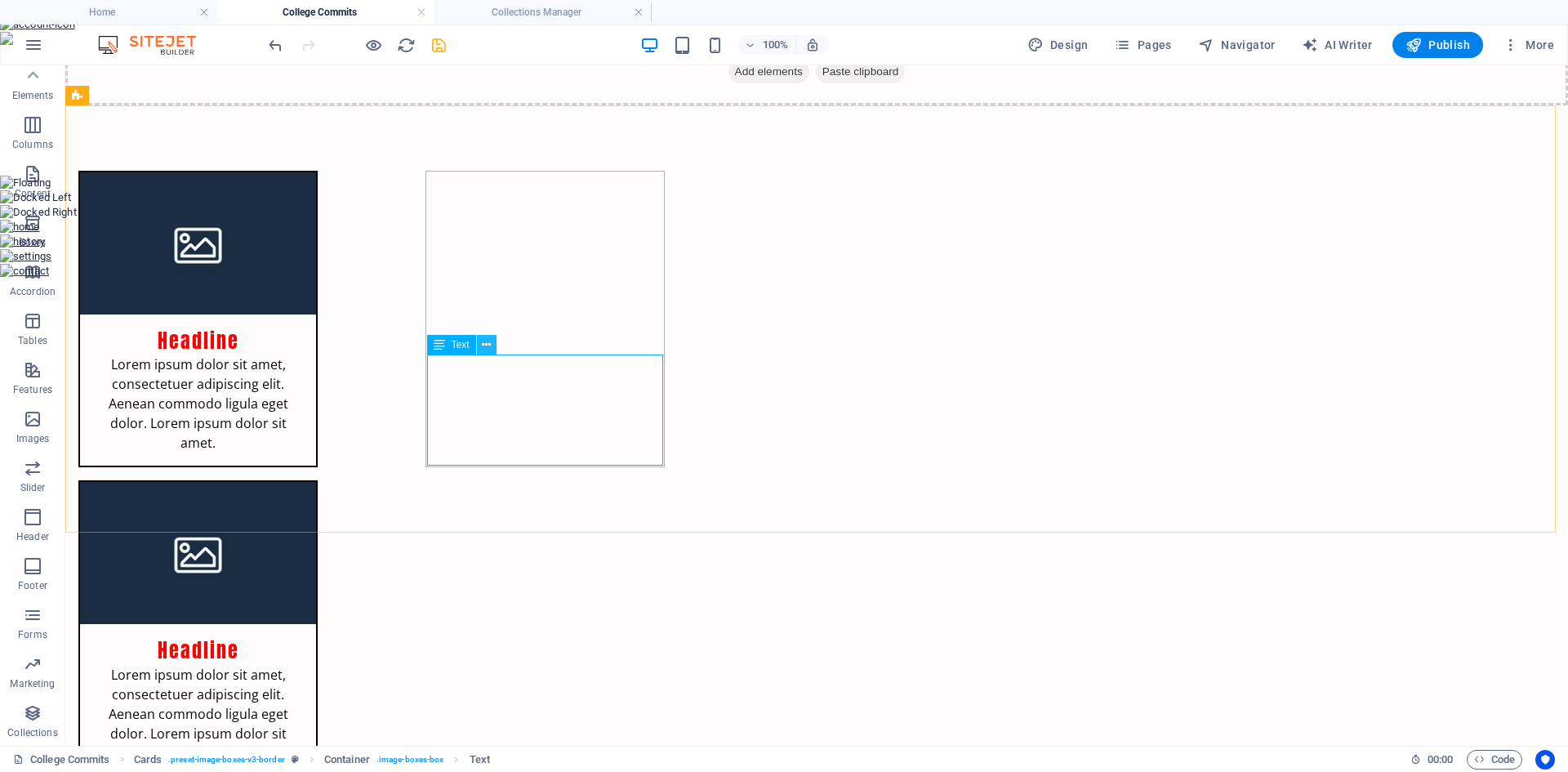
click at [481, 343] on button at bounding box center [487, 344] width 20 height 20
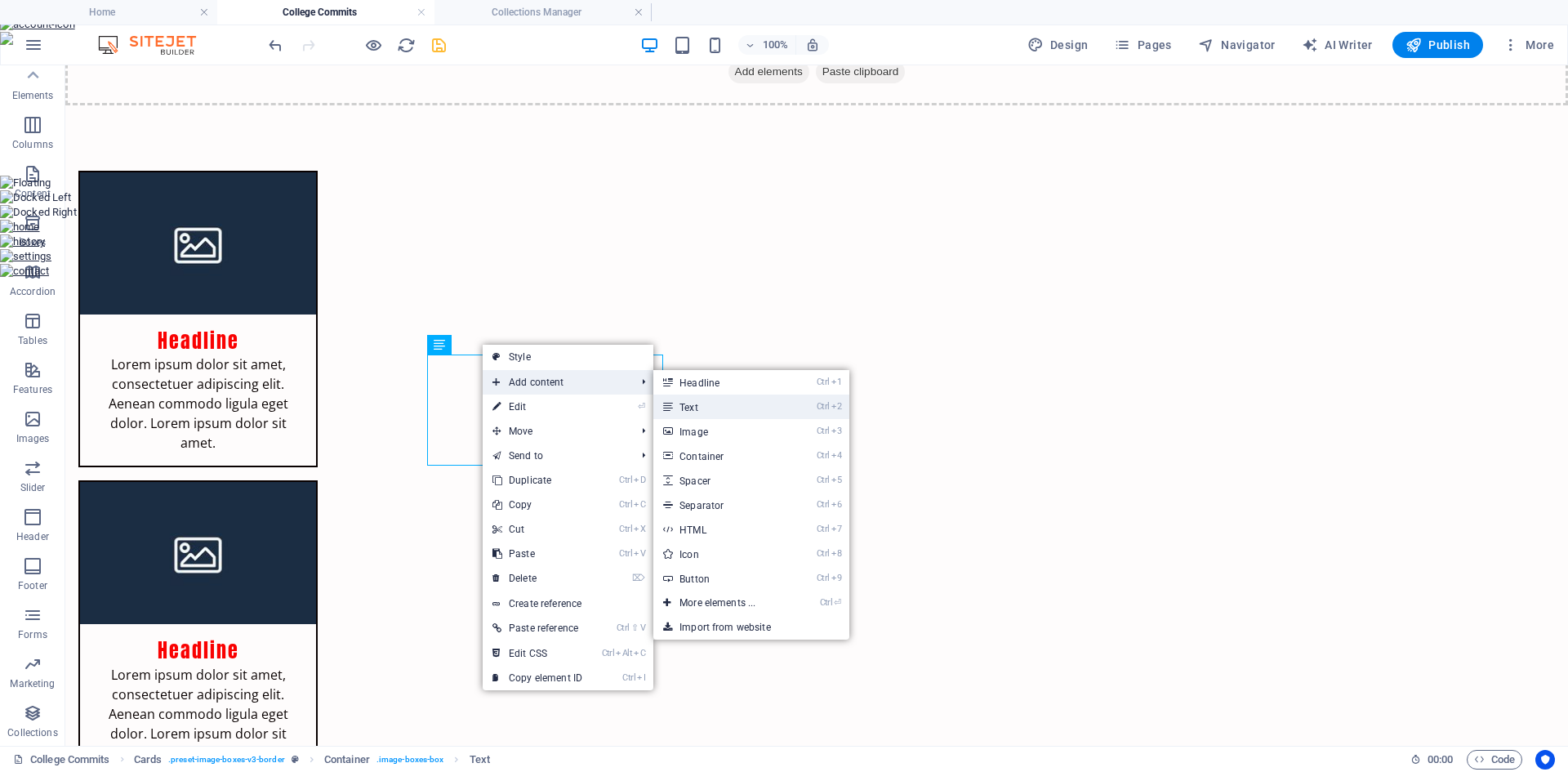
click at [717, 396] on link "Ctrl 2 Text" at bounding box center [721, 407] width 135 height 25
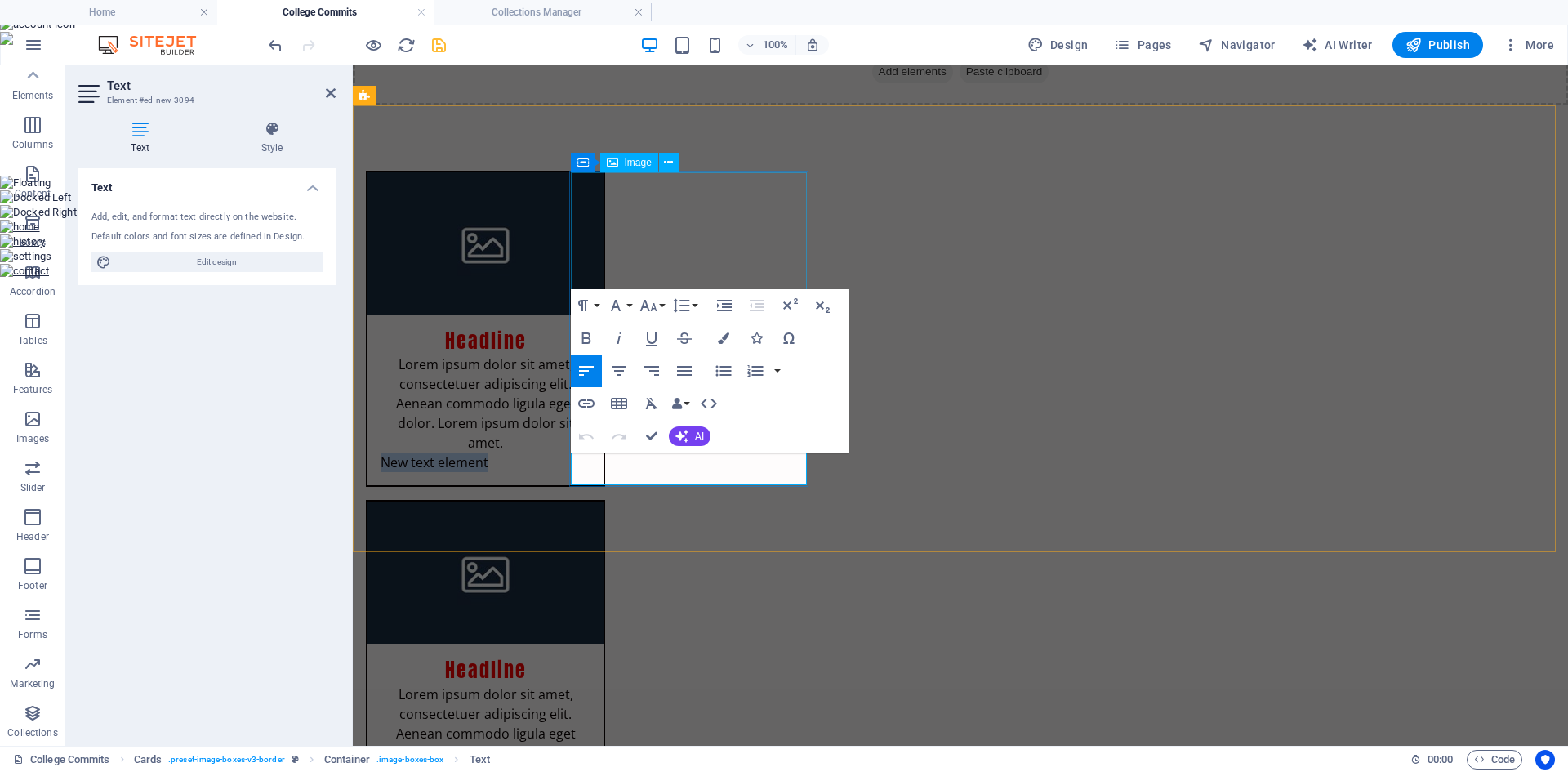
click at [603, 221] on figure at bounding box center [486, 243] width 236 height 143
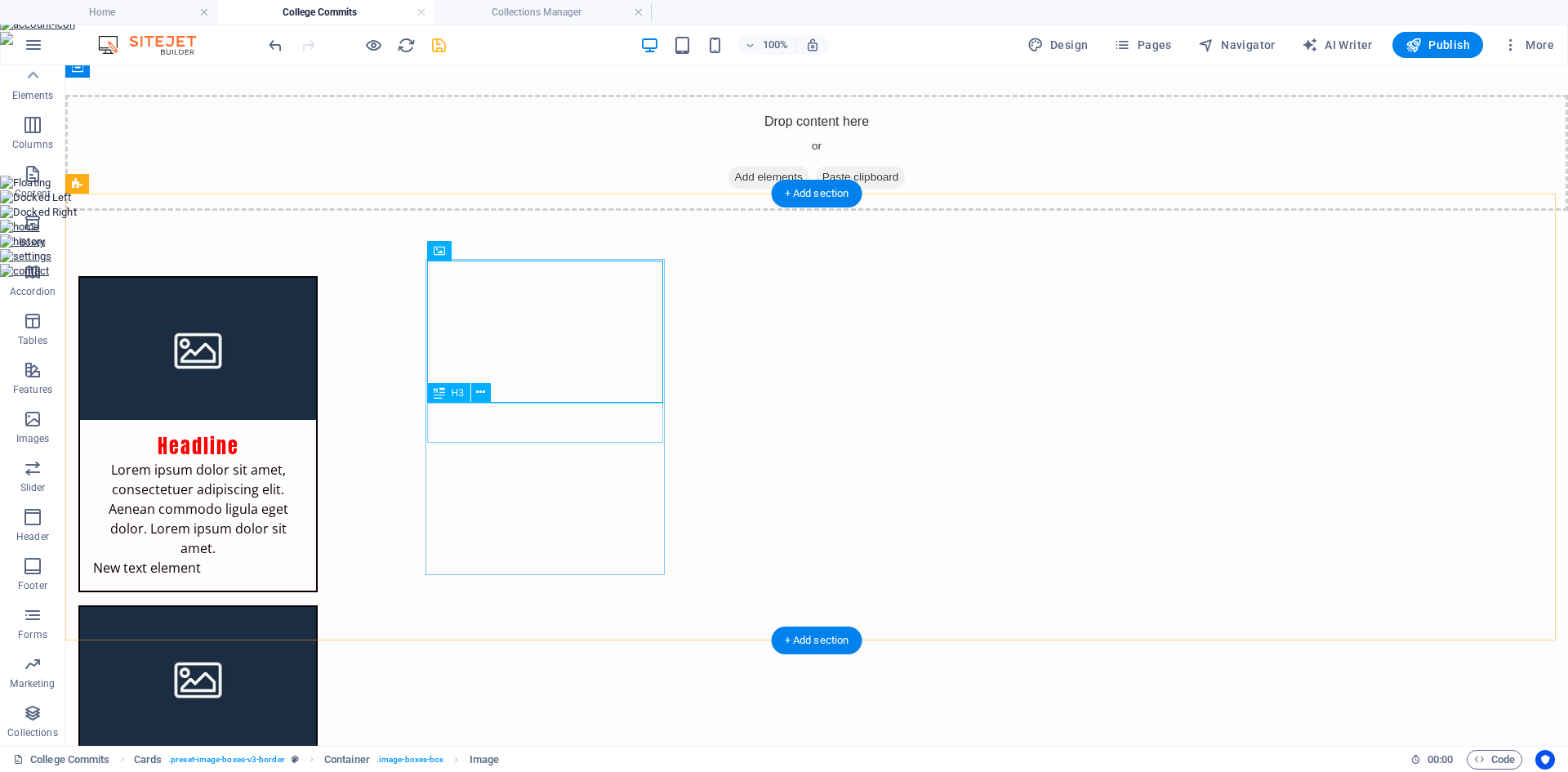
scroll to position [157, 0]
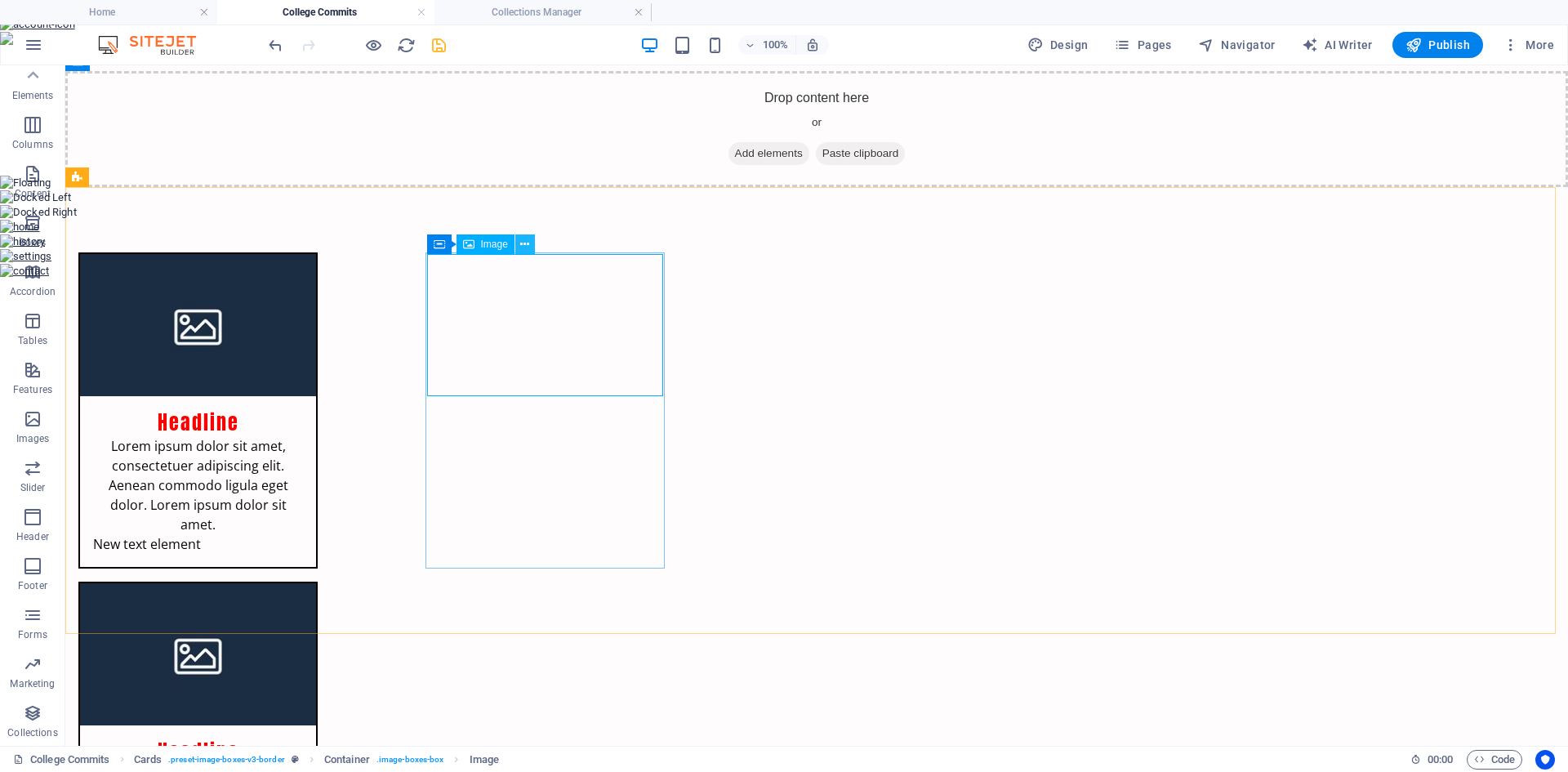
click at [529, 240] on icon at bounding box center [525, 244] width 9 height 17
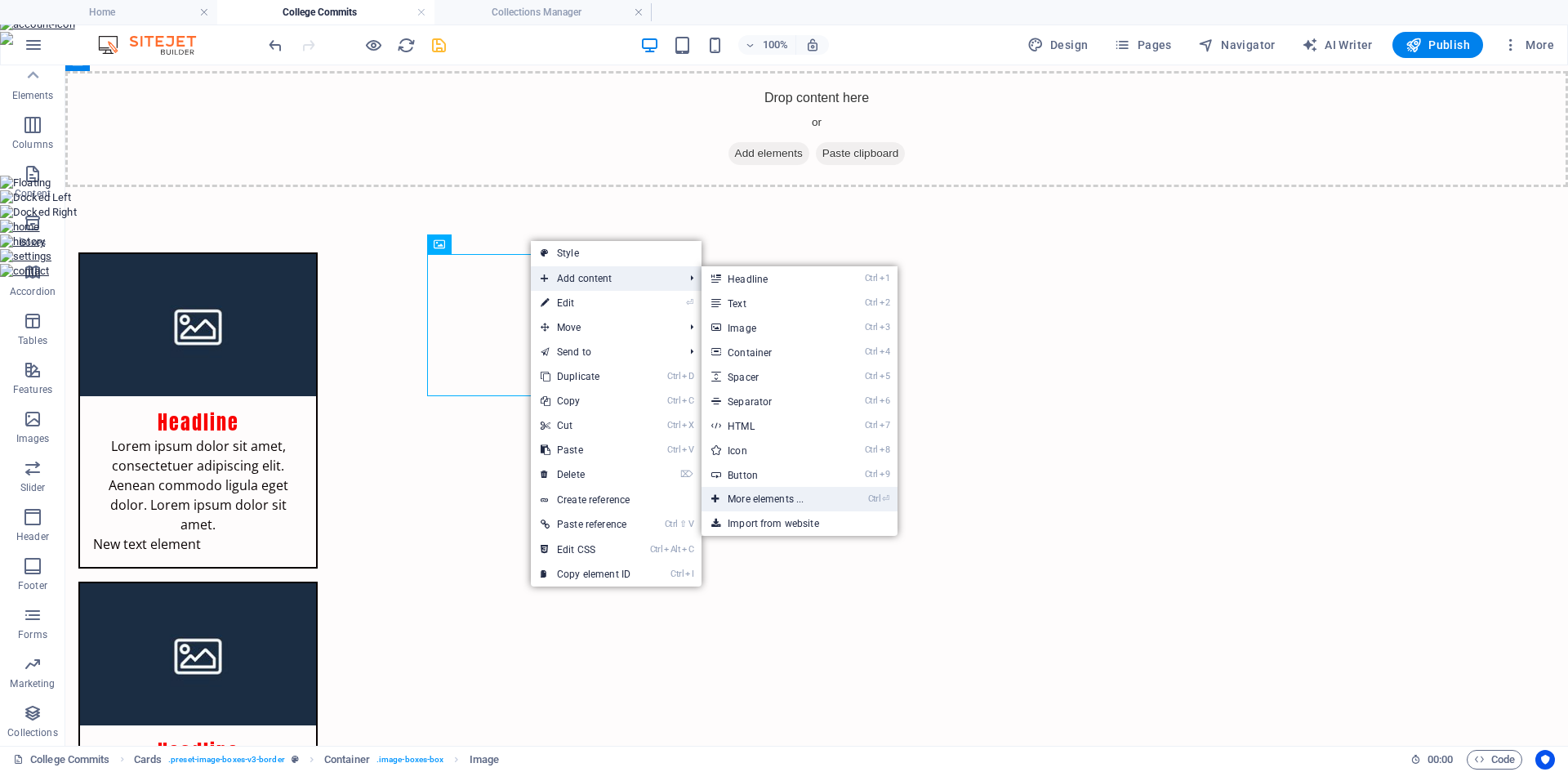
click at [779, 498] on link "Ctrl ⏎ More elements ..." at bounding box center [769, 499] width 135 height 25
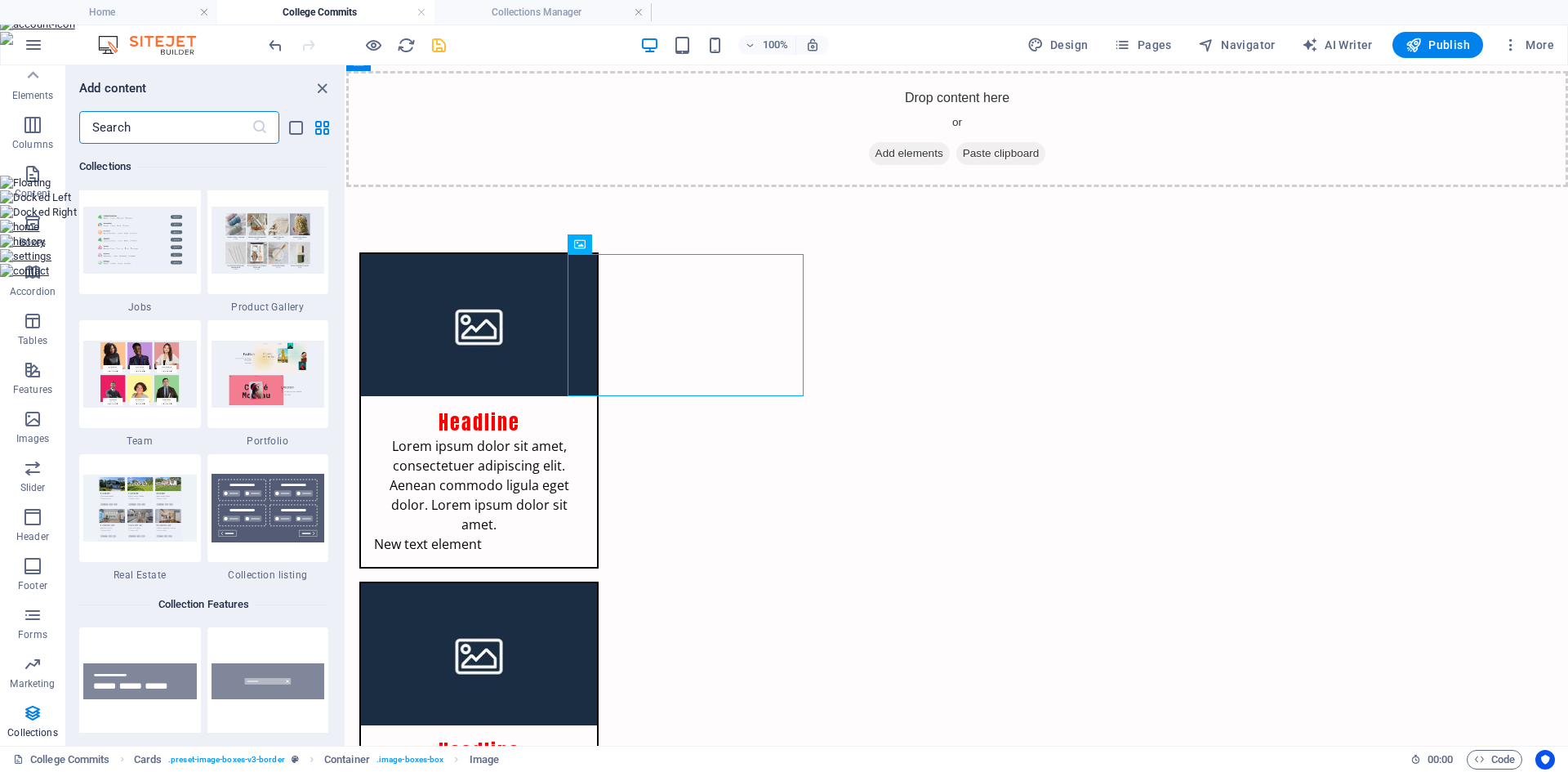
scroll to position [15116, 0]
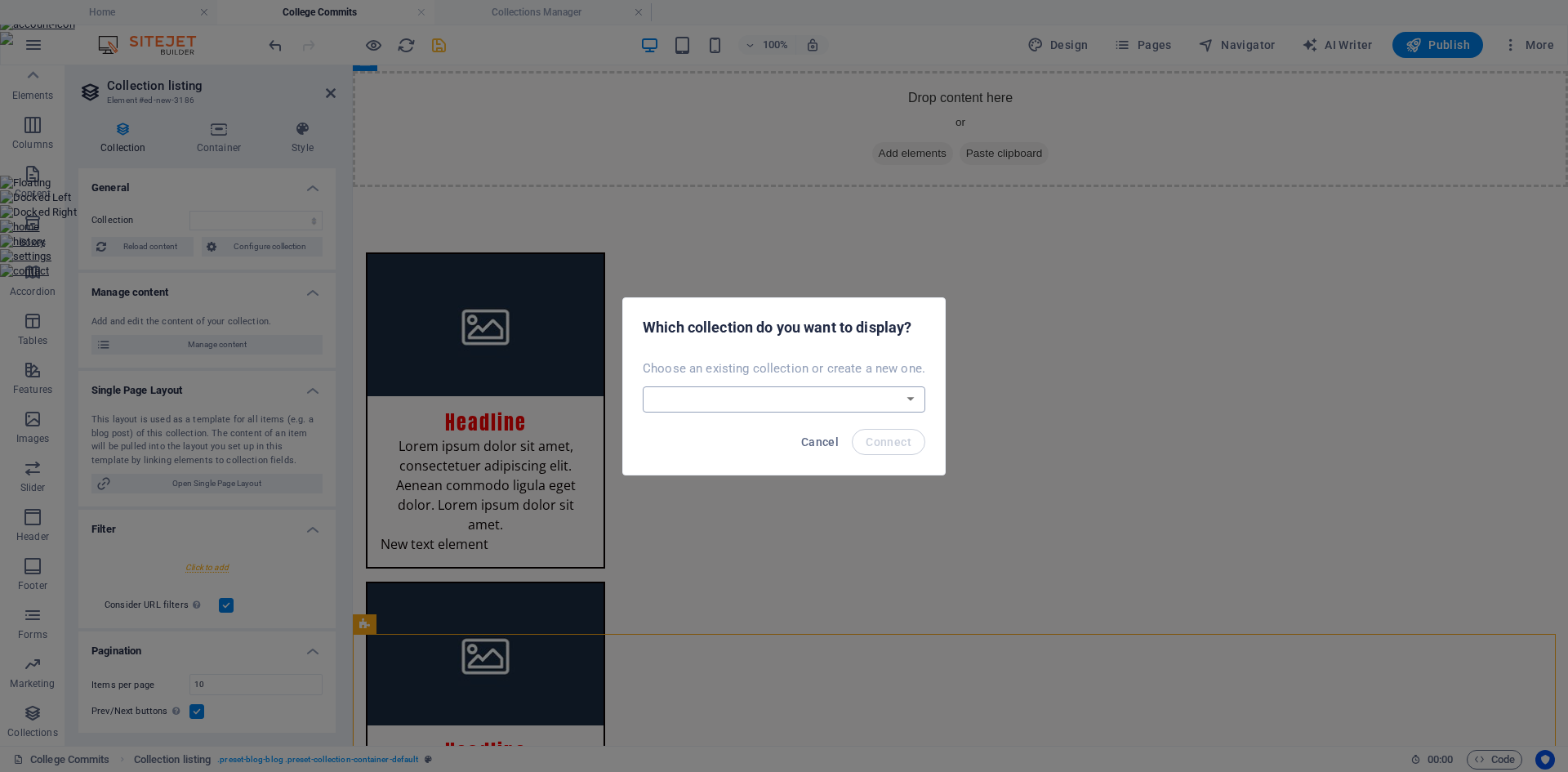
click at [693, 403] on select "Blog College Commits New Collection Real Estate Create a new collection" at bounding box center [784, 400] width 282 height 27
click at [644, 387] on select "Blog College Commits New Collection Real Estate Create a new collection" at bounding box center [784, 400] width 282 height 27
click at [870, 437] on span "Connect" at bounding box center [889, 442] width 46 height 13
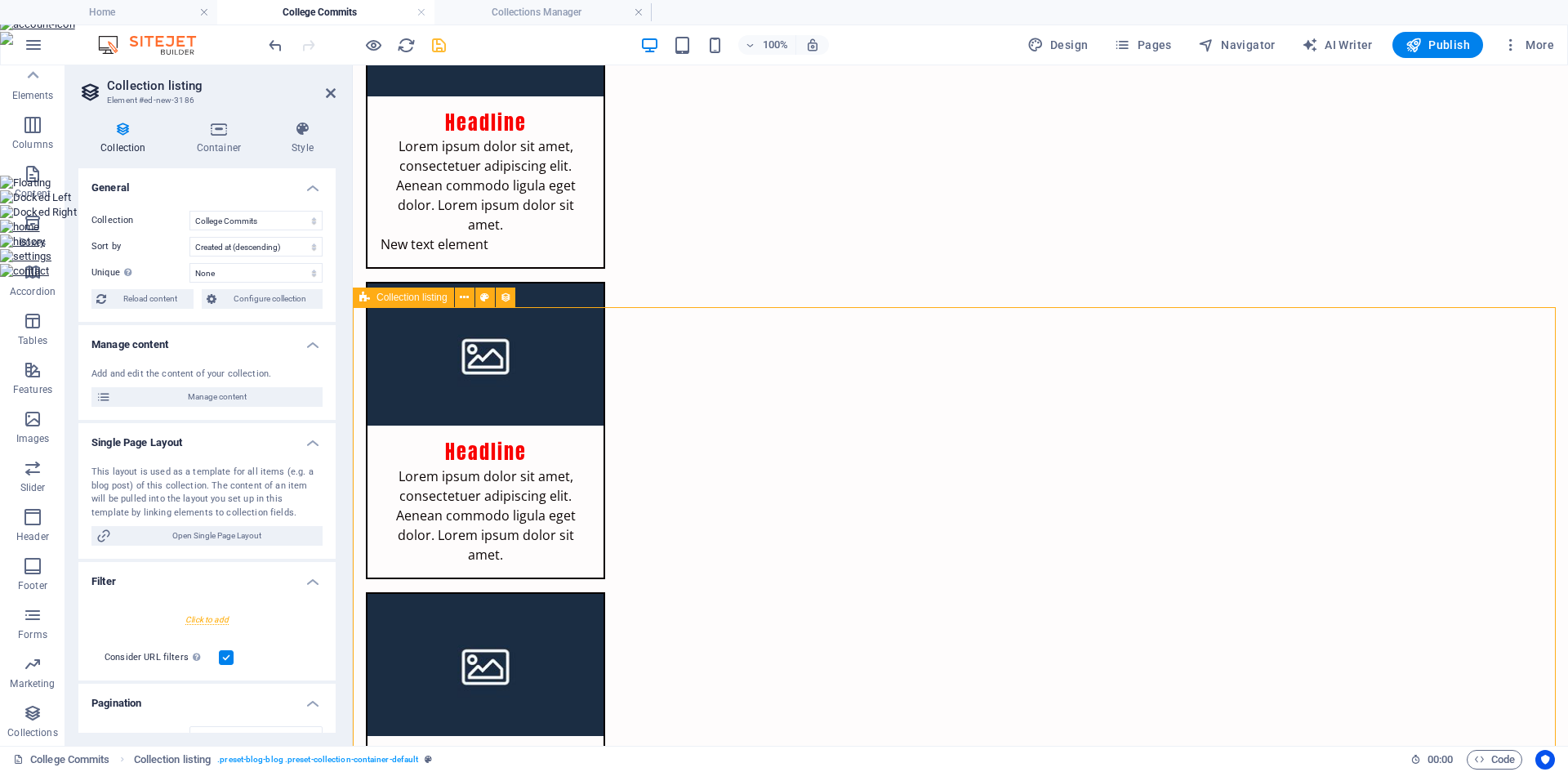
scroll to position [484, 0]
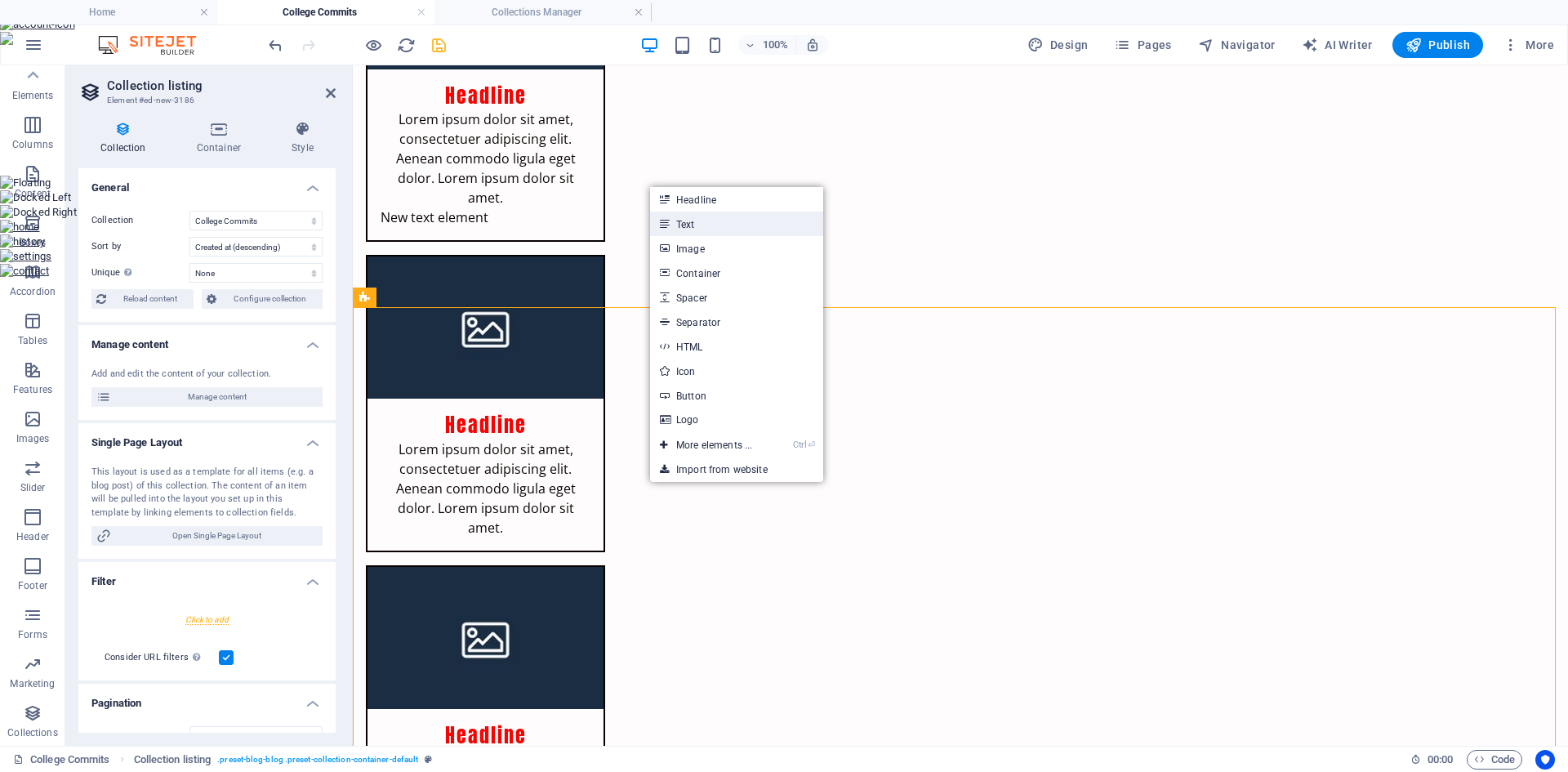
click at [748, 228] on link "Text" at bounding box center [736, 224] width 173 height 25
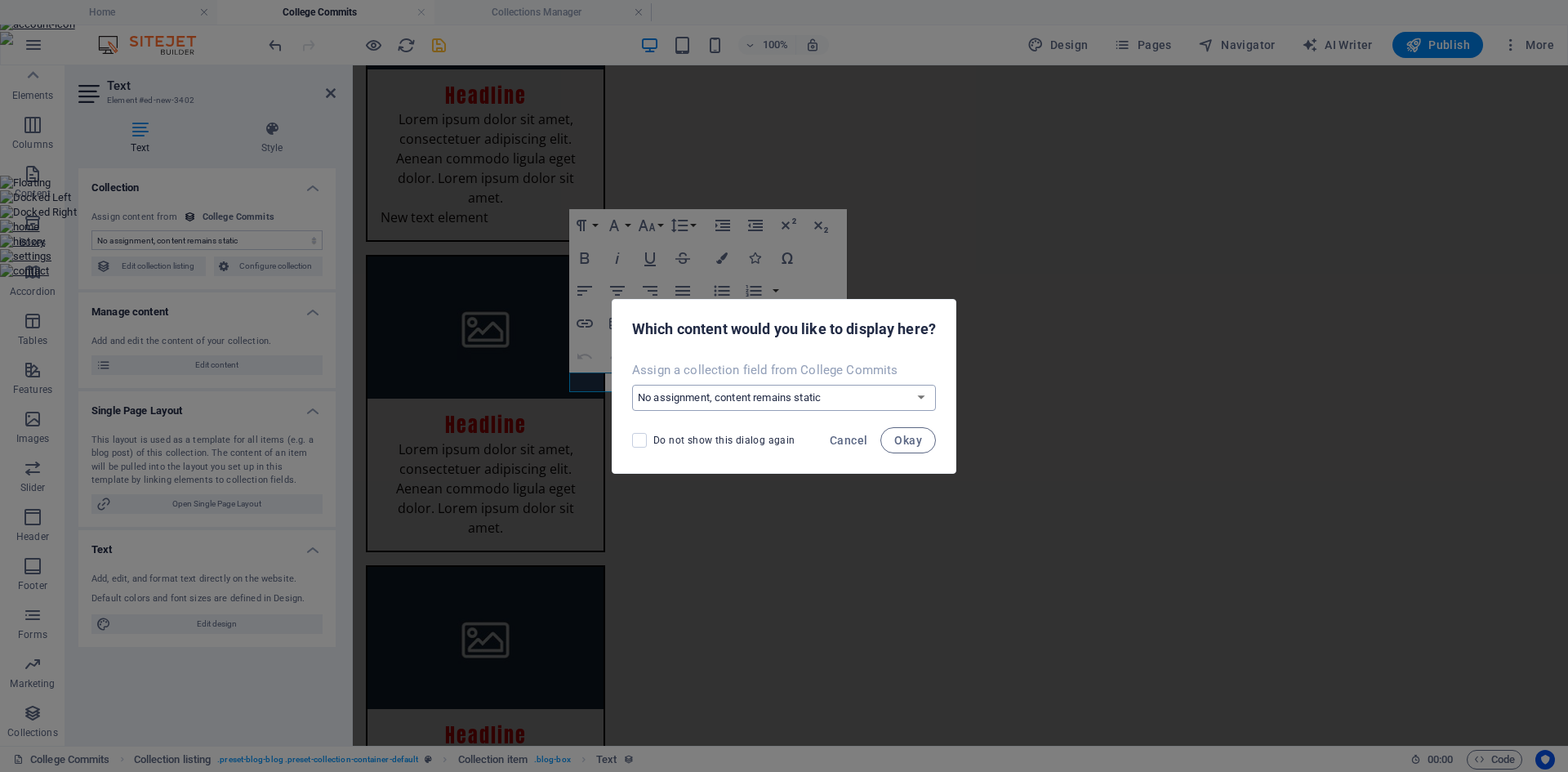
click at [727, 398] on select "No assignment, content remains static Create a new field Created at (Date) Upda…" at bounding box center [784, 398] width 304 height 27
click at [632, 385] on select "No assignment, content remains static Create a new field Created at (Date) Upda…" at bounding box center [784, 398] width 304 height 27
click at [898, 440] on span "Okay" at bounding box center [908, 440] width 28 height 13
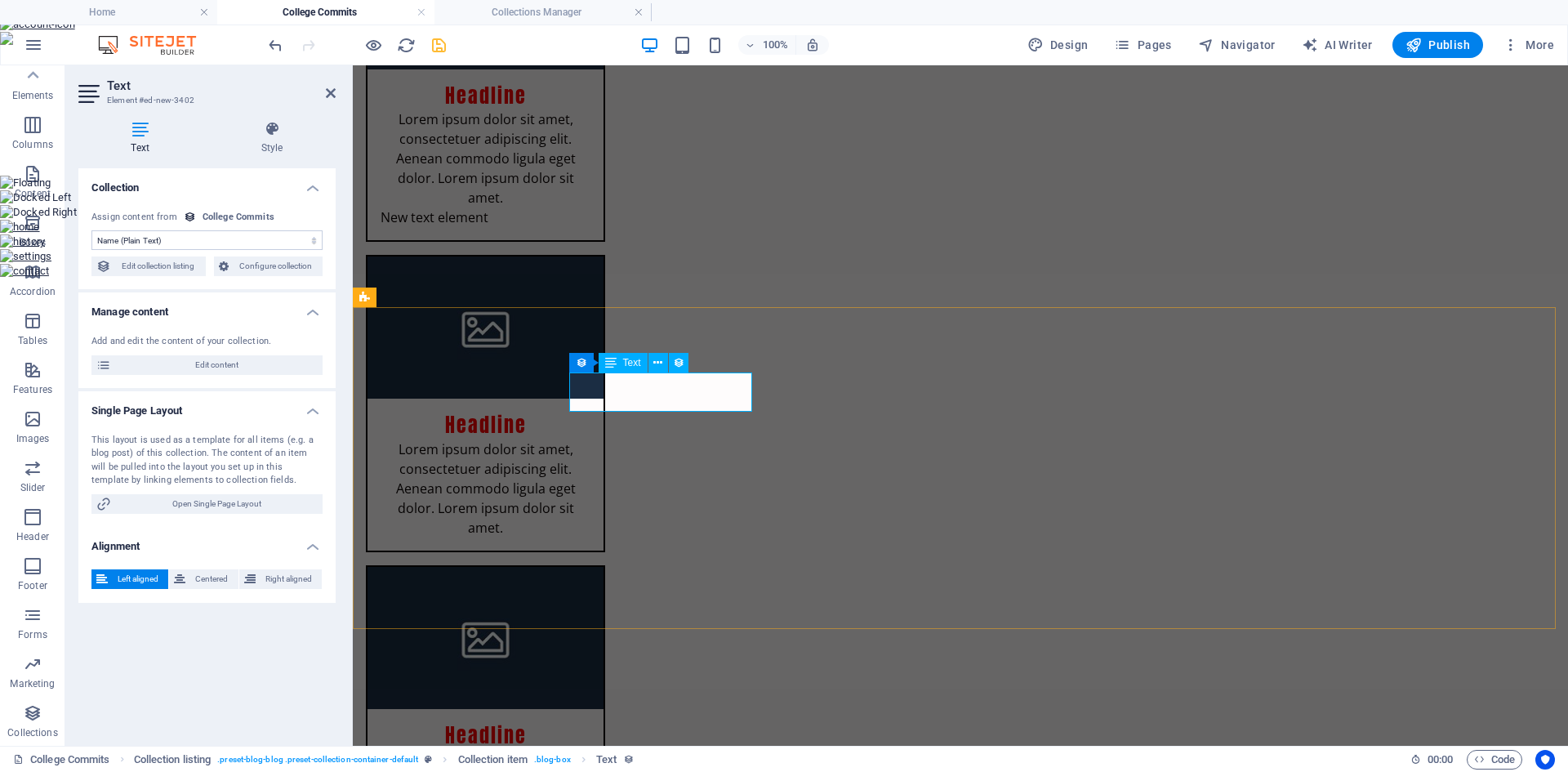
click at [200, 583] on span "Centered" at bounding box center [211, 579] width 43 height 20
click at [276, 137] on h4 "Style" at bounding box center [272, 138] width 127 height 34
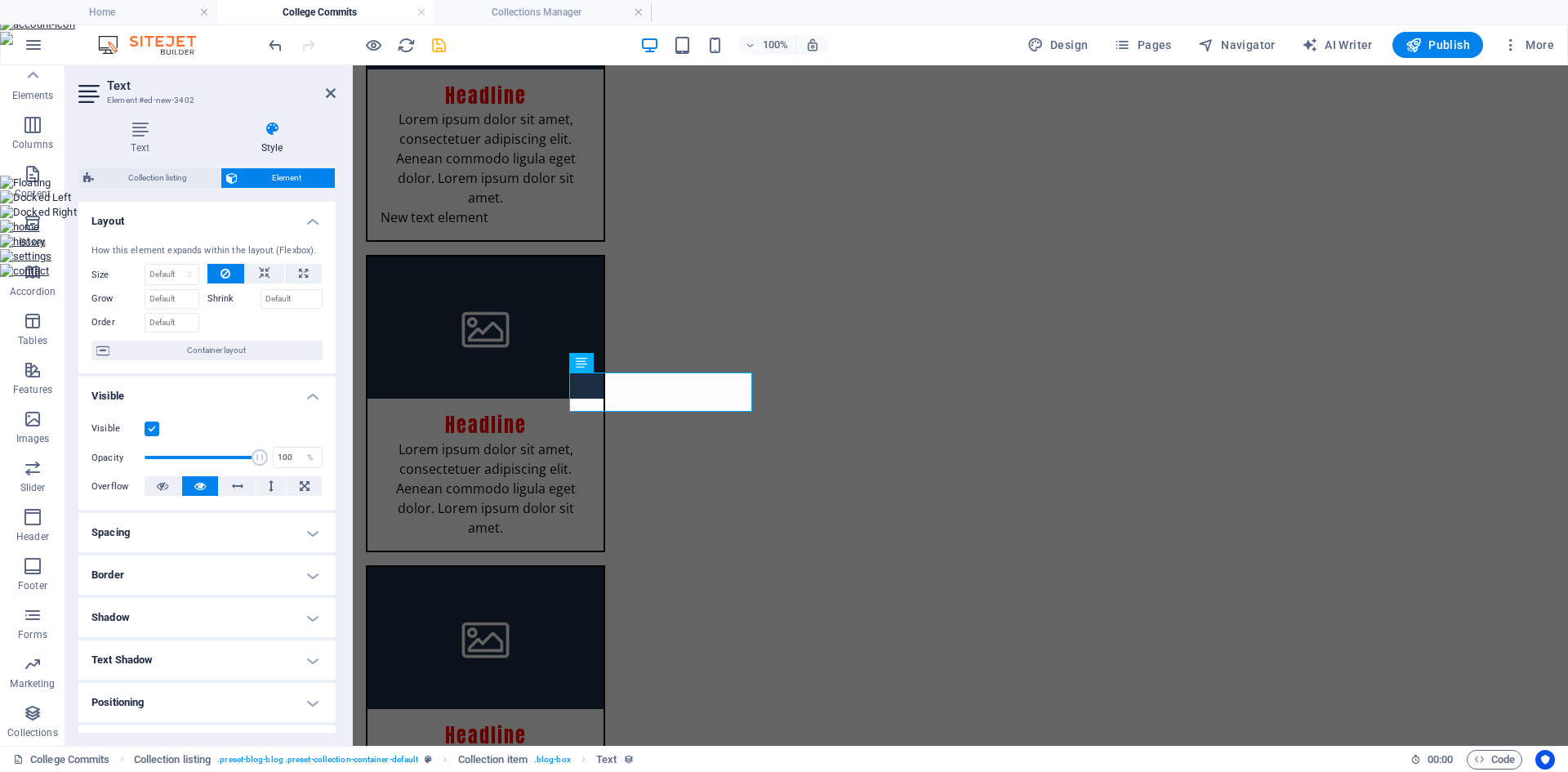
click at [311, 532] on h4 "Spacing" at bounding box center [207, 532] width 258 height 39
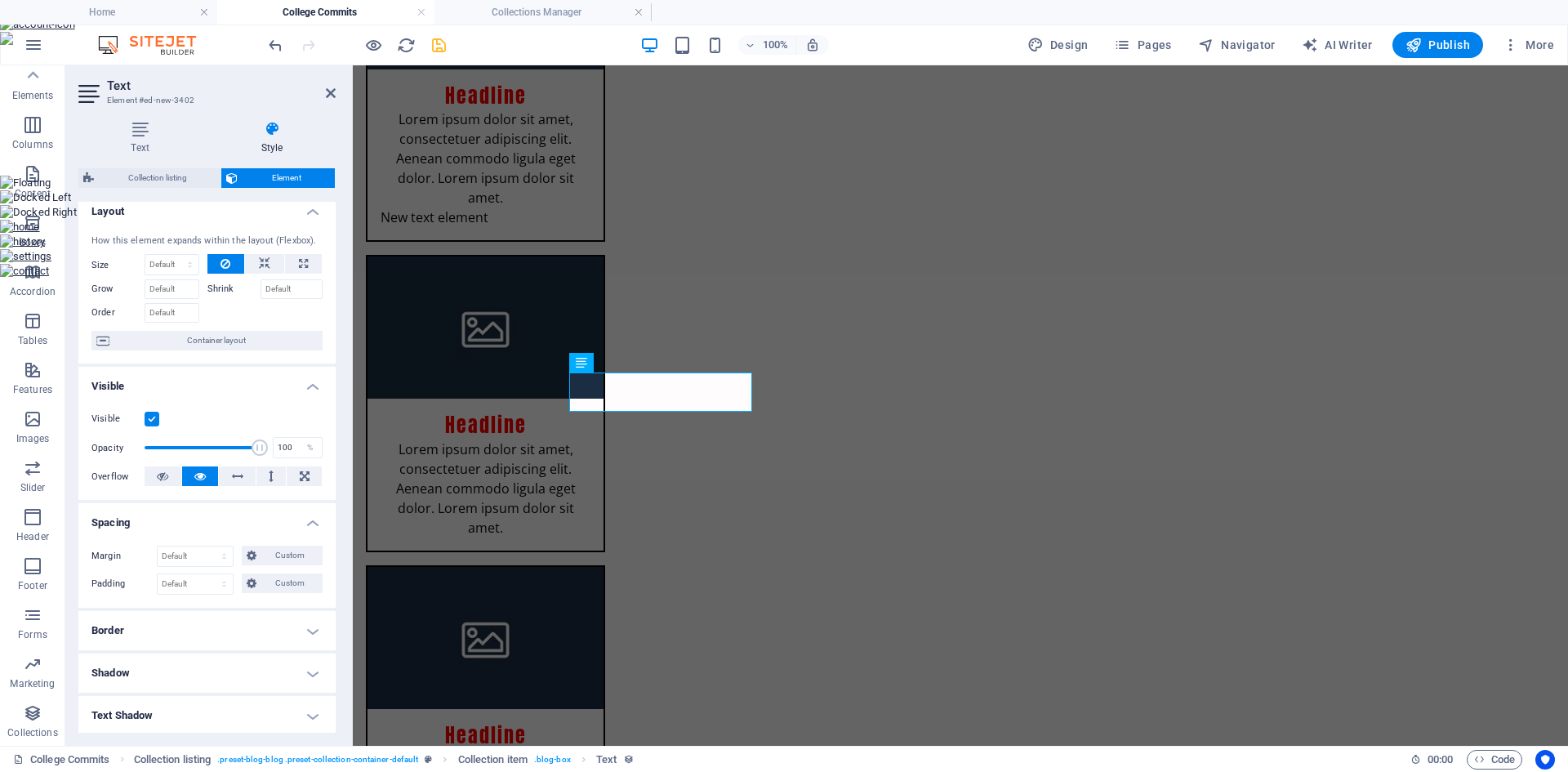
scroll to position [0, 0]
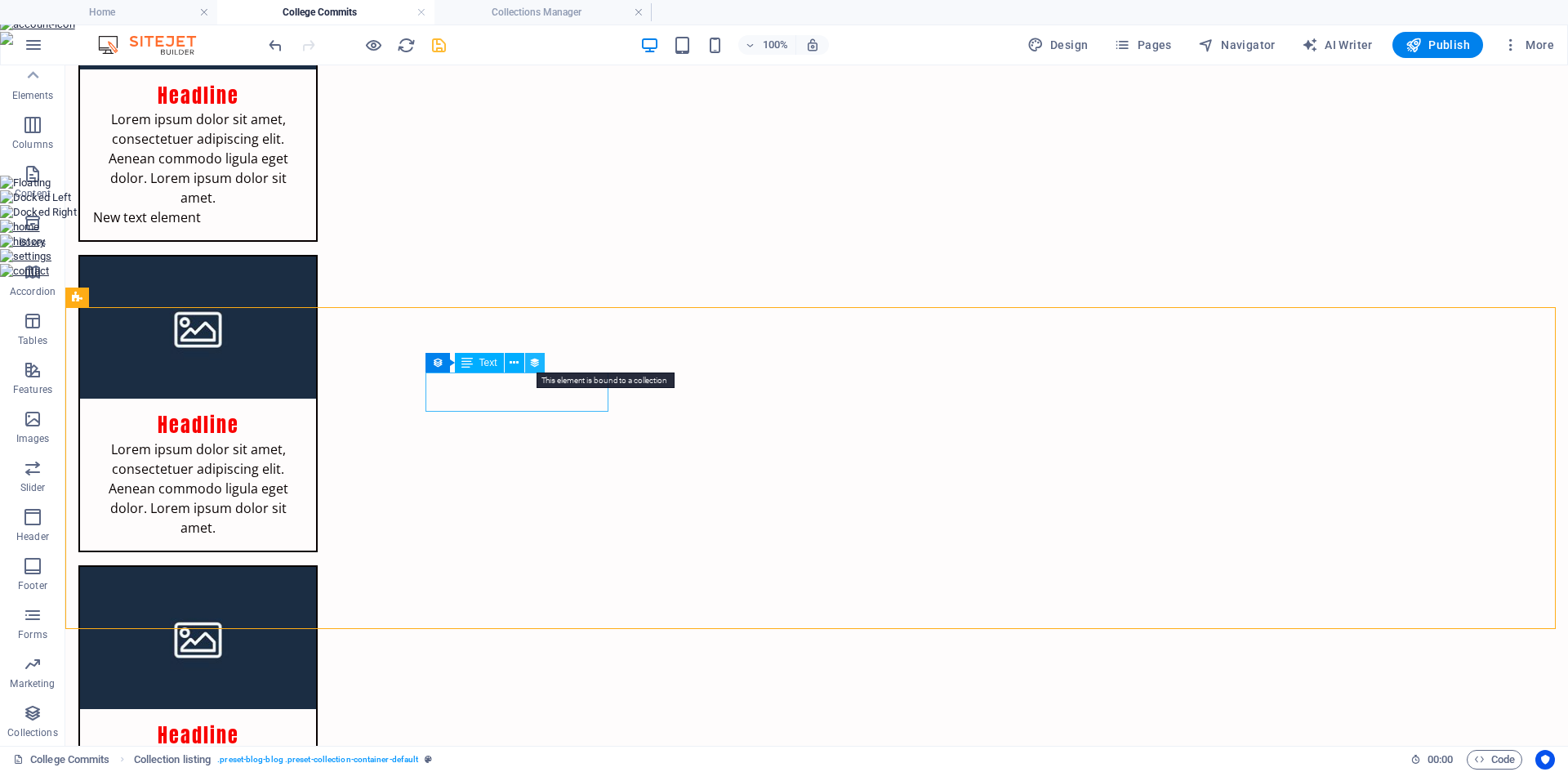
click at [535, 364] on icon at bounding box center [535, 363] width 11 height 17
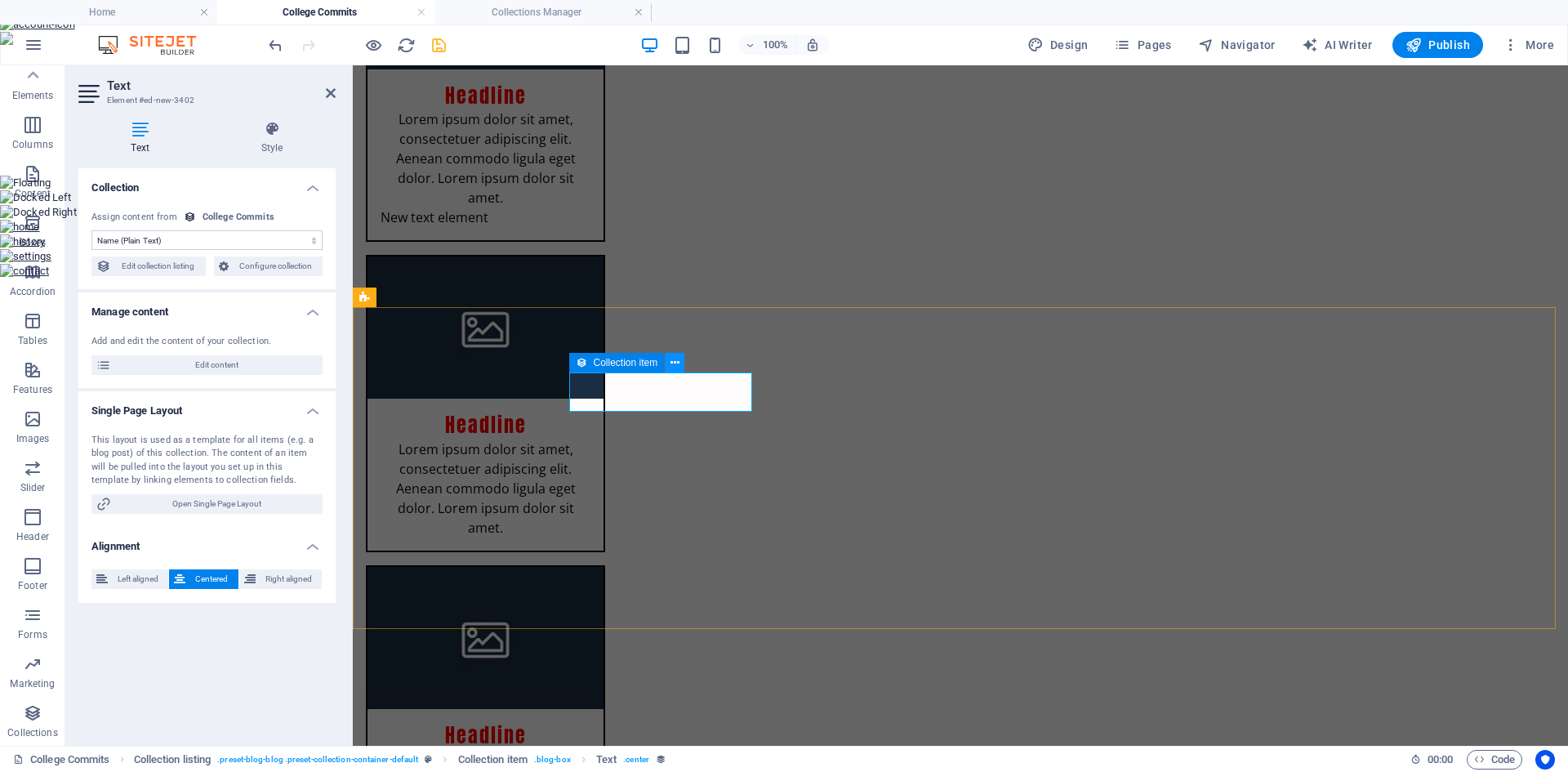
click at [668, 364] on button at bounding box center [675, 362] width 20 height 20
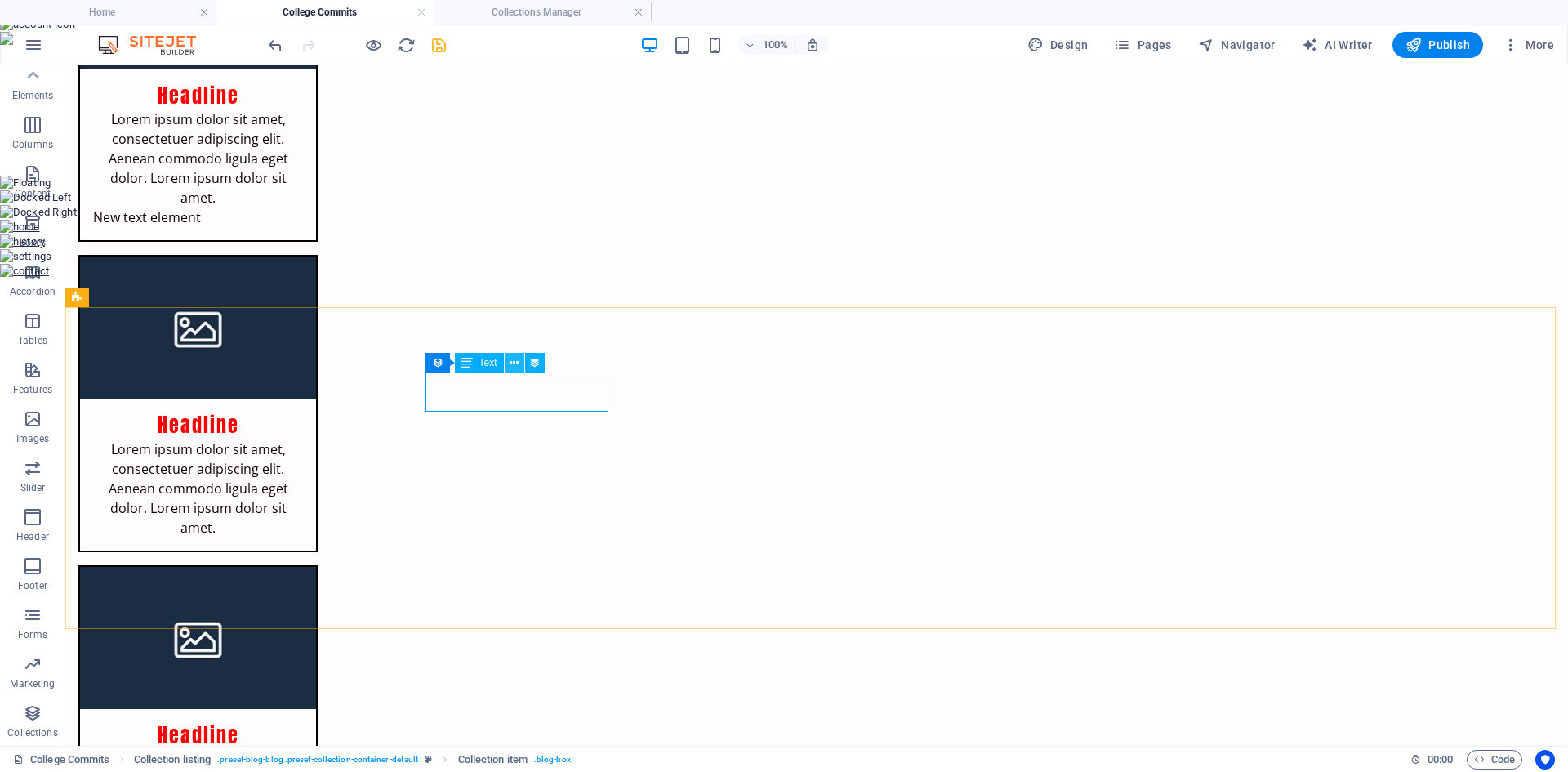
click at [521, 359] on button at bounding box center [514, 362] width 20 height 20
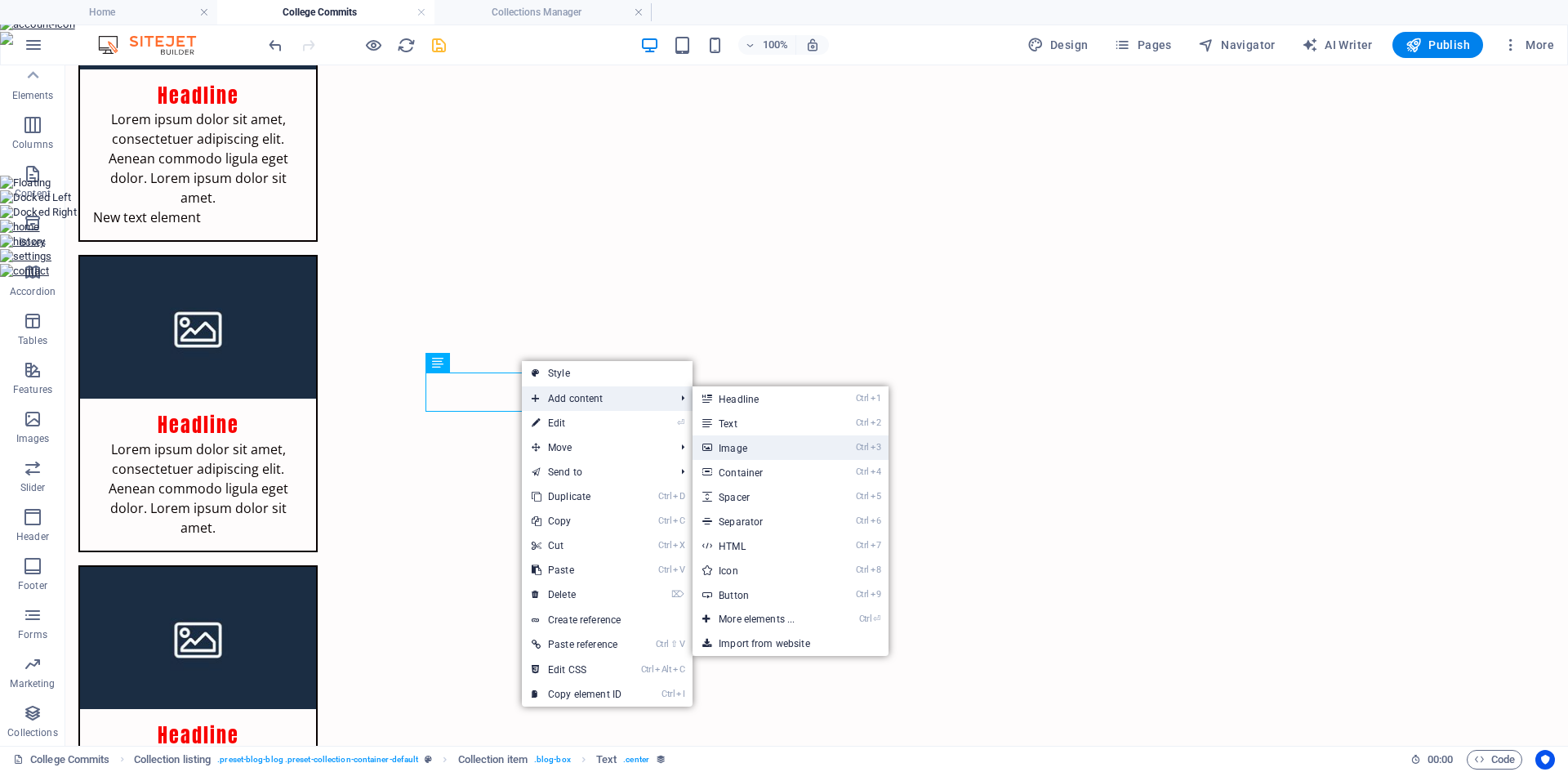
click at [771, 445] on link "Ctrl 3 Image" at bounding box center [760, 448] width 135 height 25
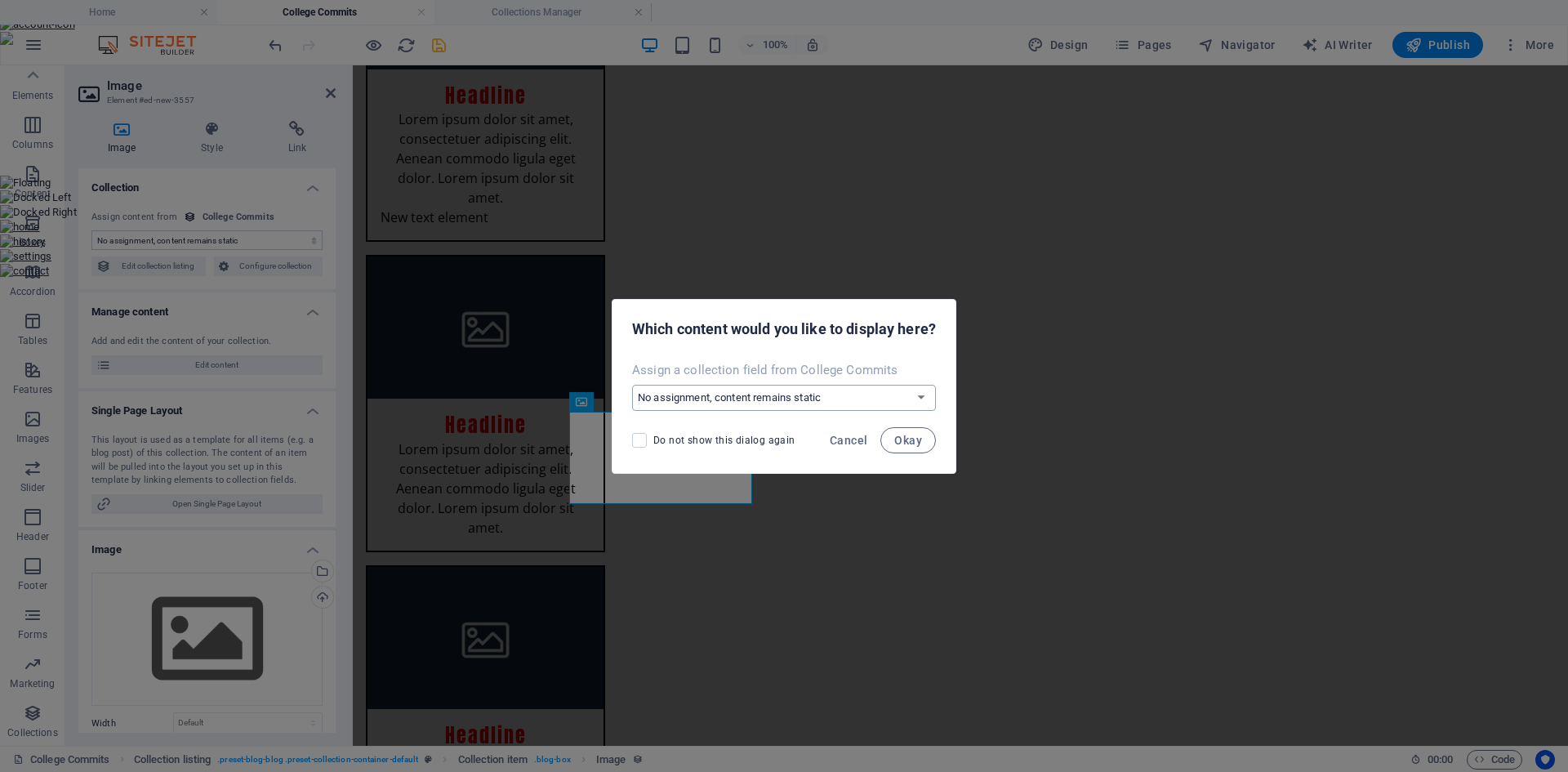
click at [773, 398] on select "No assignment, content remains static Create a new field Created at (Date) Upda…" at bounding box center [784, 398] width 304 height 27
click at [632, 385] on select "No assignment, content remains static Create a new field Created at (Date) Upda…" at bounding box center [784, 398] width 304 height 27
click at [899, 437] on span "Okay" at bounding box center [908, 440] width 28 height 13
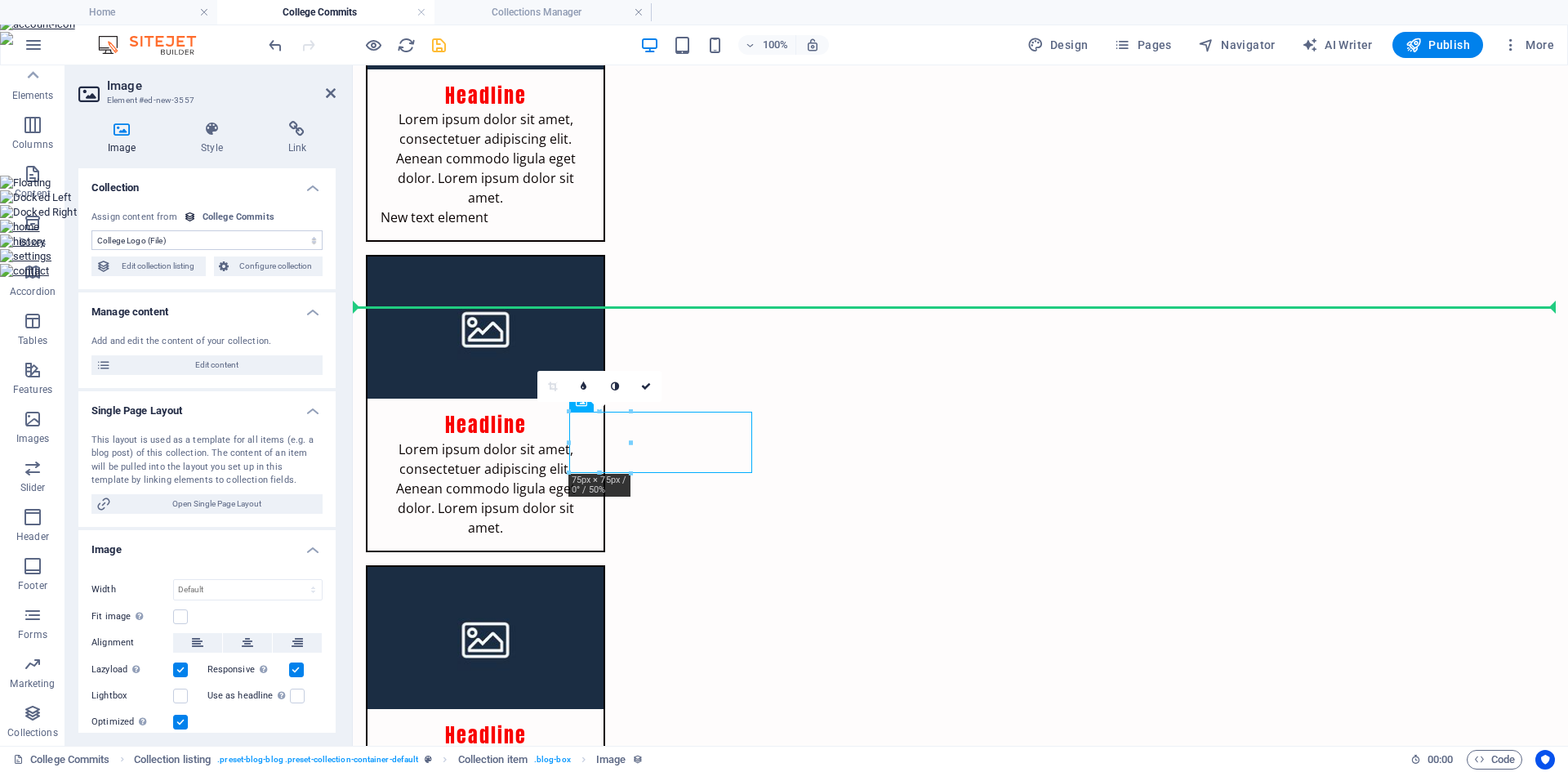
drag, startPoint x: 599, startPoint y: 444, endPoint x: 652, endPoint y: 353, distance: 105.3
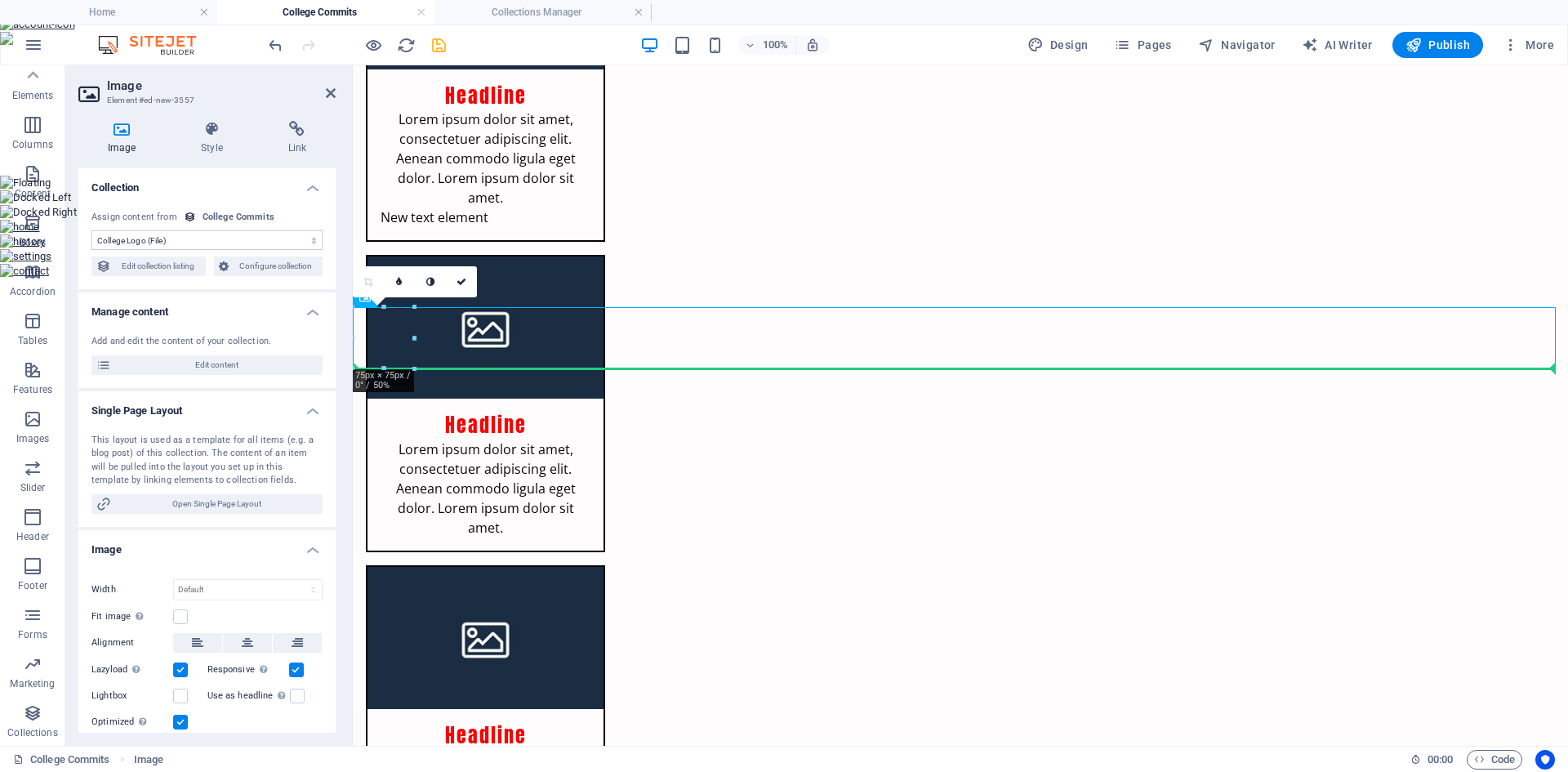
drag, startPoint x: 377, startPoint y: 329, endPoint x: 649, endPoint y: 410, distance: 283.8
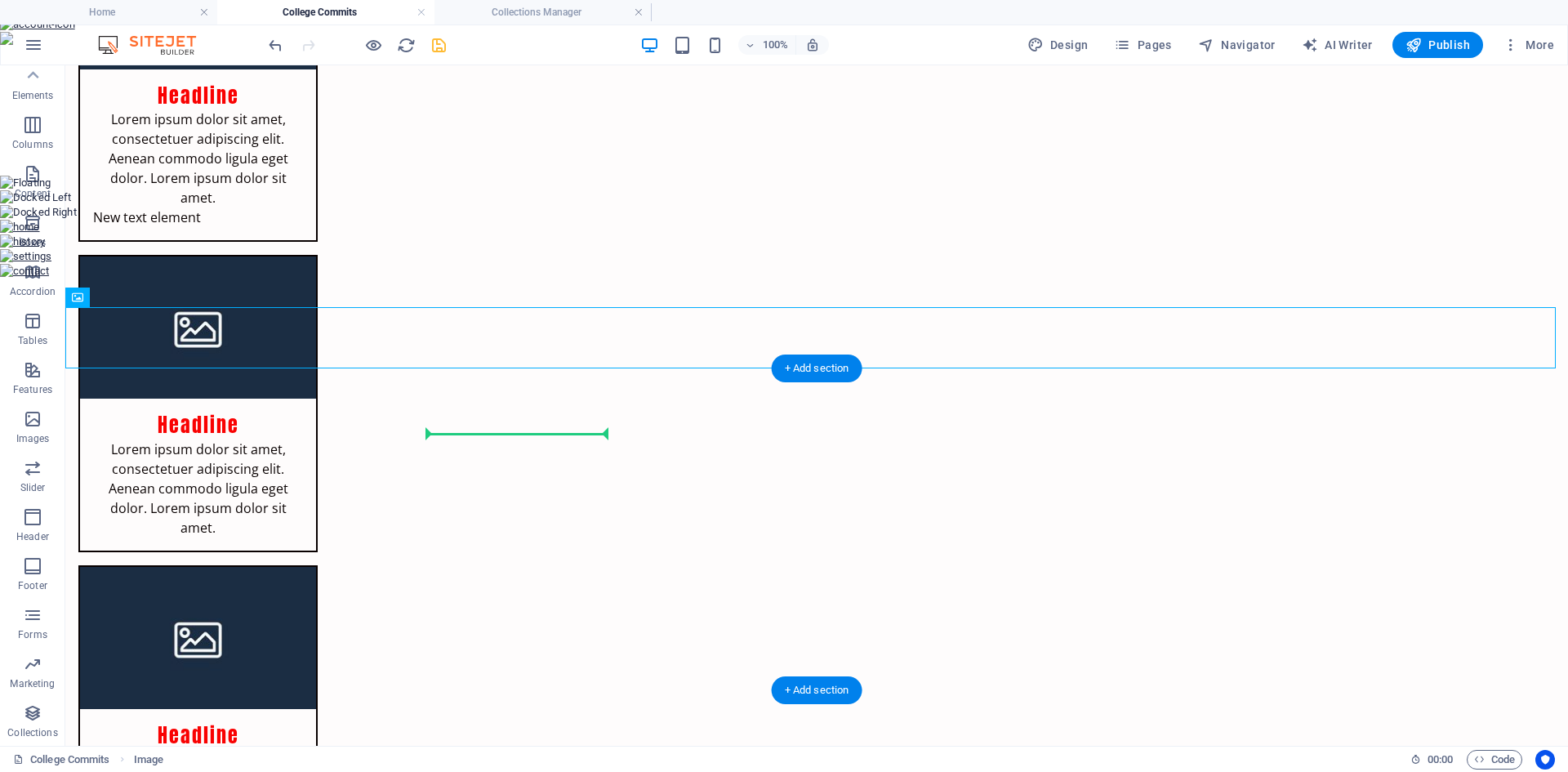
drag, startPoint x: 99, startPoint y: 338, endPoint x: 521, endPoint y: 450, distance: 436.6
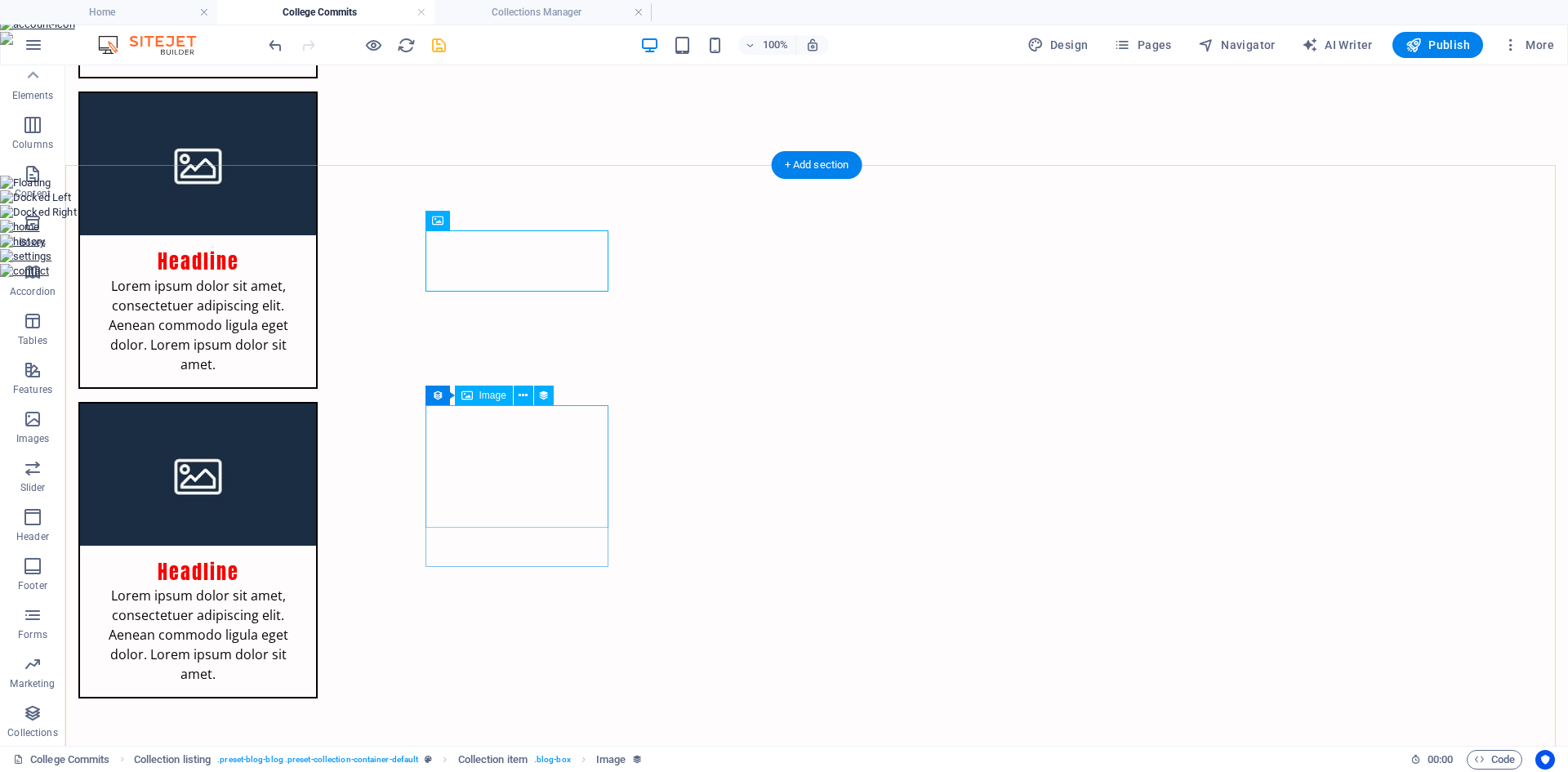
scroll to position [566, 0]
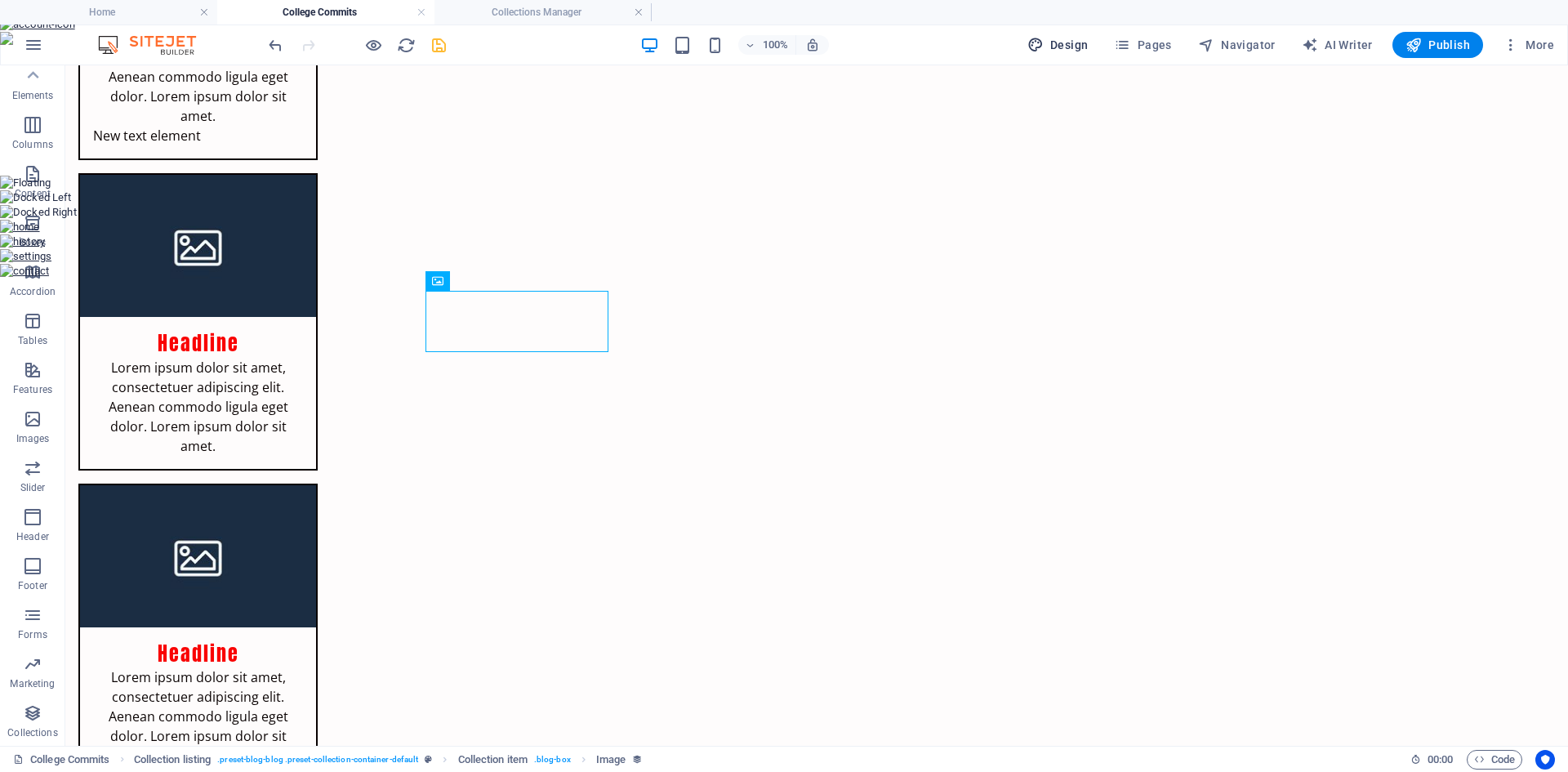
click at [1080, 47] on span "Design" at bounding box center [1058, 45] width 61 height 16
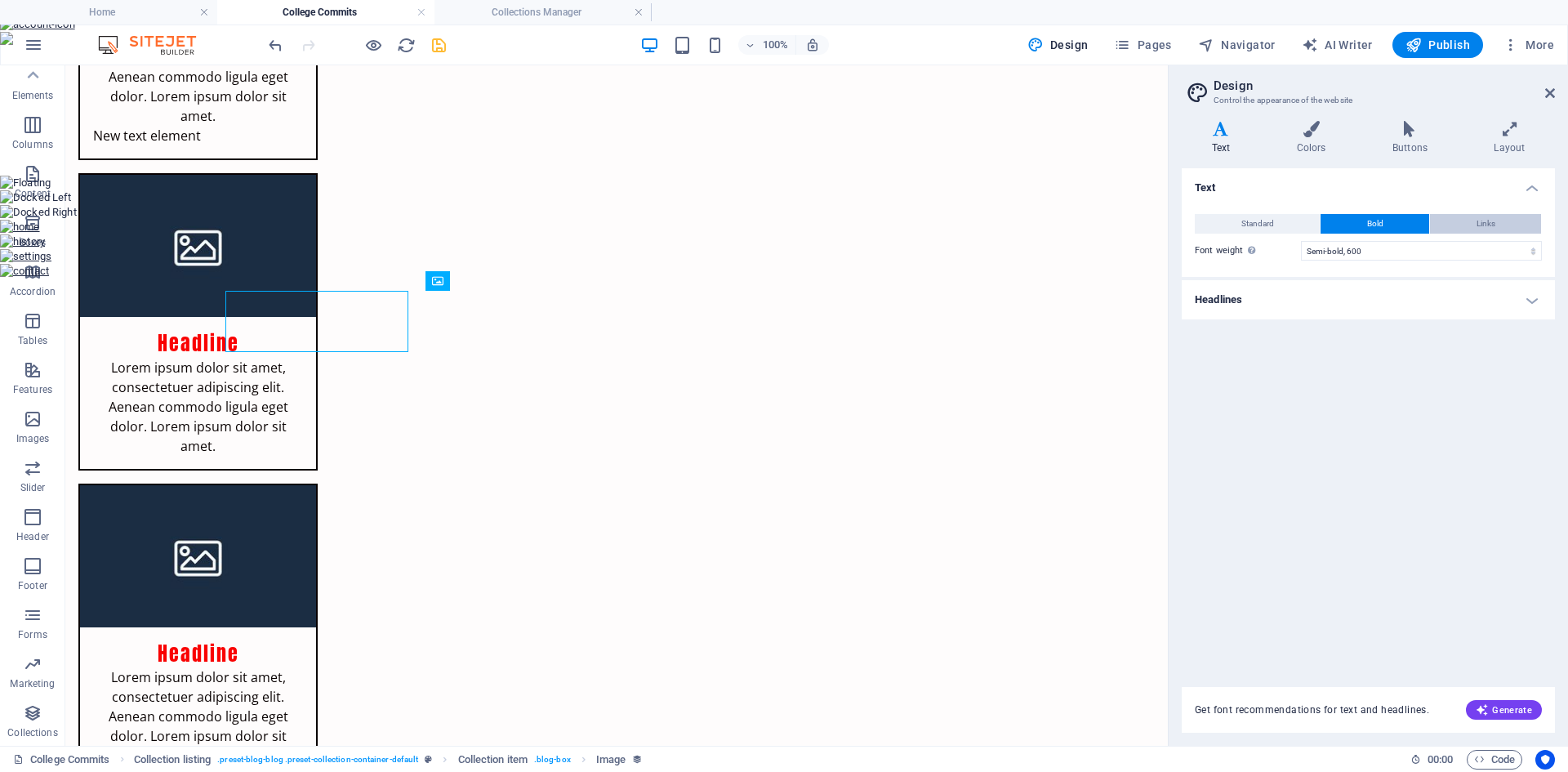
click at [1463, 224] on button "Links" at bounding box center [1485, 223] width 111 height 20
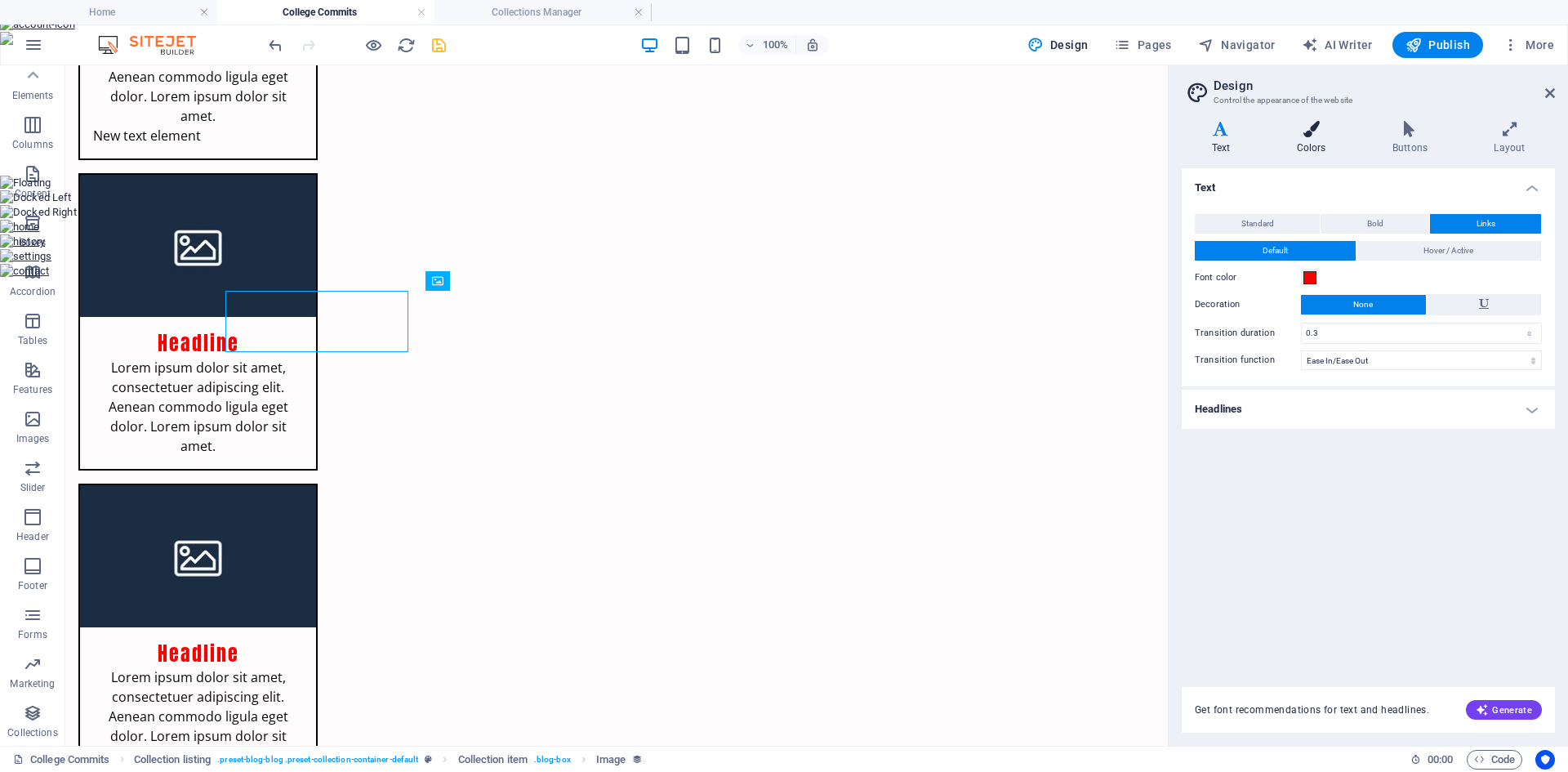
click at [1307, 126] on icon at bounding box center [1311, 128] width 89 height 16
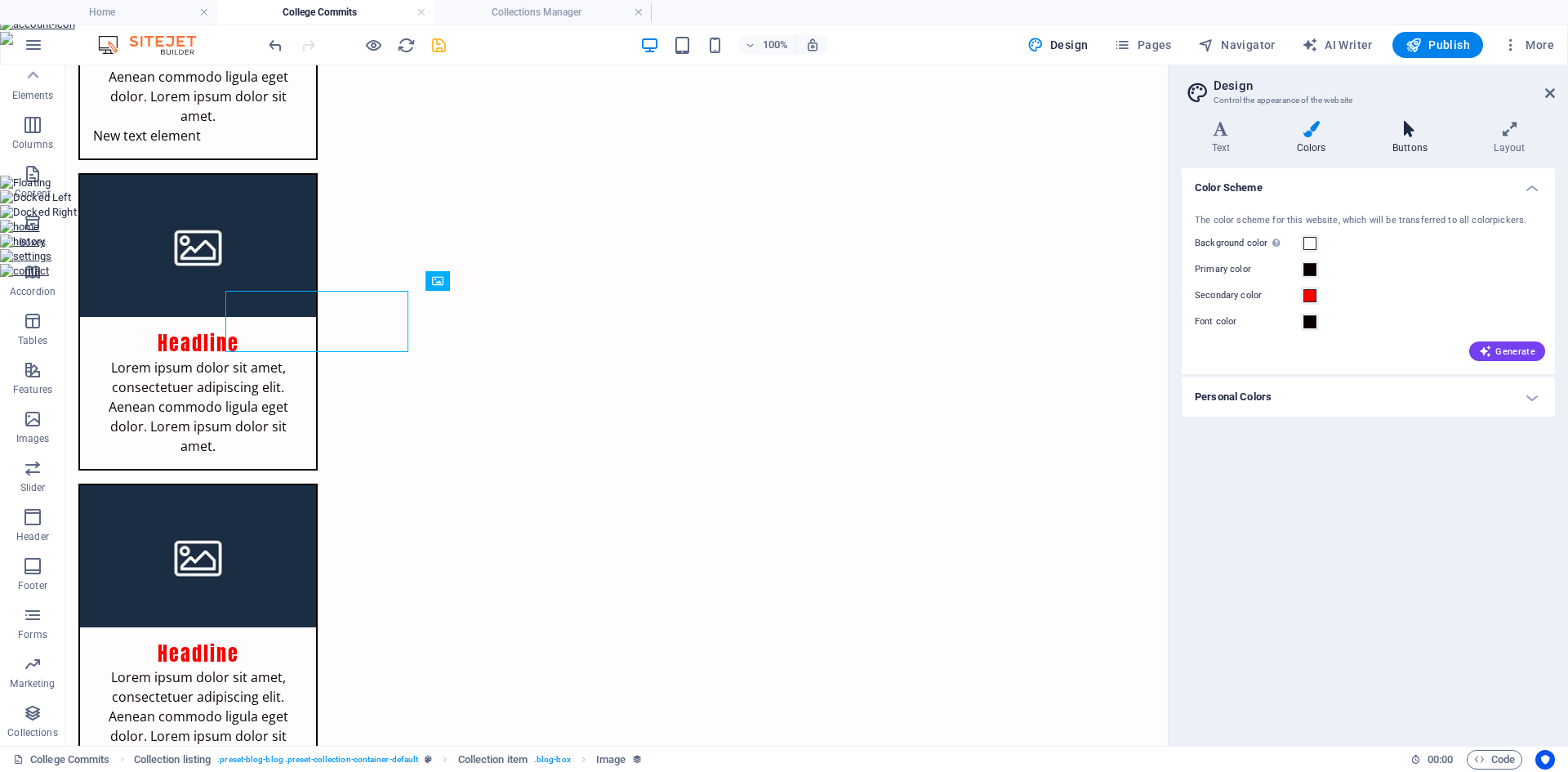
click at [1414, 136] on icon at bounding box center [1410, 128] width 95 height 16
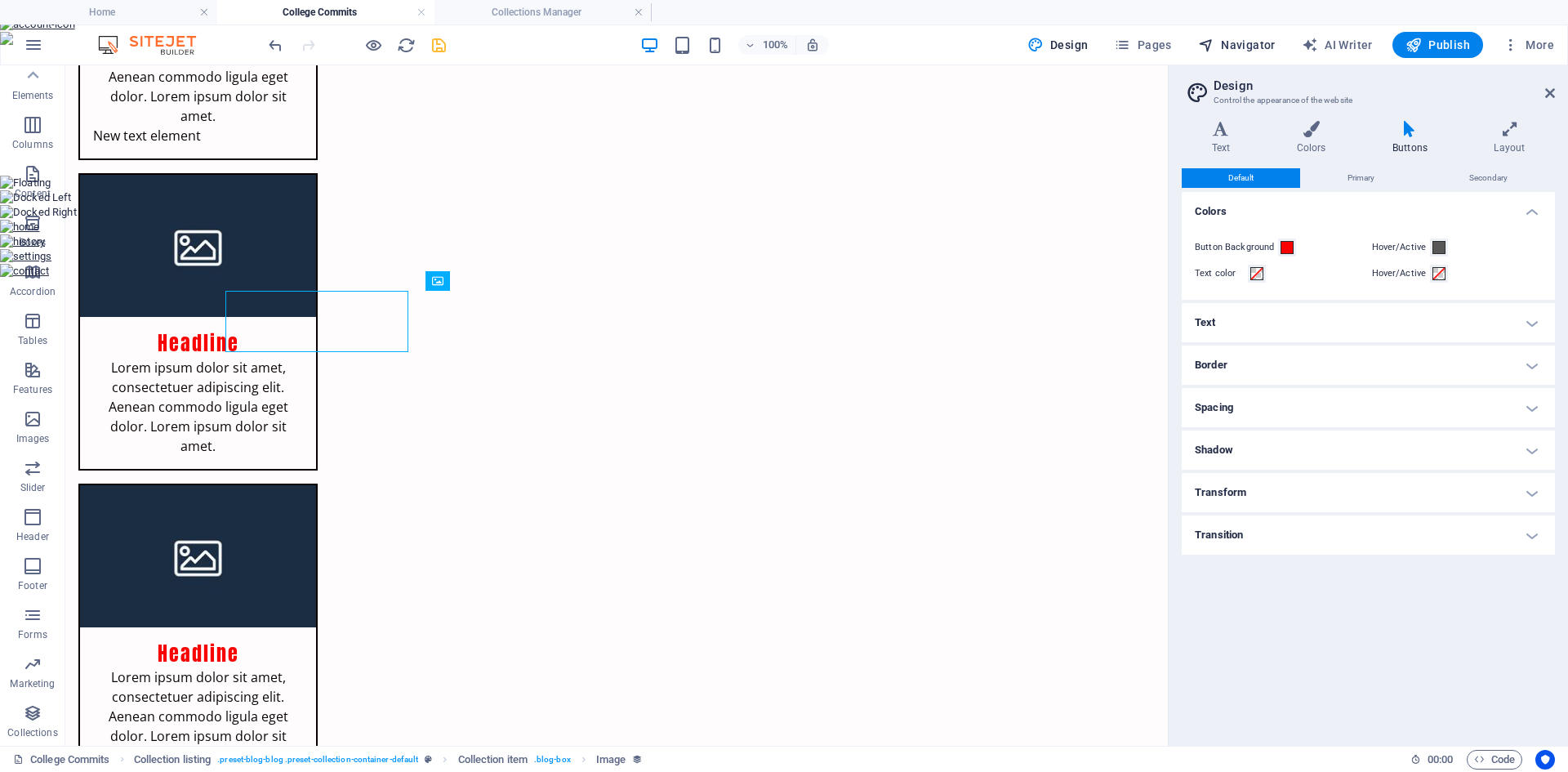
click at [1248, 49] on span "Navigator" at bounding box center [1237, 45] width 78 height 16
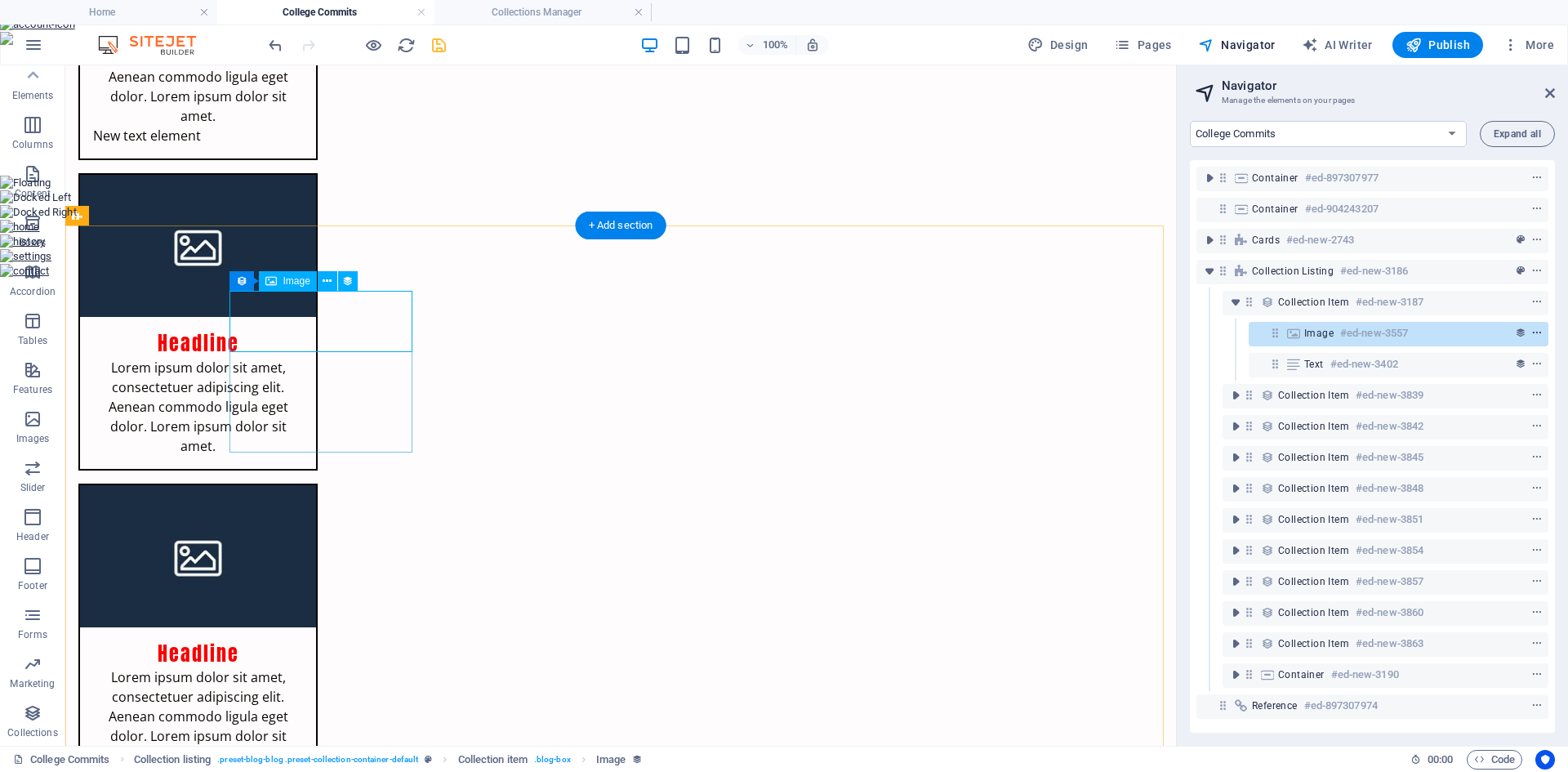
click at [1533, 335] on icon "context-menu" at bounding box center [1538, 334] width 11 height 11
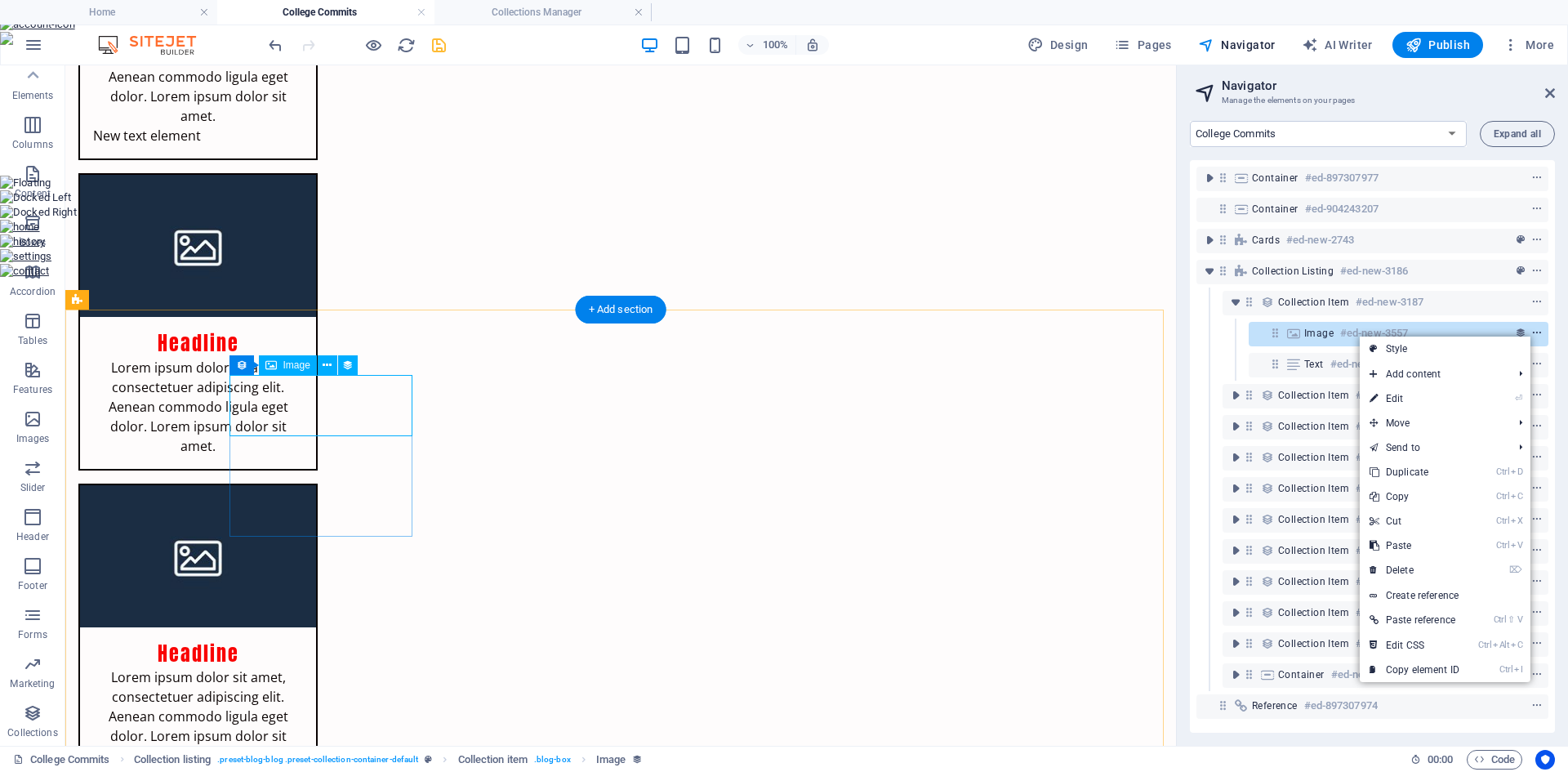
scroll to position [481, 0]
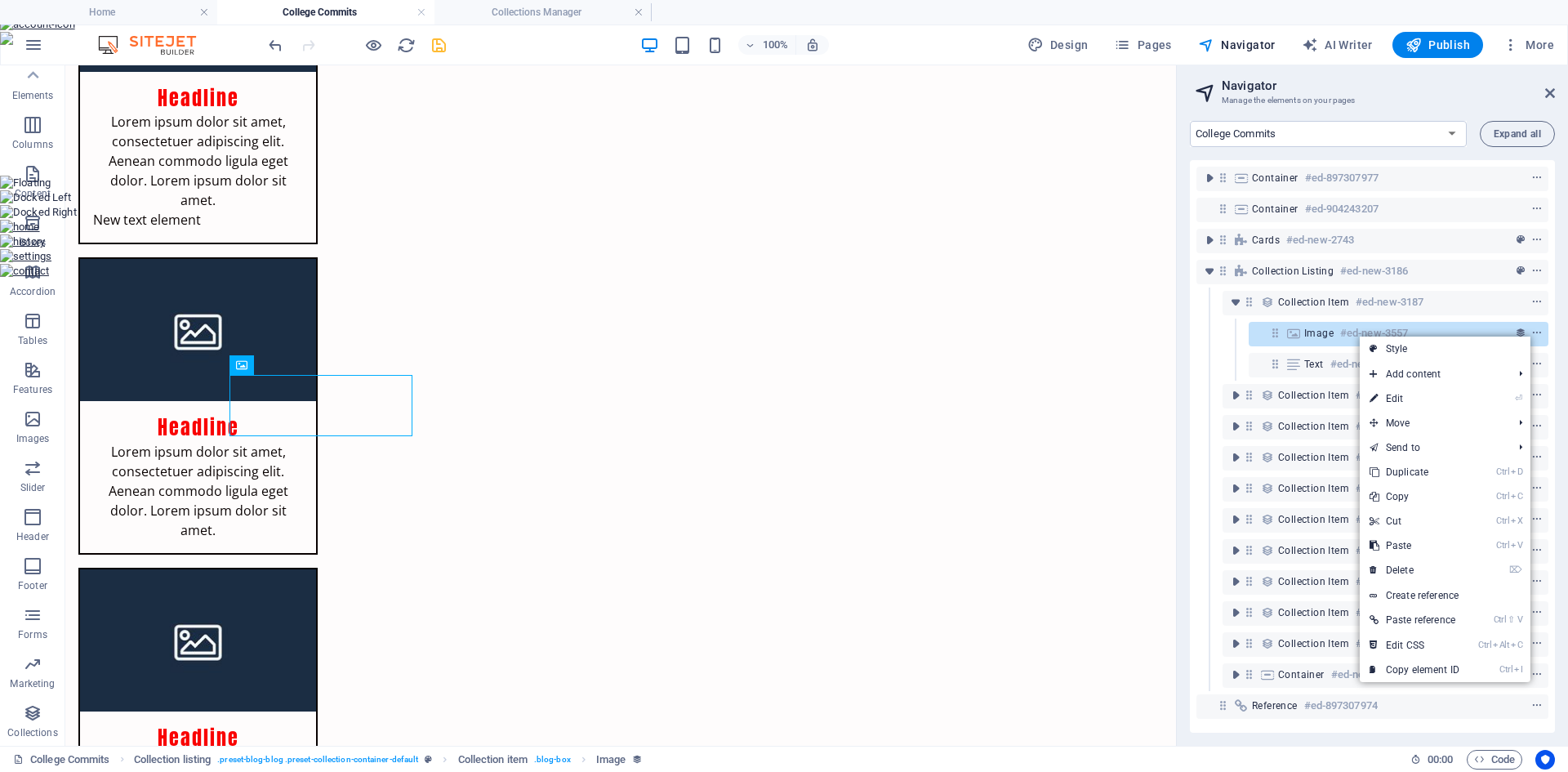
click at [1417, 90] on h2 "Navigator" at bounding box center [1388, 86] width 334 height 14
click at [1554, 91] on icon at bounding box center [1550, 93] width 10 height 13
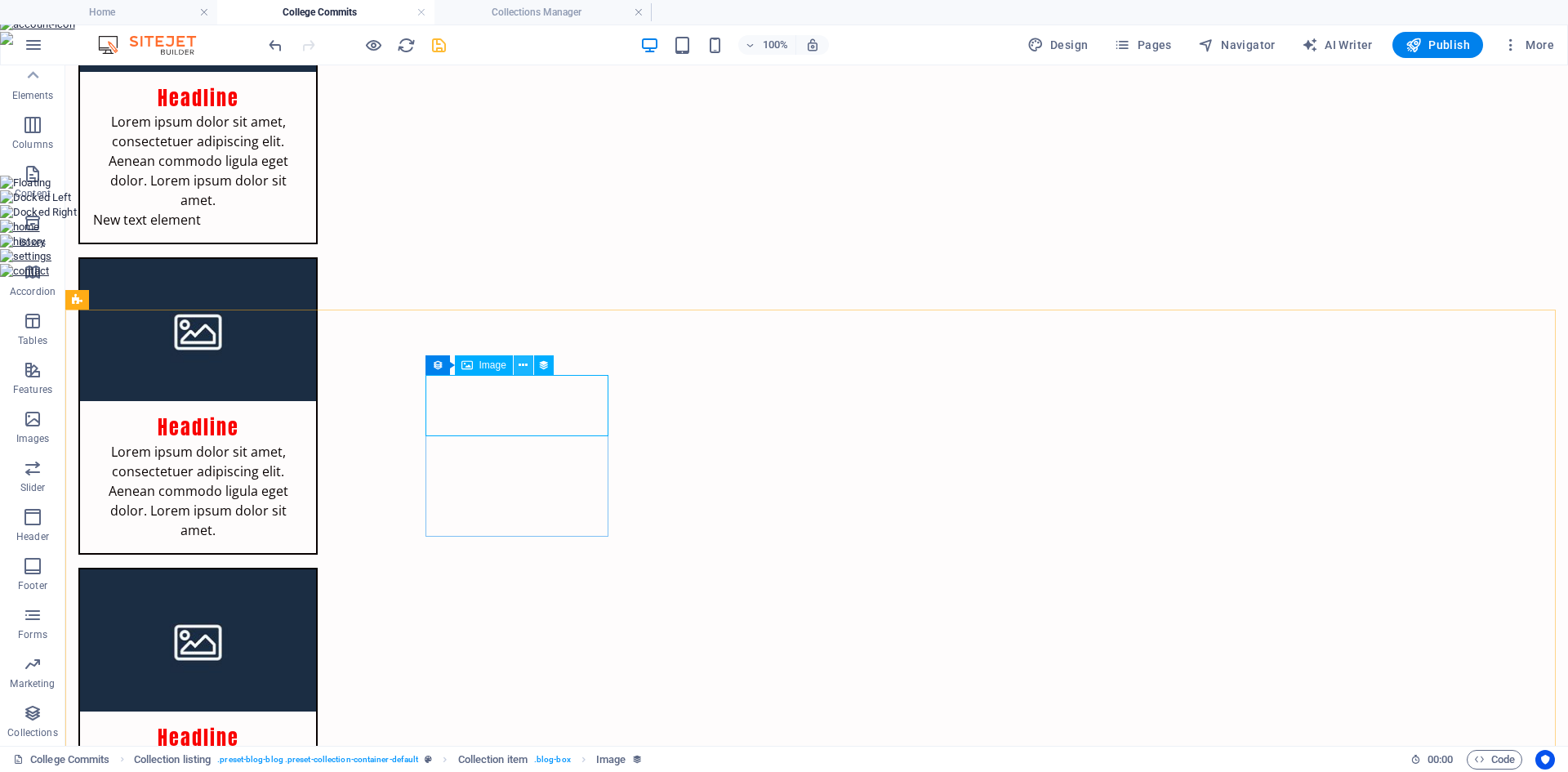
click at [518, 368] on button at bounding box center [524, 365] width 20 height 20
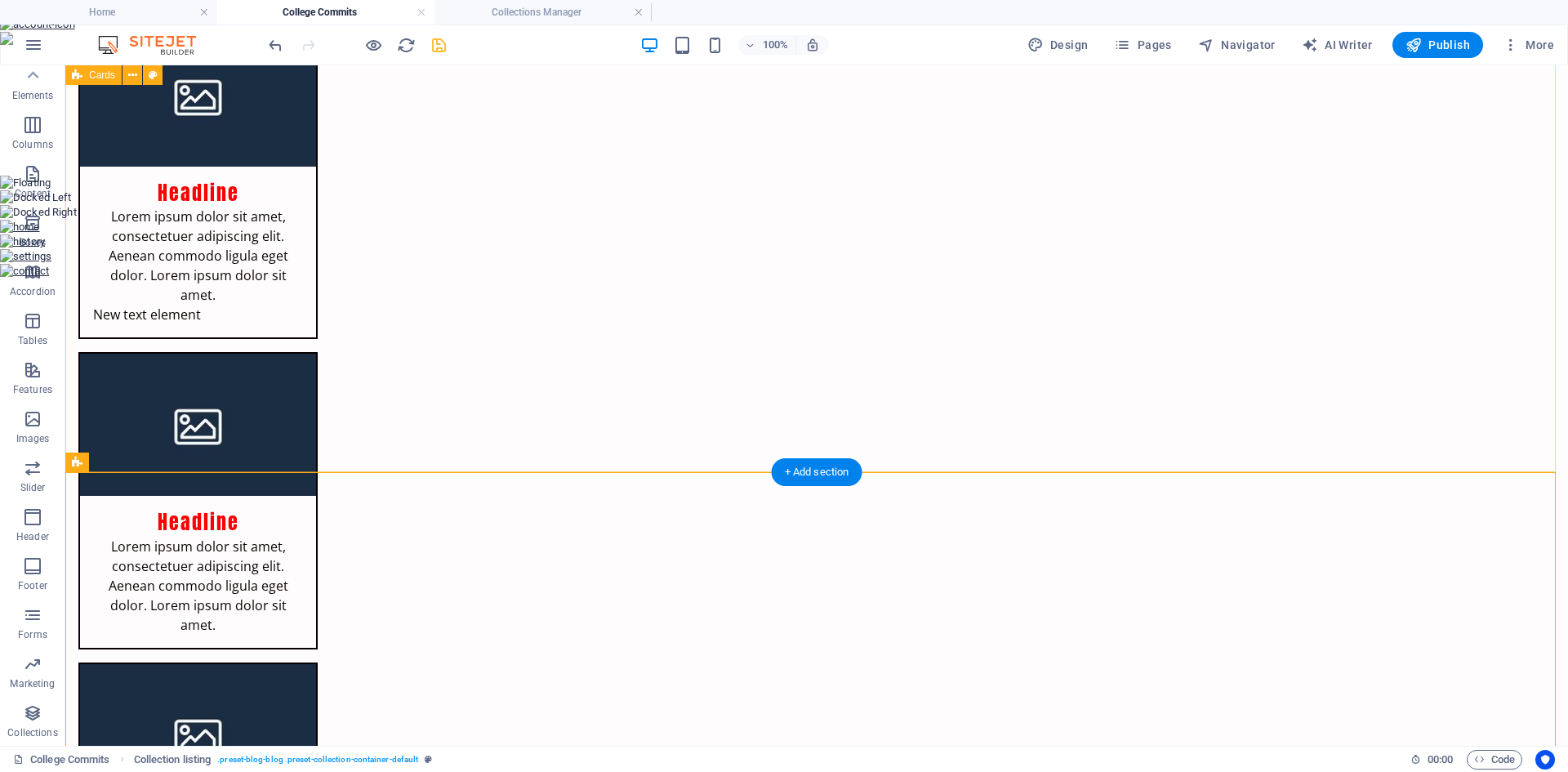
scroll to position [318, 0]
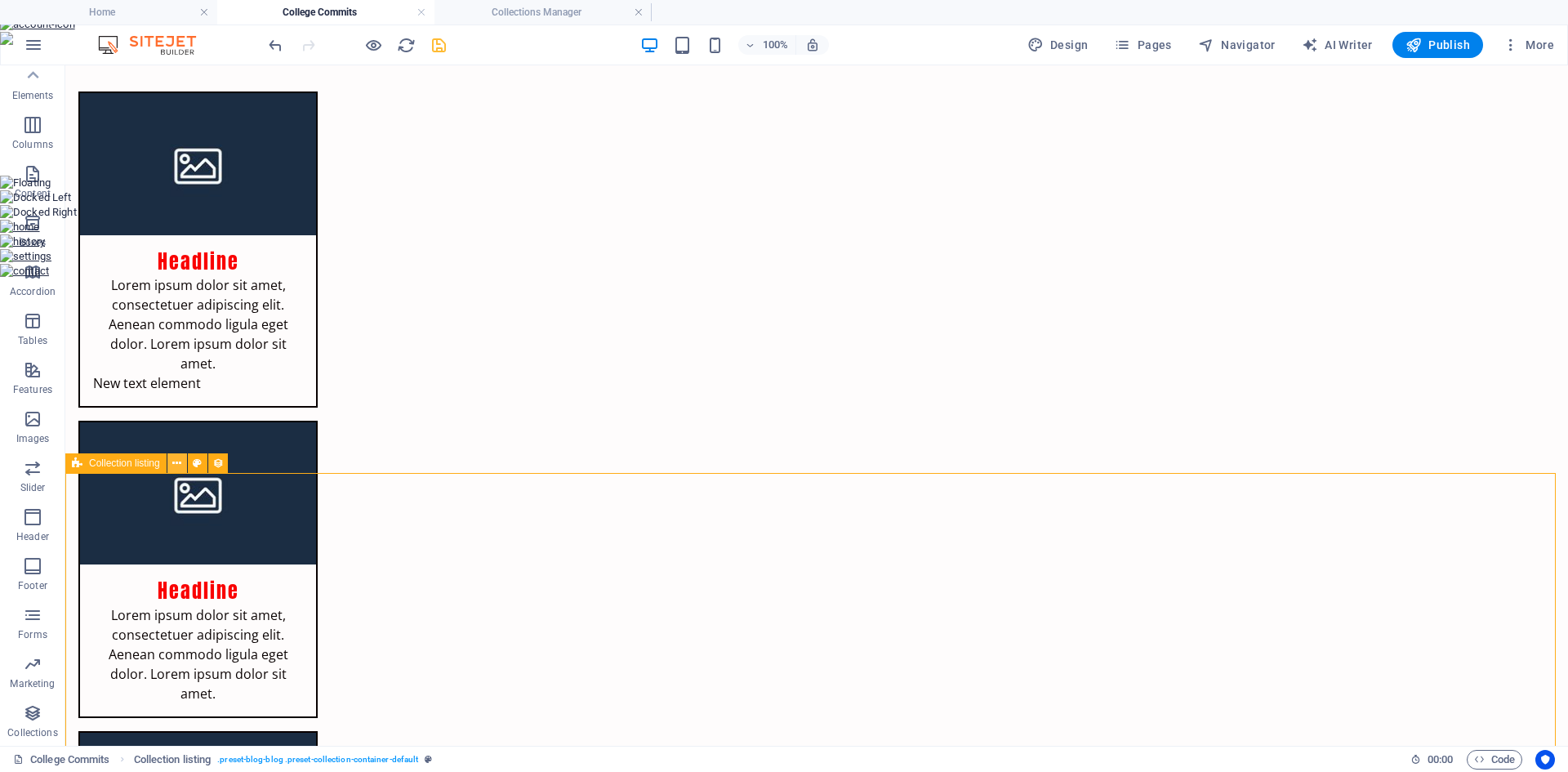
click at [175, 464] on icon at bounding box center [176, 464] width 9 height 17
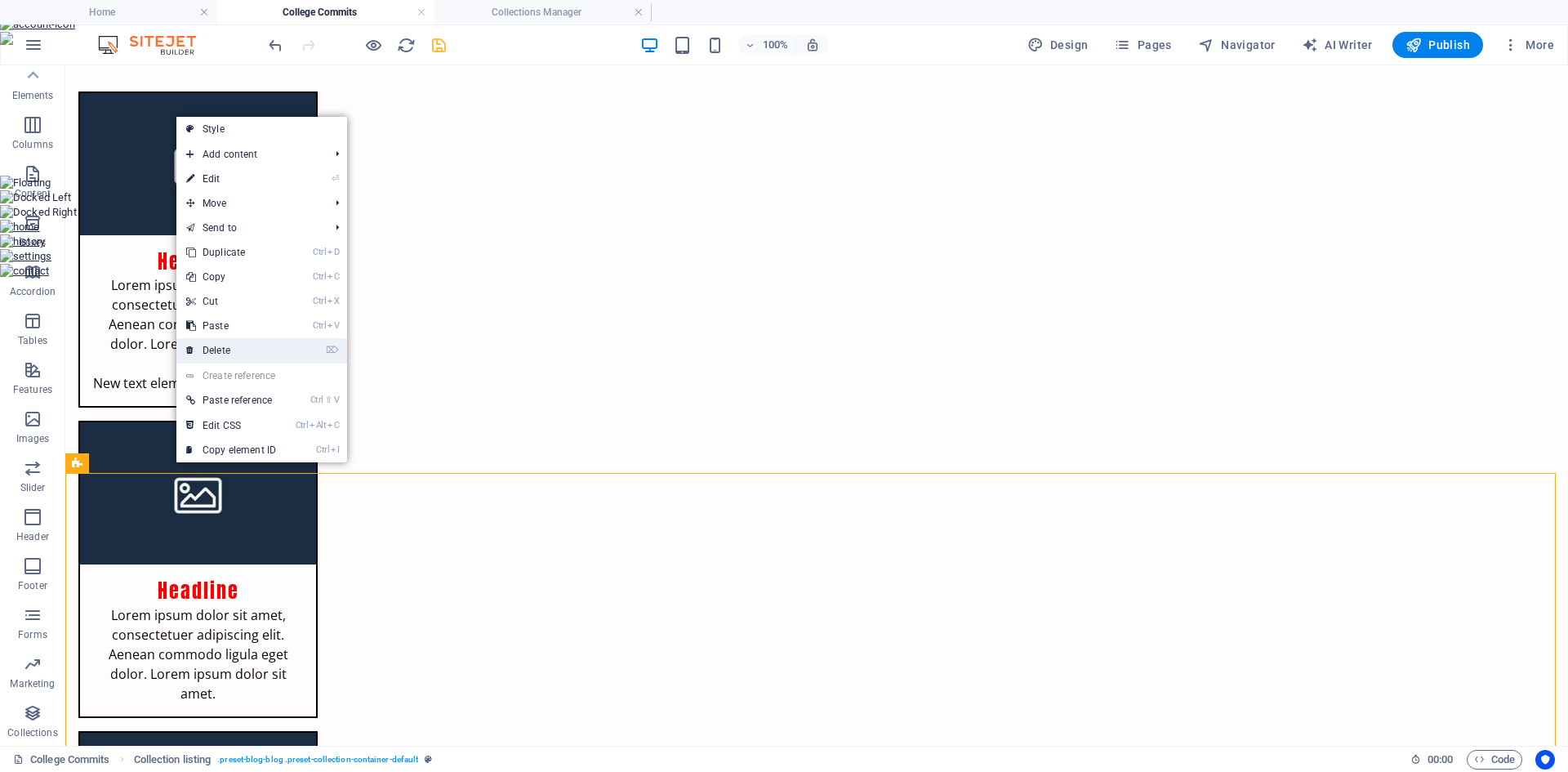
click at [253, 357] on link "⌦ Delete" at bounding box center [231, 351] width 109 height 25
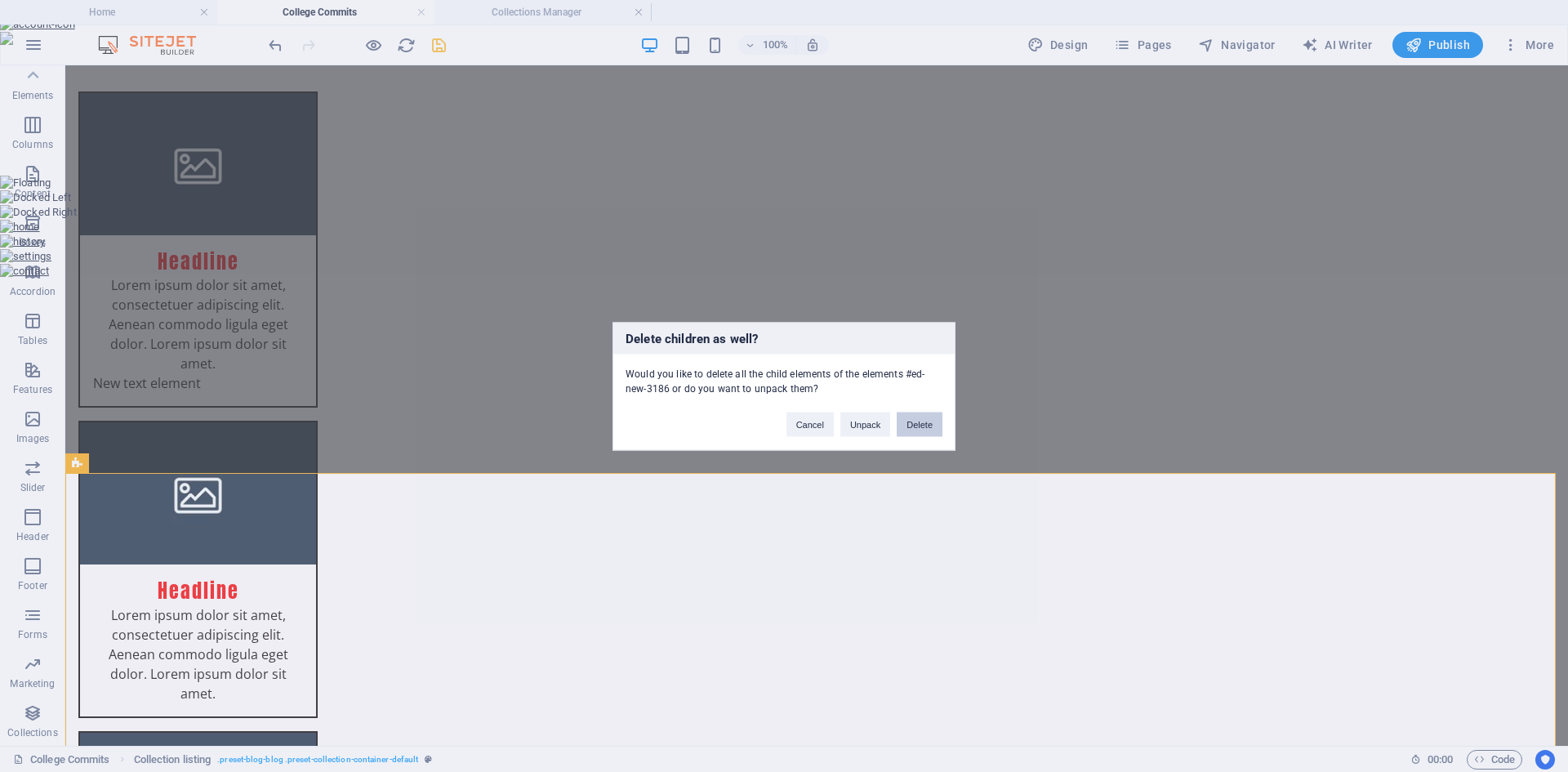
click at [919, 433] on button "Delete" at bounding box center [920, 424] width 46 height 25
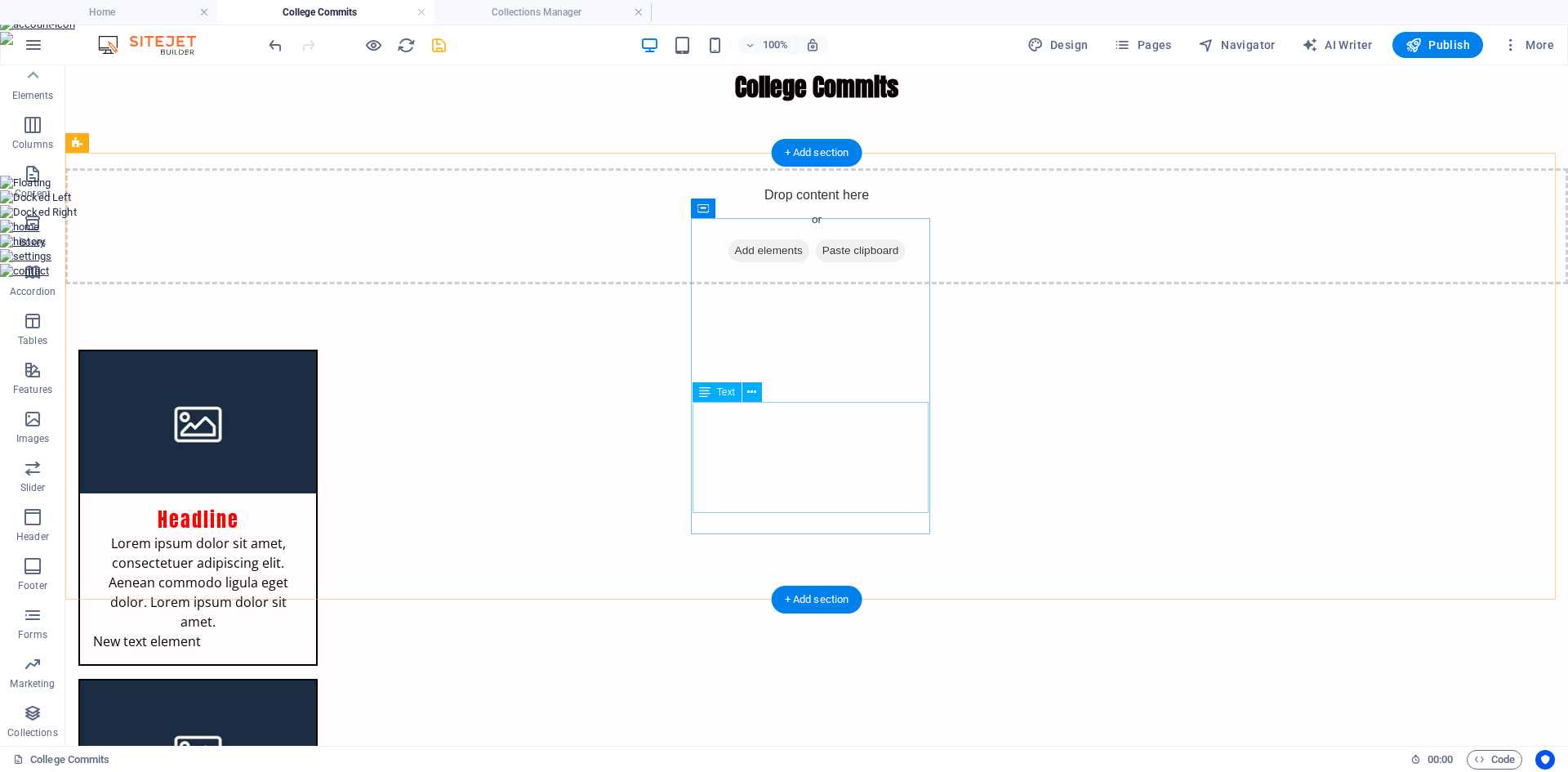
scroll to position [13, 0]
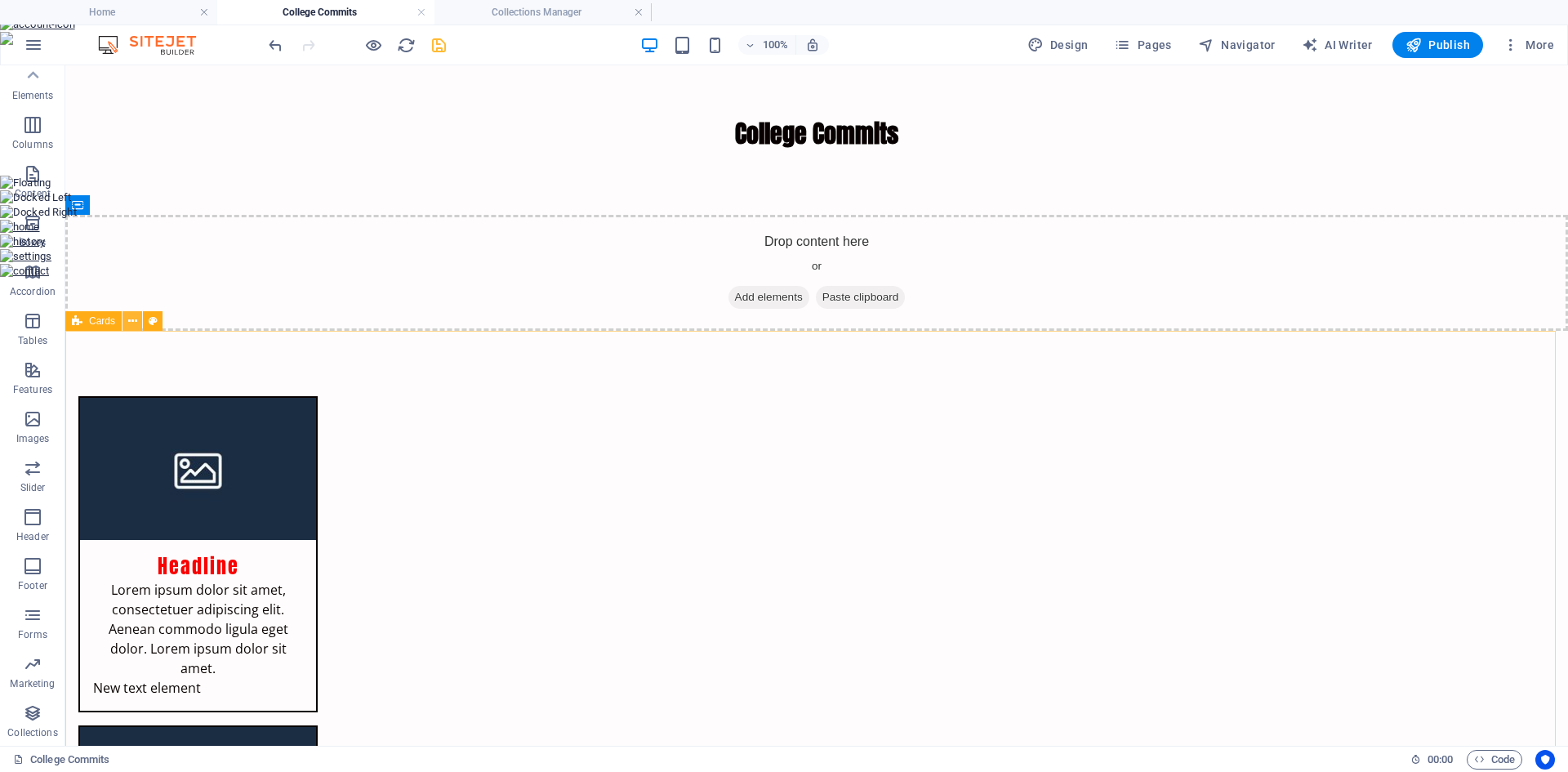
click at [131, 329] on icon at bounding box center [132, 321] width 9 height 17
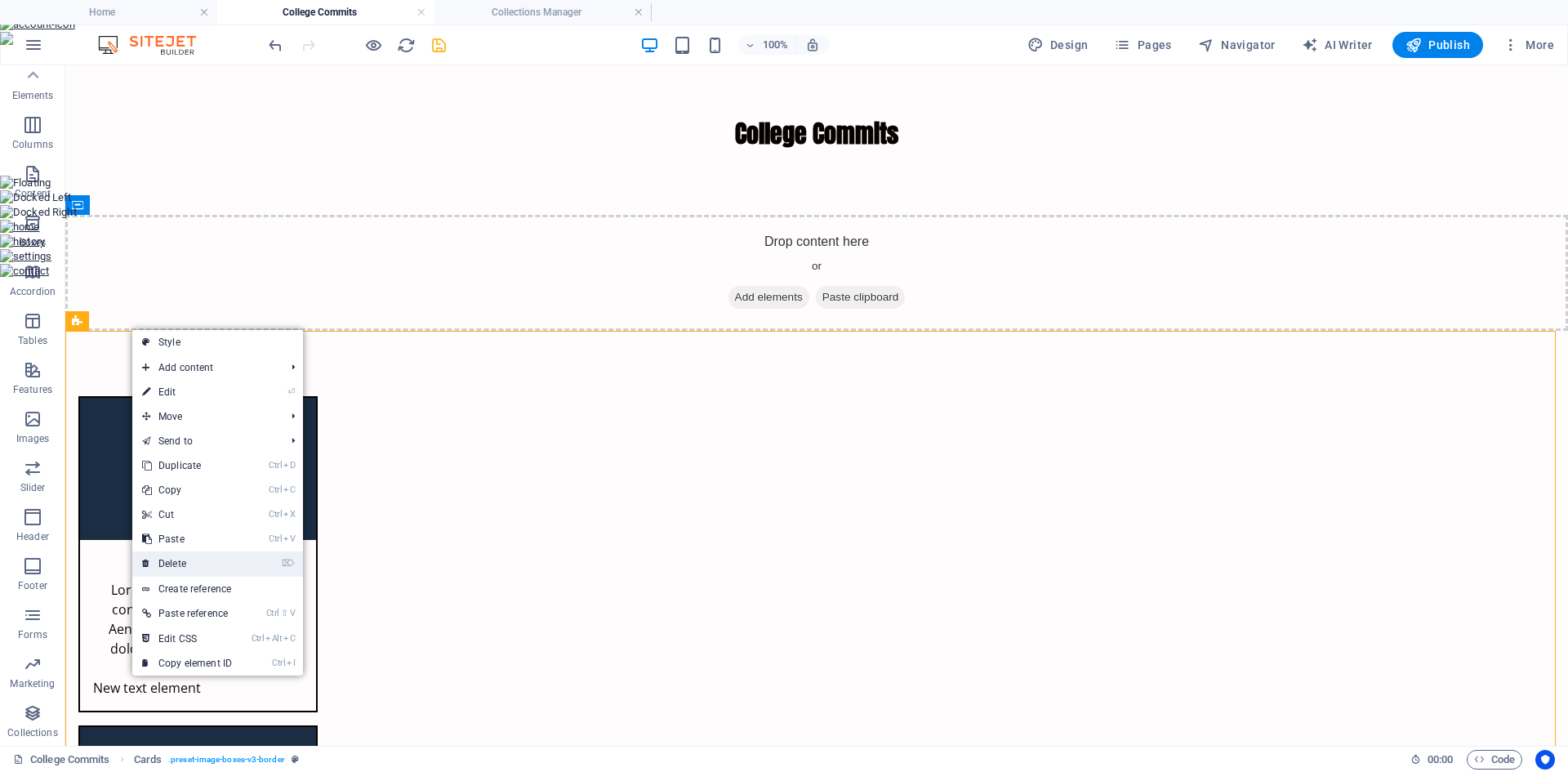
click at [219, 558] on link "⌦ Delete" at bounding box center [186, 564] width 109 height 25
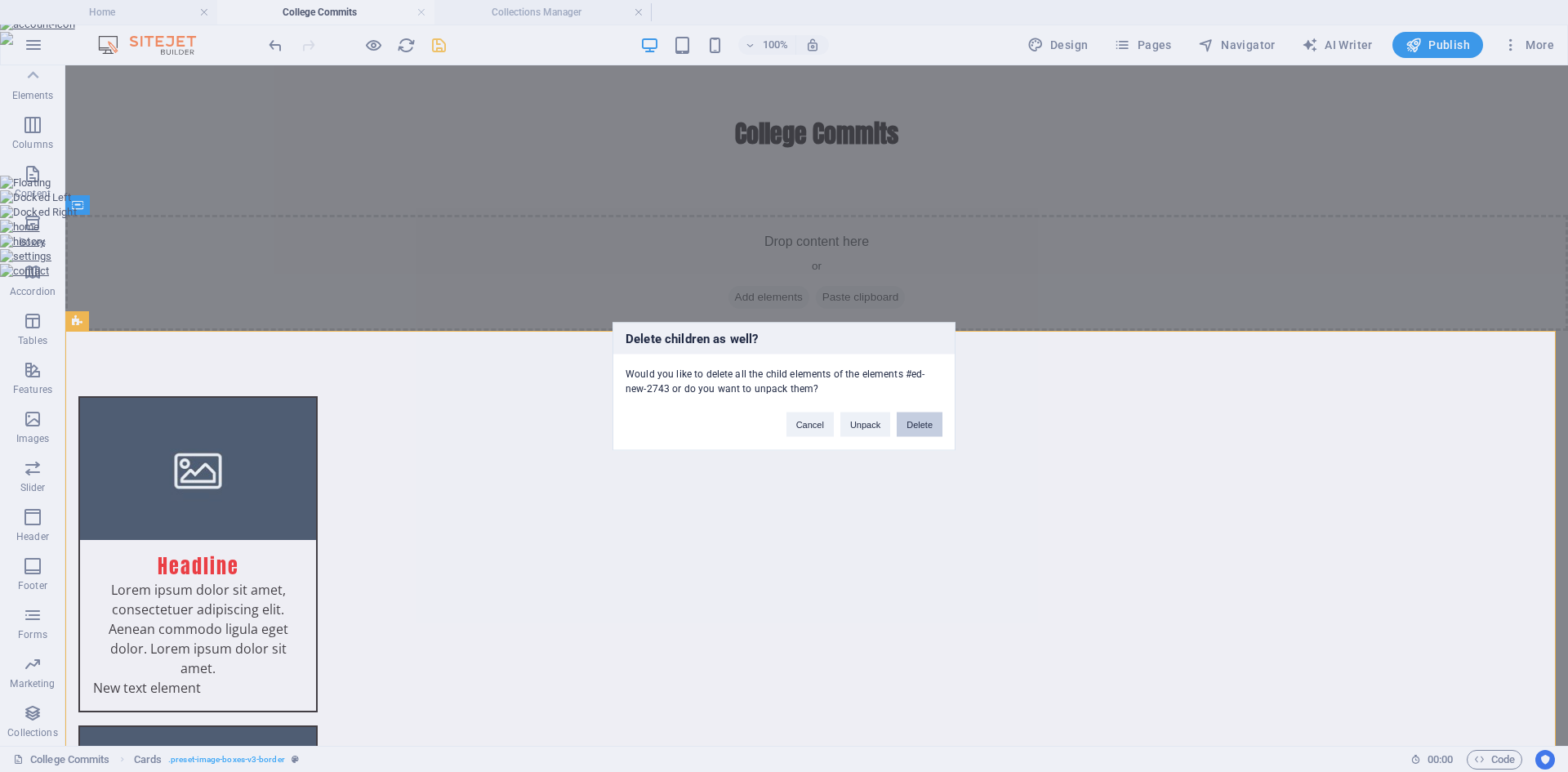
click at [928, 427] on button "Delete" at bounding box center [920, 424] width 46 height 25
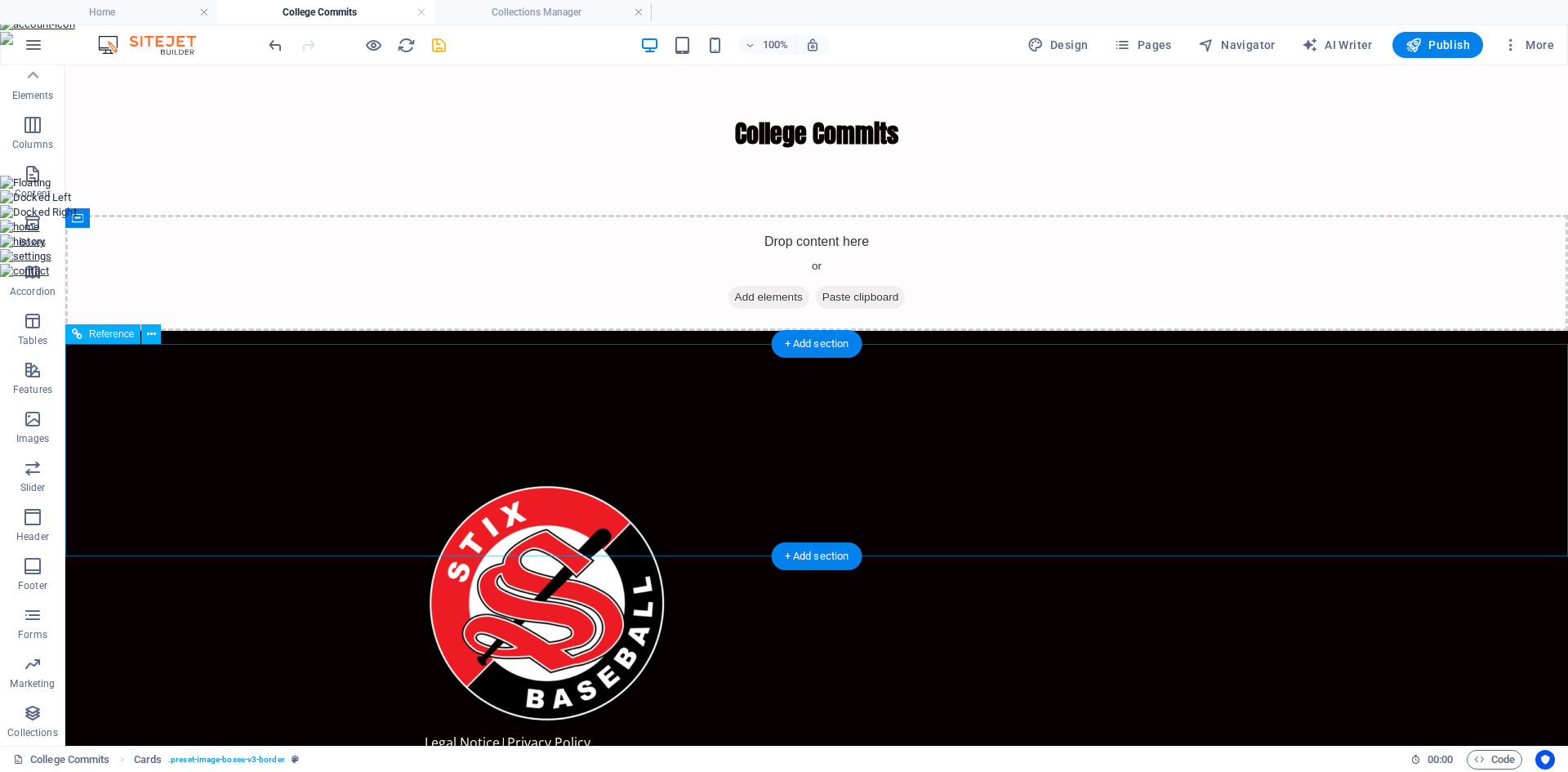
scroll to position [0, 0]
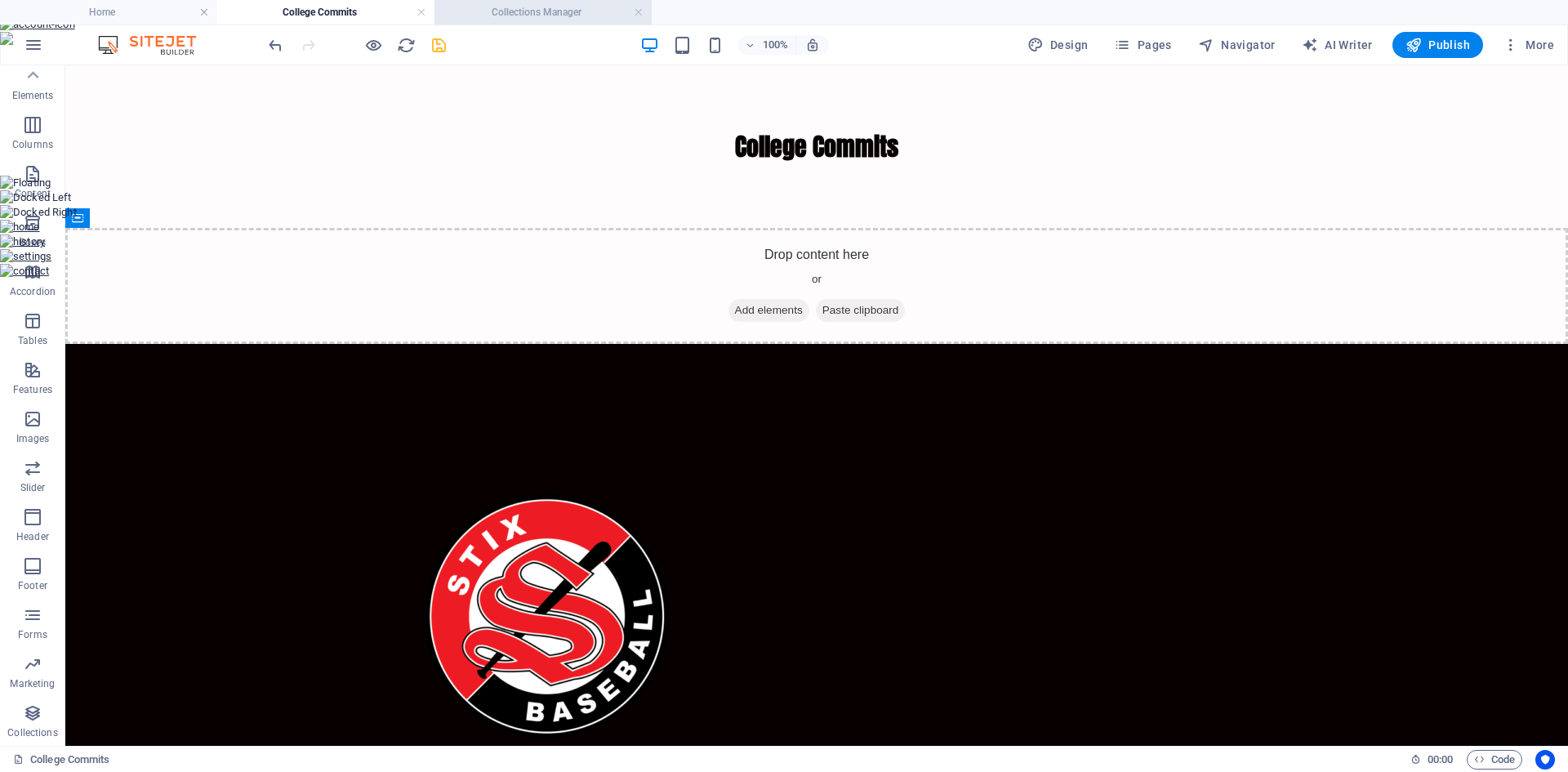
click at [509, 19] on h4 "Collections Manager" at bounding box center [543, 11] width 218 height 18
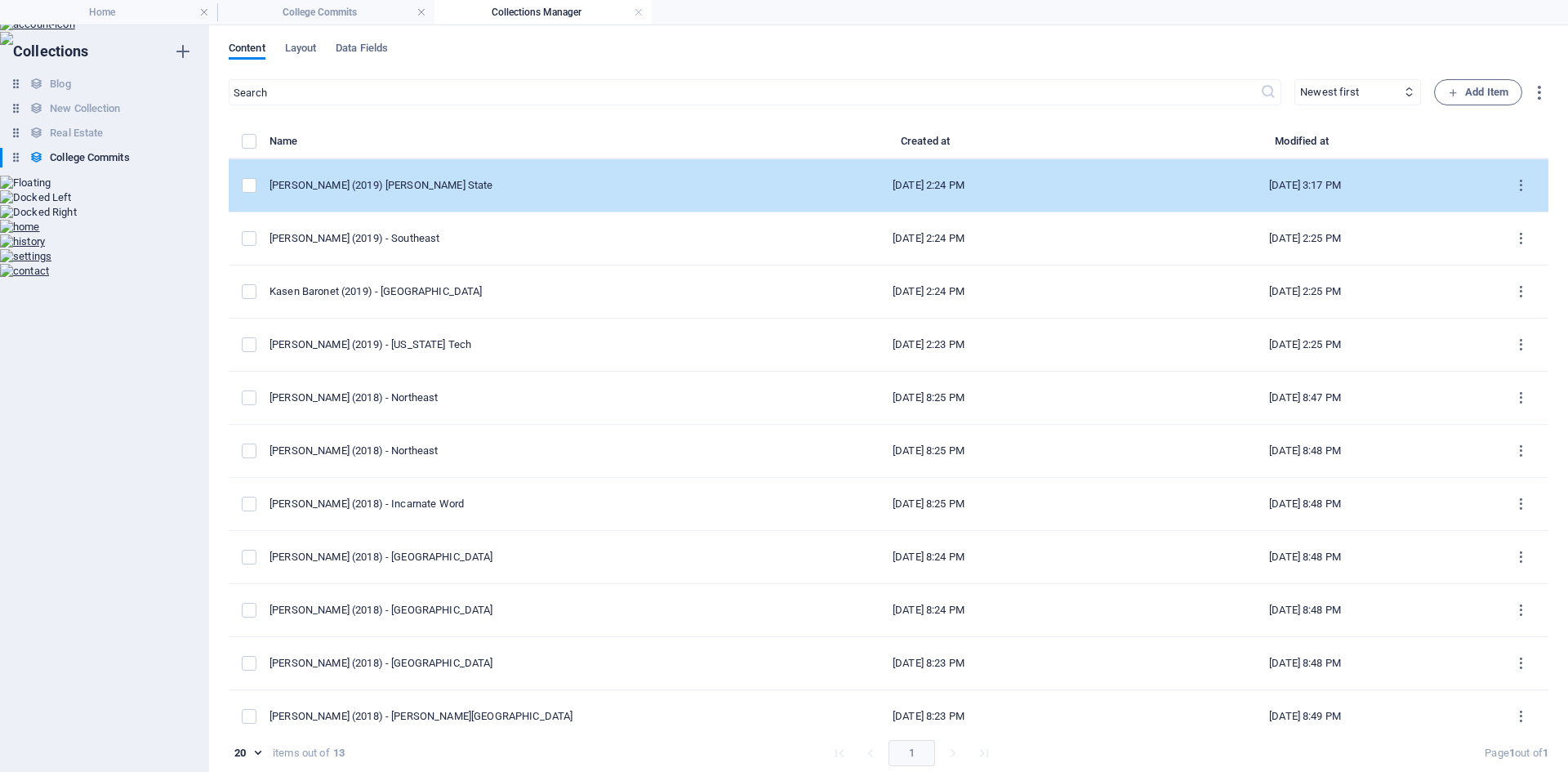
click at [374, 186] on div "Michael Watson (2019) Sam Houston State" at bounding box center [499, 184] width 458 height 14
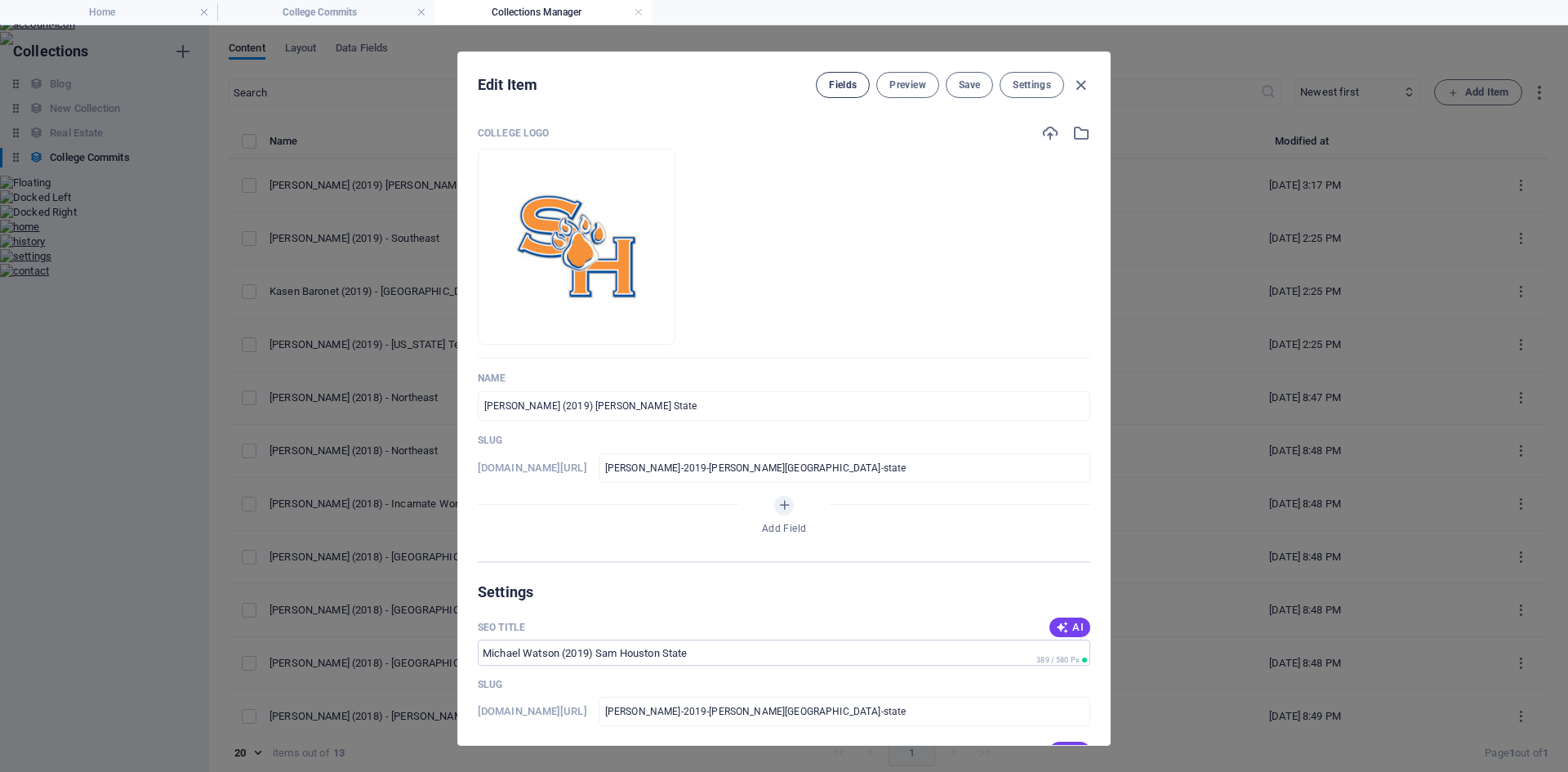
click at [855, 78] on button "Fields" at bounding box center [843, 86] width 54 height 27
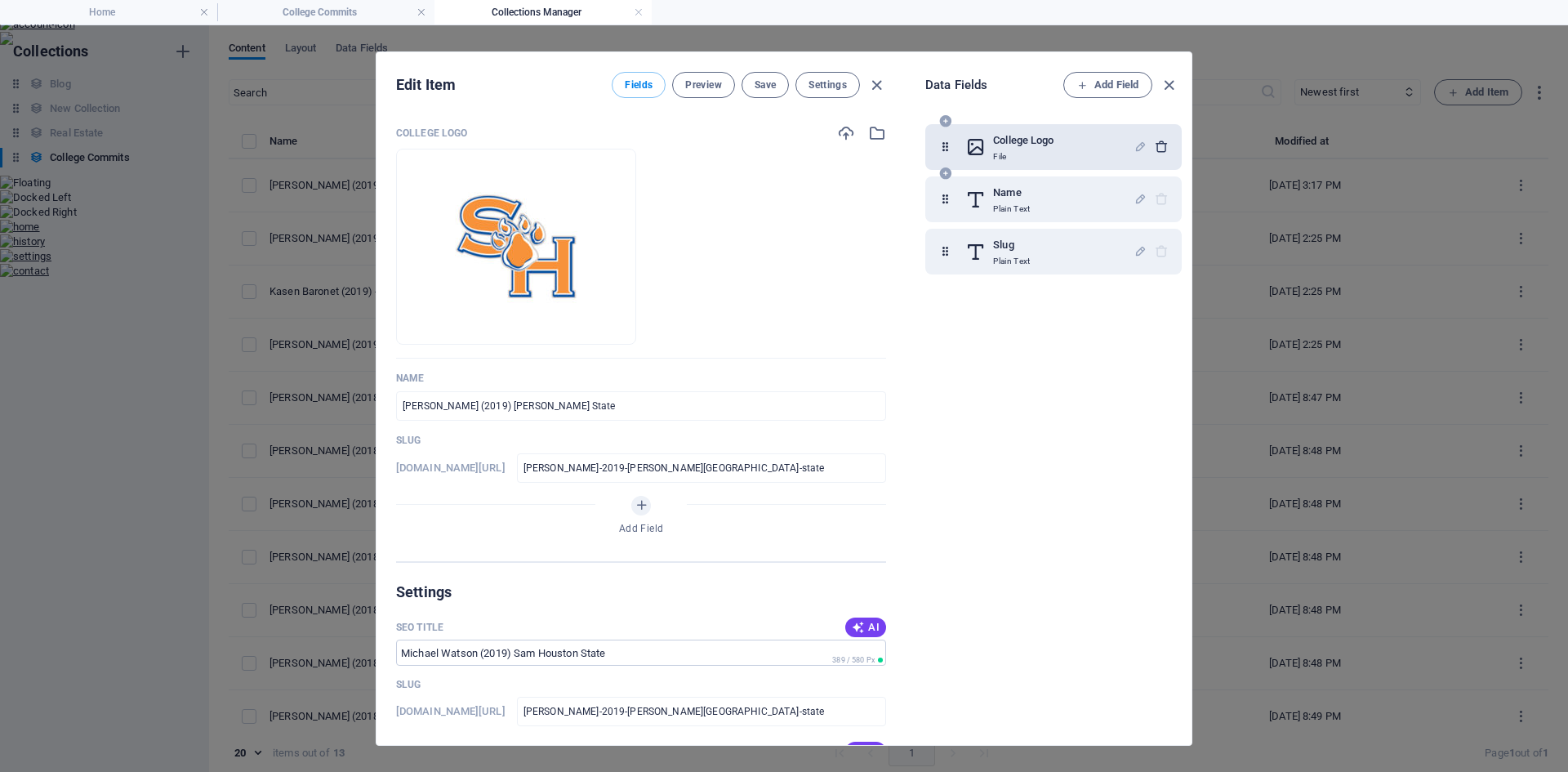
click at [1156, 145] on icon "button" at bounding box center [1162, 146] width 14 height 14
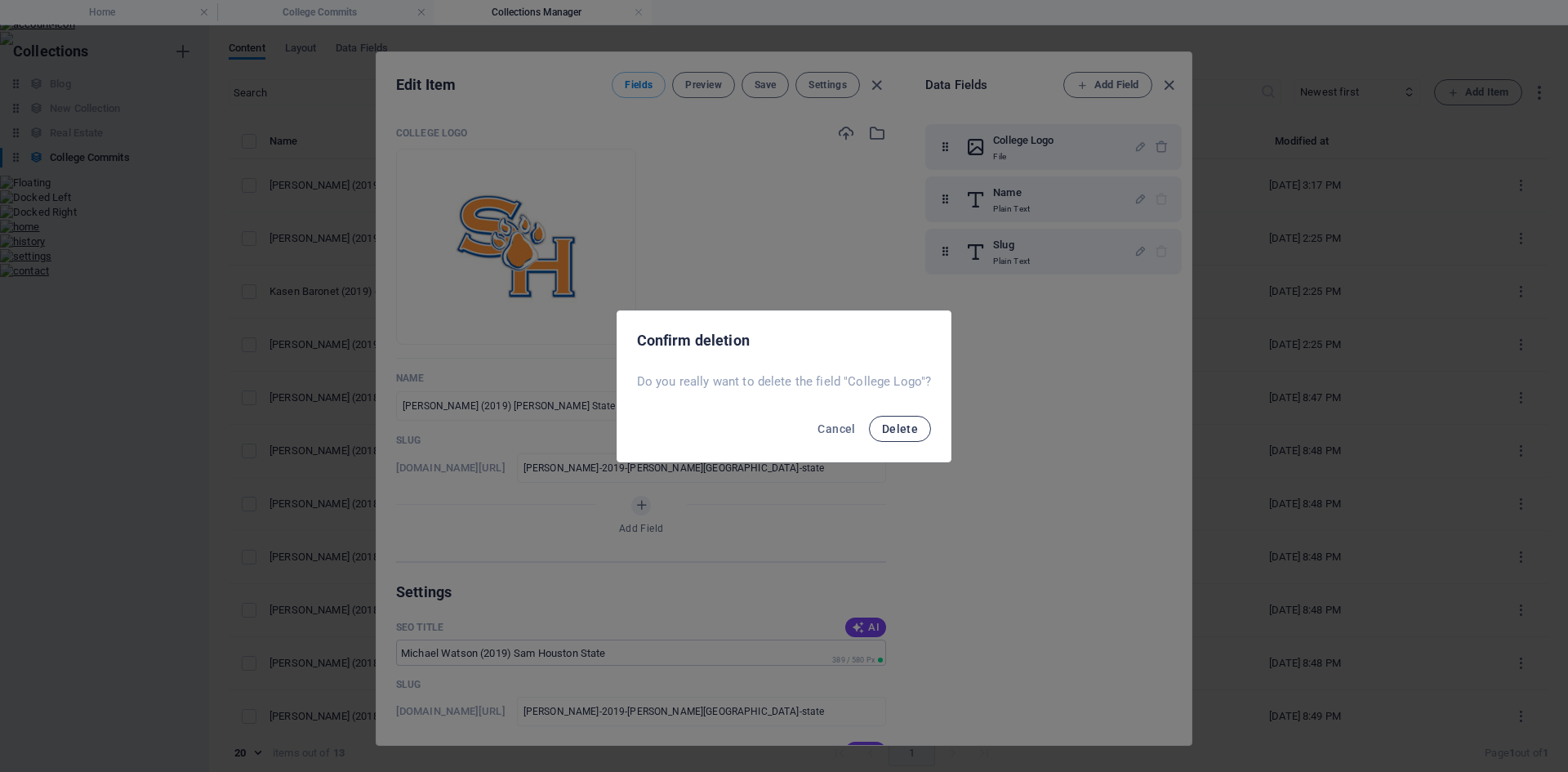
click at [893, 428] on span "Delete" at bounding box center [900, 429] width 36 height 13
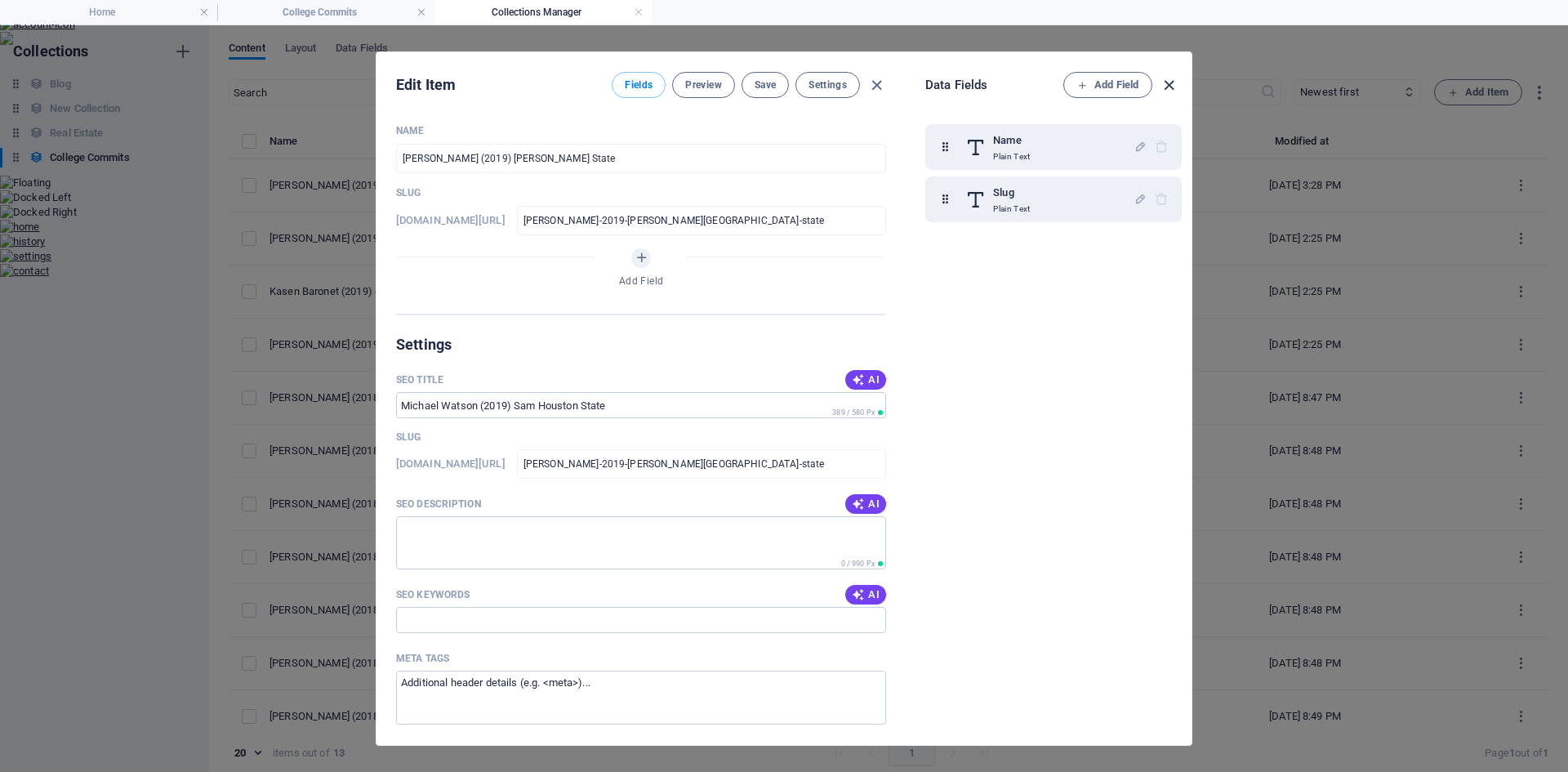
click at [1165, 83] on icon "button" at bounding box center [1170, 86] width 19 height 19
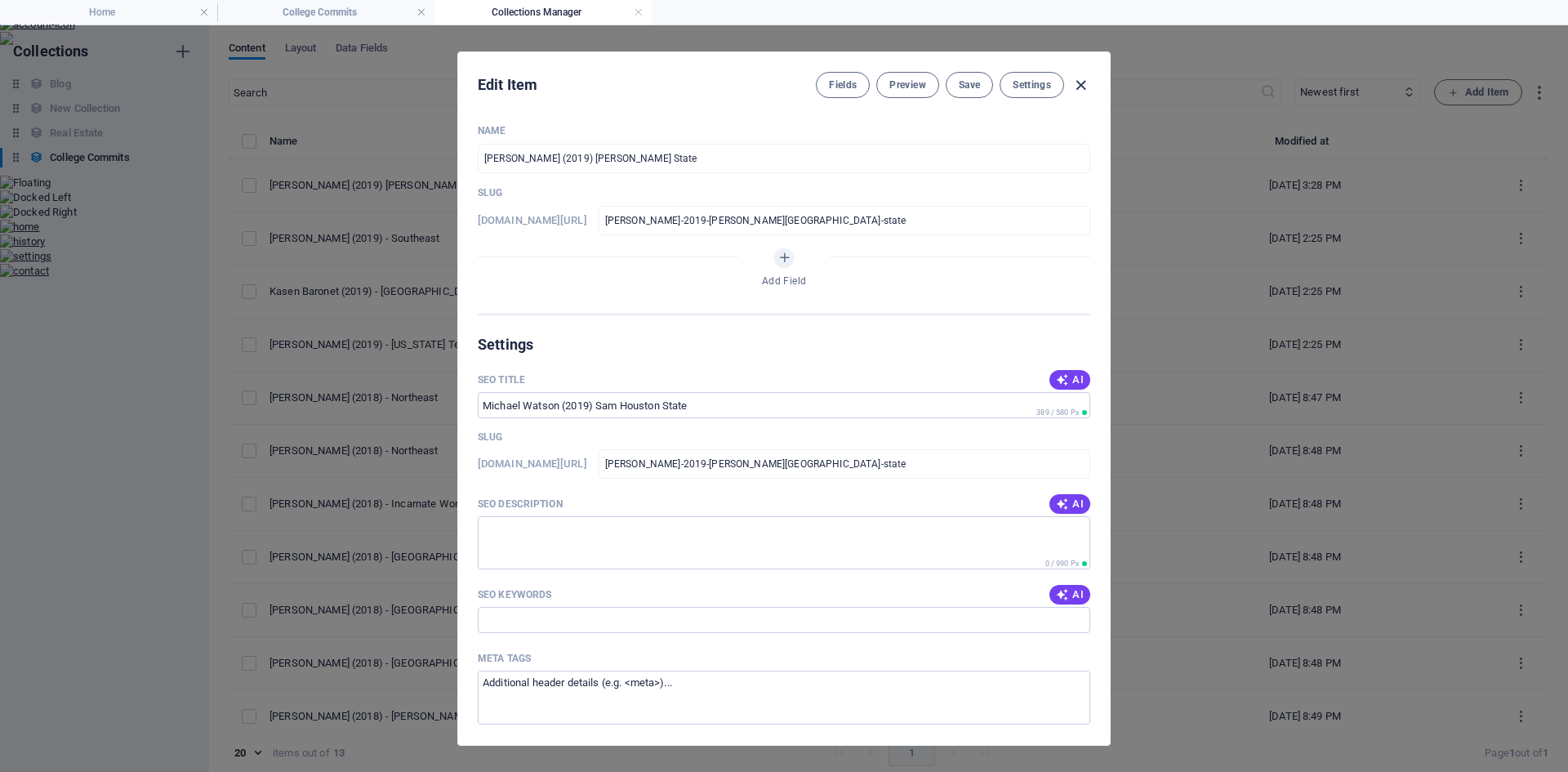
click at [1081, 77] on icon "button" at bounding box center [1081, 86] width 19 height 19
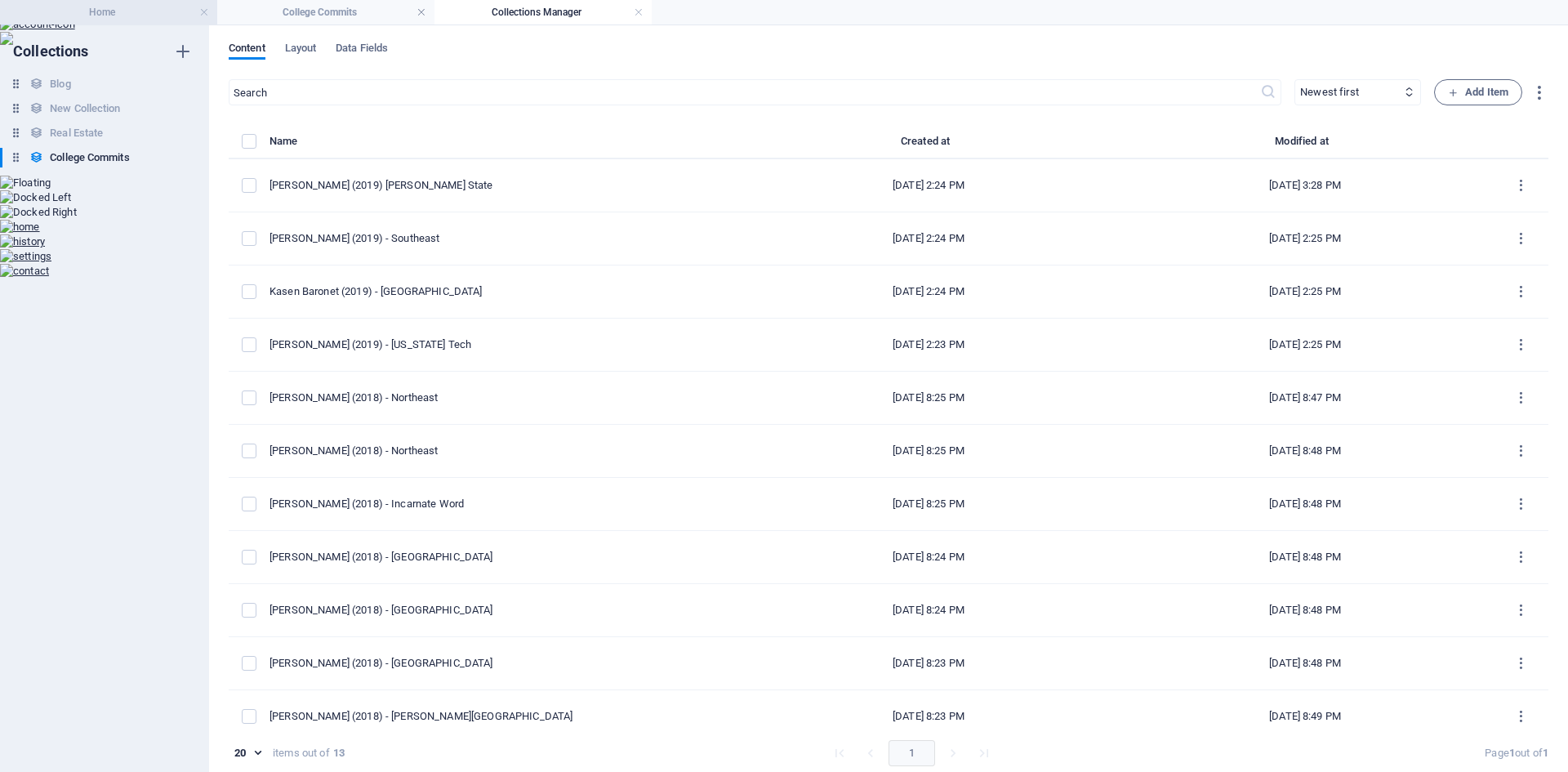
click at [146, 10] on h4 "Home" at bounding box center [108, 11] width 218 height 18
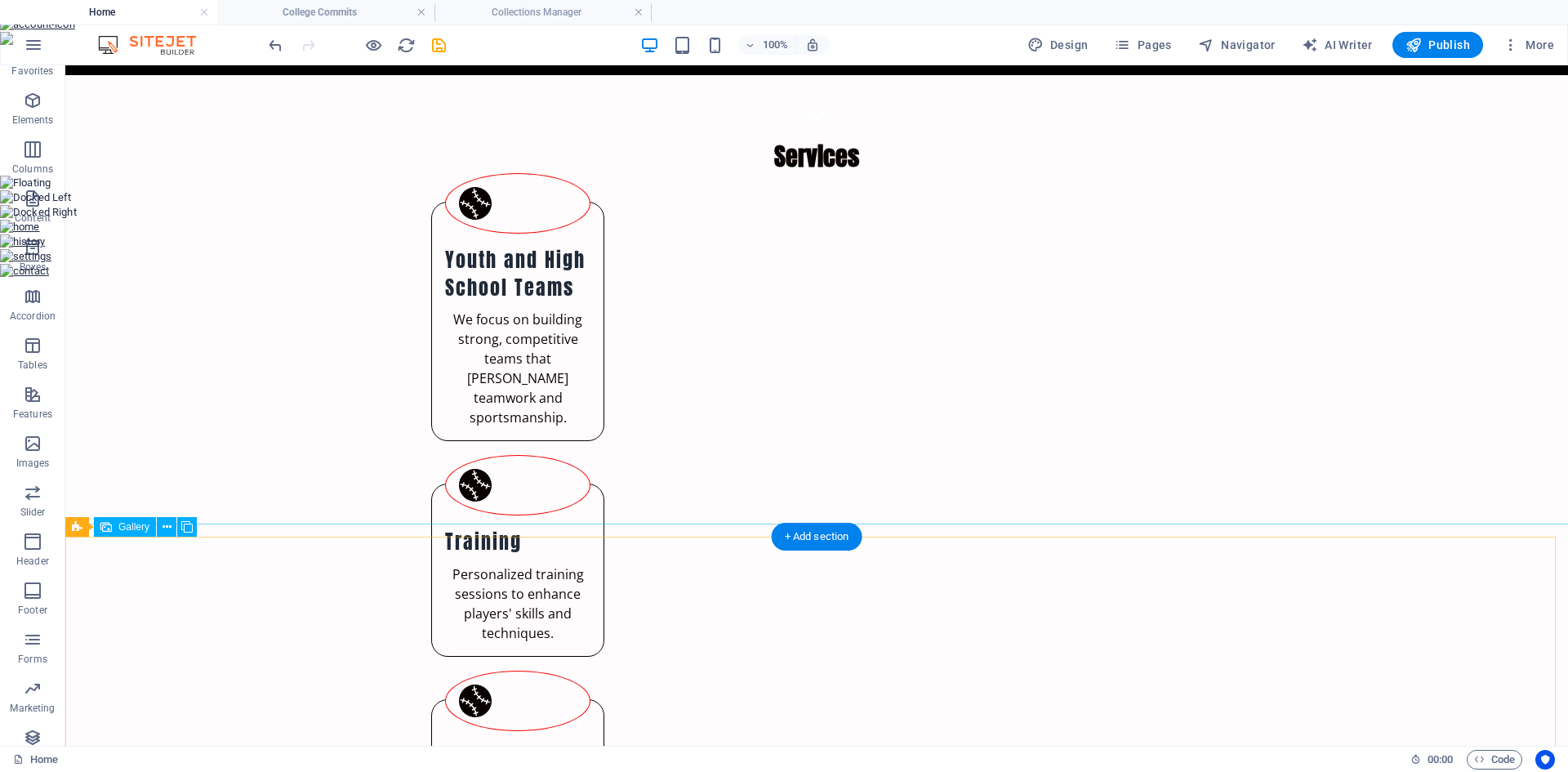
scroll to position [607, 0]
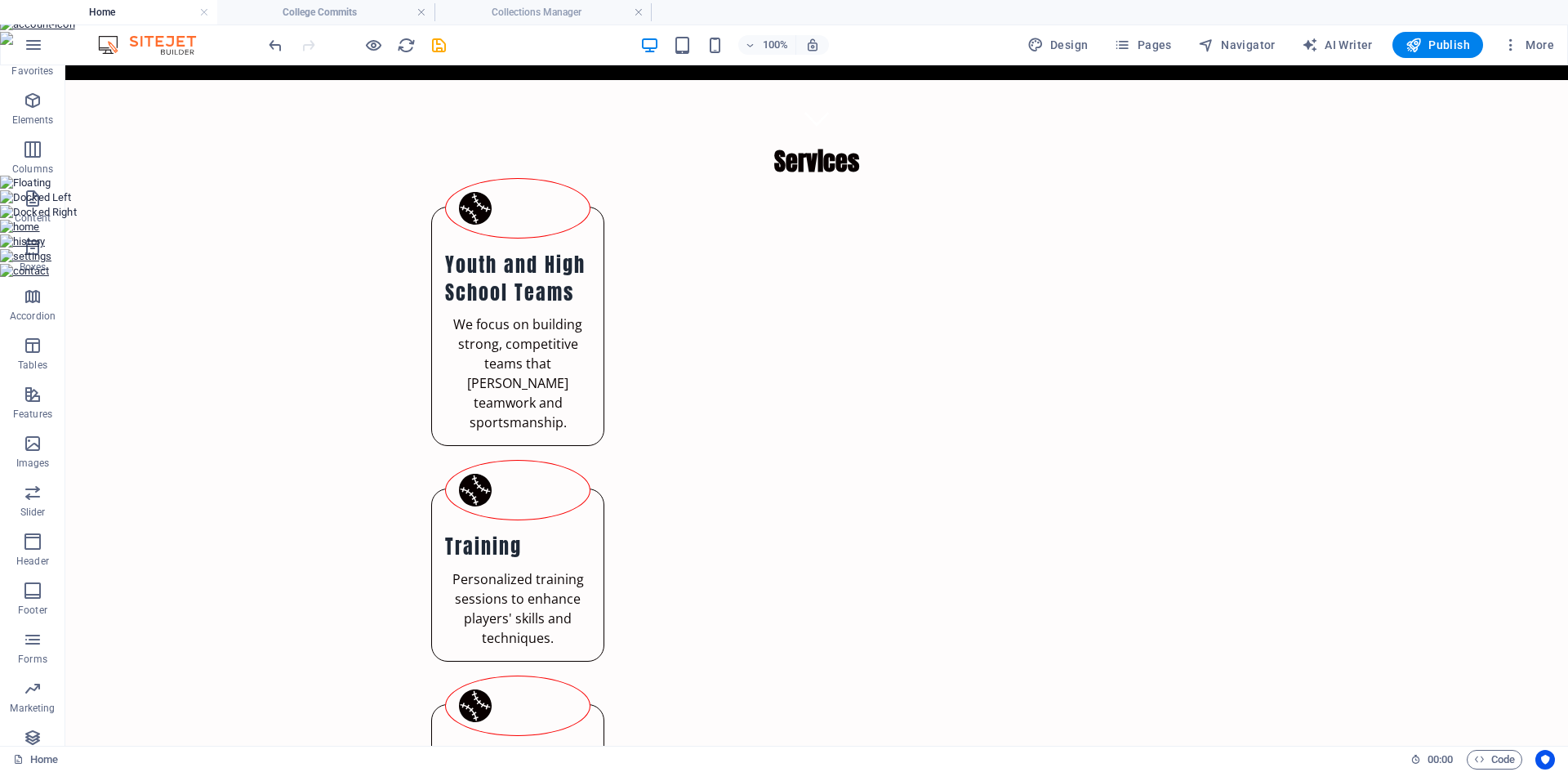
click at [121, 13] on h4 "Home" at bounding box center [108, 11] width 218 height 18
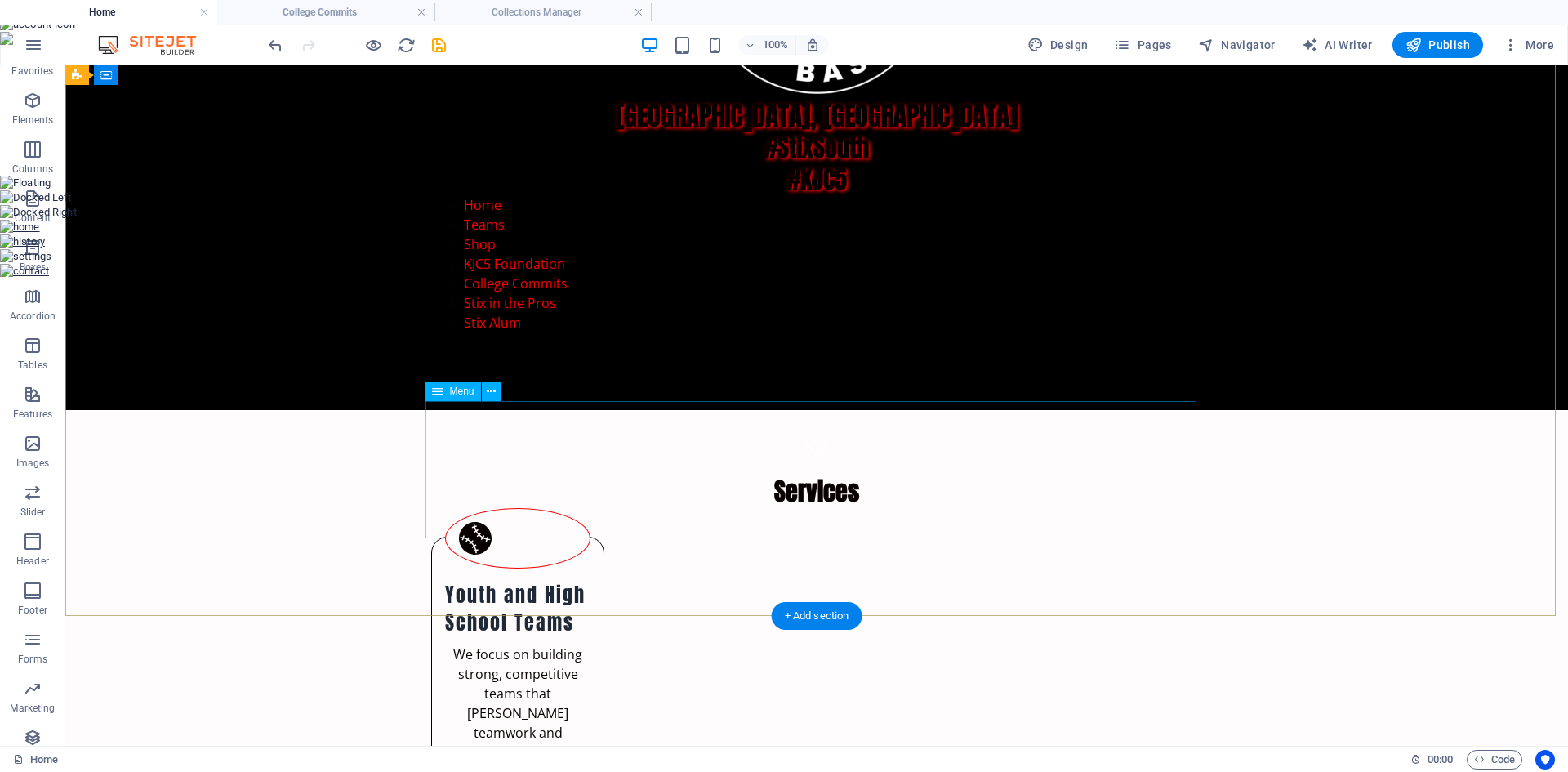
scroll to position [0, 0]
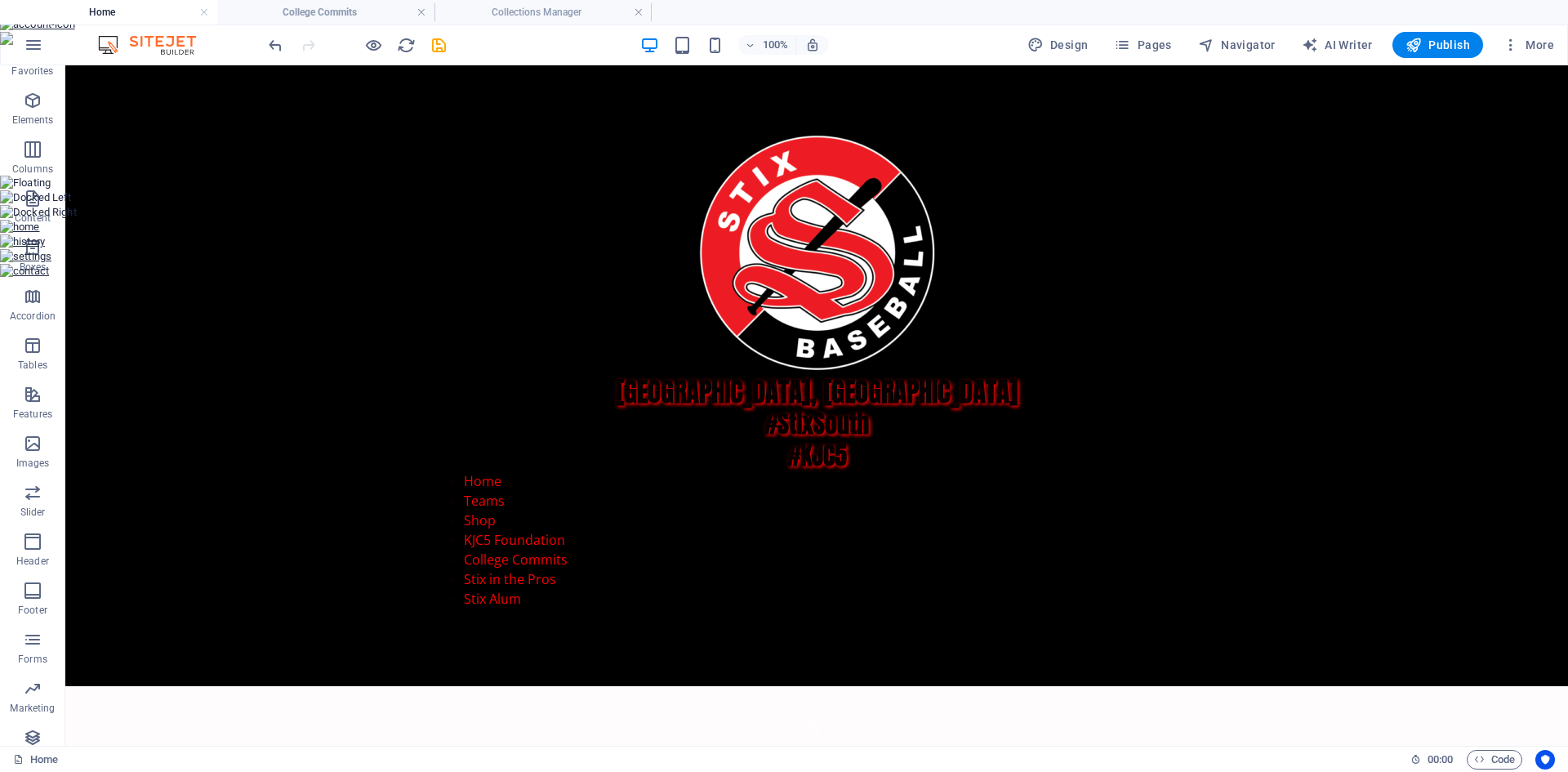
click at [178, 48] on img at bounding box center [155, 45] width 123 height 20
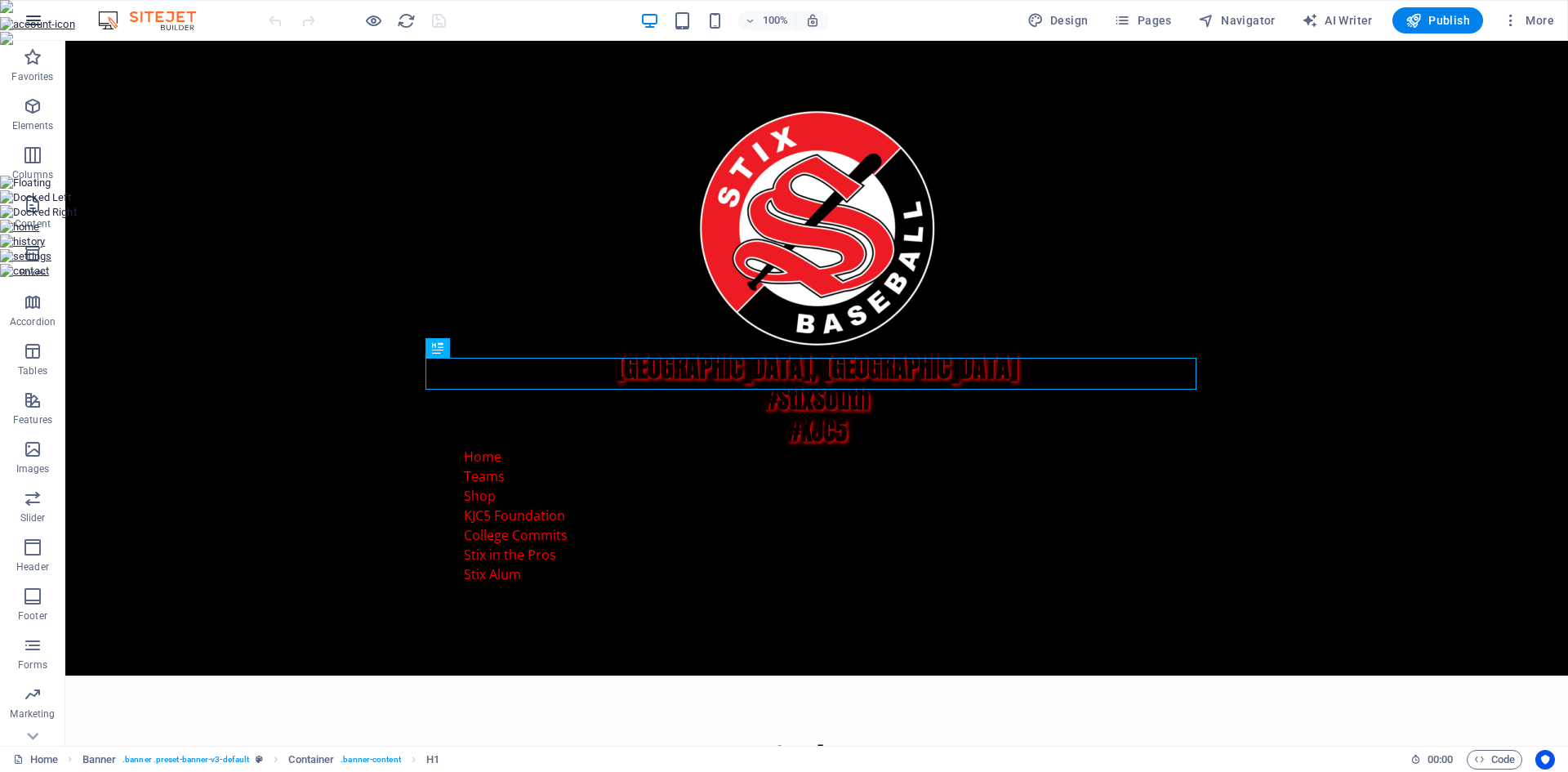
click at [29, 27] on icon "button" at bounding box center [33, 20] width 20 height 20
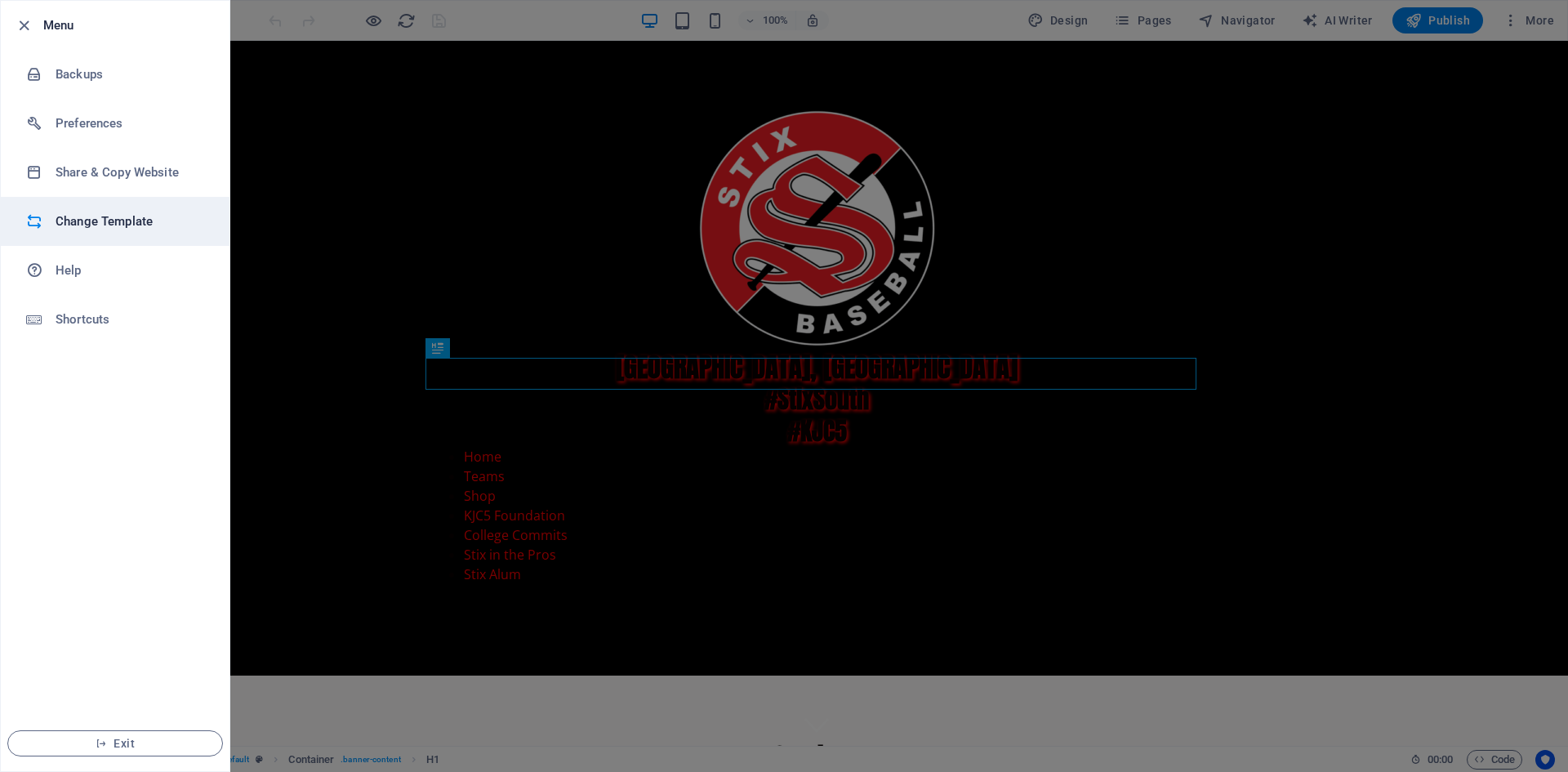
click at [96, 221] on h6 "Change Template" at bounding box center [130, 222] width 151 height 20
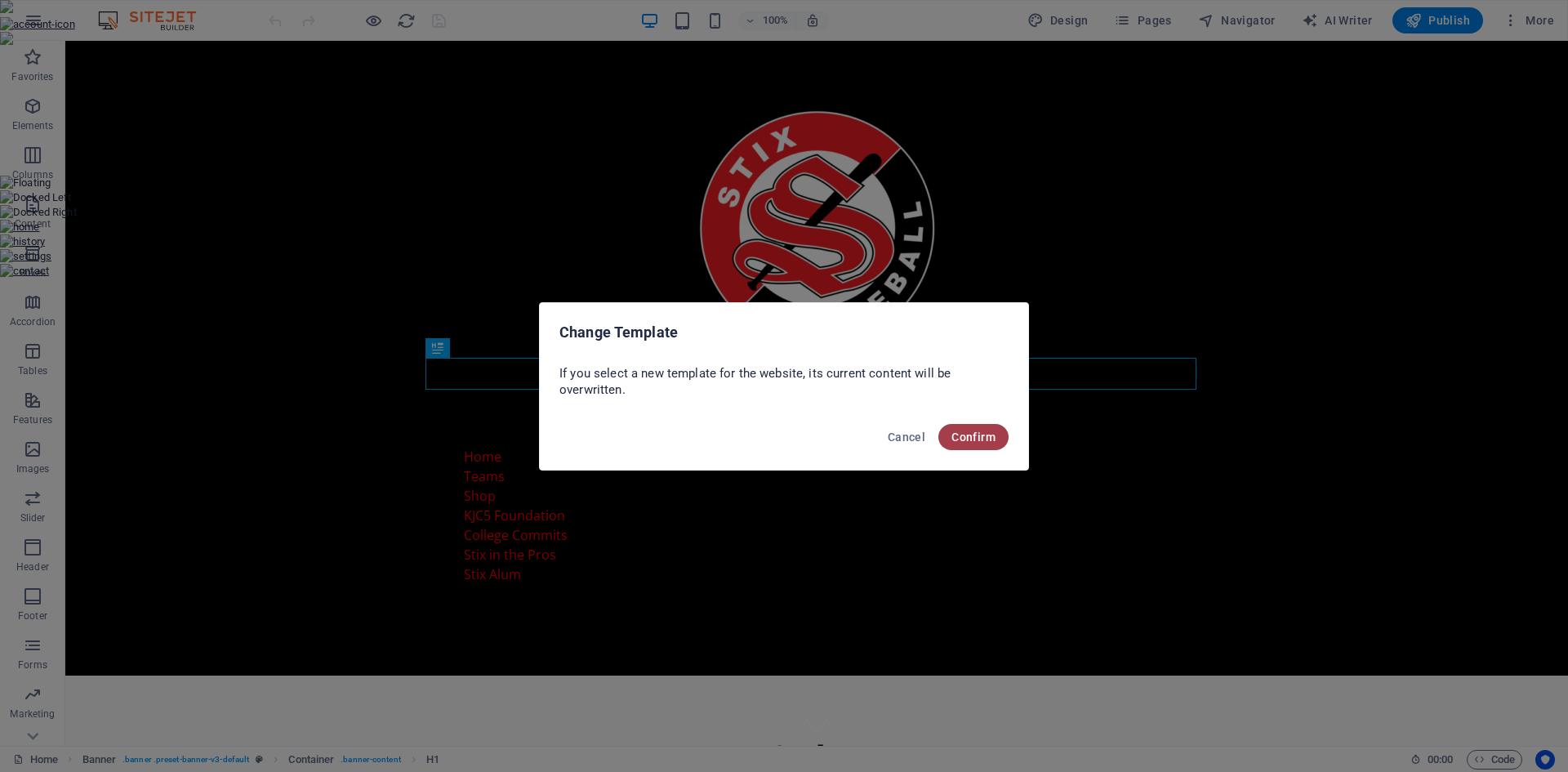
click at [980, 439] on span "Confirm" at bounding box center [973, 437] width 44 height 13
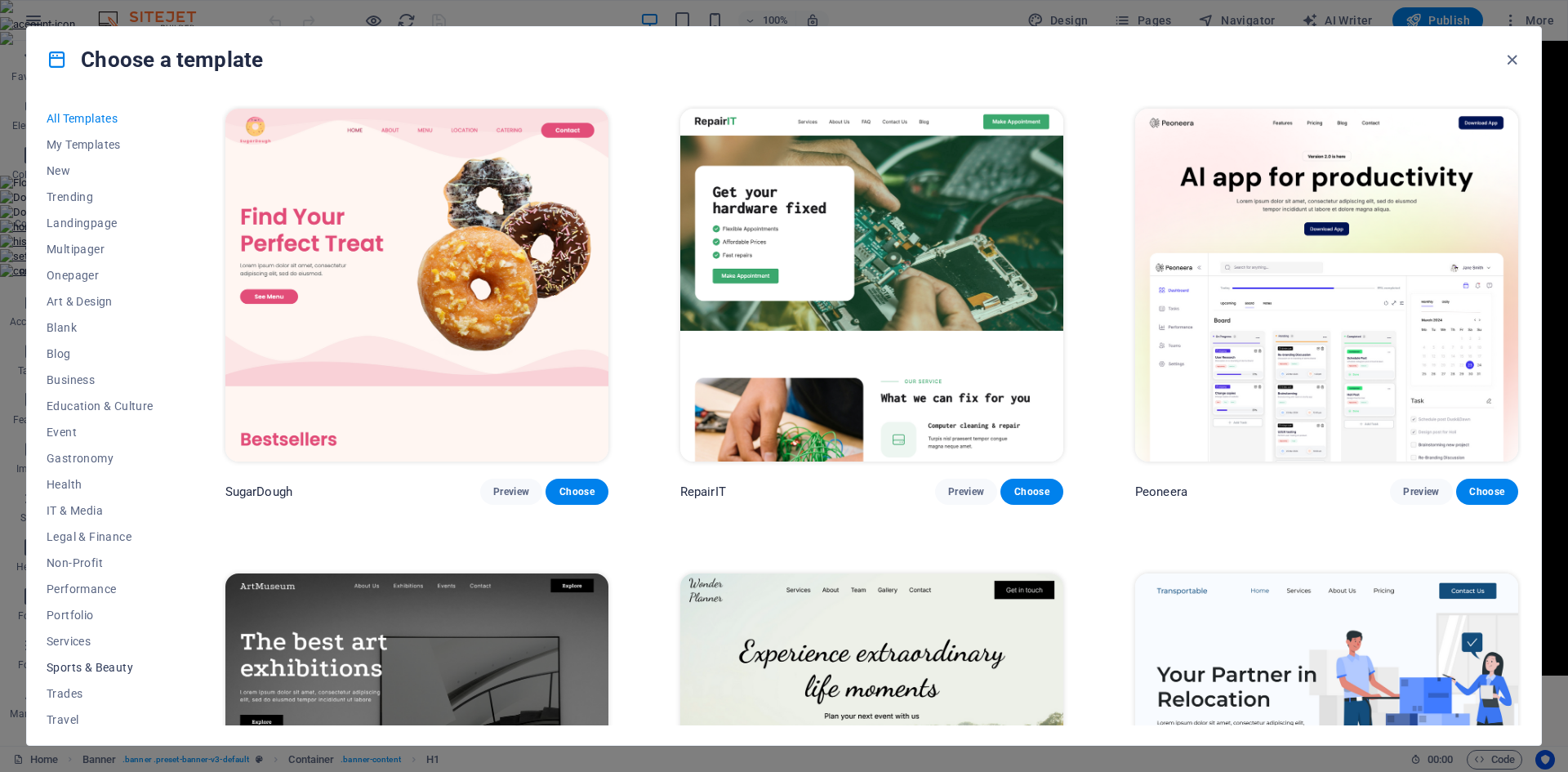
click at [110, 666] on span "Sports & Beauty" at bounding box center [100, 667] width 107 height 13
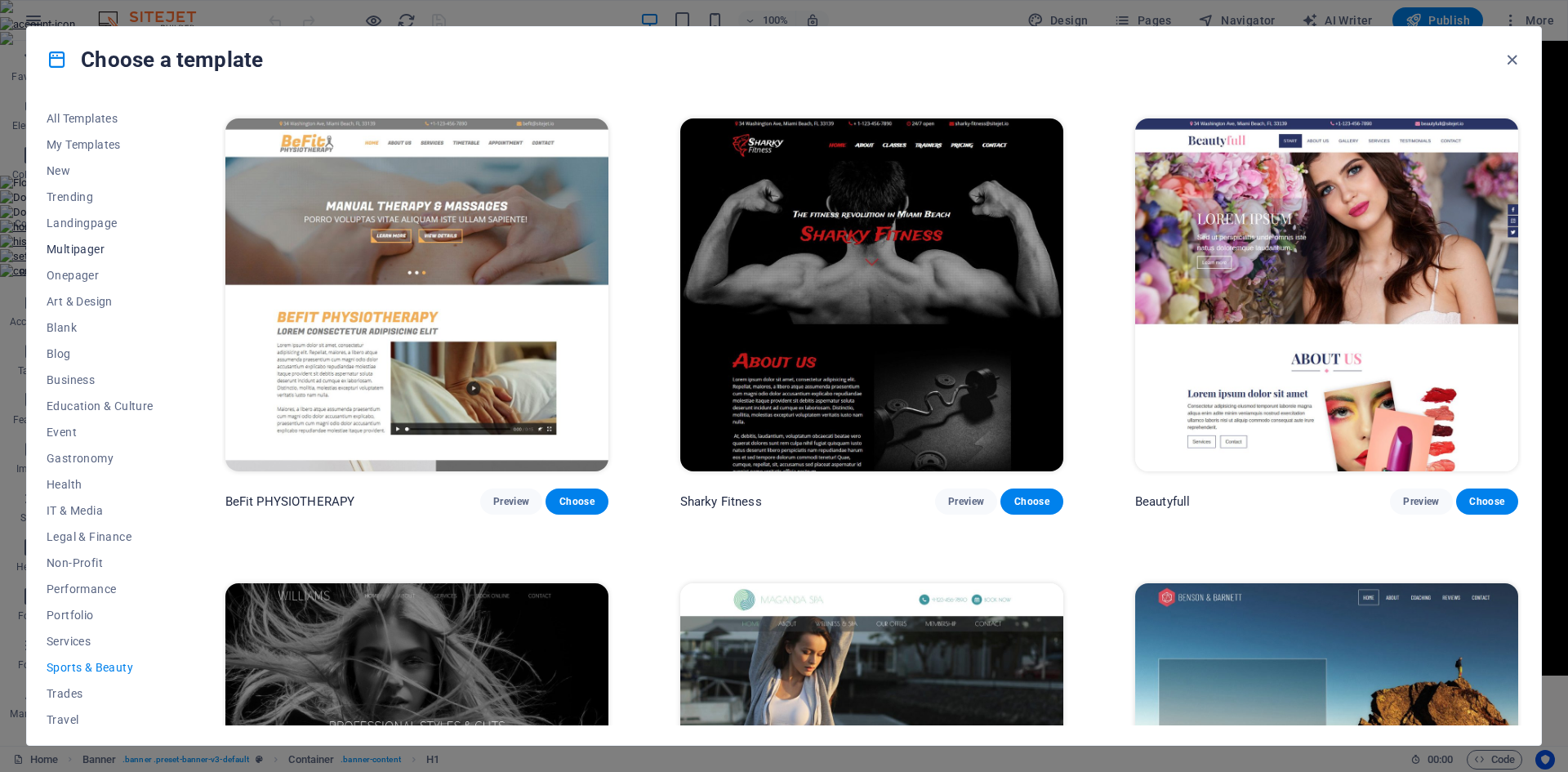
click at [85, 249] on span "Multipager" at bounding box center [100, 249] width 107 height 13
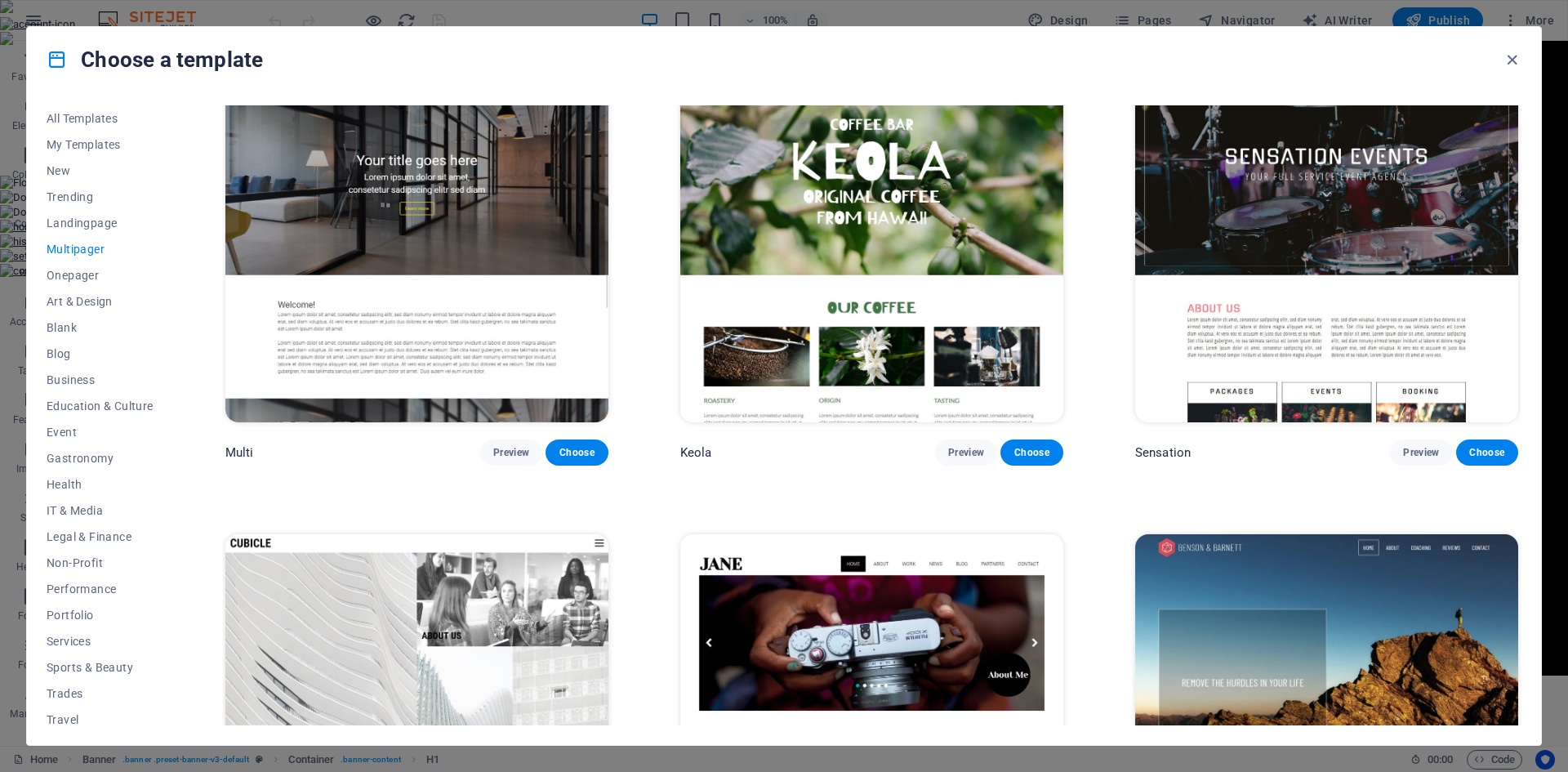
scroll to position [9262, 0]
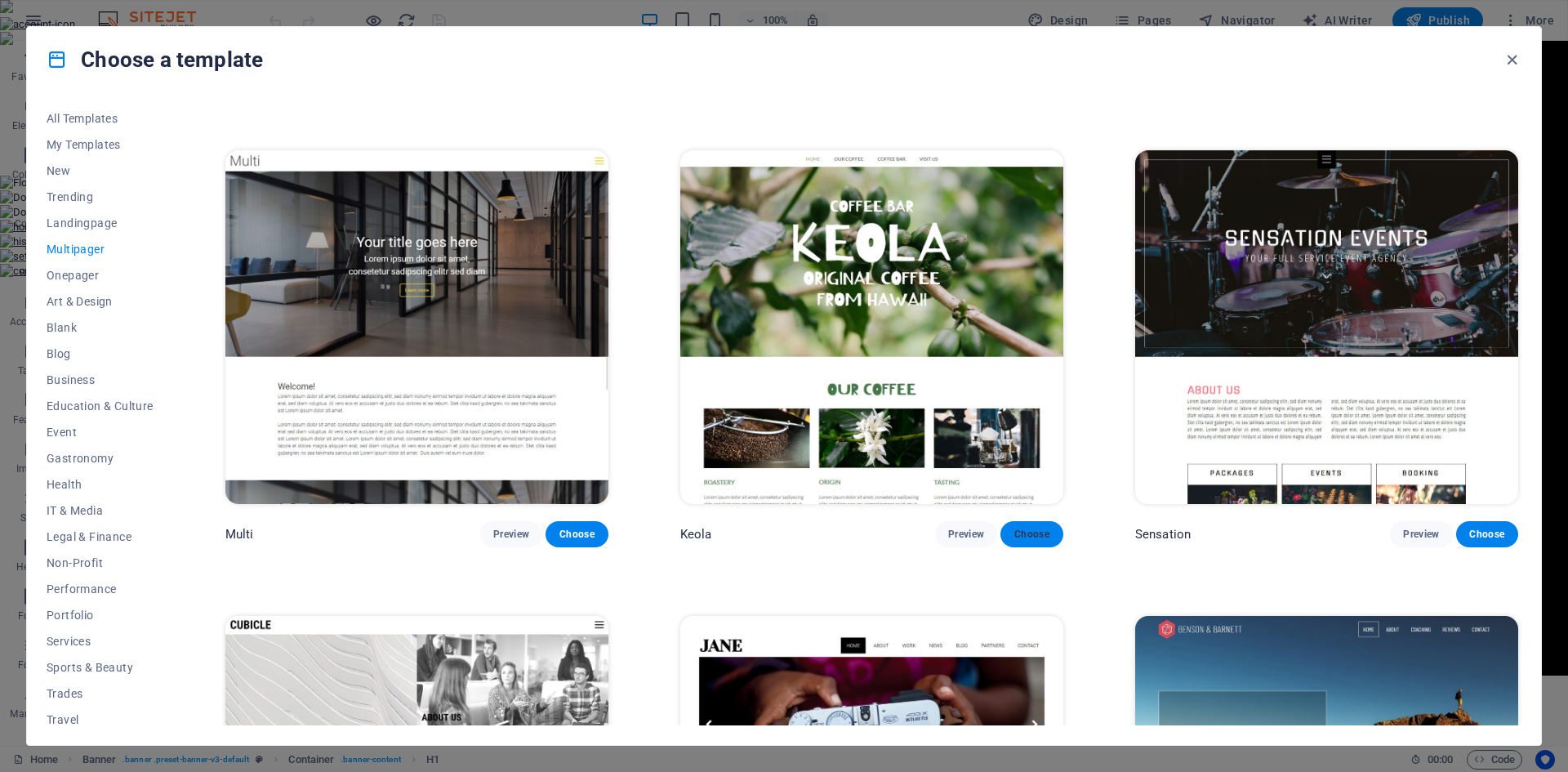
click at [1038, 528] on span "Choose" at bounding box center [1032, 534] width 36 height 13
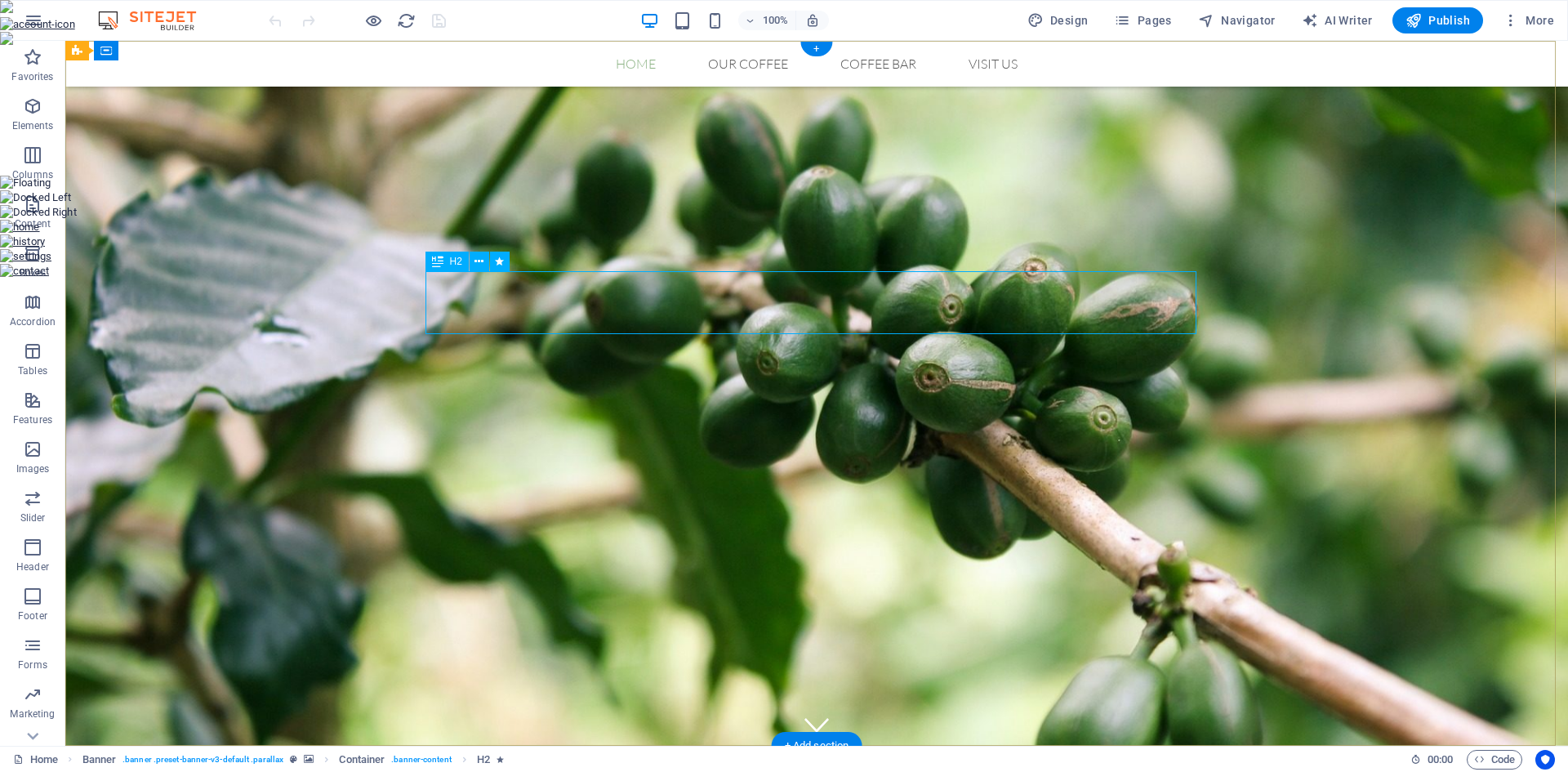
click at [476, 260] on icon at bounding box center [478, 261] width 9 height 17
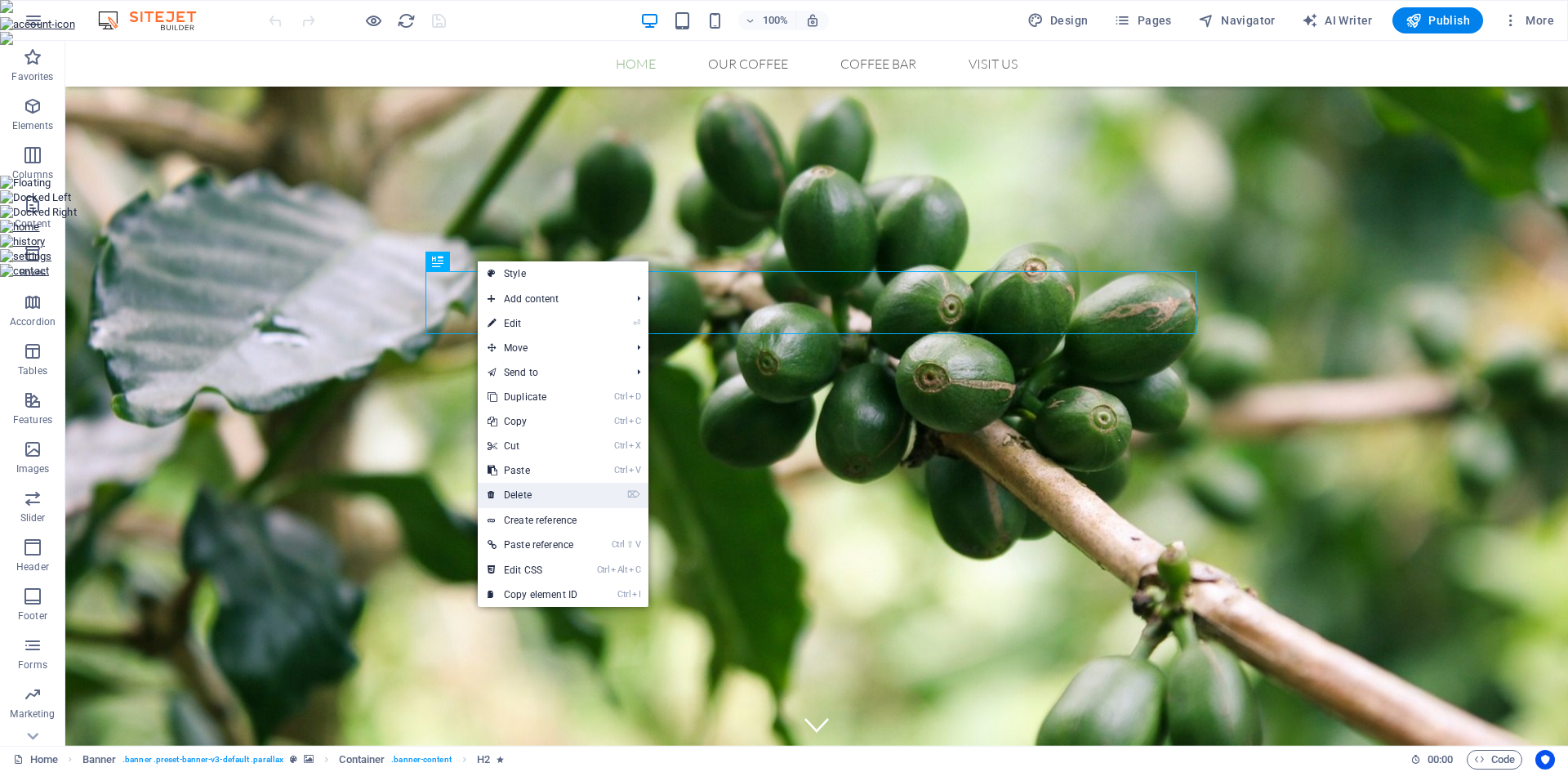
click at [541, 495] on link "⌦ Delete" at bounding box center [532, 495] width 109 height 25
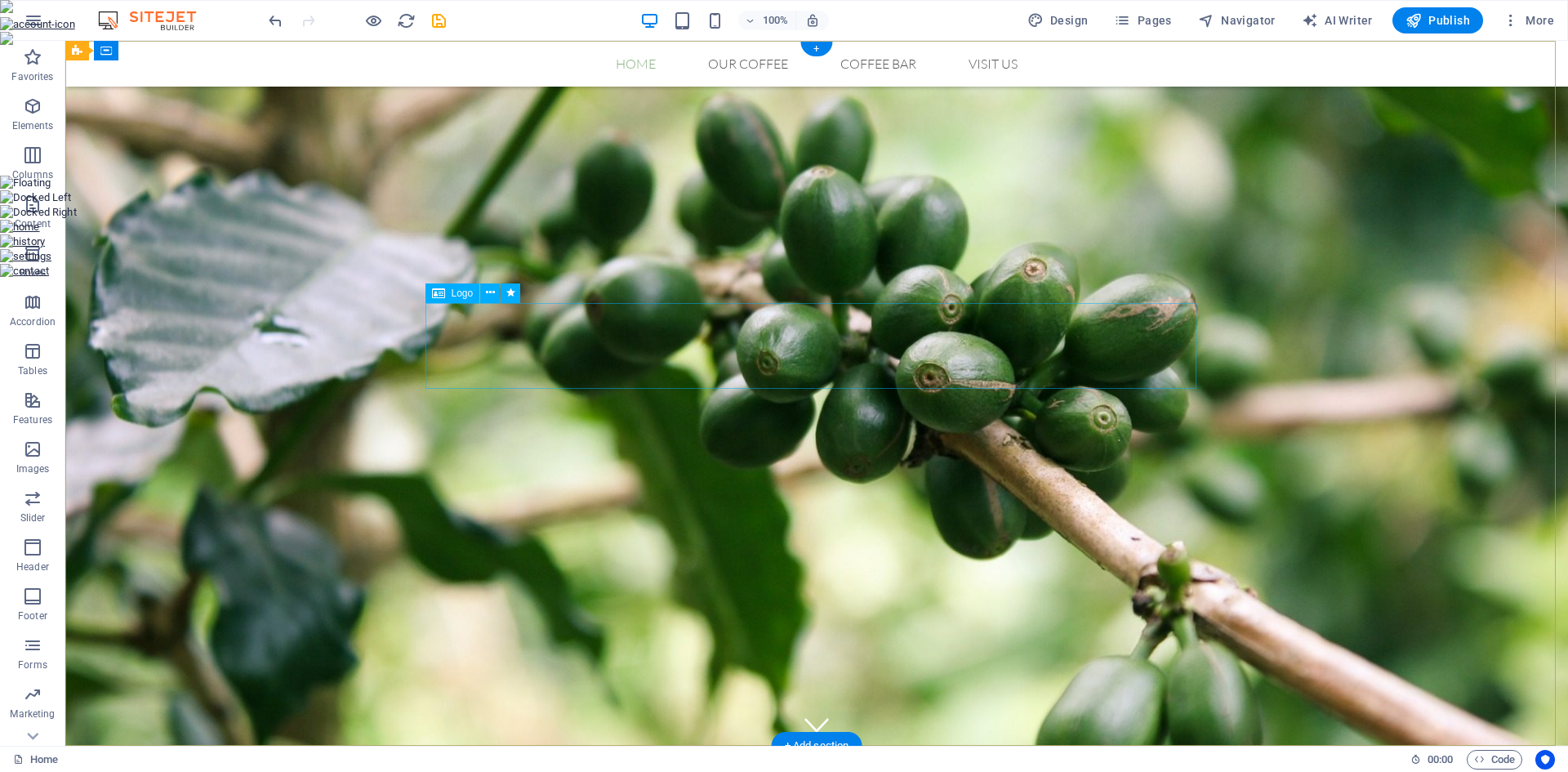
click at [488, 289] on icon at bounding box center [489, 293] width 9 height 17
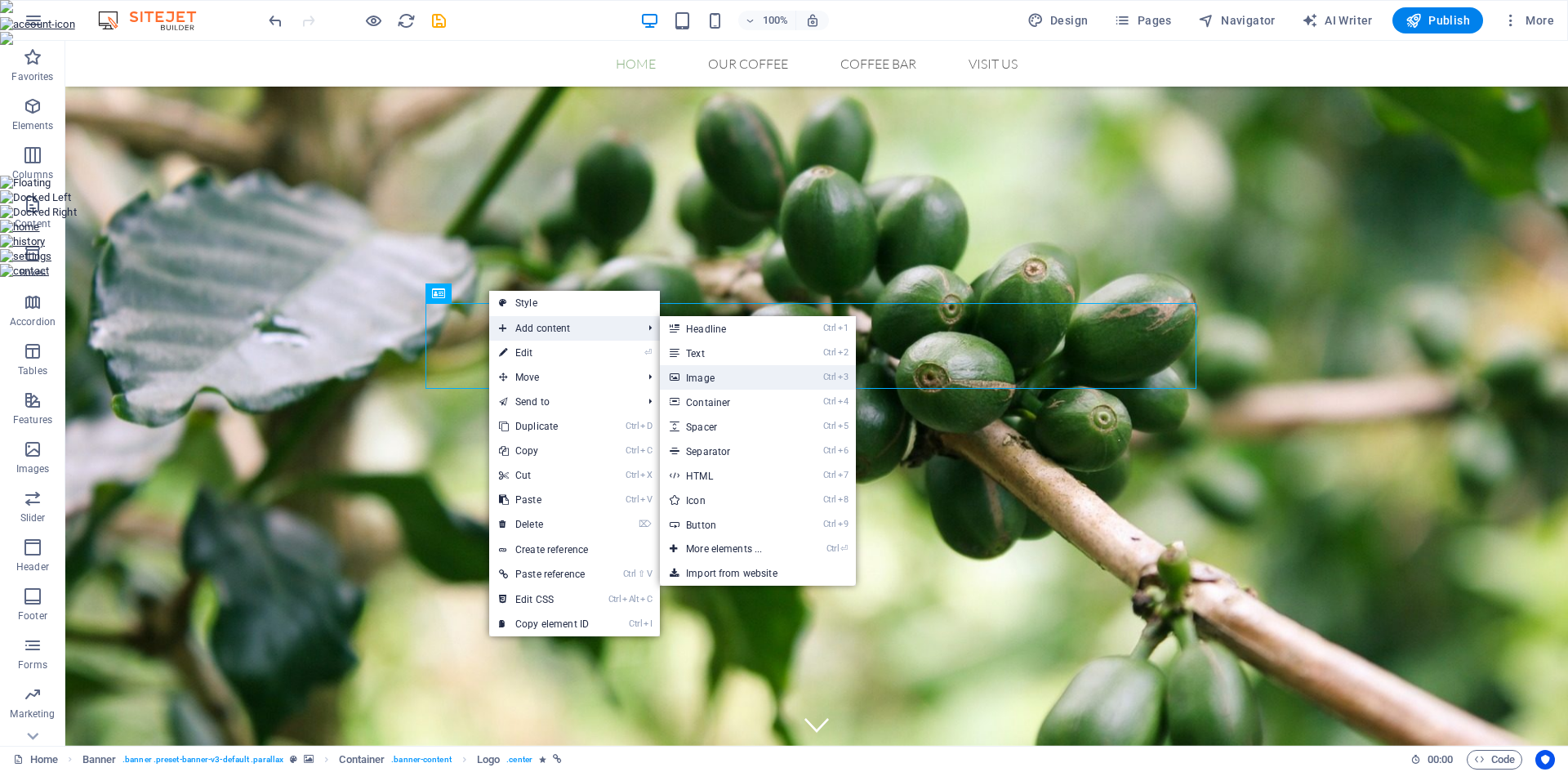
click at [734, 379] on link "Ctrl 3 Image" at bounding box center [728, 377] width 135 height 25
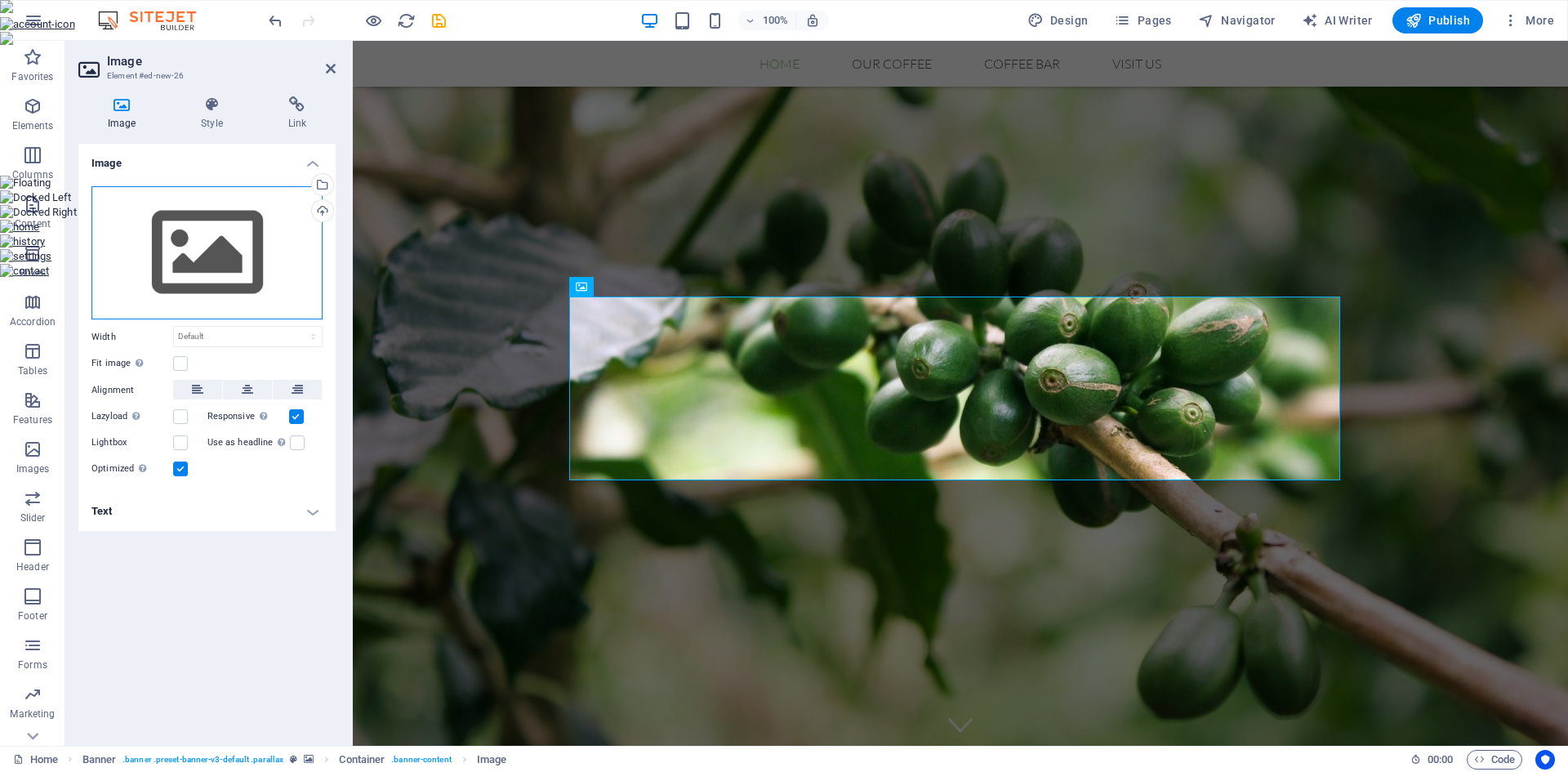
click at [179, 262] on div "Drag files here, click to choose files or select files from Files or our free s…" at bounding box center [206, 253] width 231 height 134
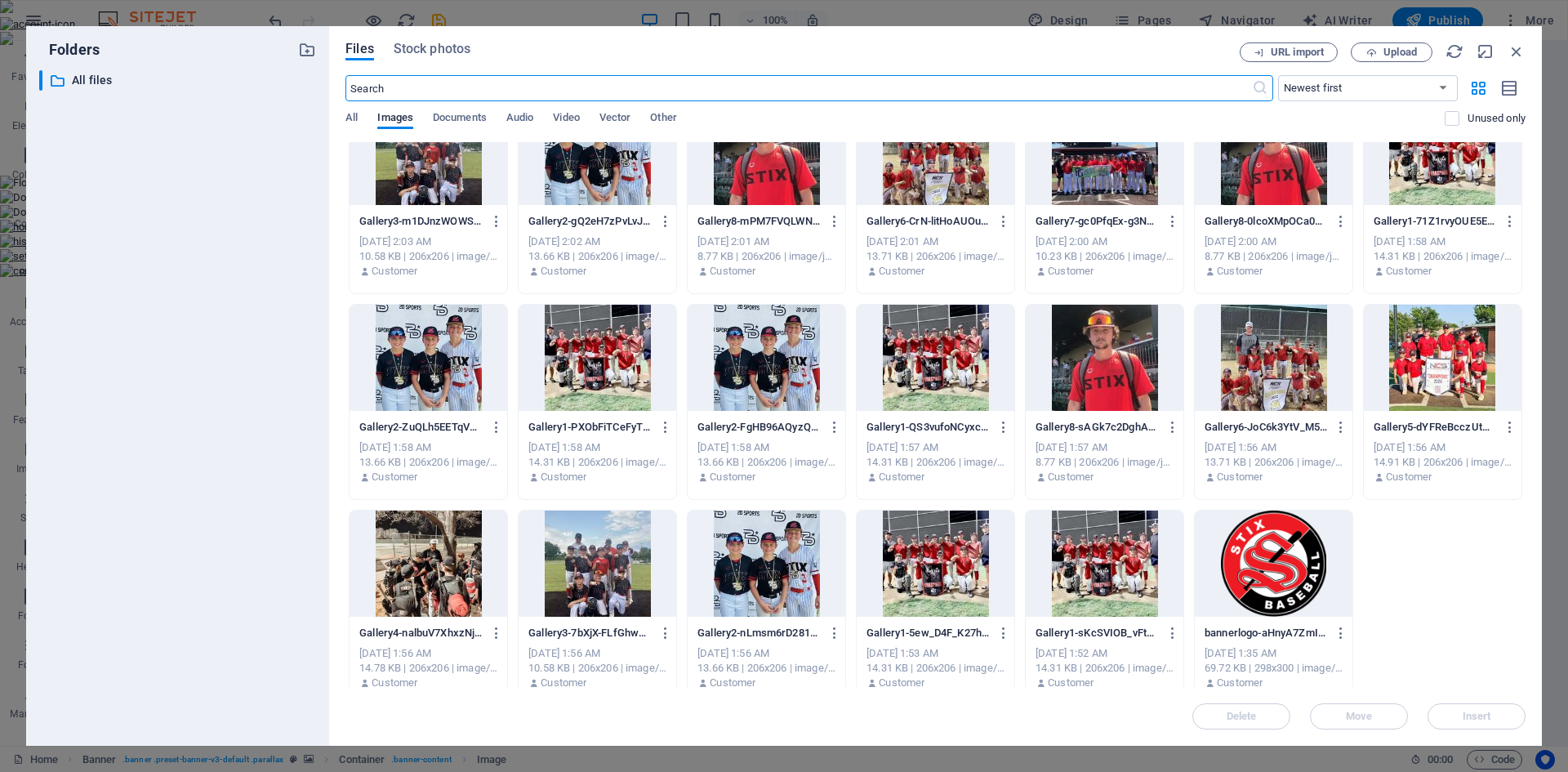
scroll to position [269, 0]
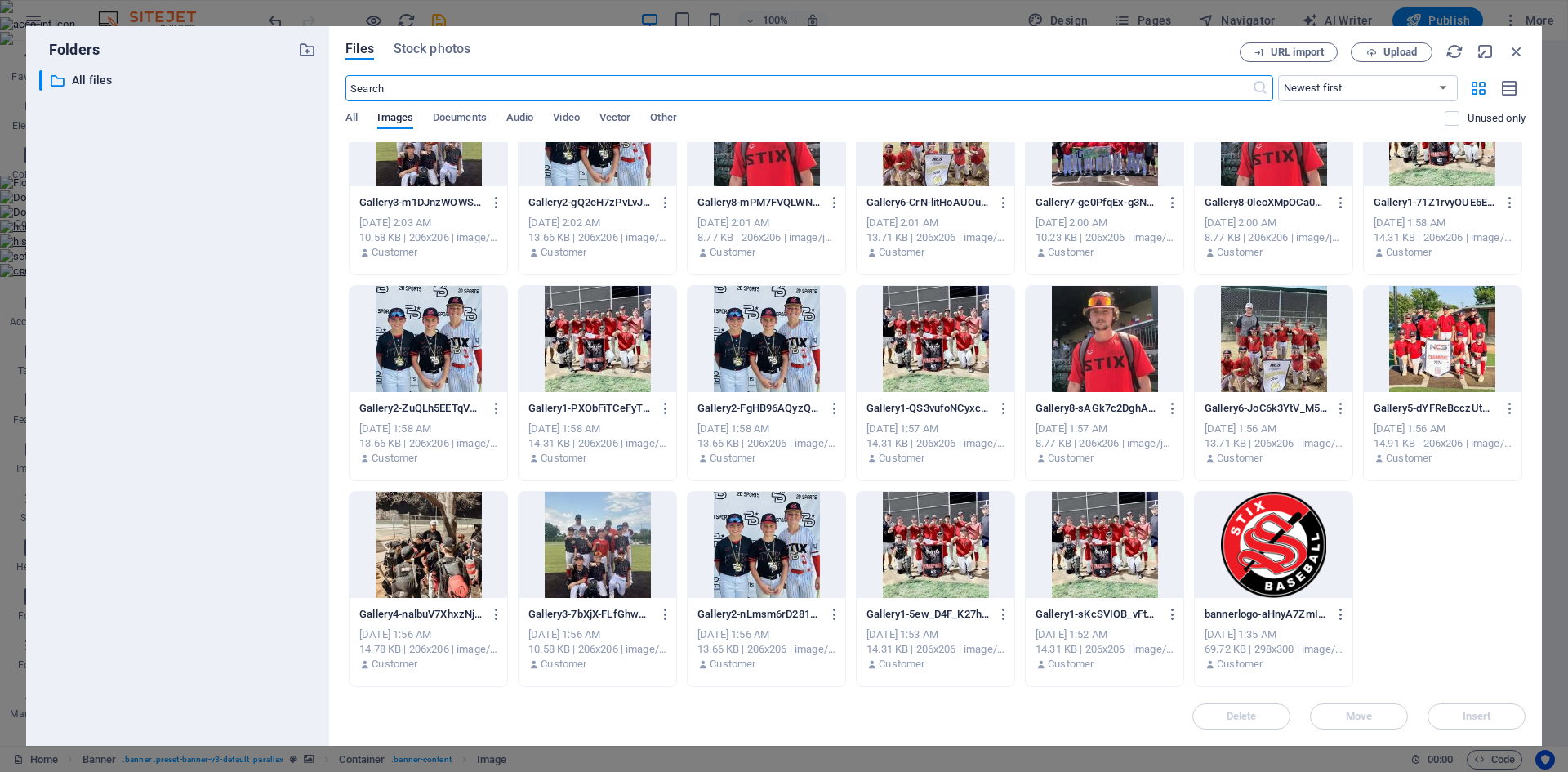
click at [1293, 540] on div at bounding box center [1274, 545] width 158 height 106
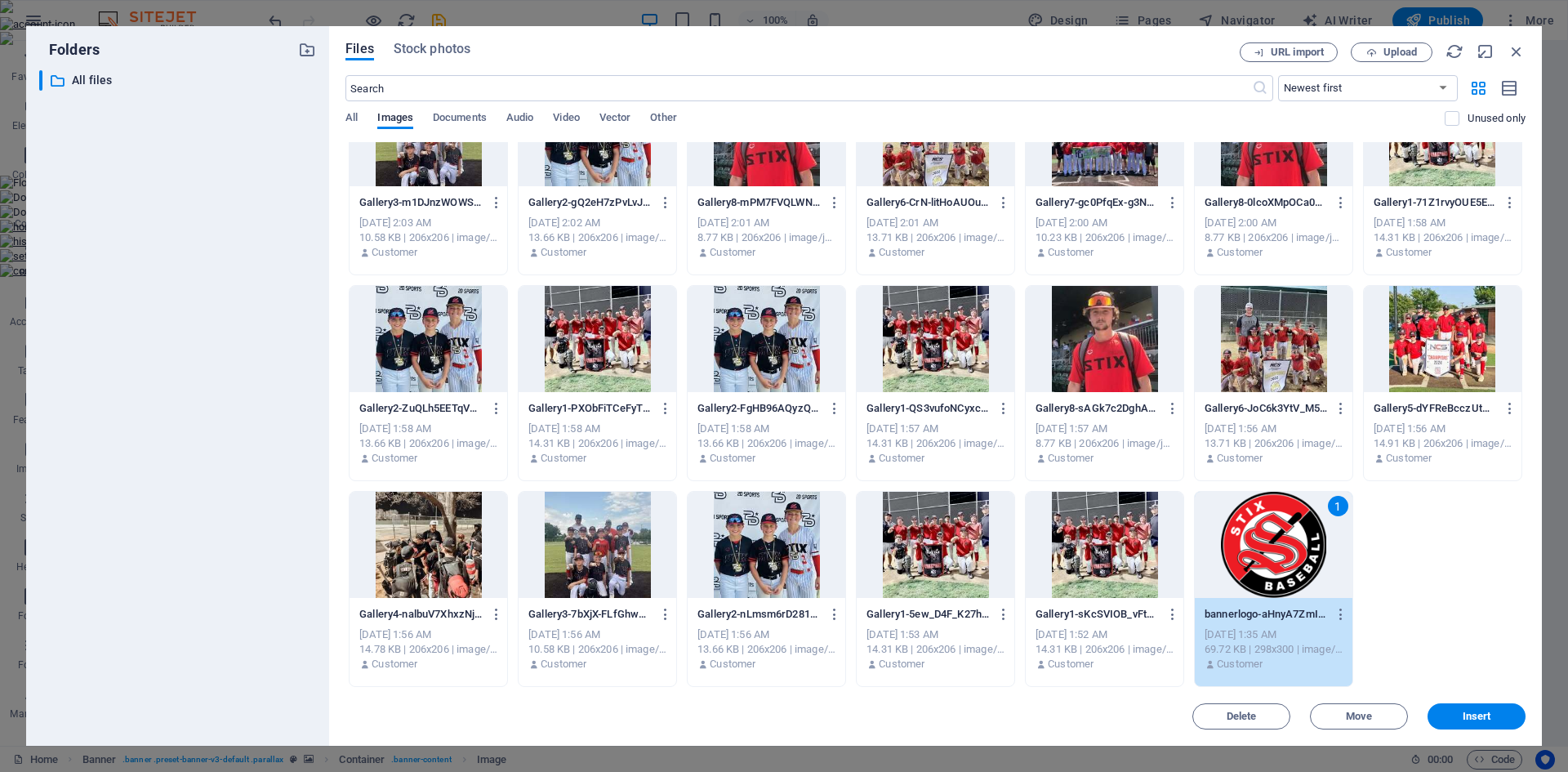
click at [1293, 540] on div "1" at bounding box center [1274, 545] width 158 height 106
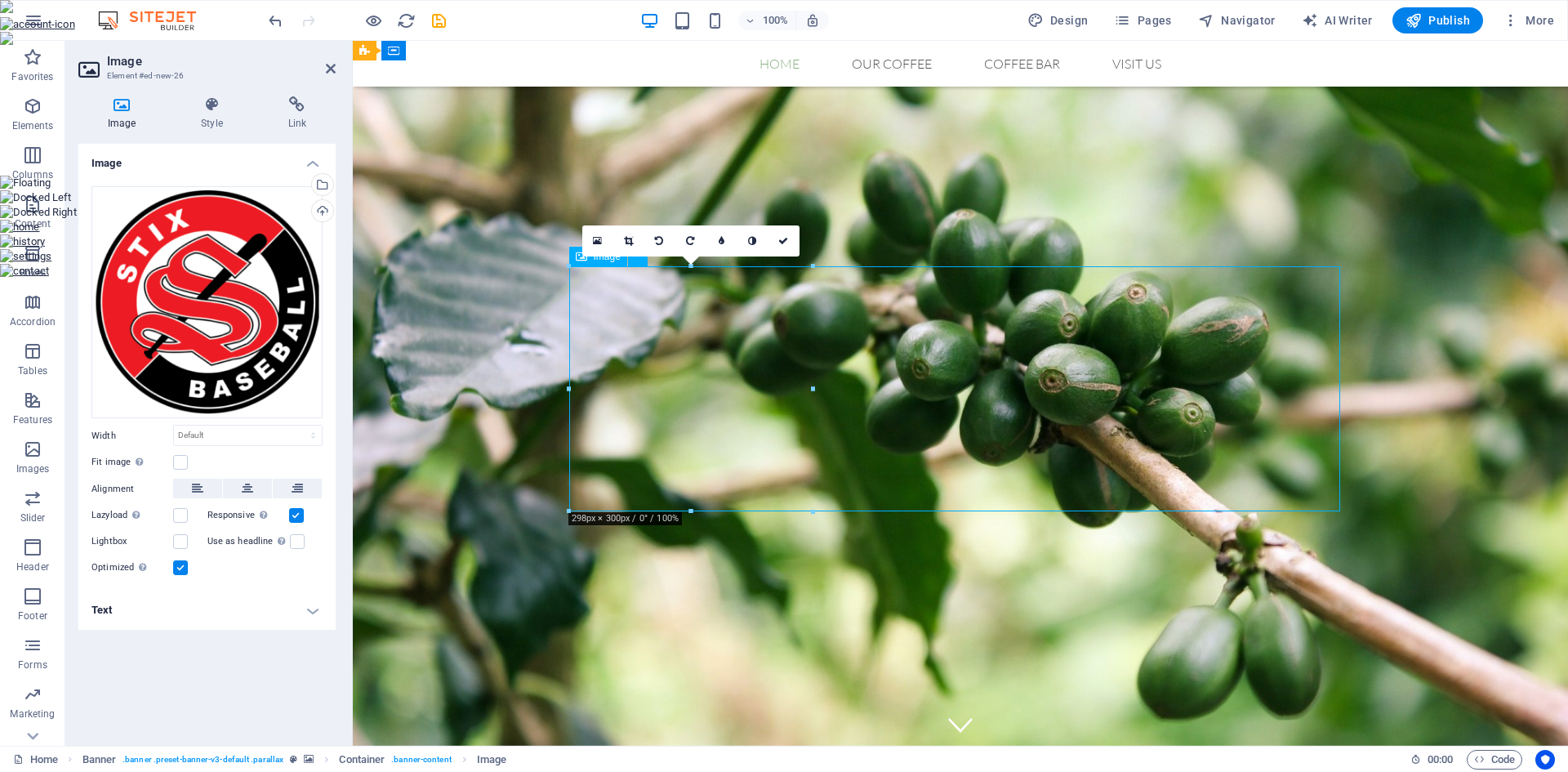
drag, startPoint x: 675, startPoint y: 393, endPoint x: 944, endPoint y: 406, distance: 269.3
click at [781, 241] on icon at bounding box center [783, 241] width 10 height 10
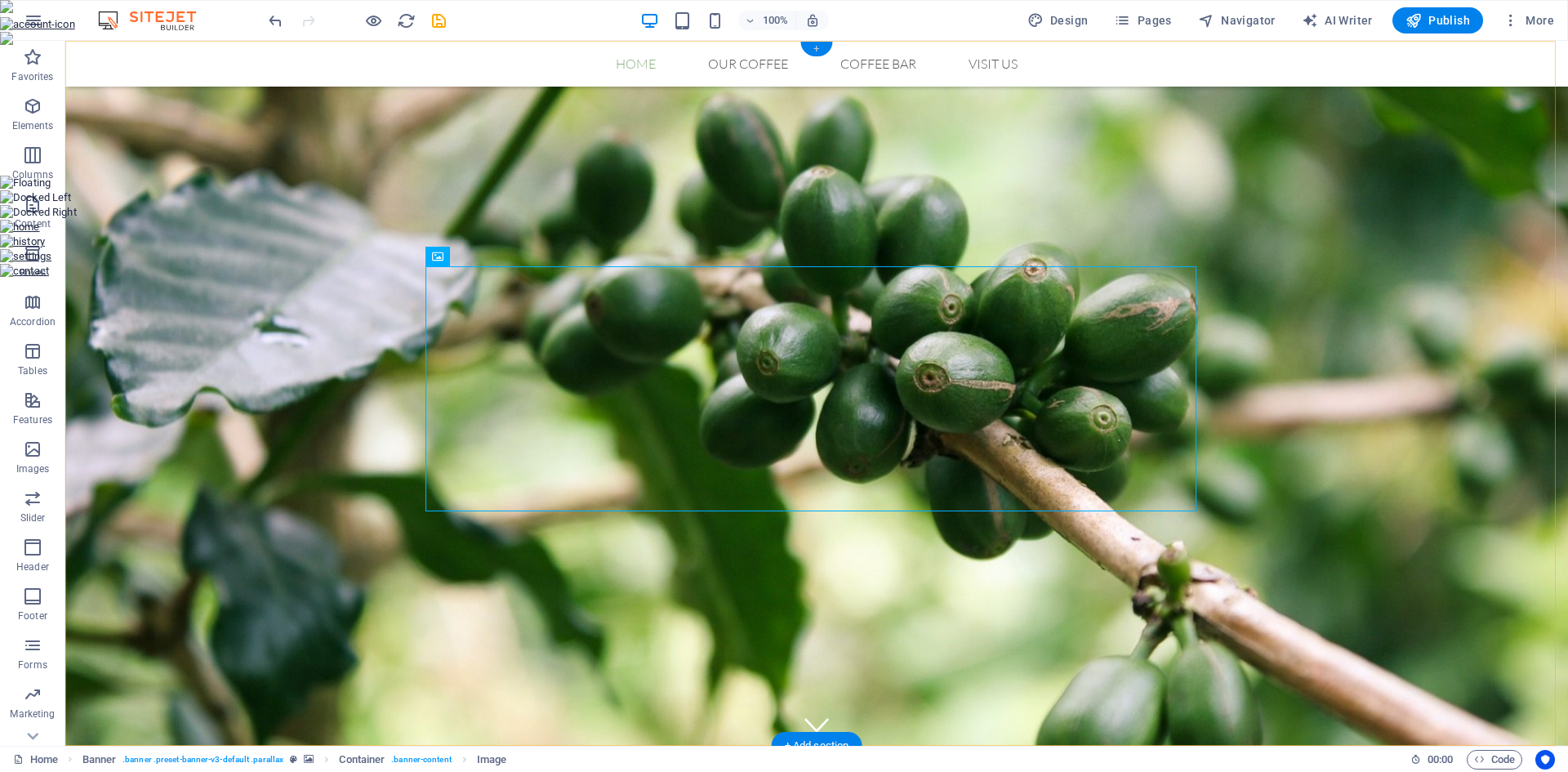
click at [816, 49] on div "+" at bounding box center [816, 48] width 32 height 14
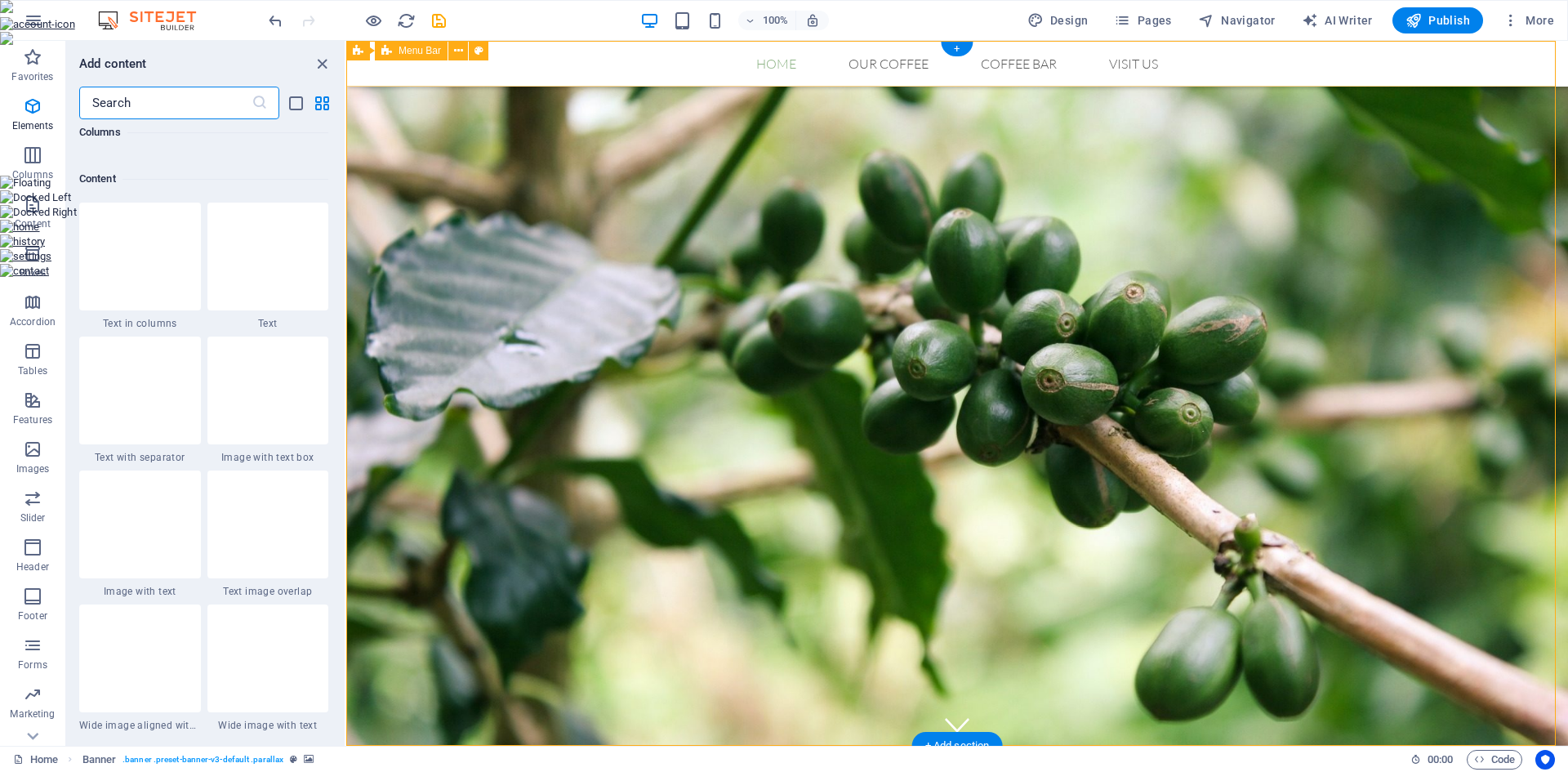
scroll to position [2860, 0]
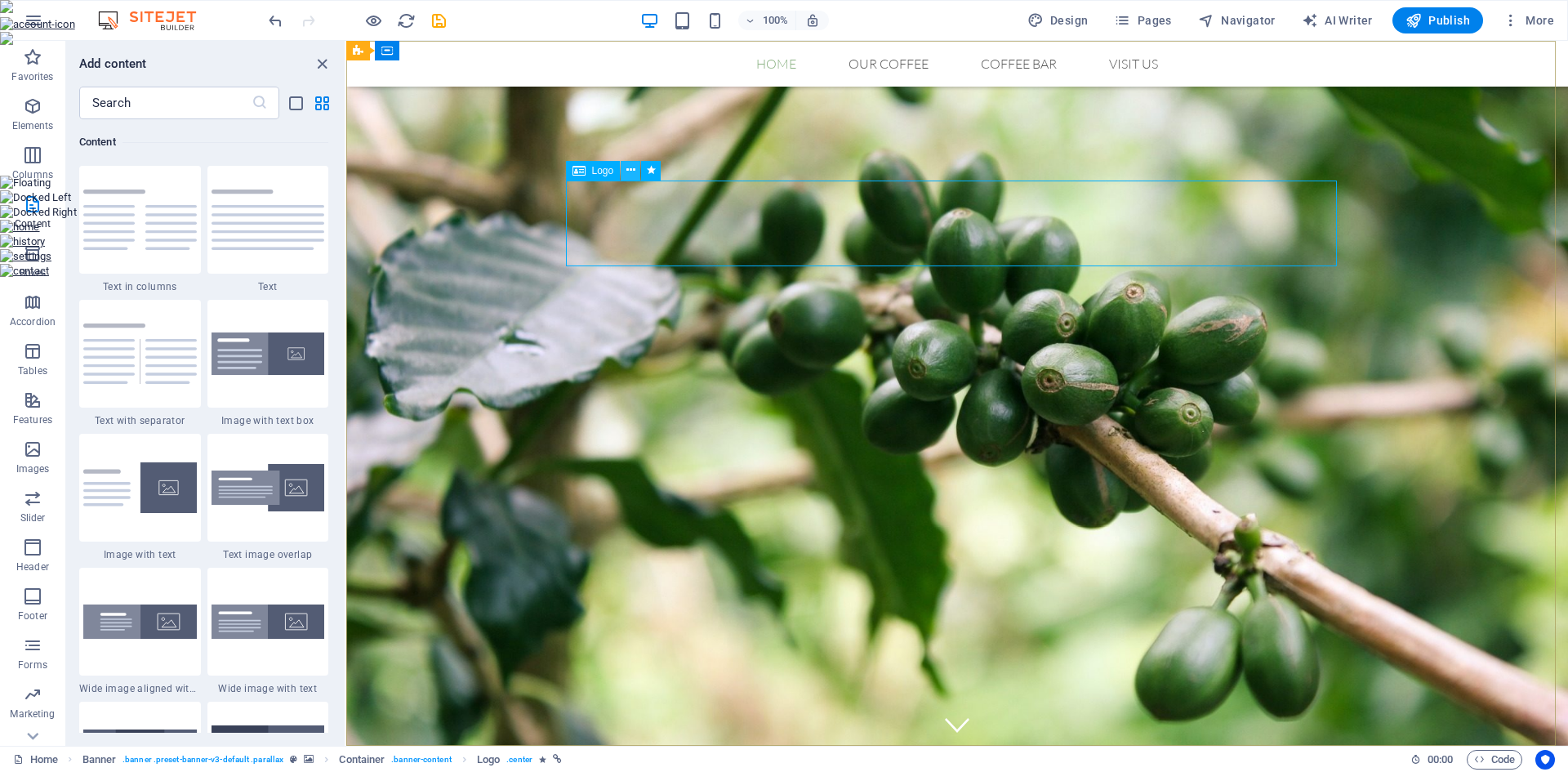
click at [630, 173] on icon at bounding box center [630, 170] width 9 height 17
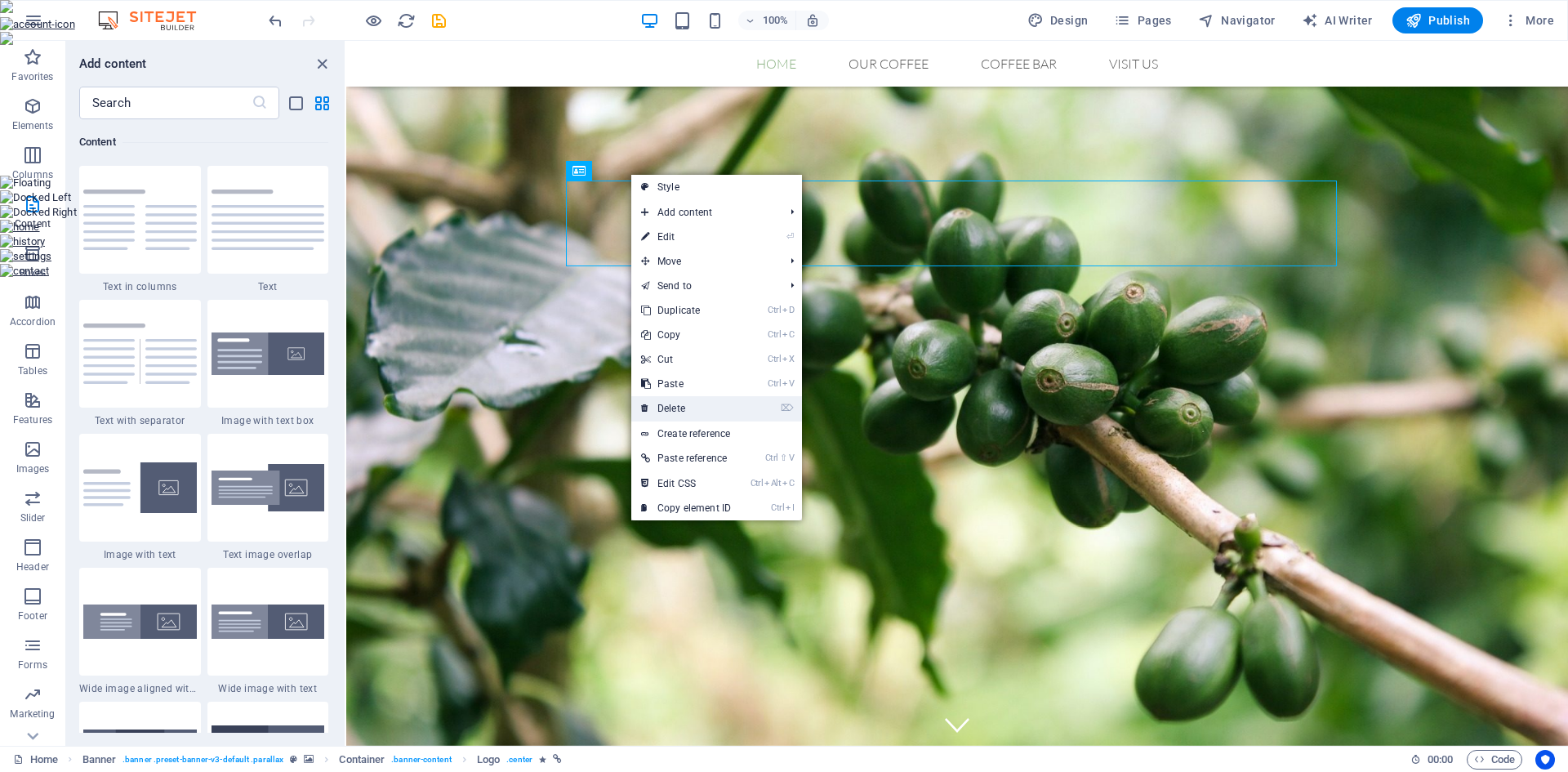
click at [690, 399] on link "⌦ Delete" at bounding box center [685, 409] width 109 height 25
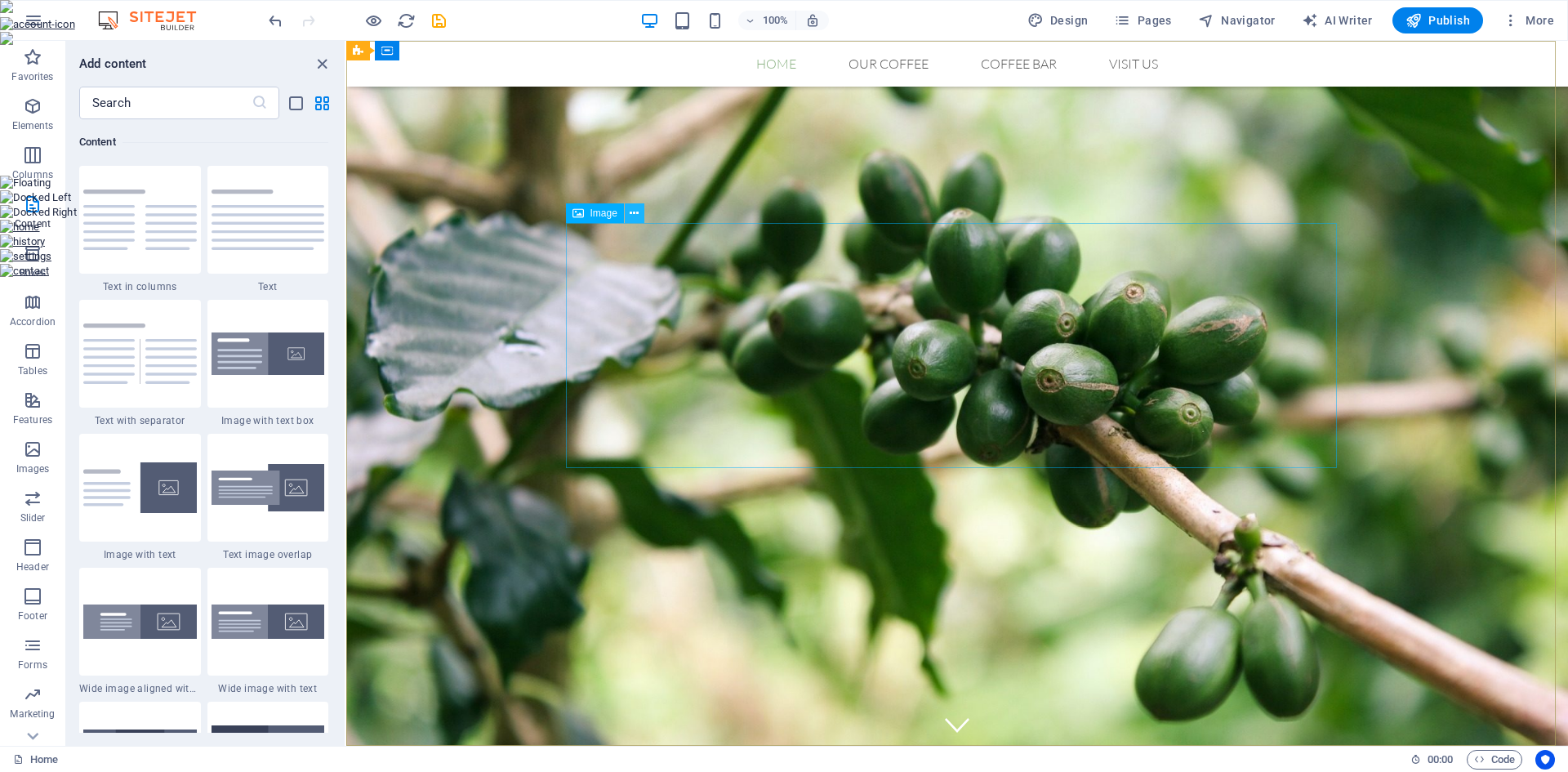
click at [637, 222] on icon at bounding box center [634, 214] width 9 height 17
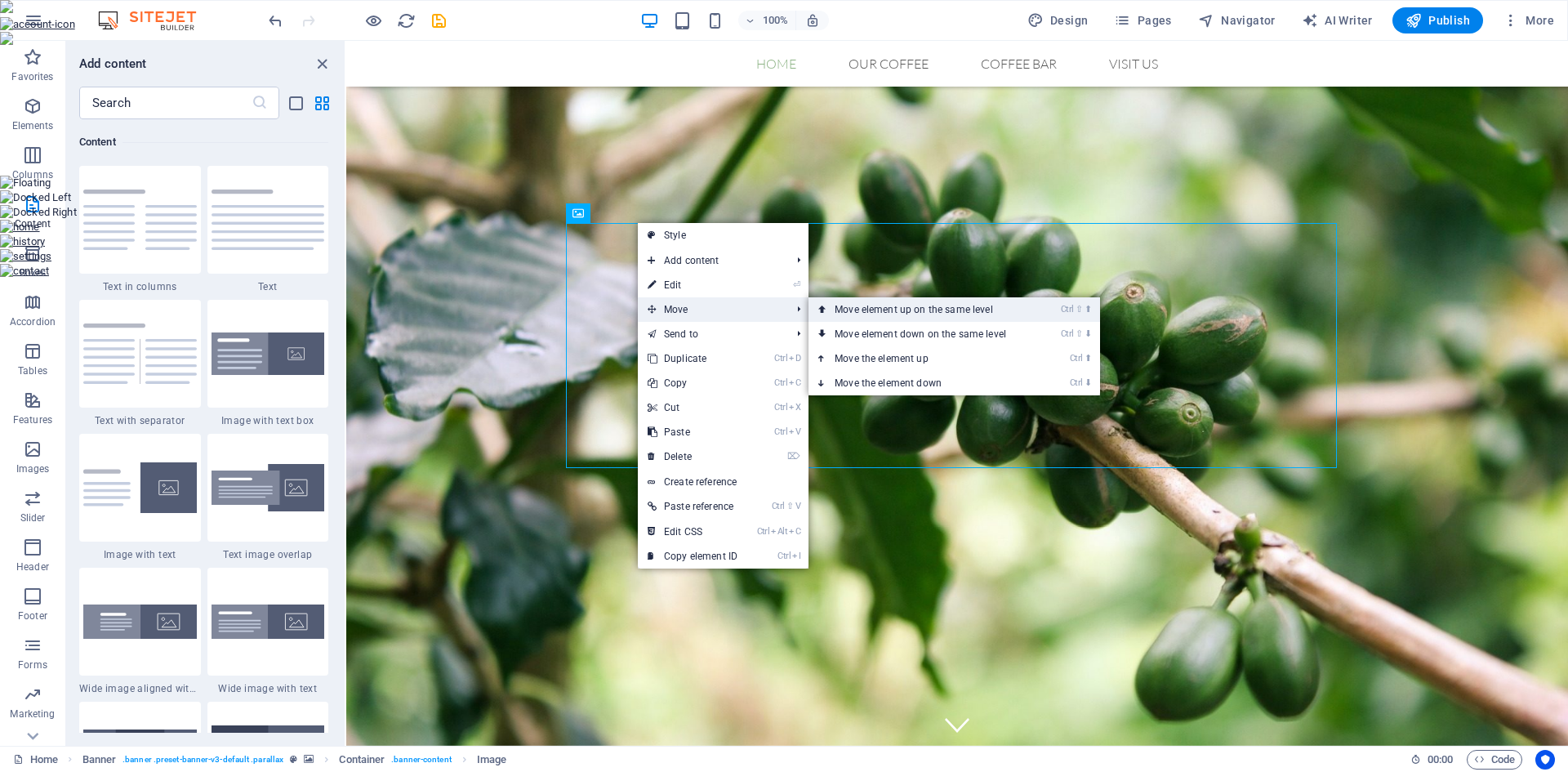
click at [923, 312] on link "Ctrl ⇧ ⬆ Move element up on the same level" at bounding box center [924, 310] width 230 height 25
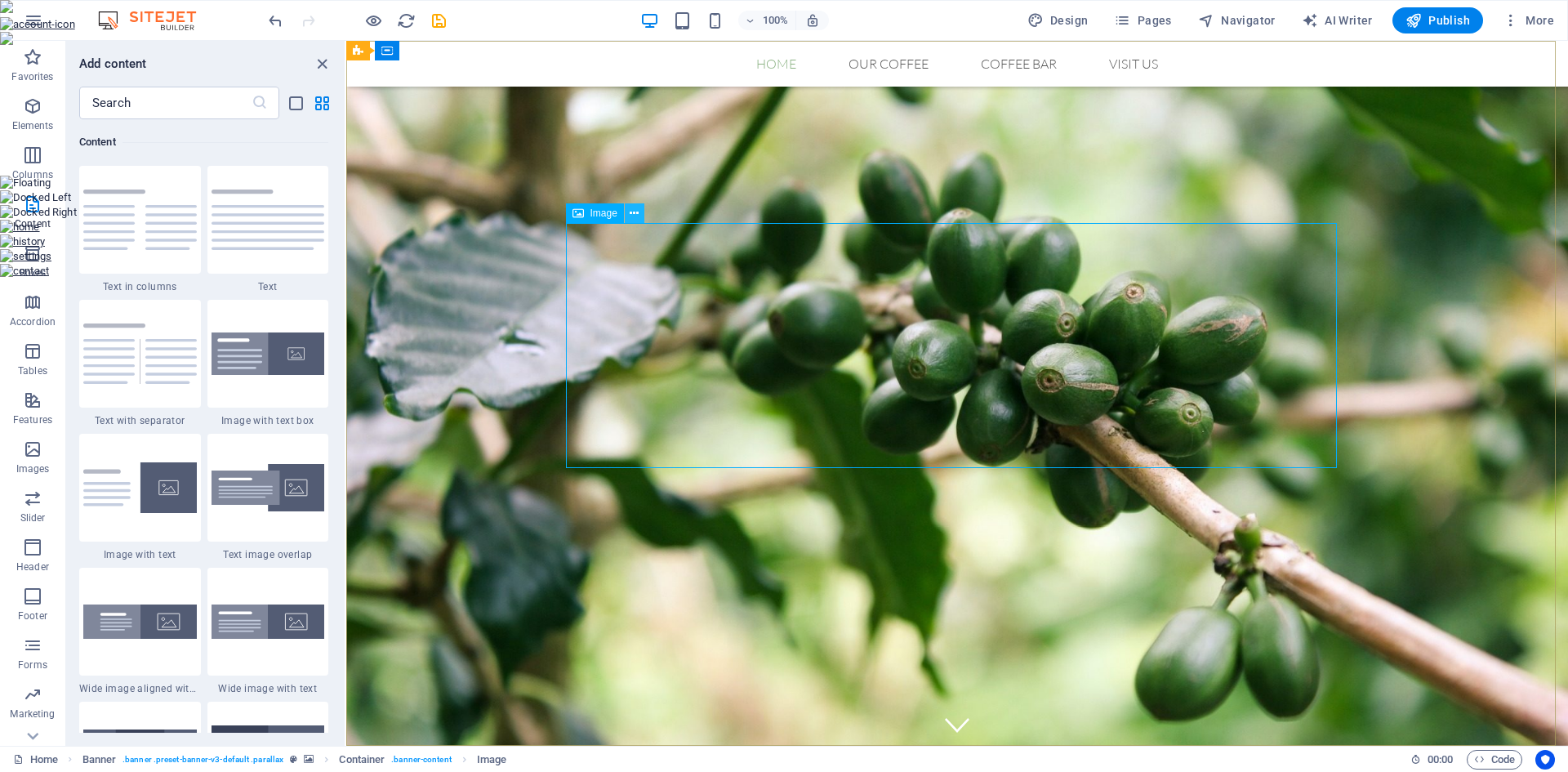
click at [631, 220] on icon at bounding box center [634, 214] width 9 height 17
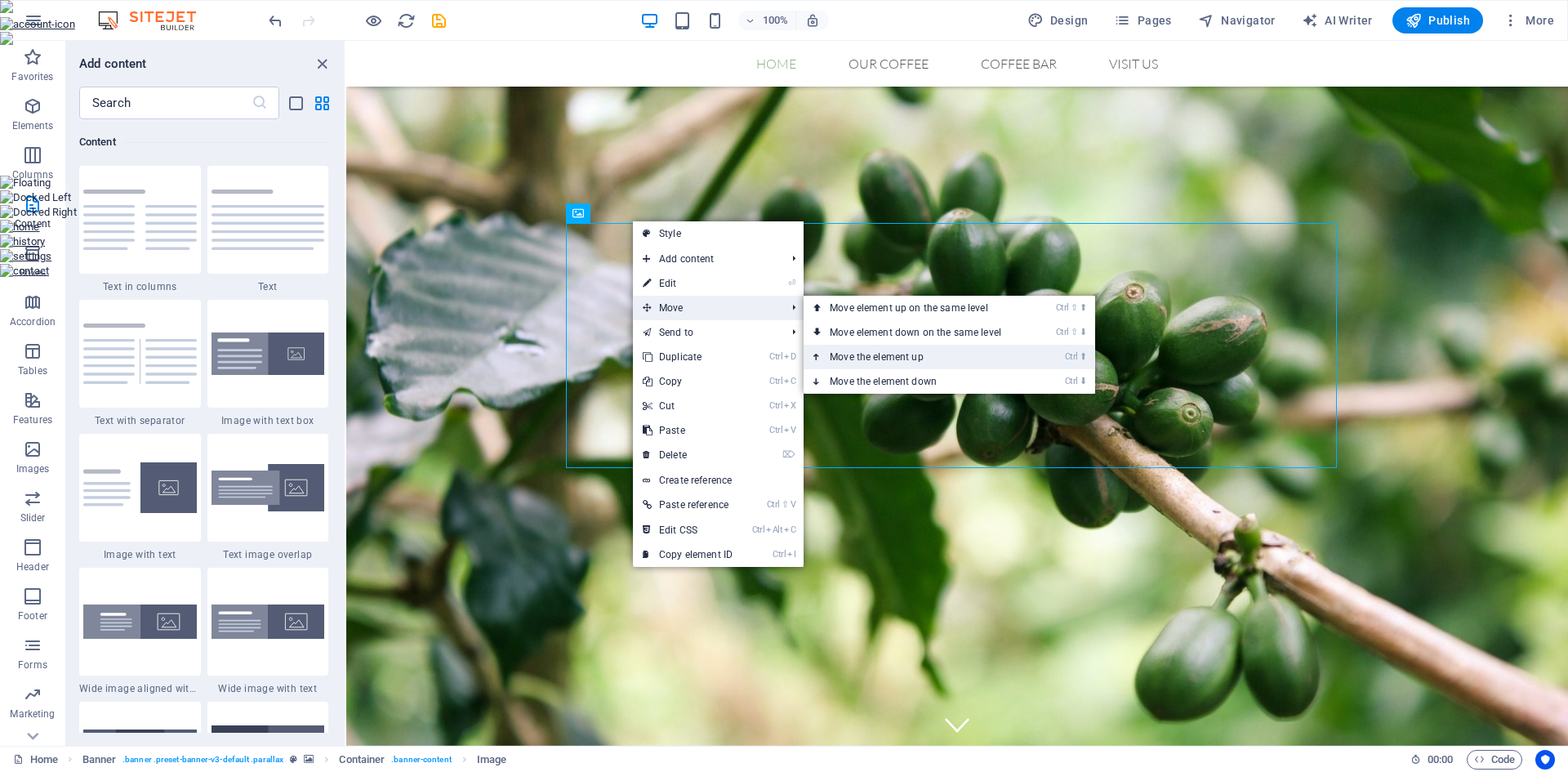
drag, startPoint x: 898, startPoint y: 355, endPoint x: 552, endPoint y: 314, distance: 348.4
click at [899, 355] on link "Ctrl ⬆ Move the element up" at bounding box center [919, 357] width 230 height 25
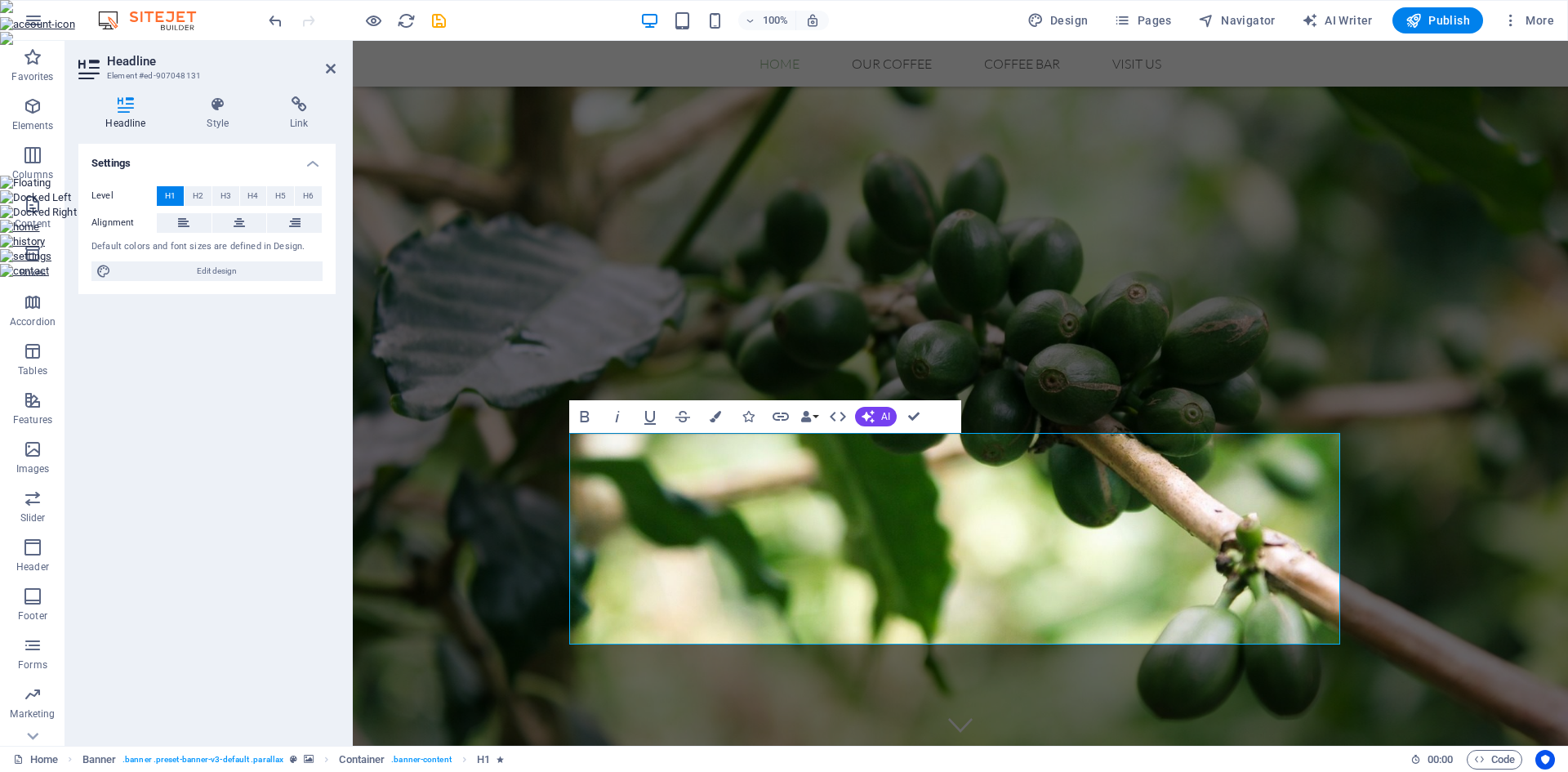
click at [917, 242] on figure at bounding box center [960, 394] width 1215 height 705
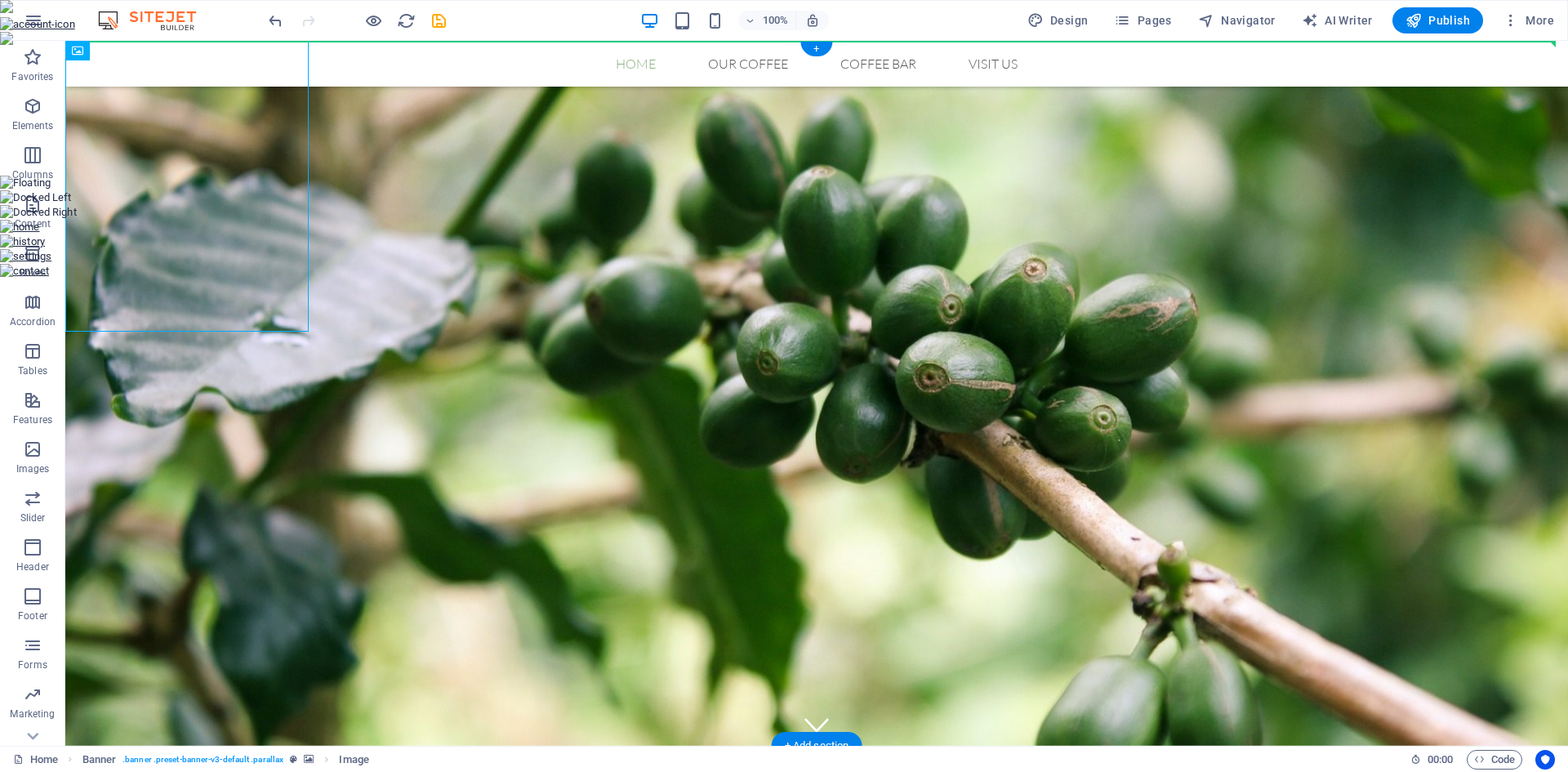
drag, startPoint x: 216, startPoint y: 244, endPoint x: 841, endPoint y: 224, distance: 625.3
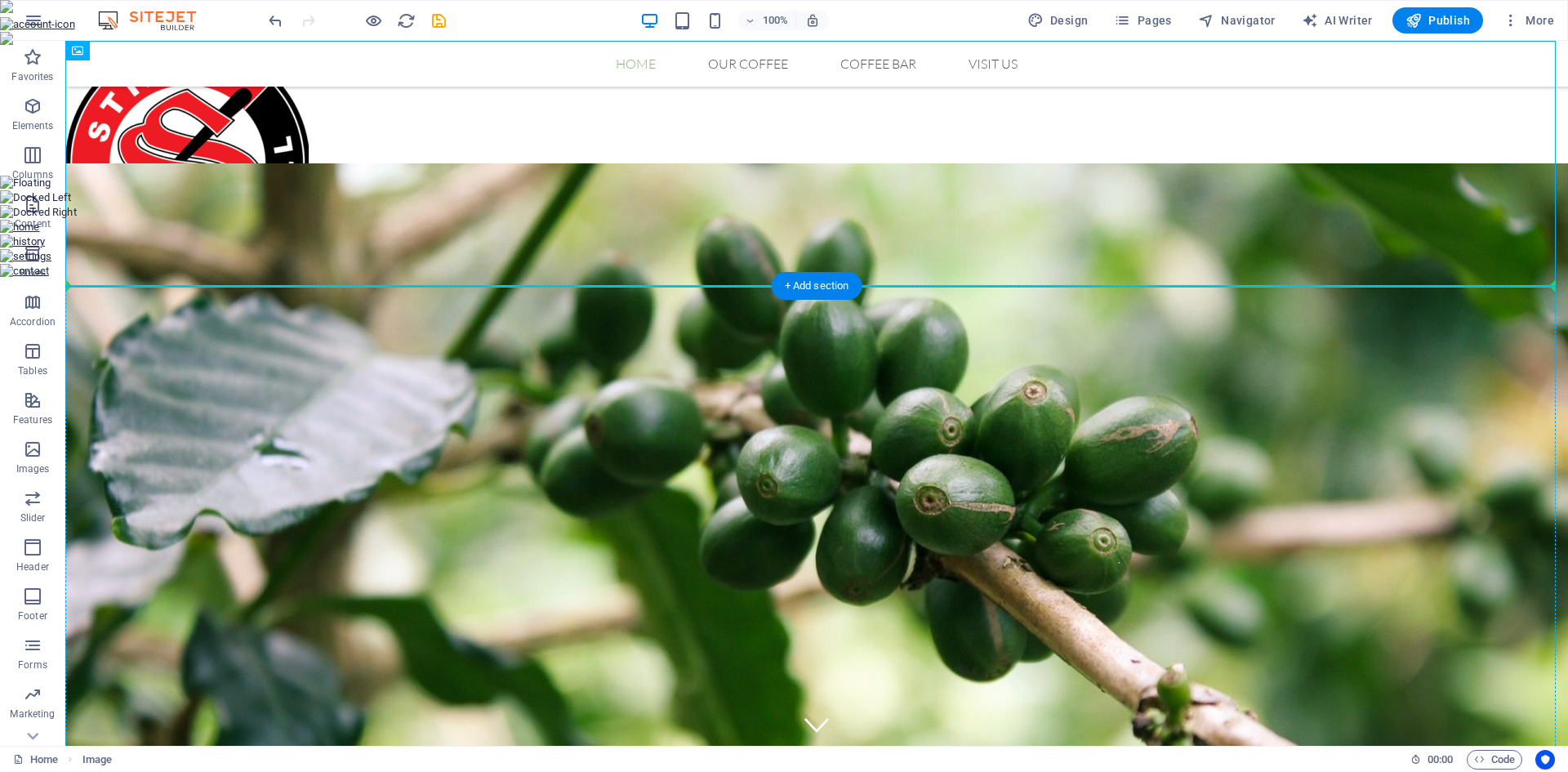
drag, startPoint x: 209, startPoint y: 176, endPoint x: 817, endPoint y: 457, distance: 669.8
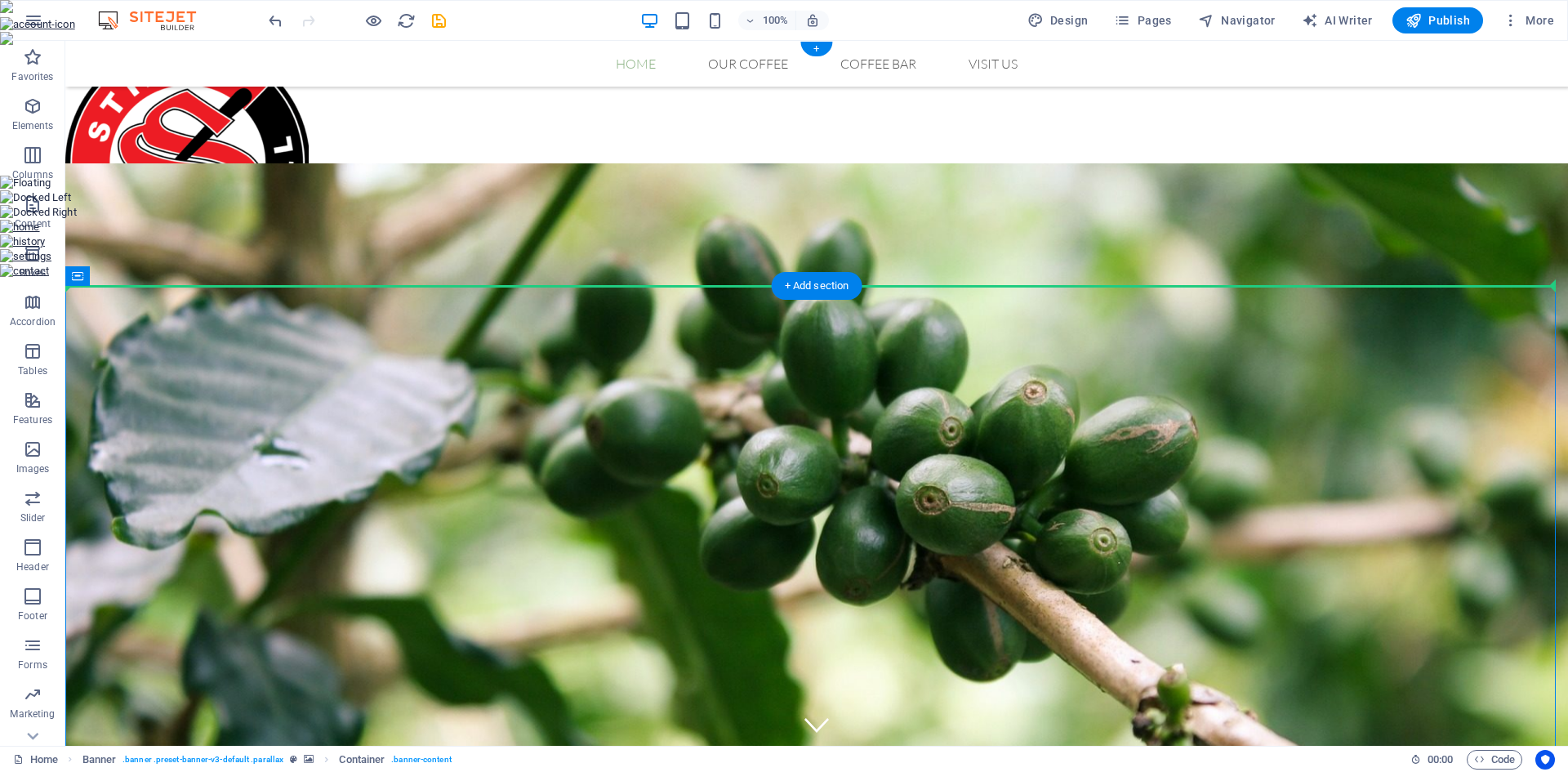
drag, startPoint x: 806, startPoint y: 445, endPoint x: 750, endPoint y: 173, distance: 277.7
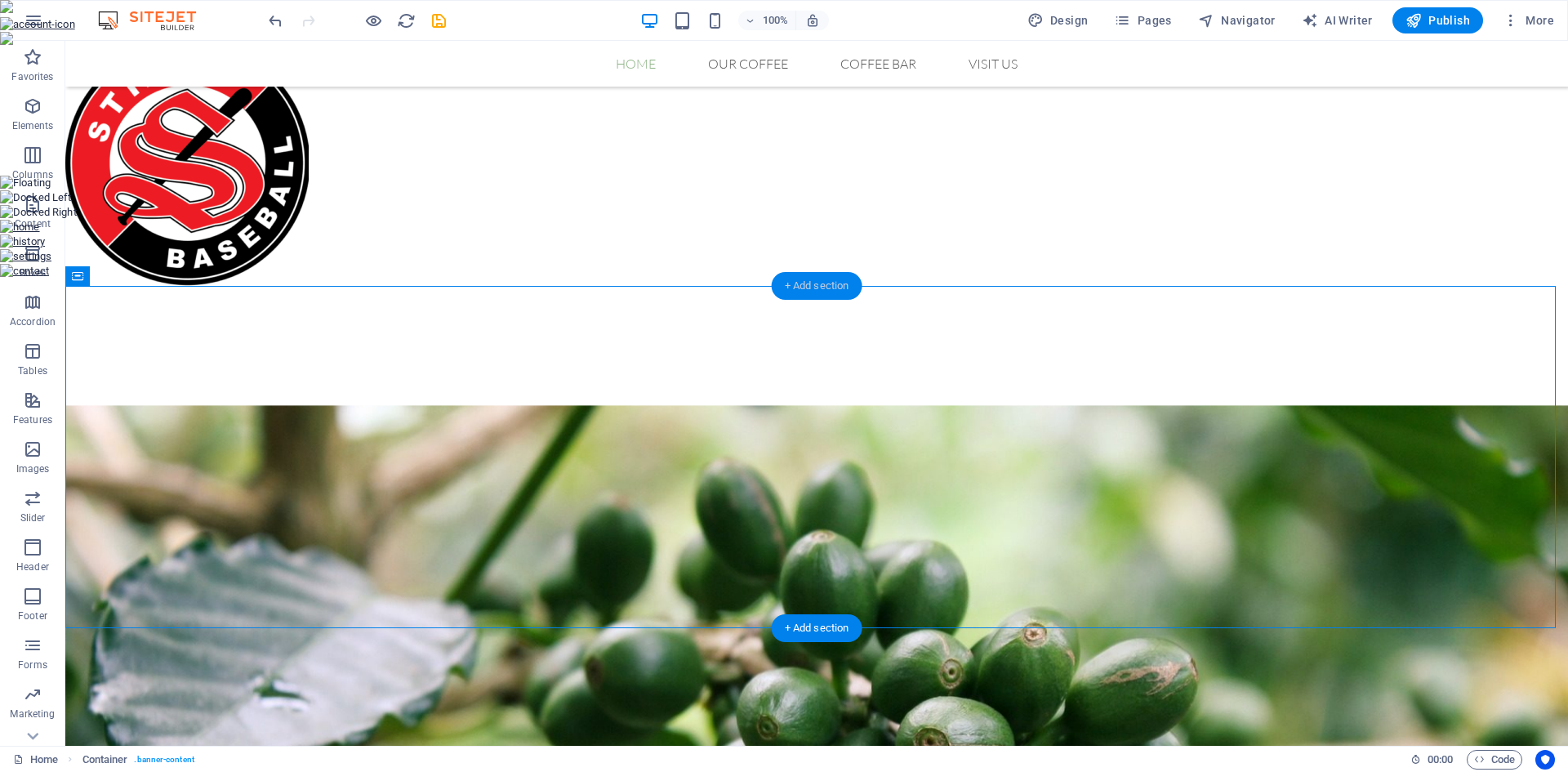
drag, startPoint x: 817, startPoint y: 288, endPoint x: 183, endPoint y: 248, distance: 635.3
click at [794, 290] on div "+ Add section" at bounding box center [816, 285] width 90 height 28
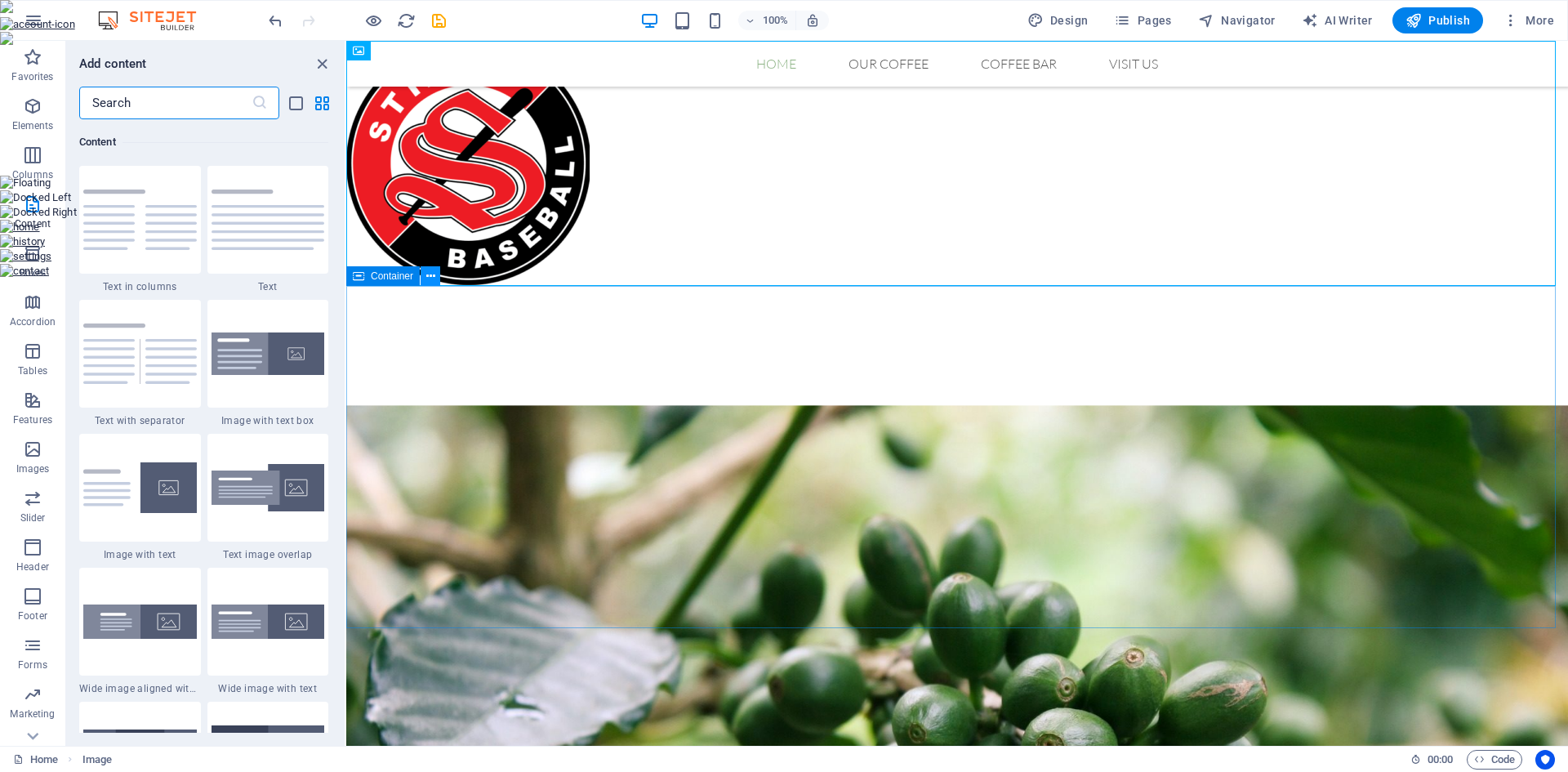
click at [427, 281] on icon at bounding box center [430, 277] width 9 height 17
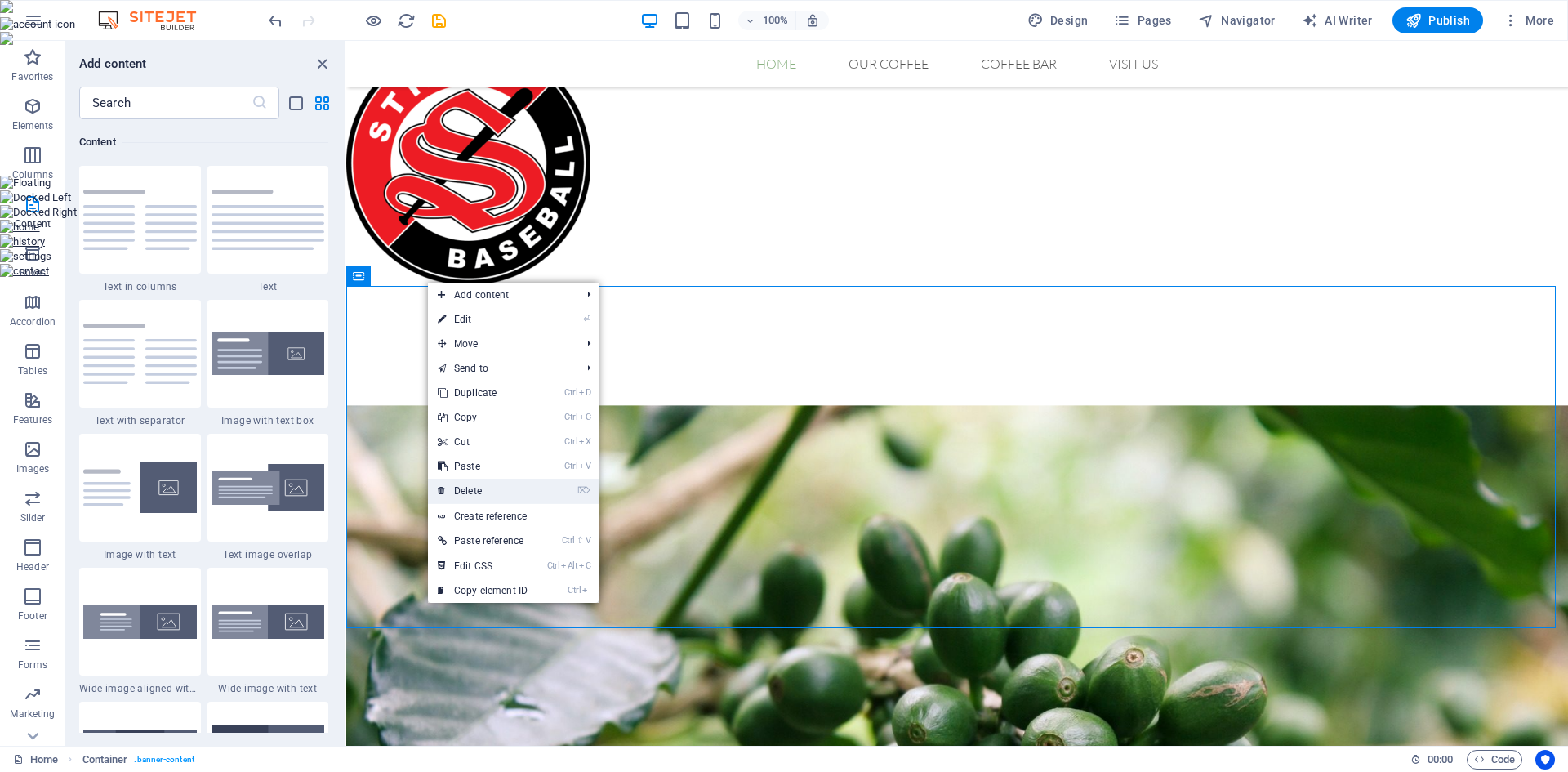
click at [503, 479] on link "⌦ Delete" at bounding box center [482, 492] width 109 height 25
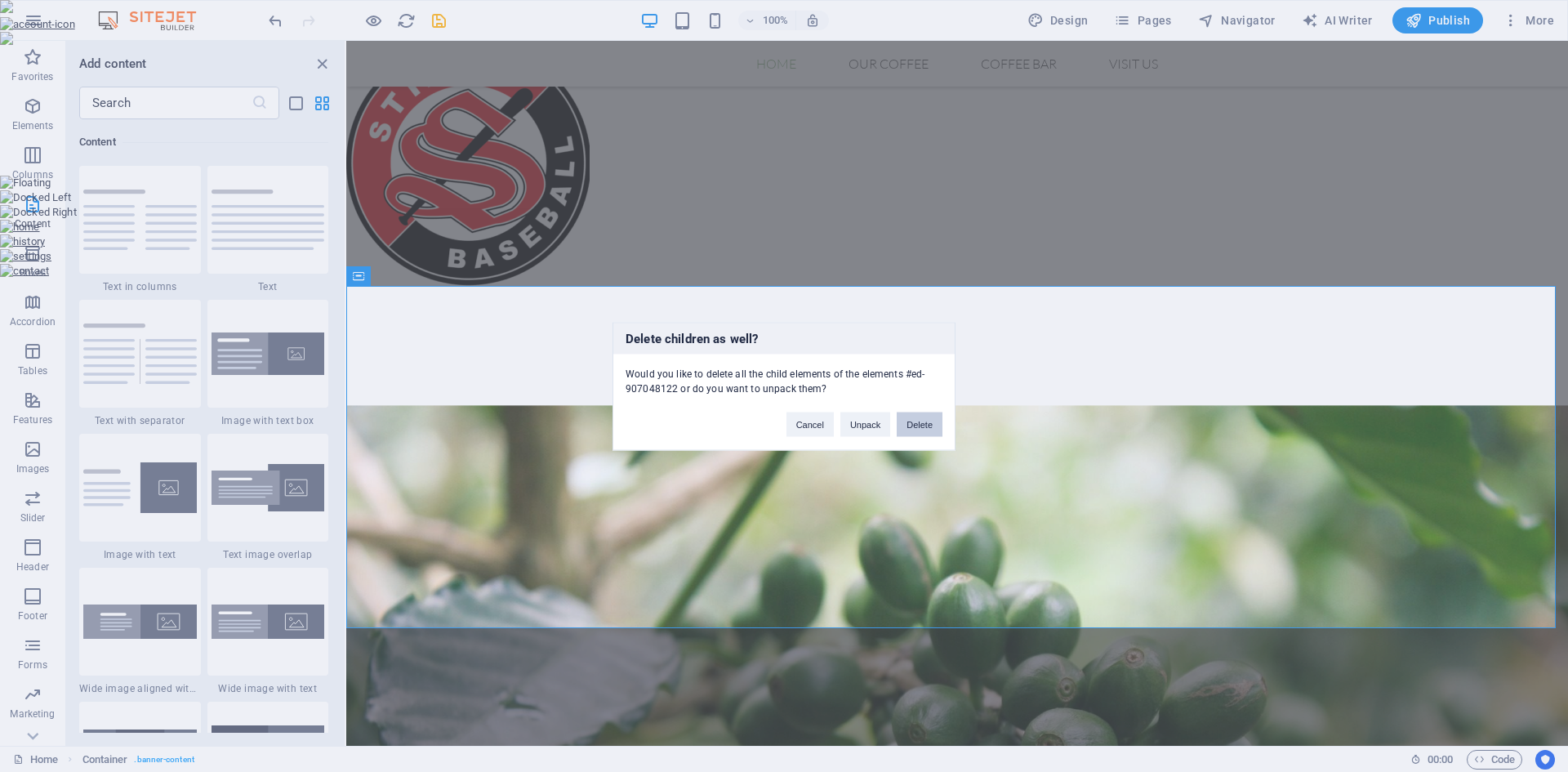
click at [919, 421] on button "Delete" at bounding box center [920, 424] width 46 height 25
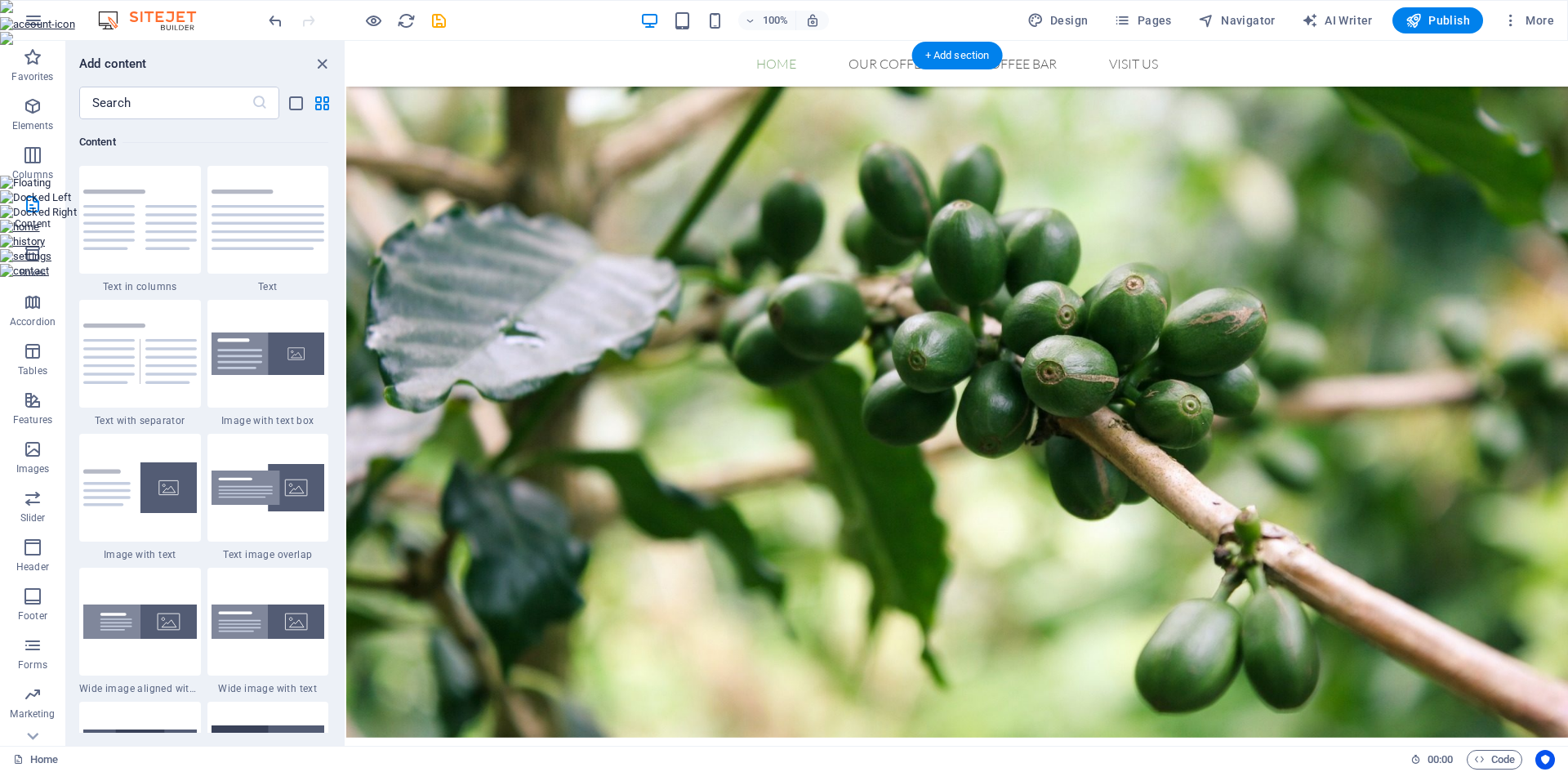
scroll to position [164, 0]
